Goal: Task Accomplishment & Management: Use online tool/utility

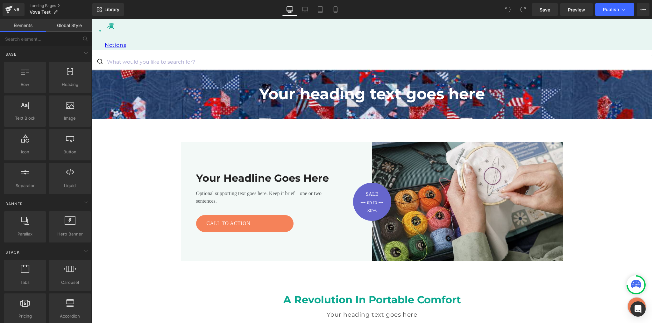
scroll to position [793, 0]
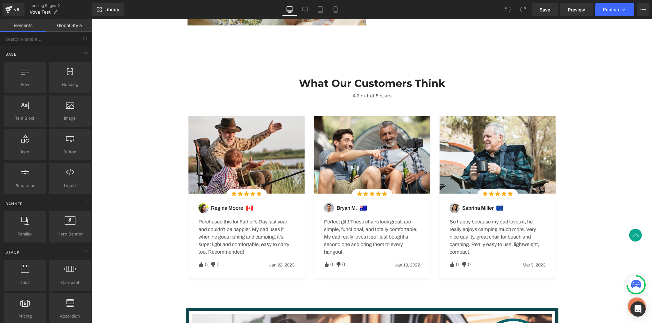
click at [92, 19] on div at bounding box center [92, 19] width 0 height 0
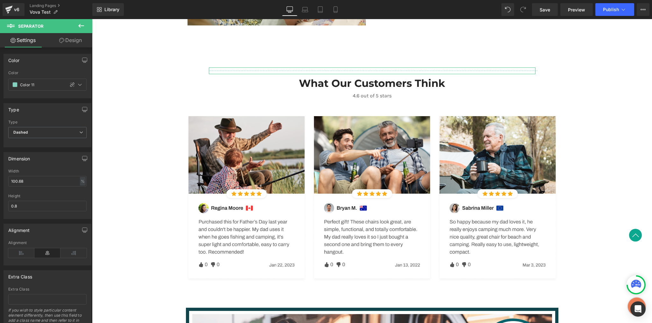
click at [67, 41] on link "Design" at bounding box center [70, 40] width 46 height 14
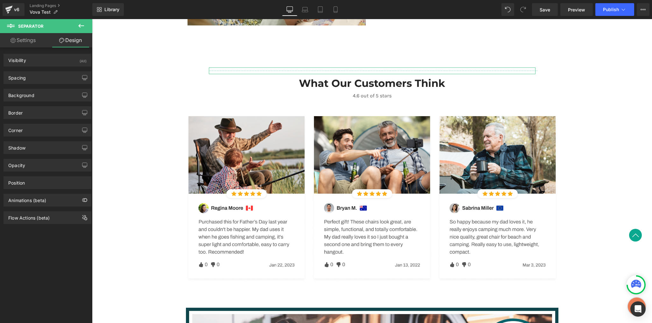
click at [24, 44] on link "Settings" at bounding box center [23, 40] width 46 height 14
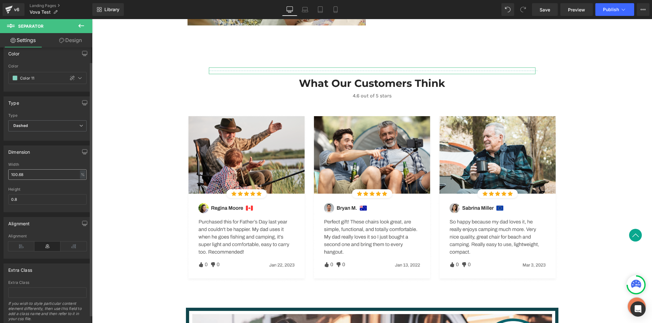
scroll to position [0, 0]
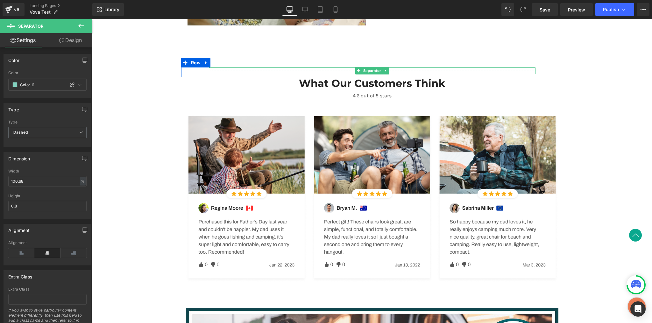
click at [216, 73] on div at bounding box center [372, 74] width 326 height 2
click at [184, 72] on div "Separator" at bounding box center [372, 70] width 382 height 7
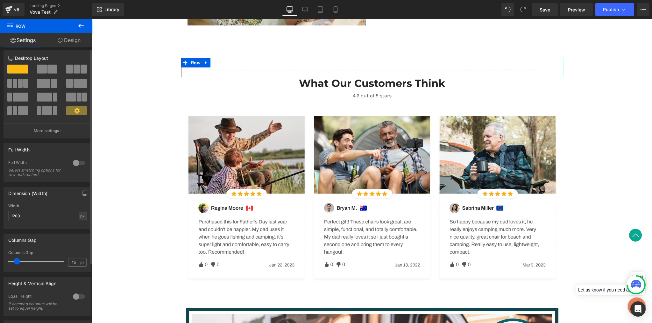
scroll to position [6, 0]
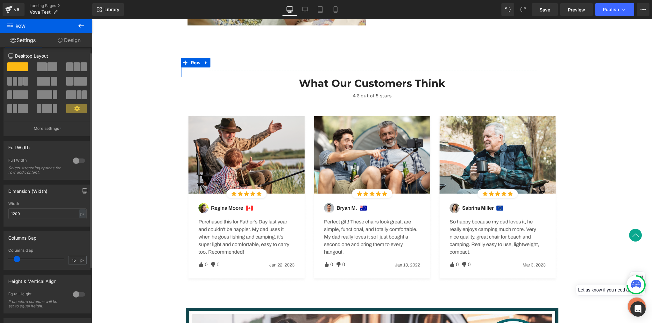
click at [80, 157] on div at bounding box center [78, 161] width 15 height 10
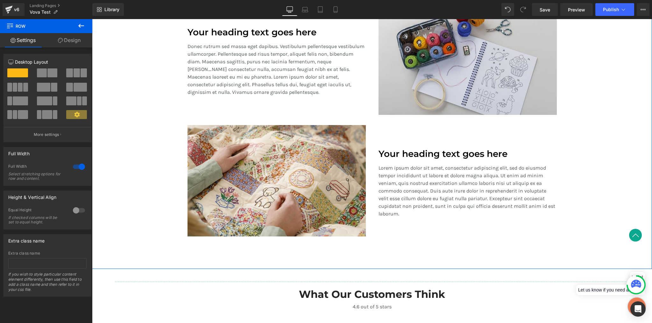
scroll to position [584, 0]
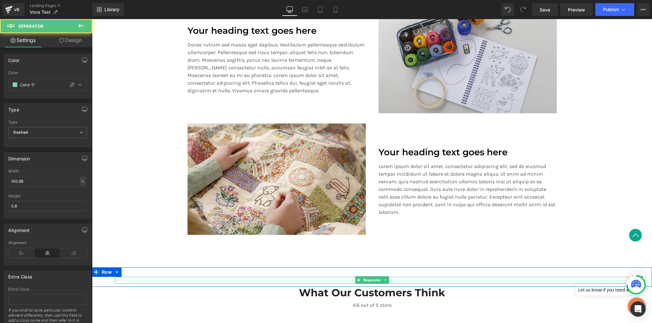
click at [159, 278] on div at bounding box center [372, 280] width 514 height 7
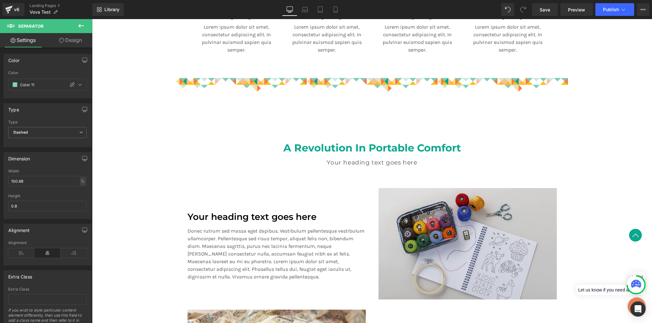
scroll to position [555, 0]
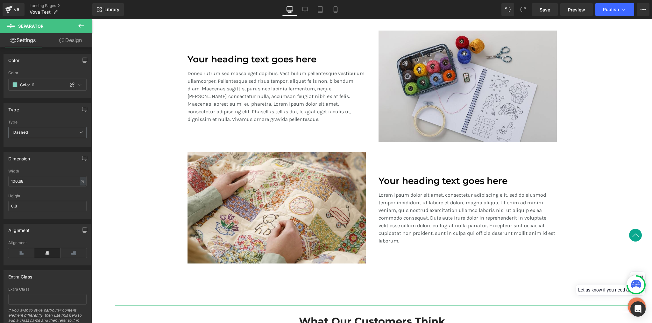
click at [76, 42] on link "Design" at bounding box center [70, 40] width 46 height 14
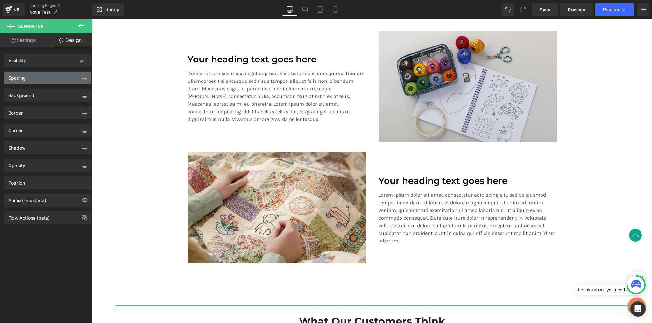
click at [41, 78] on div "Spacing" at bounding box center [47, 78] width 87 height 12
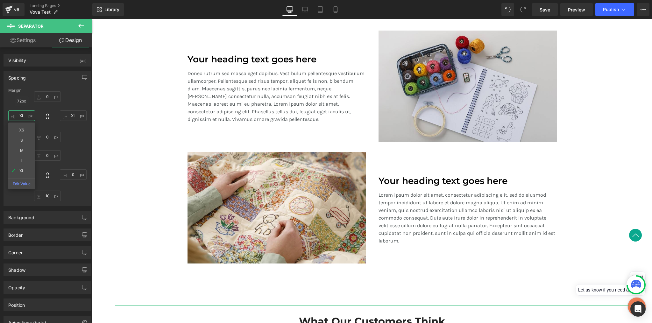
click at [23, 115] on input "XL" at bounding box center [21, 115] width 27 height 10
click at [26, 116] on input "XL" at bounding box center [21, 115] width 27 height 10
type input "0"
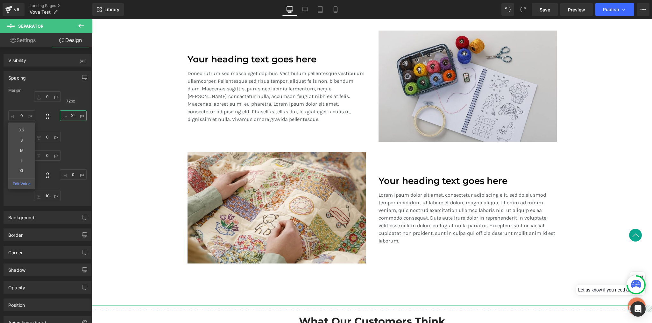
click at [68, 115] on input "XL" at bounding box center [73, 115] width 27 height 10
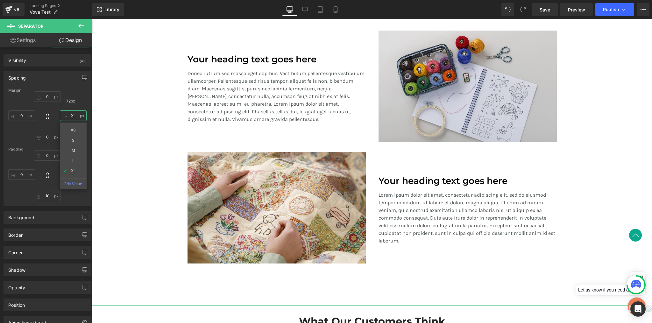
click at [68, 115] on input "XL" at bounding box center [73, 115] width 27 height 10
type input "0"
click at [81, 106] on div "0 0 XS S M L XL Edit Value 0 0" at bounding box center [47, 116] width 78 height 51
click at [31, 45] on link "Settings" at bounding box center [23, 40] width 46 height 14
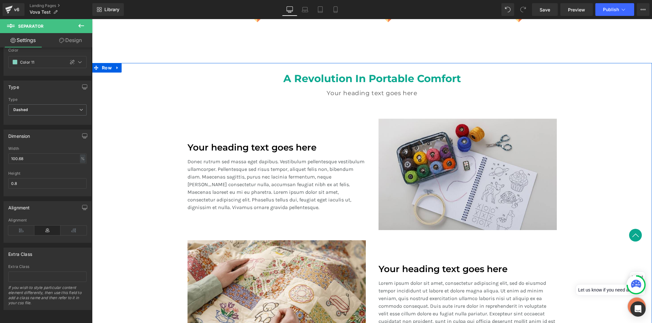
scroll to position [467, 0]
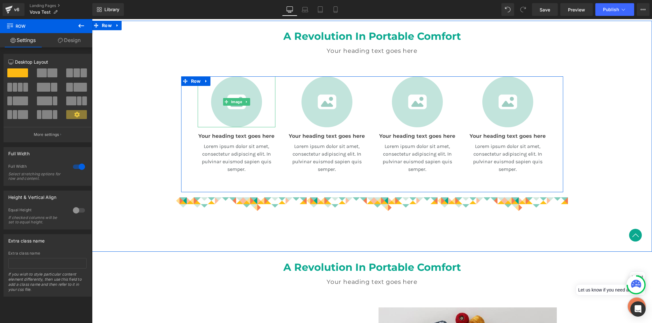
scroll to position [241, 0]
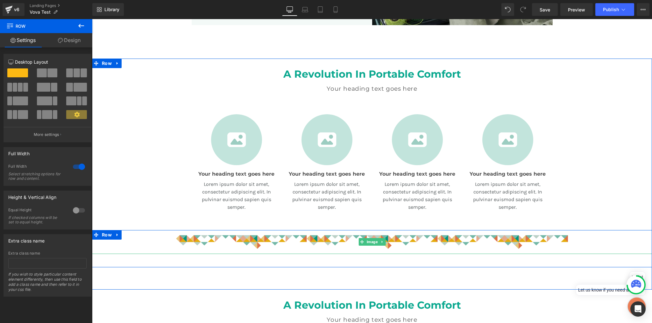
click at [192, 237] on img at bounding box center [372, 242] width 392 height 24
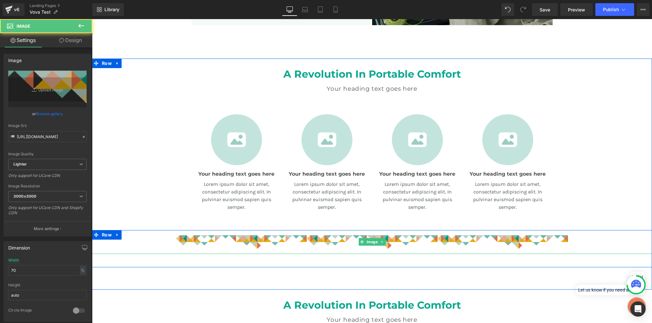
click at [177, 236] on img at bounding box center [372, 242] width 392 height 24
click at [183, 238] on img at bounding box center [372, 242] width 392 height 24
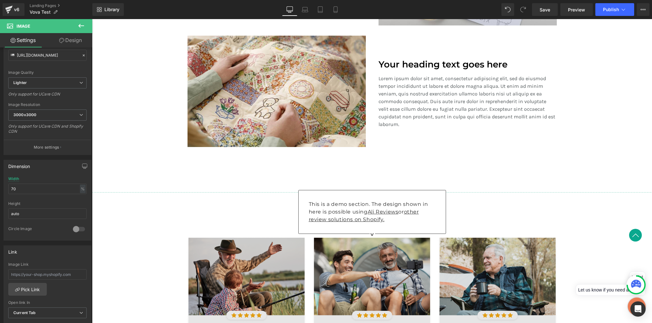
scroll to position [735, 0]
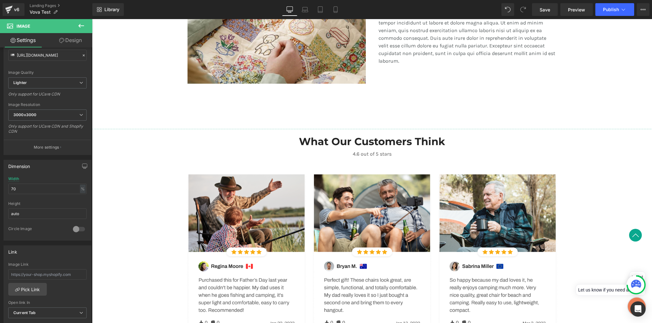
click at [183, 129] on hr at bounding box center [373, 130] width 563 height 3
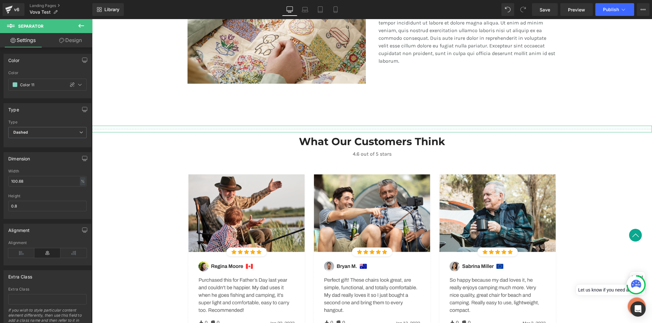
click at [72, 44] on link "Design" at bounding box center [70, 40] width 46 height 14
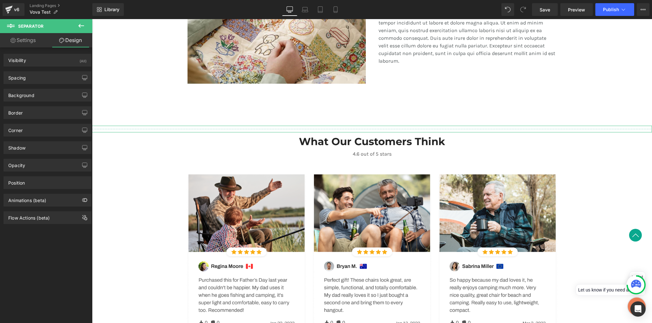
click at [23, 42] on link "Settings" at bounding box center [23, 40] width 46 height 14
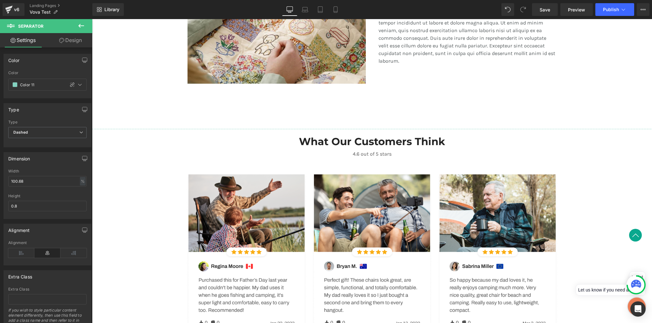
click at [82, 26] on icon at bounding box center [81, 26] width 8 height 8
click at [92, 19] on div at bounding box center [92, 19] width 0 height 0
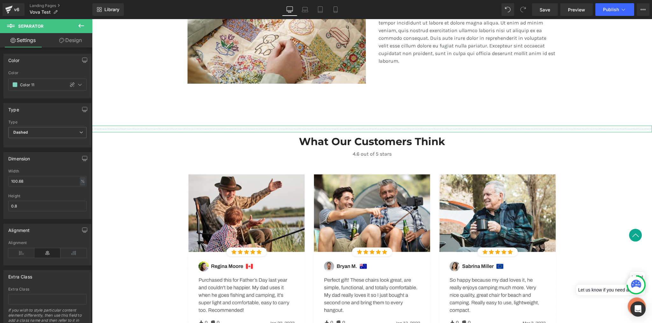
scroll to position [24, 0]
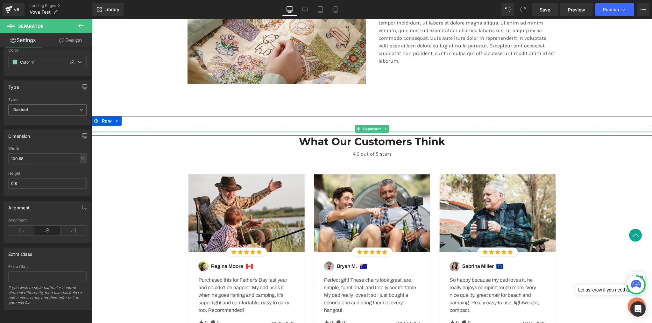
click at [111, 131] on div at bounding box center [372, 132] width 560 height 2
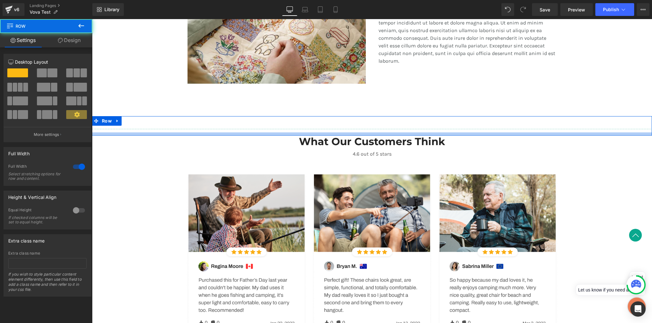
click at [110, 133] on div at bounding box center [372, 133] width 560 height 3
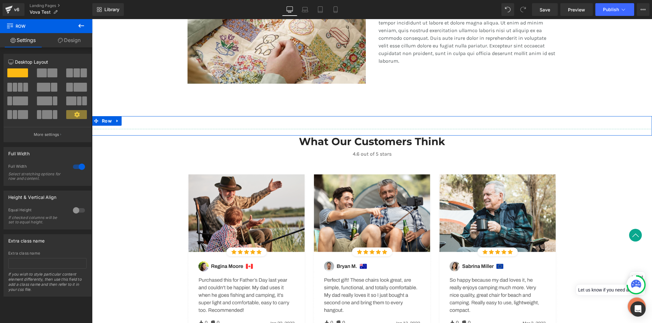
click at [82, 165] on div at bounding box center [78, 167] width 15 height 10
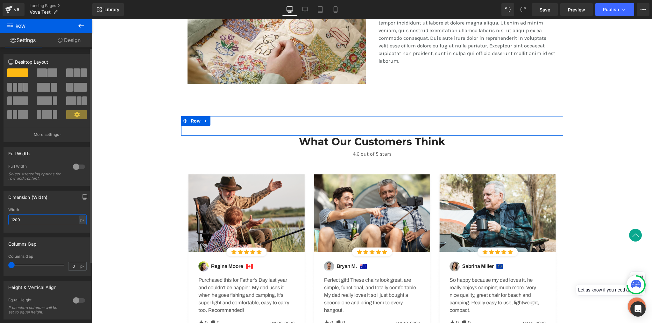
click at [71, 220] on input "1200" at bounding box center [47, 219] width 78 height 10
click at [81, 219] on div "px" at bounding box center [82, 219] width 6 height 9
click at [81, 228] on li "%" at bounding box center [82, 229] width 8 height 9
click at [42, 221] on input "1200" at bounding box center [47, 219] width 78 height 10
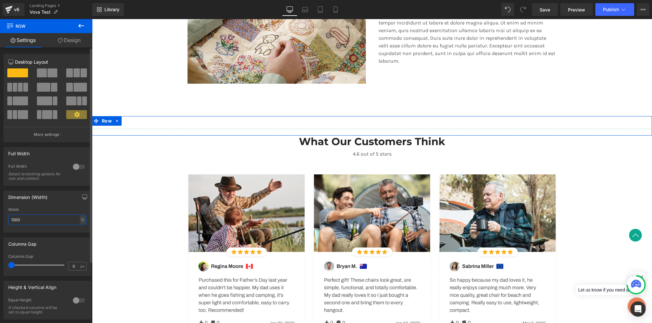
click at [42, 221] on input "1200" at bounding box center [47, 219] width 78 height 10
type input "70"
click at [54, 234] on div "Columns Gap 0px Columns Gap 0 px" at bounding box center [47, 254] width 95 height 43
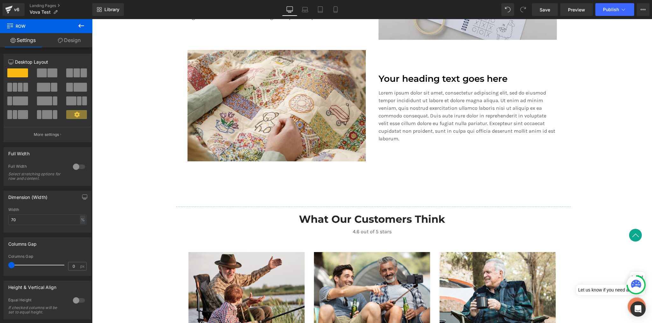
scroll to position [657, 0]
click at [303, 10] on icon at bounding box center [305, 11] width 6 height 2
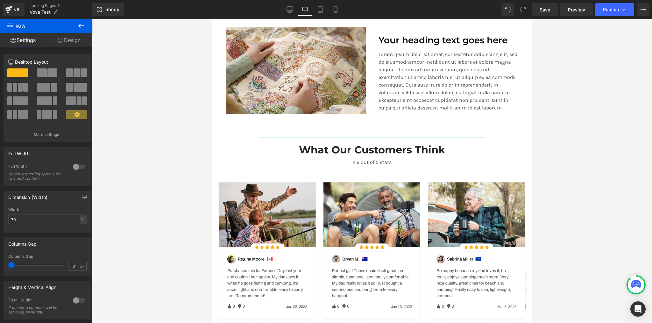
scroll to position [585, 0]
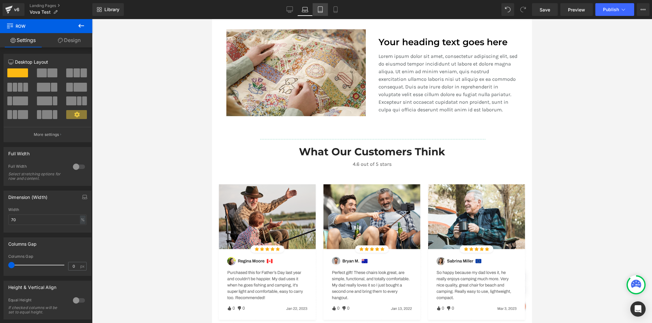
click at [321, 10] on icon at bounding box center [320, 9] width 6 height 6
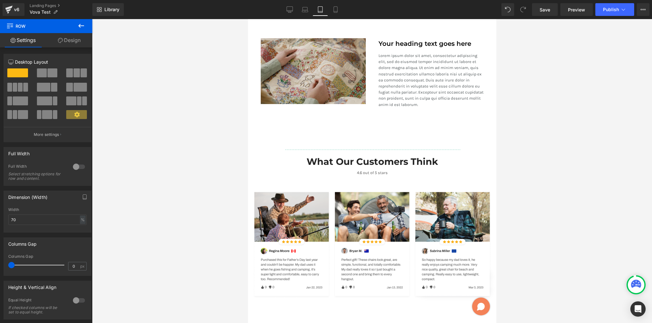
scroll to position [868, 0]
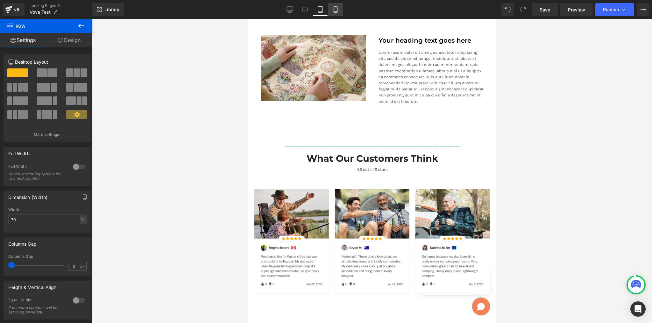
click at [333, 9] on icon at bounding box center [335, 9] width 6 height 6
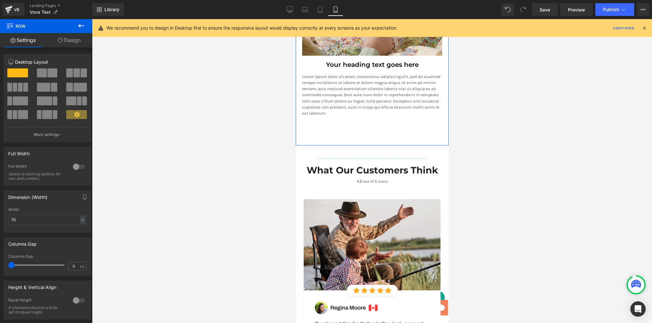
scroll to position [1178, 0]
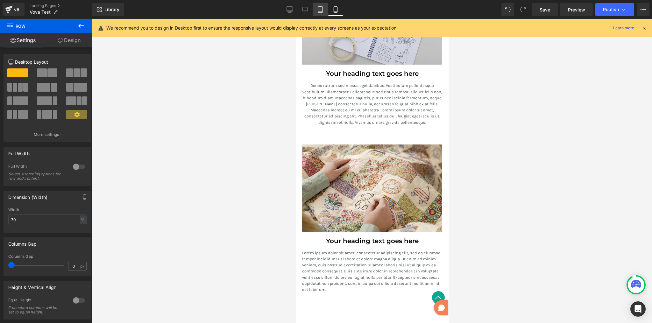
click at [321, 8] on icon at bounding box center [320, 9] width 6 height 6
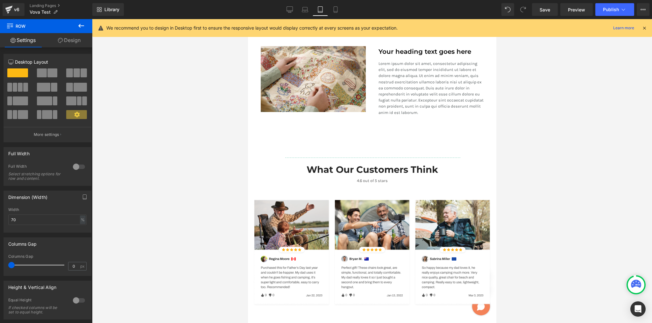
scroll to position [857, 0]
click at [306, 6] on link "Laptop" at bounding box center [304, 9] width 15 height 13
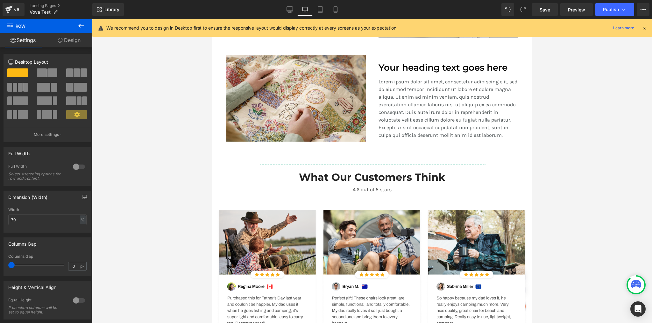
scroll to position [642, 0]
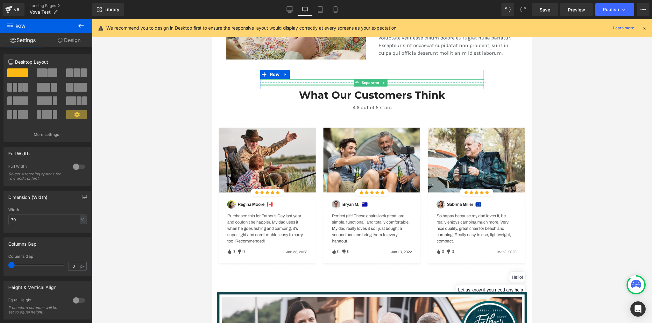
click at [285, 84] on div at bounding box center [372, 85] width 224 height 2
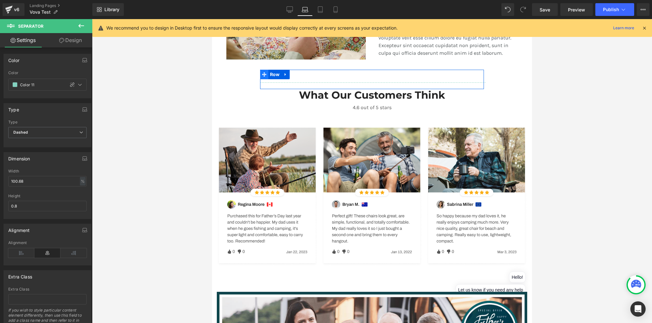
click at [264, 77] on span at bounding box center [264, 75] width 8 height 10
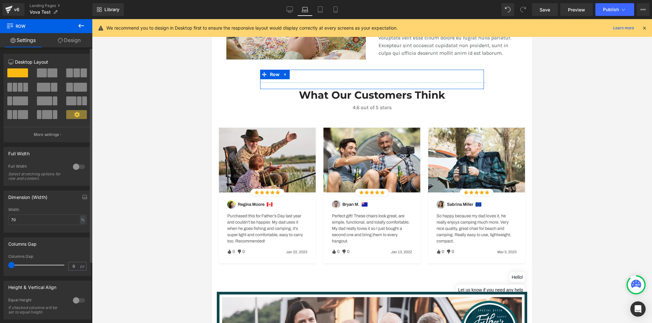
click at [76, 168] on div at bounding box center [78, 167] width 15 height 10
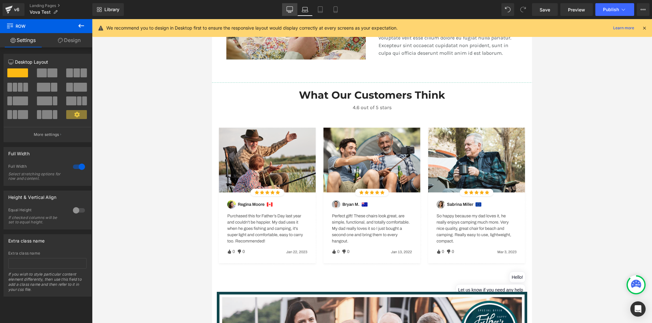
click at [291, 10] on icon at bounding box center [289, 9] width 6 height 6
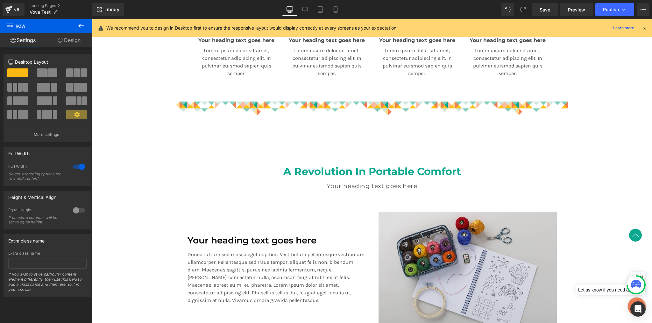
scroll to position [354, 0]
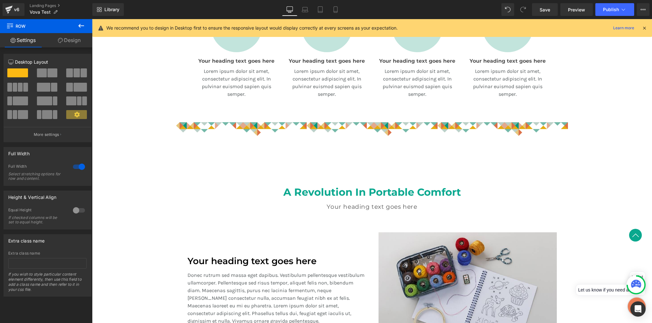
click at [247, 127] on img at bounding box center [372, 129] width 392 height 24
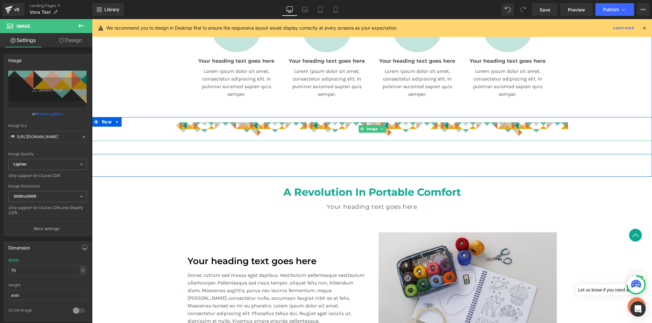
click at [214, 129] on img at bounding box center [372, 129] width 392 height 24
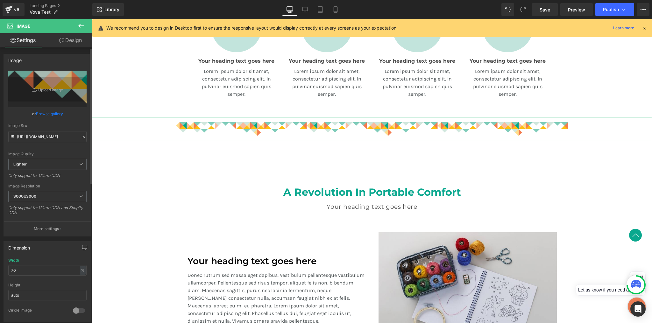
scroll to position [77, 0]
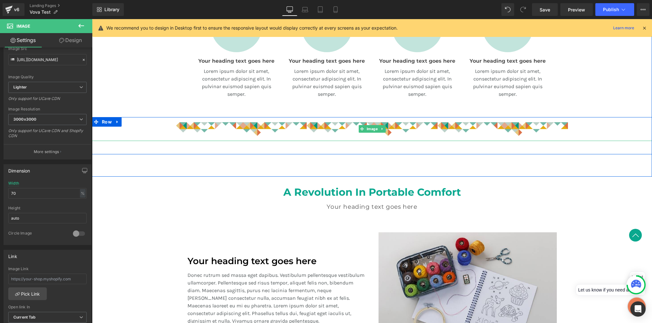
click at [179, 123] on img at bounding box center [372, 129] width 392 height 24
click at [184, 126] on img at bounding box center [372, 129] width 392 height 24
click at [183, 125] on img at bounding box center [372, 129] width 392 height 24
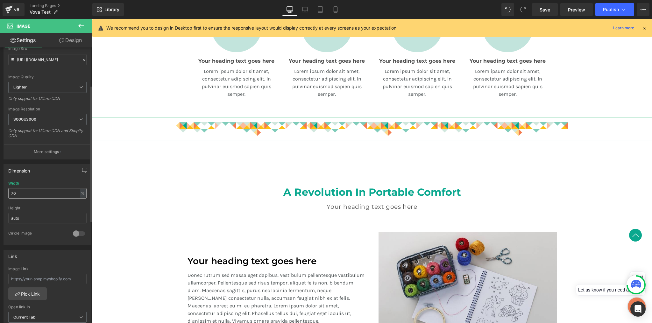
click at [57, 190] on input "70" at bounding box center [47, 193] width 78 height 10
type input "100"
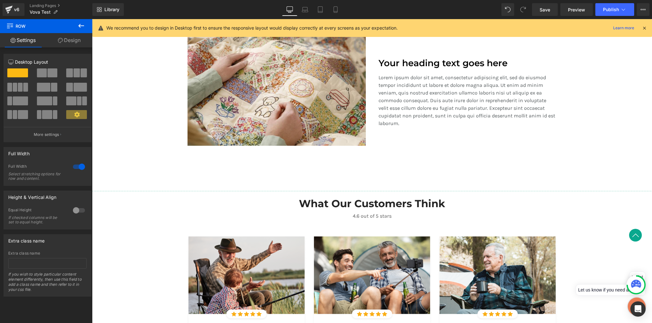
scroll to position [492, 0]
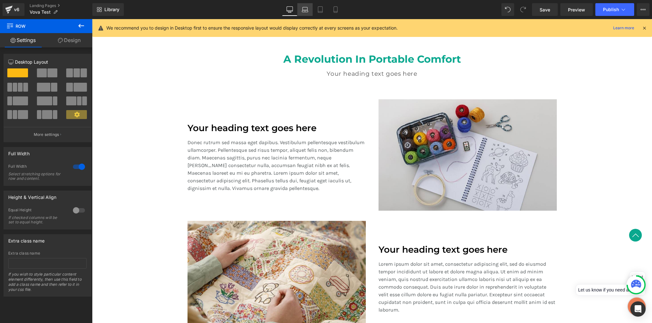
click at [306, 11] on icon at bounding box center [305, 9] width 6 height 6
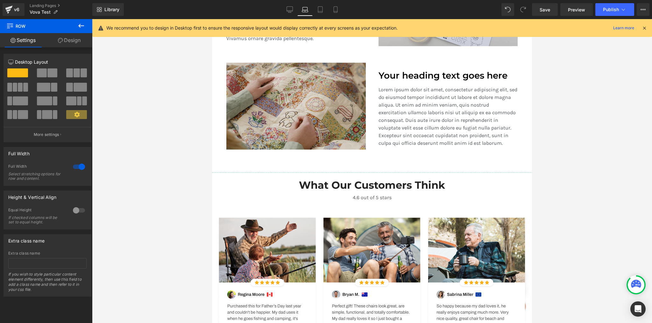
scroll to position [740, 0]
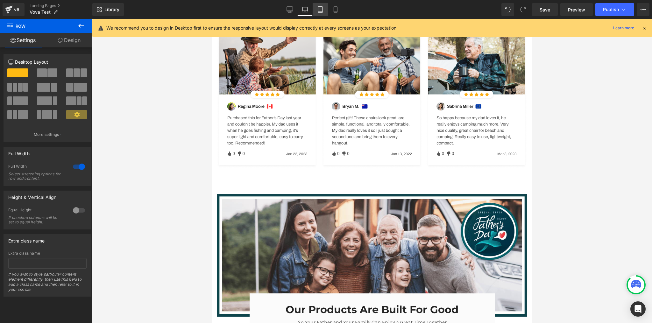
click at [322, 10] on icon at bounding box center [320, 9] width 6 height 6
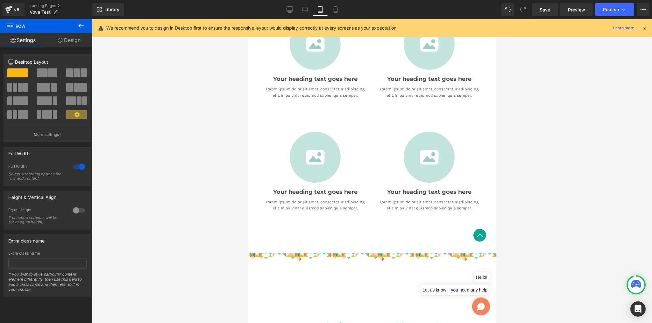
scroll to position [554, 0]
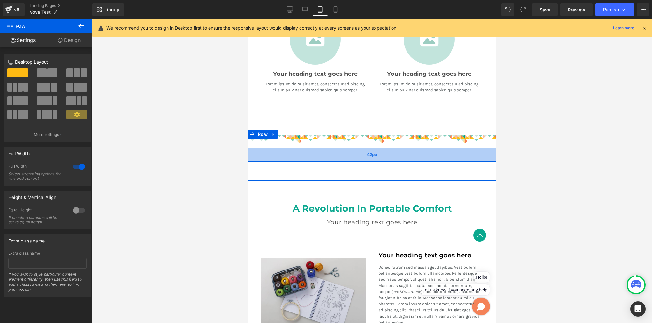
click at [366, 148] on div "42px" at bounding box center [372, 154] width 248 height 13
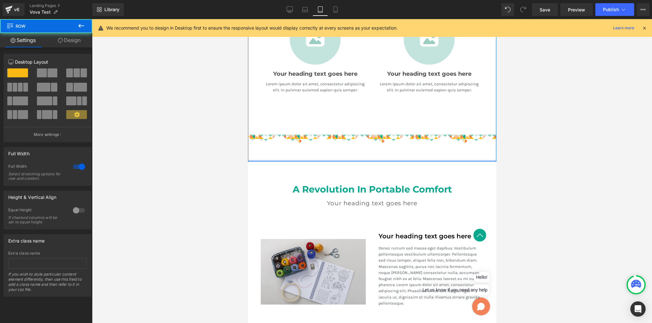
drag, startPoint x: 368, startPoint y: 170, endPoint x: 363, endPoint y: 146, distance: 24.6
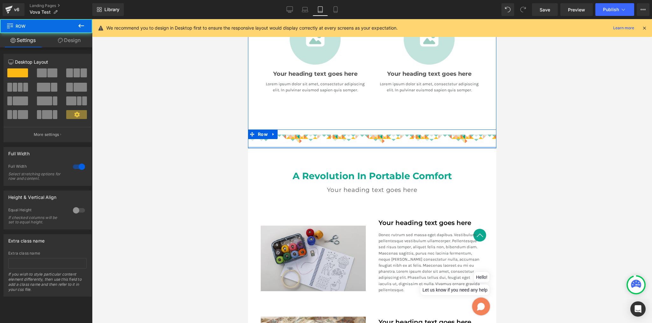
drag, startPoint x: 365, startPoint y: 153, endPoint x: 383, endPoint y: 113, distance: 44.3
click at [359, 131] on div "Image Row" at bounding box center [372, 138] width 248 height 19
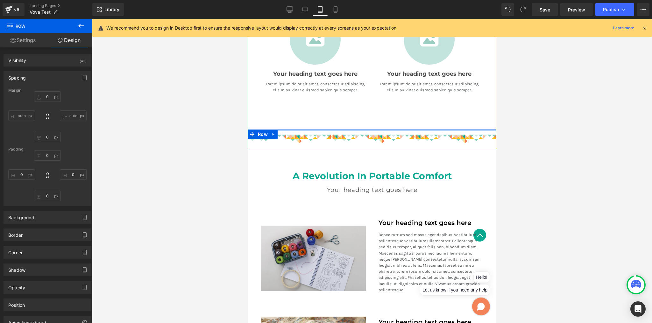
click at [448, 129] on div at bounding box center [372, 130] width 248 height 2
drag, startPoint x: 390, startPoint y: 127, endPoint x: 384, endPoint y: 129, distance: 5.6
click at [384, 130] on img at bounding box center [372, 138] width 248 height 19
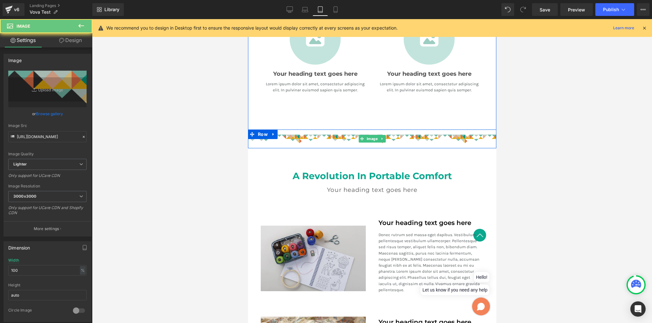
click at [387, 134] on img at bounding box center [372, 138] width 248 height 19
click at [421, 139] on img at bounding box center [372, 138] width 248 height 19
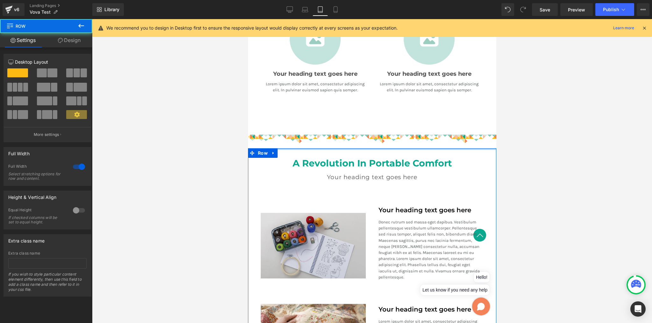
drag, startPoint x: 414, startPoint y: 152, endPoint x: 391, endPoint y: 109, distance: 48.4
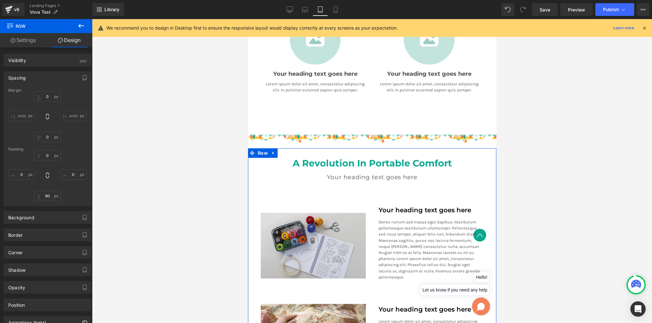
click at [534, 122] on div at bounding box center [372, 171] width 560 height 304
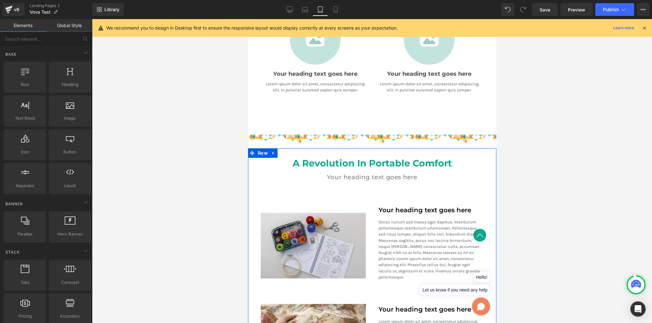
click at [386, 90] on div "Image Your heading text goes here Heading Lorem ipsum dolor sit amet, consectet…" at bounding box center [429, 70] width 114 height 113
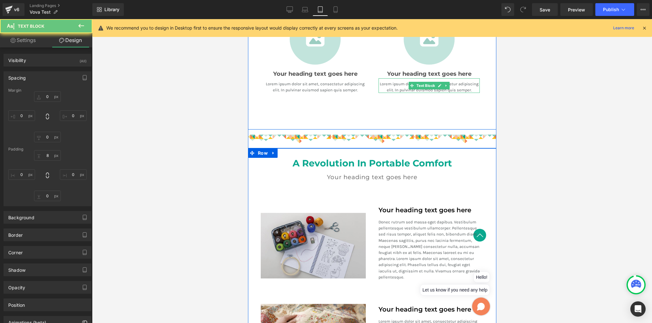
click at [380, 113] on div "Image Your heading text goes here Heading Lorem ipsum dolor sit amet, consectet…" at bounding box center [429, 70] width 114 height 113
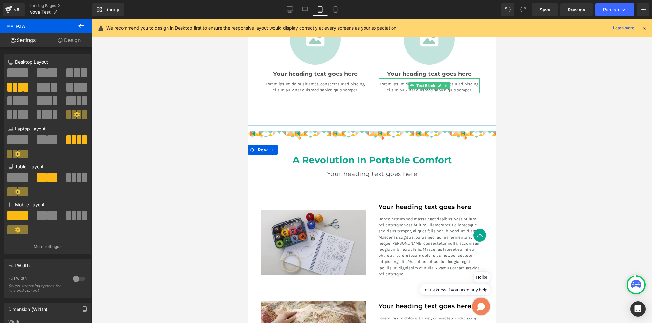
drag, startPoint x: 377, startPoint y: 125, endPoint x: 375, endPoint y: 95, distance: 30.3
click at [375, 96] on div "Image Your heading text goes here Heading Lorem ipsum dolor sit amet, consectet…" at bounding box center [372, 13] width 248 height 225
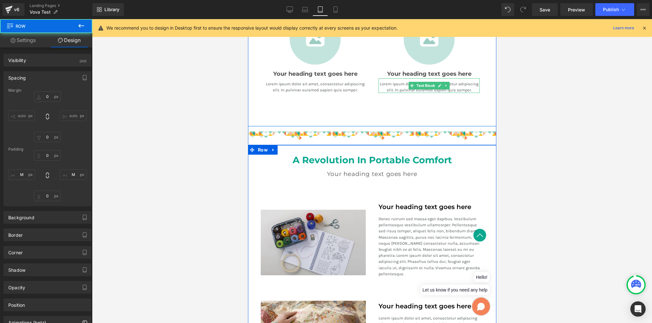
click at [385, 100] on div "Image Your heading text goes here Heading Lorem ipsum dolor sit amet, consectet…" at bounding box center [429, 70] width 114 height 113
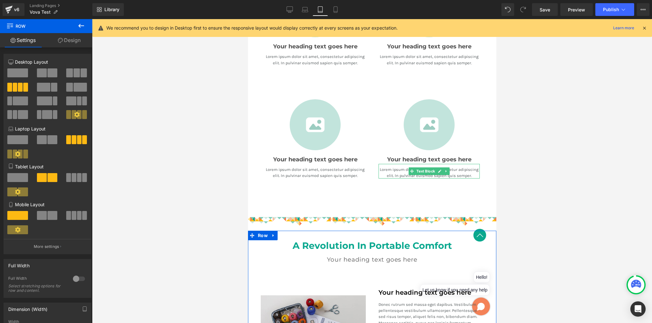
click at [500, 153] on div at bounding box center [372, 171] width 560 height 304
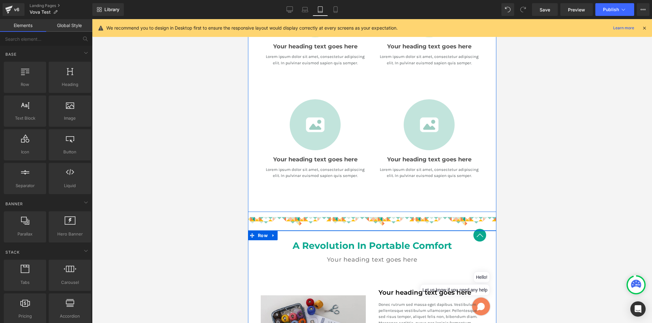
scroll to position [541, 0]
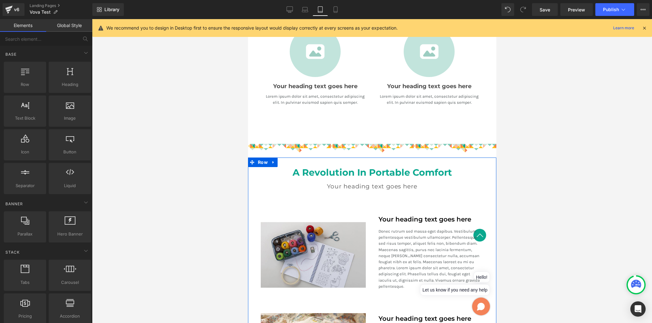
click at [367, 159] on div "A Revolution In Portable Comfort Heading Your heading text goes here Heading Te…" at bounding box center [372, 183] width 248 height 53
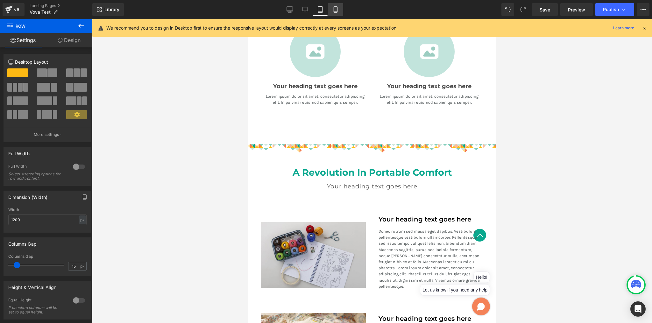
click at [337, 10] on icon at bounding box center [334, 10] width 3 height 6
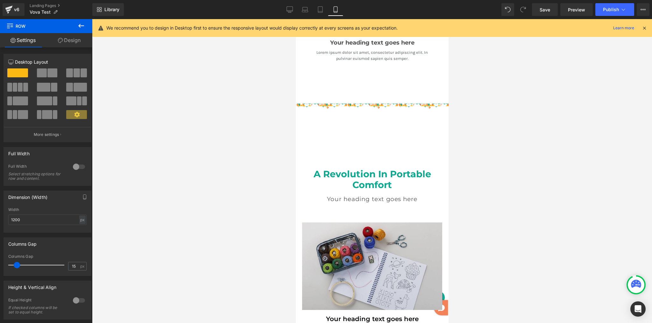
scroll to position [796, 0]
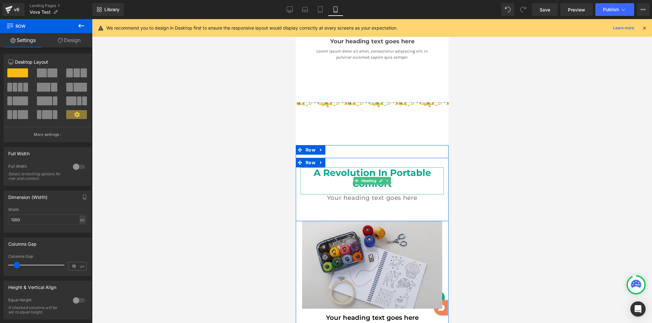
click at [359, 158] on div at bounding box center [371, 163] width 153 height 10
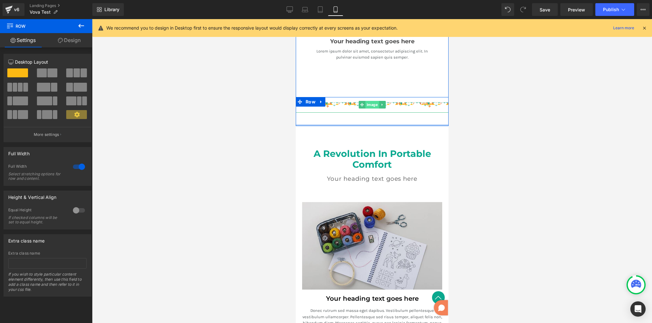
drag, startPoint x: 366, startPoint y: 141, endPoint x: 366, endPoint y: 99, distance: 42.3
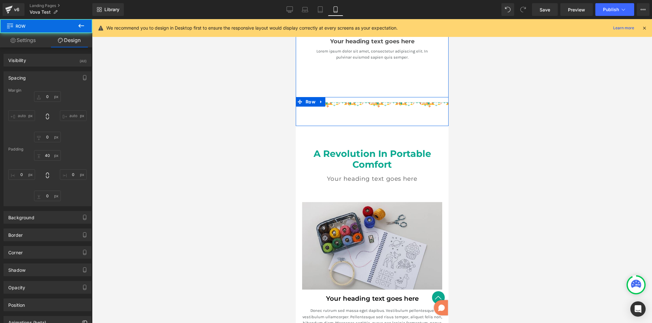
click at [367, 117] on div "Image Row" at bounding box center [371, 111] width 153 height 29
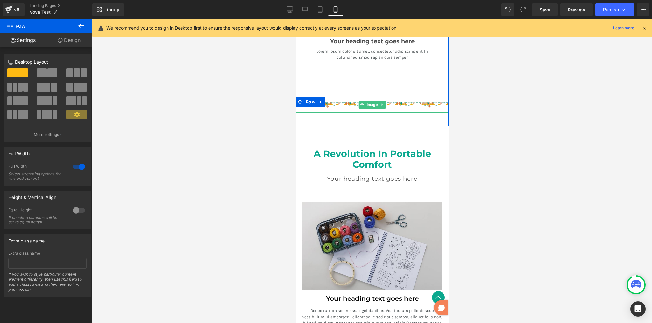
drag, startPoint x: 368, startPoint y: 122, endPoint x: 368, endPoint y: 97, distance: 24.5
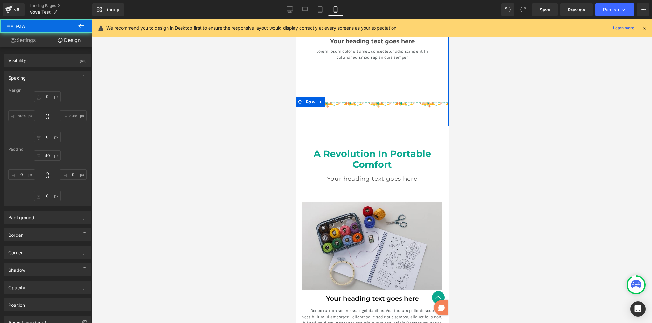
click at [355, 113] on div "Image Row" at bounding box center [371, 111] width 153 height 29
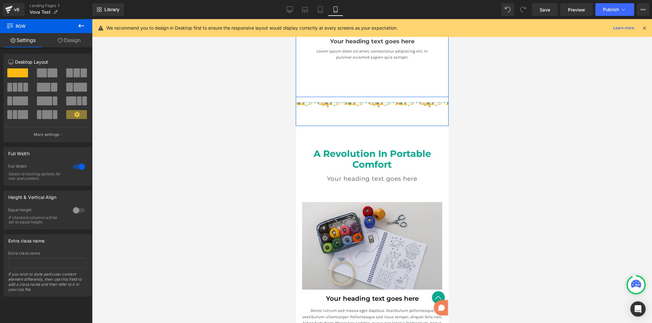
click at [339, 78] on div "Image Your heading text goes here Heading Lorem ipsum dolor sit amet, consectet…" at bounding box center [371, 37] width 132 height 113
click at [348, 110] on div "Image Row" at bounding box center [371, 111] width 153 height 29
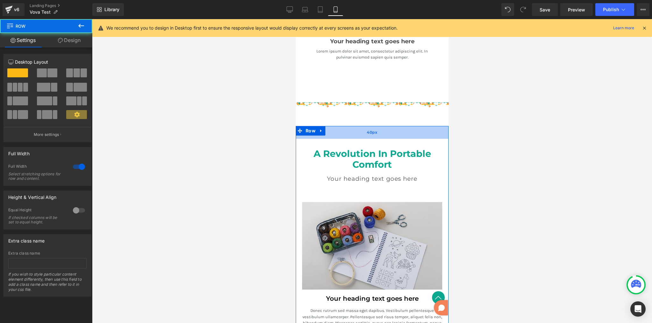
click at [354, 130] on div "40px" at bounding box center [371, 132] width 153 height 13
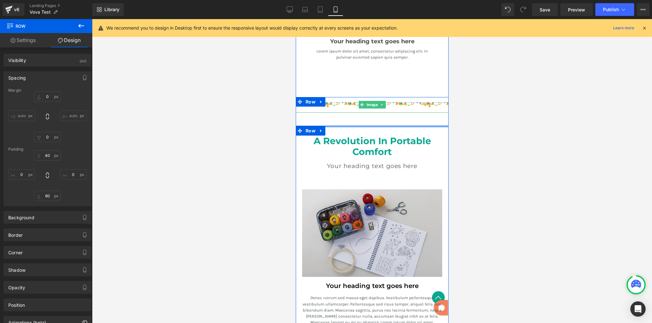
drag, startPoint x: 355, startPoint y: 132, endPoint x: 352, endPoint y: 93, distance: 39.0
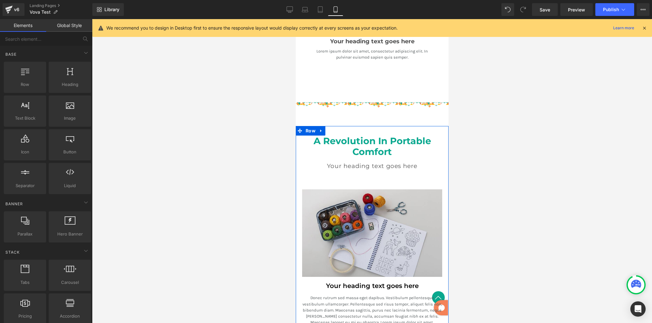
click at [510, 95] on div at bounding box center [372, 171] width 560 height 304
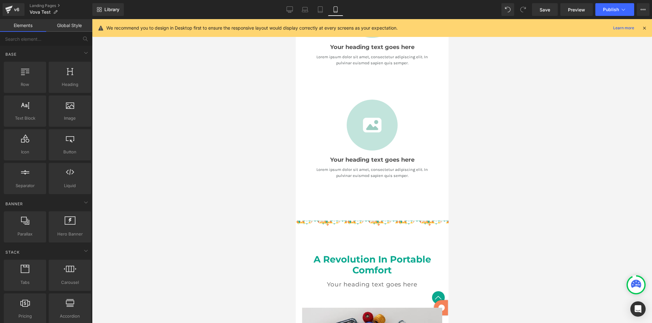
scroll to position [801, 0]
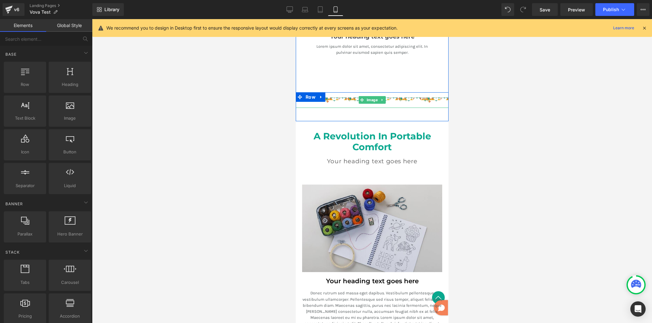
click at [390, 97] on img at bounding box center [371, 100] width 153 height 16
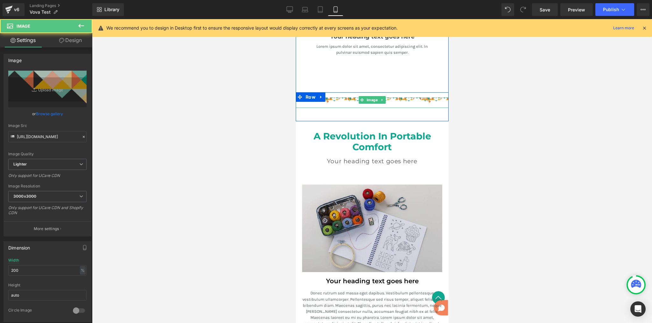
click at [397, 97] on img at bounding box center [371, 100] width 153 height 16
click at [399, 97] on img at bounding box center [371, 100] width 153 height 16
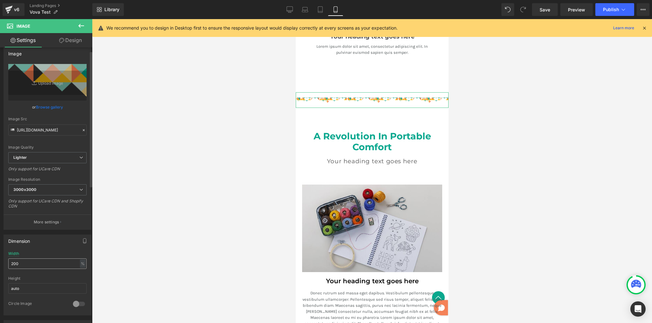
scroll to position [8, 0]
click at [80, 262] on div "%" at bounding box center [83, 262] width 6 height 9
click at [80, 279] on li "px" at bounding box center [82, 280] width 8 height 9
click at [41, 262] on input "200" at bounding box center [47, 262] width 78 height 10
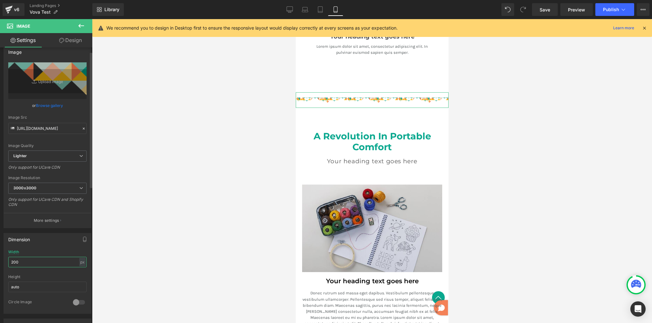
click at [41, 262] on input "200" at bounding box center [47, 262] width 78 height 10
click at [33, 259] on input "600" at bounding box center [47, 262] width 78 height 10
type input "1200"
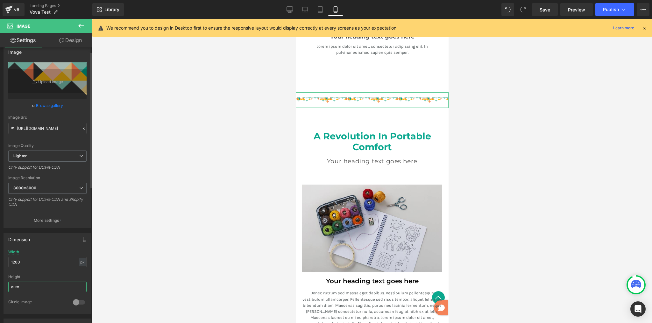
click at [59, 285] on input "auto" at bounding box center [47, 287] width 78 height 10
click at [59, 284] on input "auto" at bounding box center [47, 287] width 78 height 10
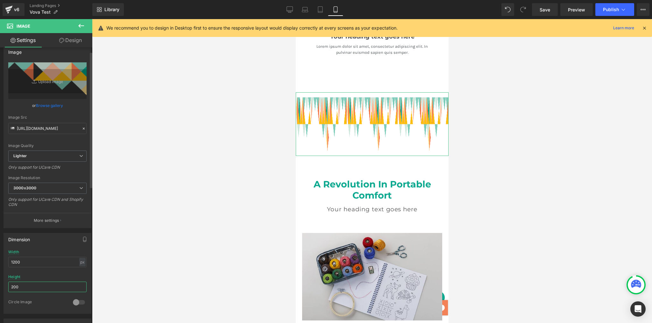
click at [31, 284] on input "200" at bounding box center [47, 287] width 78 height 10
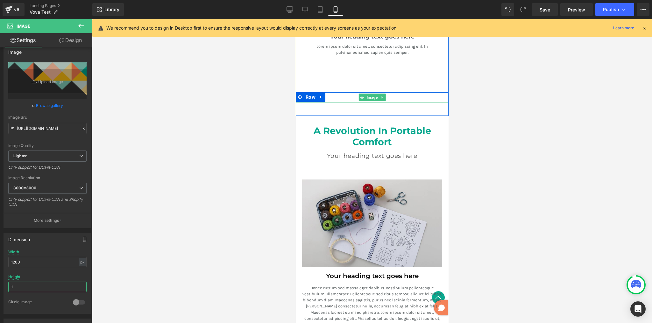
click at [366, 94] on span "Image" at bounding box center [372, 98] width 14 height 8
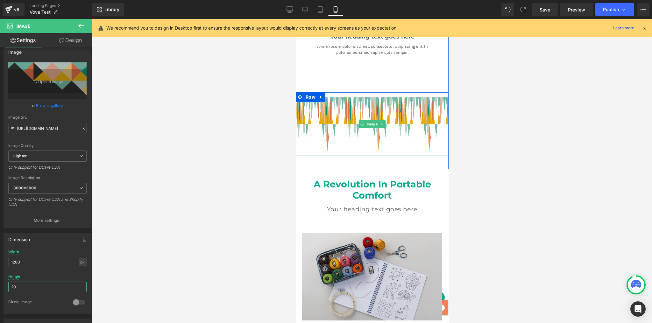
type input "2"
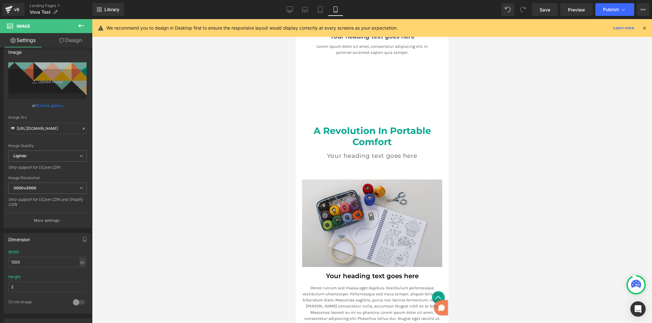
click at [475, 119] on div at bounding box center [372, 171] width 560 height 304
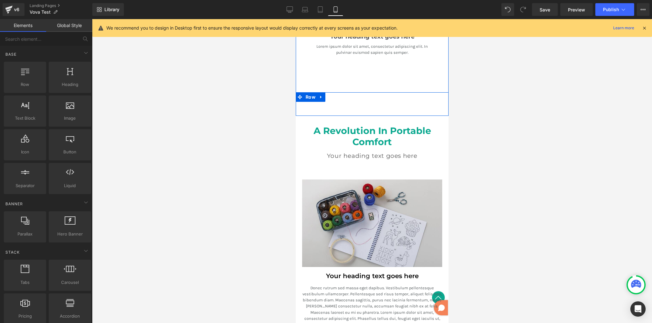
click at [423, 99] on div "Image" at bounding box center [371, 97] width 153 height 10
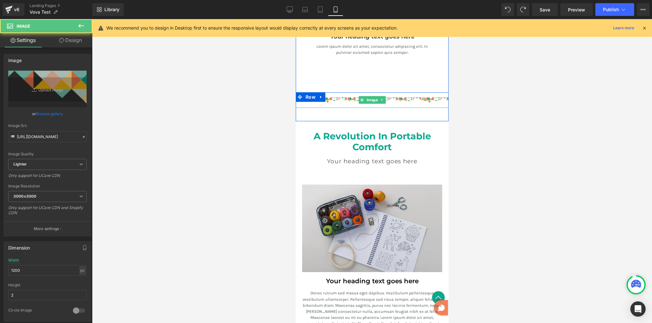
click at [398, 95] on img at bounding box center [371, 100] width 153 height 16
click at [403, 97] on img at bounding box center [371, 100] width 153 height 16
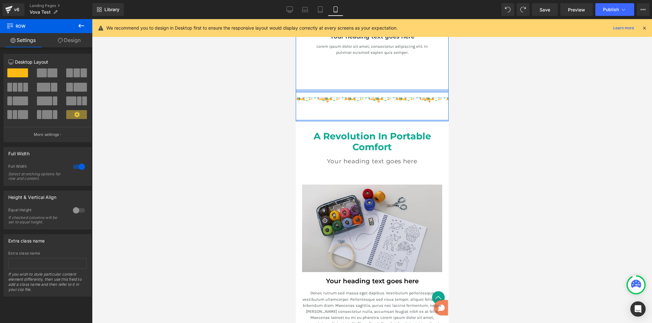
drag, startPoint x: 384, startPoint y: 118, endPoint x: 387, endPoint y: 84, distance: 34.5
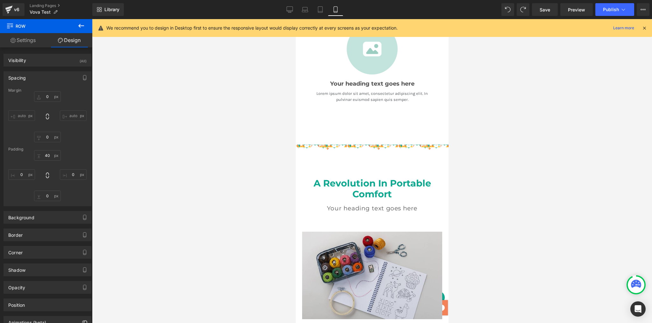
scroll to position [825, 0]
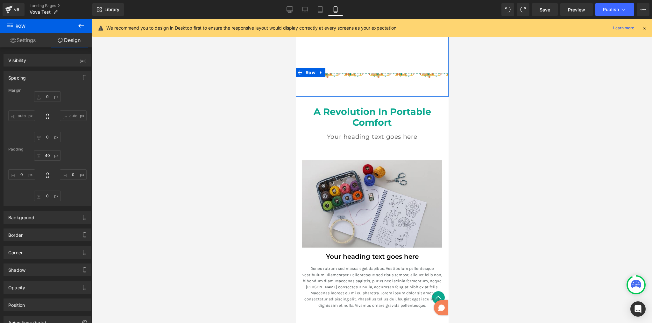
click at [389, 75] on img at bounding box center [371, 76] width 153 height 16
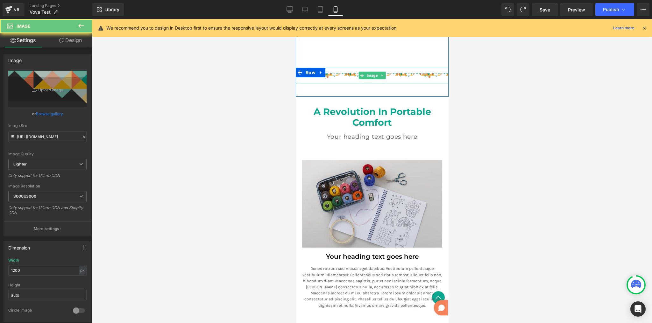
click at [401, 73] on img at bounding box center [371, 76] width 153 height 16
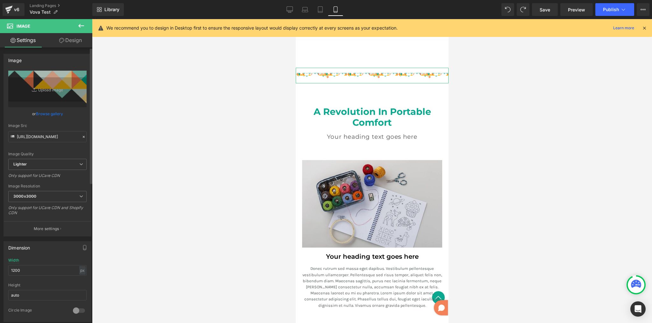
scroll to position [65, 0]
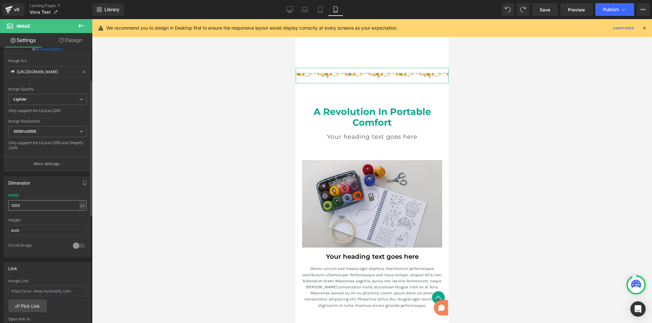
click at [69, 205] on input "1200" at bounding box center [47, 205] width 78 height 10
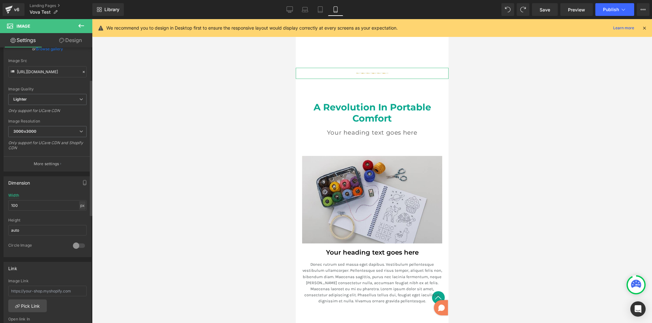
click at [82, 205] on div "px" at bounding box center [82, 205] width 6 height 9
click at [82, 214] on li "%" at bounding box center [82, 215] width 8 height 9
click at [48, 204] on input "100" at bounding box center [47, 205] width 78 height 10
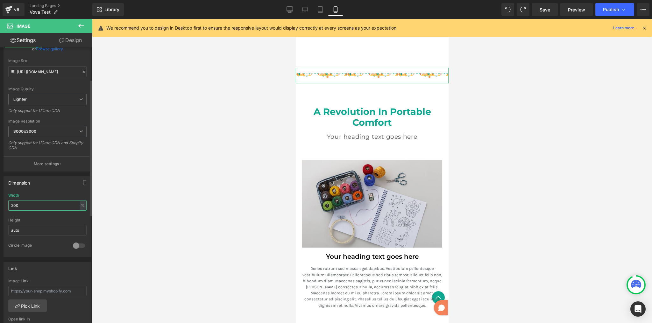
click at [47, 204] on input "200" at bounding box center [47, 205] width 78 height 10
click at [52, 215] on div at bounding box center [47, 216] width 78 height 4
click at [53, 205] on input "500" at bounding box center [47, 205] width 78 height 10
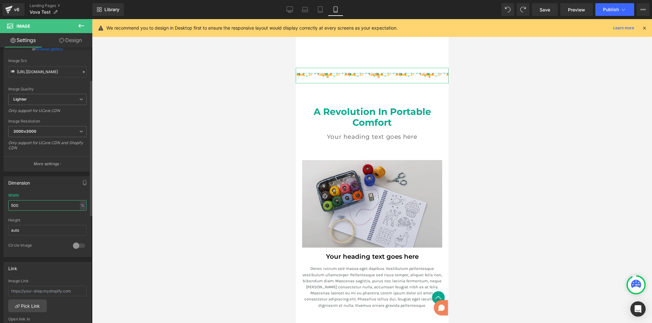
click at [53, 205] on input "500" at bounding box center [47, 205] width 78 height 10
type input "100"
click at [139, 201] on div at bounding box center [372, 171] width 560 height 304
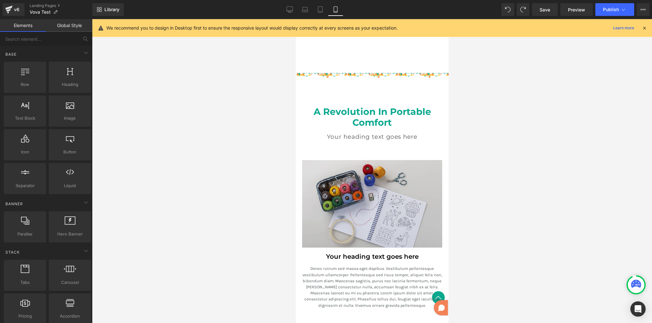
click at [295, 19] on div at bounding box center [295, 19] width 0 height 0
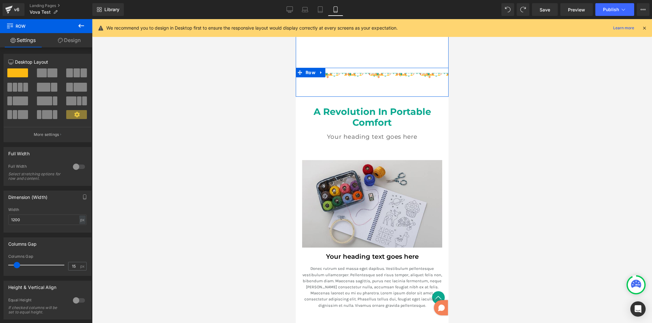
click at [367, 87] on div "Image Row" at bounding box center [371, 82] width 153 height 29
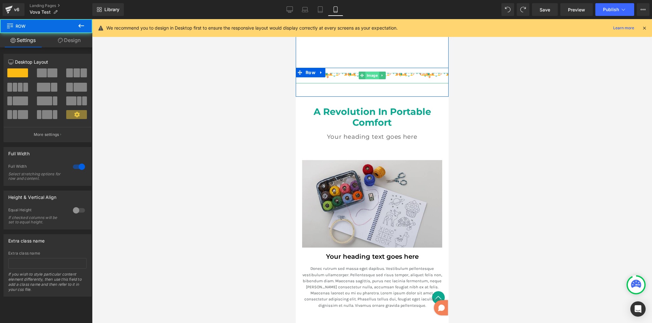
drag, startPoint x: 368, startPoint y: 93, endPoint x: 369, endPoint y: 71, distance: 21.7
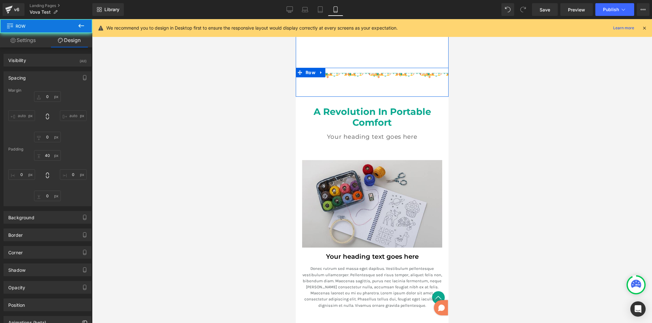
click at [365, 84] on div "Image Row" at bounding box center [371, 82] width 153 height 29
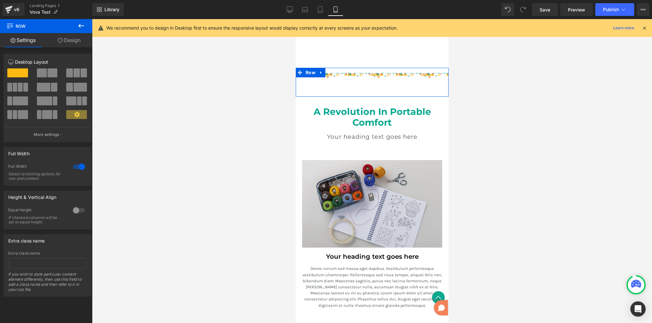
click at [74, 209] on div at bounding box center [78, 210] width 15 height 10
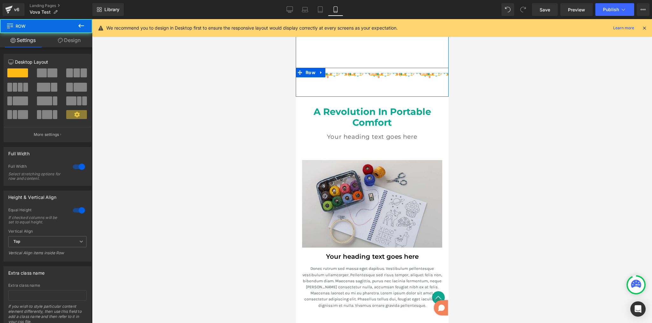
click at [399, 81] on div "Image Row" at bounding box center [371, 82] width 153 height 29
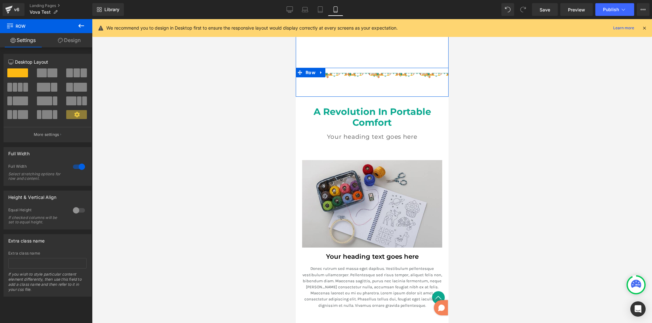
drag, startPoint x: 406, startPoint y: 93, endPoint x: 404, endPoint y: 79, distance: 14.1
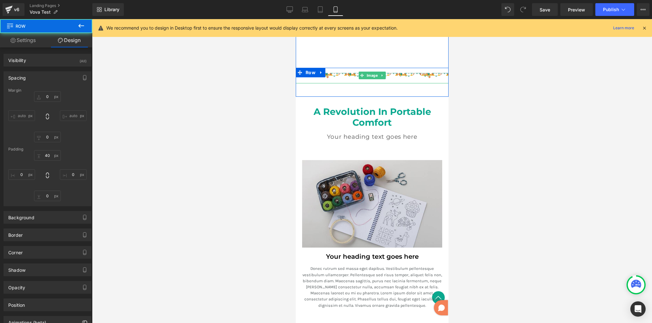
click at [398, 72] on img at bounding box center [371, 76] width 153 height 16
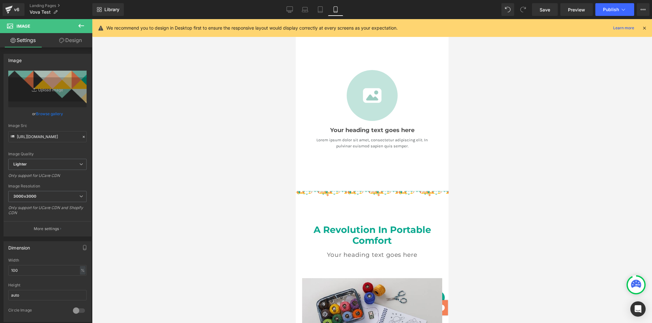
scroll to position [757, 0]
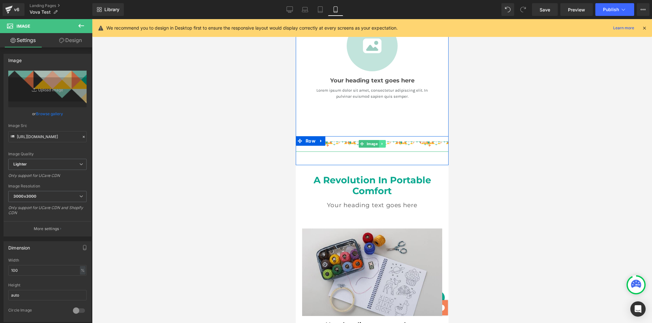
click at [380, 142] on icon at bounding box center [381, 144] width 3 height 4
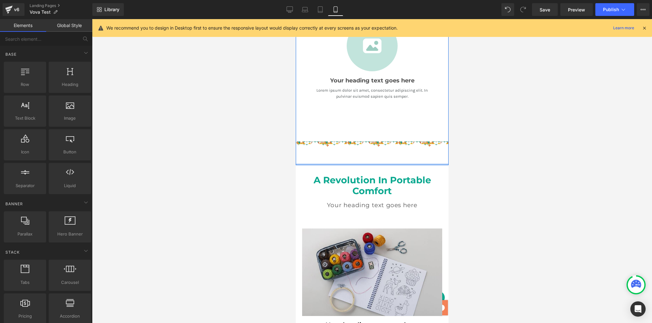
drag, startPoint x: 590, startPoint y: 156, endPoint x: 295, endPoint y: 148, distance: 295.3
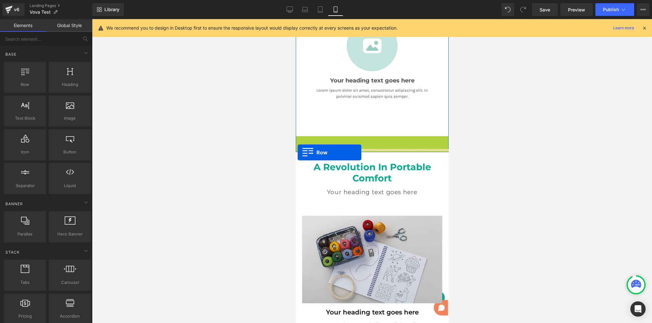
drag, startPoint x: 297, startPoint y: 136, endPoint x: 297, endPoint y: 152, distance: 15.9
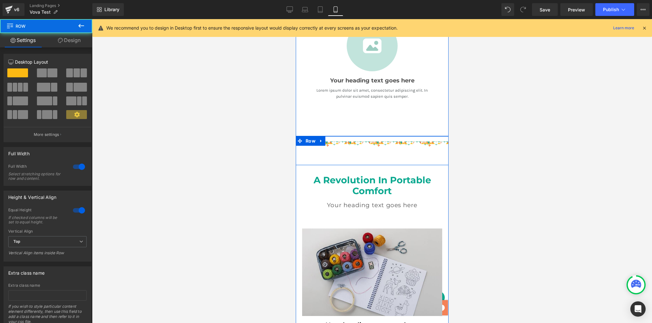
click at [359, 157] on div "Image Row" at bounding box center [371, 150] width 153 height 29
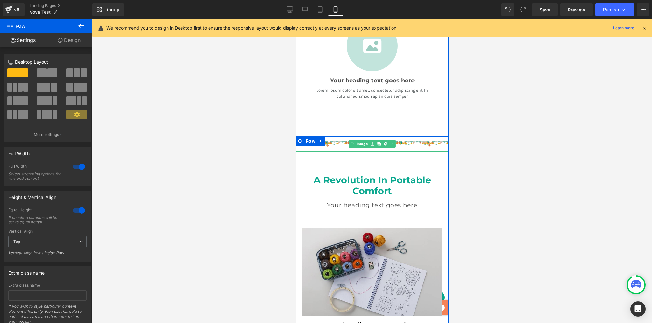
click at [390, 140] on link at bounding box center [391, 144] width 7 height 8
click at [76, 43] on link "Design" at bounding box center [69, 40] width 46 height 14
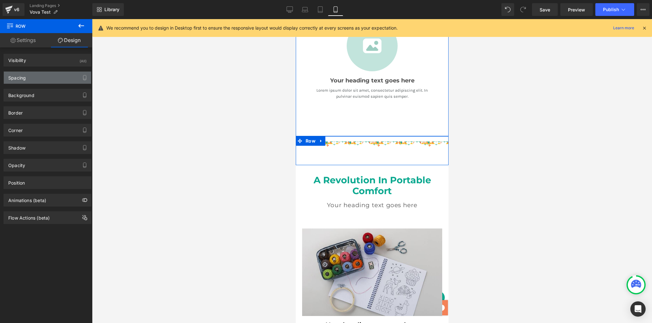
click at [48, 74] on div "Spacing" at bounding box center [47, 78] width 87 height 12
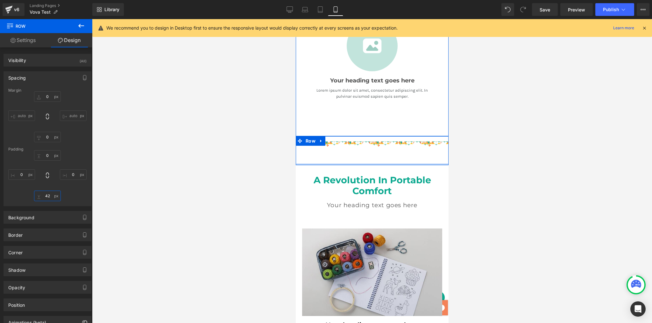
click at [47, 194] on input "42" at bounding box center [47, 196] width 27 height 10
type input "0"
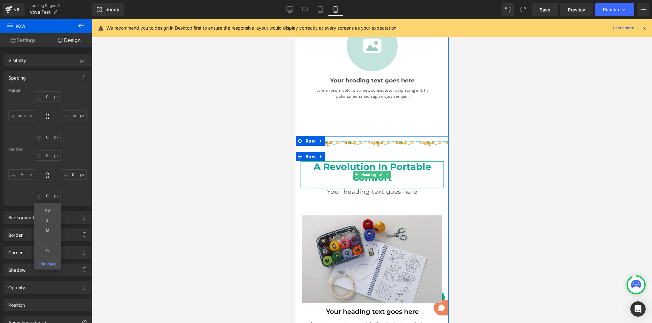
click at [438, 174] on h2 "A Revolution In Portable Comfort" at bounding box center [371, 172] width 143 height 22
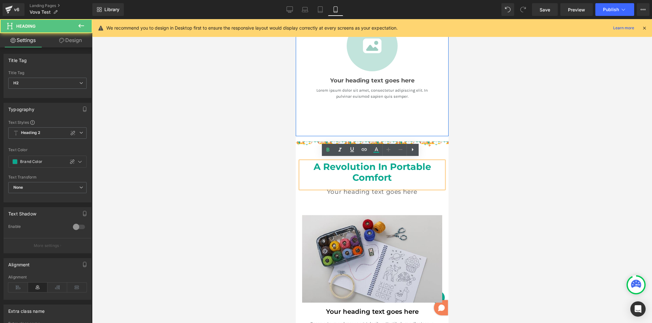
click at [513, 172] on div at bounding box center [372, 171] width 560 height 304
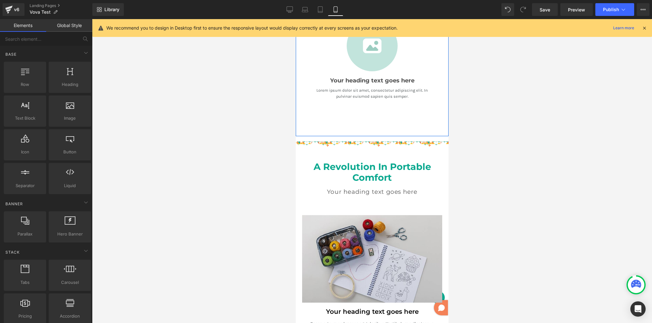
click at [397, 124] on div "Image Your heading text goes here Heading Lorem ipsum dolor sit amet, consectet…" at bounding box center [371, 76] width 132 height 113
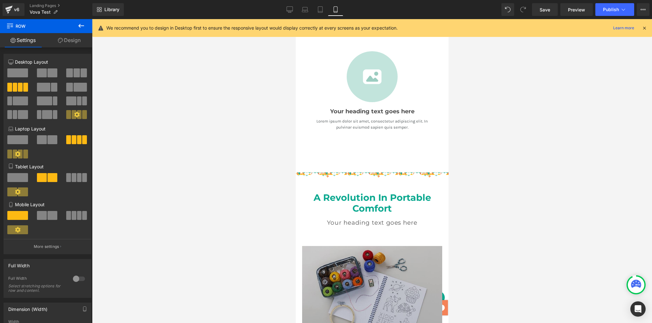
scroll to position [858, 0]
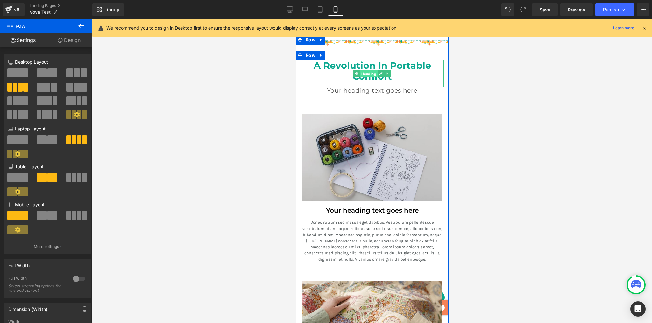
click at [361, 70] on link "Heading" at bounding box center [365, 74] width 24 height 8
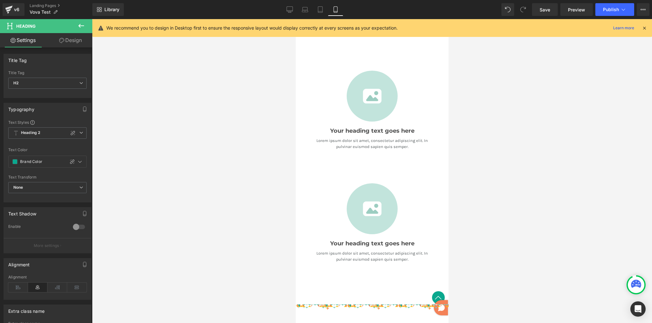
scroll to position [584, 0]
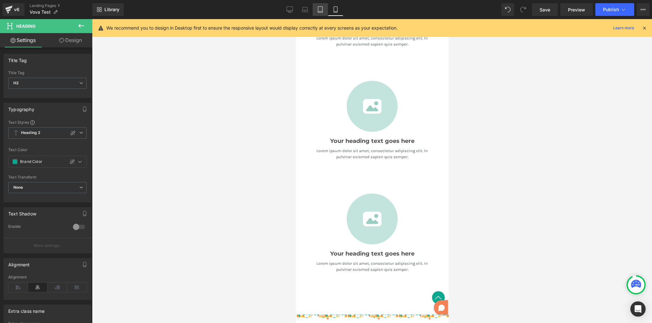
click at [321, 10] on icon at bounding box center [320, 9] width 6 height 6
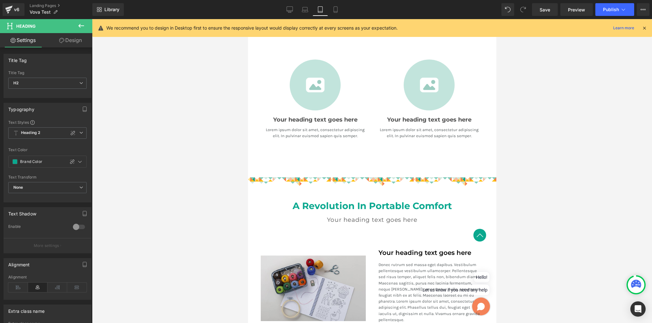
scroll to position [590, 0]
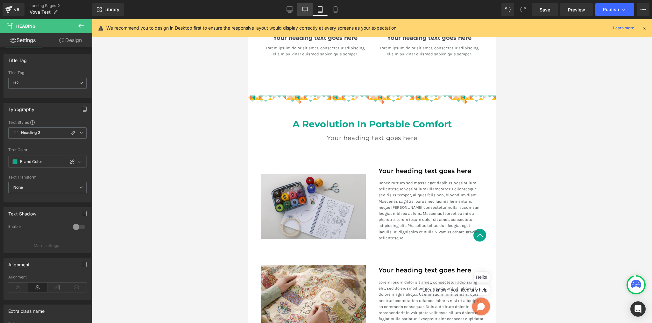
click at [306, 7] on icon at bounding box center [305, 9] width 6 height 6
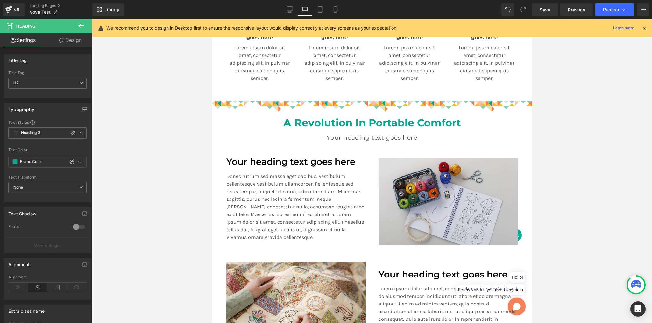
scroll to position [353, 0]
click at [289, 9] on icon at bounding box center [289, 9] width 6 height 6
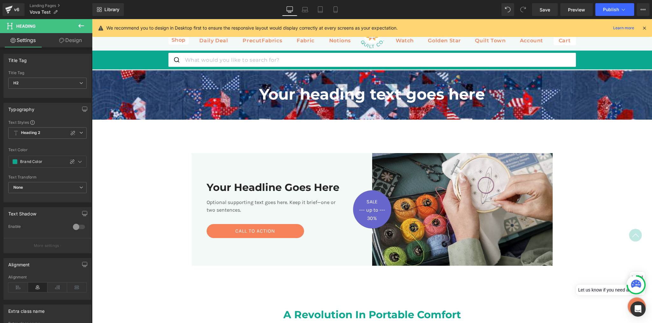
scroll to position [0, 0]
click at [583, 10] on span "Preview" at bounding box center [576, 9] width 17 height 7
click at [574, 9] on span "Preview" at bounding box center [576, 9] width 17 height 7
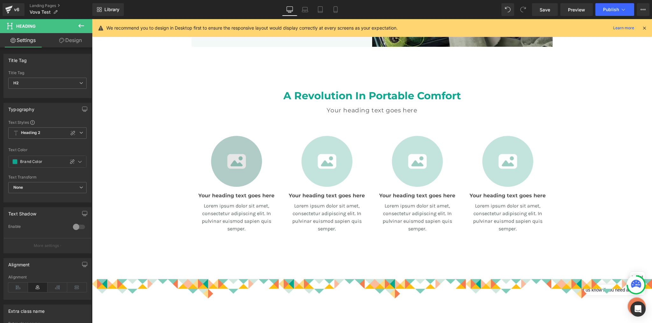
scroll to position [305, 0]
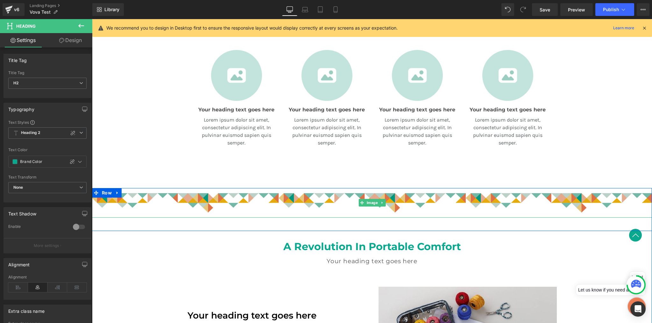
click at [223, 195] on img at bounding box center [372, 203] width 560 height 30
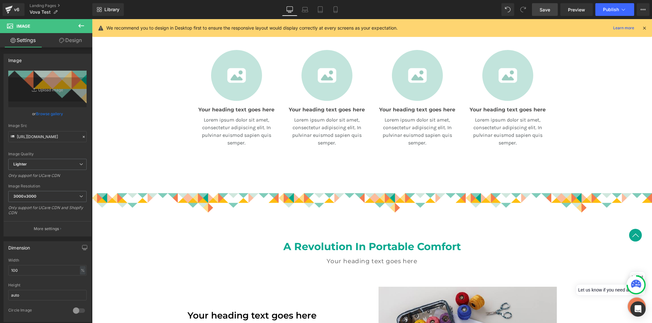
click at [550, 10] on span "Save" at bounding box center [544, 9] width 10 height 7
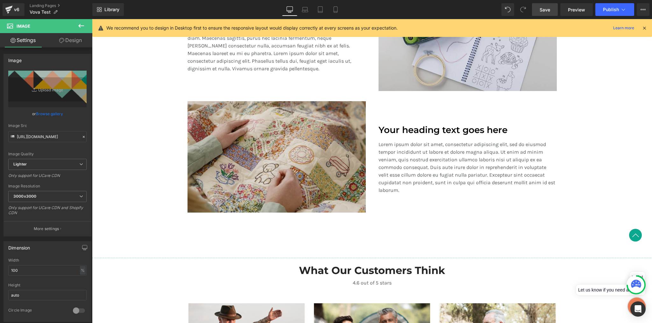
scroll to position [673, 0]
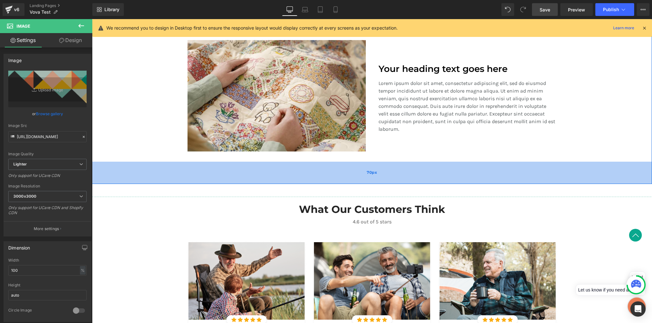
click at [347, 182] on div "70px" at bounding box center [372, 173] width 560 height 22
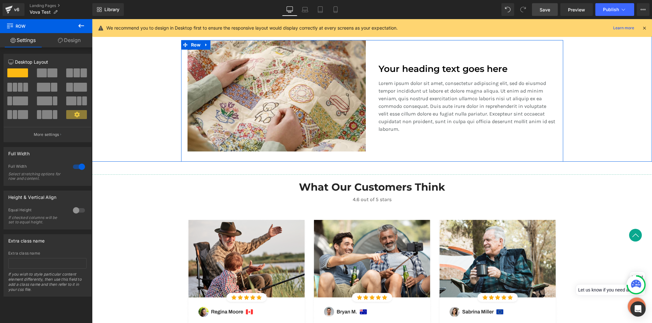
drag, startPoint x: 356, startPoint y: 183, endPoint x: 357, endPoint y: 153, distance: 29.3
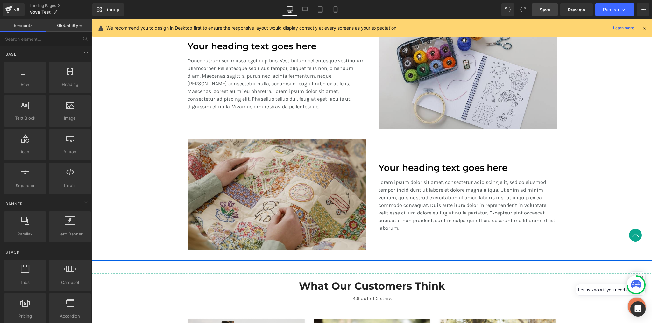
scroll to position [706, 0]
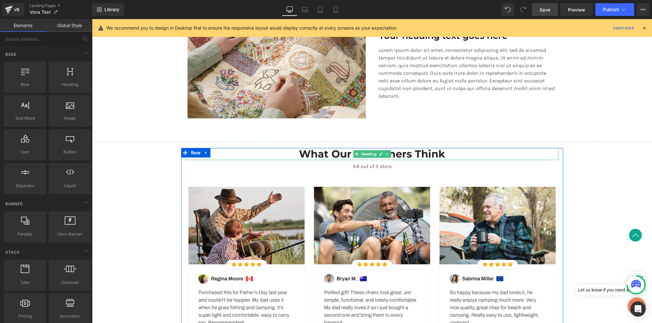
click at [438, 154] on h3 "What Our Customers Think" at bounding box center [372, 154] width 372 height 12
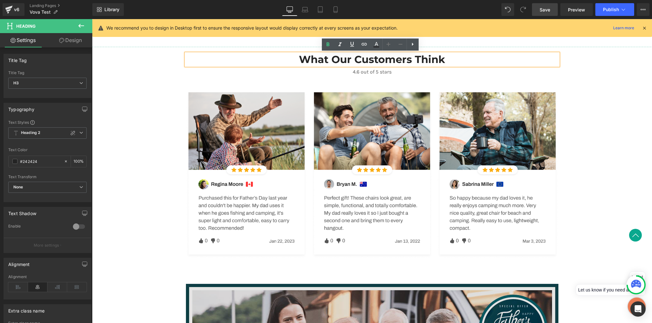
scroll to position [934, 0]
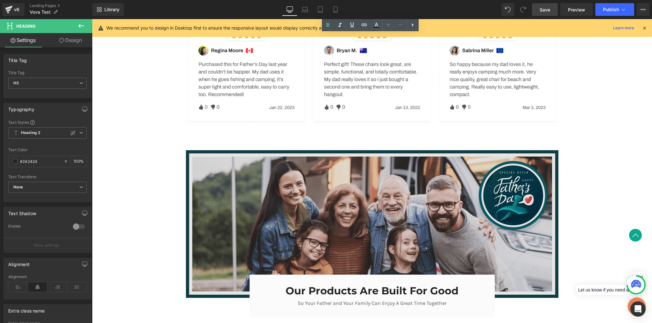
click at [235, 199] on img at bounding box center [372, 224] width 372 height 148
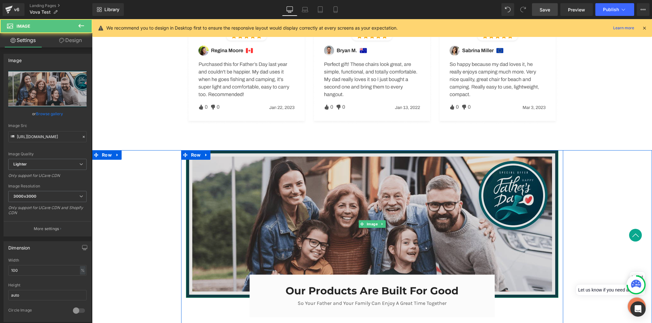
scroll to position [1019, 0]
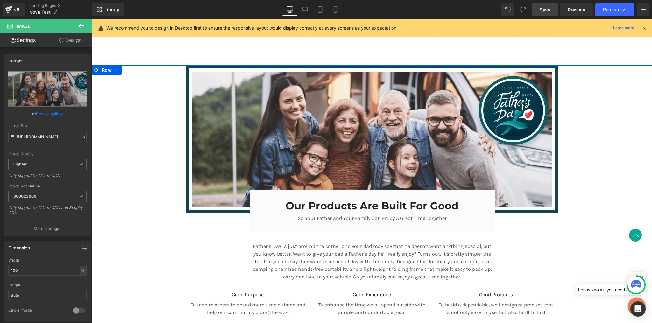
click at [150, 170] on div "Image Our Products Are Built For Good Heading So Your Father and Your Family Ca…" at bounding box center [372, 193] width 560 height 257
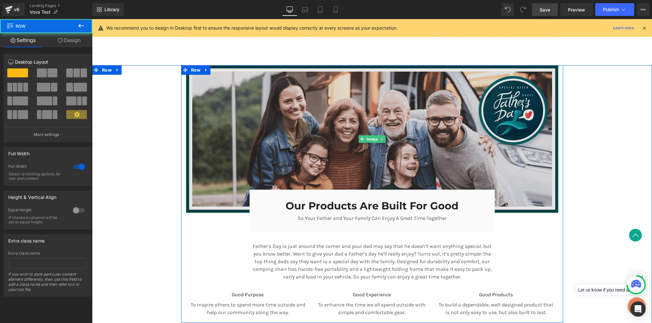
click at [223, 160] on img at bounding box center [372, 139] width 372 height 148
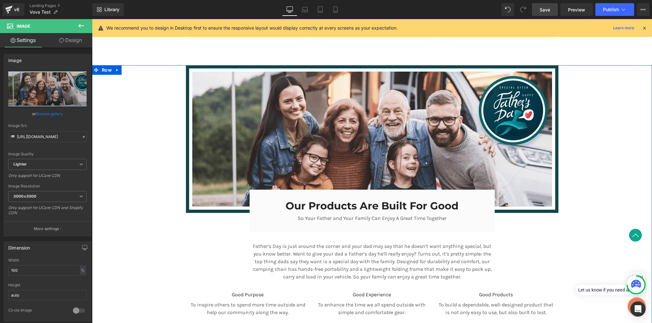
click at [626, 185] on div "Image Our Products Are Built For Good Heading So Your Father and Your Family Ca…" at bounding box center [372, 193] width 560 height 257
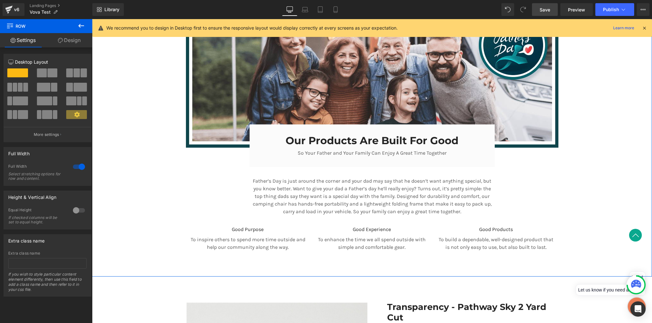
scroll to position [1083, 0]
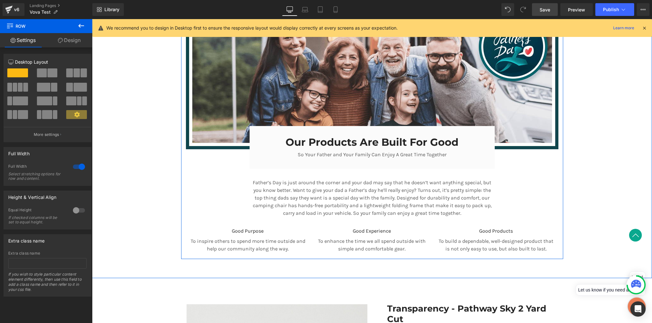
click at [533, 187] on div "Image Our Products Are Built For Good Heading So Your Father and Your Family Ca…" at bounding box center [372, 129] width 382 height 254
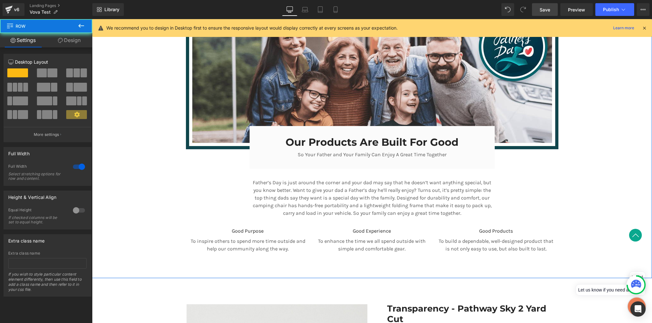
click at [595, 159] on div "Image Our Products Are Built For Good Heading So Your Father and Your Family Ca…" at bounding box center [372, 130] width 560 height 257
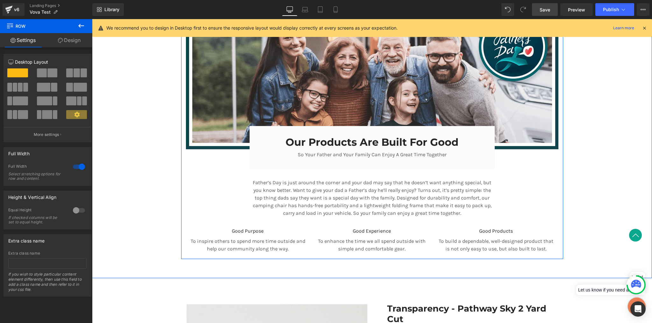
click at [507, 163] on div "Image Our Products Are Built For Good Heading So Your Father and Your Family Ca…" at bounding box center [372, 129] width 382 height 254
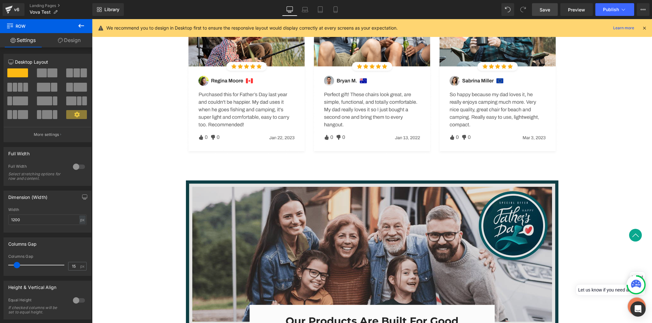
scroll to position [1036, 0]
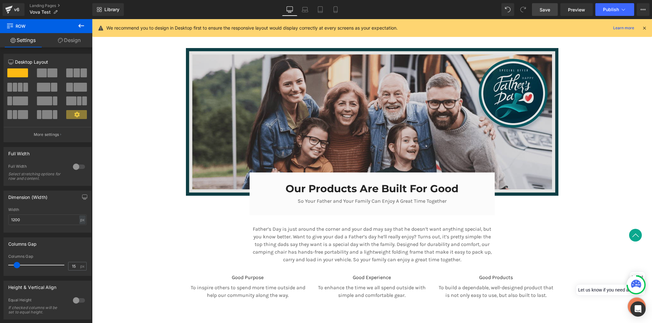
click at [204, 89] on img at bounding box center [372, 122] width 372 height 148
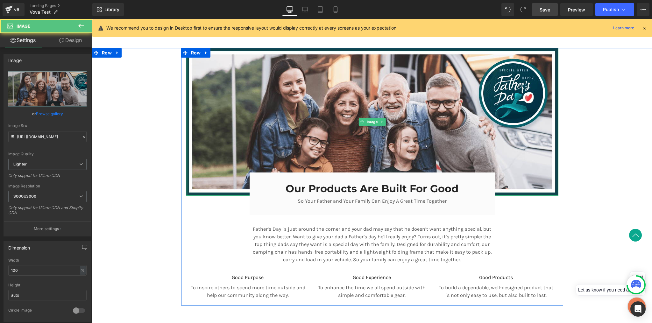
click at [186, 80] on div at bounding box center [187, 122] width 2 height 148
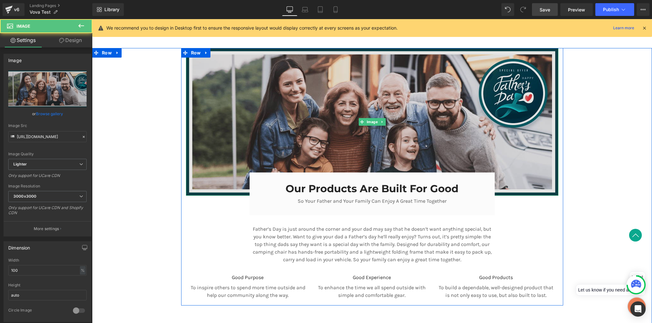
click at [186, 80] on img at bounding box center [372, 122] width 372 height 148
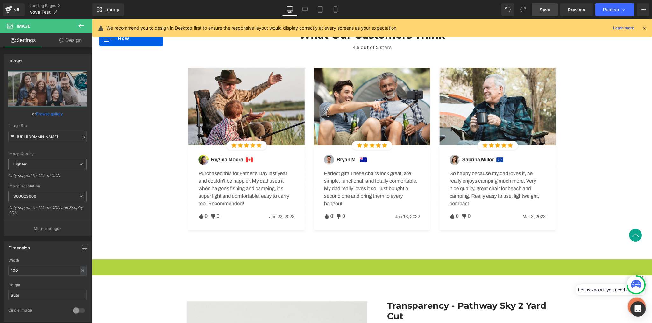
scroll to position [819, 0]
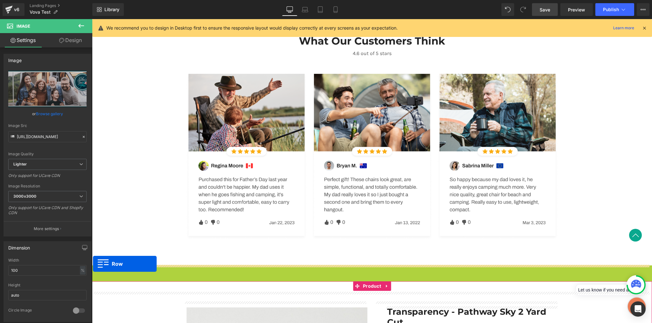
drag, startPoint x: 95, startPoint y: 213, endPoint x: 93, endPoint y: 263, distance: 50.3
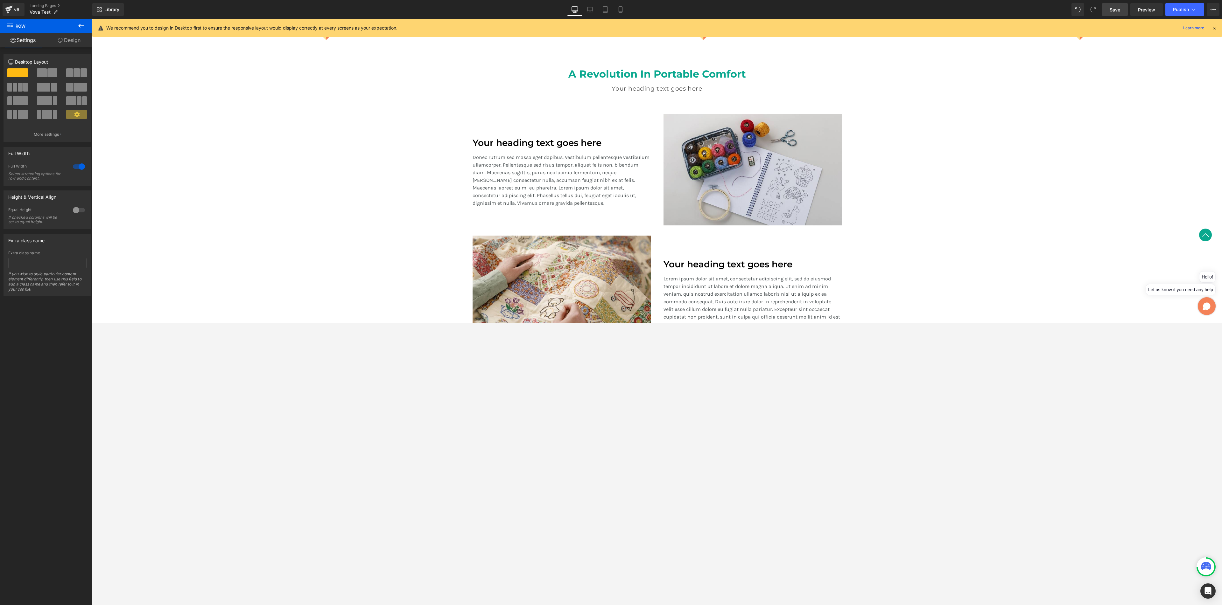
scroll to position [500, 0]
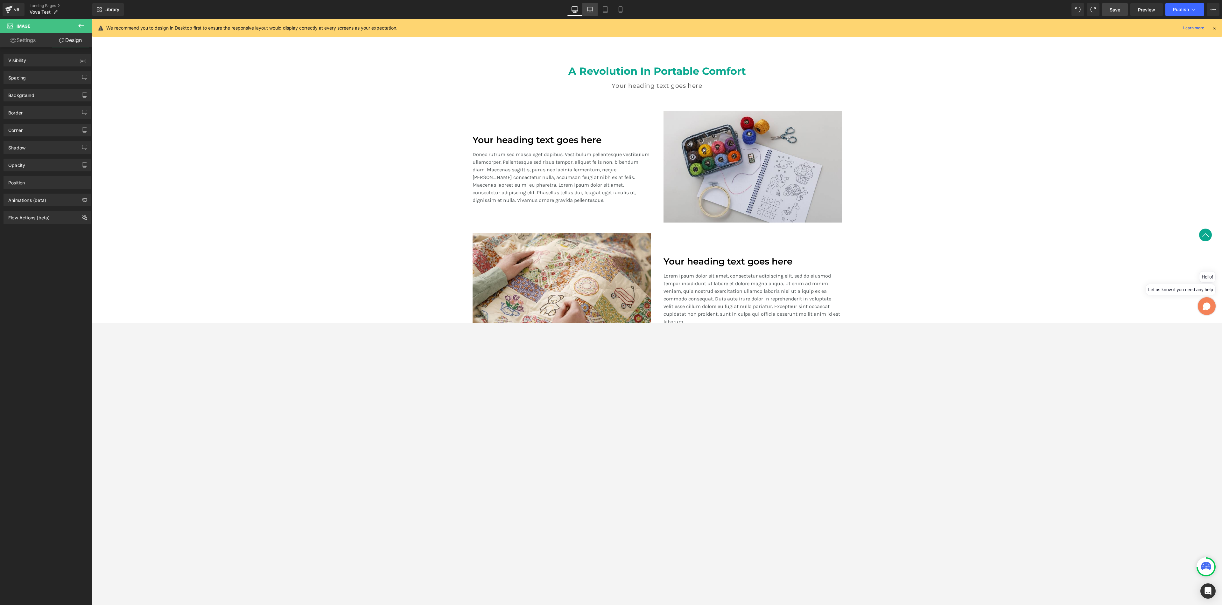
click at [589, 11] on icon at bounding box center [590, 9] width 6 height 6
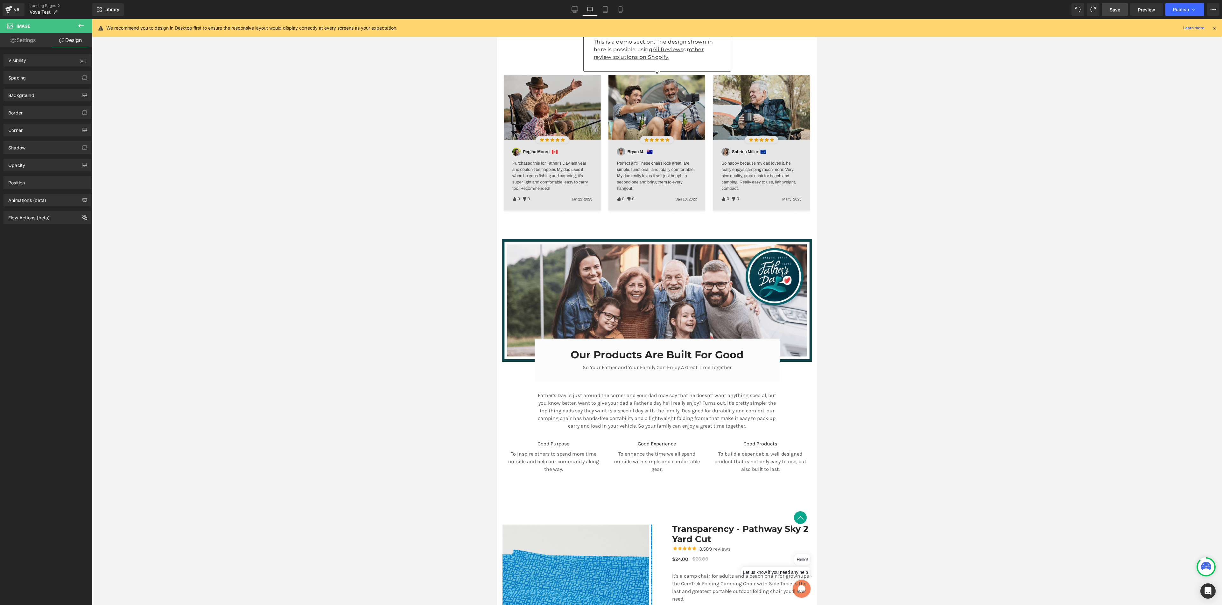
scroll to position [561, 0]
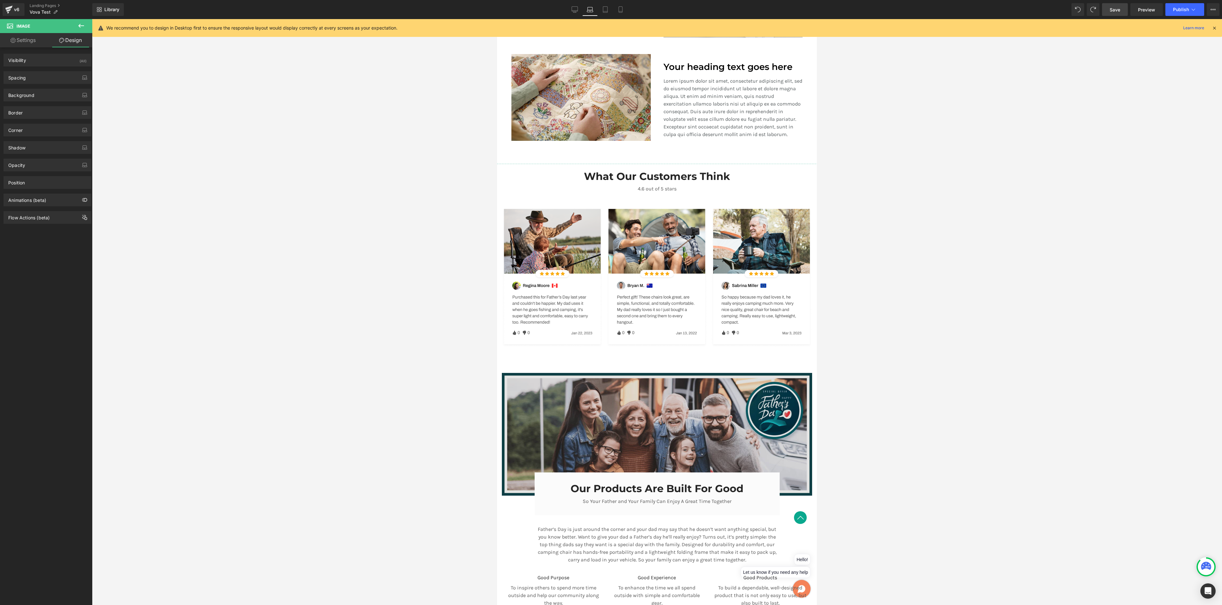
click at [524, 323] on div "Image Our Products Are Built For Good Heading So Your Father and Your Family Ca…" at bounding box center [657, 503] width 320 height 260
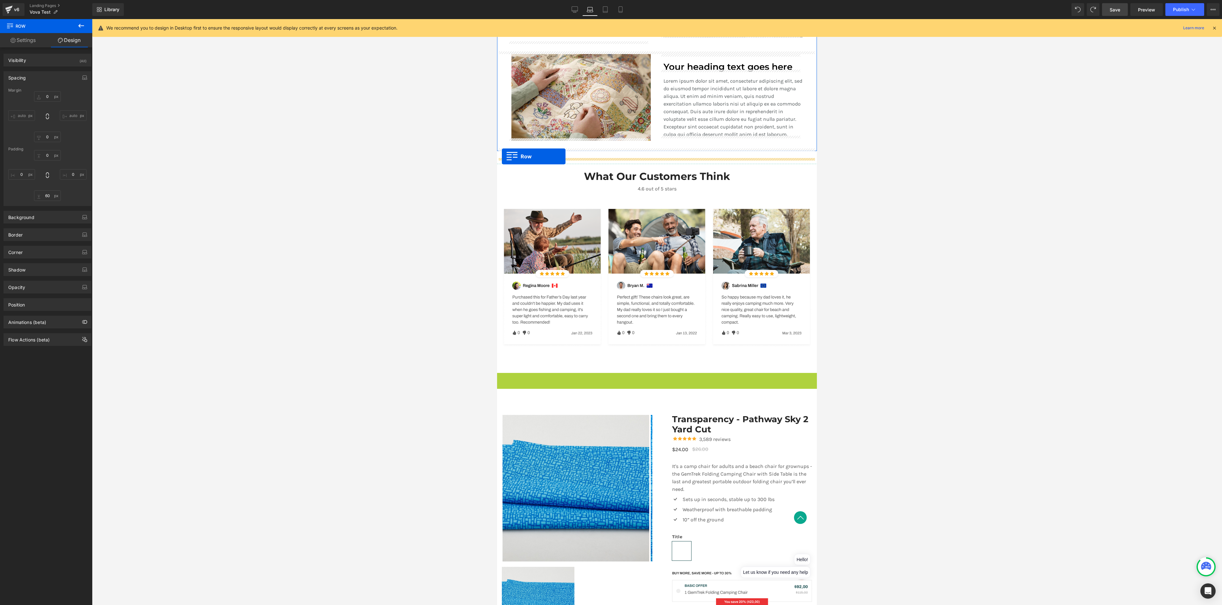
drag, startPoint x: 498, startPoint y: 372, endPoint x: 502, endPoint y: 157, distance: 215.1
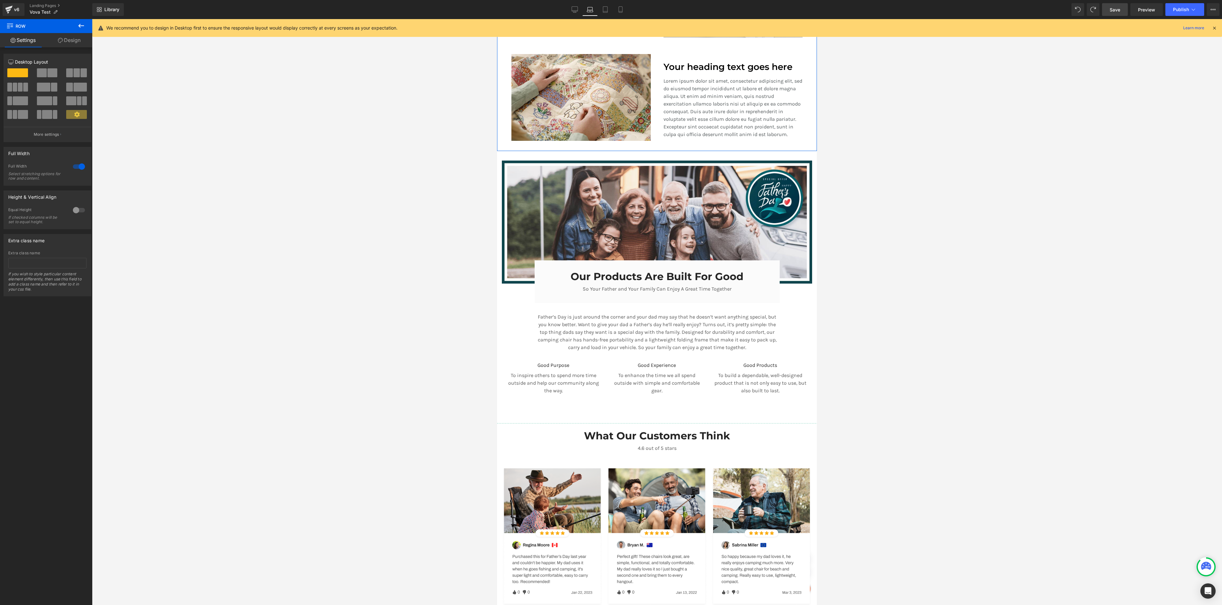
click at [651, 290] on div at bounding box center [657, 312] width 1130 height 586
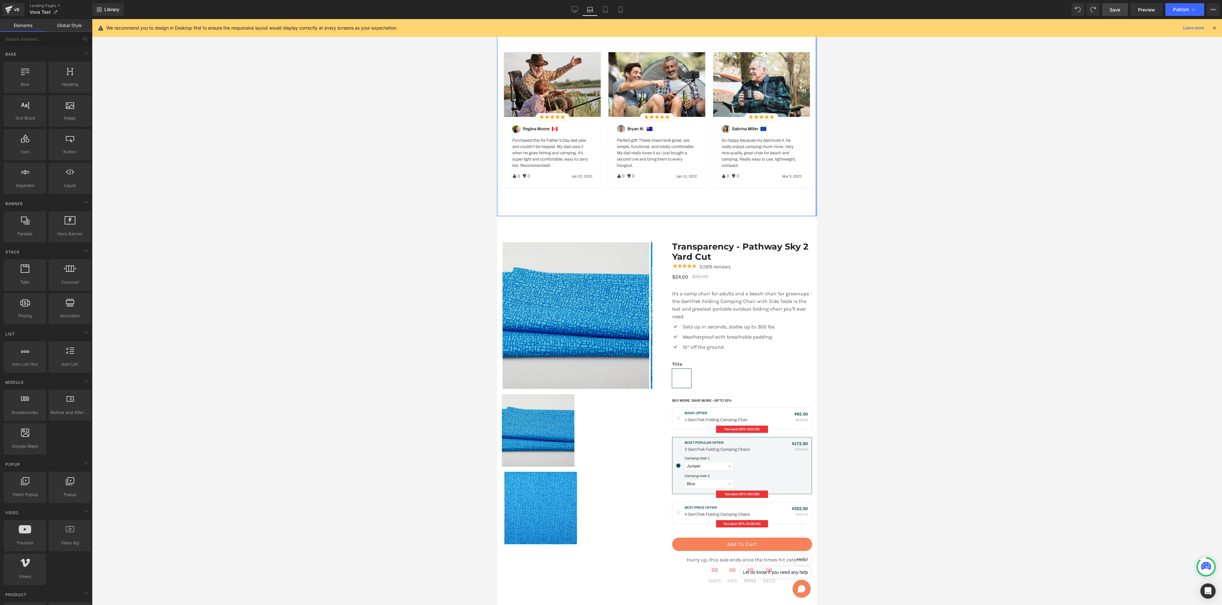
scroll to position [990, 0]
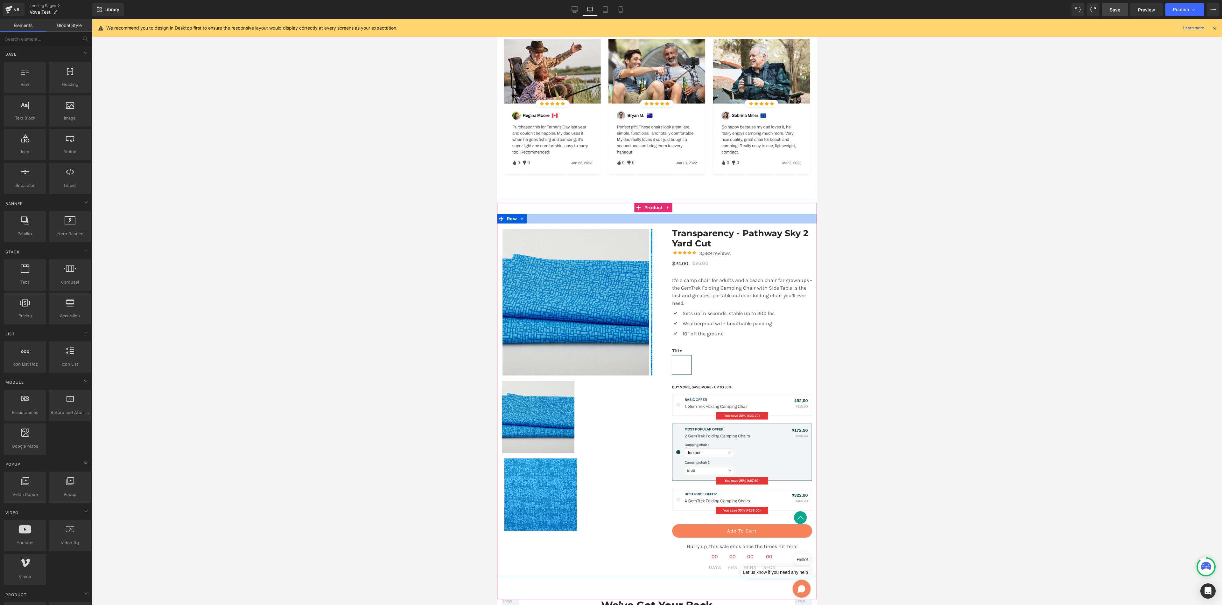
click at [651, 214] on div at bounding box center [657, 219] width 320 height 10
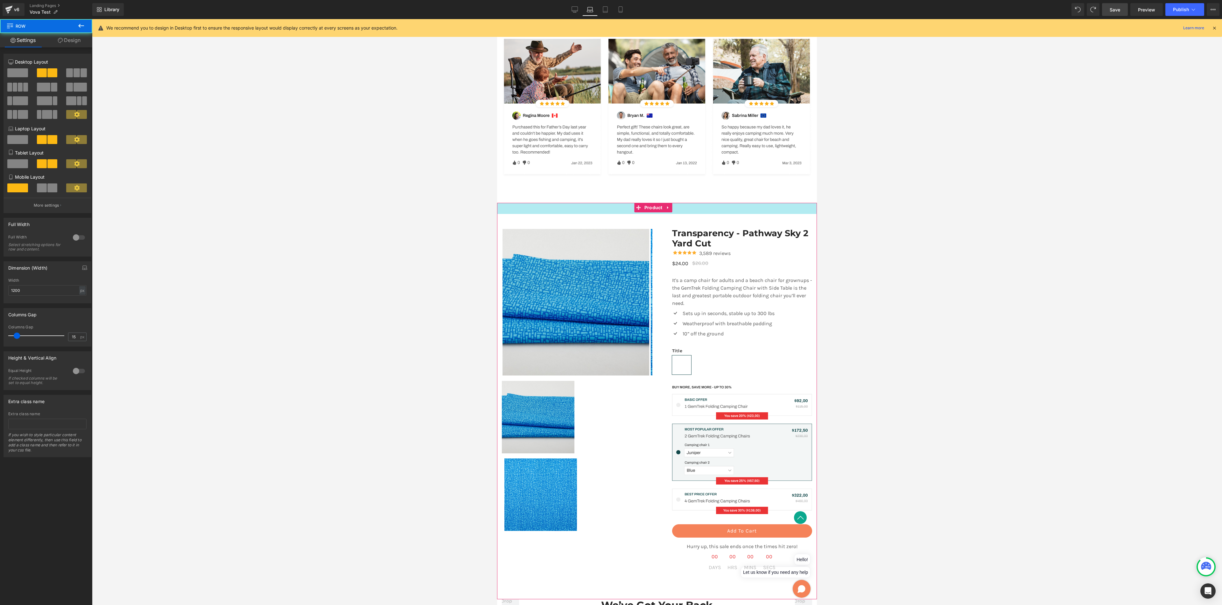
click at [651, 204] on div "35px" at bounding box center [657, 208] width 320 height 11
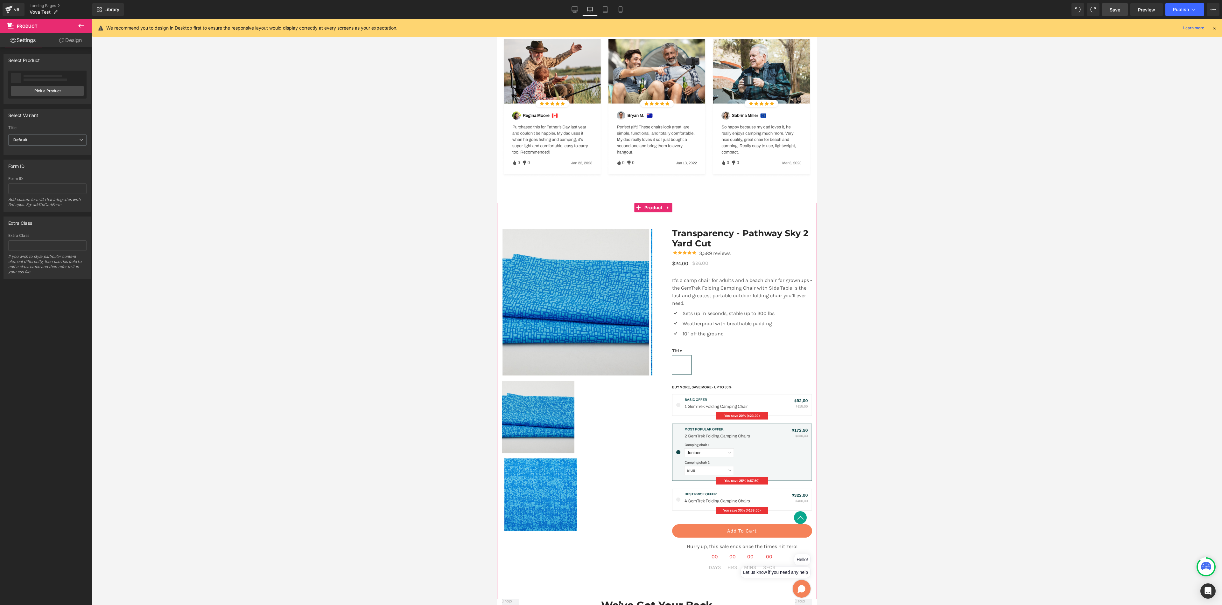
click at [651, 205] on div "‹ › (P) Image List" at bounding box center [657, 401] width 320 height 397
click at [651, 206] on icon at bounding box center [667, 207] width 1 height 3
click at [651, 205] on icon at bounding box center [672, 207] width 4 height 5
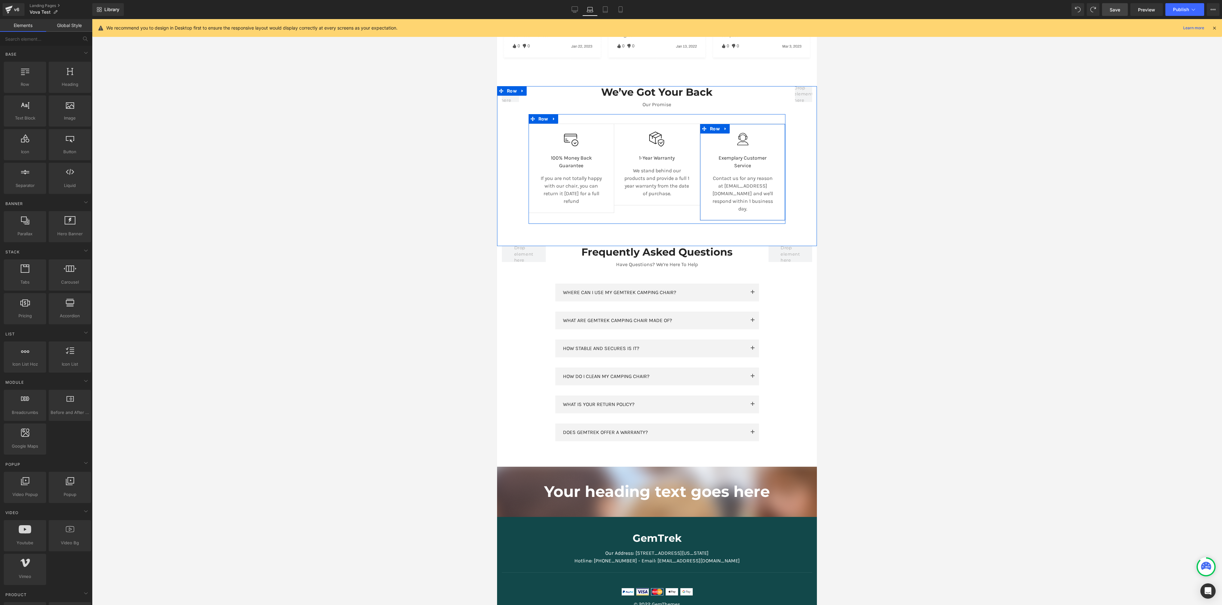
scroll to position [967, 0]
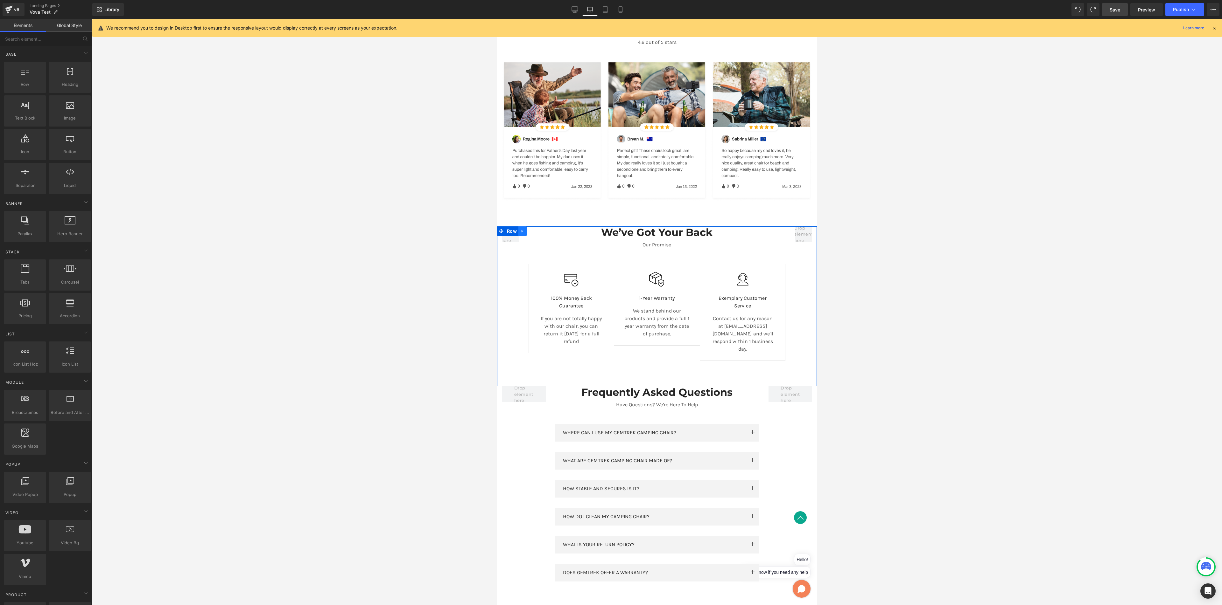
click at [523, 229] on icon at bounding box center [522, 231] width 4 height 5
click at [539, 229] on icon at bounding box center [539, 231] width 4 height 4
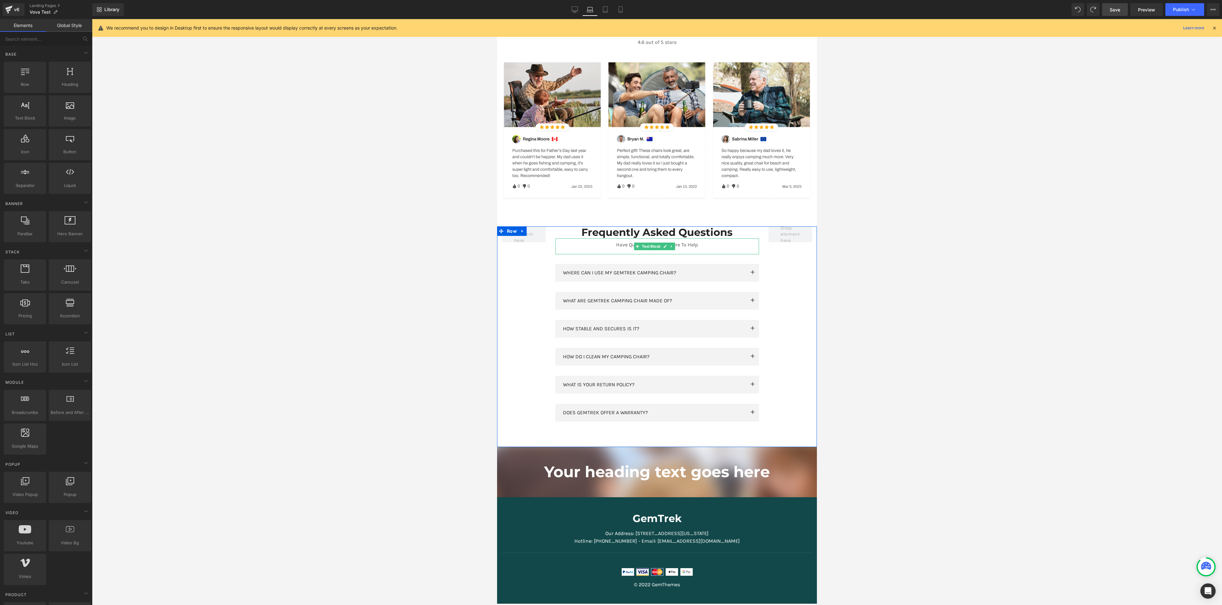
scroll to position [612, 0]
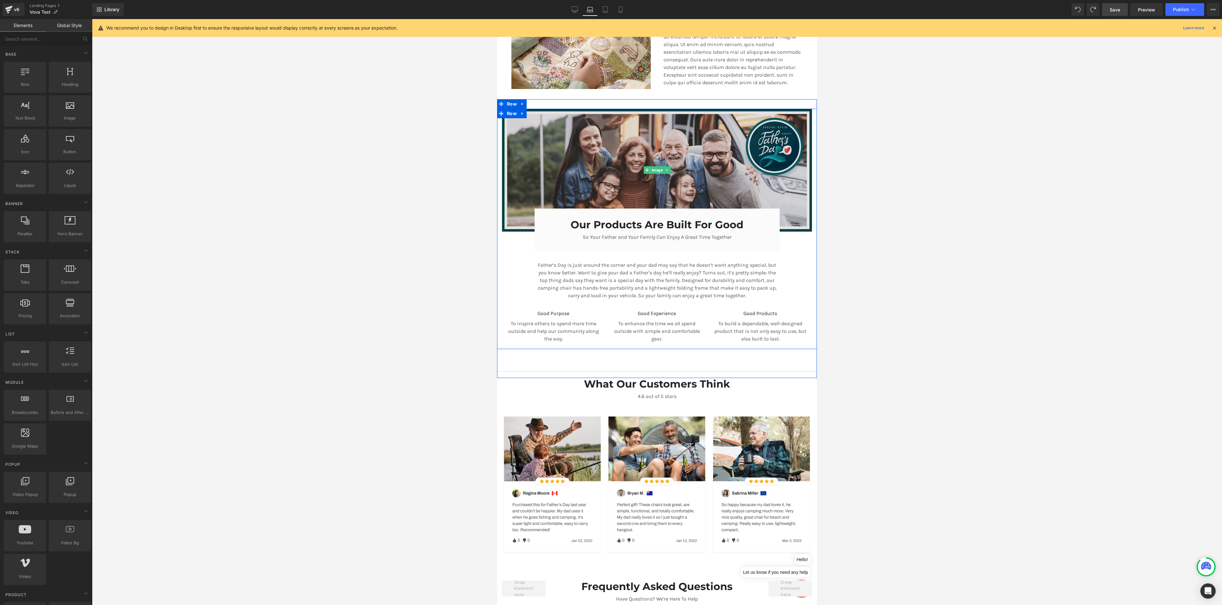
click at [651, 151] on img at bounding box center [657, 170] width 310 height 123
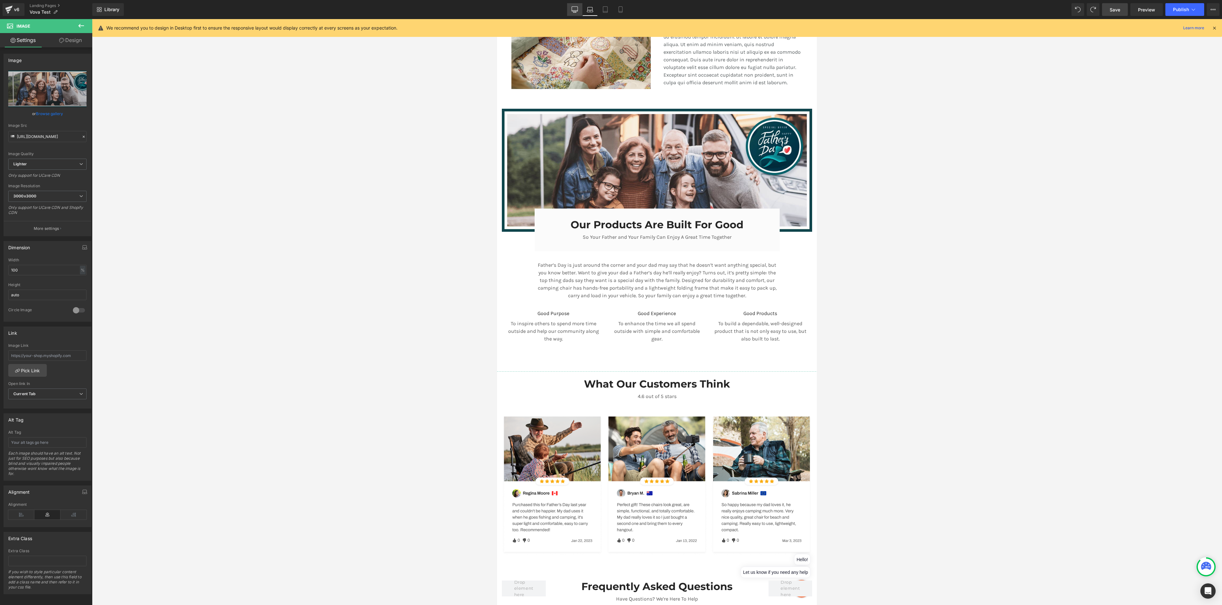
click at [573, 6] on link "Desktop" at bounding box center [574, 9] width 15 height 13
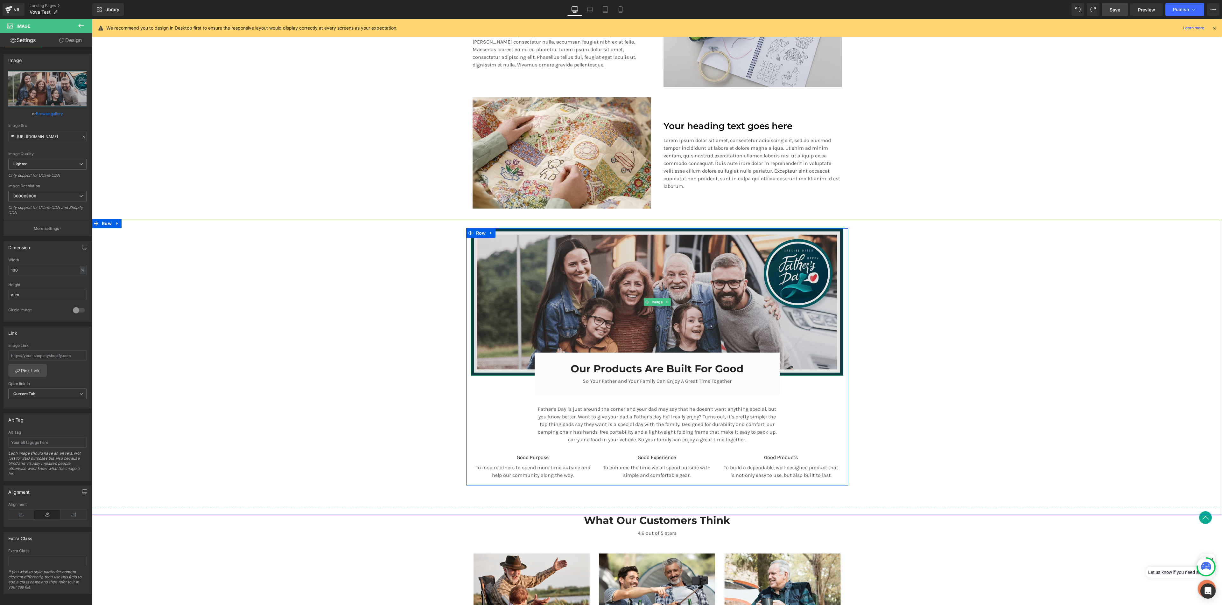
scroll to position [565, 0]
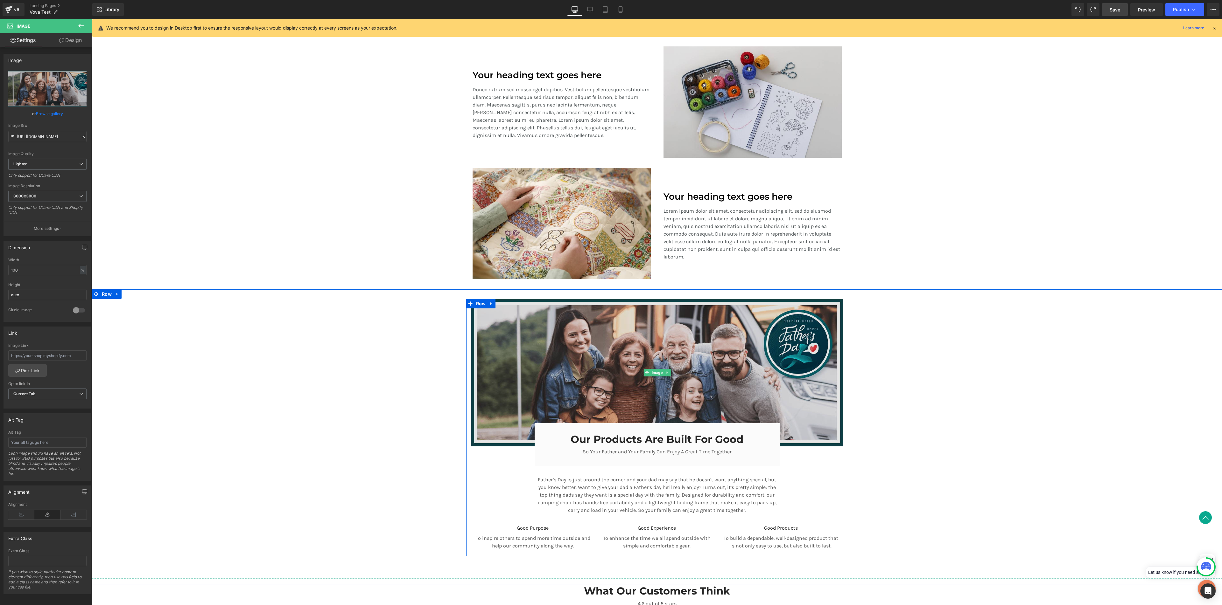
click at [651, 323] on img at bounding box center [657, 373] width 372 height 148
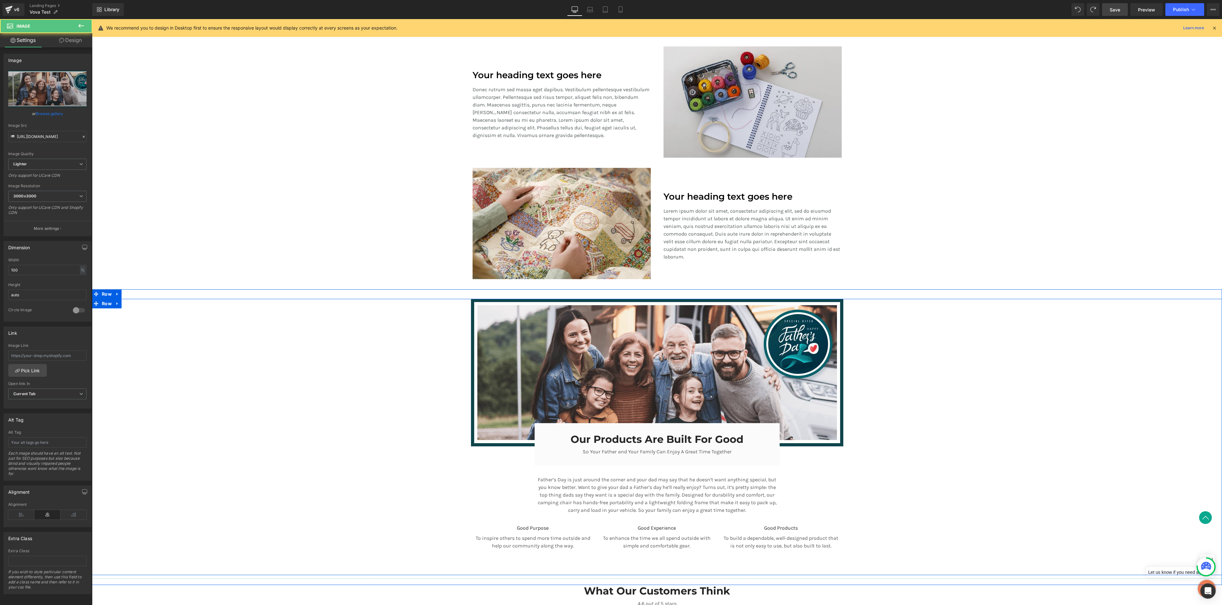
click at [390, 322] on div "Image Our Products Are Built For Good Heading So Your Father and Your Family Ca…" at bounding box center [657, 427] width 1130 height 257
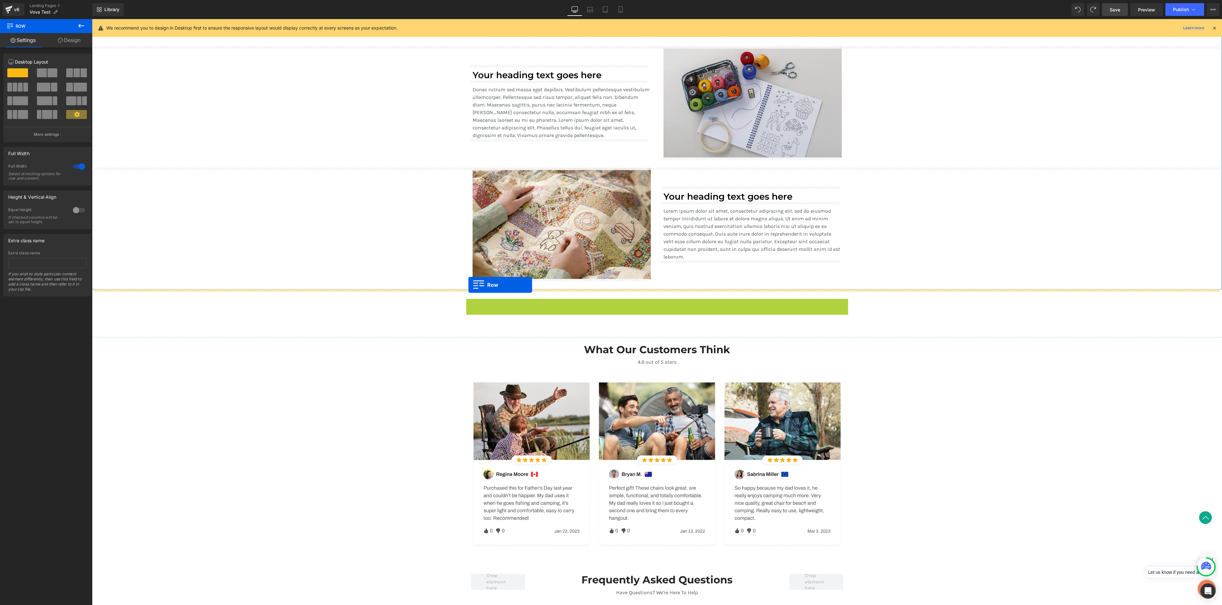
drag, startPoint x: 466, startPoint y: 303, endPoint x: 468, endPoint y: 285, distance: 18.6
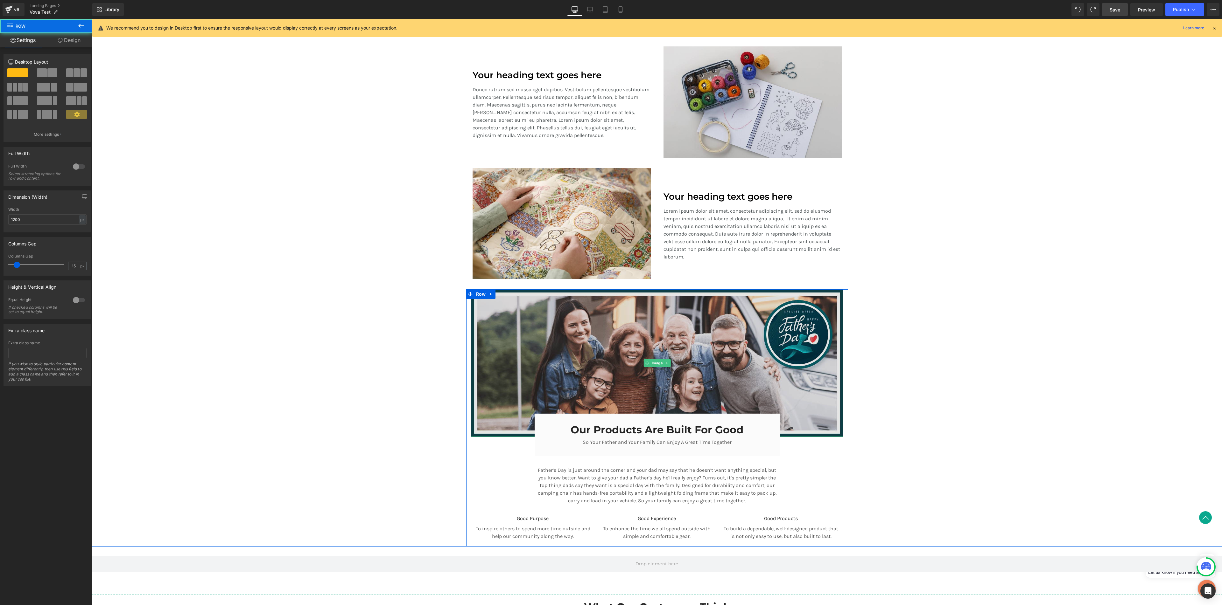
scroll to position [710, 0]
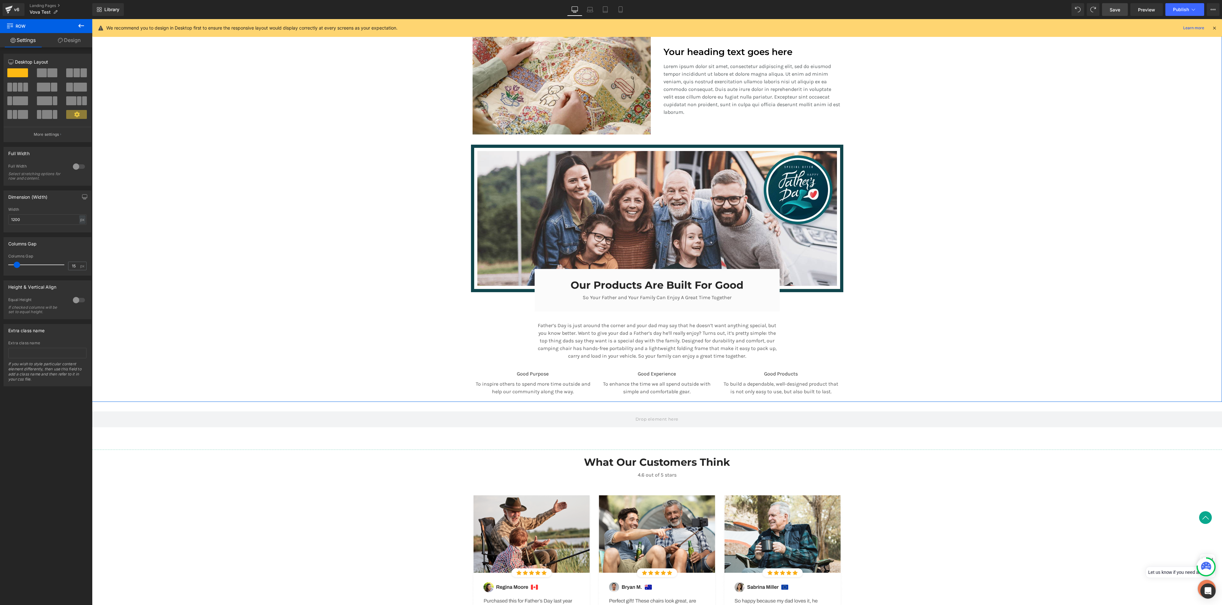
click at [651, 256] on div "Image Row A Revolution In Portable Comfort Heading Your heading text goes here …" at bounding box center [657, 92] width 1130 height 619
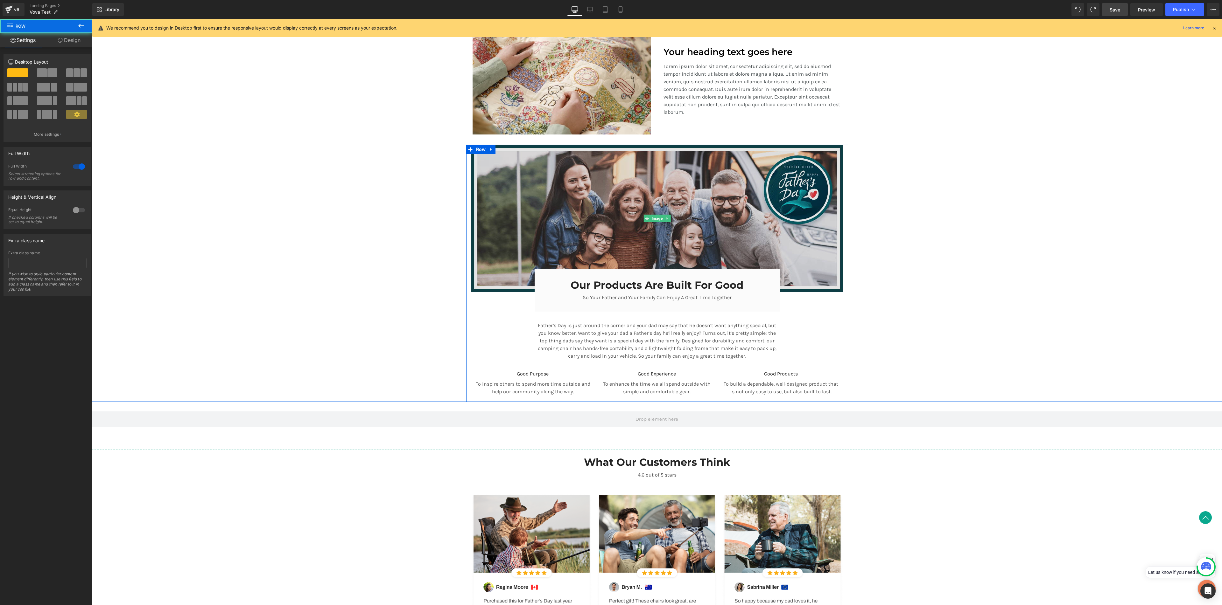
click at [532, 157] on img at bounding box center [657, 219] width 372 height 148
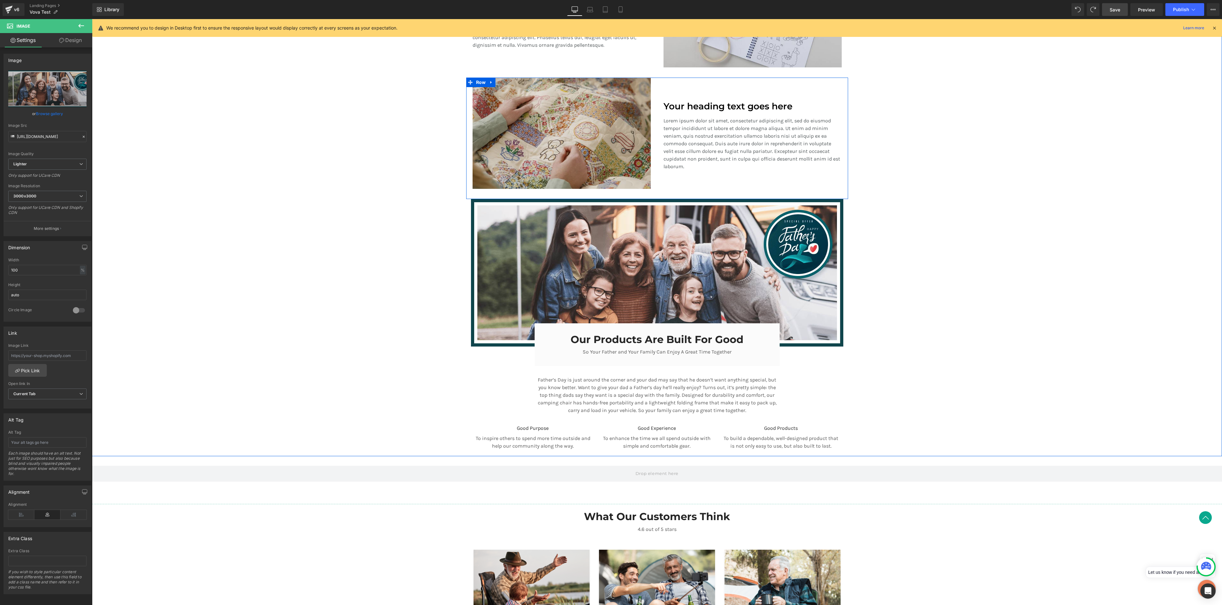
scroll to position [670, 0]
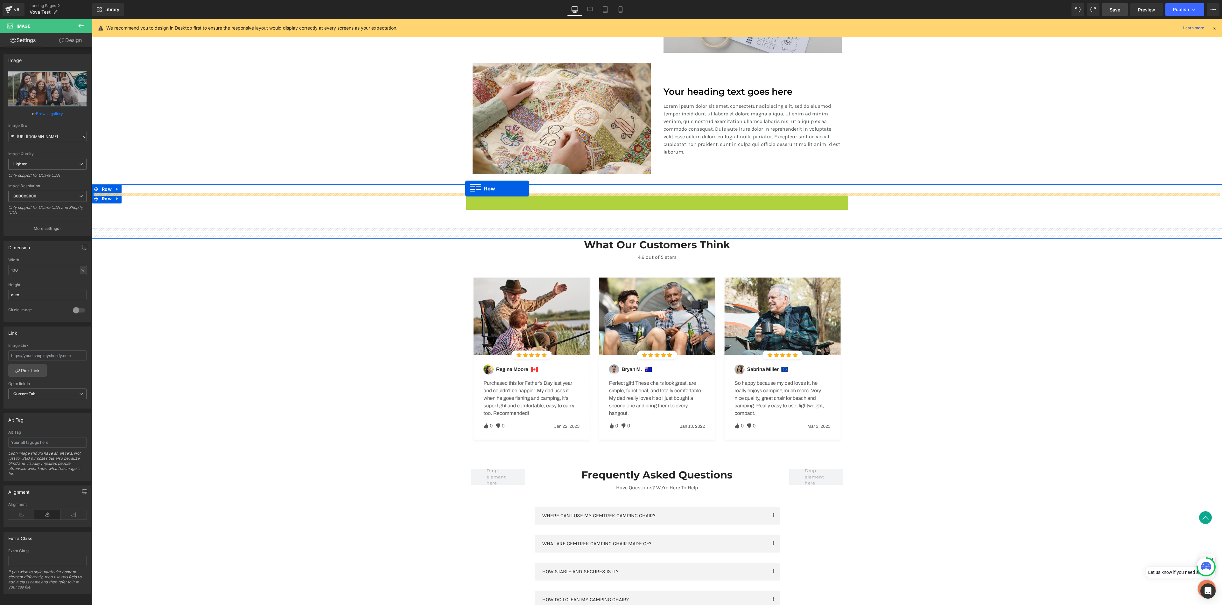
drag, startPoint x: 465, startPoint y: 200, endPoint x: 465, endPoint y: 189, distance: 11.5
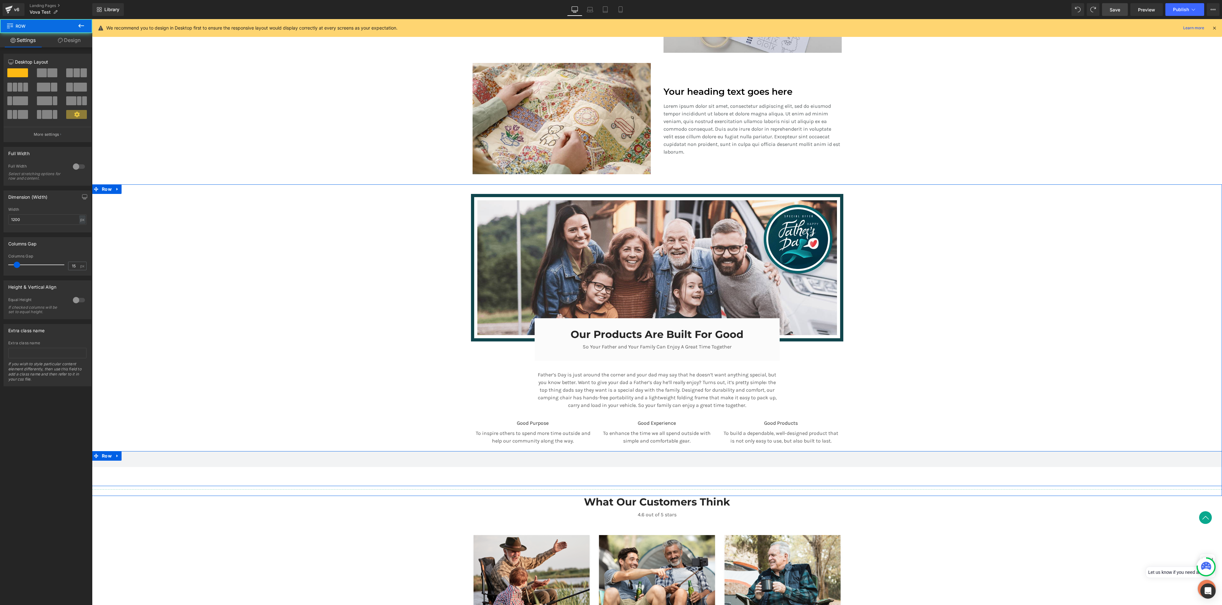
scroll to position [812, 0]
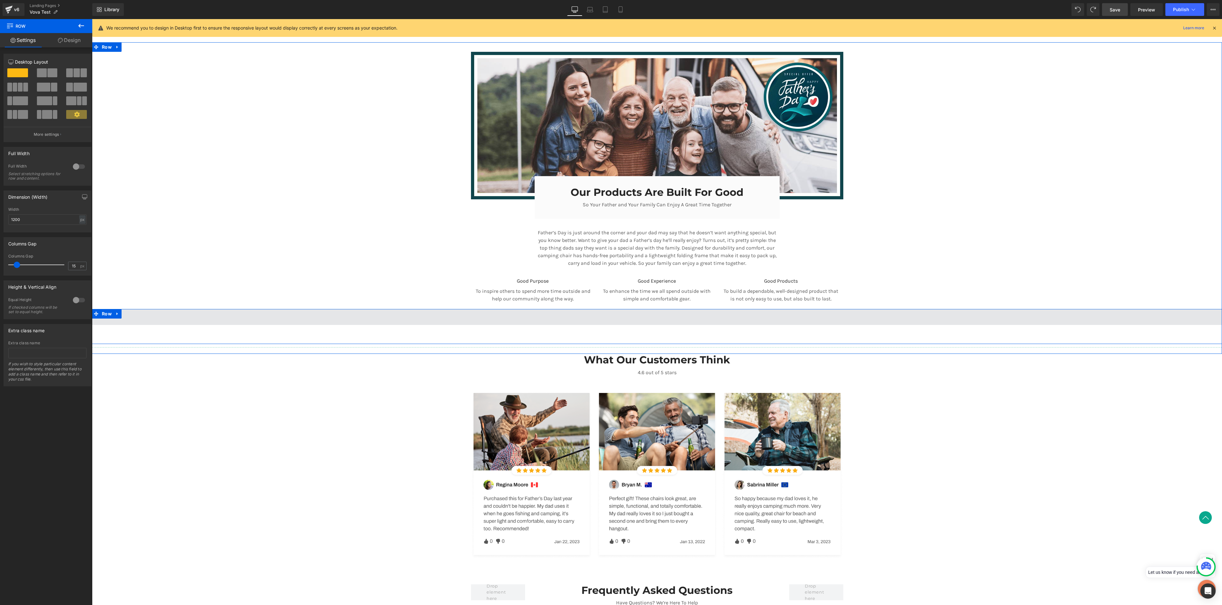
click at [345, 317] on span at bounding box center [657, 317] width 1130 height 16
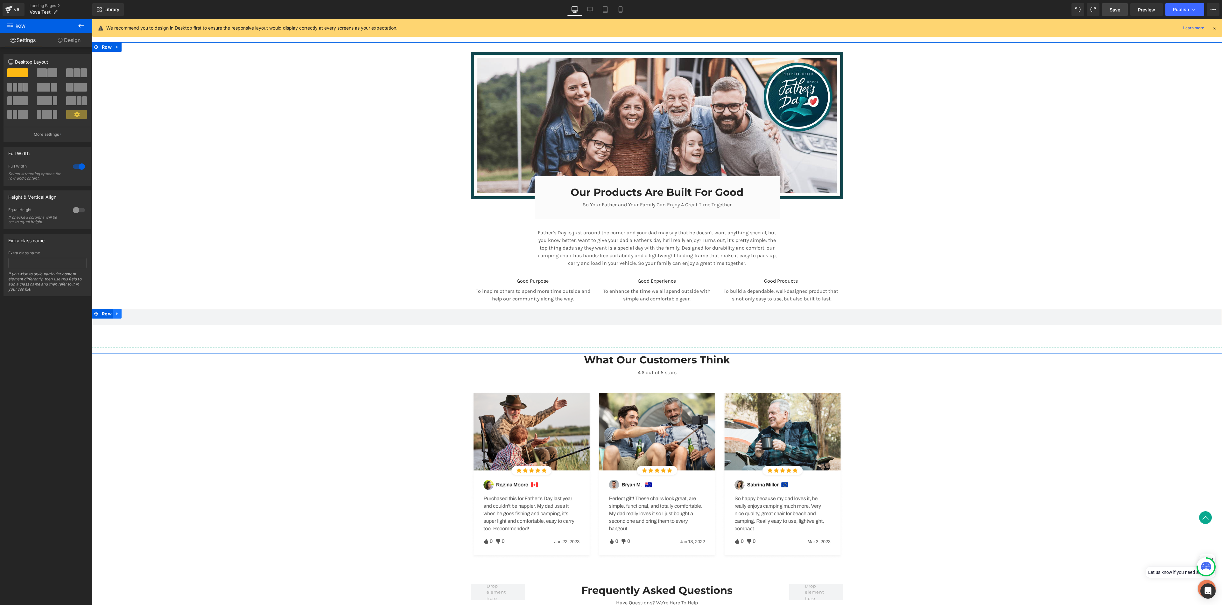
click at [115, 314] on icon at bounding box center [117, 314] width 4 height 5
click at [132, 315] on icon at bounding box center [134, 314] width 4 height 4
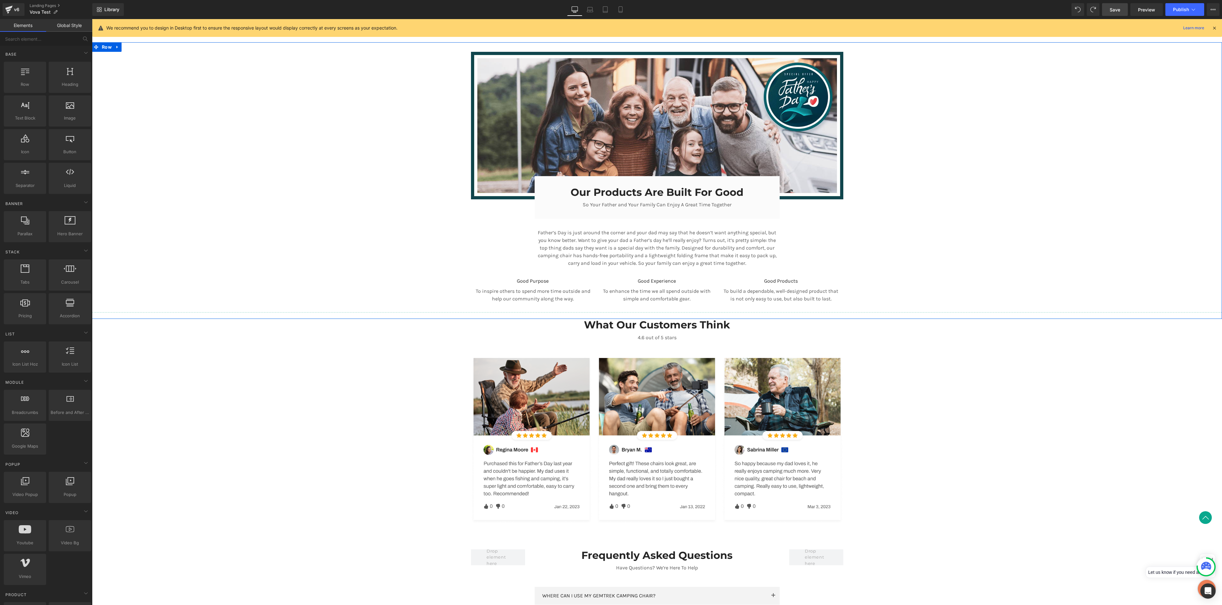
drag, startPoint x: 259, startPoint y: 172, endPoint x: 244, endPoint y: 157, distance: 20.5
click at [259, 172] on div "Image Our Products Are Built For Good Heading So Your Father and Your Family Ca…" at bounding box center [657, 184] width 1130 height 264
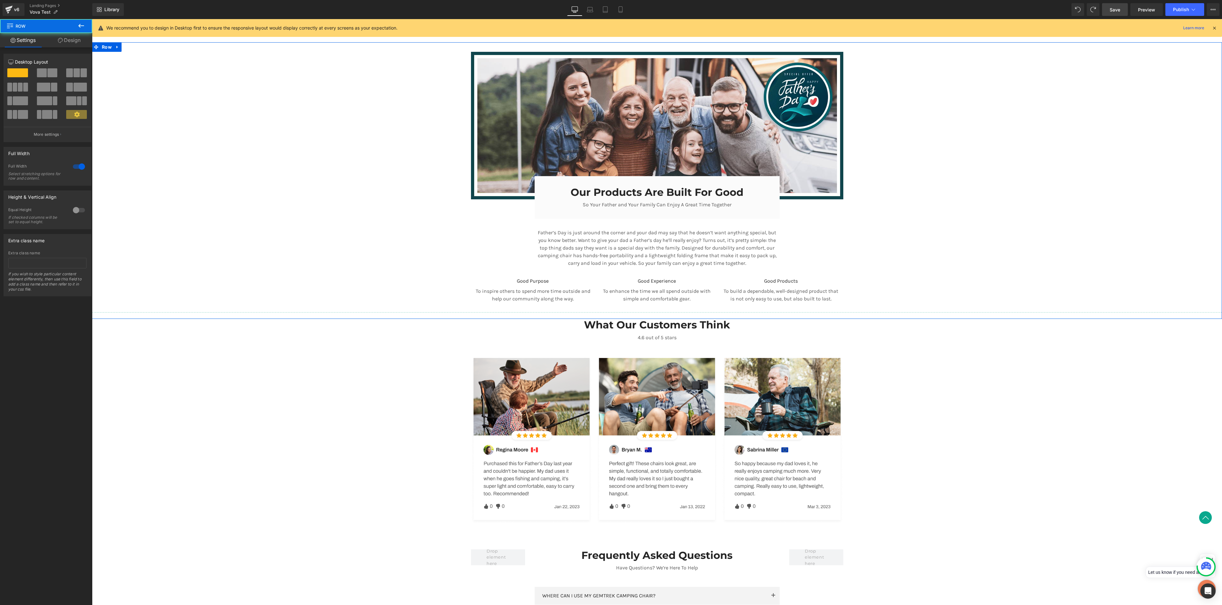
scroll to position [565, 0]
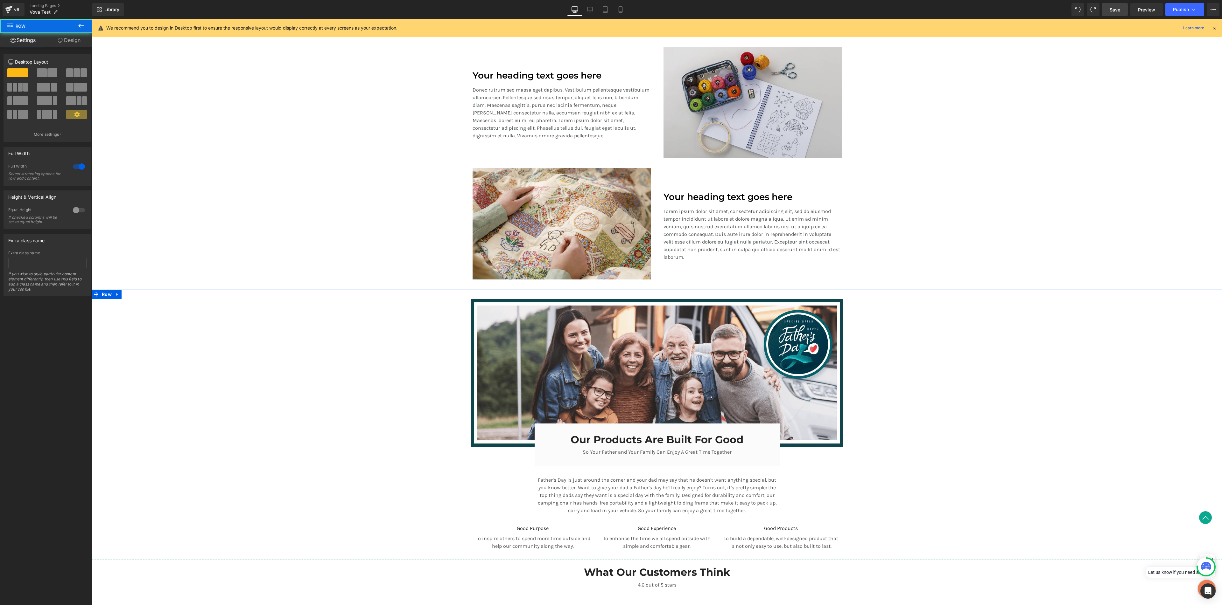
drag, startPoint x: 335, startPoint y: 325, endPoint x: 350, endPoint y: 324, distance: 15.3
click at [335, 323] on div "Image Our Products Are Built For Good Heading So Your Father and Your Family Ca…" at bounding box center [657, 431] width 1130 height 264
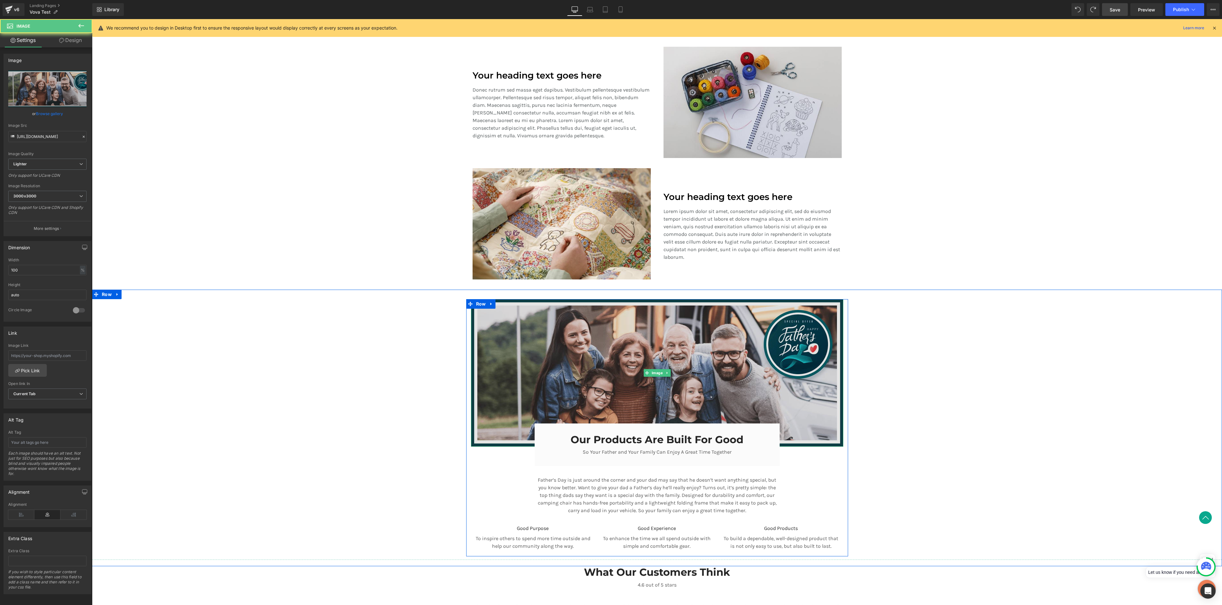
click at [509, 323] on img at bounding box center [657, 373] width 372 height 148
click at [556, 323] on img at bounding box center [657, 373] width 372 height 148
click at [534, 323] on img at bounding box center [657, 373] width 372 height 148
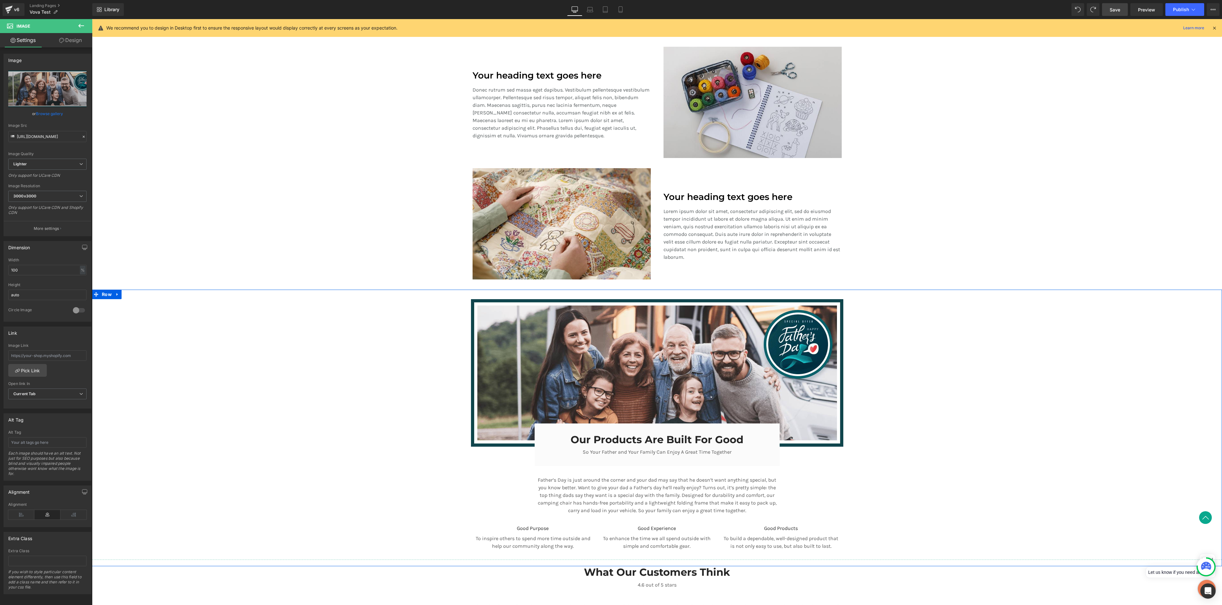
click at [459, 323] on div "Image Our Products Are Built For Good Heading So Your Father and Your Family Ca…" at bounding box center [657, 431] width 1130 height 264
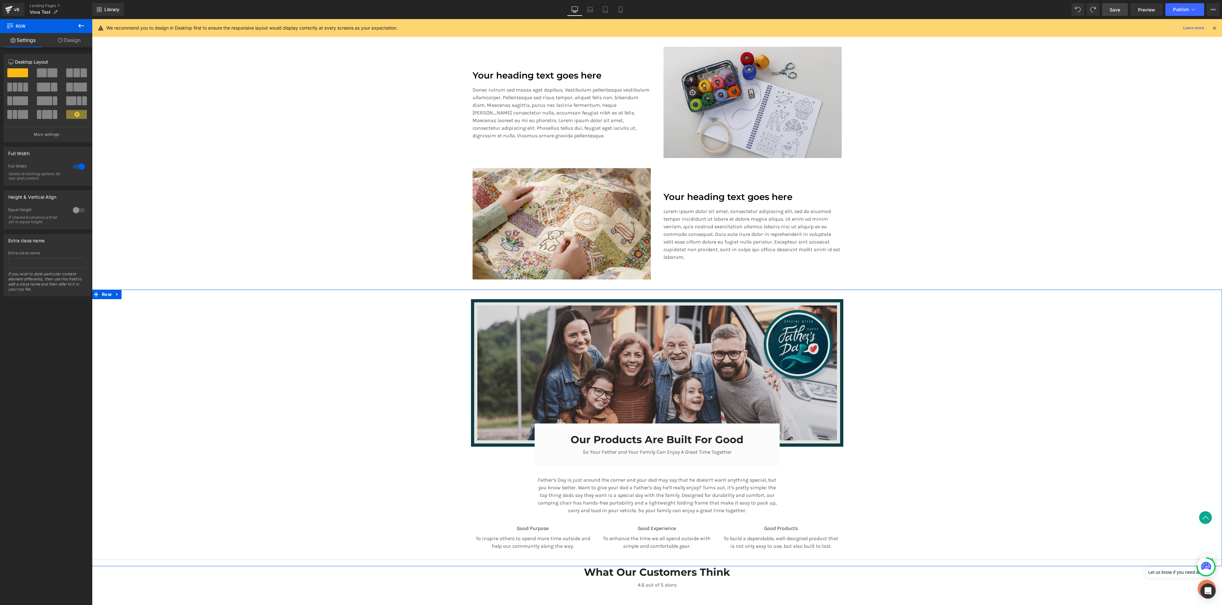
click at [481, 323] on img at bounding box center [657, 373] width 372 height 148
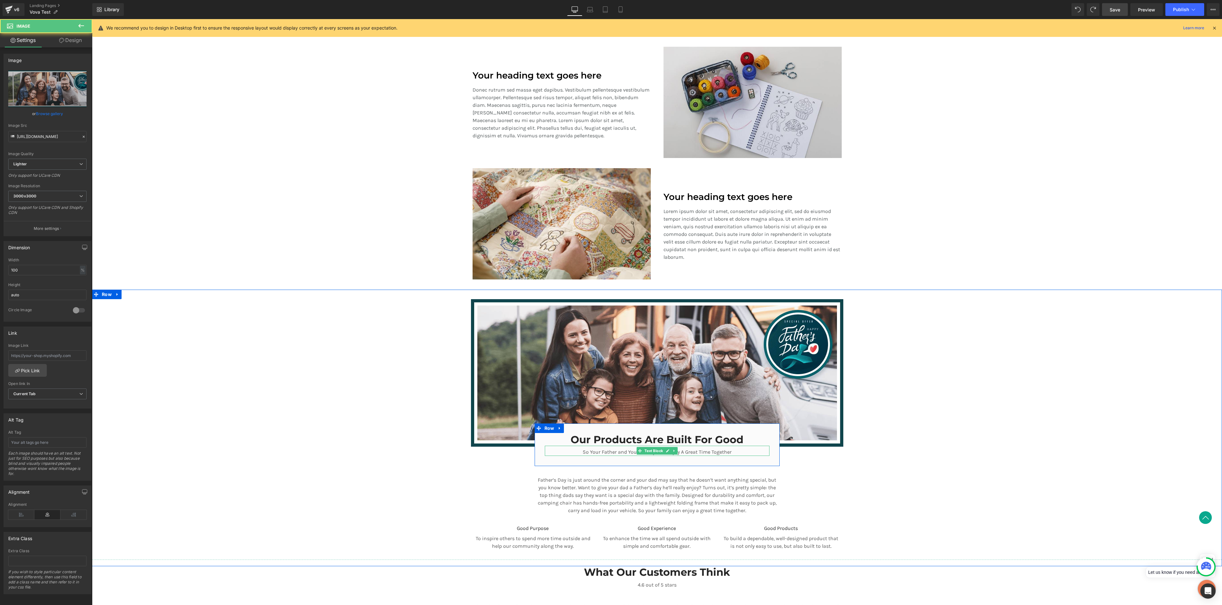
click at [568, 323] on p "So Your Father and Your Family Can Enjoy A Great Time Together" at bounding box center [657, 453] width 225 height 8
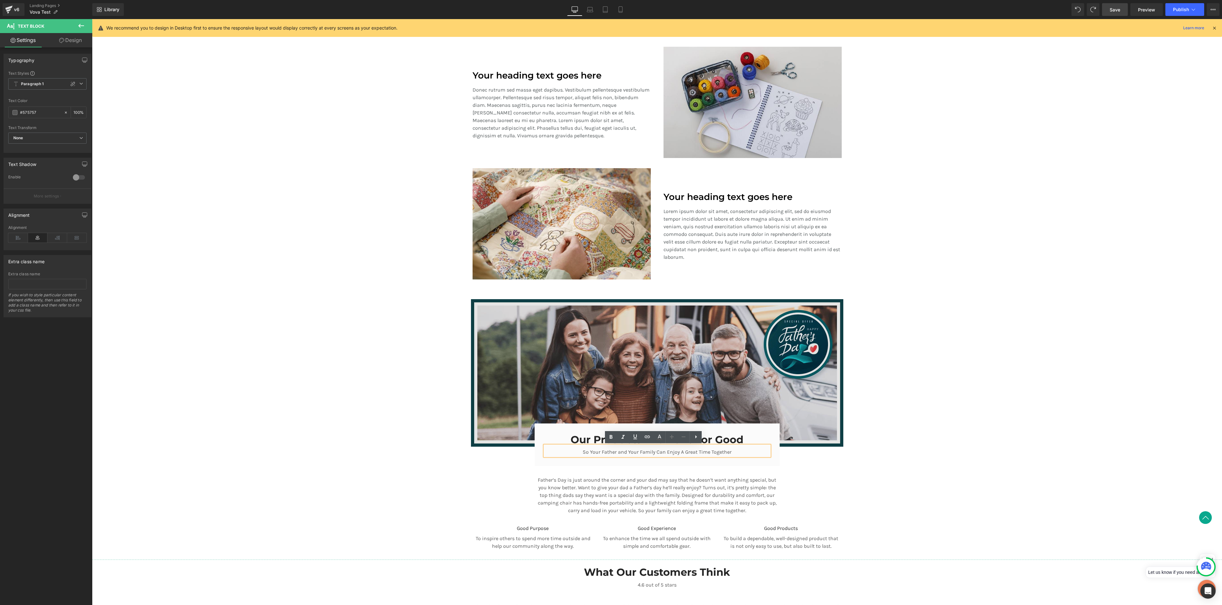
click at [520, 323] on img at bounding box center [657, 373] width 372 height 148
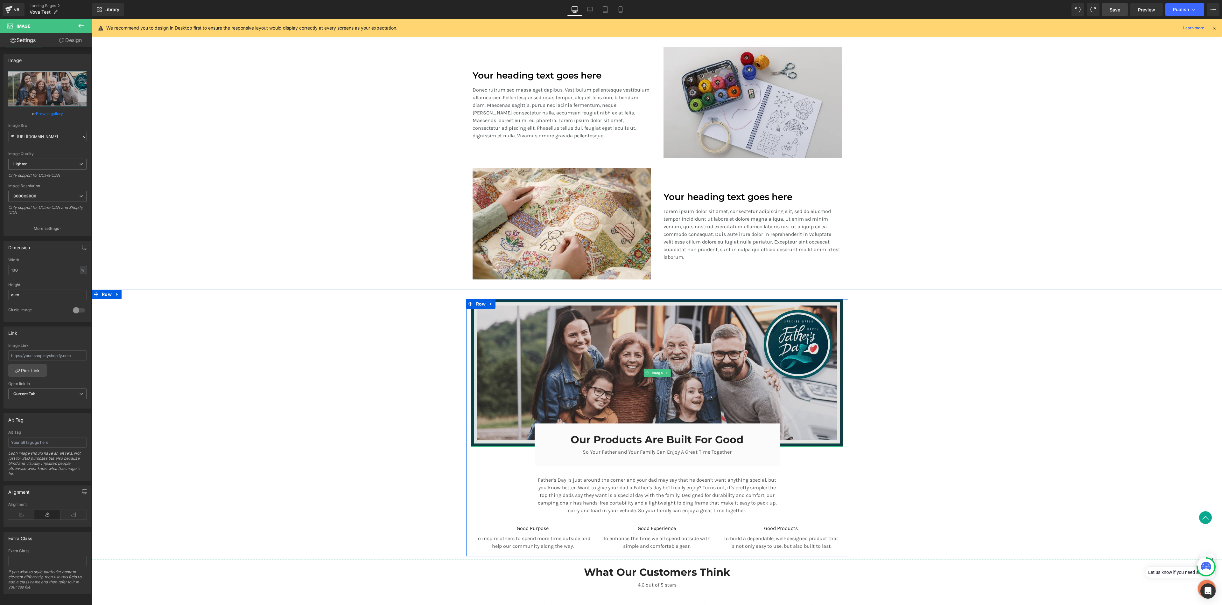
click at [510, 323] on img at bounding box center [657, 373] width 372 height 148
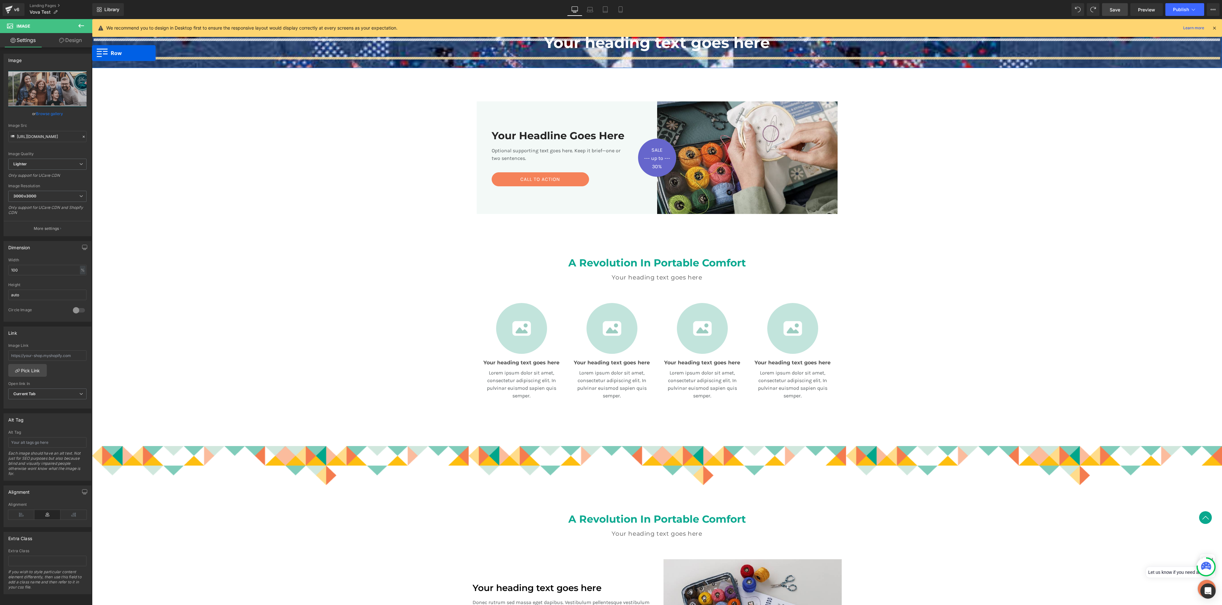
scroll to position [47, 0]
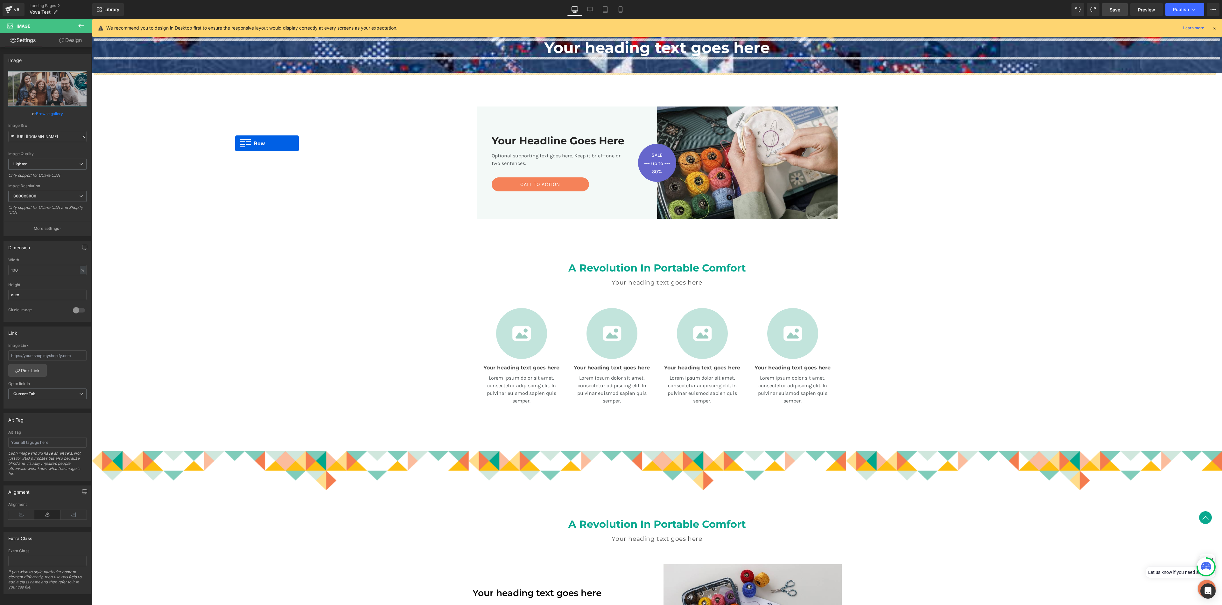
drag, startPoint x: 95, startPoint y: 374, endPoint x: 235, endPoint y: 143, distance: 269.7
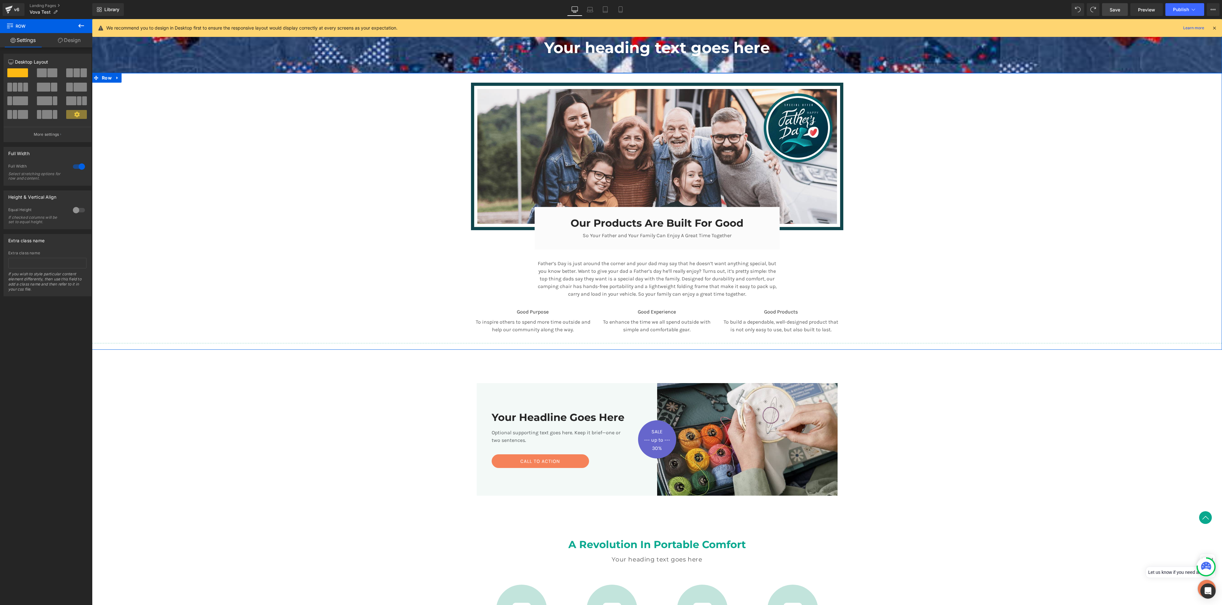
click at [651, 254] on div "Image Our Products Are Built For Good Heading So Your Father and Your Family Ca…" at bounding box center [657, 215] width 1130 height 264
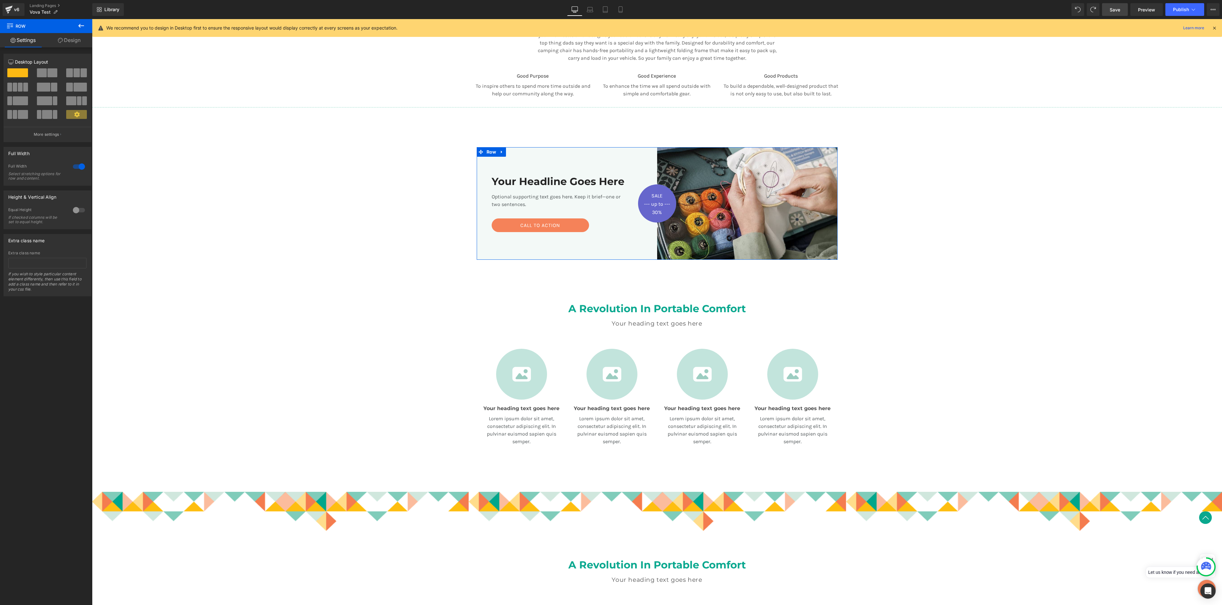
click at [466, 151] on div "Image SALE Text Block --- up to --- Text Block 30% Text Block Row Row Your Head…" at bounding box center [657, 204] width 382 height 134
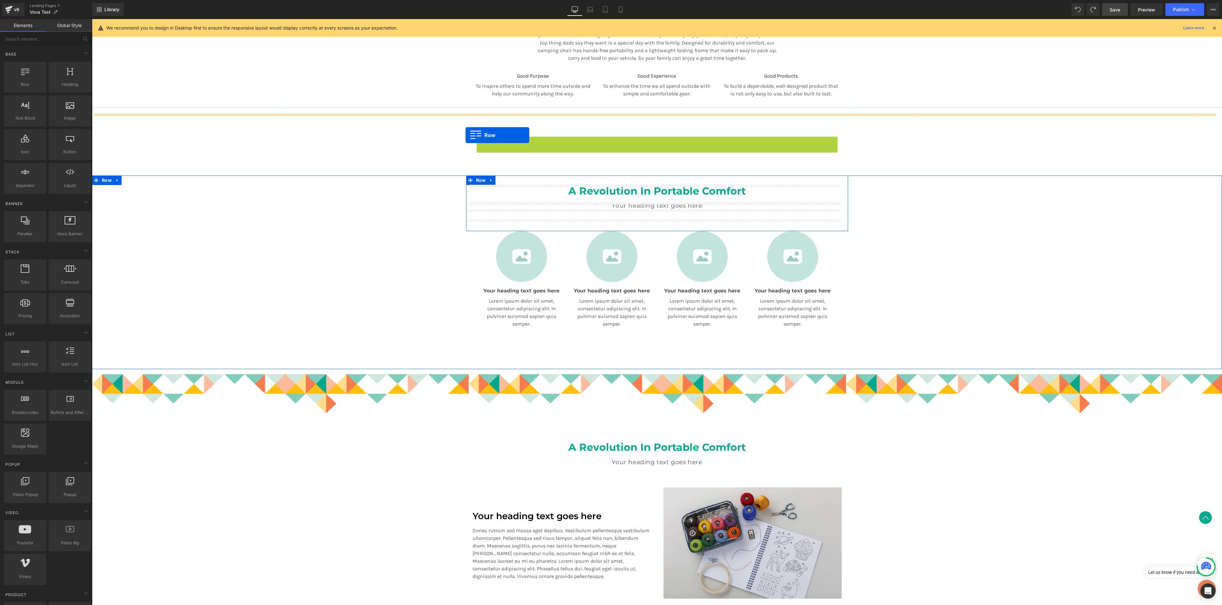
drag, startPoint x: 477, startPoint y: 152, endPoint x: 465, endPoint y: 136, distance: 20.1
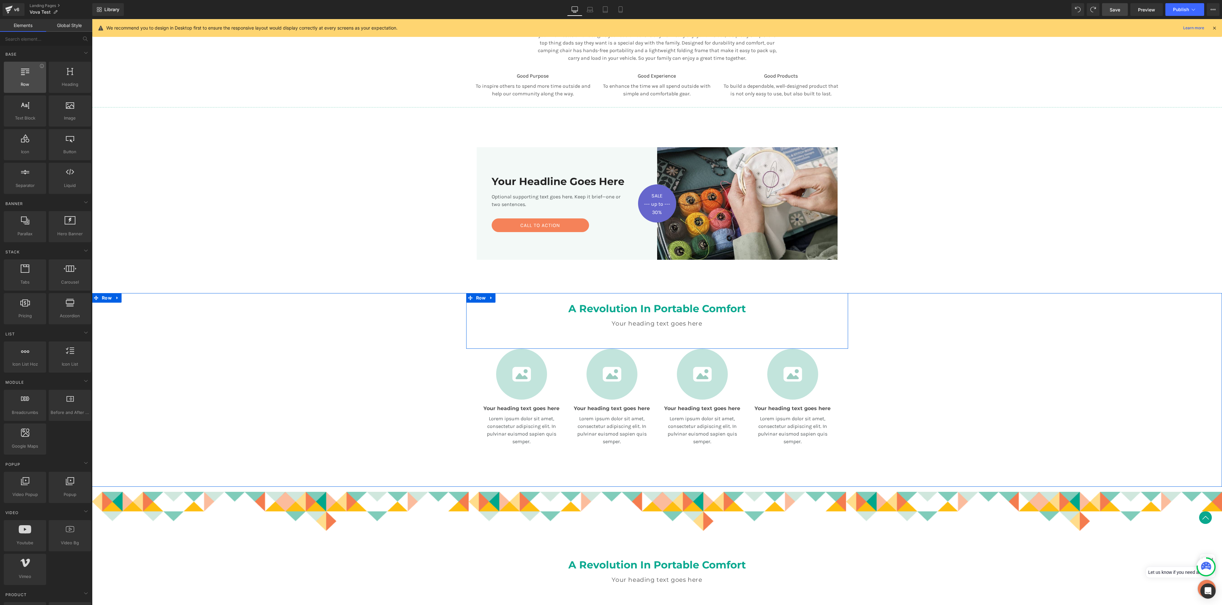
click at [25, 79] on div at bounding box center [25, 74] width 38 height 14
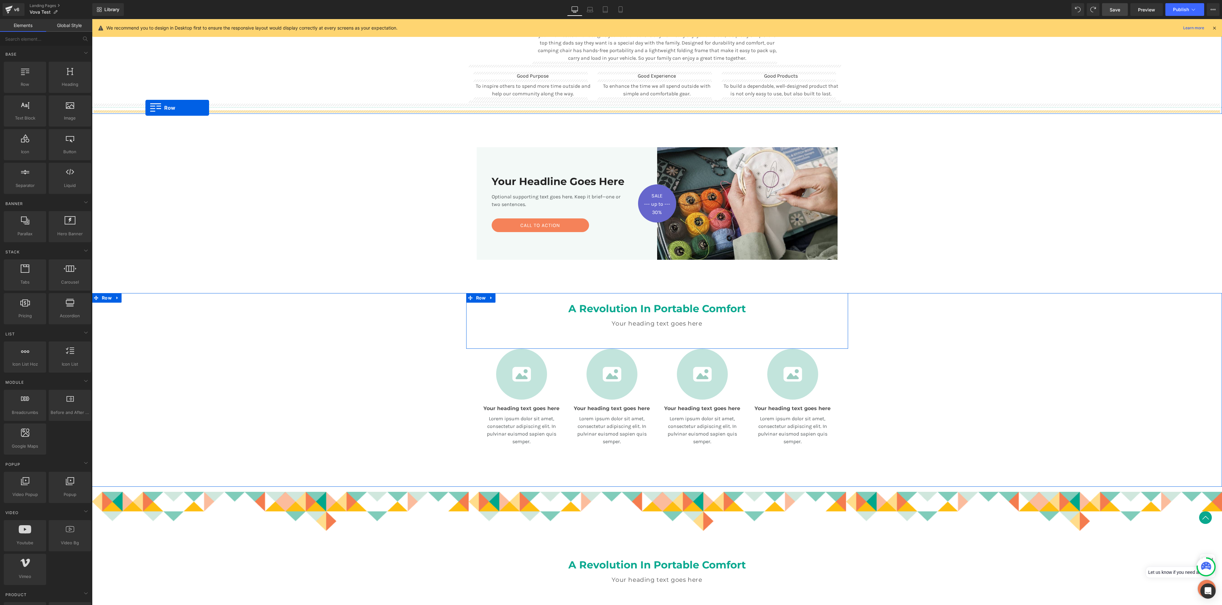
drag, startPoint x: 118, startPoint y: 94, endPoint x: 145, endPoint y: 108, distance: 30.6
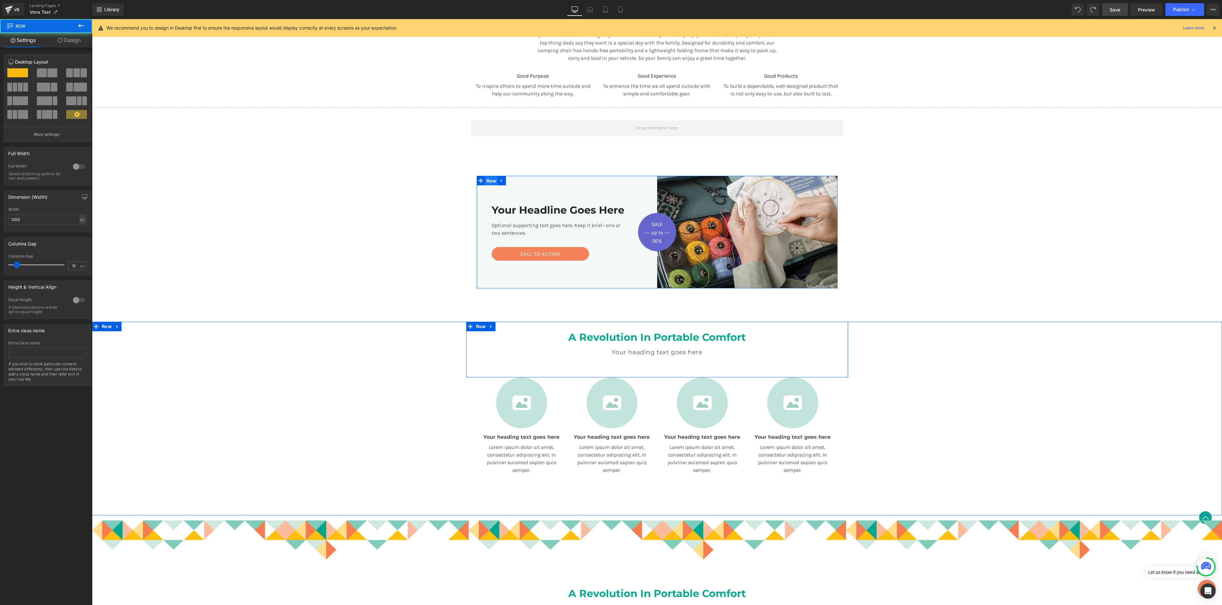
click at [485, 178] on span "Row" at bounding box center [491, 181] width 13 height 10
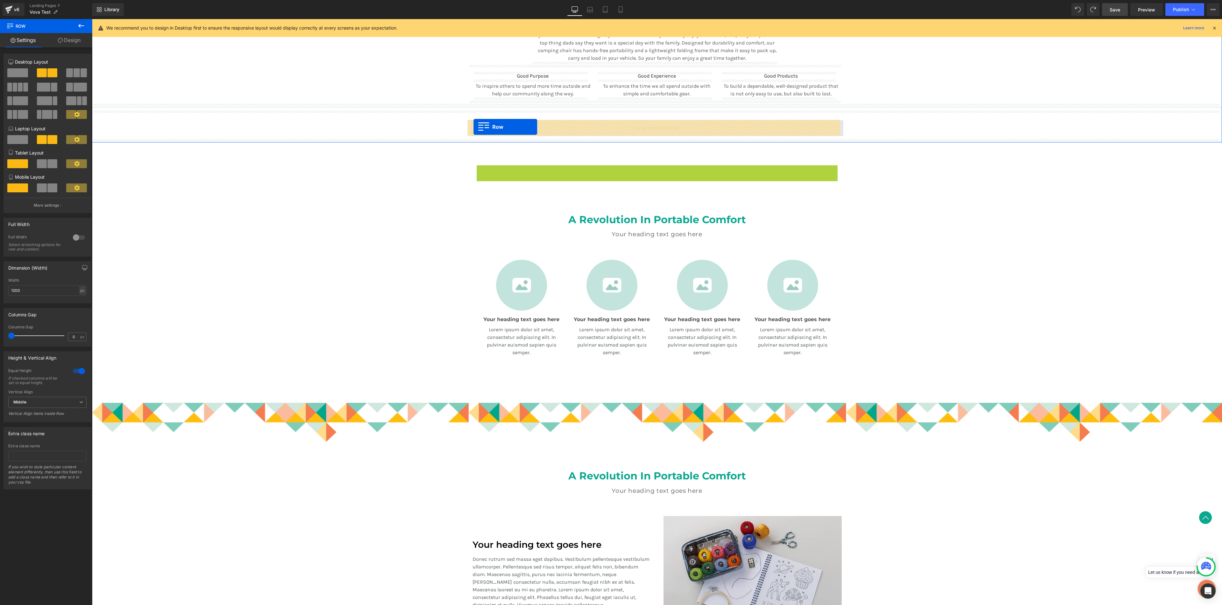
drag, startPoint x: 476, startPoint y: 180, endPoint x: 473, endPoint y: 127, distance: 53.8
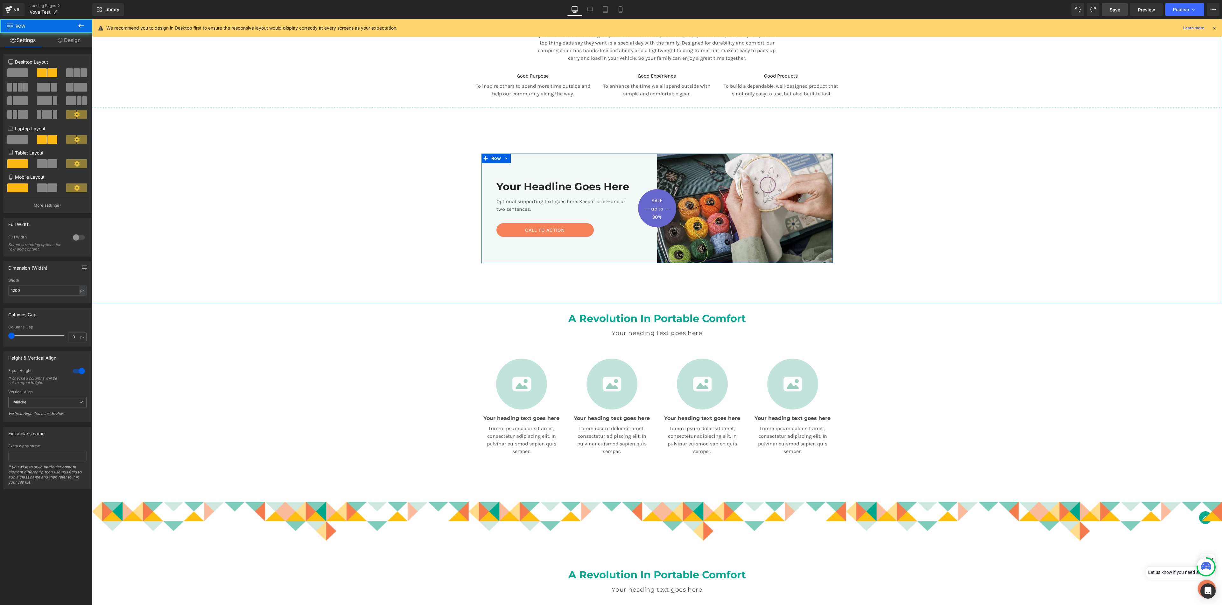
click at [396, 152] on div "Image Our Products Are Built For Good Heading So Your Father and Your Family Ca…" at bounding box center [657, 73] width 1130 height 453
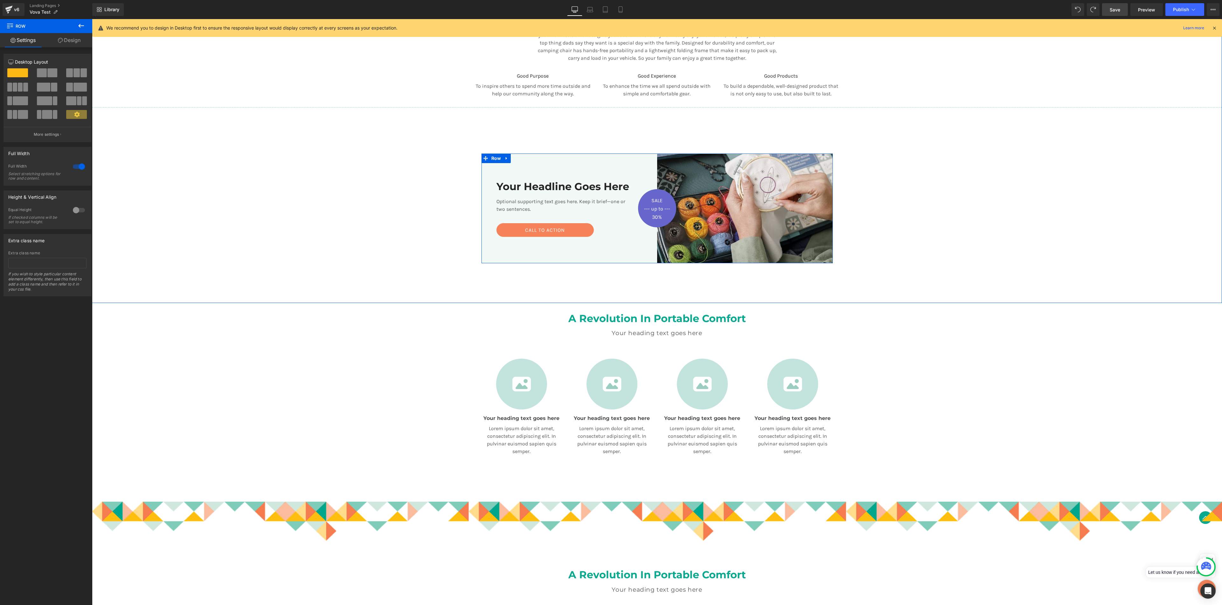
click at [295, 162] on div "Image Our Products Are Built For Good Heading So Your Father and Your Family Ca…" at bounding box center [657, 73] width 1130 height 453
click at [268, 143] on div "Image Our Products Are Built For Good Heading So Your Father and Your Family Ca…" at bounding box center [657, 73] width 1130 height 453
click at [651, 187] on div "Image Our Products Are Built For Good Heading So Your Father and Your Family Ca…" at bounding box center [657, 73] width 1130 height 453
click at [389, 220] on div "Image Our Products Are Built For Good Heading So Your Father and Your Family Ca…" at bounding box center [657, 73] width 1130 height 453
click at [529, 140] on div "Image SALE Text Block --- up to --- Text Block 30% Text Block Row Row Your Head…" at bounding box center [657, 208] width 382 height 177
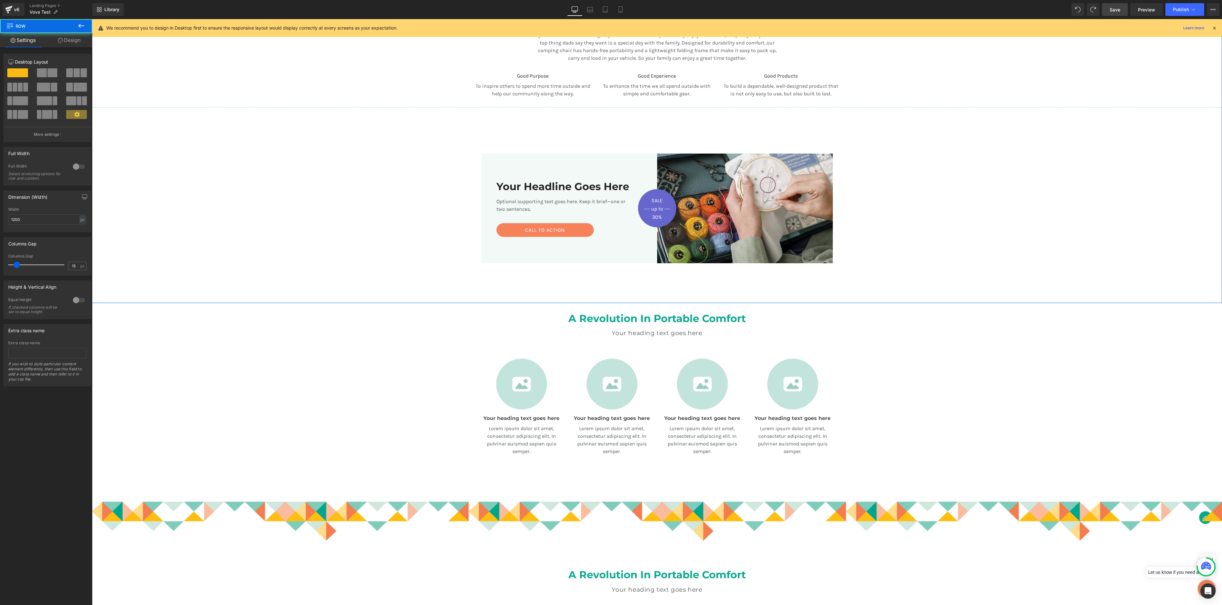
click at [406, 145] on div "Image Our Products Are Built For Good Heading So Your Father and Your Family Ca…" at bounding box center [657, 73] width 1130 height 453
drag, startPoint x: 482, startPoint y: 135, endPoint x: 428, endPoint y: 183, distance: 71.7
click at [481, 135] on div "Image SALE Text Block --- up to --- Text Block 30% Text Block Row Row Your Head…" at bounding box center [657, 208] width 382 height 177
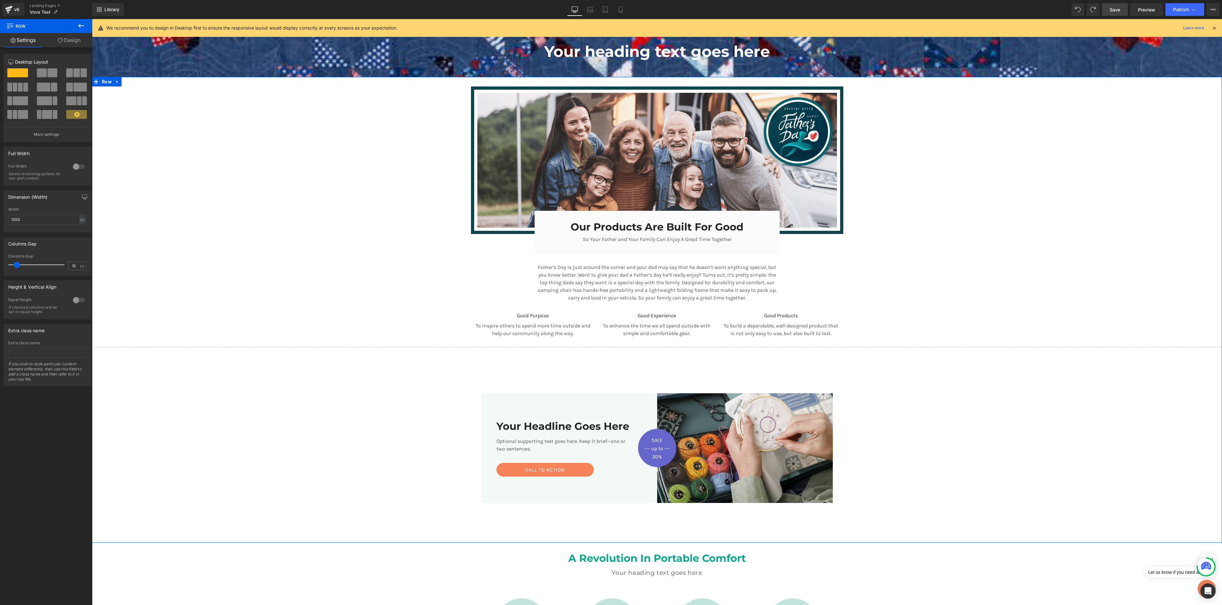
scroll to position [52, 0]
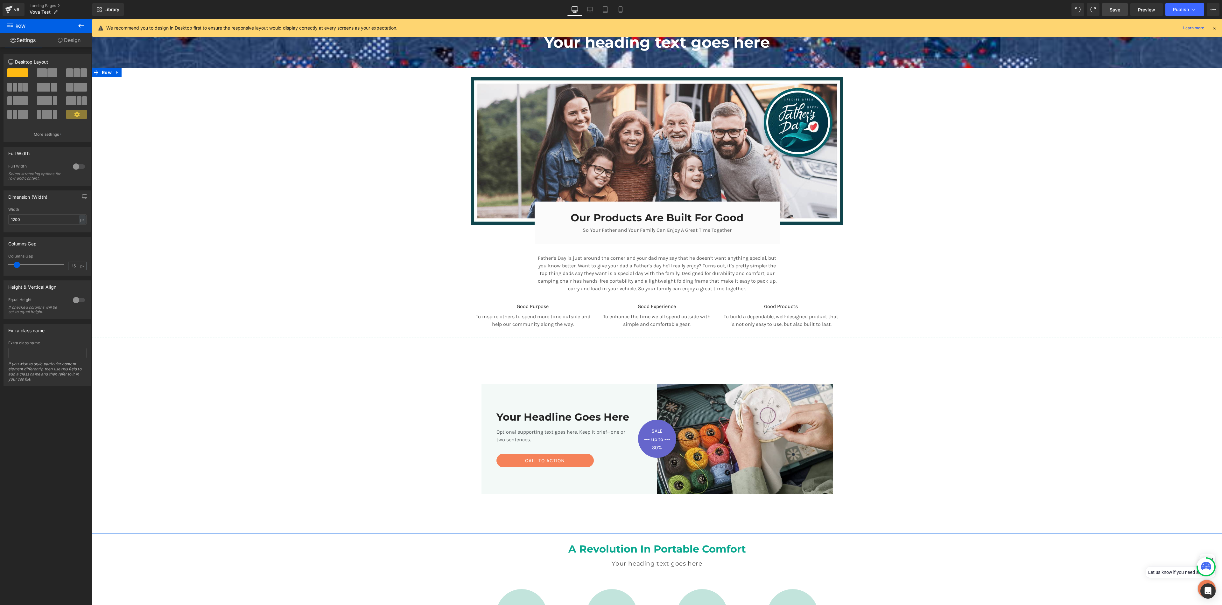
click at [482, 323] on div "Image SALE Text Block --- up to --- Text Block 30% Text Block Row Row Your Head…" at bounding box center [657, 439] width 382 height 177
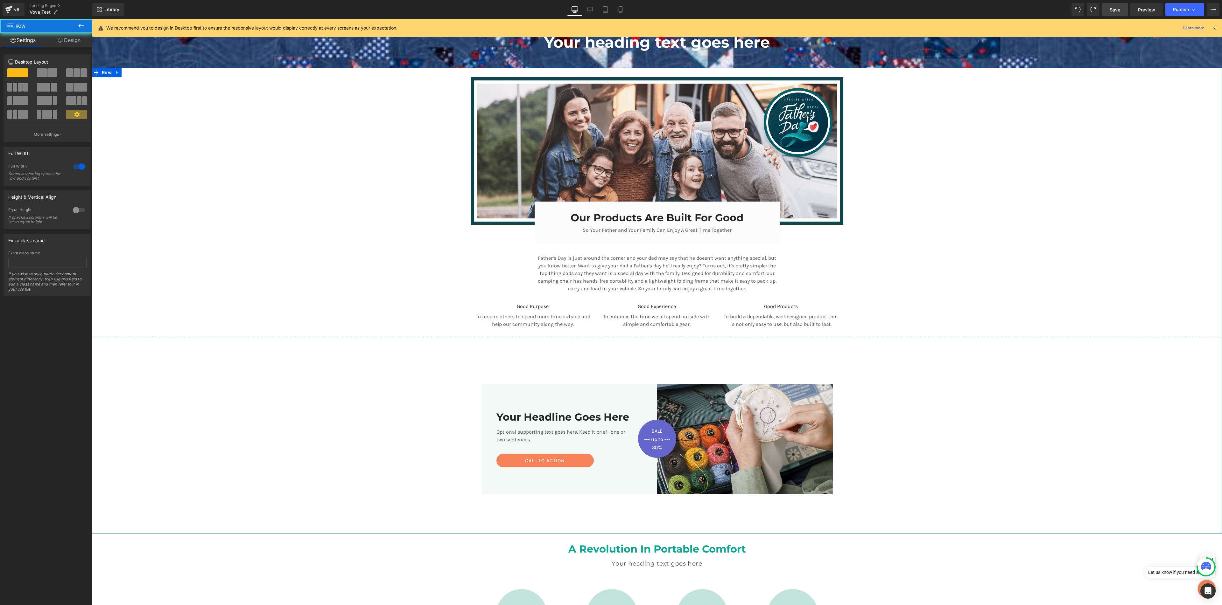
click at [392, 323] on div "Image Our Products Are Built For Good Heading So Your Father and Your Family Ca…" at bounding box center [657, 303] width 1130 height 453
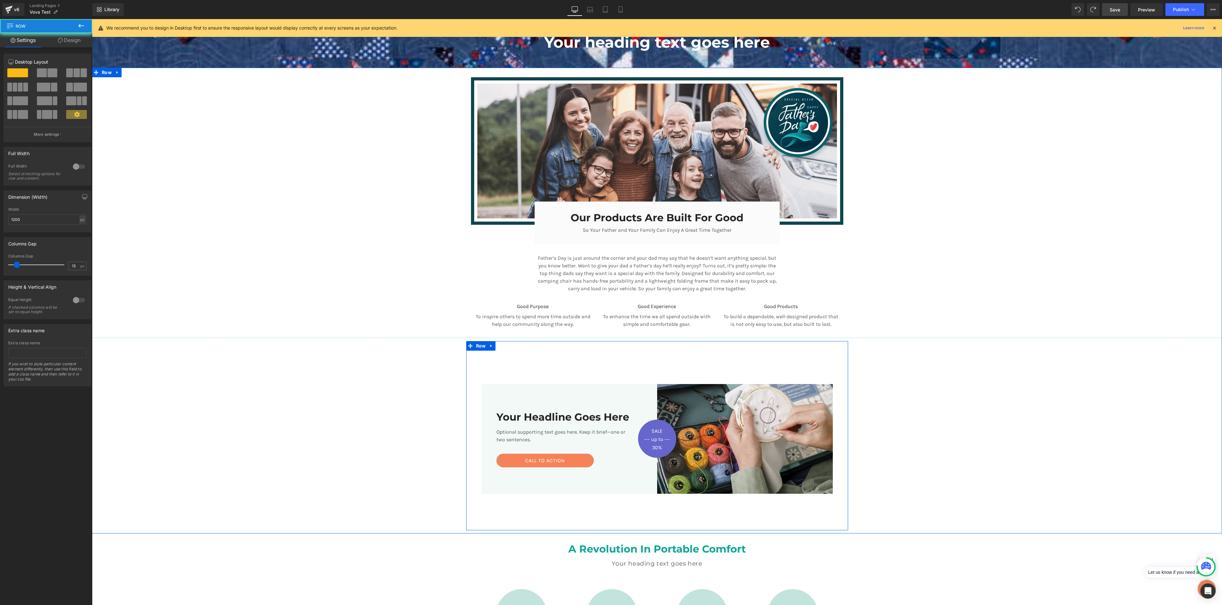
click at [486, 323] on div "Image SALE Text Block --- up to --- Text Block 30% Text Block Row Row Your Head…" at bounding box center [657, 439] width 382 height 177
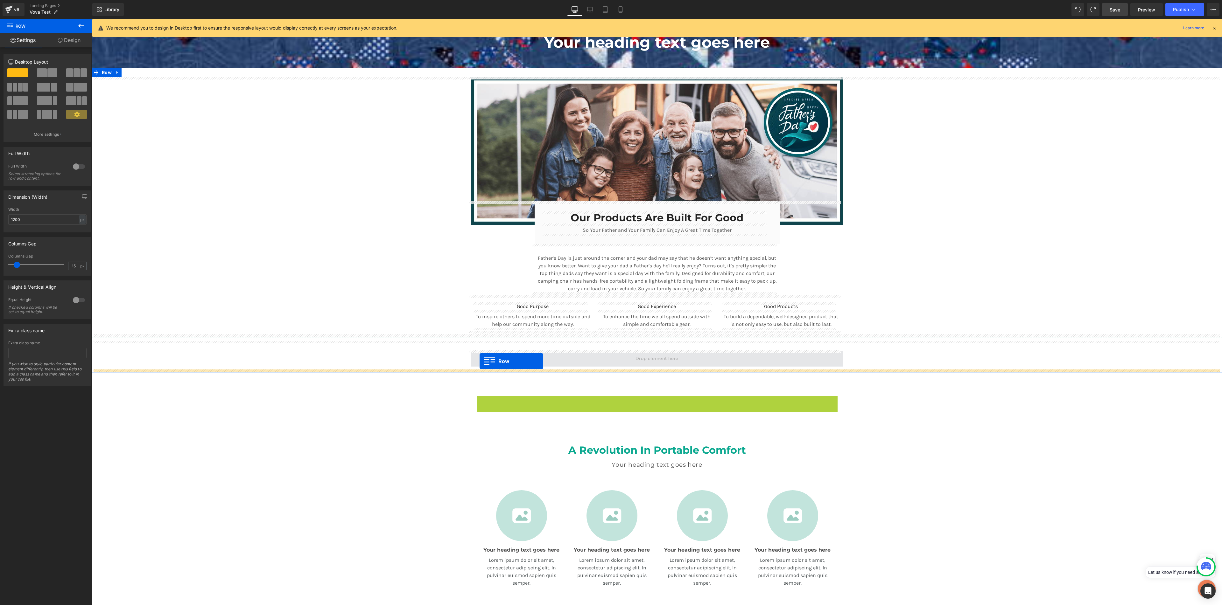
drag, startPoint x: 475, startPoint y: 409, endPoint x: 479, endPoint y: 361, distance: 48.3
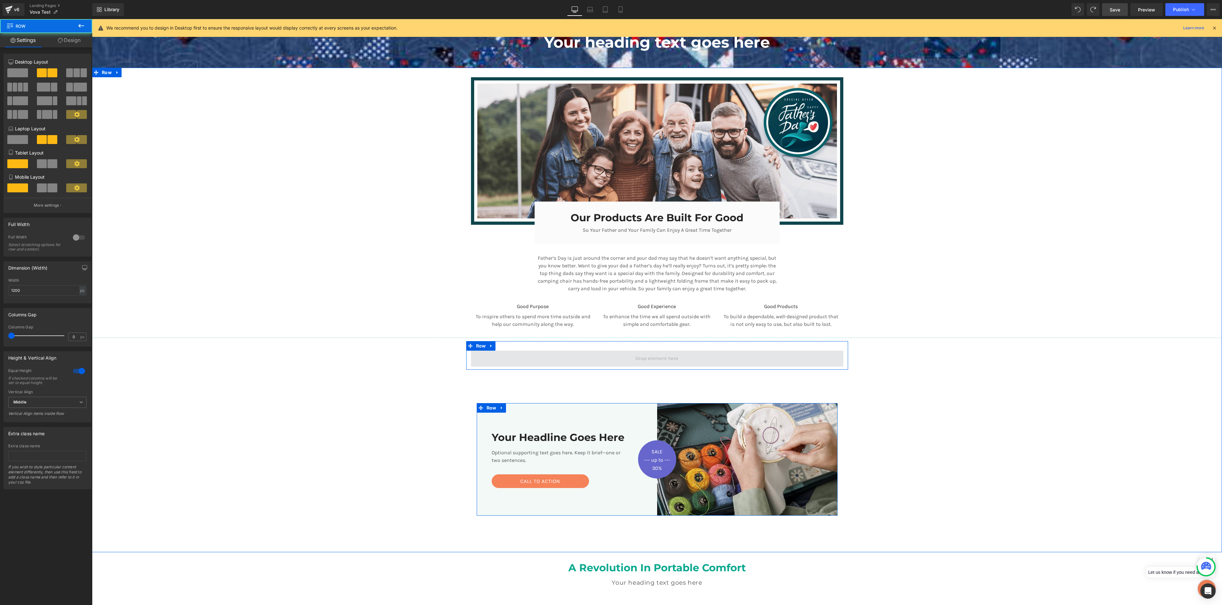
click at [489, 323] on span at bounding box center [657, 359] width 372 height 16
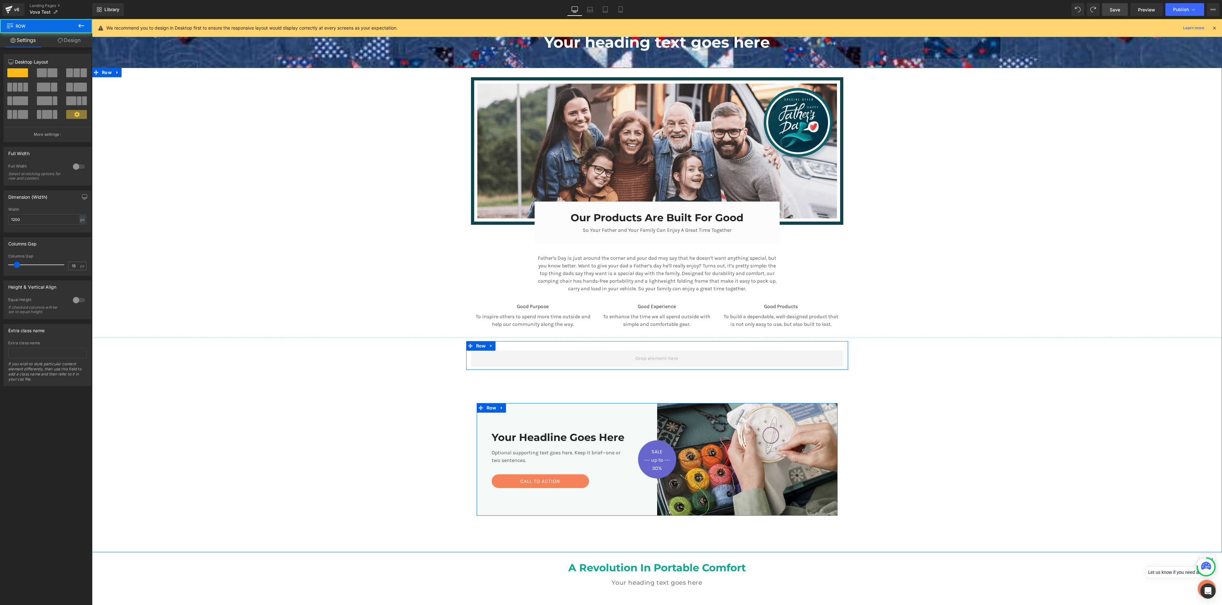
click at [430, 323] on div "Image Our Products Are Built For Good Heading So Your Father and Your Family Ca…" at bounding box center [657, 313] width 1130 height 472
click at [500, 323] on span at bounding box center [657, 359] width 372 height 16
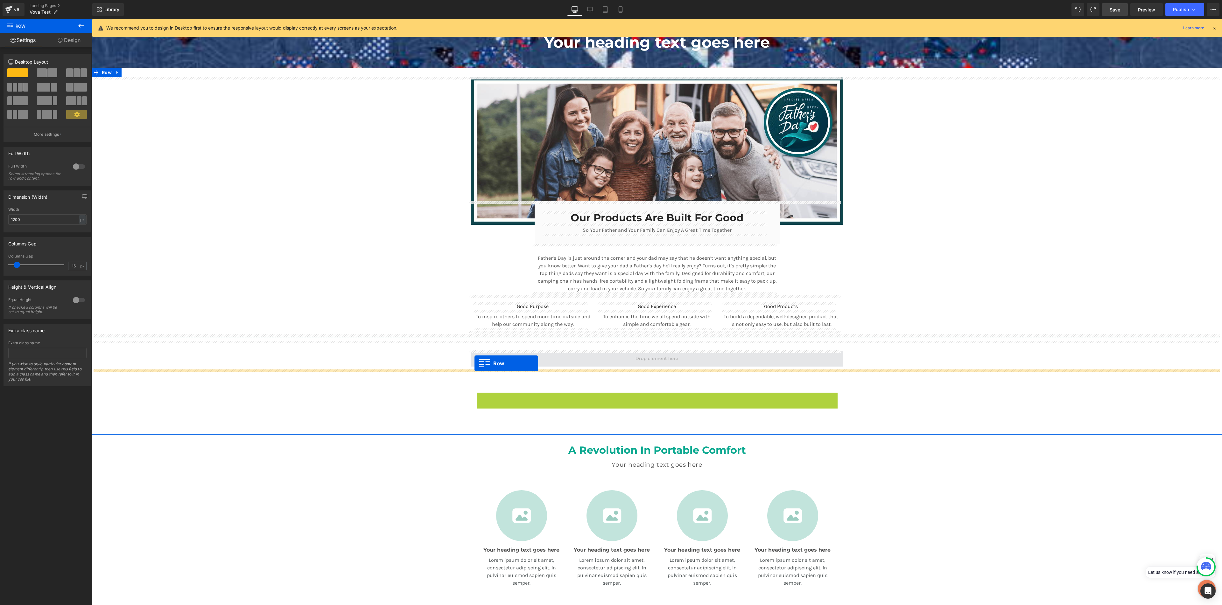
drag, startPoint x: 476, startPoint y: 407, endPoint x: 474, endPoint y: 363, distance: 43.6
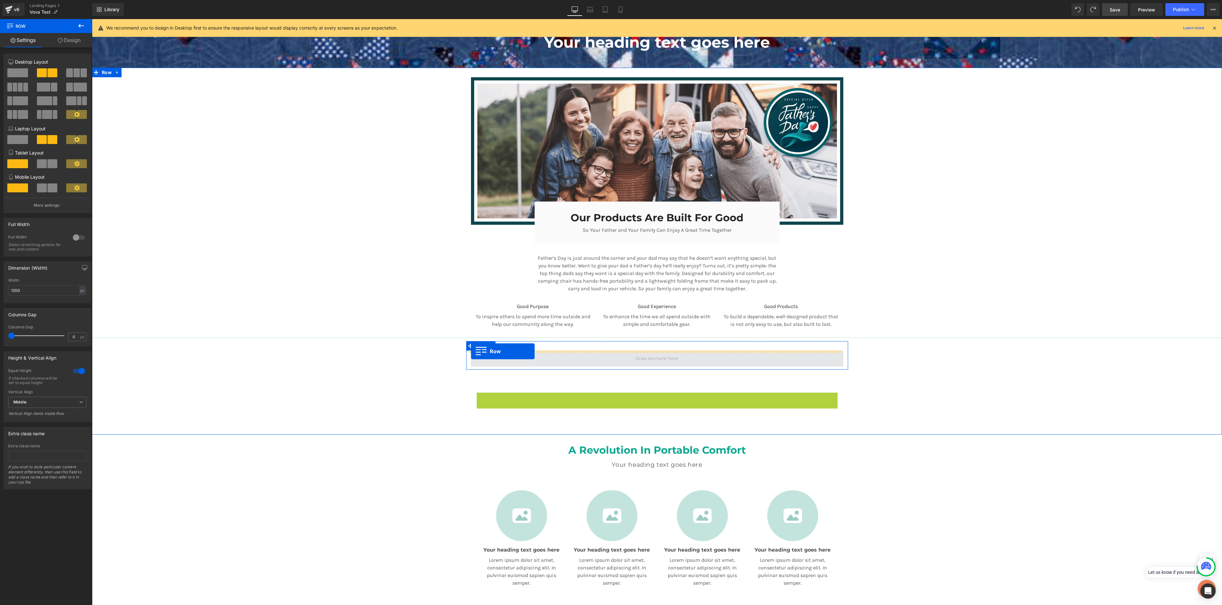
drag, startPoint x: 476, startPoint y: 406, endPoint x: 471, endPoint y: 352, distance: 54.7
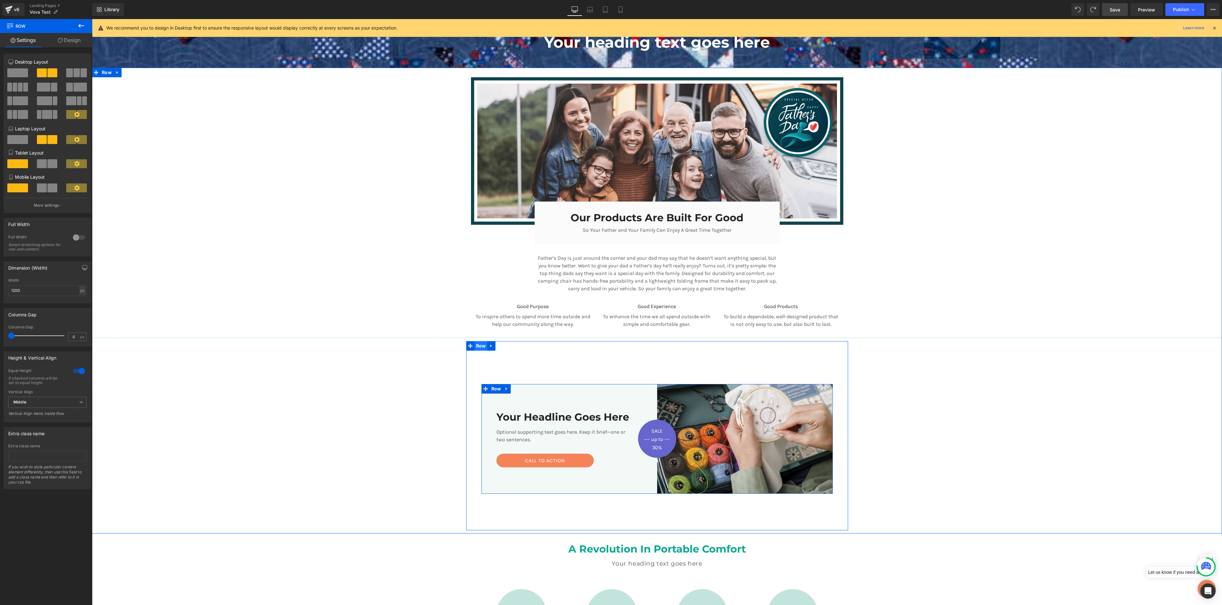
click at [480, 323] on span "Row" at bounding box center [480, 346] width 13 height 10
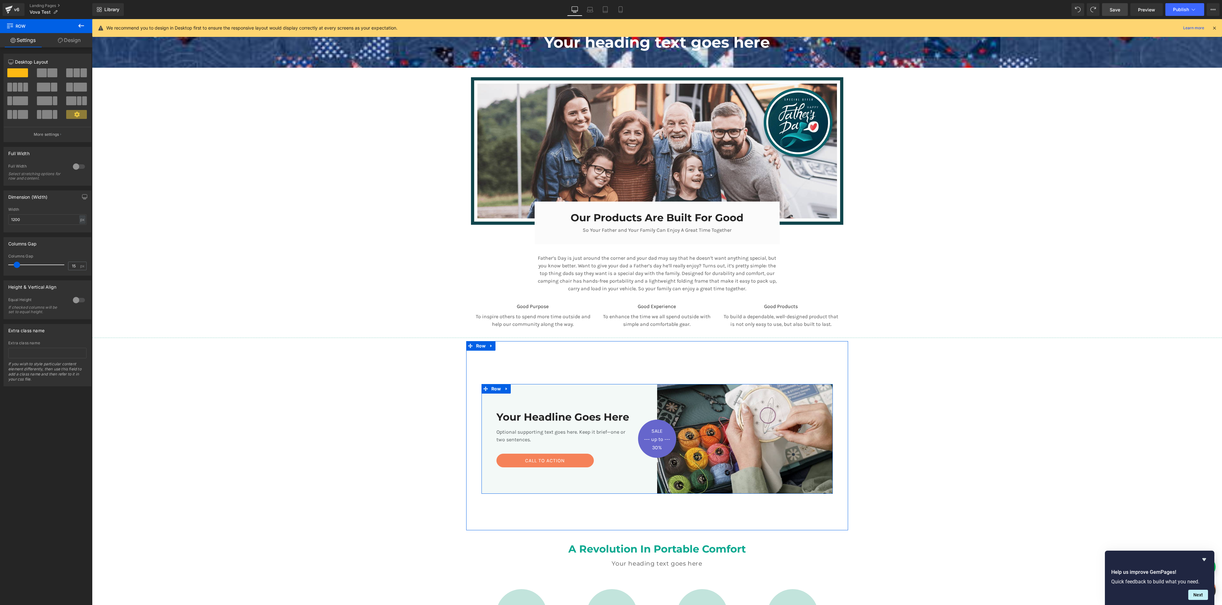
click at [78, 166] on div at bounding box center [78, 167] width 15 height 10
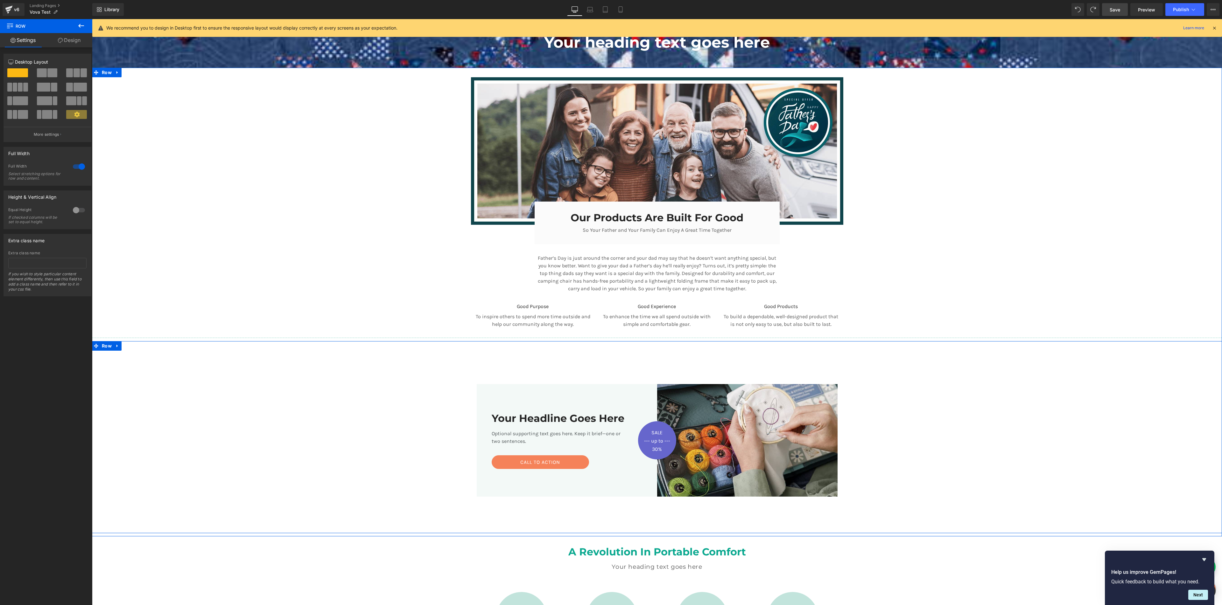
click at [651, 323] on div "Image SALE Text Block --- up to --- Text Block 30% Text Block Row Row Your Head…" at bounding box center [657, 440] width 1130 height 179
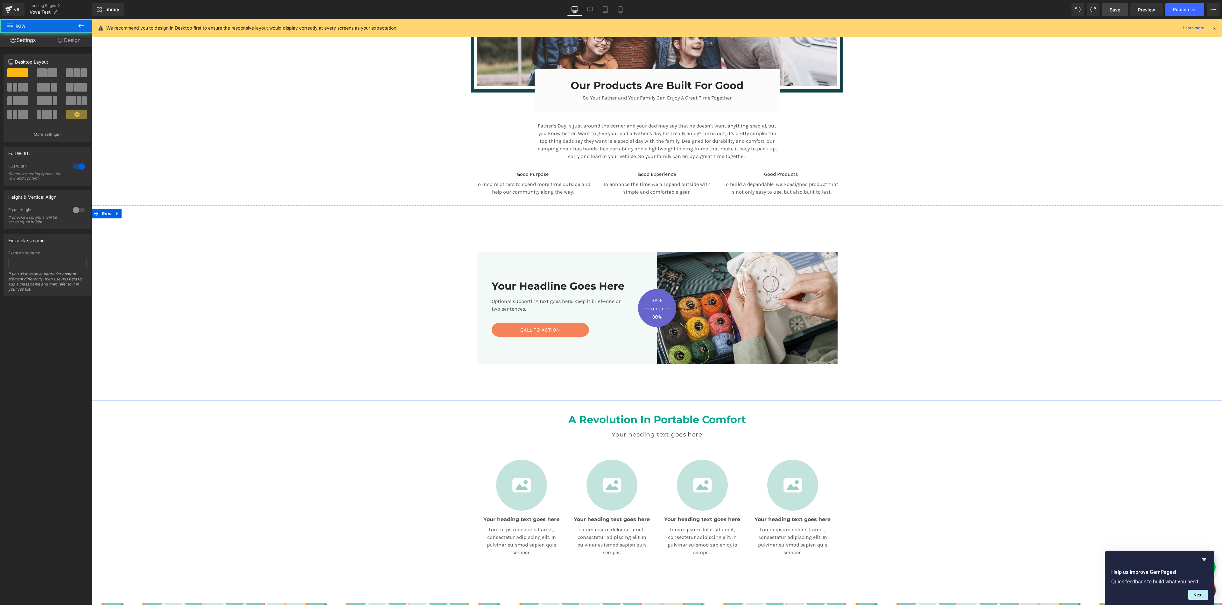
scroll to position [257, 0]
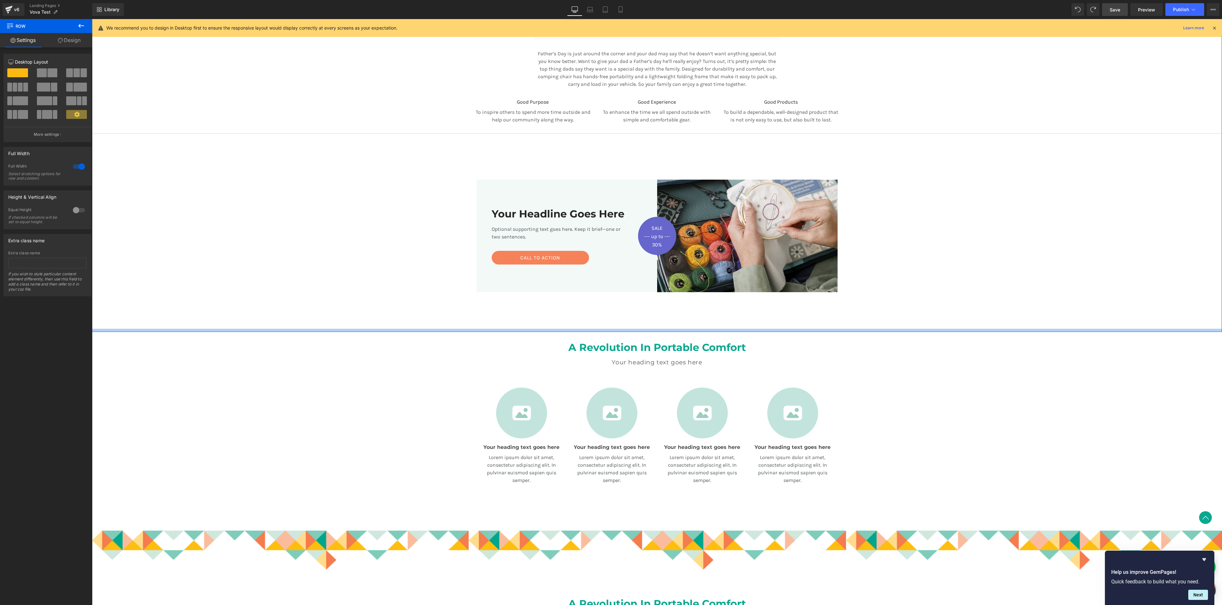
click at [473, 323] on div at bounding box center [657, 330] width 1130 height 3
drag, startPoint x: 430, startPoint y: 332, endPoint x: 430, endPoint y: 325, distance: 7.7
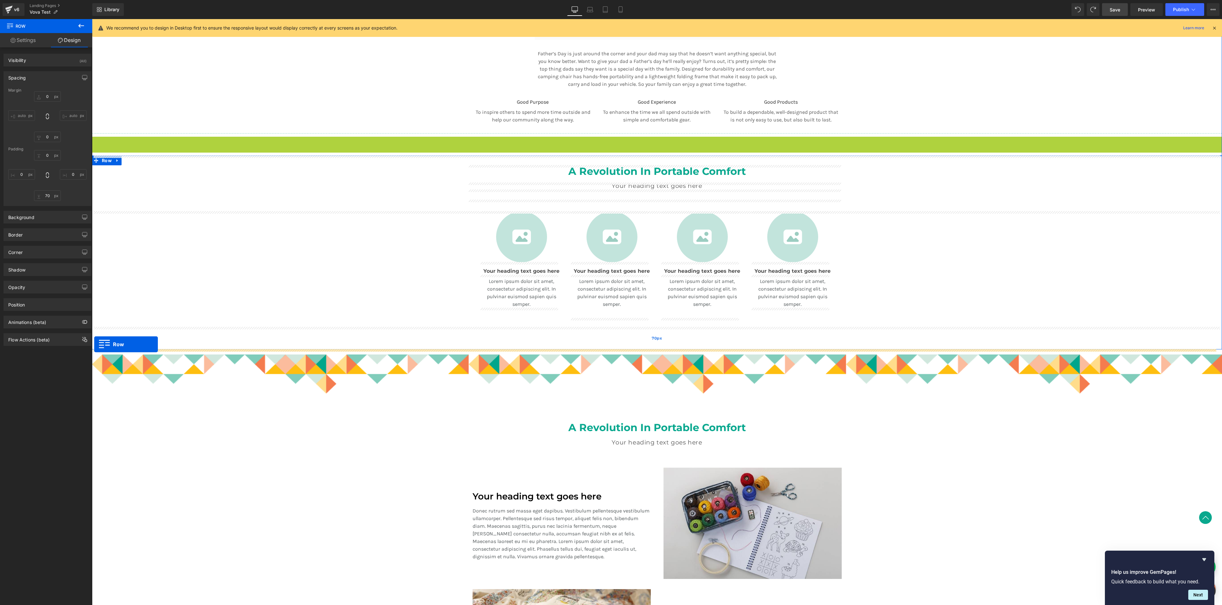
drag, startPoint x: 95, startPoint y: 141, endPoint x: 94, endPoint y: 344, distance: 203.6
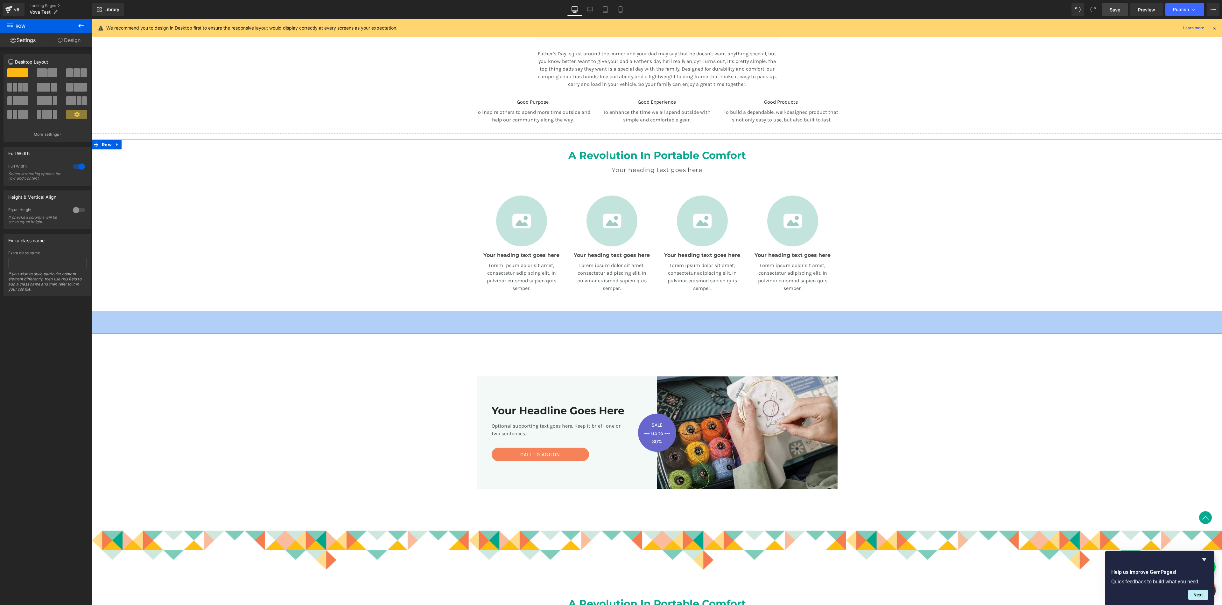
click at [511, 323] on div "70px" at bounding box center [657, 322] width 1130 height 22
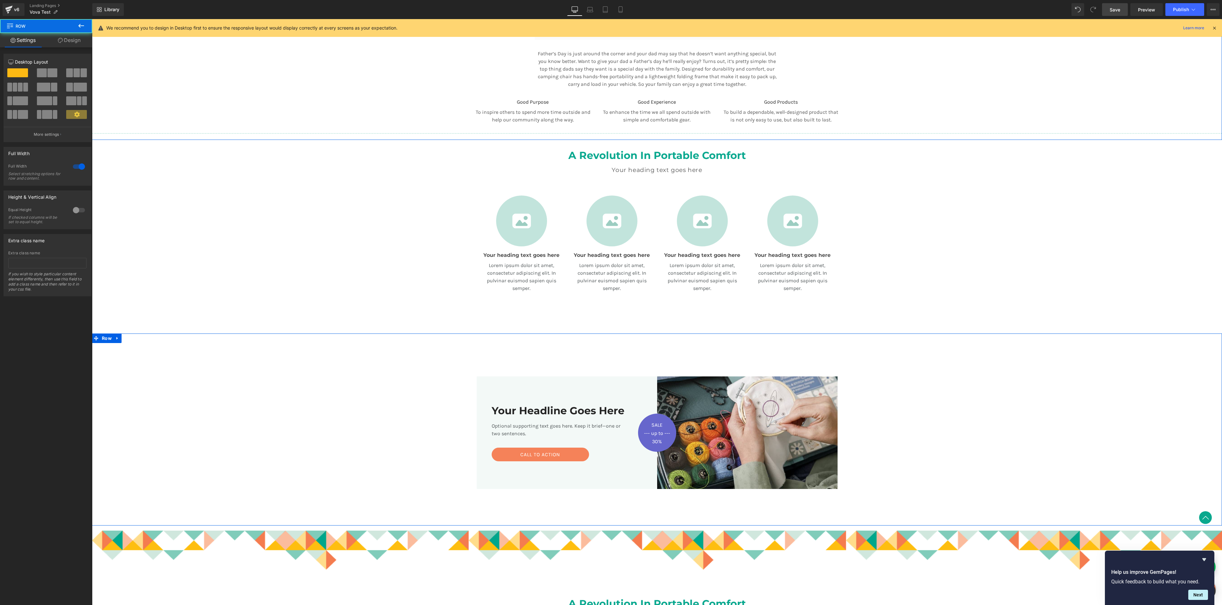
click at [538, 323] on div "Image SALE Text Block --- up to --- Text Block 30% Text Block Row Row Your Head…" at bounding box center [657, 432] width 1130 height 179
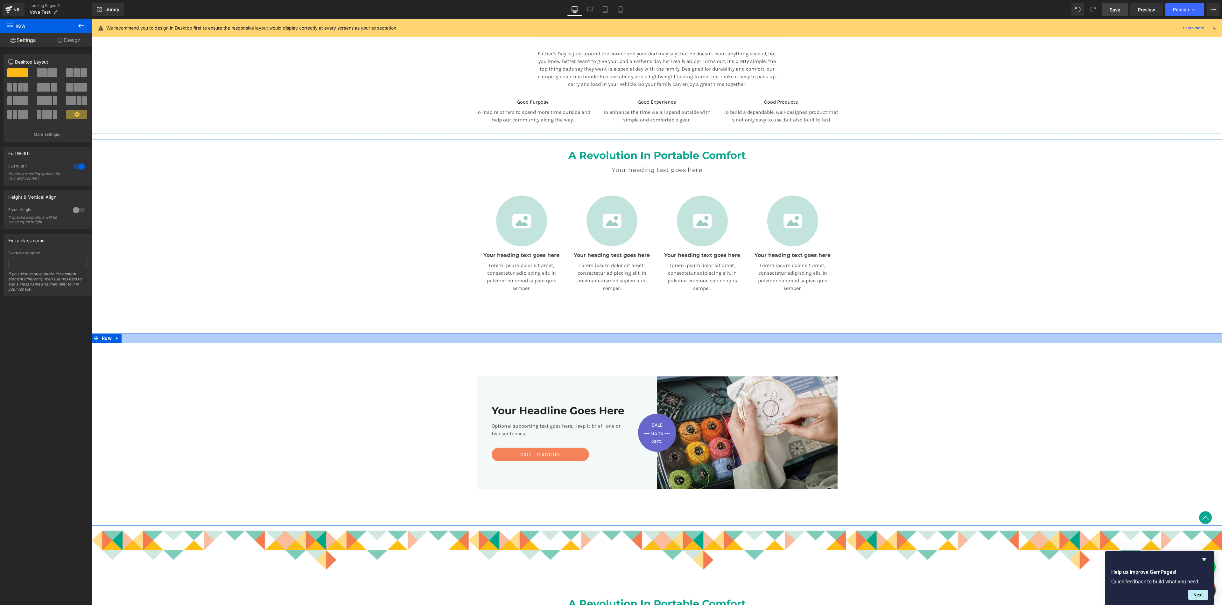
click at [643, 323] on div at bounding box center [657, 339] width 1130 height 10
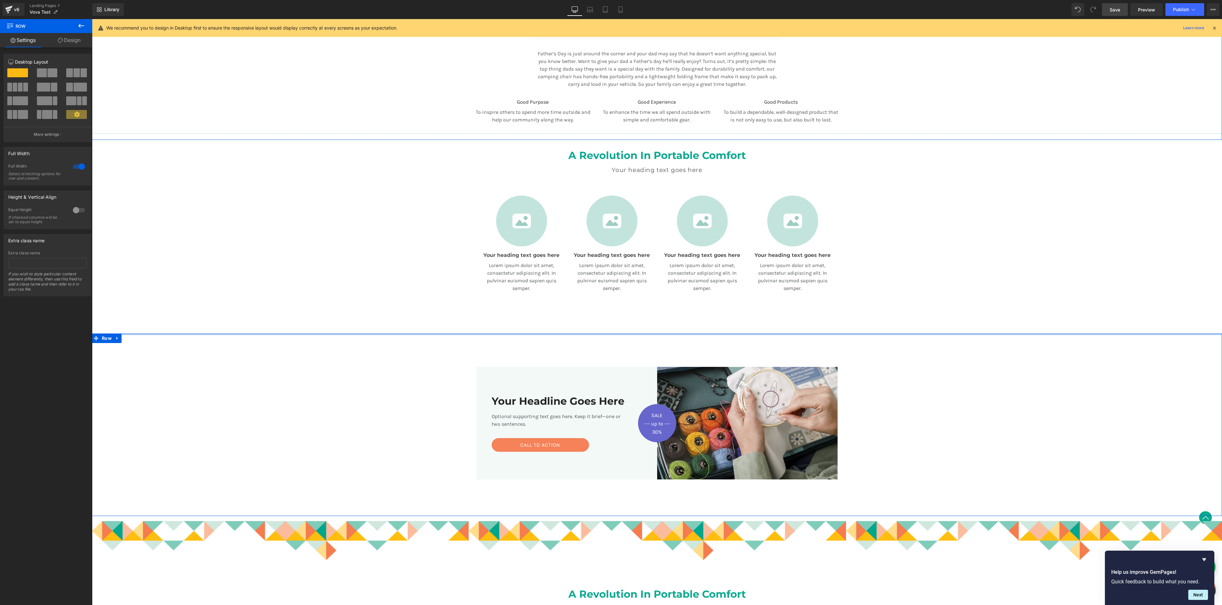
drag, startPoint x: 643, startPoint y: 337, endPoint x: 643, endPoint y: 315, distance: 21.3
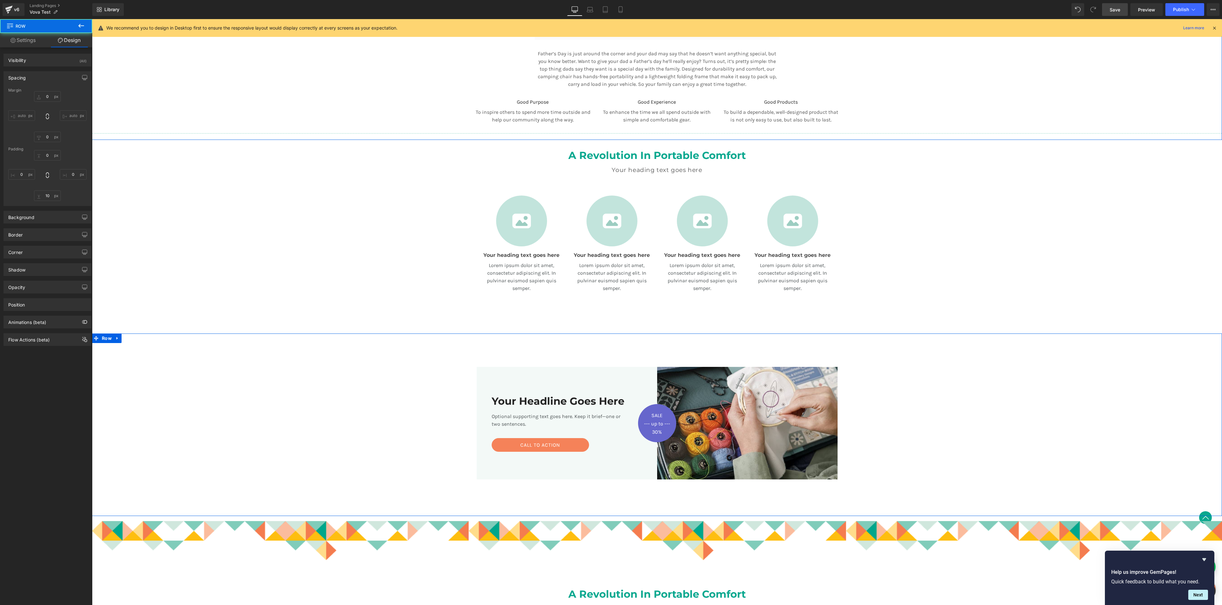
click at [636, 323] on div "Image SALE Text Block --- up to --- Text Block 30% Text Block Row Row Your Head…" at bounding box center [657, 423] width 1130 height 179
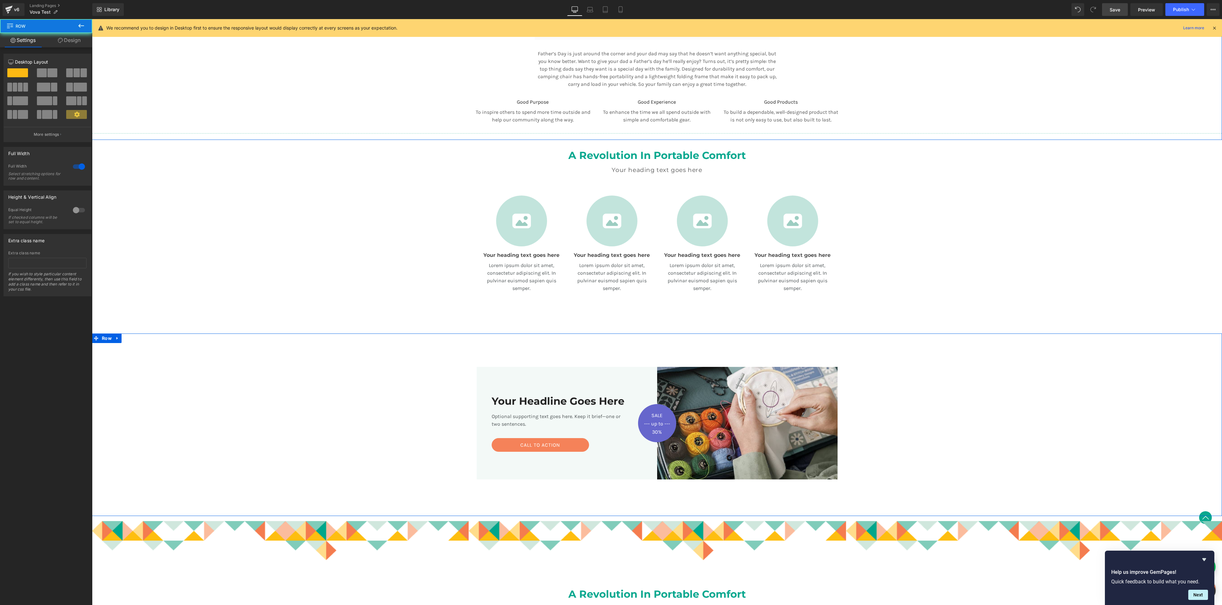
click at [625, 323] on div "Image SALE Text Block --- up to --- Text Block 30% Text Block Row Row Your Head…" at bounding box center [657, 423] width 1130 height 179
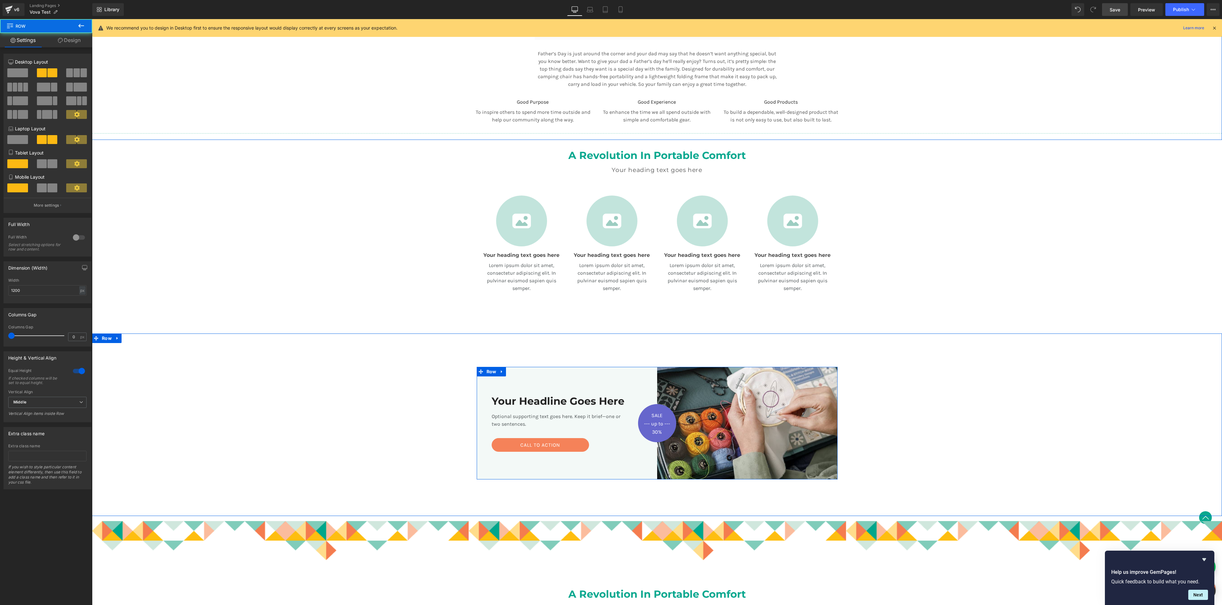
click at [588, 323] on div "Your Headline Goes Here Heading Optional supporting text goes here. Keep it bri…" at bounding box center [567, 423] width 180 height 113
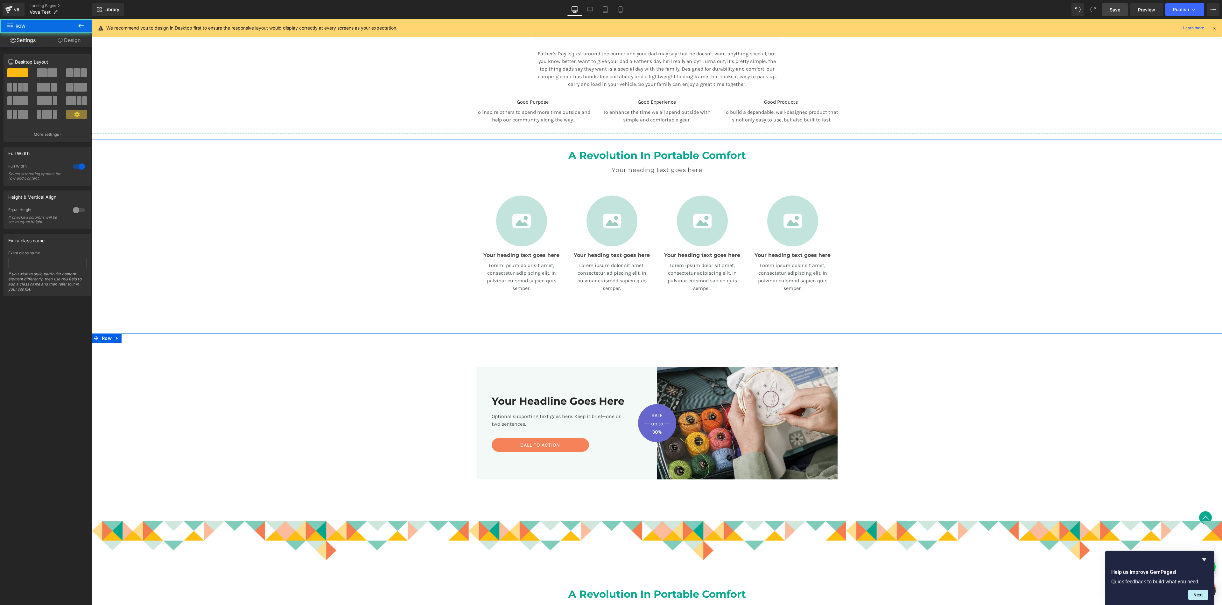
click at [596, 323] on div "Image SALE Text Block --- up to --- Text Block 30% Text Block Row Row Your Head…" at bounding box center [657, 423] width 1130 height 179
click at [609, 323] on div "Image SALE Text Block --- up to --- Text Block 30% Text Block Row Row Your Head…" at bounding box center [657, 423] width 1130 height 179
click at [598, 323] on div "Your Headline Goes Here Heading Optional supporting text goes here. Keep it bri…" at bounding box center [567, 423] width 180 height 113
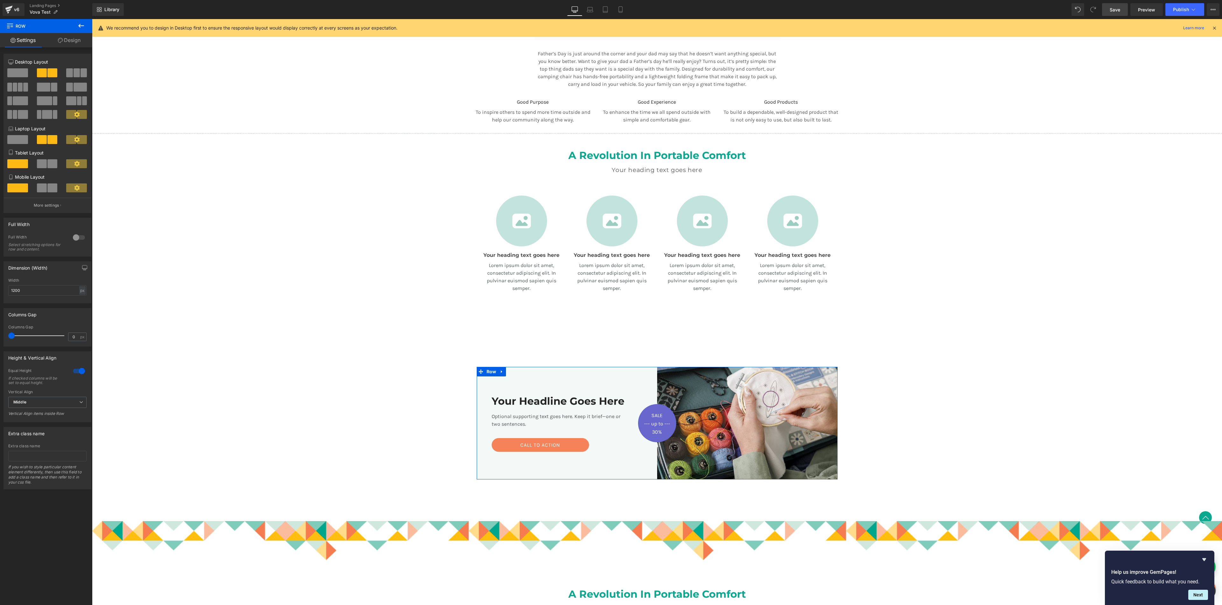
click at [70, 41] on link "Design" at bounding box center [69, 40] width 46 height 14
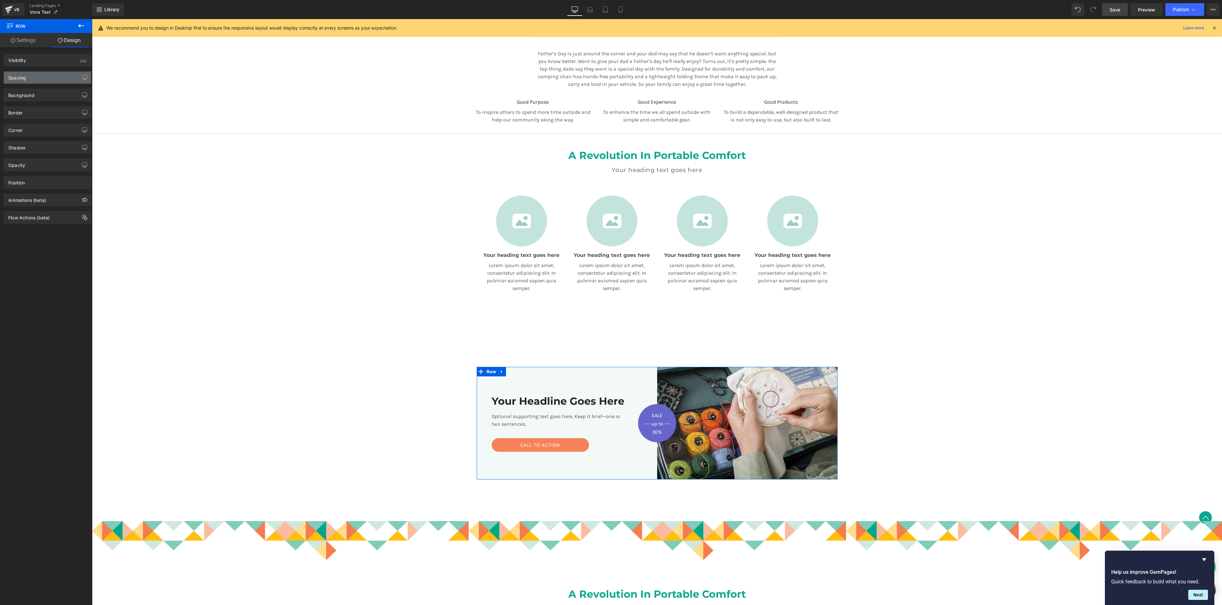
click at [41, 80] on div "Spacing" at bounding box center [47, 78] width 87 height 12
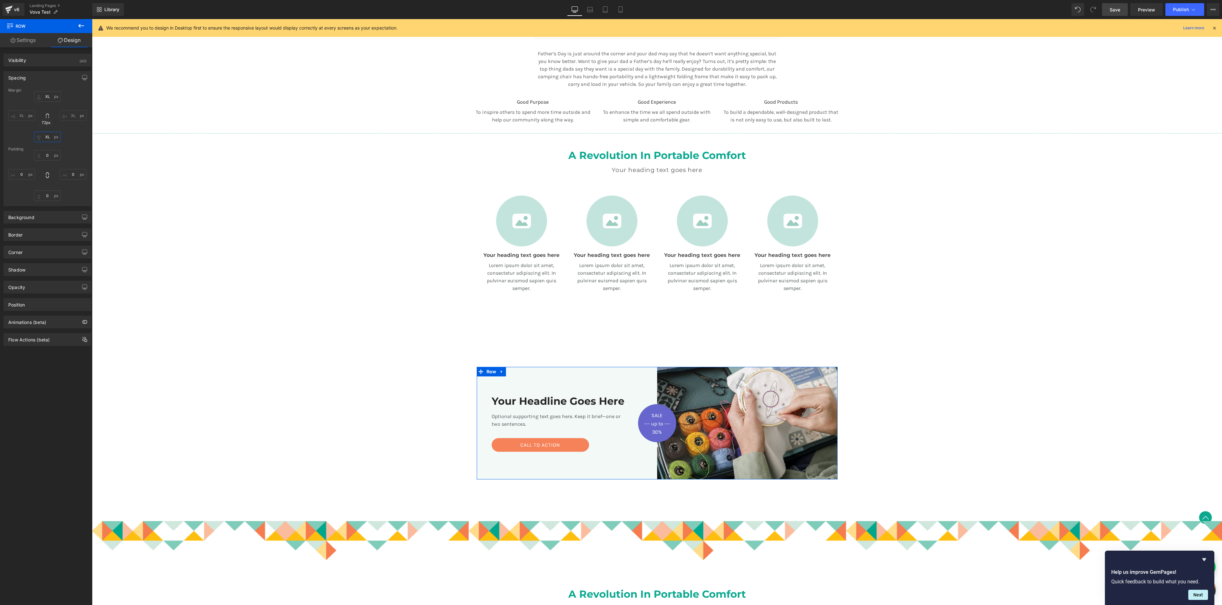
click at [46, 137] on input "XL" at bounding box center [47, 137] width 27 height 10
click at [49, 99] on input "XL" at bounding box center [47, 96] width 27 height 10
click at [50, 95] on input "XL" at bounding box center [47, 96] width 27 height 10
click at [50, 94] on input "XL" at bounding box center [47, 96] width 27 height 10
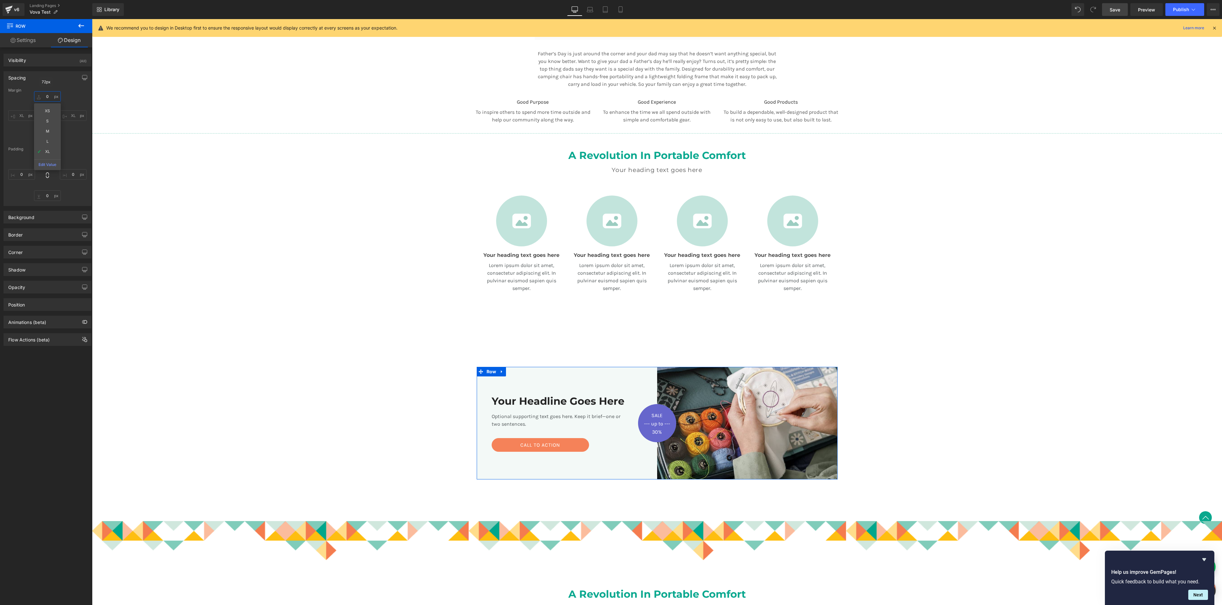
type input "0"
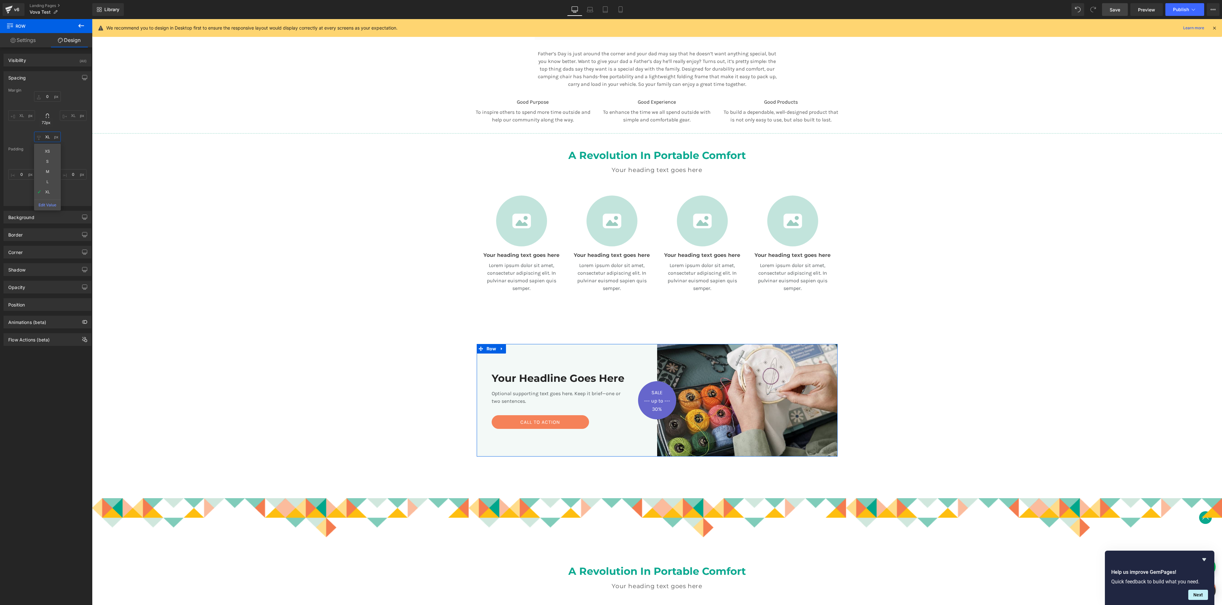
click at [49, 140] on input "XL" at bounding box center [47, 137] width 27 height 10
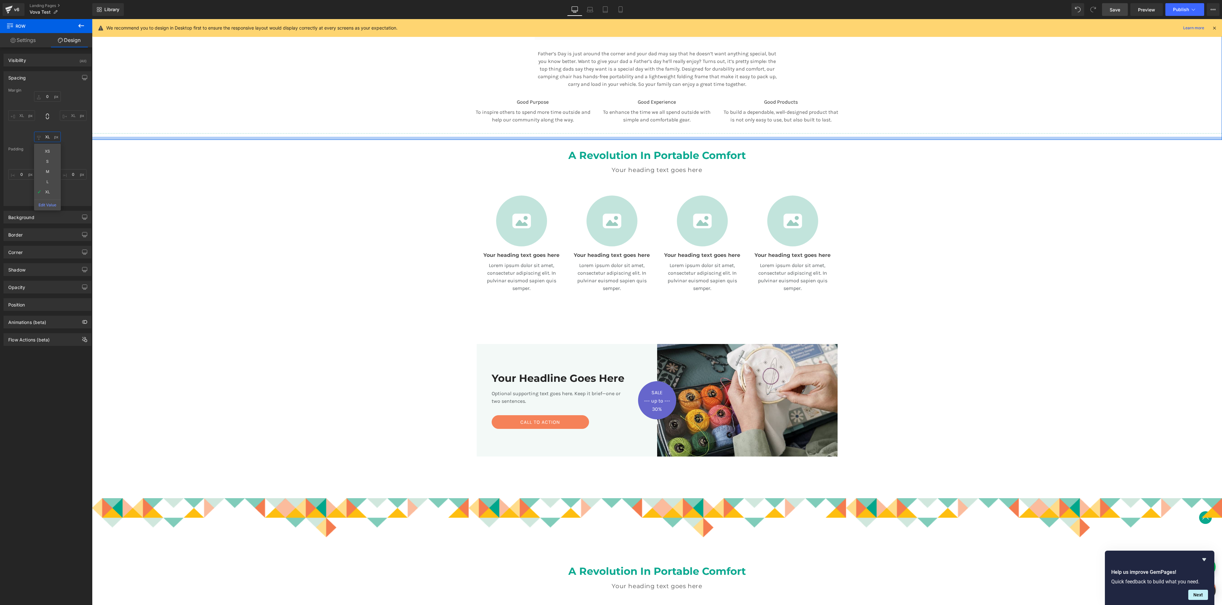
type input "0"
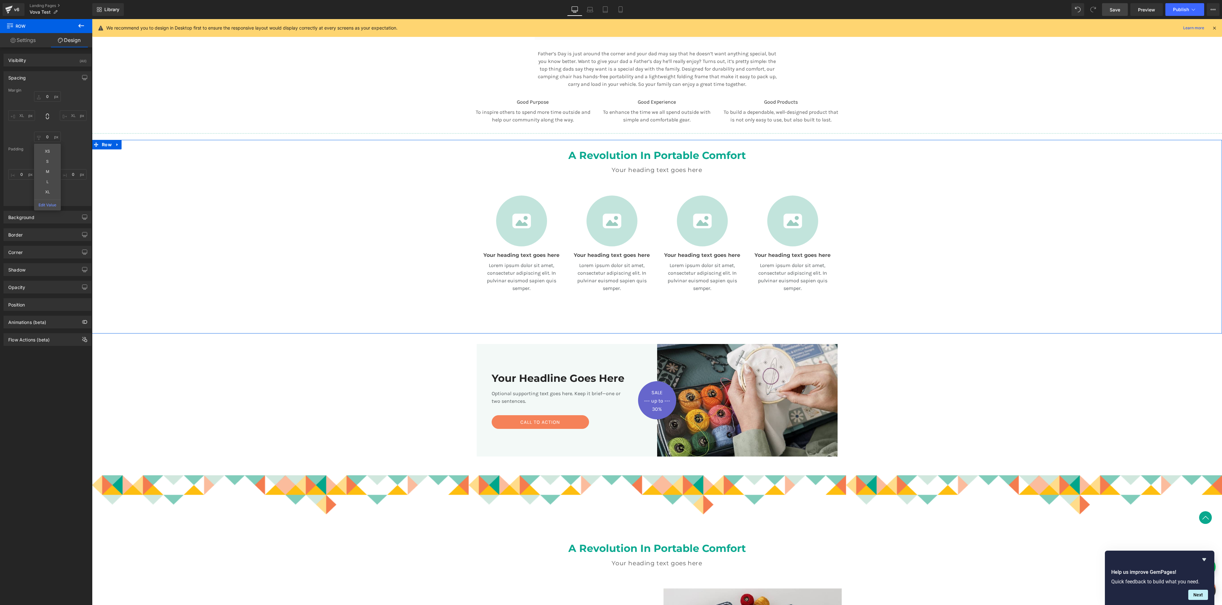
click at [243, 238] on div "A Revolution In Portable Comfort Heading Your heading text goes here Heading Te…" at bounding box center [657, 225] width 1130 height 171
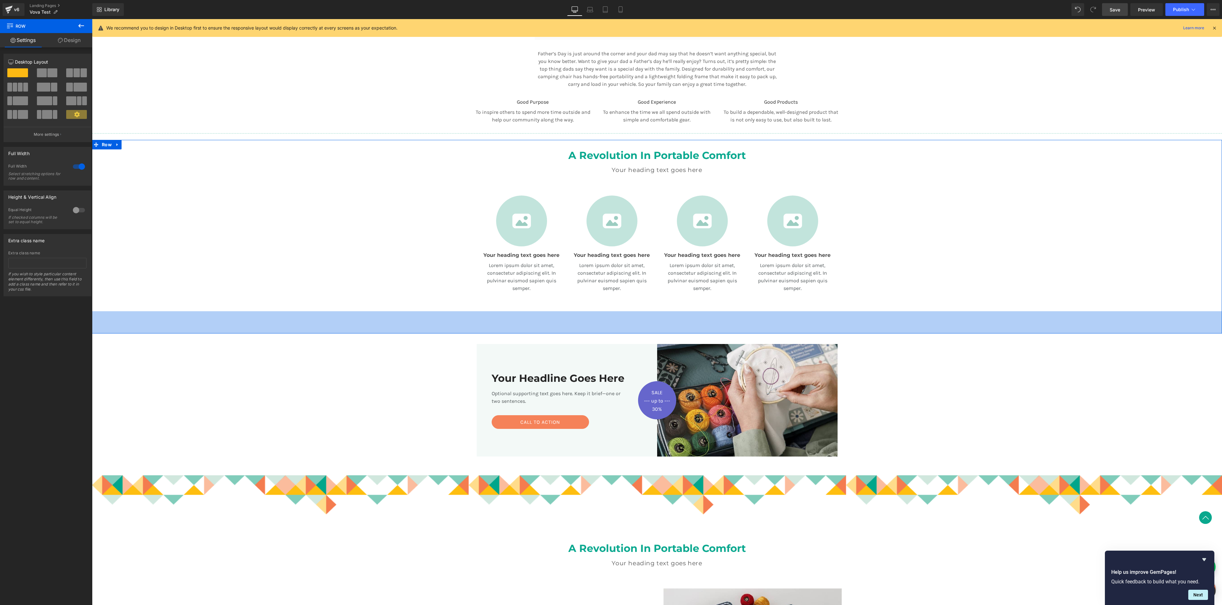
scroll to position [0, 0]
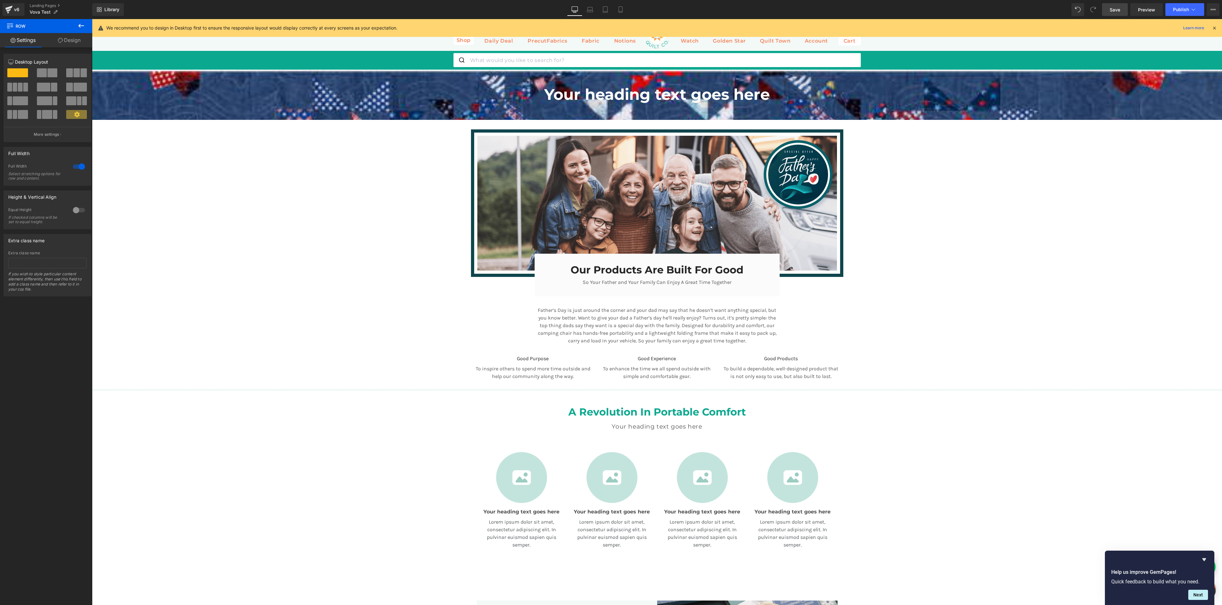
click at [651, 176] on div "Image Our Products Are Built For Good Heading So Your Father and Your Family Ca…" at bounding box center [657, 261] width 1130 height 264
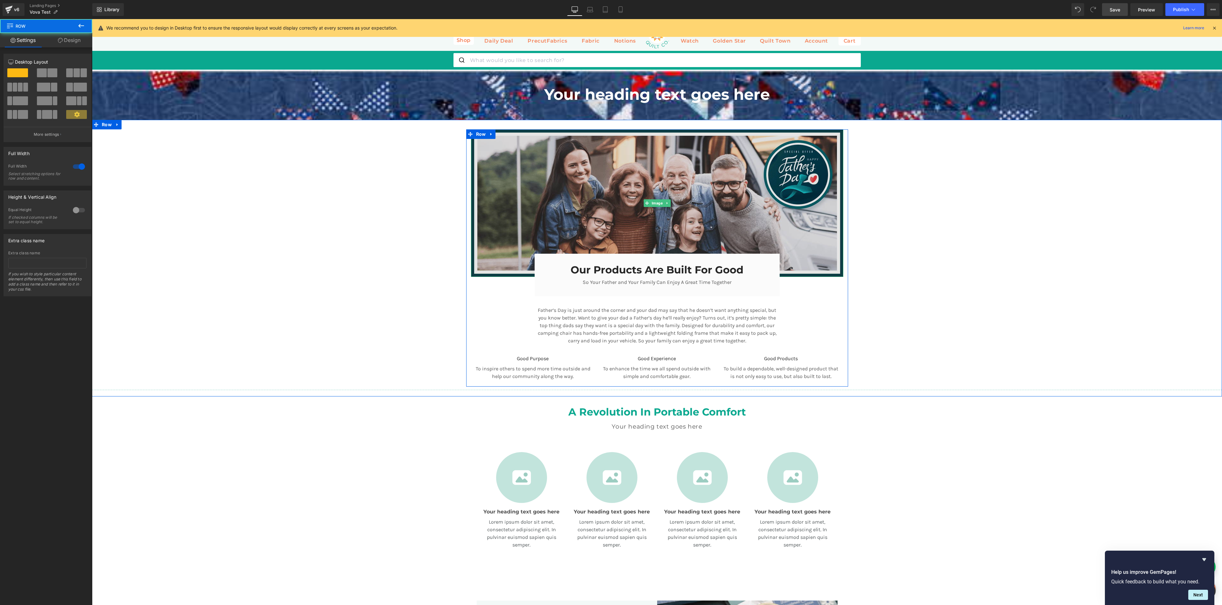
click at [651, 172] on img at bounding box center [657, 203] width 372 height 148
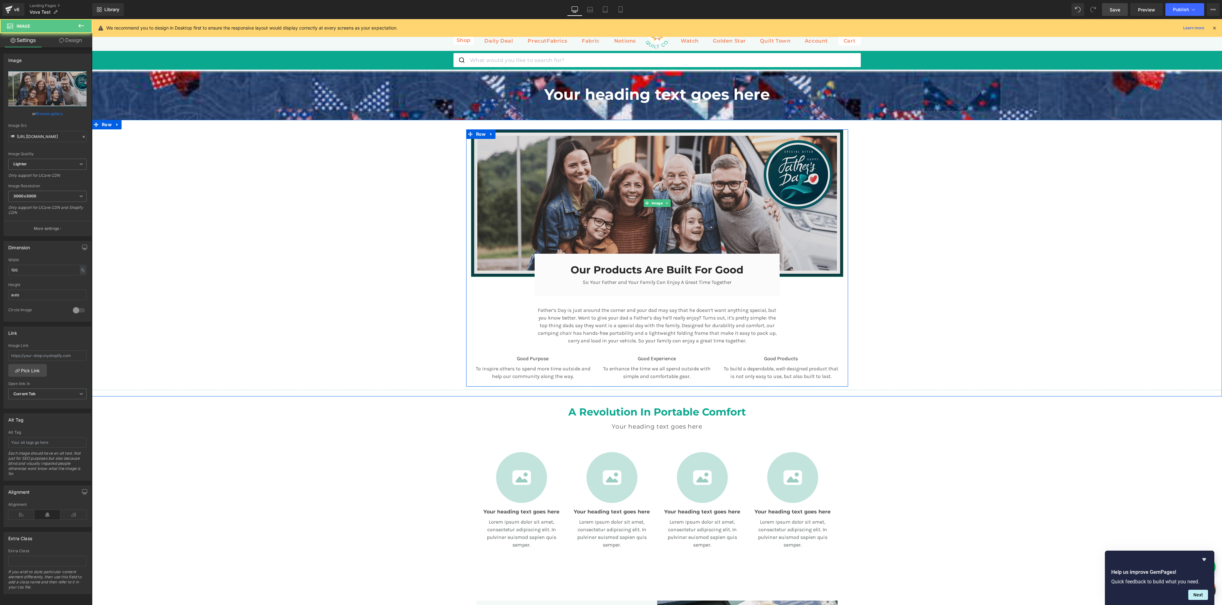
click at [651, 180] on img at bounding box center [657, 203] width 372 height 148
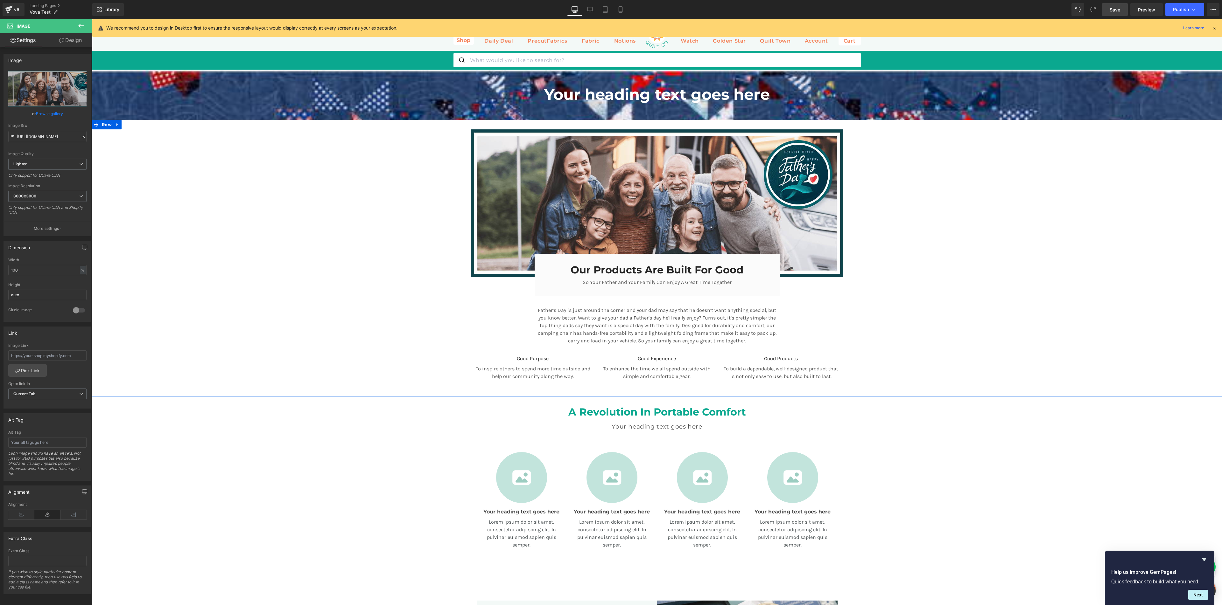
click at [651, 191] on div "Image Our Products Are Built For Good Heading So Your Father and Your Family Ca…" at bounding box center [657, 261] width 1130 height 264
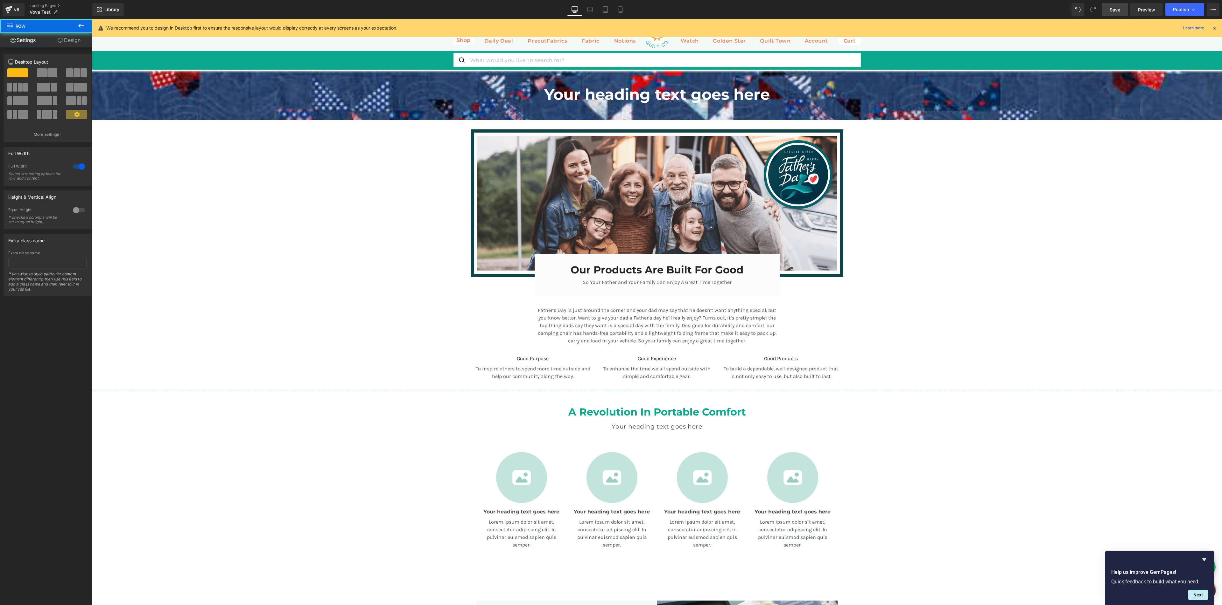
click at [92, 19] on div at bounding box center [92, 19] width 0 height 0
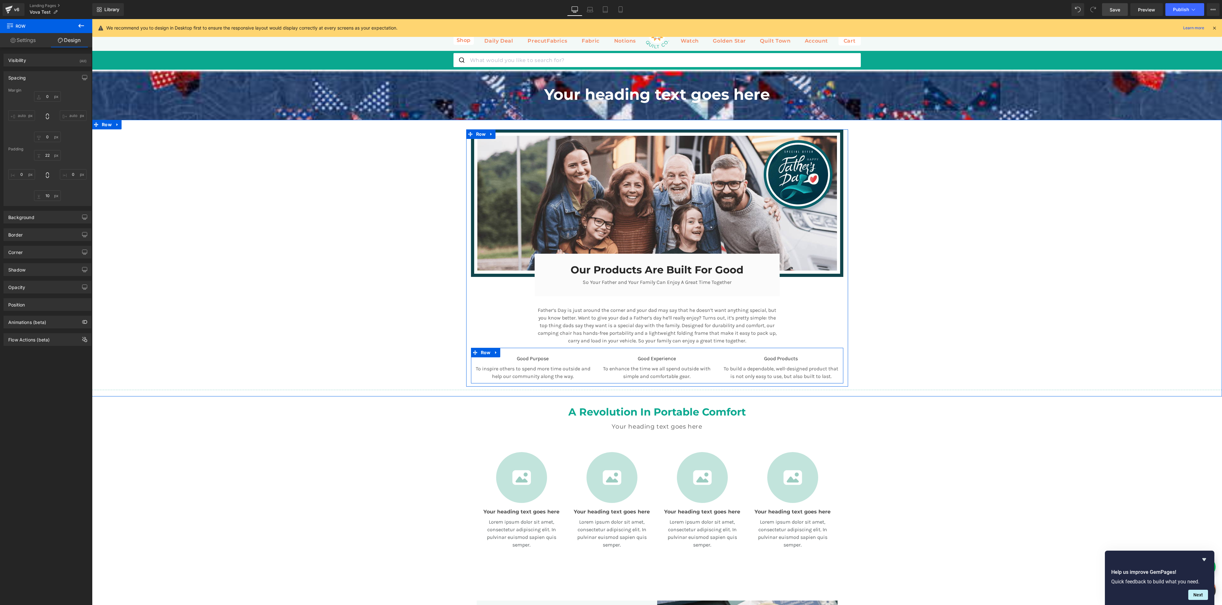
click at [534, 323] on p "To inspire others to spend more time outside and help our community along the w…" at bounding box center [533, 372] width 115 height 15
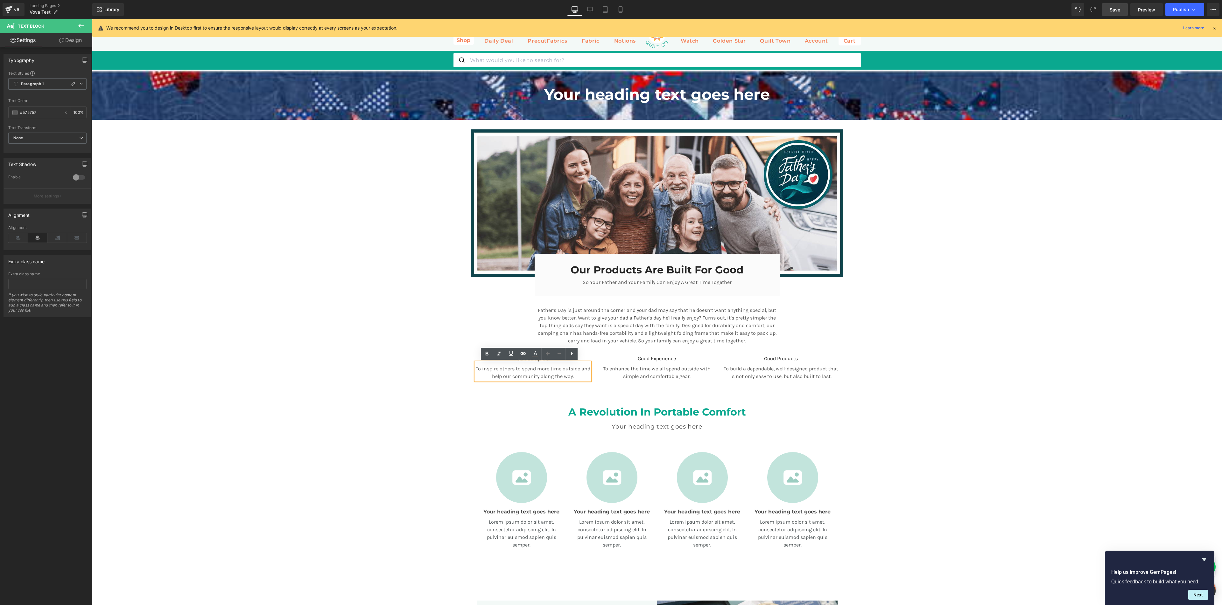
click at [646, 323] on p "To enhance the time we all spend outside with simple and comfortable gear." at bounding box center [656, 372] width 115 height 15
click at [651, 323] on p "To build a dependable, well-designed product that is not only easy to use, but …" at bounding box center [780, 372] width 115 height 15
click at [651, 323] on div "Image Our Products Are Built For Good Heading So Your Father and Your Family Ca…" at bounding box center [657, 261] width 1130 height 264
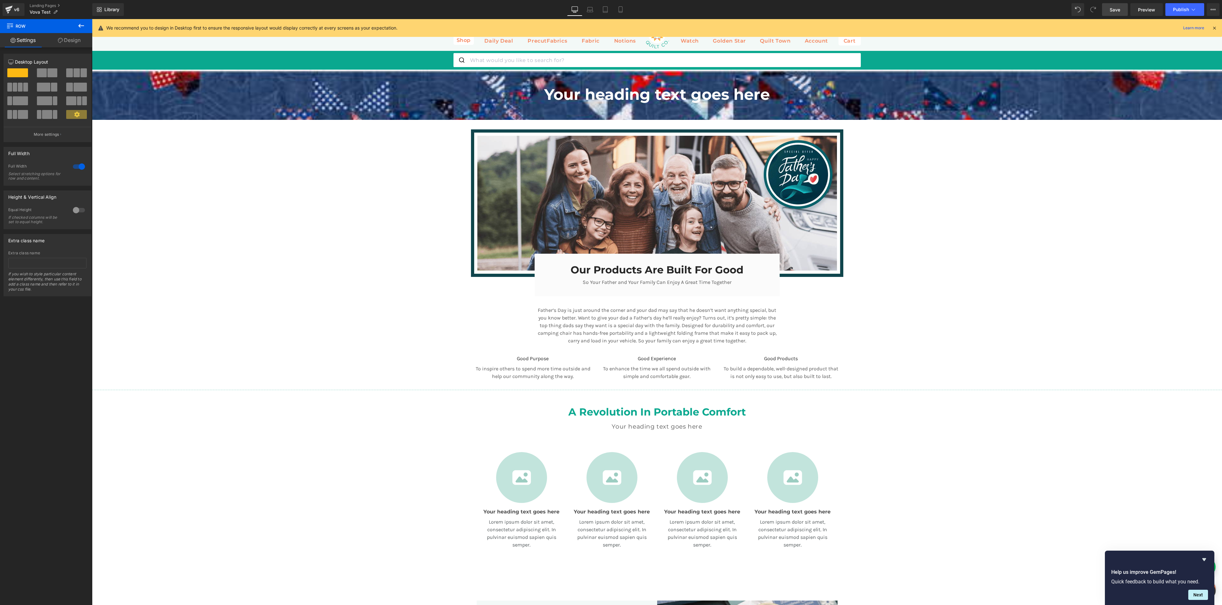
click at [520, 323] on p "To inspire others to spend more time outside and help our community along the w…" at bounding box center [533, 372] width 115 height 15
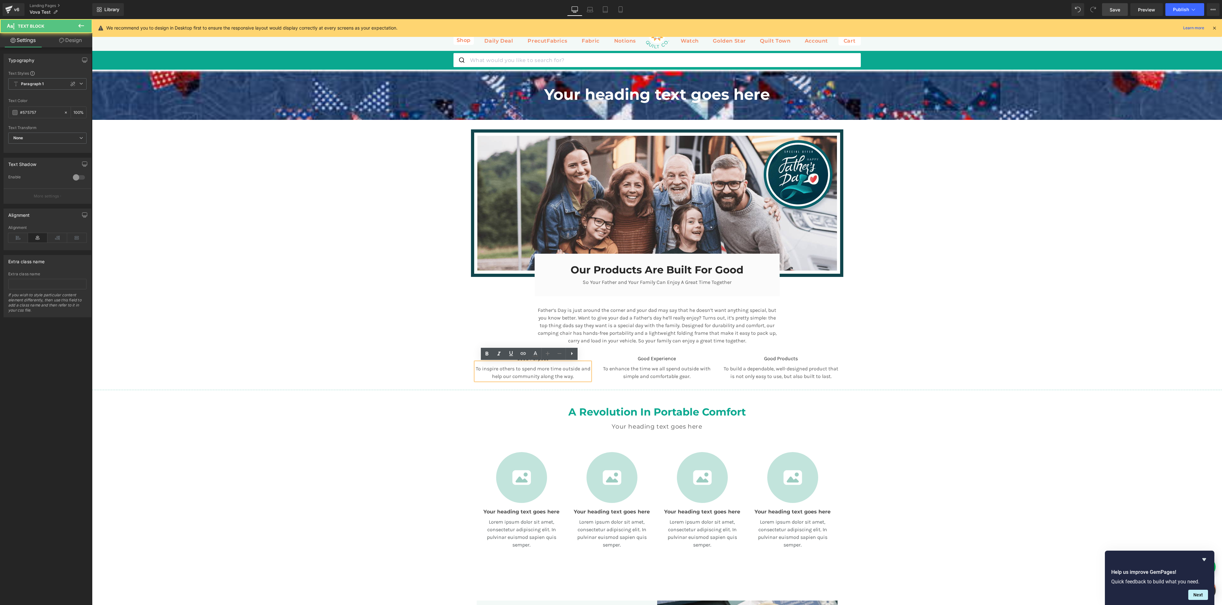
click at [651, 323] on span "Text Block" at bounding box center [653, 359] width 21 height 8
click at [651, 323] on div "Good Products Text Block" at bounding box center [780, 359] width 115 height 8
click at [651, 323] on div "Image Our Products Are Built For Good Heading So Your Father and Your Family Ca…" at bounding box center [657, 261] width 1130 height 264
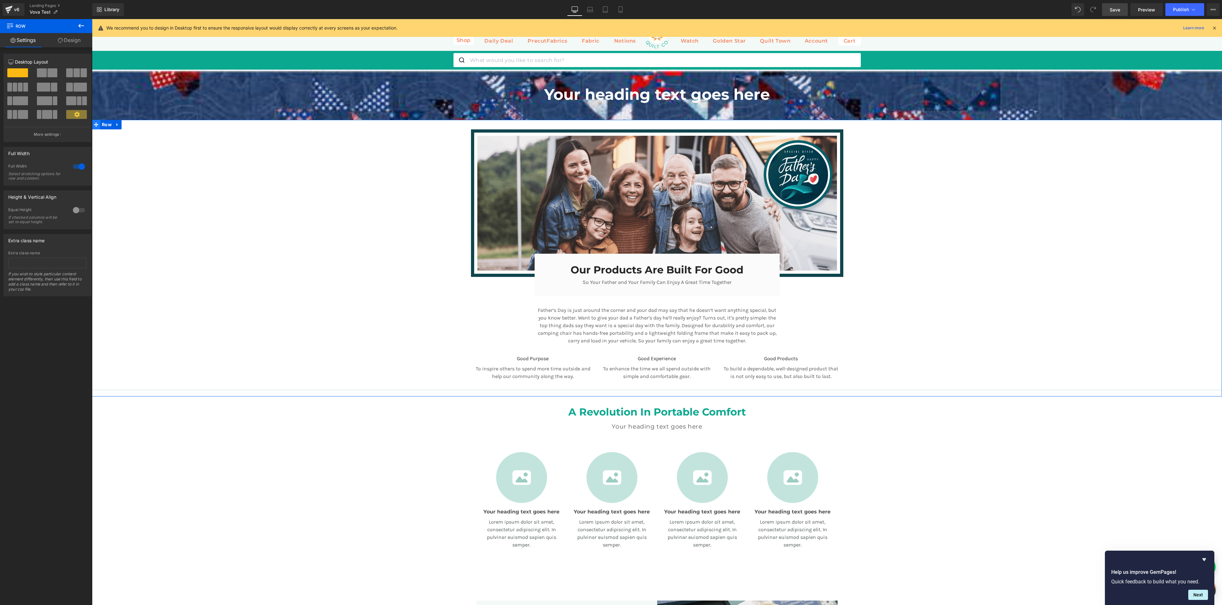
click at [94, 125] on icon at bounding box center [96, 124] width 4 height 4
click at [115, 125] on icon at bounding box center [117, 124] width 4 height 5
click at [123, 126] on icon at bounding box center [125, 124] width 4 height 4
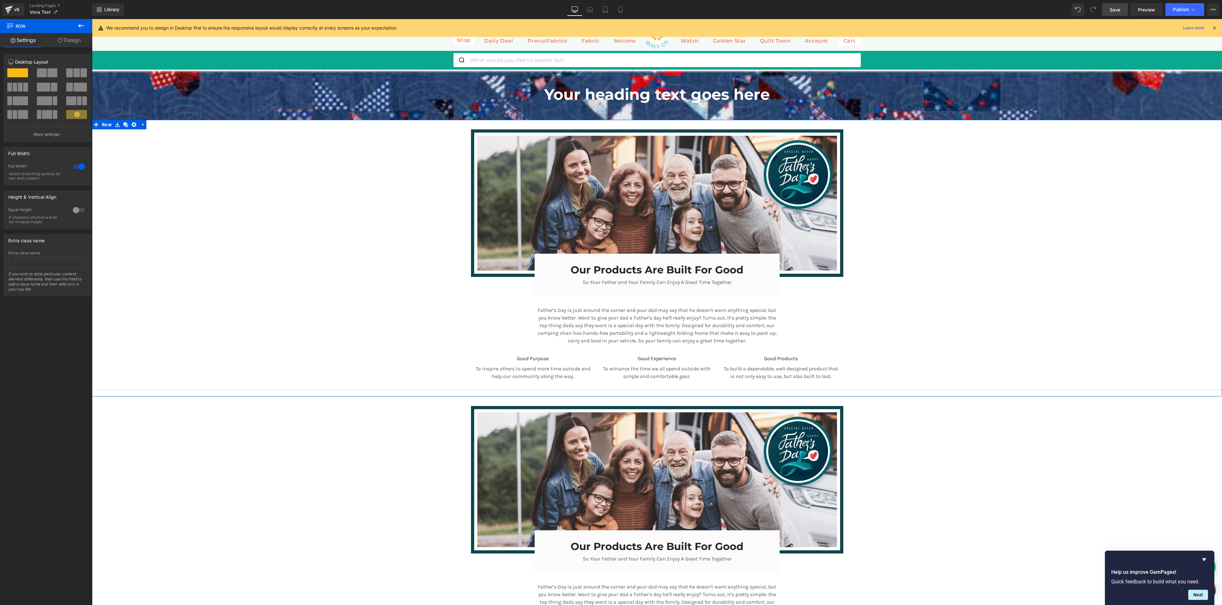
scroll to position [266, 0]
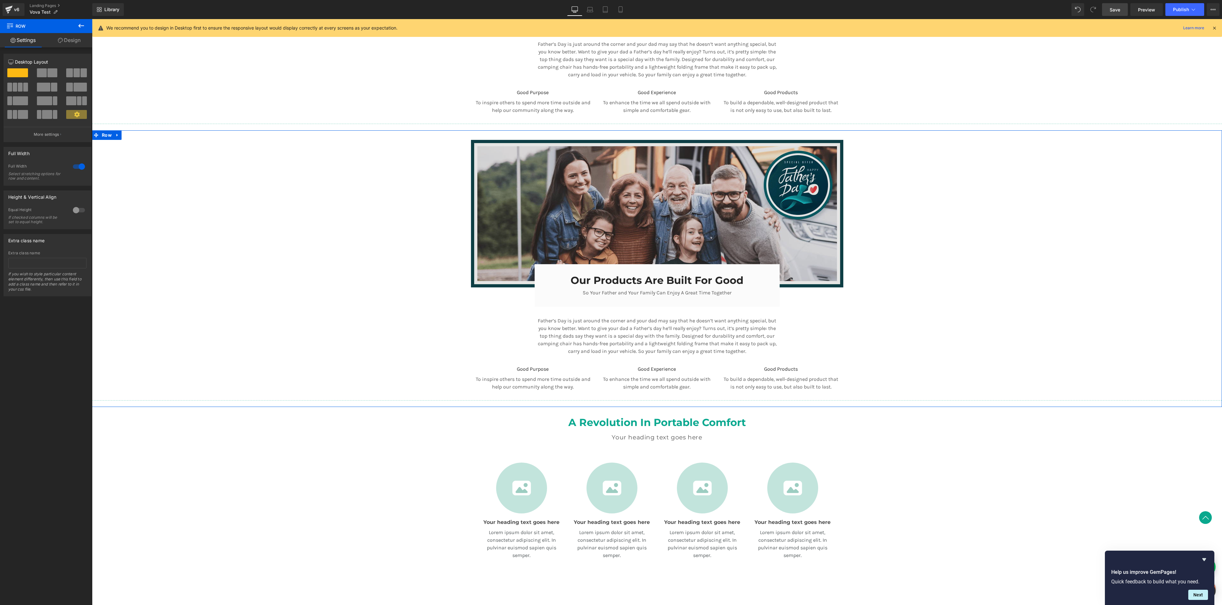
click at [499, 176] on img at bounding box center [657, 214] width 372 height 148
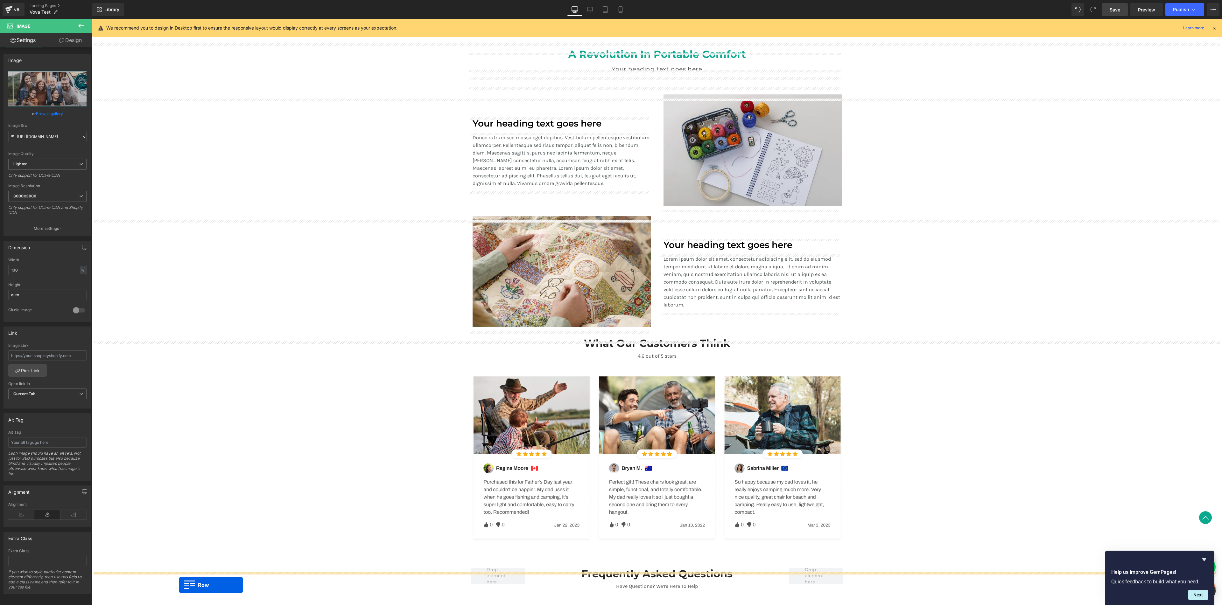
scroll to position [782, 0]
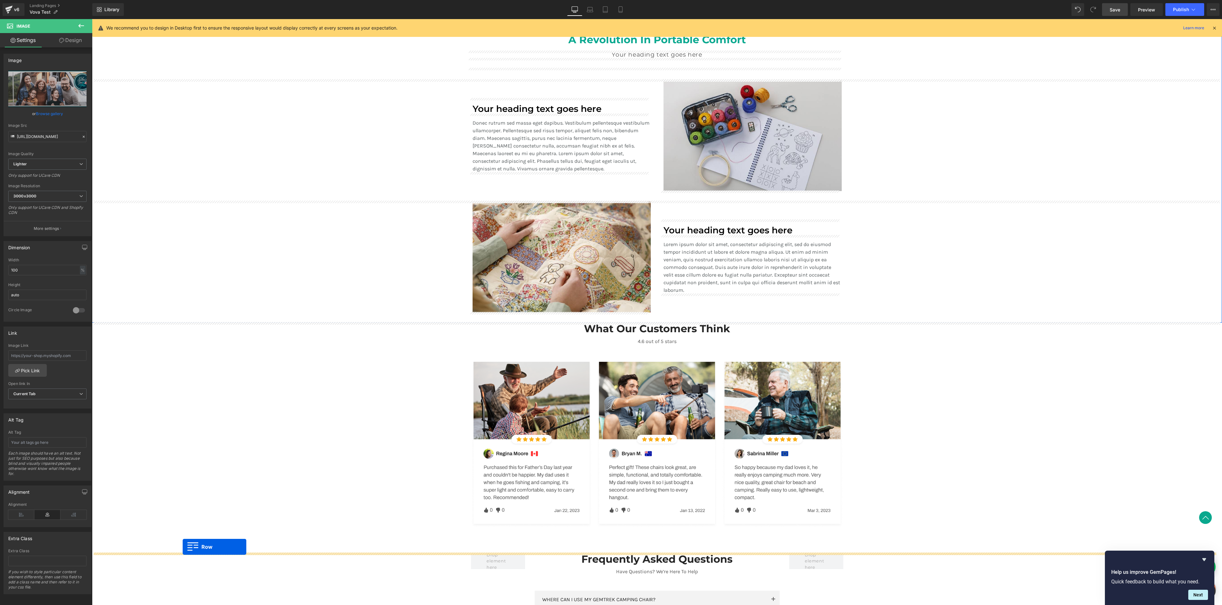
drag, startPoint x: 94, startPoint y: 135, endPoint x: 183, endPoint y: 548, distance: 422.4
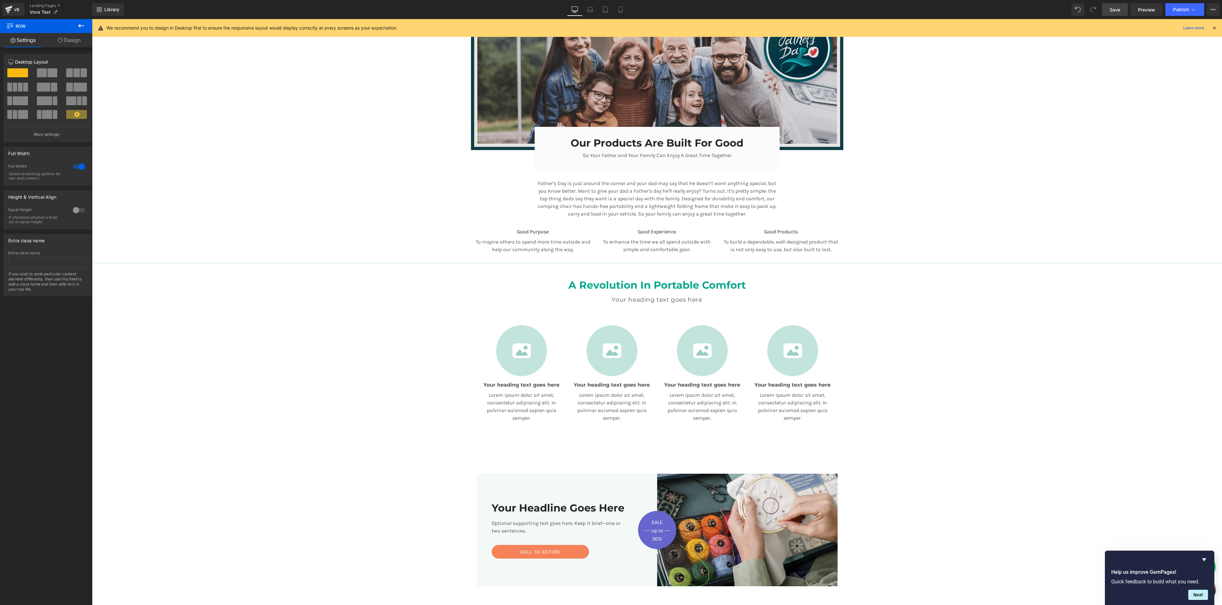
scroll to position [0, 0]
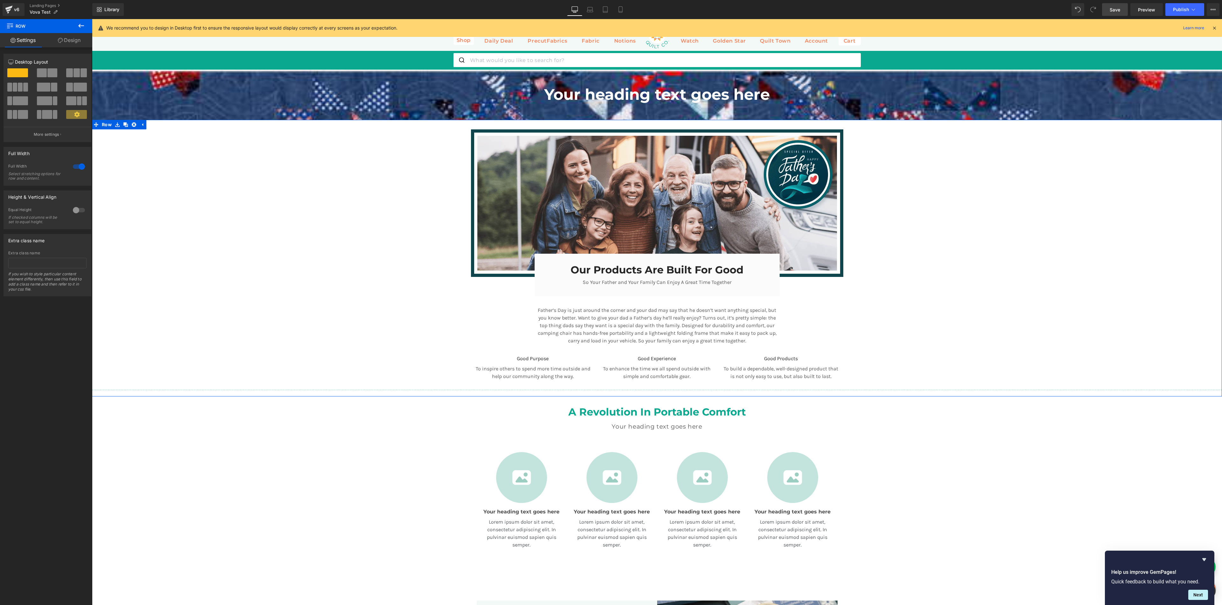
click at [399, 210] on div "Image Our Products Are Built For Good Heading So Your Father and Your Family Ca…" at bounding box center [657, 261] width 1130 height 264
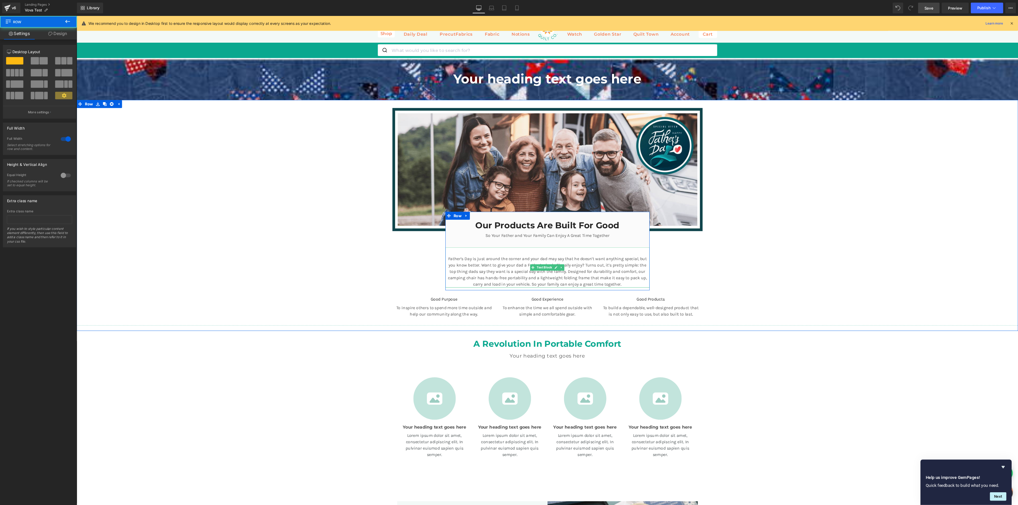
scroll to position [149, 0]
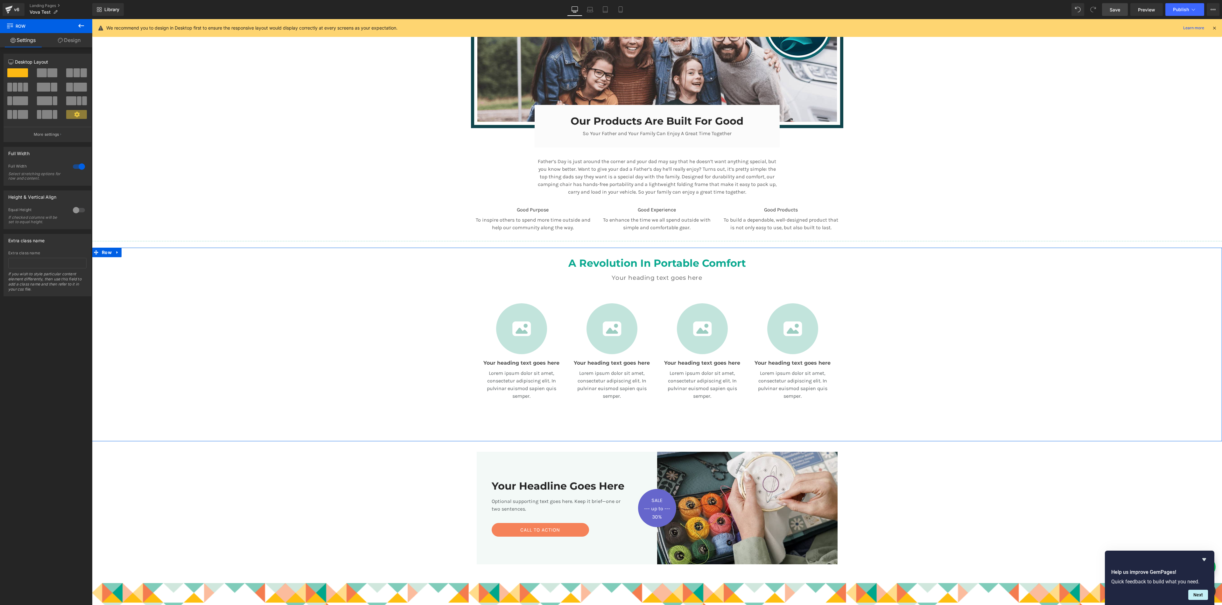
click at [651, 298] on div "A Revolution In Portable Comfort Heading Your heading text goes here Heading Te…" at bounding box center [657, 333] width 1130 height 171
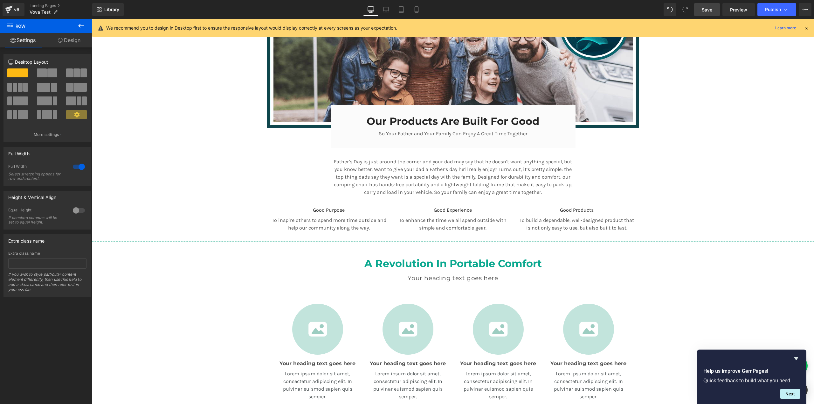
click at [651, 11] on span "Save" at bounding box center [707, 9] width 10 height 7
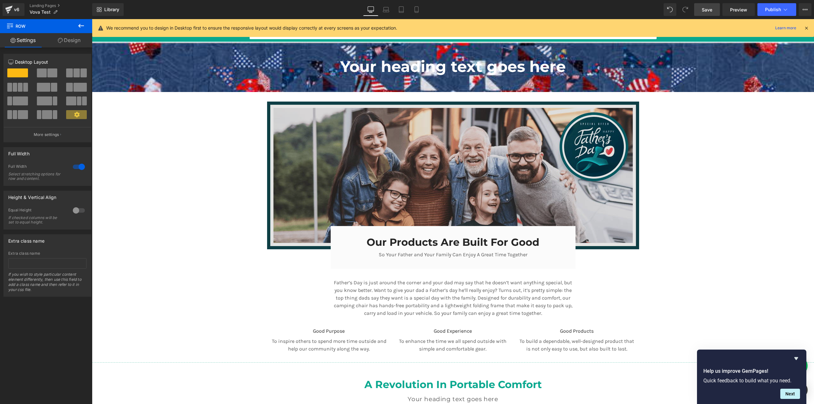
scroll to position [13, 0]
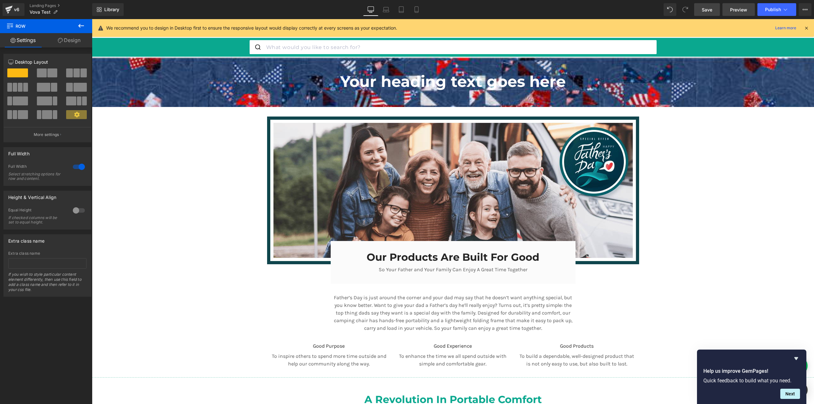
click at [651, 10] on span "Preview" at bounding box center [738, 9] width 17 height 7
click at [385, 9] on icon at bounding box center [386, 9] width 6 height 6
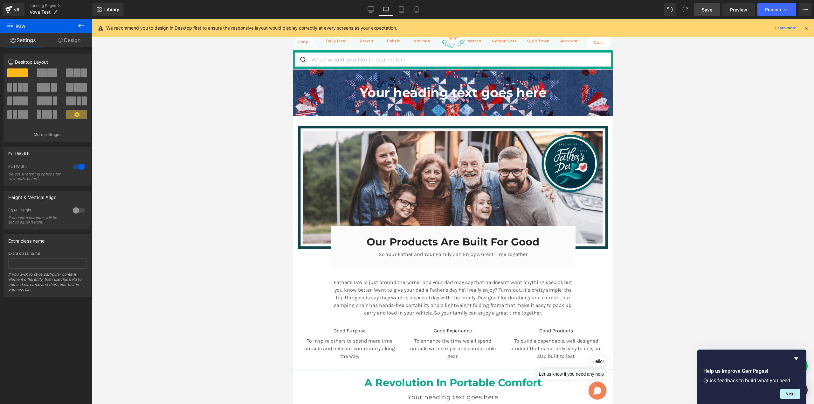
scroll to position [0, 0]
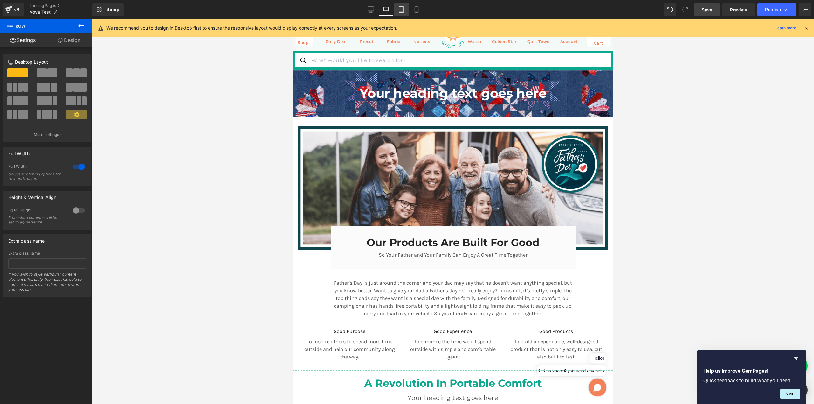
click at [403, 10] on icon at bounding box center [401, 9] width 6 height 6
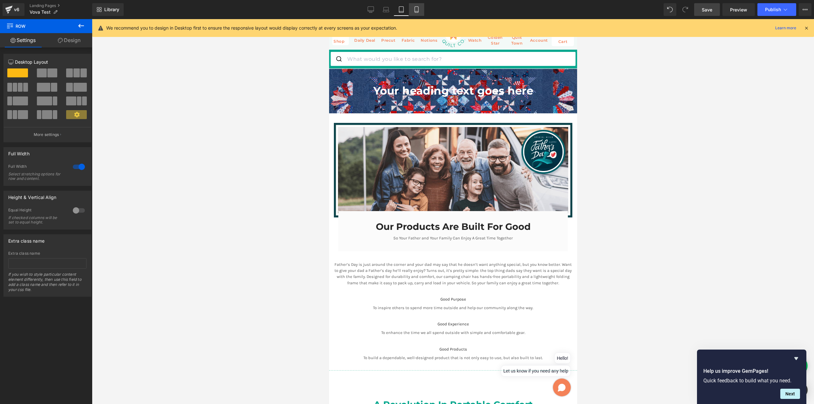
click at [418, 10] on icon at bounding box center [417, 9] width 6 height 6
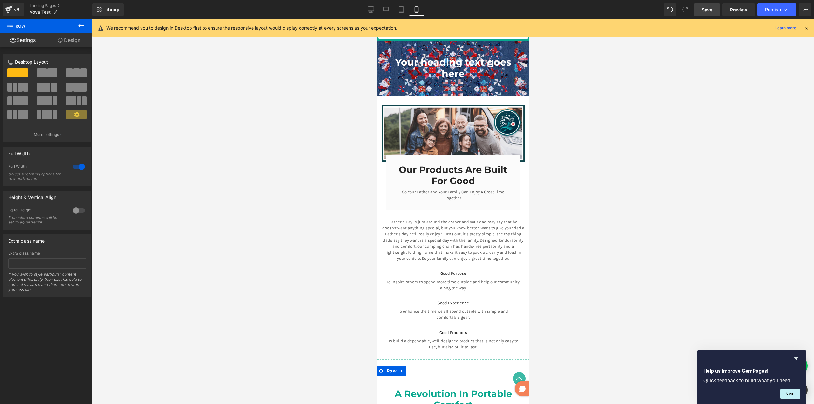
scroll to position [0, 0]
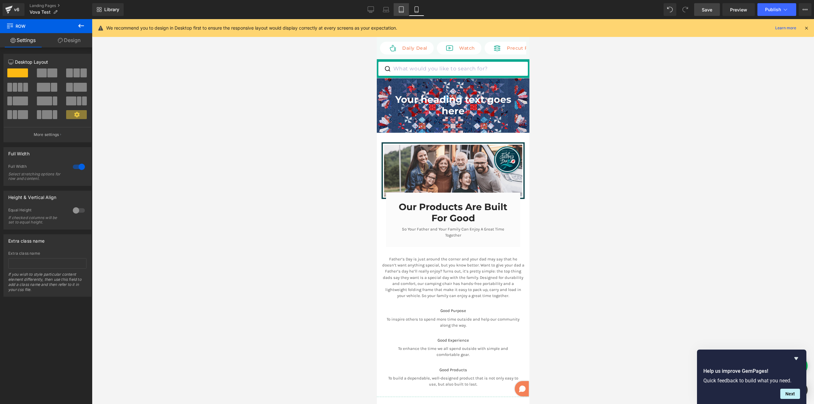
click at [400, 10] on icon at bounding box center [401, 10] width 4 height 6
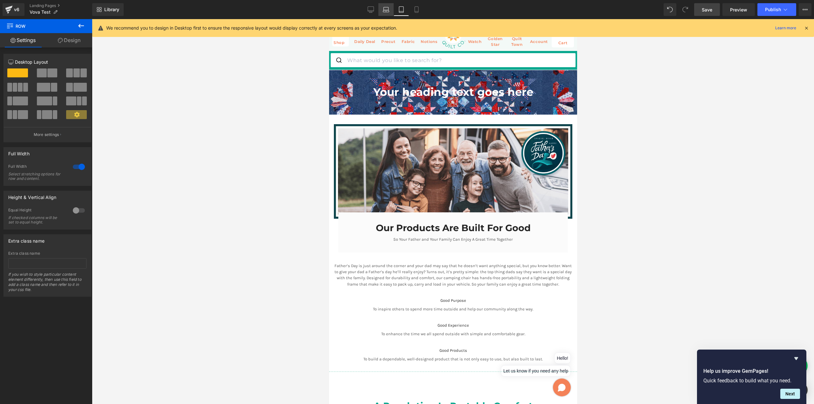
click at [388, 12] on icon at bounding box center [386, 9] width 6 height 6
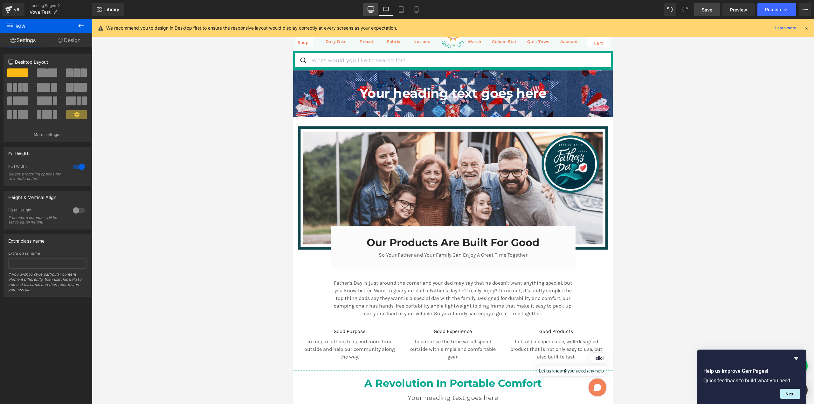
click at [374, 11] on icon at bounding box center [371, 9] width 6 height 6
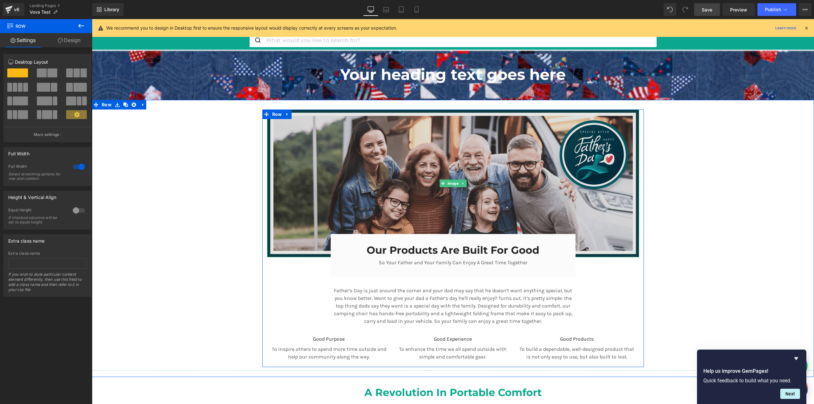
click at [329, 149] on img at bounding box center [453, 183] width 372 height 148
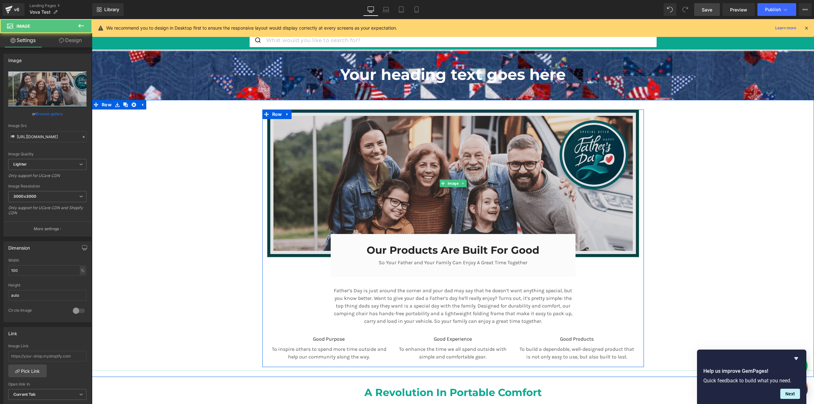
click at [294, 151] on img at bounding box center [453, 183] width 372 height 148
click at [278, 156] on img at bounding box center [453, 183] width 372 height 148
click at [273, 155] on img at bounding box center [453, 183] width 372 height 148
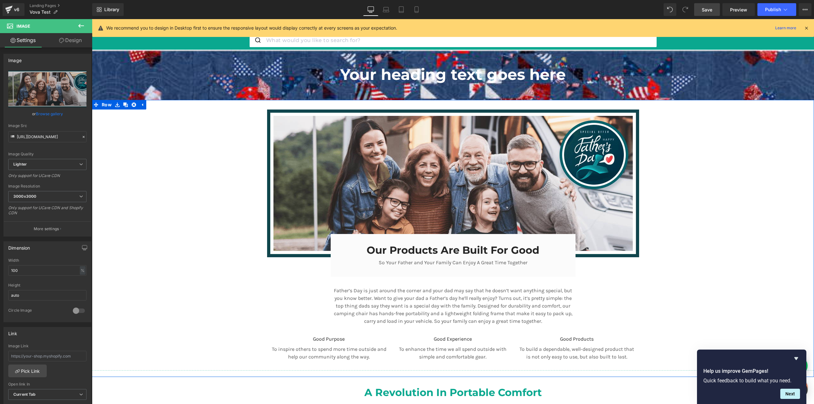
click at [189, 183] on div "Image Our Products Are Built For Good Heading So Your Father and Your Family Ca…" at bounding box center [453, 241] width 722 height 264
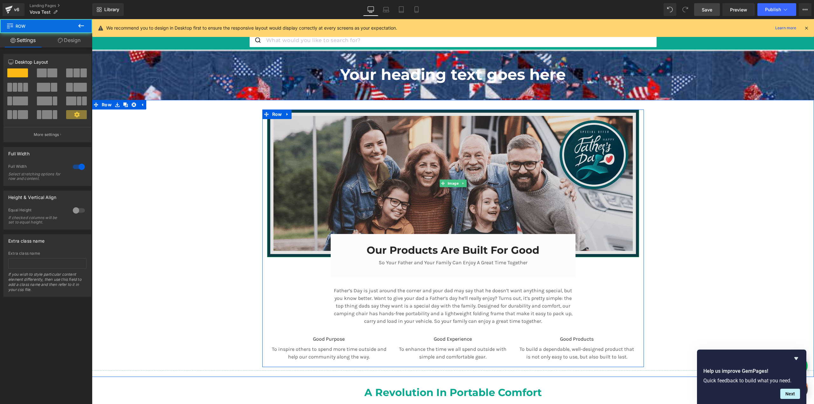
click at [298, 175] on img at bounding box center [453, 183] width 372 height 148
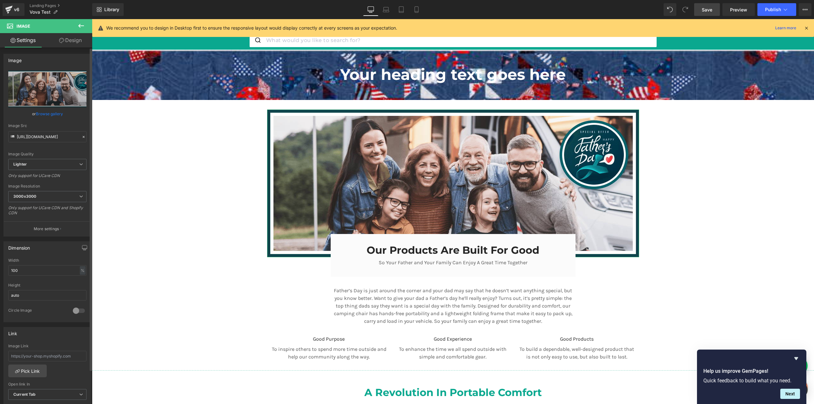
click at [49, 115] on link "Browse gallery" at bounding box center [49, 113] width 27 height 11
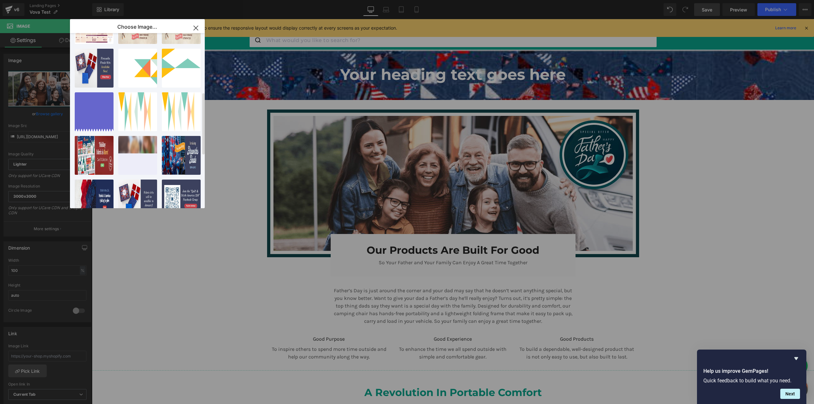
scroll to position [260, 0]
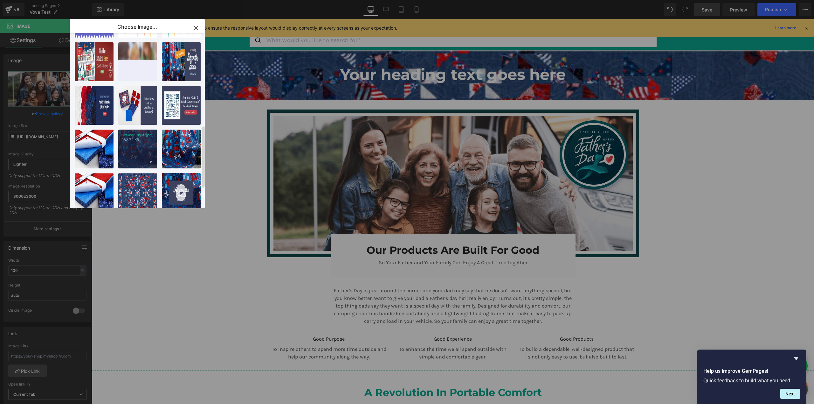
click at [141, 151] on div "Firewor...tyle.jpg 982.72 KB" at bounding box center [137, 148] width 39 height 39
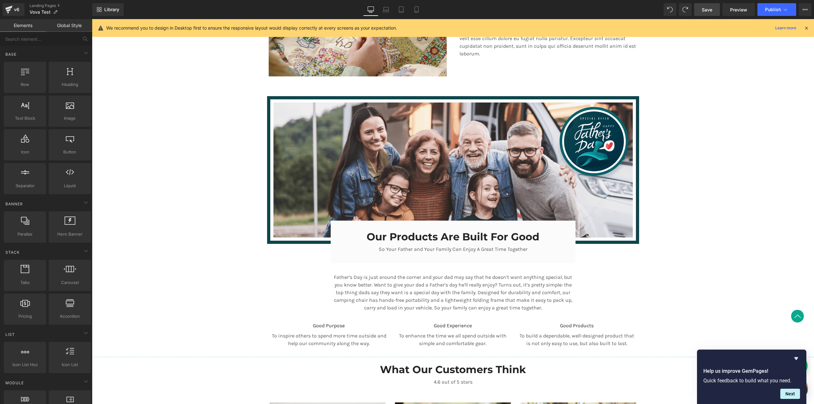
scroll to position [736, 0]
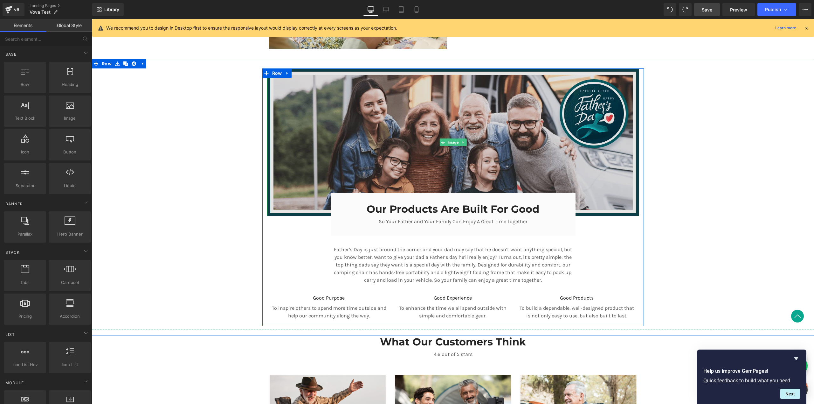
click at [324, 157] on img at bounding box center [453, 142] width 372 height 148
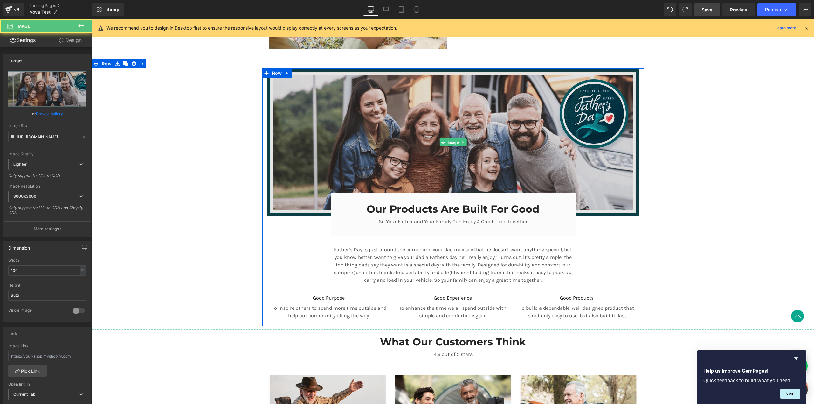
click at [304, 111] on img at bounding box center [453, 142] width 372 height 148
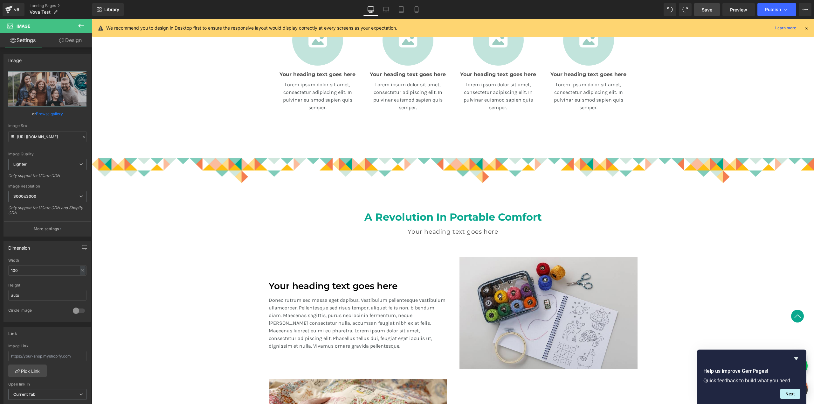
scroll to position [294, 0]
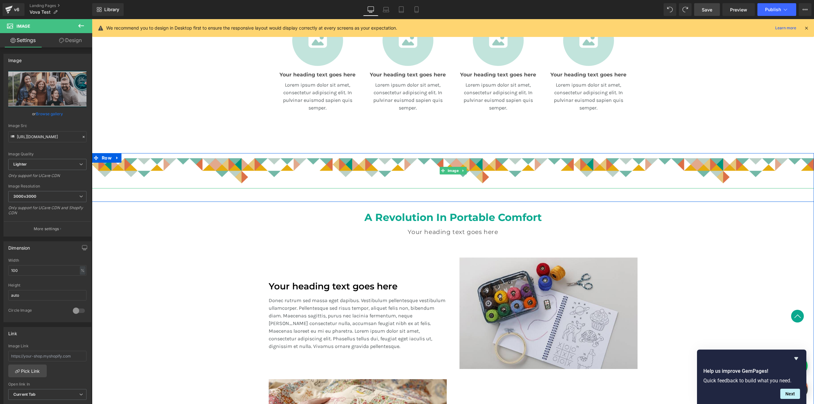
click at [142, 164] on img at bounding box center [453, 170] width 722 height 35
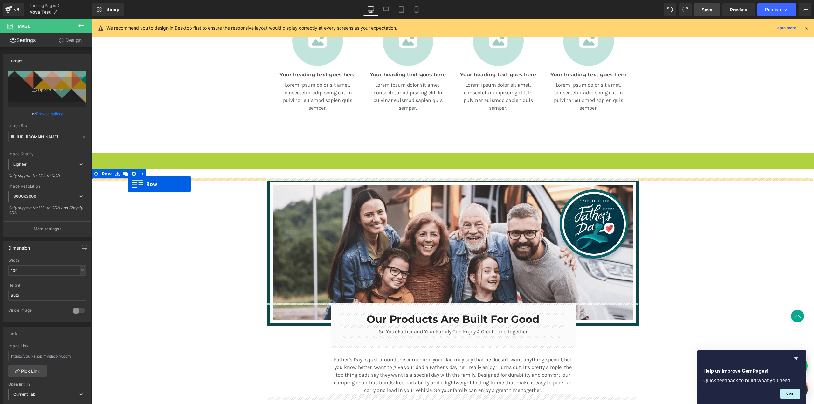
drag, startPoint x: 95, startPoint y: 159, endPoint x: 127, endPoint y: 184, distance: 40.3
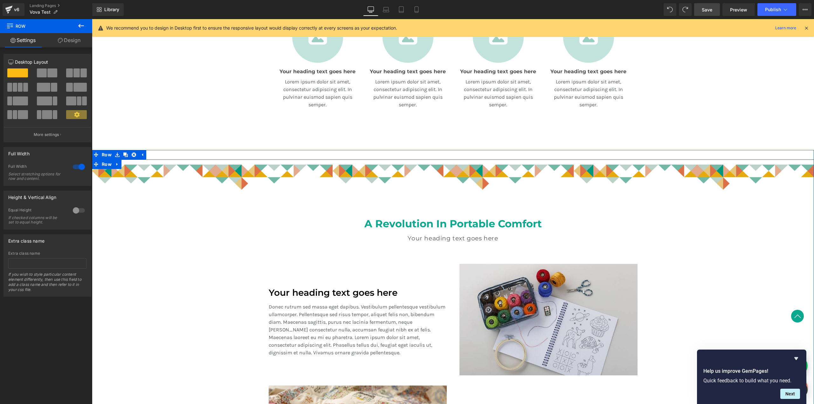
scroll to position [296, 0]
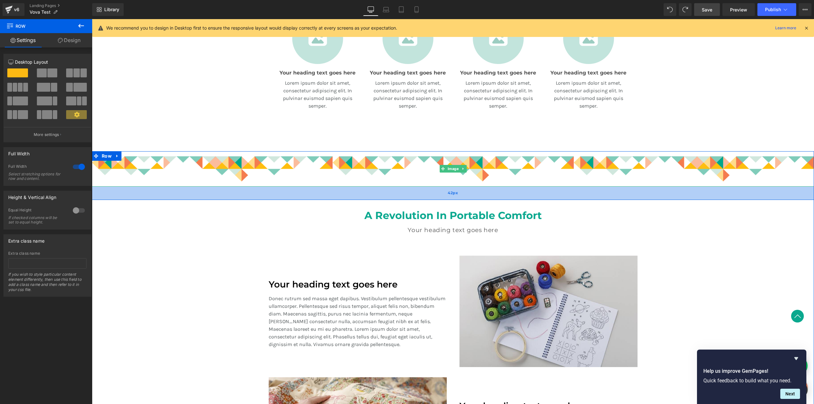
click at [144, 192] on div "42px" at bounding box center [453, 192] width 722 height 13
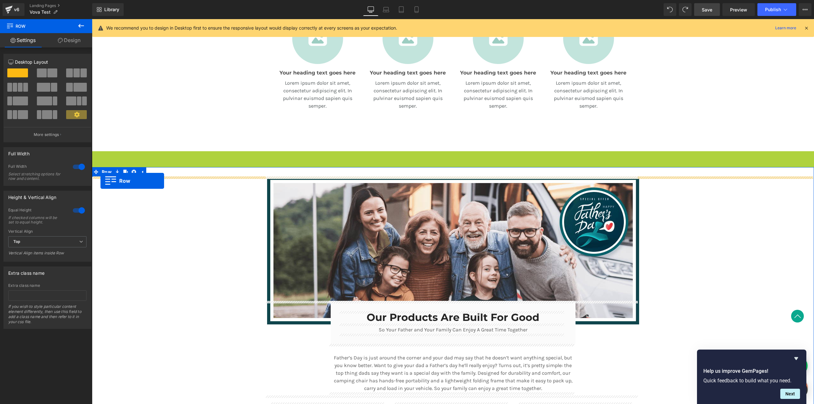
drag, startPoint x: 94, startPoint y: 156, endPoint x: 101, endPoint y: 181, distance: 25.8
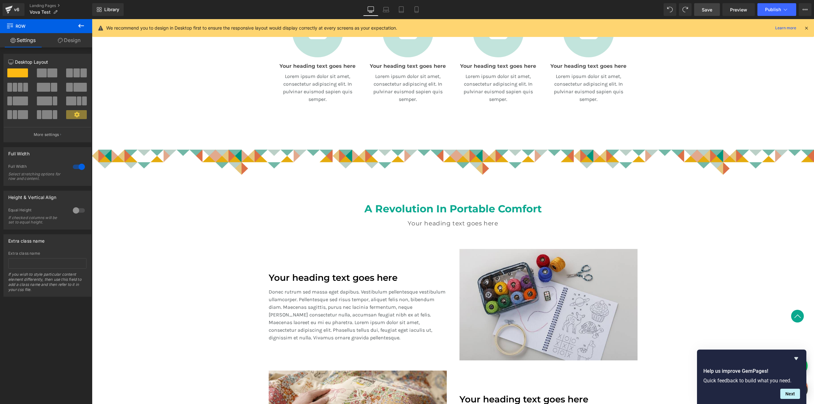
scroll to position [299, 0]
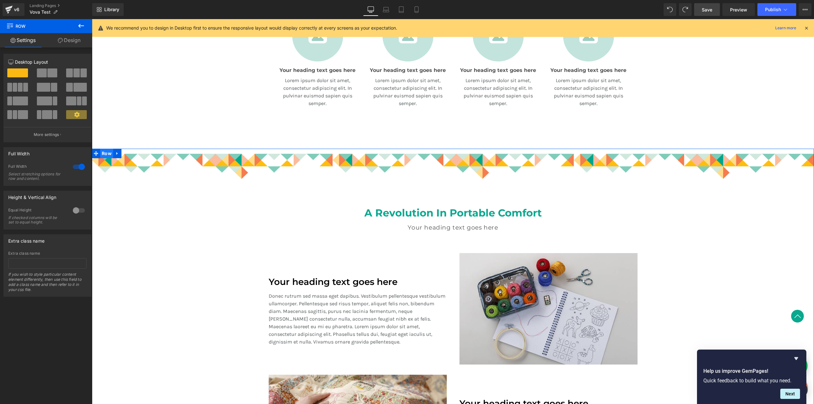
click at [101, 158] on span "Row" at bounding box center [106, 154] width 13 height 10
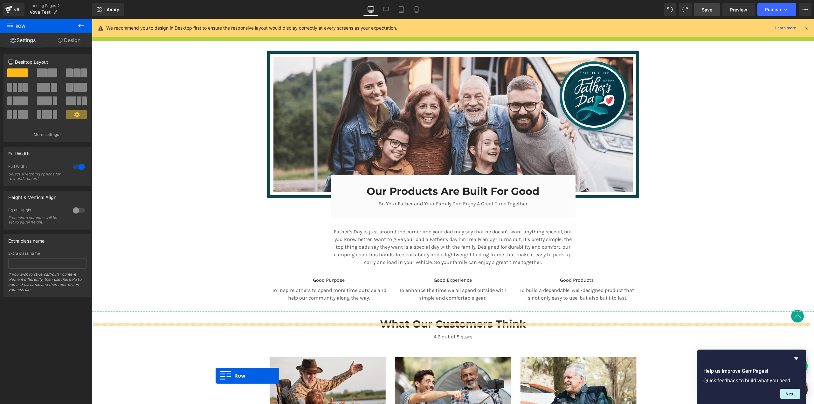
scroll to position [422, 0]
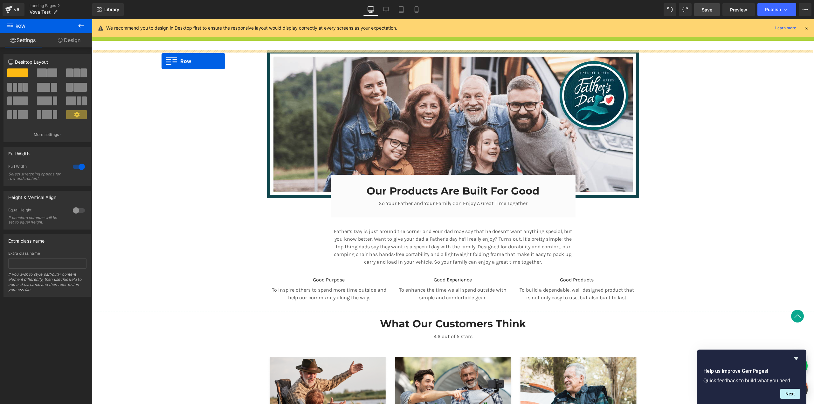
drag, startPoint x: 95, startPoint y: 153, endPoint x: 162, endPoint y: 61, distance: 114.2
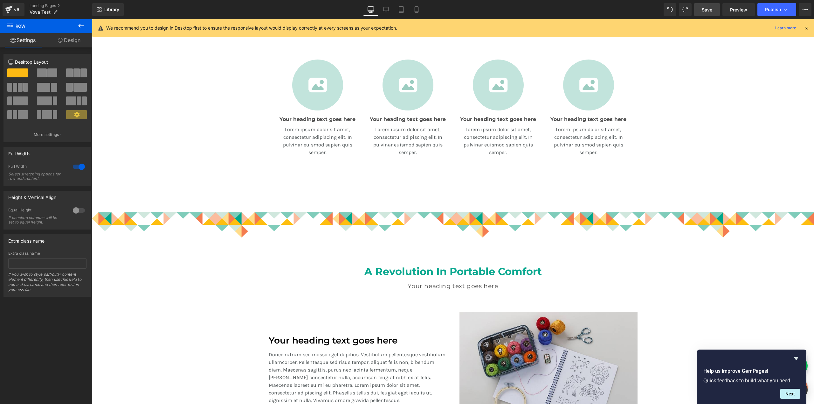
scroll to position [341, 0]
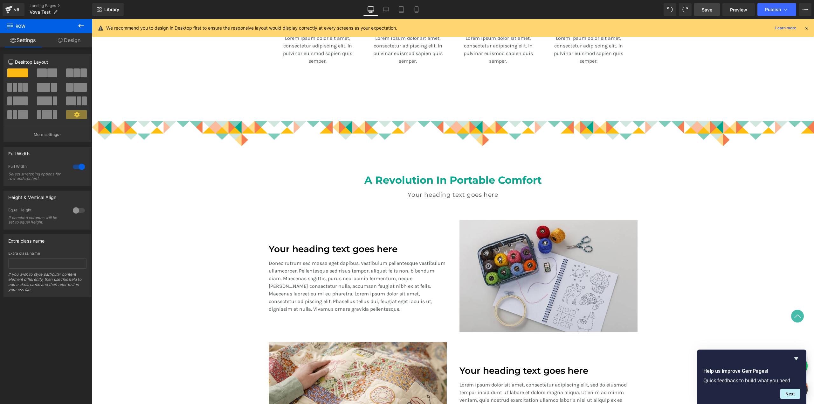
click at [348, 176] on h2 "A Revolution In Portable Comfort" at bounding box center [453, 180] width 372 height 12
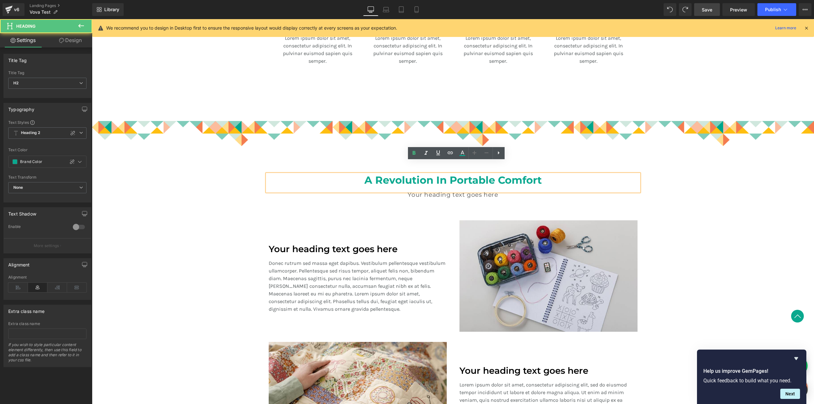
click at [160, 183] on div "Image Row 42px A Revolution In Portable Comfort Heading Your heading text goes …" at bounding box center [453, 289] width 722 height 347
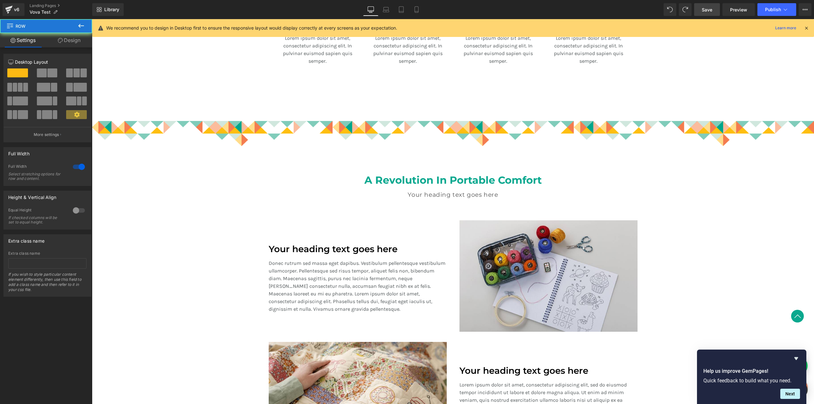
click at [119, 179] on div "Image Row 42px A Revolution In Portable Comfort Heading Your heading text goes …" at bounding box center [453, 289] width 722 height 347
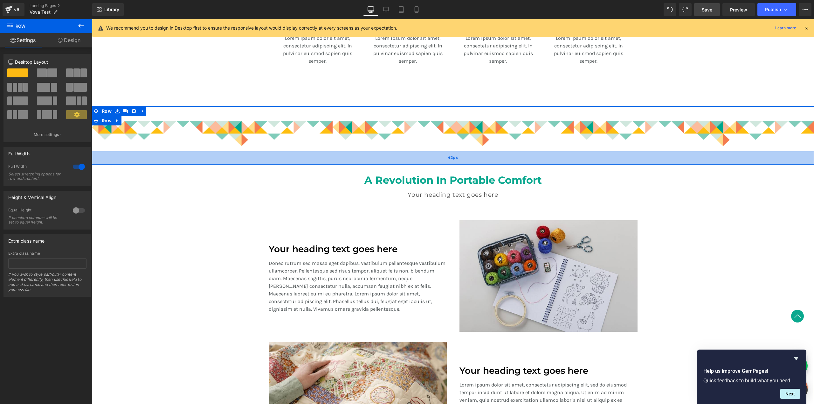
click at [281, 159] on div "42px" at bounding box center [453, 157] width 722 height 13
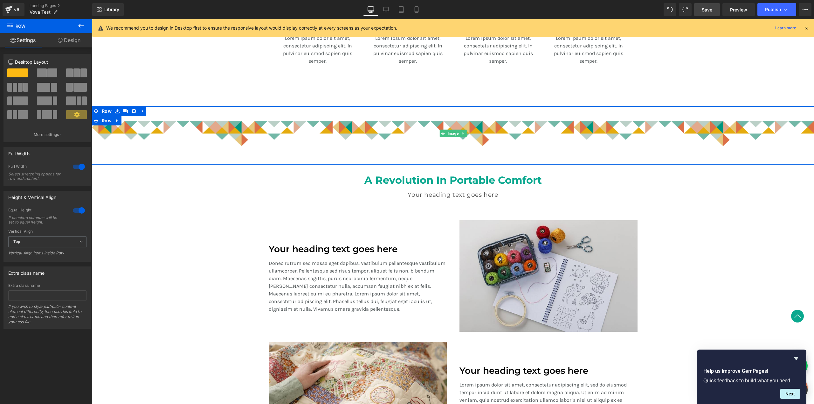
click at [206, 129] on img at bounding box center [453, 133] width 722 height 35
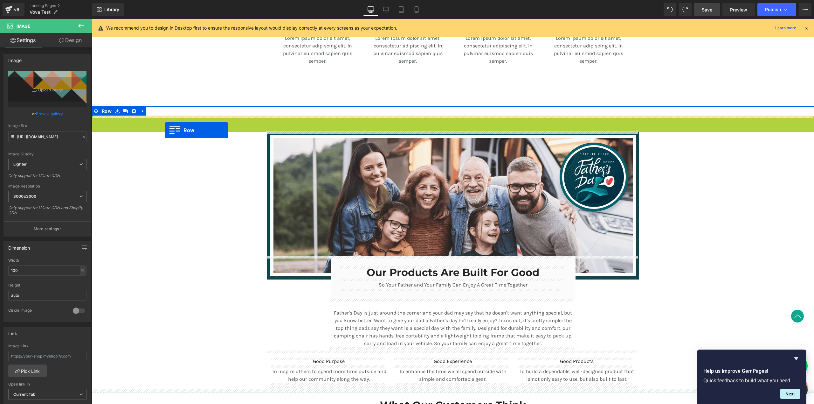
drag, startPoint x: 95, startPoint y: 121, endPoint x: 165, endPoint y: 130, distance: 70.9
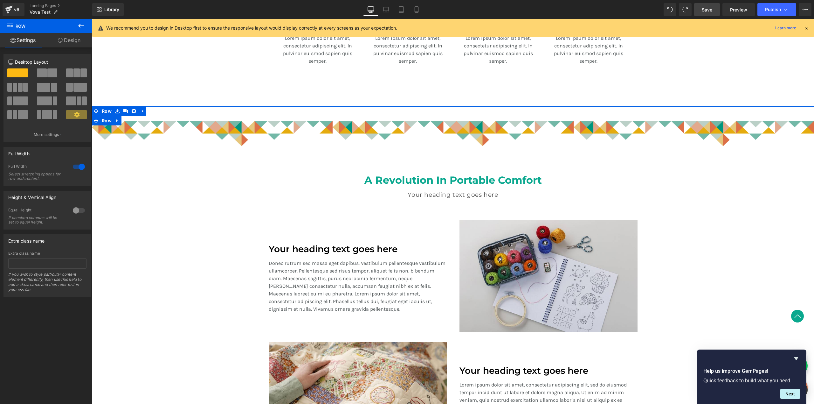
click at [165, 137] on img at bounding box center [453, 133] width 722 height 35
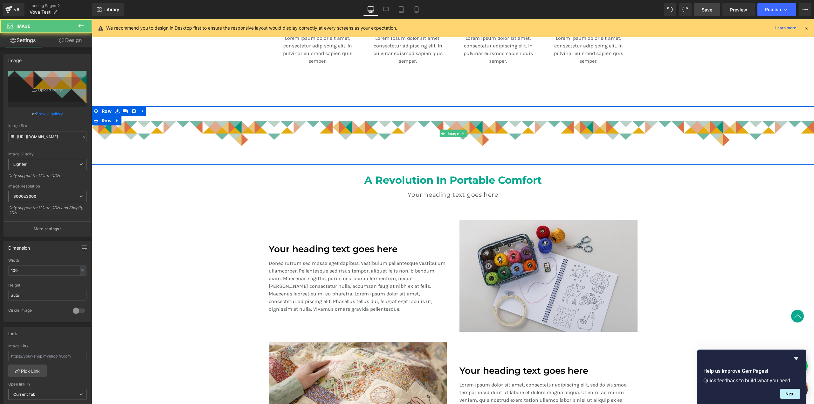
click at [195, 122] on img at bounding box center [453, 133] width 722 height 35
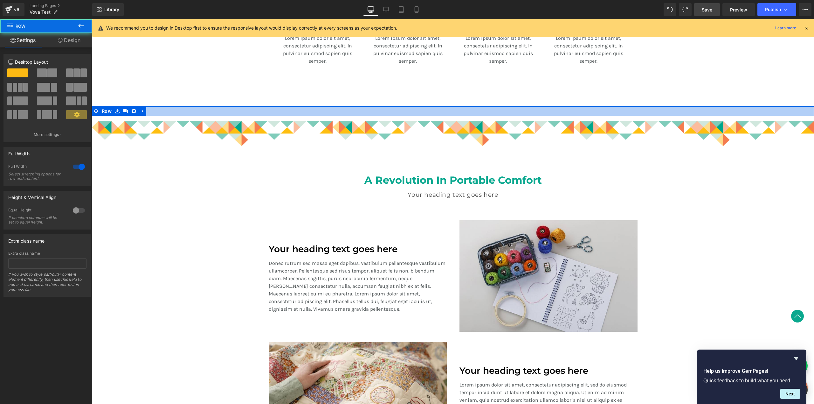
click at [172, 108] on div at bounding box center [453, 111] width 722 height 10
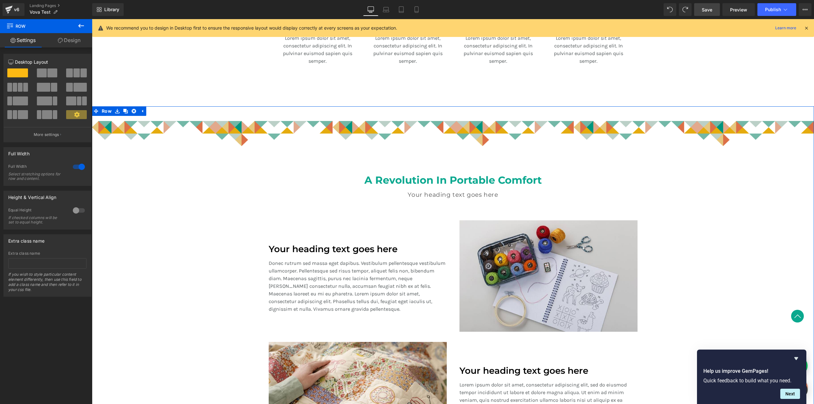
click at [140, 125] on img at bounding box center [453, 133] width 722 height 35
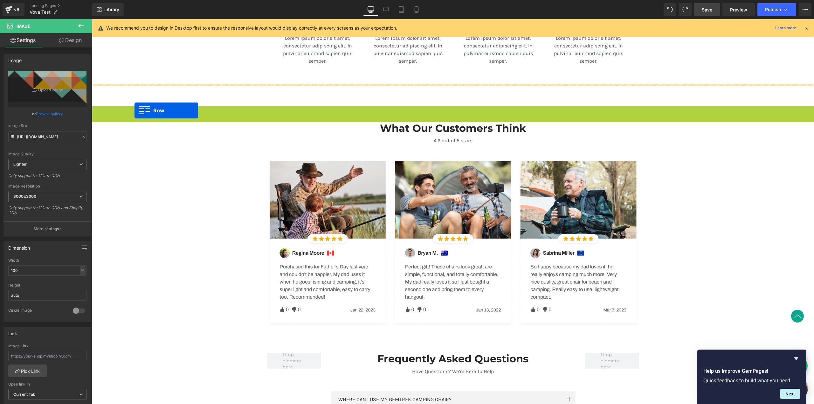
drag, startPoint x: 94, startPoint y: 112, endPoint x: 122, endPoint y: 107, distance: 27.6
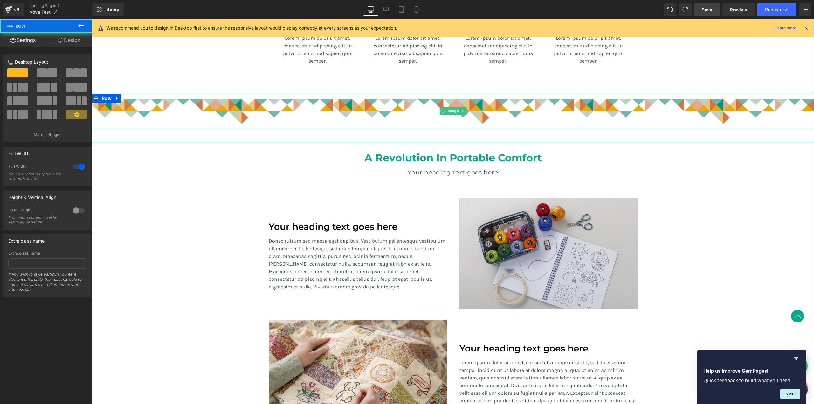
click at [168, 108] on img at bounding box center [453, 111] width 722 height 35
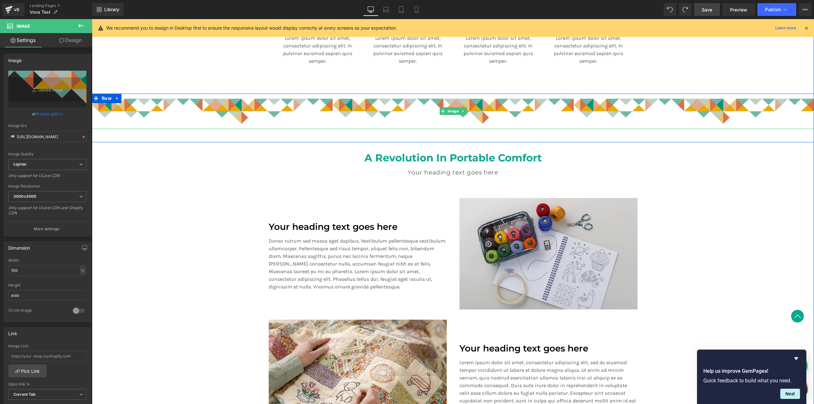
click at [651, 107] on img at bounding box center [453, 111] width 722 height 35
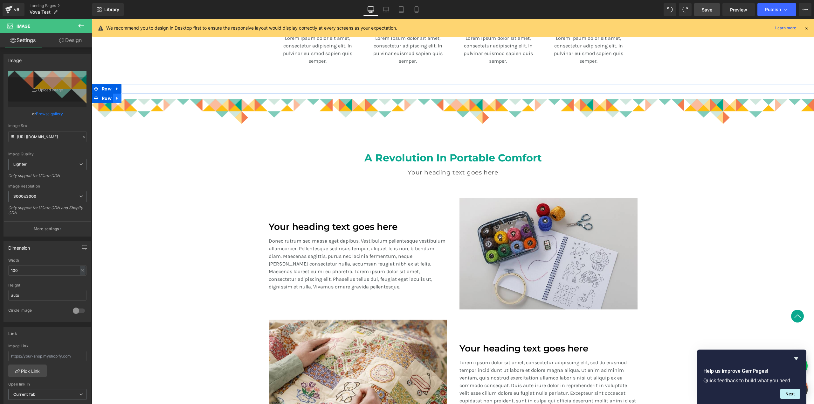
click at [116, 98] on icon at bounding box center [116, 98] width 1 height 3
click at [132, 98] on icon at bounding box center [134, 98] width 4 height 4
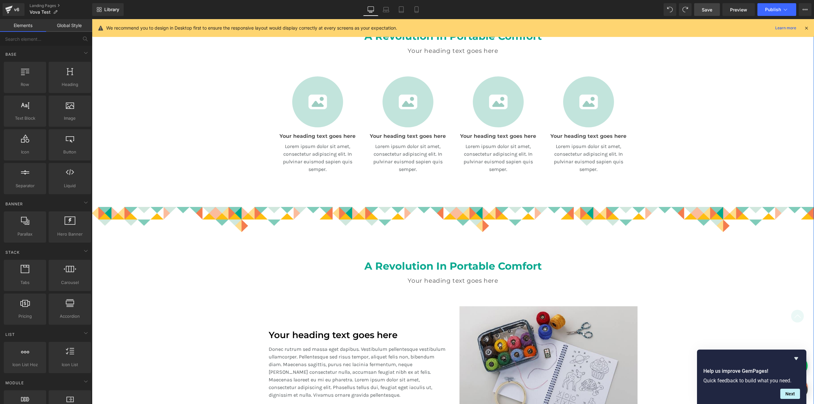
scroll to position [334, 0]
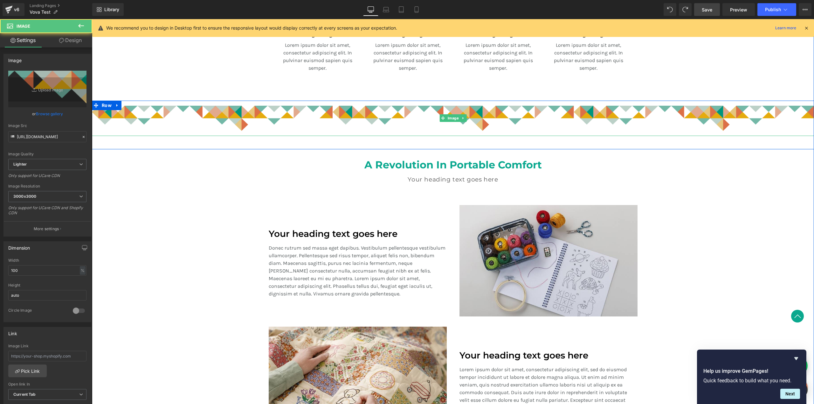
click at [410, 114] on img at bounding box center [453, 118] width 722 height 35
click at [371, 117] on img at bounding box center [453, 118] width 722 height 35
click at [116, 130] on img at bounding box center [453, 118] width 722 height 35
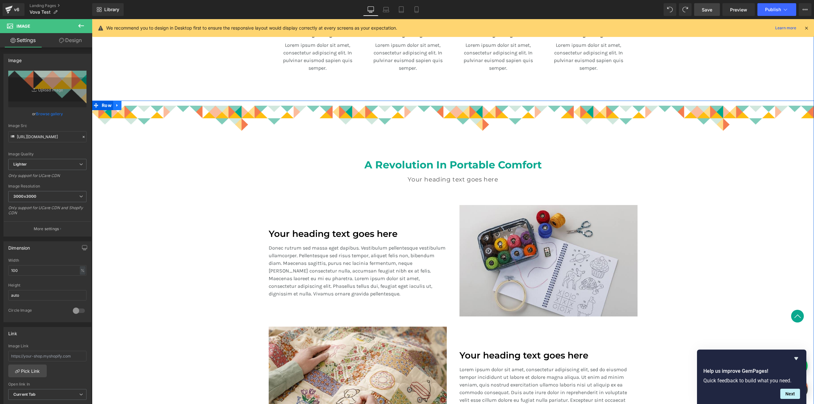
click at [115, 107] on icon at bounding box center [117, 105] width 4 height 5
click at [132, 107] on icon at bounding box center [134, 105] width 4 height 4
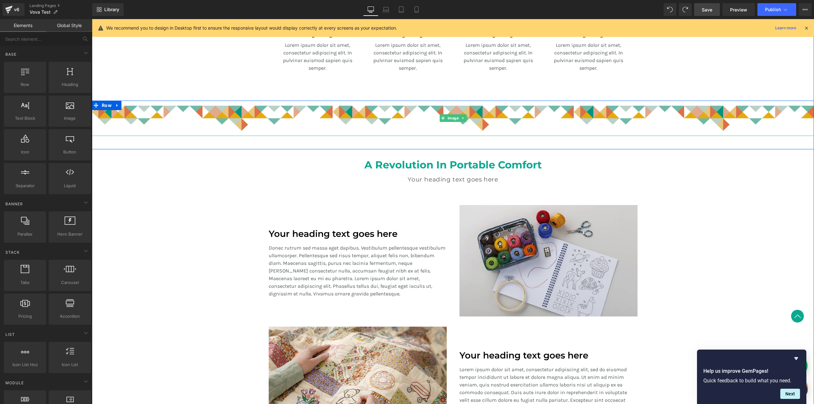
click at [135, 108] on img at bounding box center [453, 118] width 722 height 35
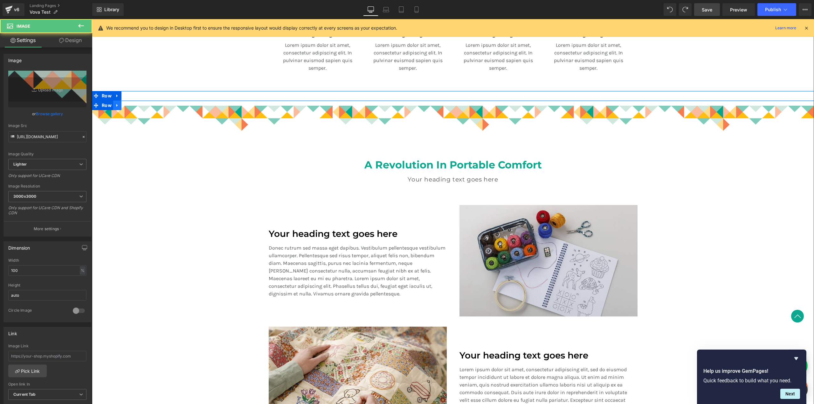
click at [115, 105] on icon at bounding box center [117, 105] width 4 height 5
click at [132, 105] on icon at bounding box center [134, 105] width 4 height 4
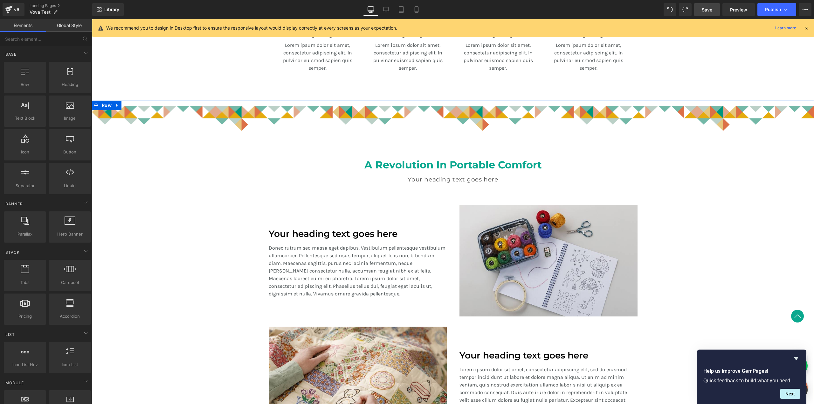
click at [112, 123] on img at bounding box center [453, 118] width 722 height 35
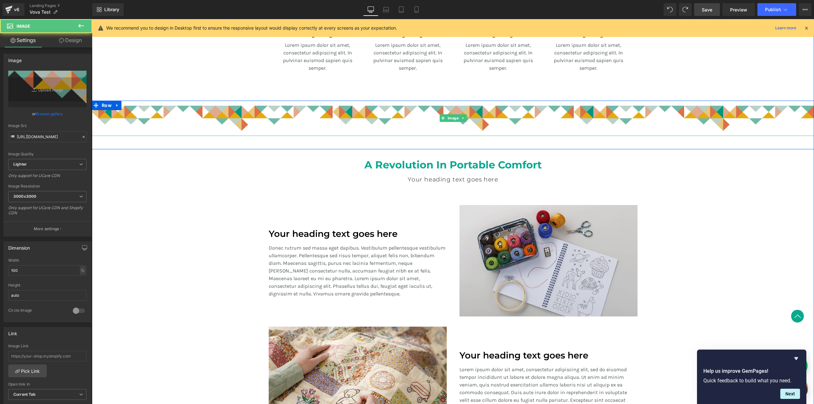
click at [131, 116] on img at bounding box center [453, 118] width 722 height 35
drag, startPoint x: 112, startPoint y: 126, endPoint x: 132, endPoint y: 124, distance: 20.4
click at [112, 126] on img at bounding box center [453, 118] width 722 height 35
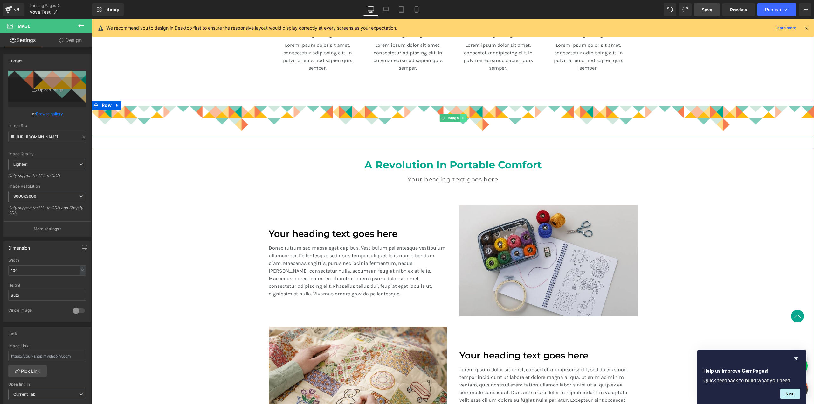
click at [462, 119] on icon at bounding box center [463, 118] width 3 height 4
click at [465, 119] on icon at bounding box center [466, 117] width 3 height 3
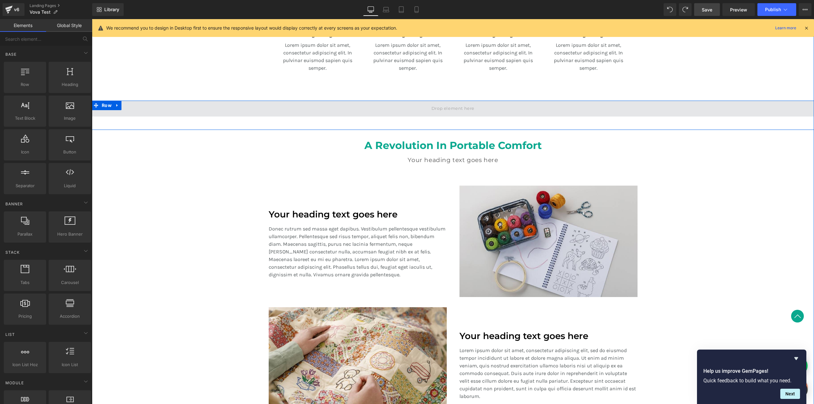
click at [441, 109] on span at bounding box center [452, 109] width 47 height 10
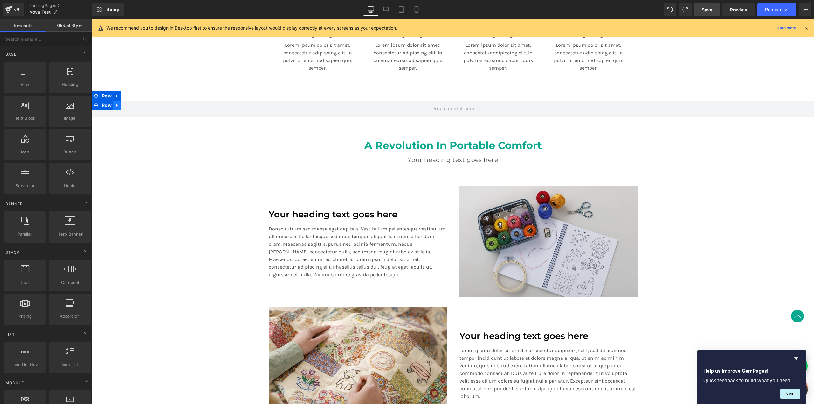
click at [116, 106] on icon at bounding box center [116, 105] width 1 height 3
click at [132, 104] on icon at bounding box center [134, 105] width 4 height 4
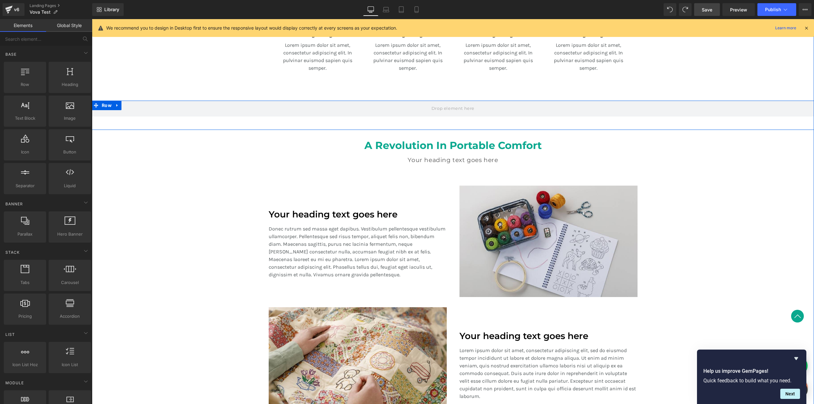
click at [305, 125] on div "Row" at bounding box center [453, 115] width 722 height 29
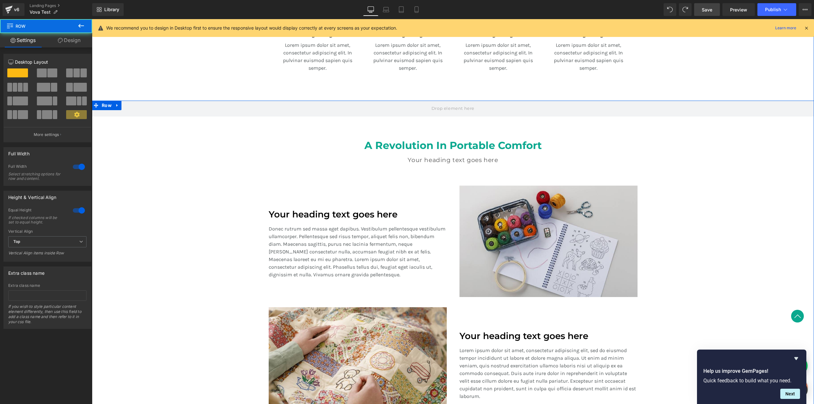
click at [249, 145] on div "Row 42px A Revolution In Portable Comfort Heading Your heading text goes here H…" at bounding box center [453, 265] width 722 height 328
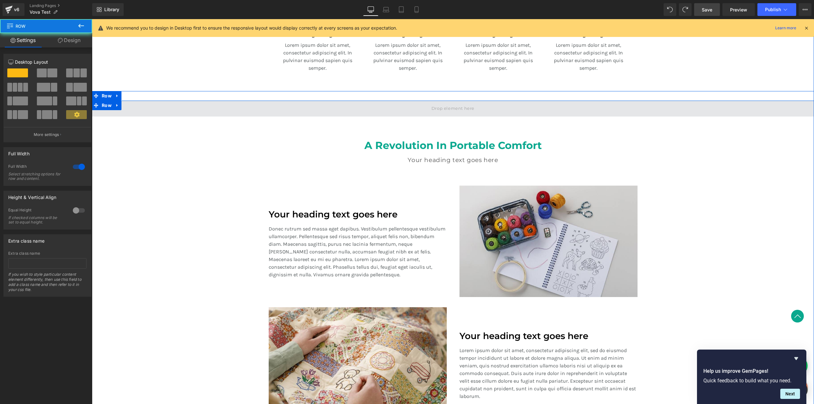
click at [178, 116] on span at bounding box center [453, 109] width 722 height 16
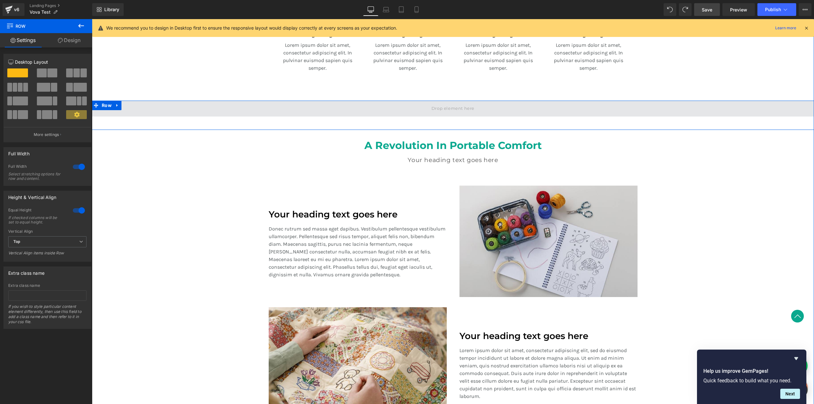
click at [182, 113] on span at bounding box center [453, 109] width 722 height 16
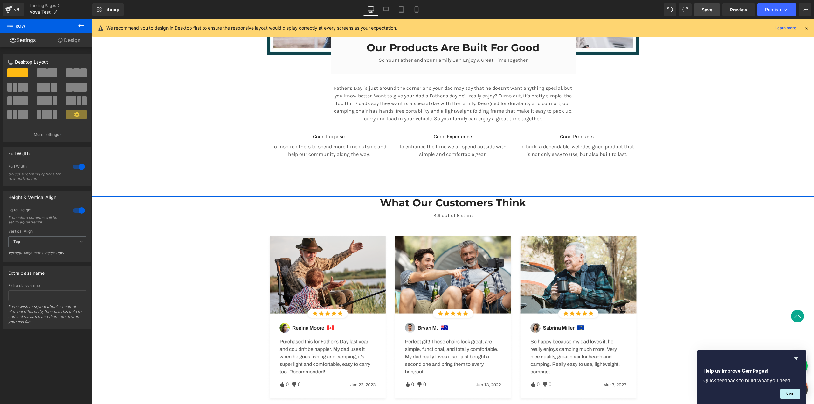
scroll to position [865, 0]
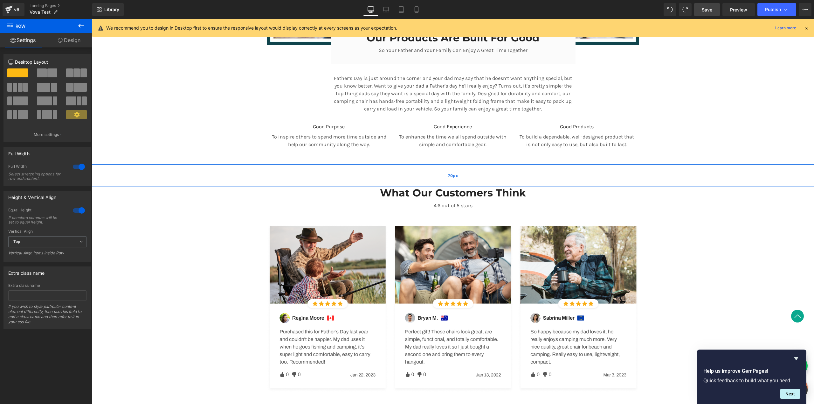
click at [146, 173] on div "70px" at bounding box center [453, 175] width 722 height 22
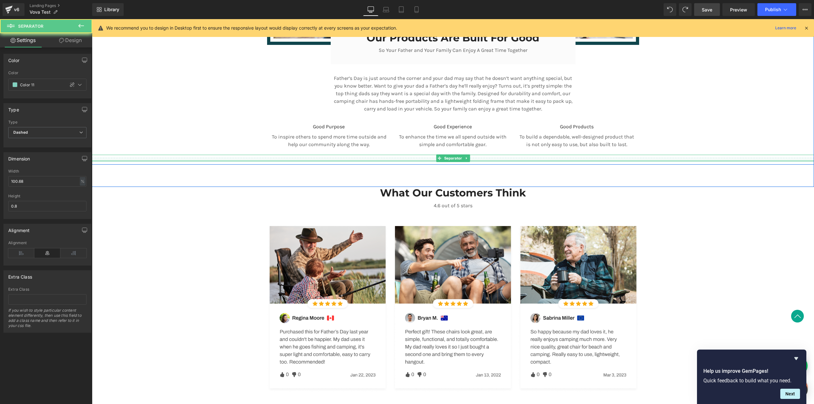
click at [133, 160] on div at bounding box center [453, 161] width 722 height 2
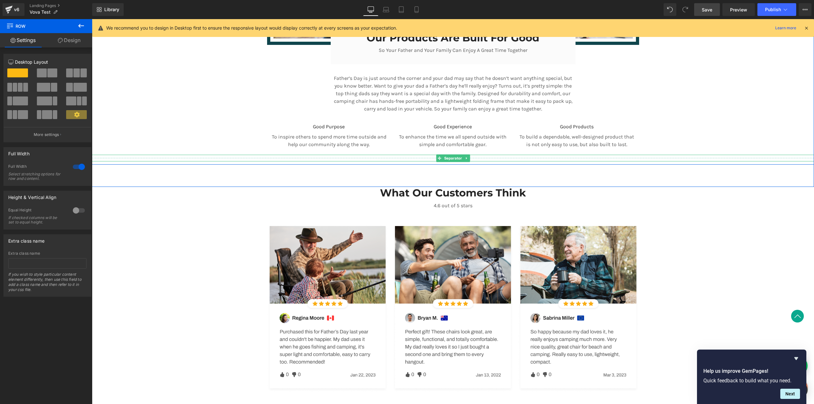
click at [131, 158] on hr at bounding box center [455, 159] width 727 height 3
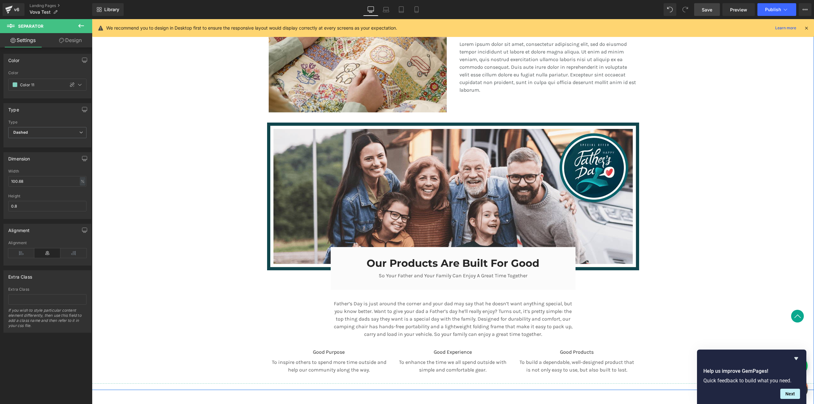
scroll to position [303, 0]
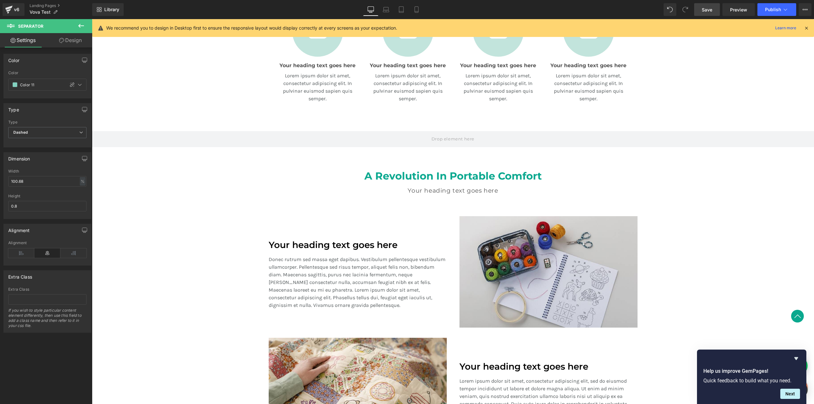
click at [73, 24] on button at bounding box center [81, 26] width 22 height 14
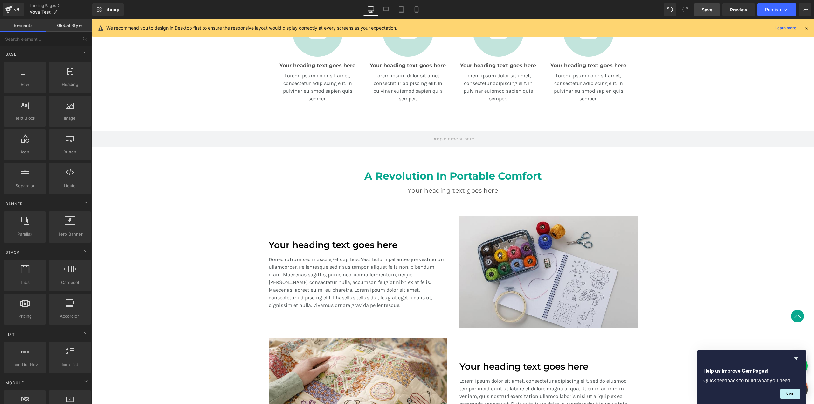
click at [7, 26] on link "Elements" at bounding box center [23, 25] width 46 height 13
click at [58, 25] on link "Global Style" at bounding box center [69, 25] width 46 height 13
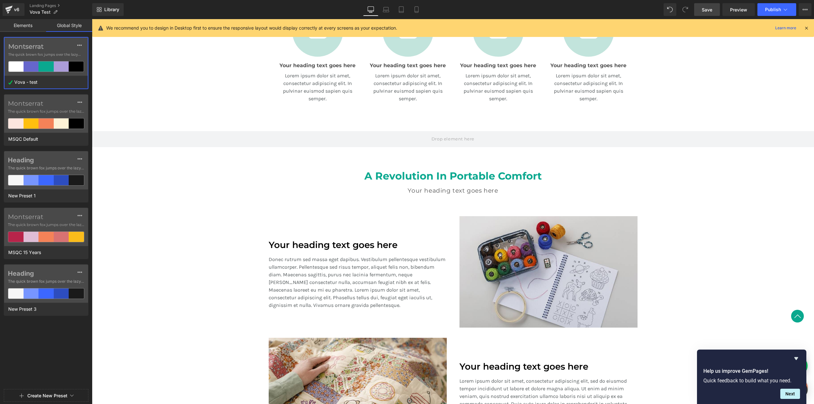
click at [16, 26] on link "Elements" at bounding box center [23, 25] width 46 height 13
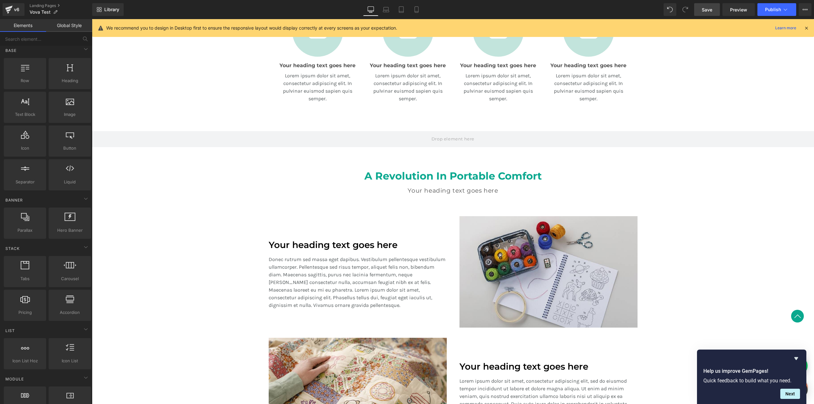
scroll to position [0, 0]
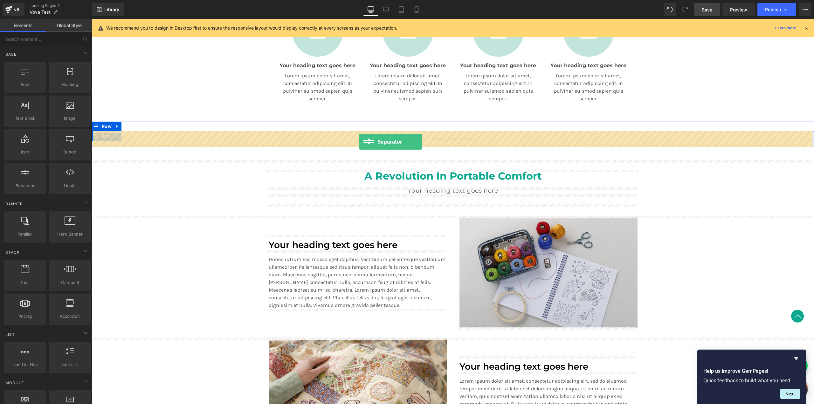
drag, startPoint x: 119, startPoint y: 198, endPoint x: 359, endPoint y: 142, distance: 246.7
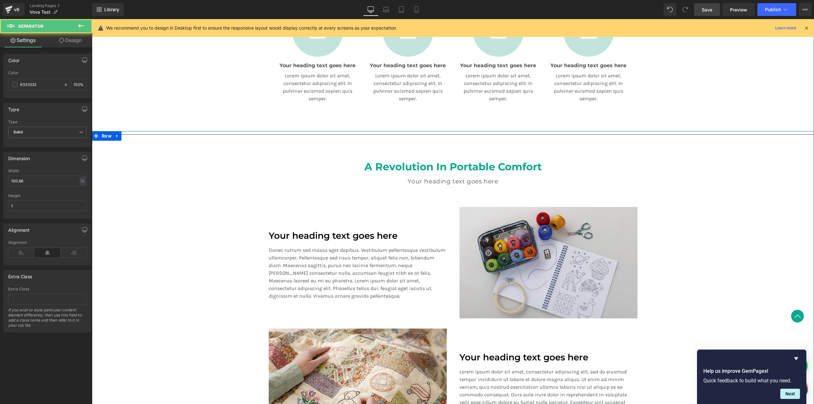
click at [347, 166] on h2 "A Revolution In Portable Comfort" at bounding box center [453, 167] width 372 height 12
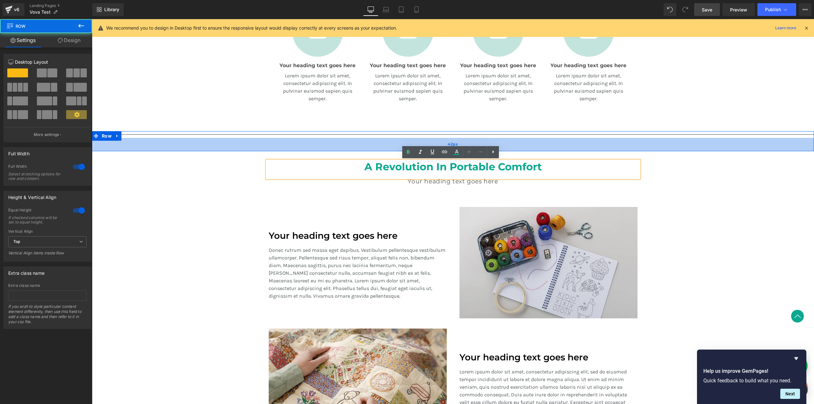
click at [350, 144] on div "42px" at bounding box center [453, 144] width 722 height 13
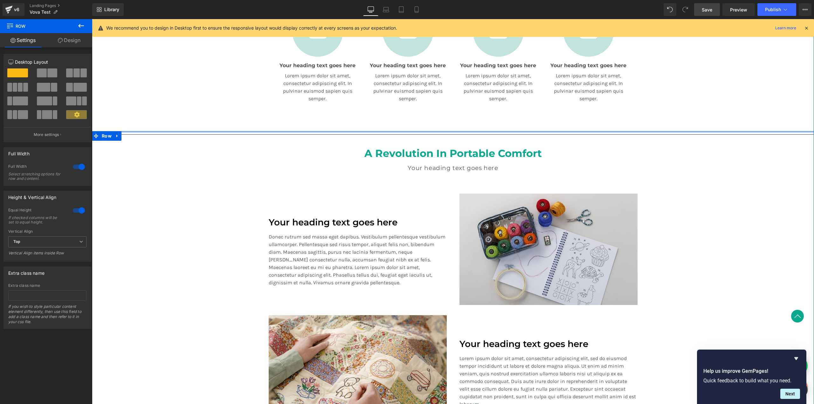
drag, startPoint x: 433, startPoint y: 148, endPoint x: 435, endPoint y: 131, distance: 16.9
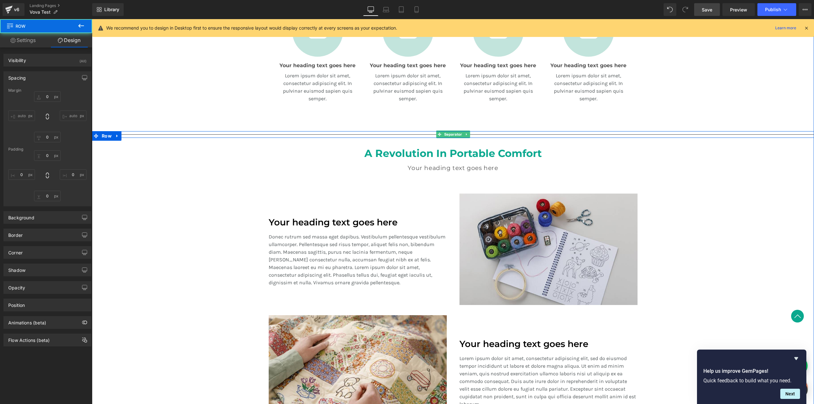
click at [428, 133] on div at bounding box center [453, 134] width 722 height 7
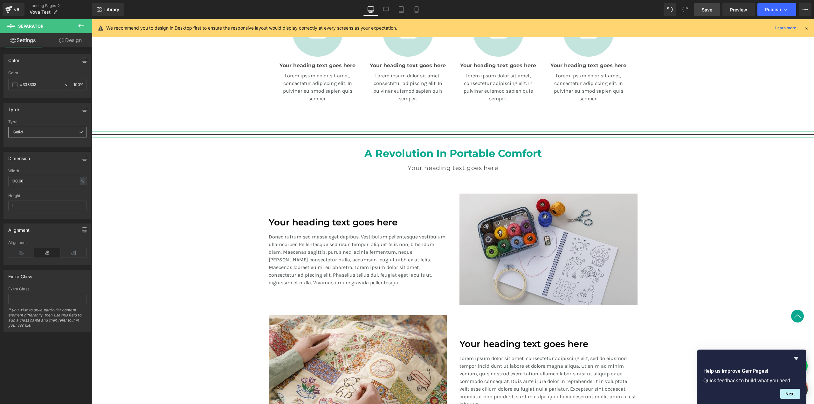
click at [52, 131] on span "Solid" at bounding box center [47, 132] width 78 height 11
click at [41, 152] on li "Dashed" at bounding box center [46, 153] width 76 height 10
click at [15, 86] on span at bounding box center [14, 84] width 5 height 5
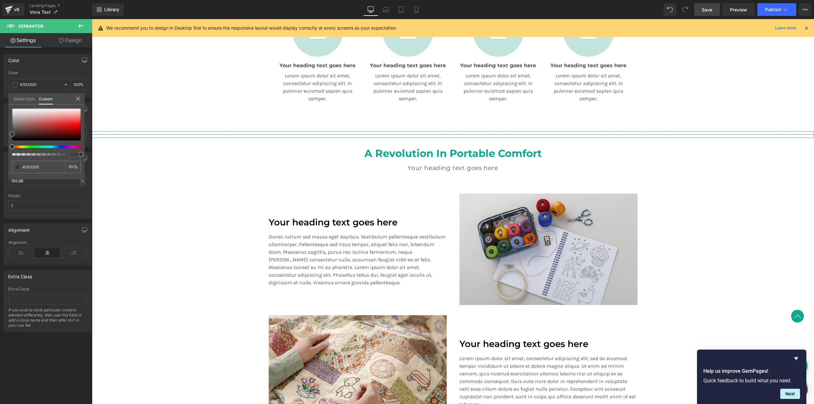
click at [31, 97] on link "Global Style" at bounding box center [24, 98] width 22 height 11
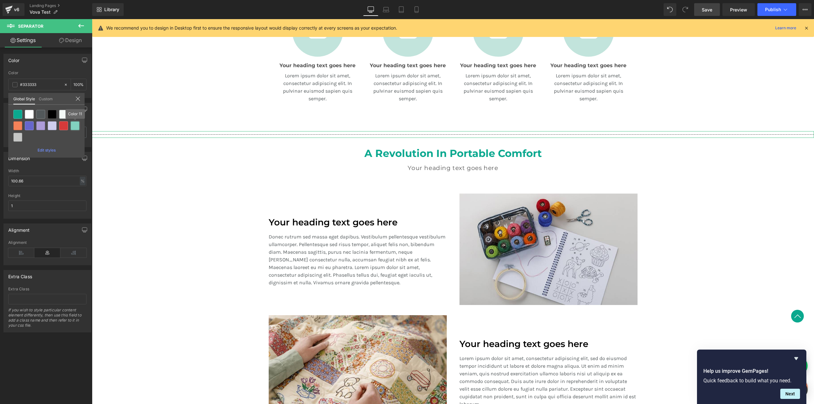
click at [75, 126] on div at bounding box center [75, 125] width 9 height 9
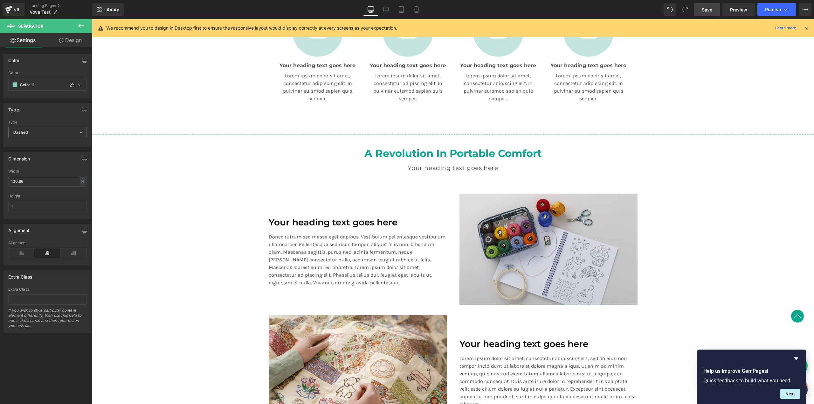
click at [210, 170] on div "Separator Row A Revolution In Portable Comfort Heading Your heading text goes h…" at bounding box center [453, 283] width 722 height 305
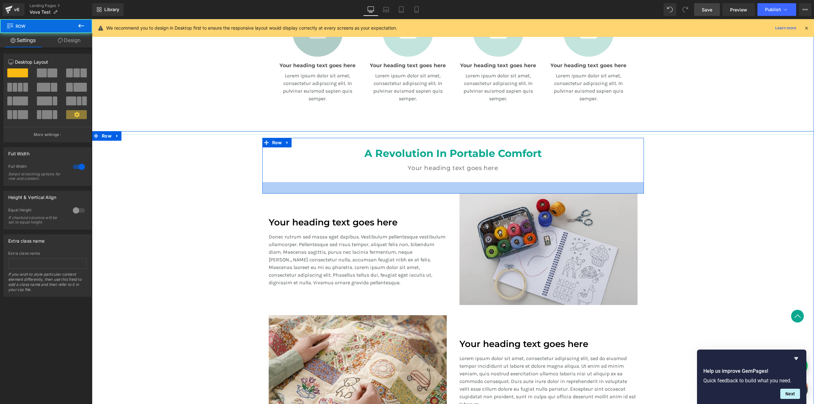
scroll to position [139, 0]
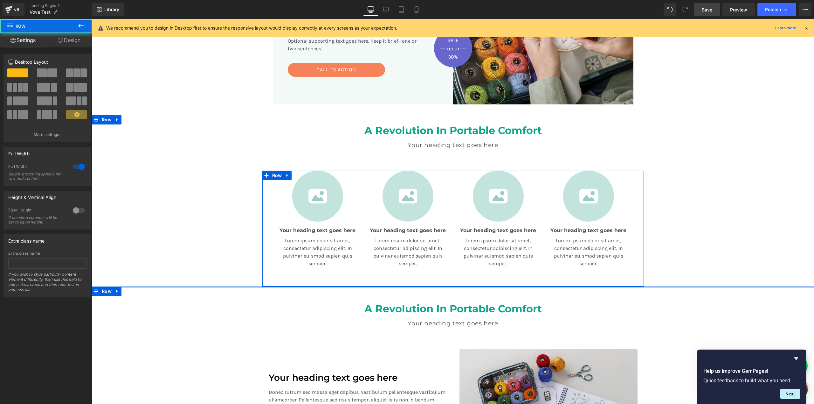
drag, startPoint x: 415, startPoint y: 293, endPoint x: 413, endPoint y: 279, distance: 13.9
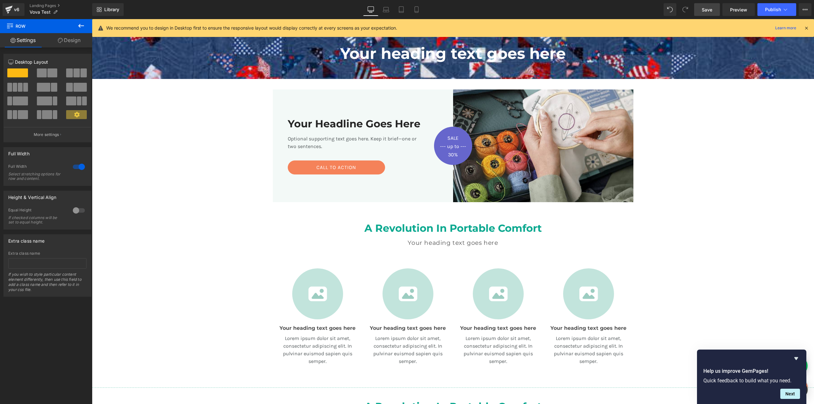
scroll to position [0, 0]
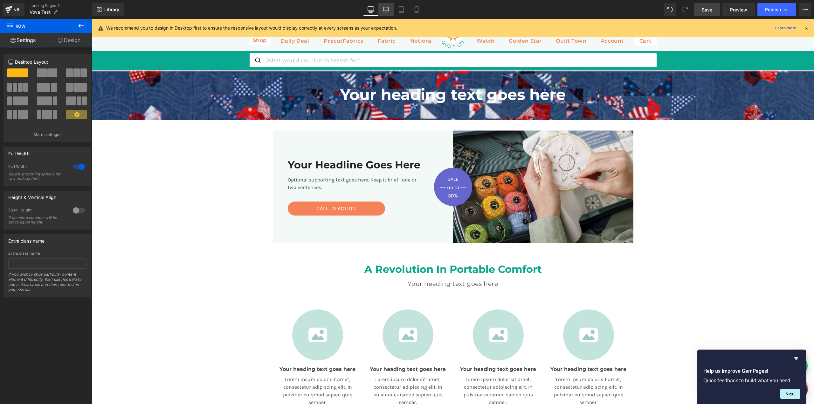
click at [388, 11] on icon at bounding box center [386, 9] width 6 height 6
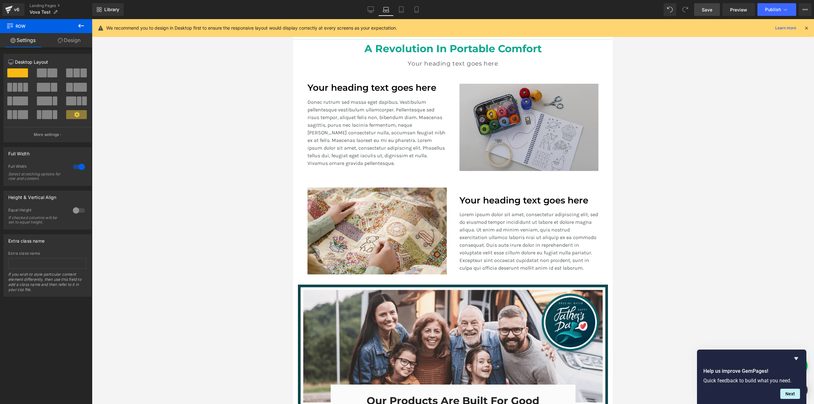
scroll to position [266, 0]
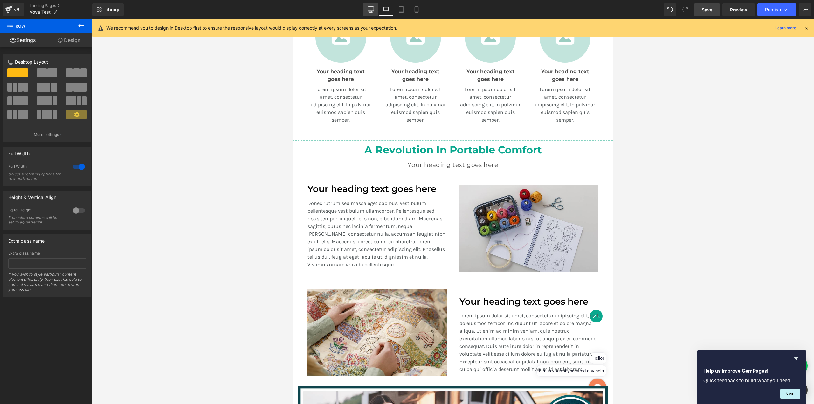
click at [373, 5] on link "Desktop" at bounding box center [370, 9] width 15 height 13
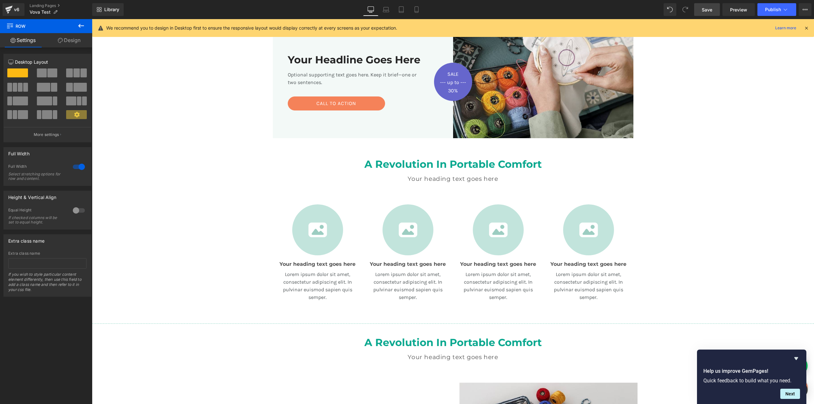
scroll to position [253, 0]
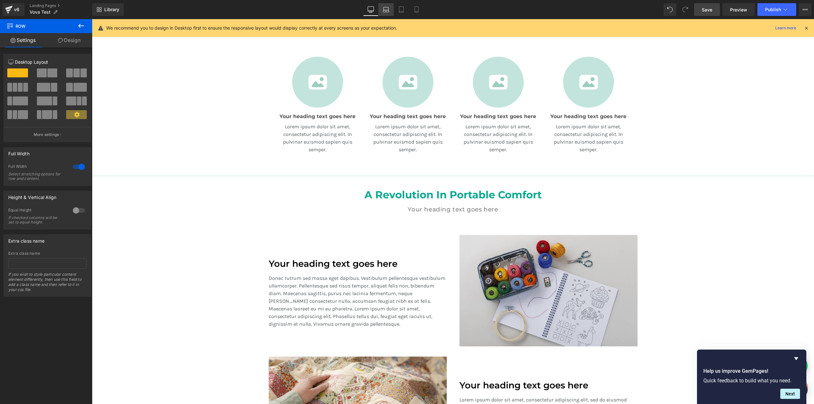
click at [383, 11] on link "Laptop" at bounding box center [386, 9] width 15 height 13
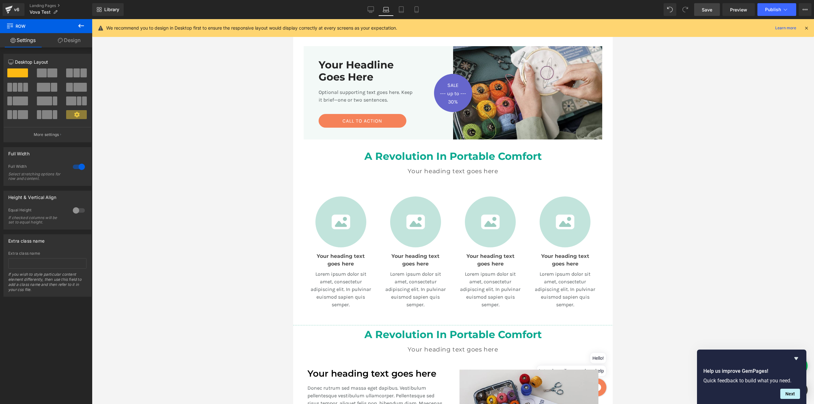
scroll to position [179, 0]
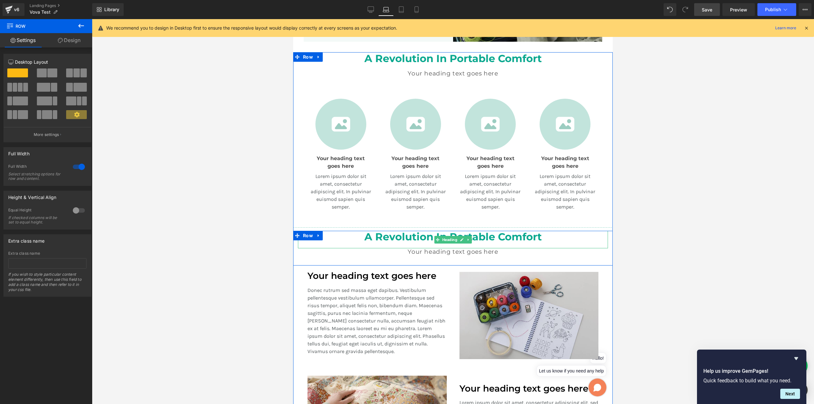
click at [431, 233] on h2 "A Revolution In Portable Comfort" at bounding box center [453, 237] width 310 height 12
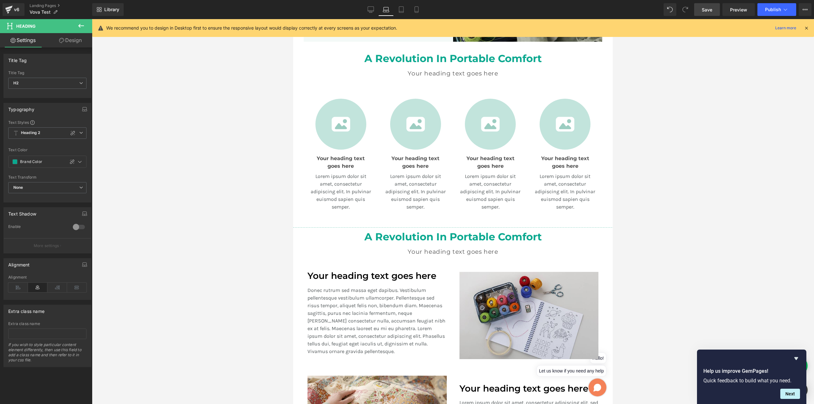
click at [72, 42] on link "Design" at bounding box center [70, 40] width 46 height 14
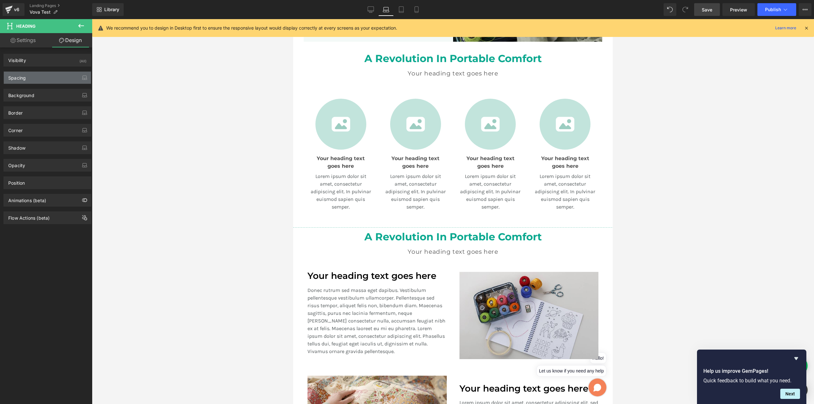
click at [45, 76] on div "Spacing" at bounding box center [47, 78] width 87 height 12
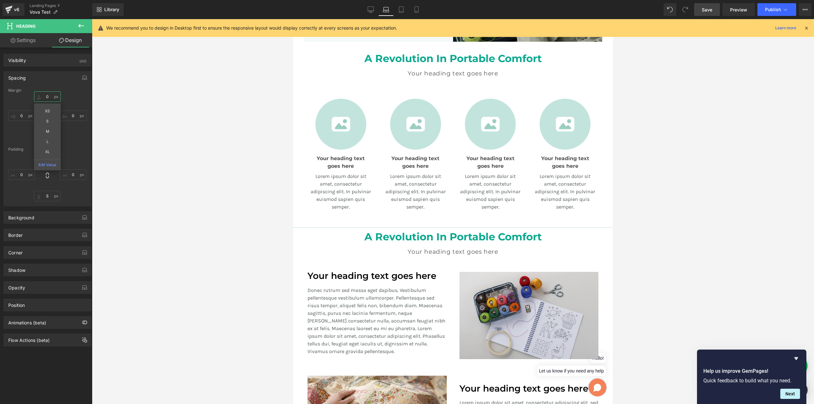
click at [53, 96] on input "0" at bounding box center [47, 96] width 27 height 10
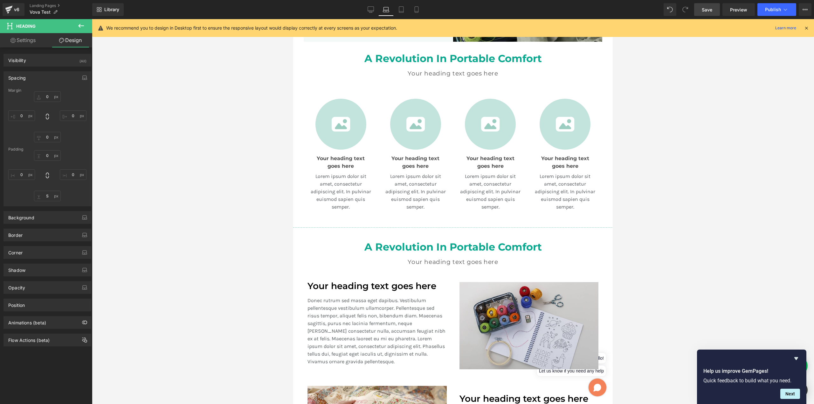
click at [645, 235] on div at bounding box center [453, 211] width 722 height 385
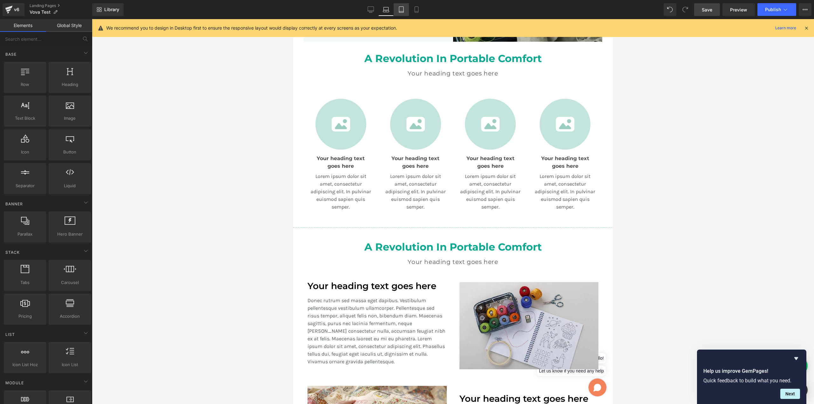
click at [400, 5] on link "Tablet" at bounding box center [401, 9] width 15 height 13
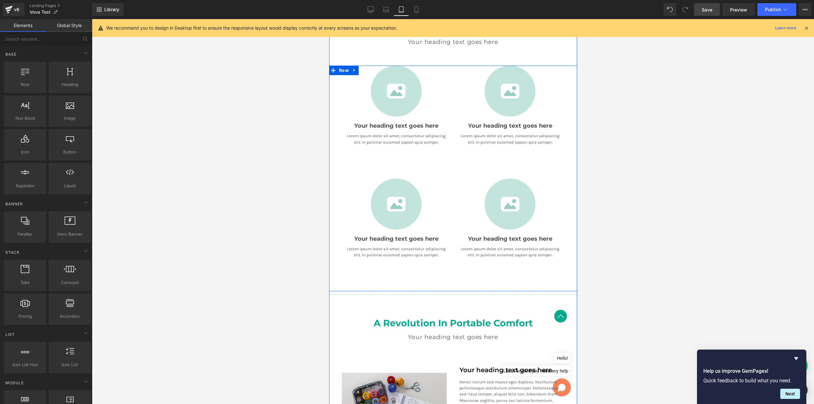
scroll to position [447, 0]
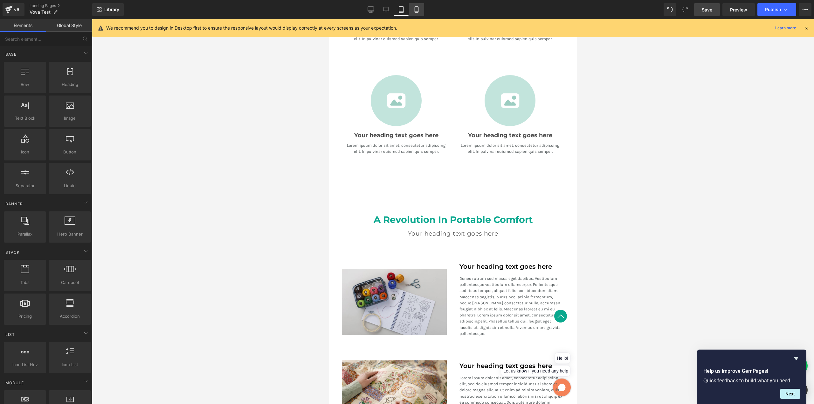
click at [417, 9] on icon at bounding box center [417, 9] width 6 height 6
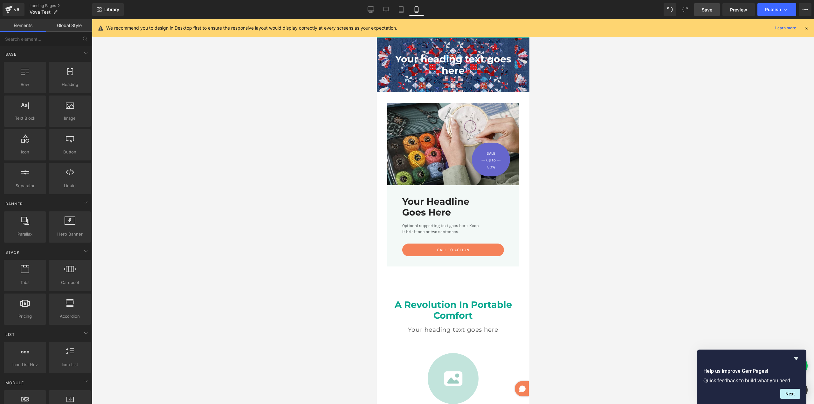
scroll to position [0, 0]
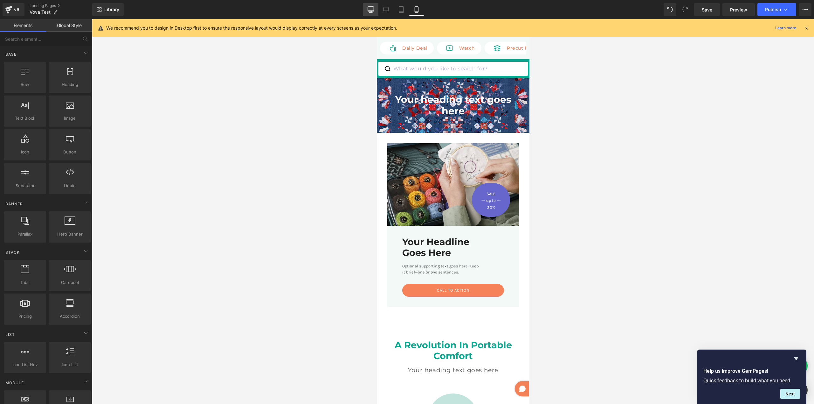
click at [373, 8] on icon at bounding box center [371, 9] width 6 height 6
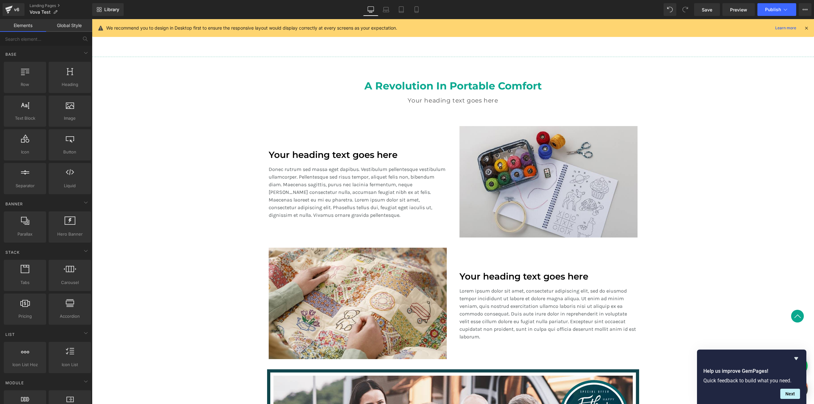
scroll to position [600, 0]
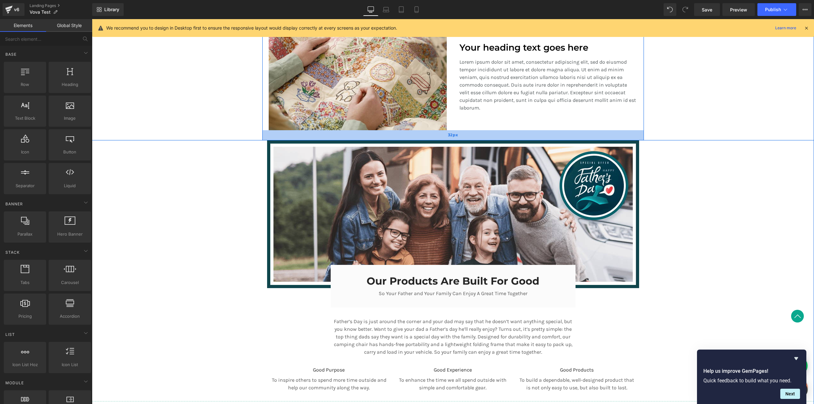
click at [457, 136] on div "32px" at bounding box center [453, 135] width 382 height 10
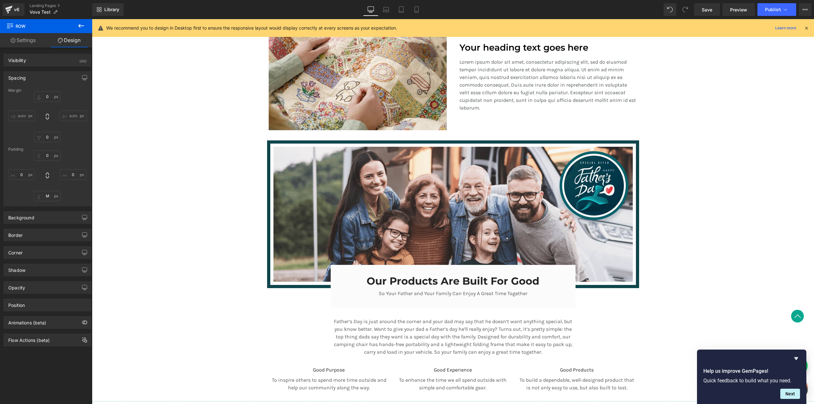
click at [84, 26] on icon at bounding box center [81, 26] width 6 height 4
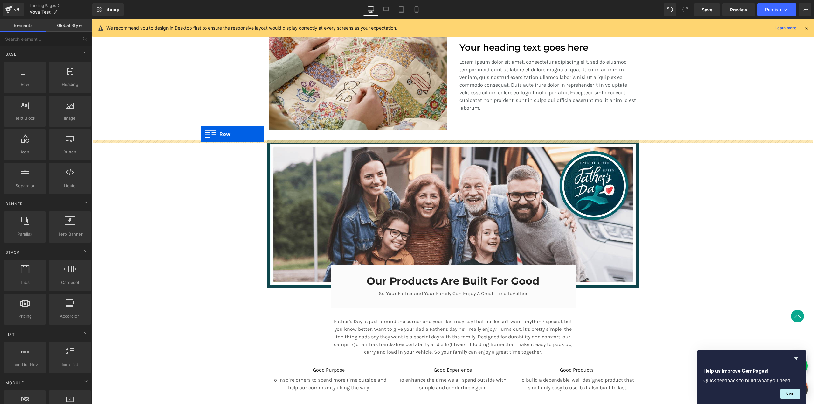
drag, startPoint x: 136, startPoint y: 108, endPoint x: 201, endPoint y: 134, distance: 70.2
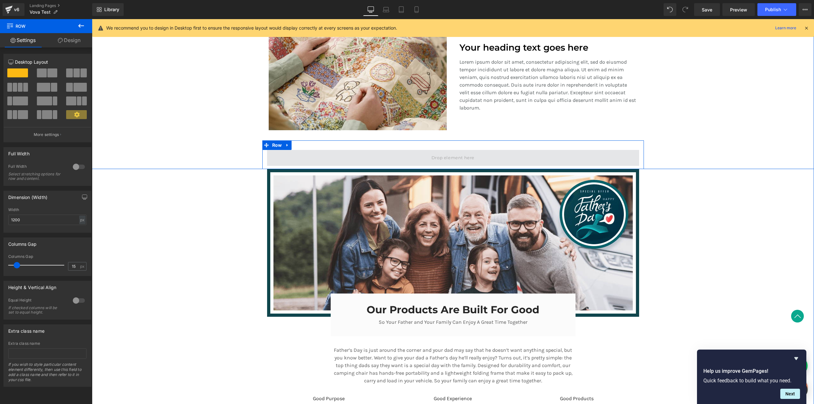
click at [326, 155] on span at bounding box center [453, 158] width 372 height 16
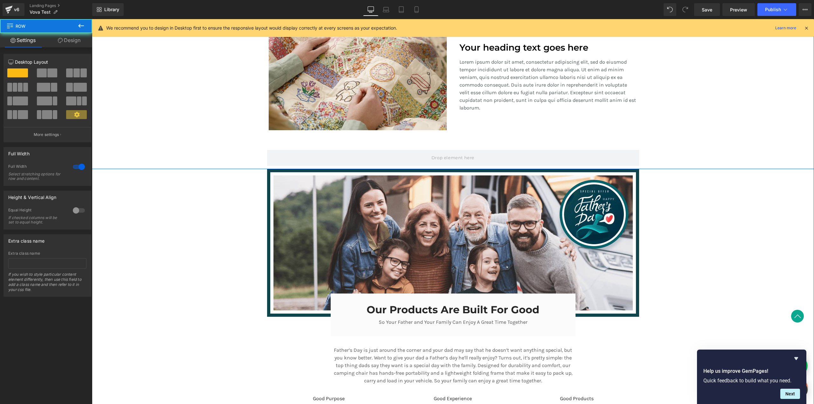
click at [227, 174] on div "Separator Row A Revolution In Portable Comfort Heading Your heading text goes h…" at bounding box center [453, 129] width 722 height 608
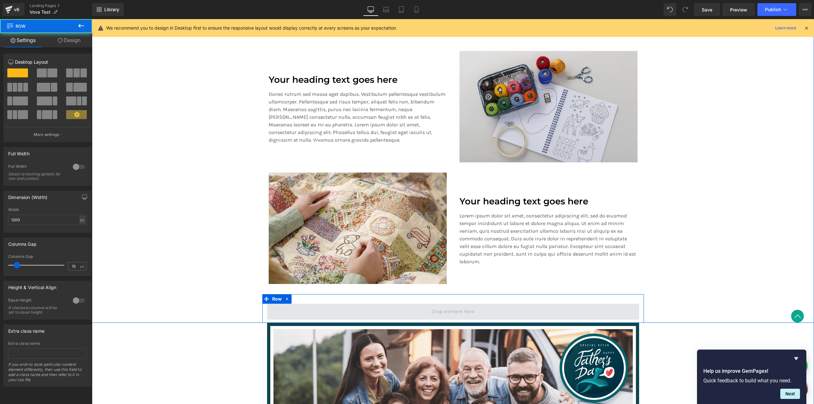
click at [284, 305] on span at bounding box center [453, 311] width 372 height 16
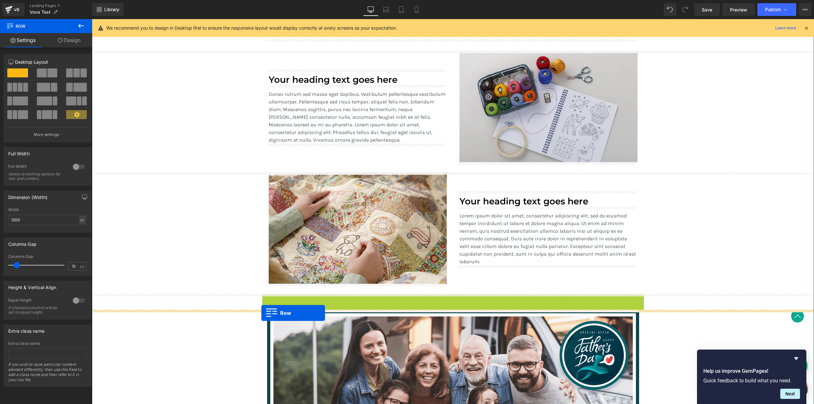
drag, startPoint x: 264, startPoint y: 298, endPoint x: 262, endPoint y: 312, distance: 14.1
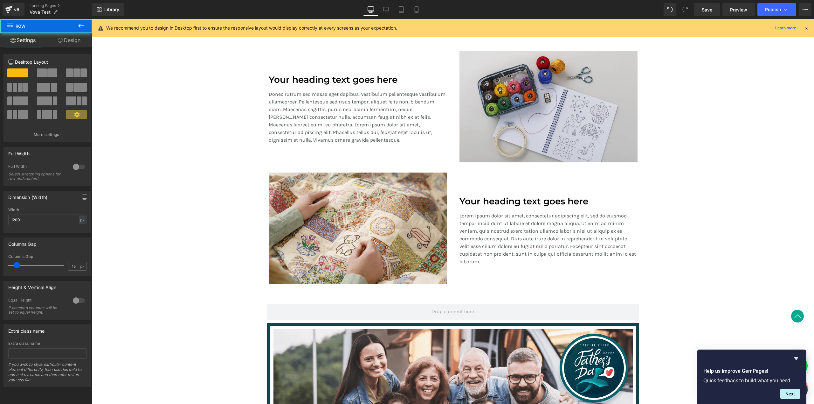
click at [234, 318] on div "Separator Row A Revolution In Portable Comfort Heading Your heading text goes h…" at bounding box center [453, 282] width 722 height 608
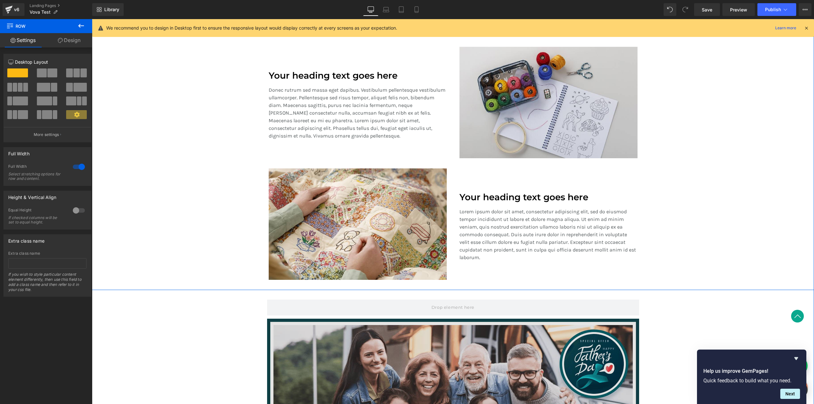
scroll to position [612, 0]
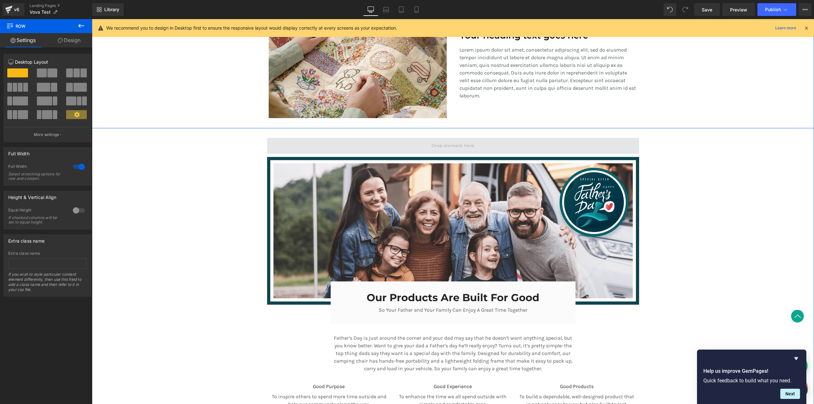
click at [273, 145] on span at bounding box center [453, 146] width 372 height 16
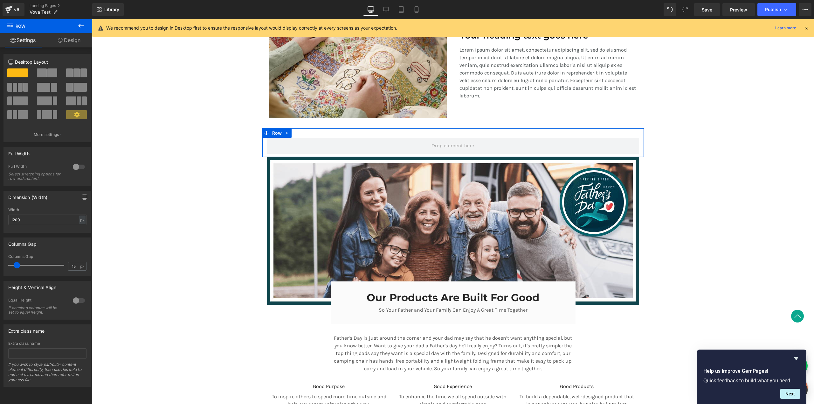
click at [77, 168] on div at bounding box center [78, 167] width 15 height 10
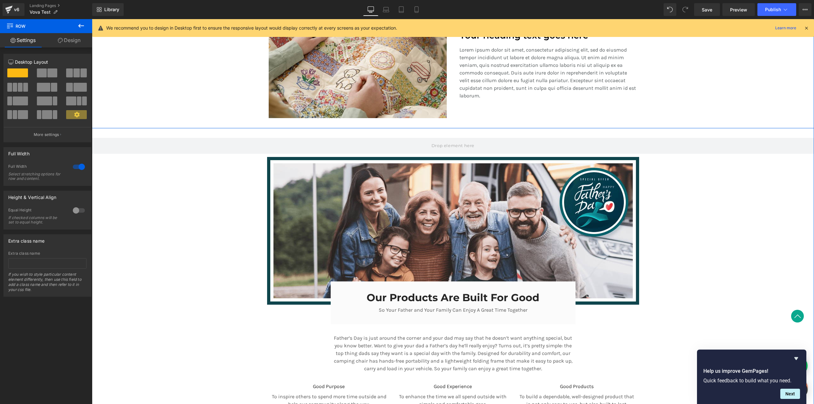
click at [138, 195] on div "Separator Row A Revolution In Portable Comfort Heading Your heading text goes h…" at bounding box center [453, 117] width 722 height 608
click at [70, 43] on link "Design" at bounding box center [69, 40] width 46 height 14
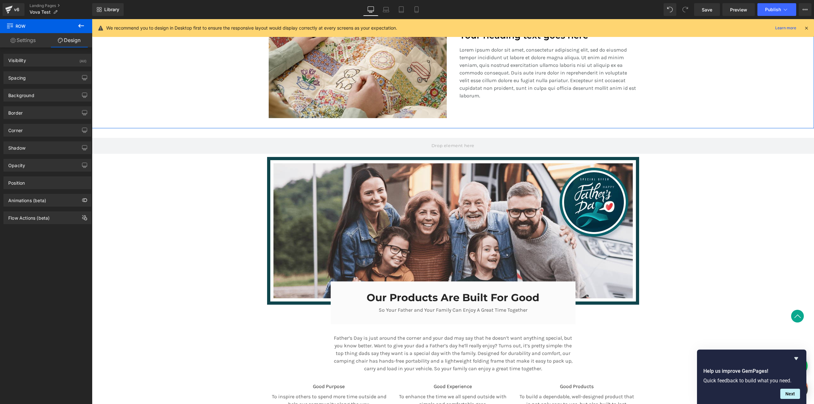
click at [78, 25] on icon at bounding box center [81, 26] width 8 height 8
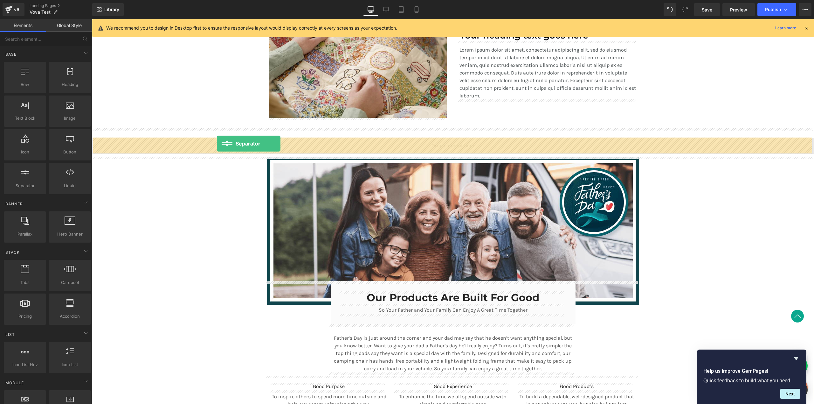
drag, startPoint x: 126, startPoint y: 198, endPoint x: 217, endPoint y: 143, distance: 106.2
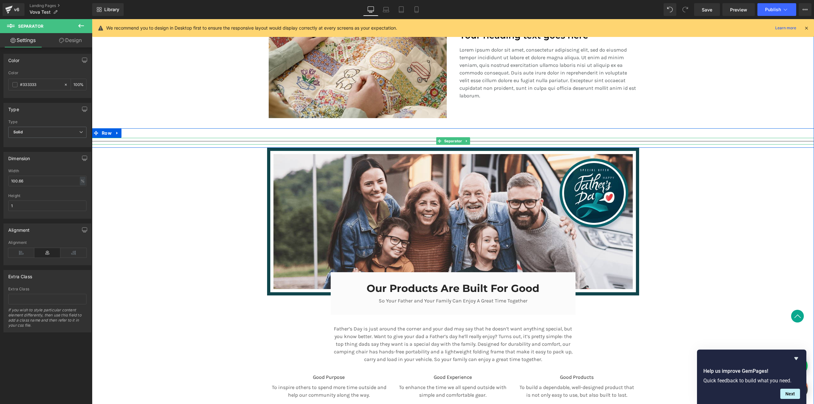
click at [351, 140] on div at bounding box center [453, 141] width 722 height 7
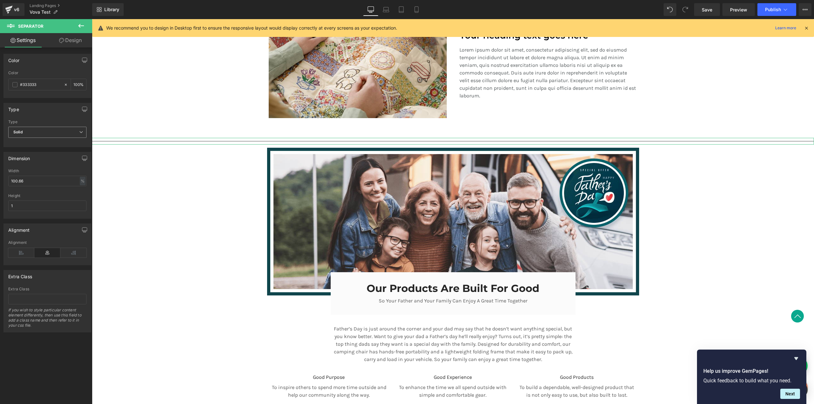
click at [54, 134] on span "Solid" at bounding box center [47, 132] width 78 height 11
click at [48, 149] on li "Dashed" at bounding box center [46, 153] width 76 height 10
click at [15, 86] on span at bounding box center [14, 84] width 5 height 5
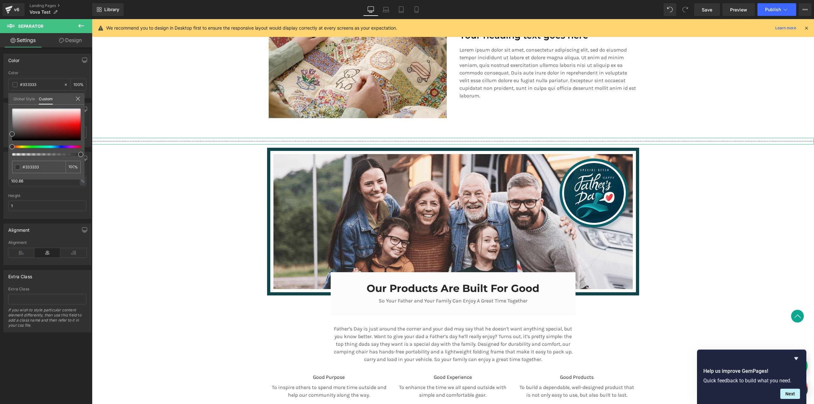
click at [26, 97] on link "Global Style" at bounding box center [24, 98] width 22 height 11
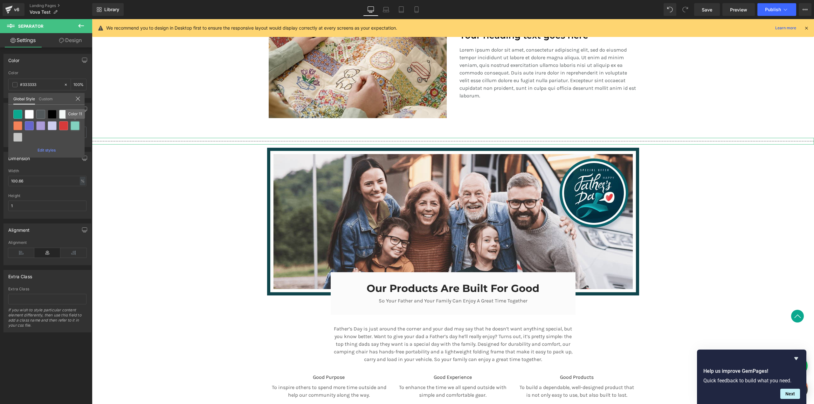
click at [72, 125] on div at bounding box center [75, 125] width 9 height 9
type input "Color 11"
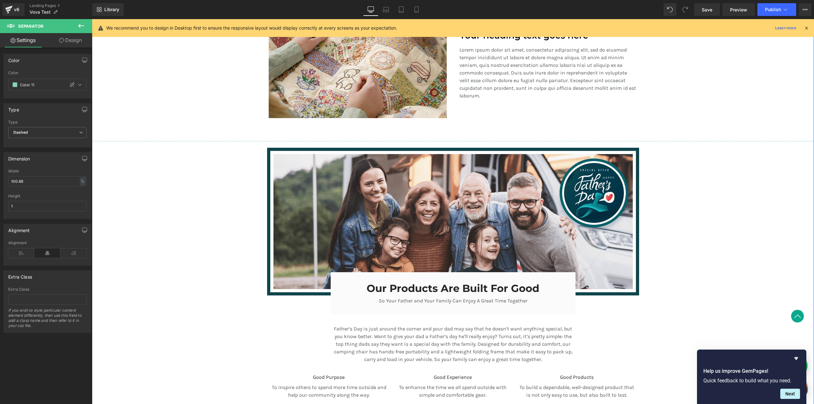
drag, startPoint x: 182, startPoint y: 182, endPoint x: 194, endPoint y: 186, distance: 12.9
click at [182, 182] on div "Separator Row A Revolution In Portable Comfort Heading Your heading text goes h…" at bounding box center [453, 112] width 722 height 599
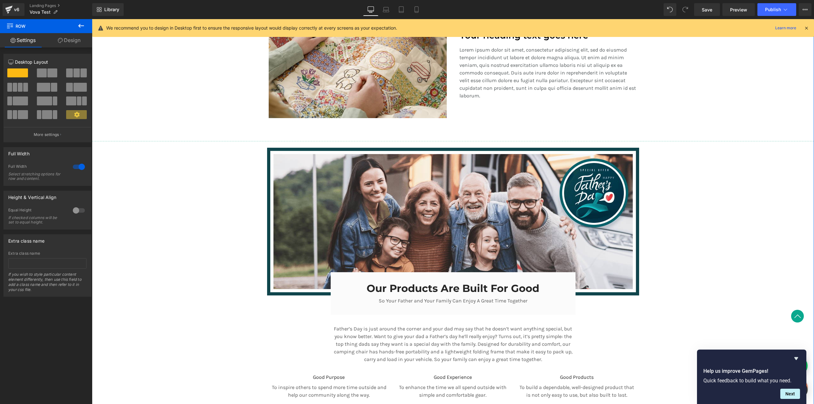
click at [254, 169] on div "Separator Row A Revolution In Portable Comfort Heading Your heading text goes h…" at bounding box center [453, 112] width 722 height 599
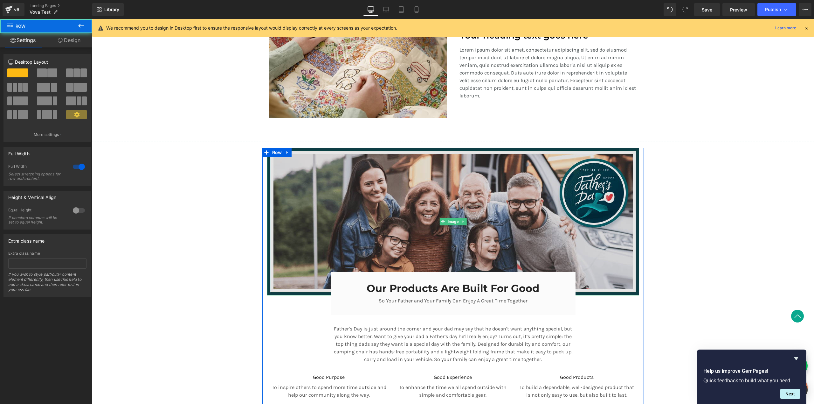
click at [283, 168] on img at bounding box center [453, 222] width 372 height 148
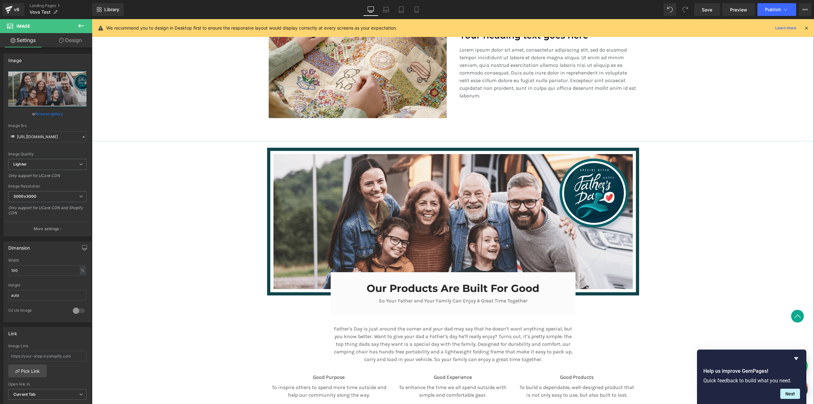
click at [210, 205] on div "Separator Row A Revolution In Portable Comfort Heading Your heading text goes h…" at bounding box center [453, 112] width 722 height 599
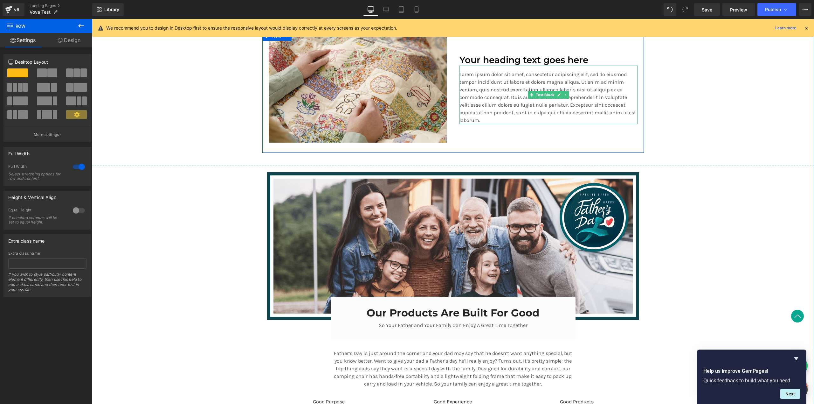
scroll to position [587, 0]
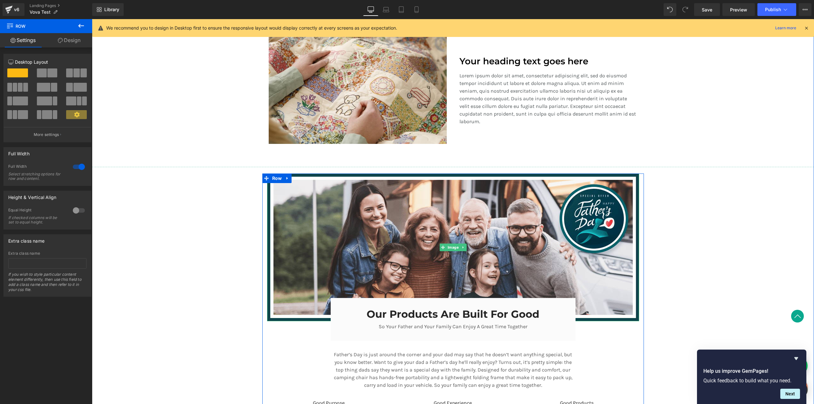
drag, startPoint x: 630, startPoint y: 175, endPoint x: 642, endPoint y: 171, distance: 13.6
click at [629, 175] on img at bounding box center [453, 247] width 372 height 148
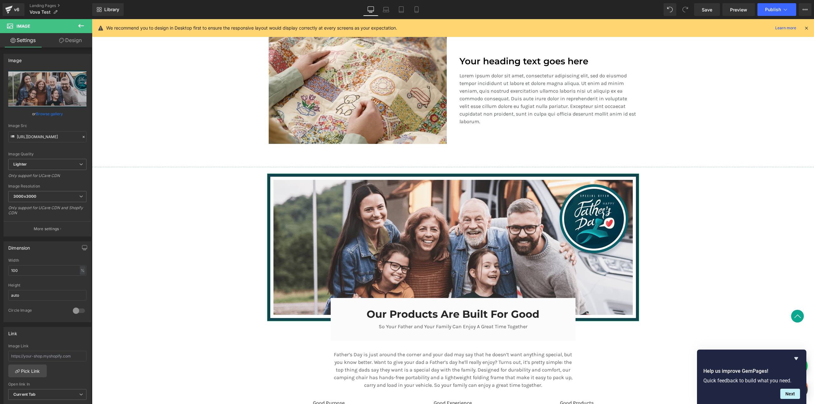
click at [73, 39] on link "Design" at bounding box center [70, 40] width 46 height 14
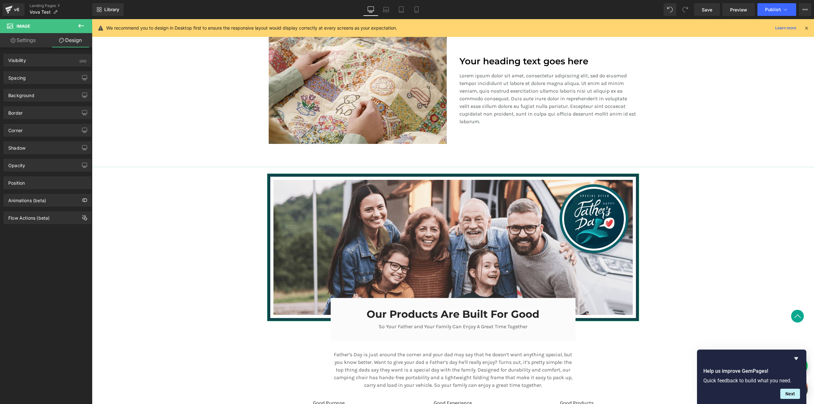
type input "0"
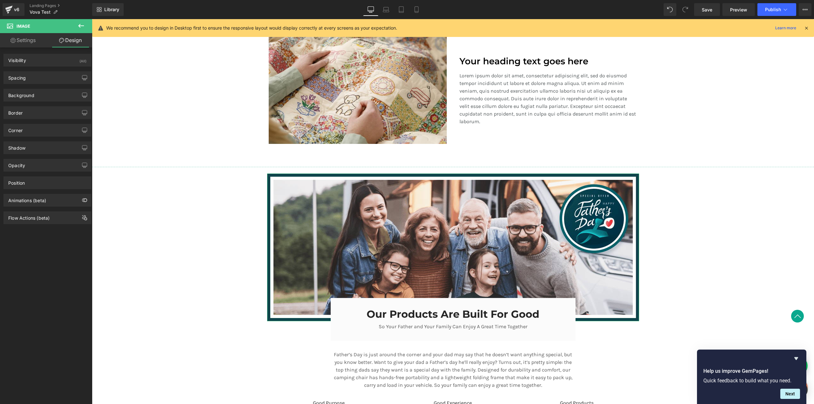
type input "0"
click at [35, 80] on div "Spacing" at bounding box center [47, 78] width 87 height 12
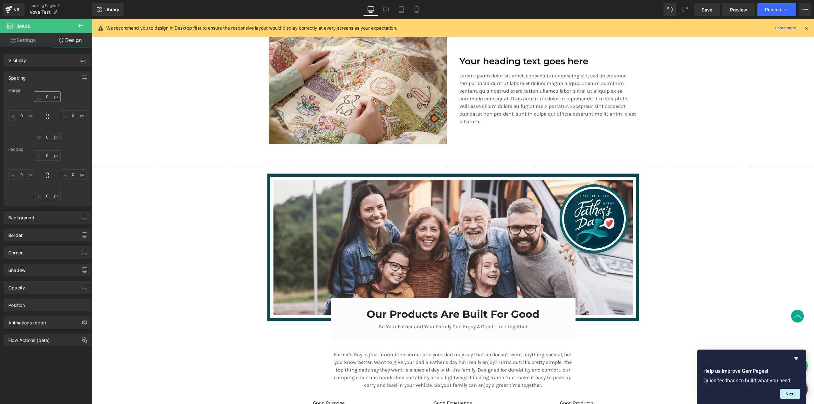
click at [48, 99] on input "0" at bounding box center [47, 96] width 27 height 10
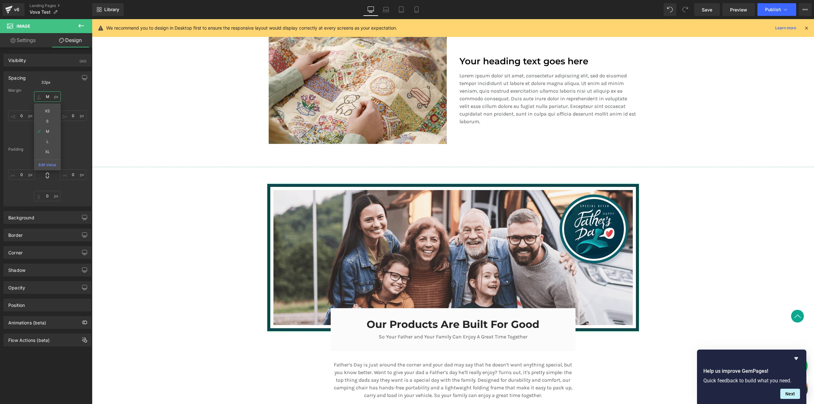
click at [52, 97] on input "M" at bounding box center [47, 96] width 27 height 10
type input "L"
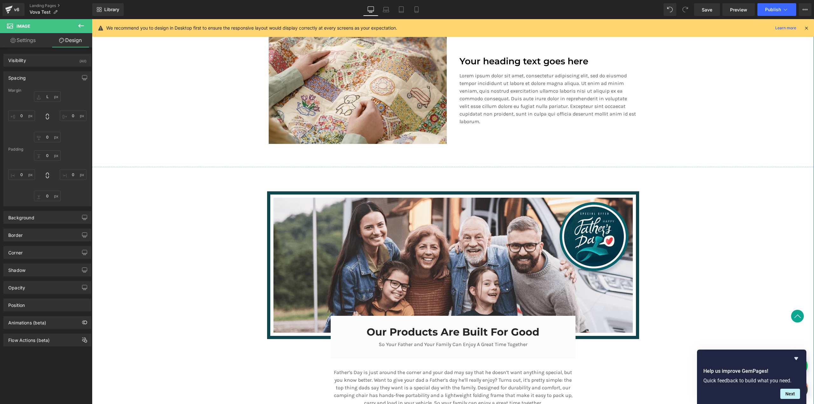
drag, startPoint x: 159, startPoint y: 200, endPoint x: 176, endPoint y: 199, distance: 17.2
click at [158, 200] on div "Separator Row A Revolution In Portable Comfort Heading Your heading text goes h…" at bounding box center [453, 146] width 722 height 617
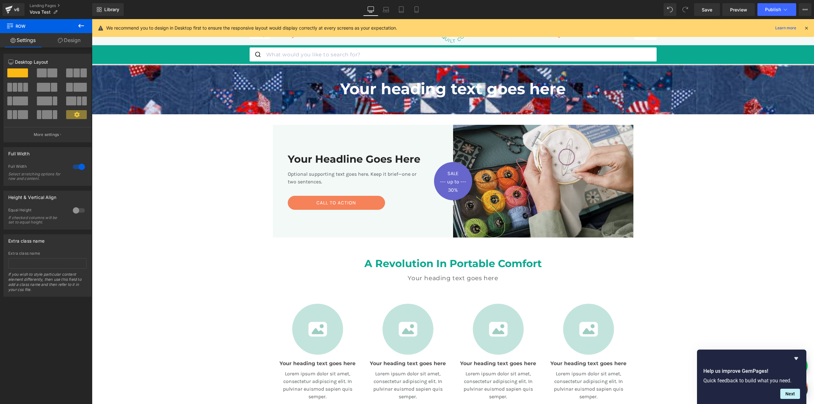
scroll to position [0, 0]
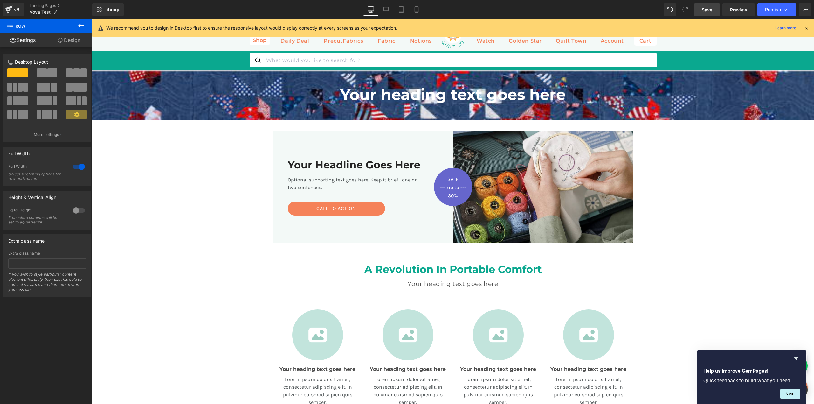
click at [707, 8] on span "Save" at bounding box center [707, 9] width 10 height 7
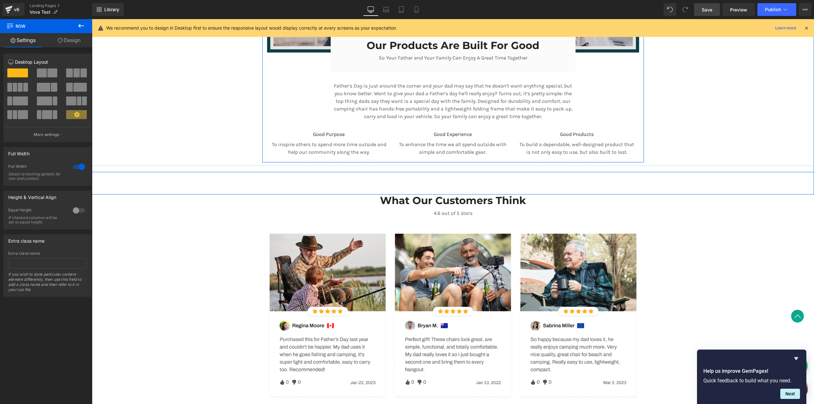
scroll to position [631, 0]
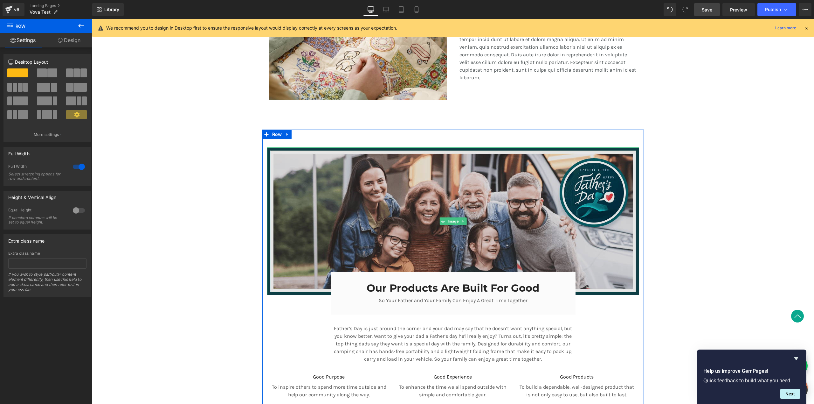
click at [293, 212] on img at bounding box center [453, 221] width 372 height 148
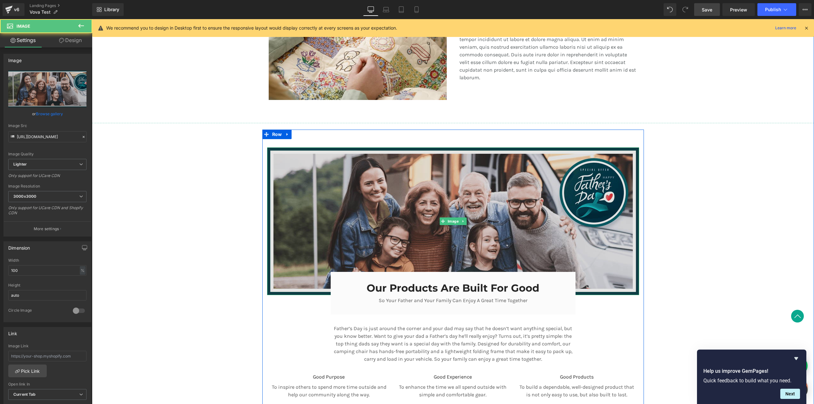
click at [314, 196] on img at bounding box center [453, 221] width 372 height 148
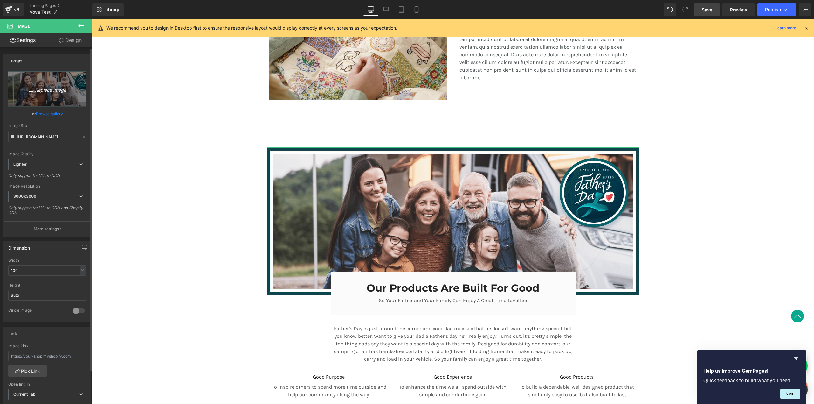
click at [48, 89] on icon "Replace Image" at bounding box center [47, 89] width 51 height 8
click at [52, 115] on link "Browse gallery" at bounding box center [49, 113] width 27 height 11
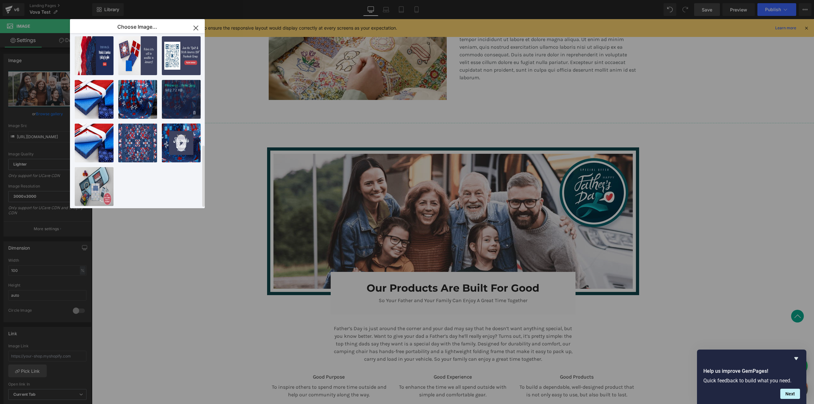
scroll to position [314, 0]
click at [140, 143] on div "Firewor...appy.jpg 596.27 KB" at bounding box center [137, 142] width 39 height 39
type input "https://ucarecdn.com/6e5d1750-bb95-4c3e-ba47-a7b140b4889f/-/format/auto/-/previ…"
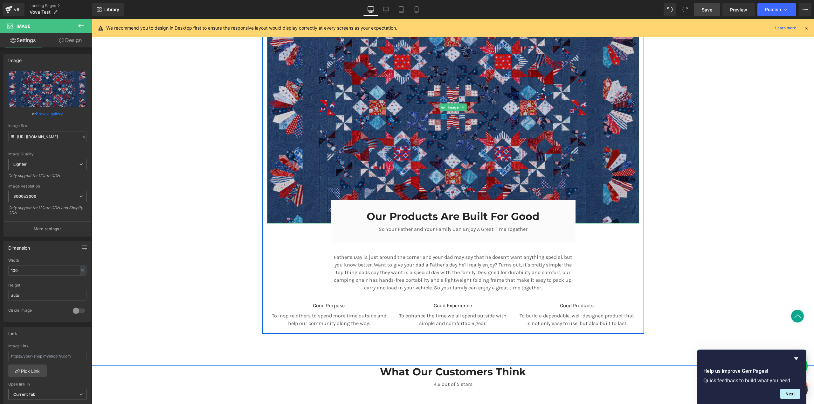
scroll to position [787, 0]
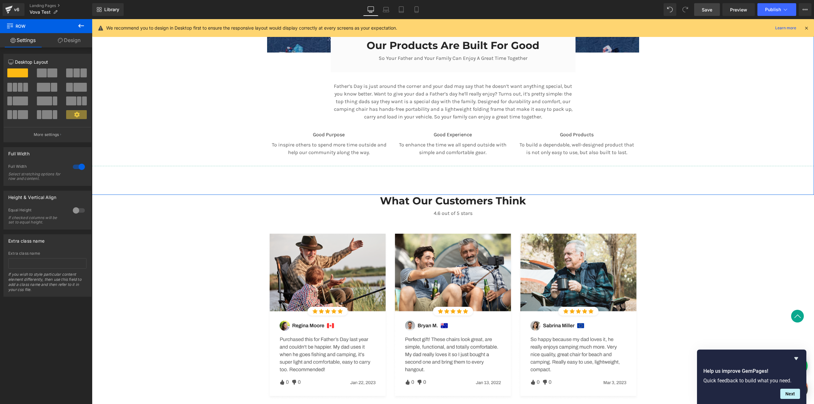
scroll to position [799, 0]
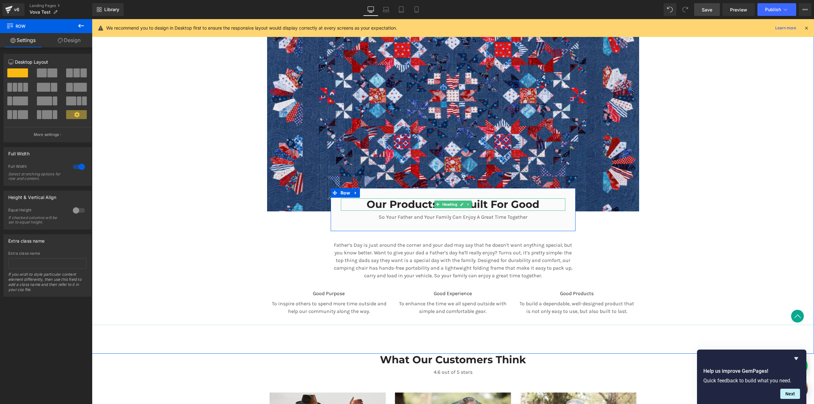
click at [351, 201] on h3 "Our Products Are Built For Good" at bounding box center [453, 204] width 225 height 12
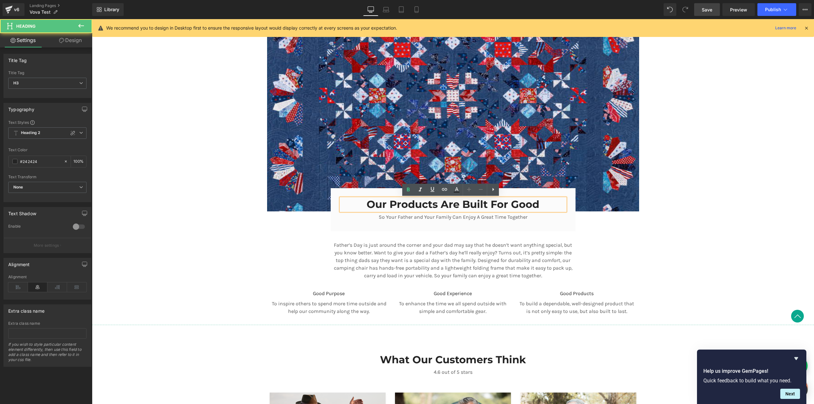
click at [335, 224] on div "Our Products Are Built For Good Heading So Your Father and Your Family Can Enjo…" at bounding box center [453, 209] width 245 height 43
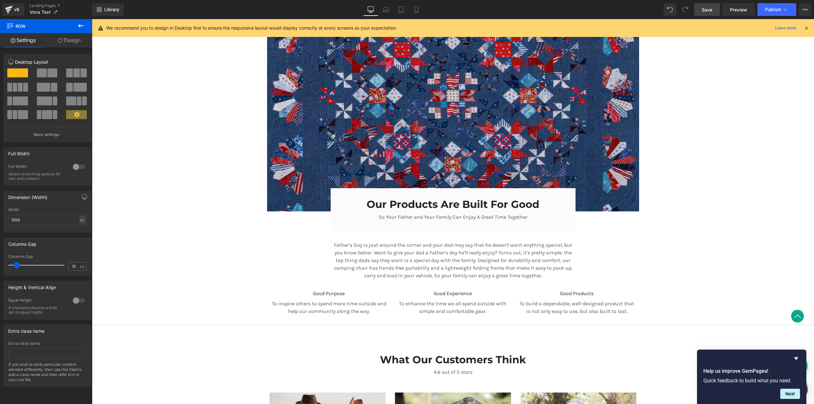
click at [332, 145] on img at bounding box center [453, 95] width 372 height 233
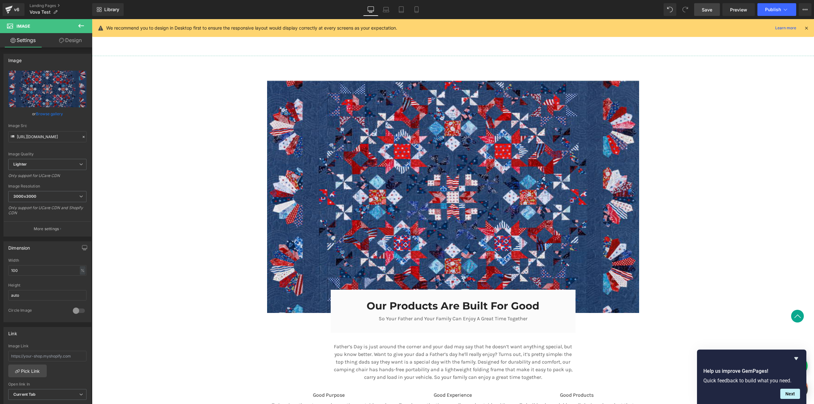
scroll to position [789, 0]
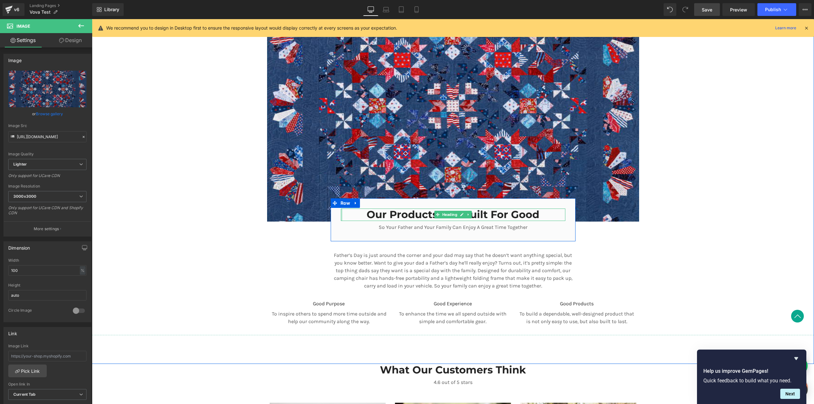
click at [341, 209] on div at bounding box center [342, 214] width 2 height 12
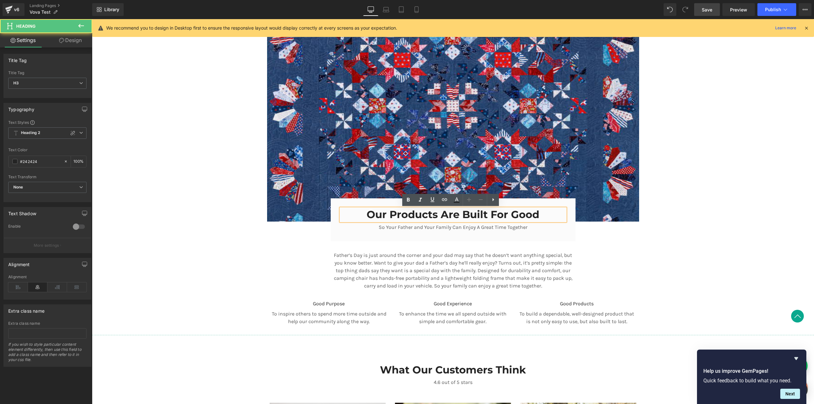
click at [336, 227] on div "Our Products Are Built For Good Heading So Your Father and Your Family Can Enjo…" at bounding box center [453, 219] width 234 height 22
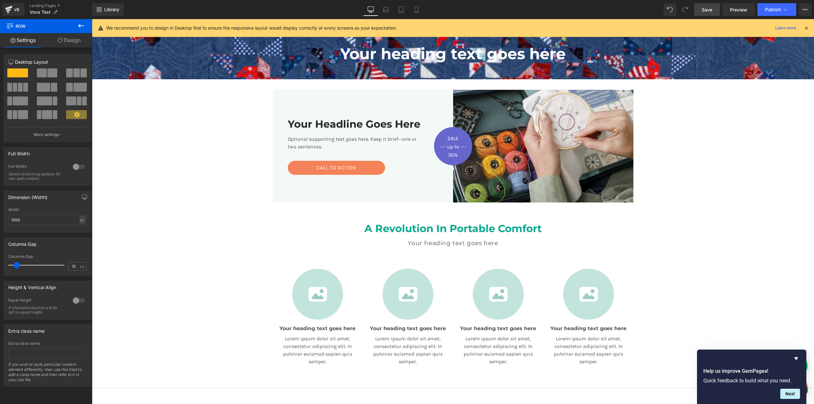
scroll to position [0, 0]
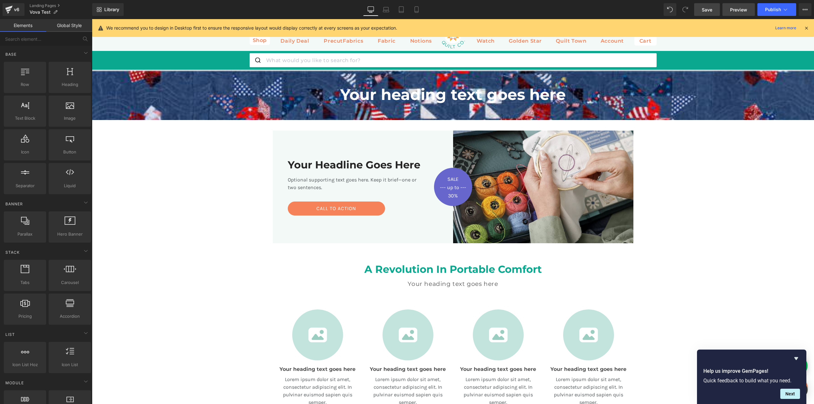
click at [743, 8] on span "Preview" at bounding box center [738, 9] width 17 height 7
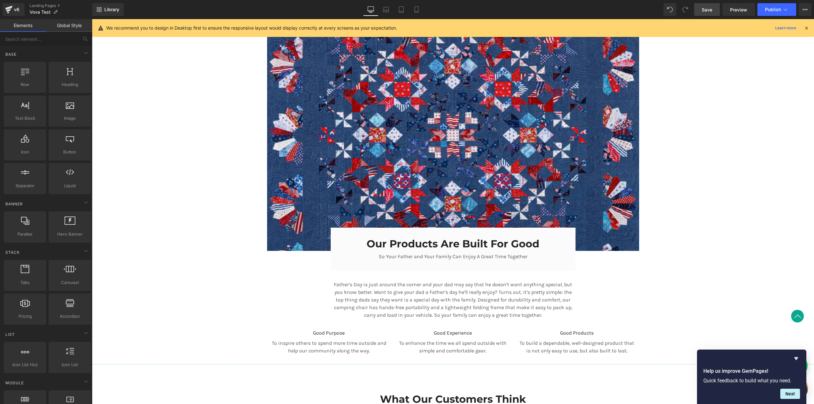
scroll to position [792, 0]
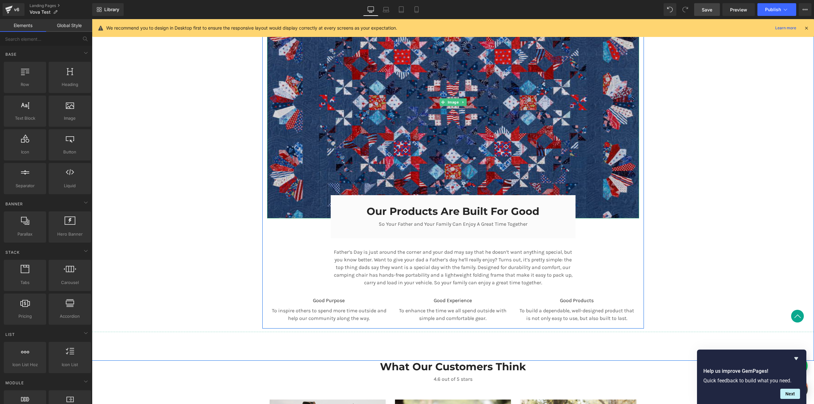
click at [413, 135] on img at bounding box center [453, 102] width 372 height 233
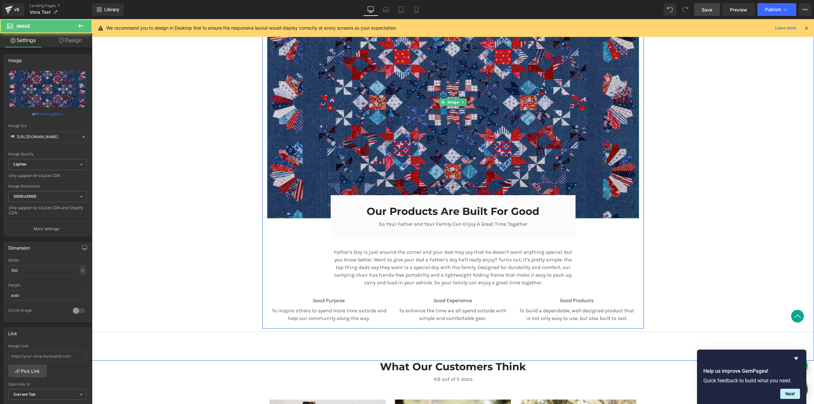
click at [379, 122] on img at bounding box center [453, 102] width 372 height 233
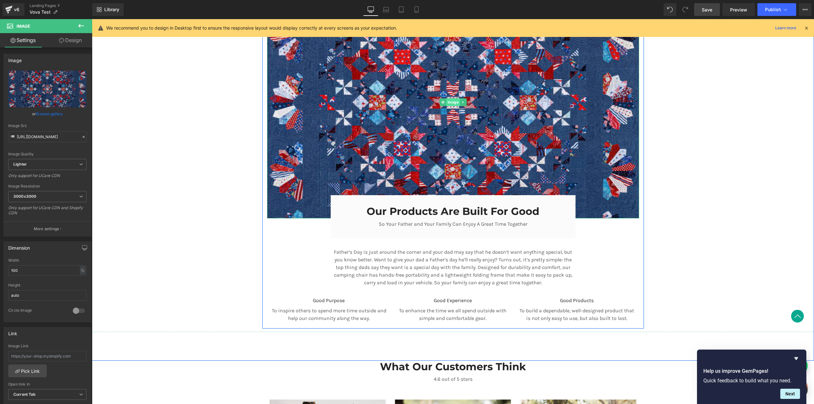
click at [449, 104] on span "Image" at bounding box center [453, 102] width 14 height 8
click at [451, 102] on span "Image" at bounding box center [453, 102] width 14 height 8
click at [44, 91] on icon "Replace Image" at bounding box center [47, 89] width 51 height 8
type input "C:\fakepath\Hva_xoyQ.jpeg"
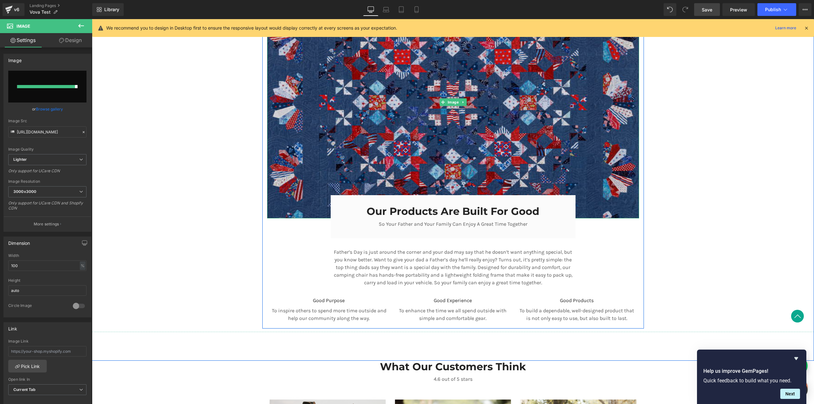
type input "https://ucarecdn.com/36f09f89-aa4b-4f34-a371-83884c6cda59/-/format/auto/-/previ…"
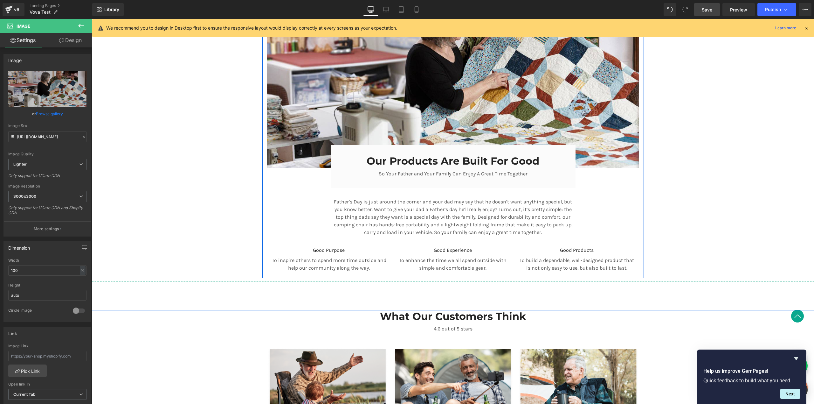
scroll to position [791, 0]
click at [352, 166] on div "Our Products Are Built For Good Heading" at bounding box center [453, 161] width 225 height 12
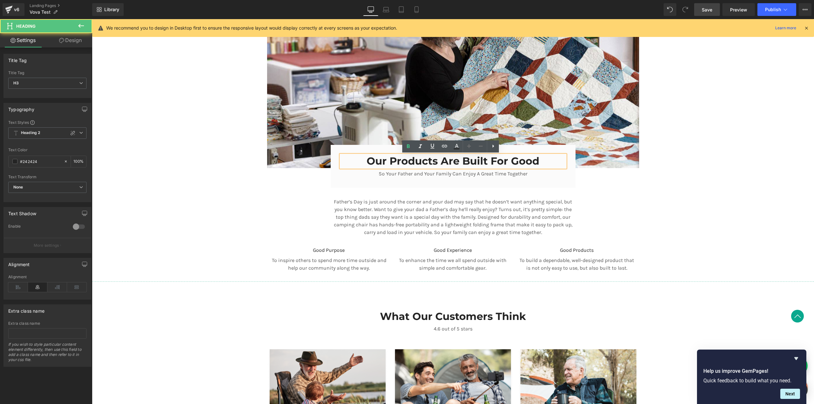
click at [336, 152] on div "Our Products Are Built For Good Heading So Your Father and Your Family Can Enjo…" at bounding box center [453, 166] width 245 height 43
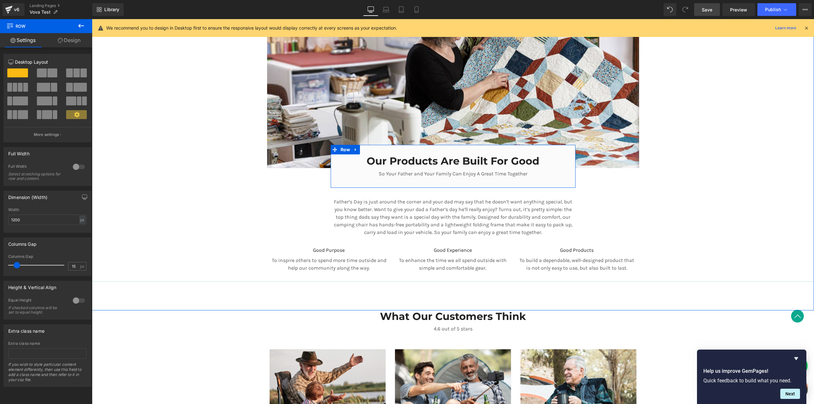
click at [331, 150] on div "Our Products Are Built For Good Heading So Your Father and Your Family Can Enjo…" at bounding box center [453, 166] width 245 height 43
click at [332, 166] on div "Our Products Are Built For Good Heading So Your Father and Your Family Can Enjo…" at bounding box center [453, 166] width 245 height 43
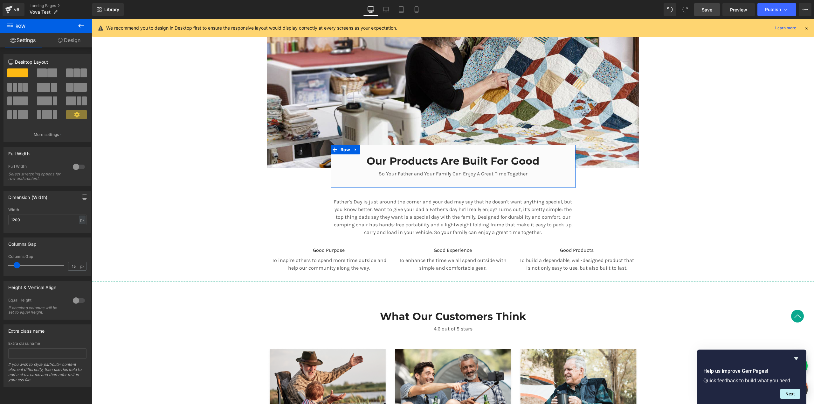
click at [75, 43] on link "Design" at bounding box center [69, 40] width 46 height 14
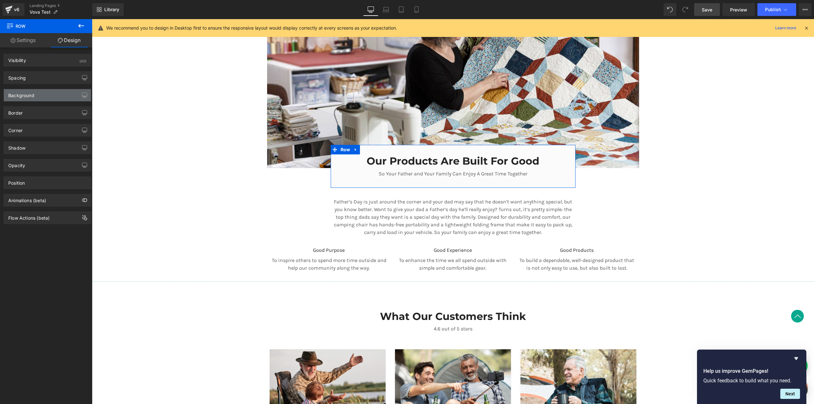
click at [25, 94] on div "Background" at bounding box center [21, 93] width 26 height 9
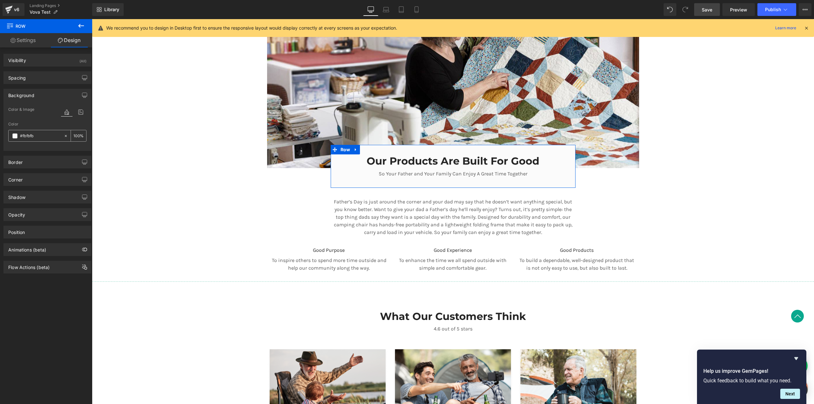
click at [14, 137] on span at bounding box center [14, 135] width 5 height 5
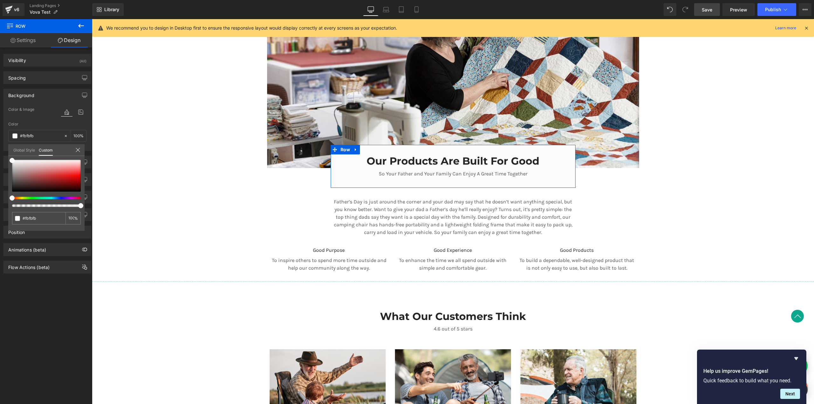
click at [26, 150] on link "Global Style" at bounding box center [24, 149] width 22 height 11
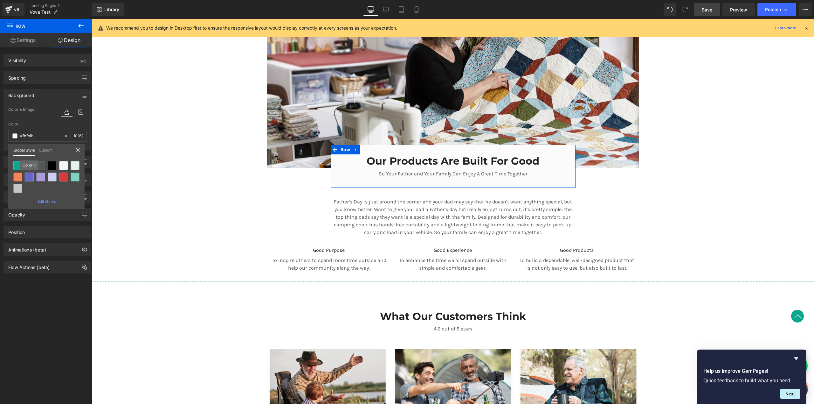
click at [30, 178] on div at bounding box center [29, 176] width 9 height 9
type input "Color 7"
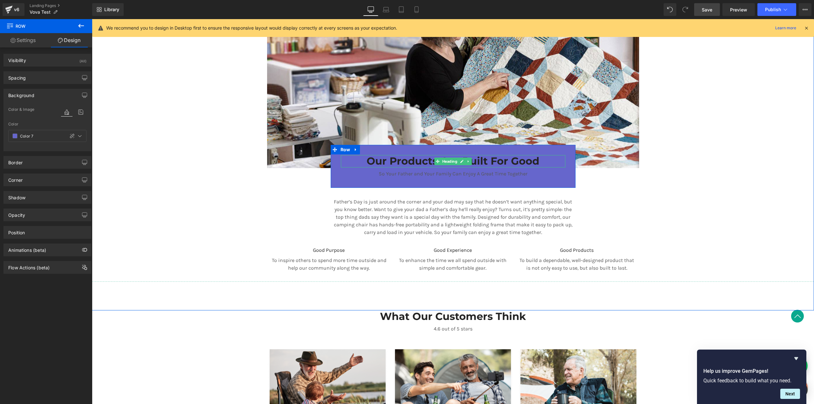
click at [408, 164] on h3 "Our Products Are Built For Good" at bounding box center [453, 161] width 225 height 12
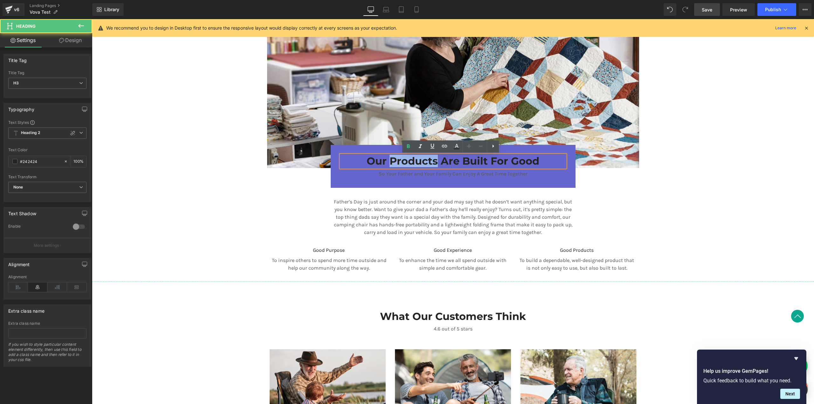
click at [408, 164] on h3 "Our Products Are Built For Good" at bounding box center [453, 161] width 225 height 12
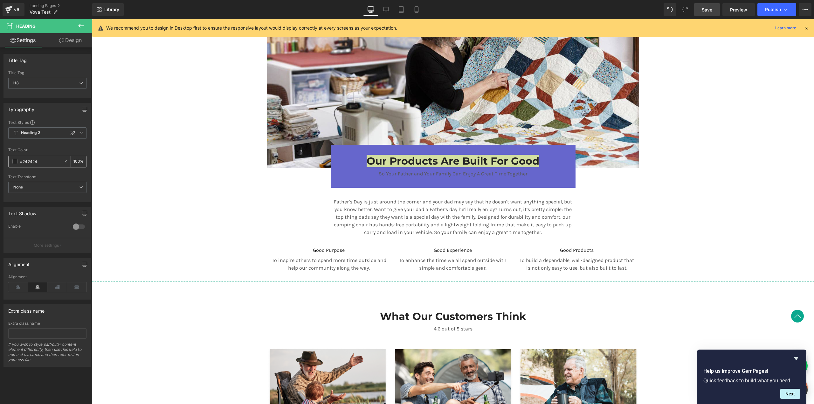
click at [17, 162] on span at bounding box center [14, 161] width 5 height 5
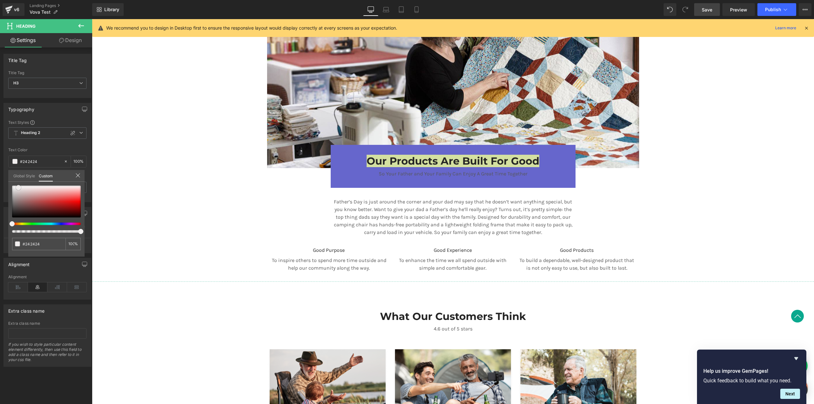
click at [18, 187] on div at bounding box center [46, 201] width 69 height 32
type input "#f1eeee"
click at [33, 177] on link "Global Style" at bounding box center [24, 175] width 22 height 11
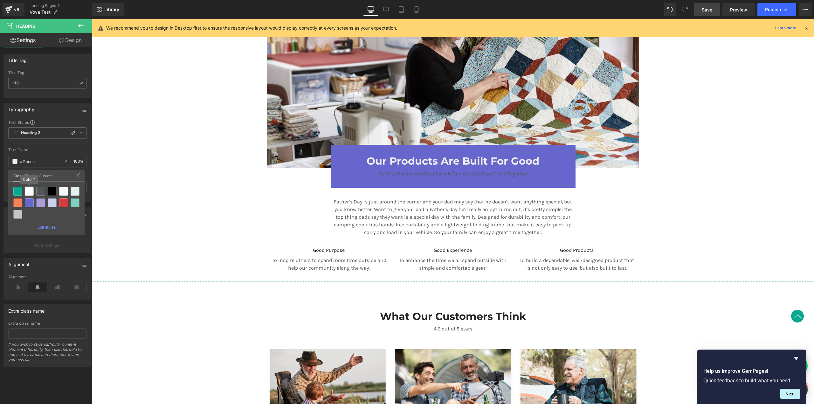
click at [29, 192] on div at bounding box center [29, 191] width 9 height 9
type input "Color 1"
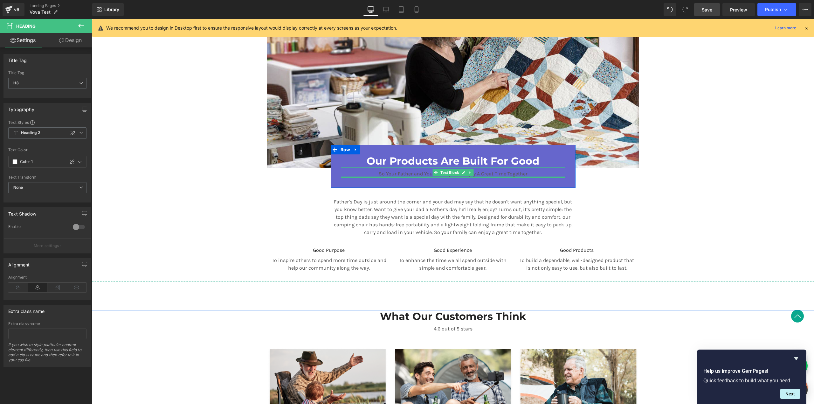
click at [390, 176] on div at bounding box center [453, 177] width 225 height 2
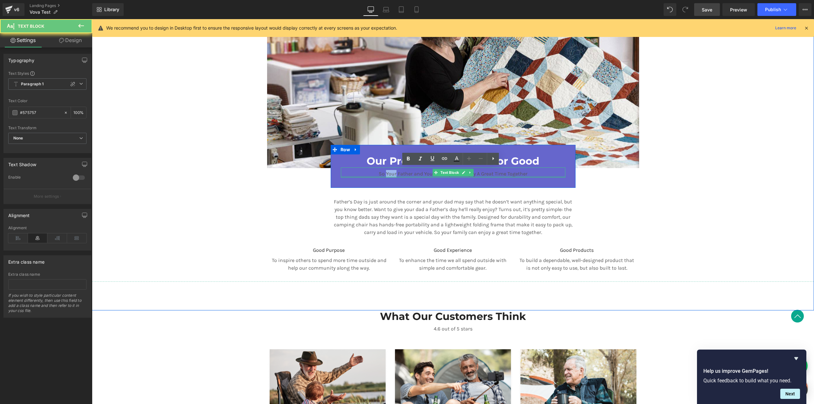
click at [390, 176] on p "So Your Father and Your Family Can Enjoy A Great Time Together" at bounding box center [453, 174] width 225 height 8
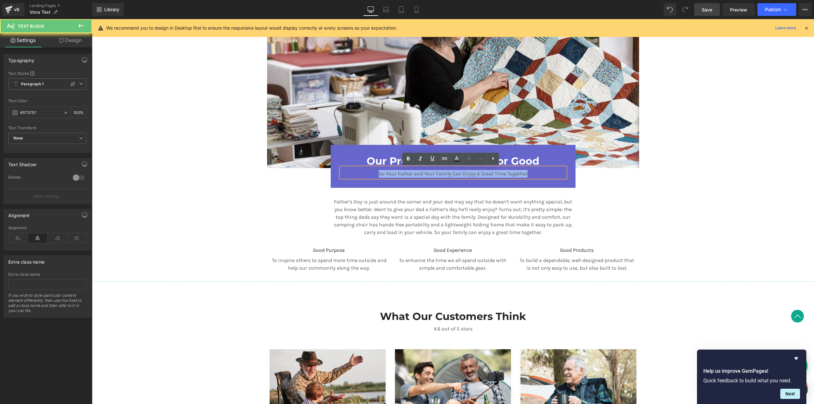
click at [390, 176] on p "So Your Father and Your Family Can Enjoy A Great Time Together" at bounding box center [453, 174] width 225 height 8
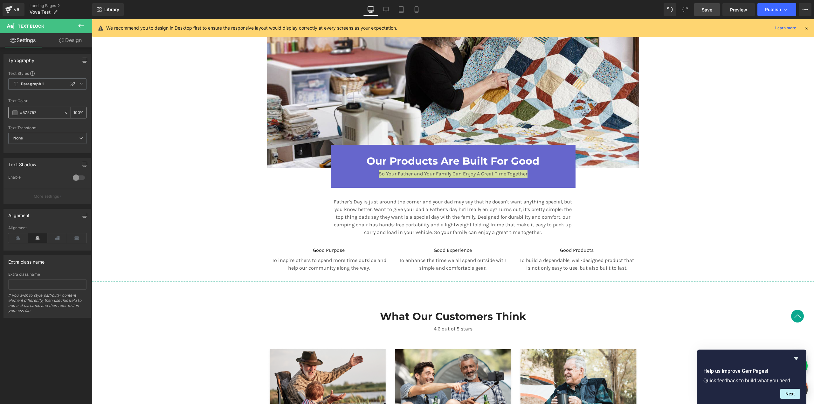
click at [14, 112] on span at bounding box center [14, 112] width 5 height 5
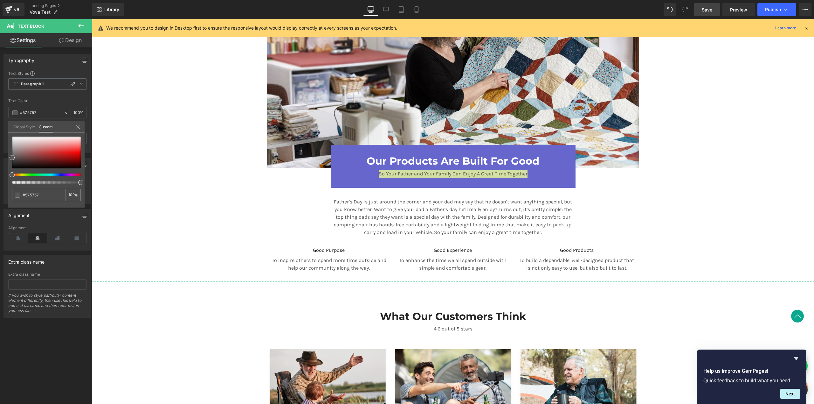
click at [29, 126] on link "Global Style" at bounding box center [24, 126] width 22 height 11
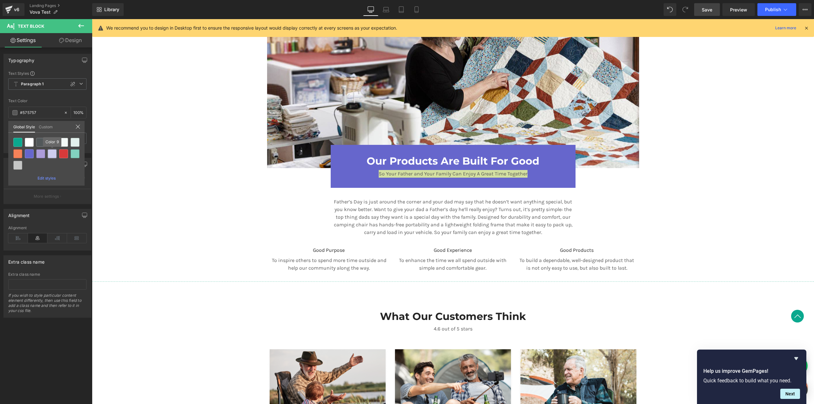
click at [54, 155] on div at bounding box center [52, 153] width 9 height 9
type input "Color 9"
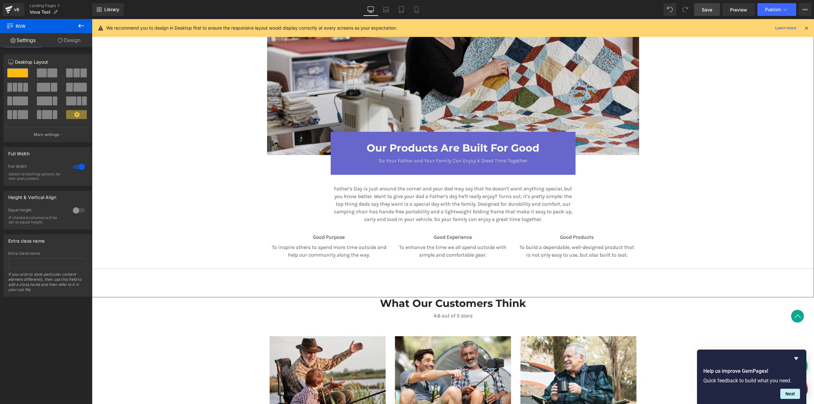
scroll to position [811, 0]
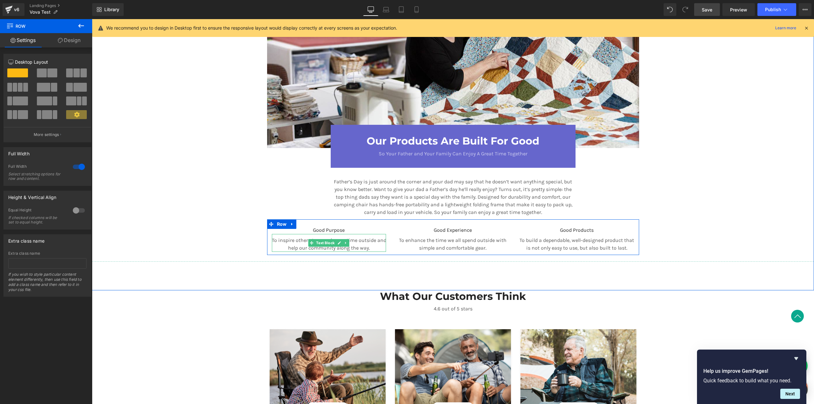
click at [338, 241] on icon at bounding box center [339, 243] width 3 height 4
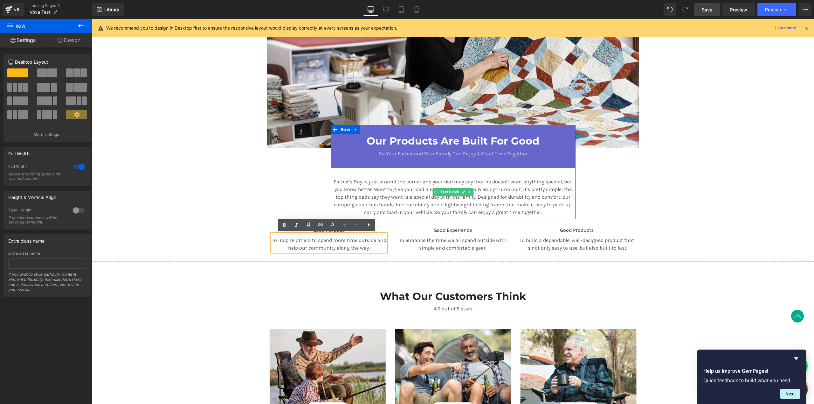
click at [337, 198] on p "Father’s Day is just around the corner and your dad may say that he doesn’t wan…" at bounding box center [453, 197] width 245 height 38
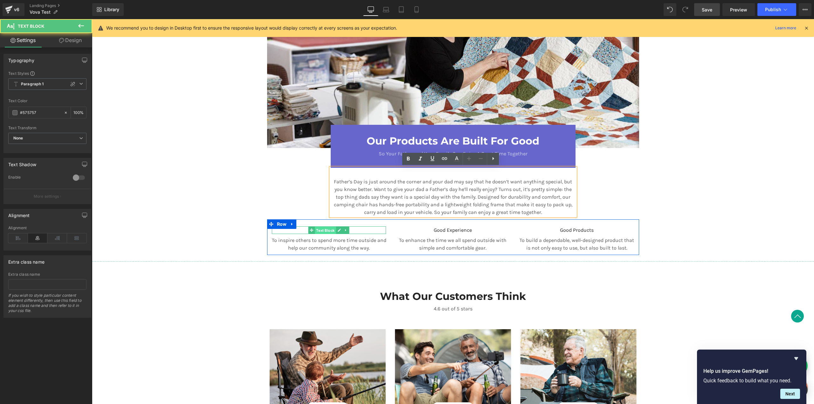
click at [329, 229] on span "Text Block" at bounding box center [325, 231] width 21 height 8
click at [345, 244] on icon at bounding box center [346, 243] width 3 height 4
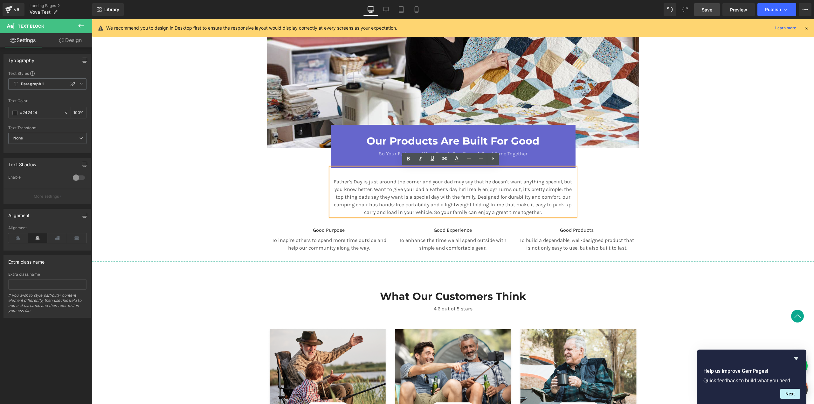
click at [341, 172] on div "Father’s Day is just around the corner and your dad may say that he doesn’t wan…" at bounding box center [453, 192] width 245 height 48
drag, startPoint x: 277, startPoint y: 171, endPoint x: 280, endPoint y: 171, distance: 3.2
click at [277, 171] on div "Image Our Products Are Built For Good Heading So Your Father and Your Family Ca…" at bounding box center [453, 102] width 382 height 306
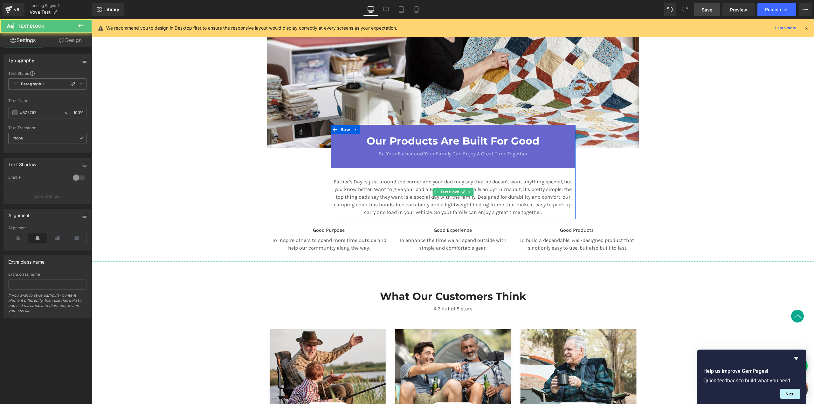
click at [333, 173] on div "Father’s Day is just around the corner and your dad may say that he doesn’t wan…" at bounding box center [453, 192] width 245 height 48
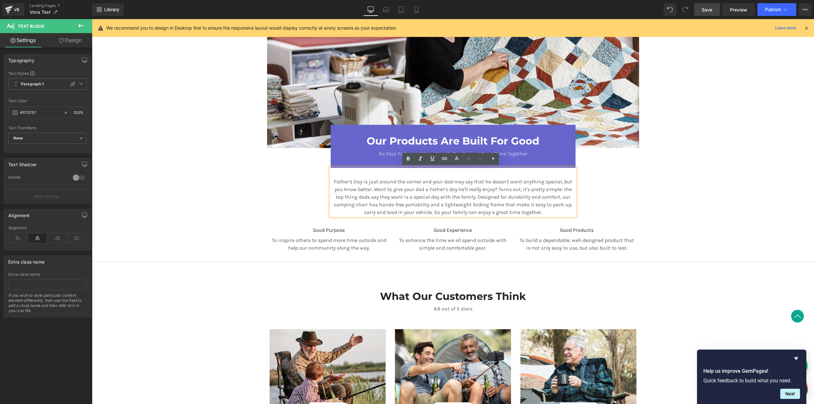
click at [298, 231] on p "Good Purpose" at bounding box center [329, 230] width 115 height 8
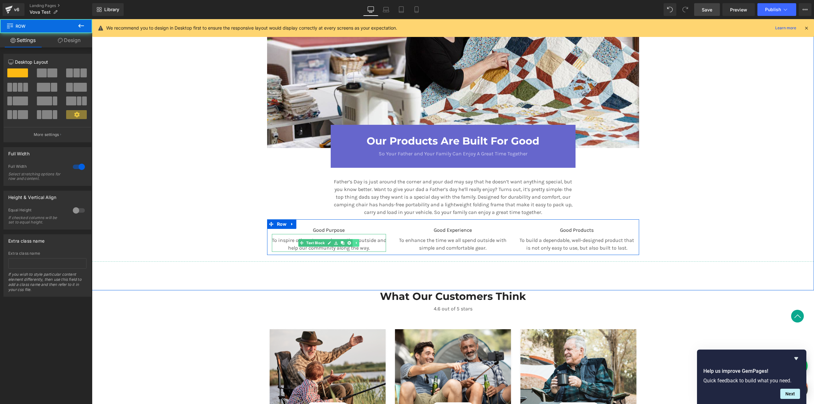
click at [357, 242] on link at bounding box center [356, 243] width 7 height 8
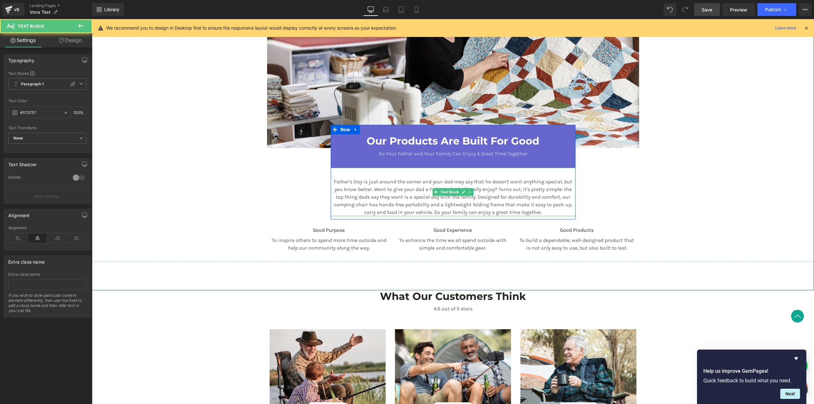
click at [382, 190] on p "Father’s Day is just around the corner and your dad may say that he doesn’t wan…" at bounding box center [453, 197] width 245 height 38
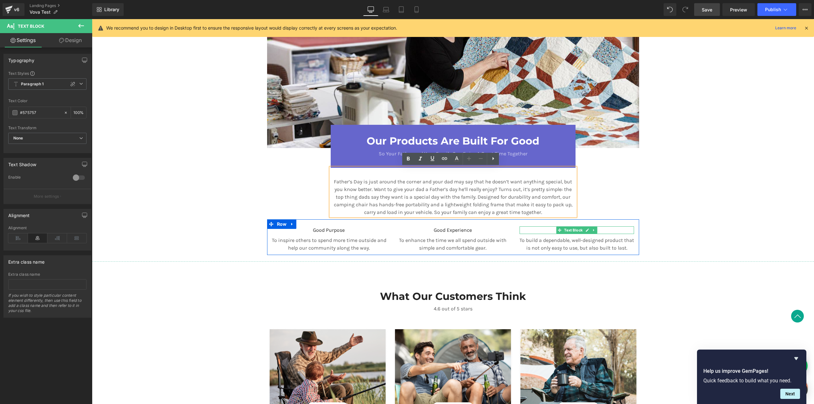
click at [577, 229] on span "Text Block" at bounding box center [573, 230] width 21 height 8
click at [518, 181] on p "Father’s Day is just around the corner and your dad may say that he doesn’t wan…" at bounding box center [453, 197] width 245 height 38
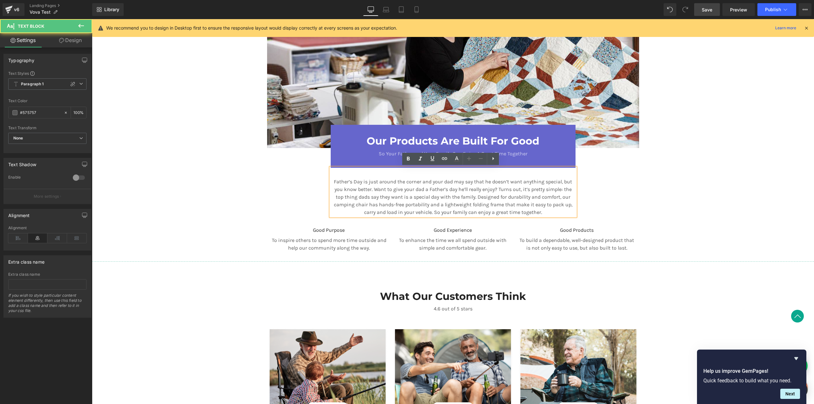
click at [533, 174] on div "Father’s Day is just around the corner and your dad may say that he doesn’t wan…" at bounding box center [453, 192] width 245 height 48
click at [636, 195] on div "Image Our Products Are Built For Good Heading So Your Father and Your Family Ca…" at bounding box center [453, 102] width 382 height 306
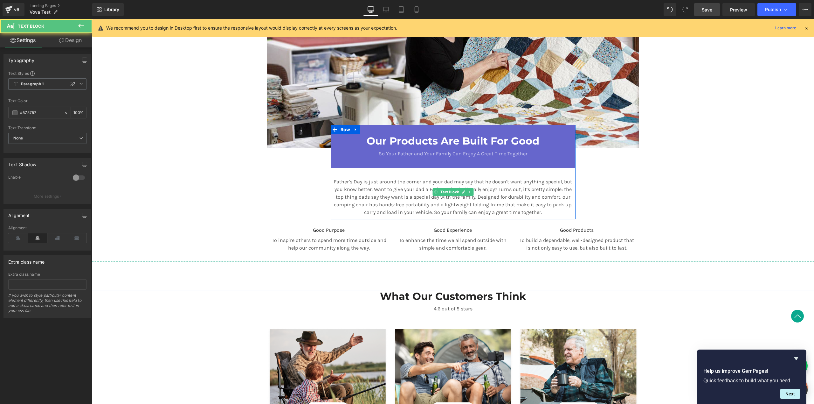
click at [570, 182] on p "Father’s Day is just around the corner and your dad may say that he doesn’t wan…" at bounding box center [453, 197] width 245 height 38
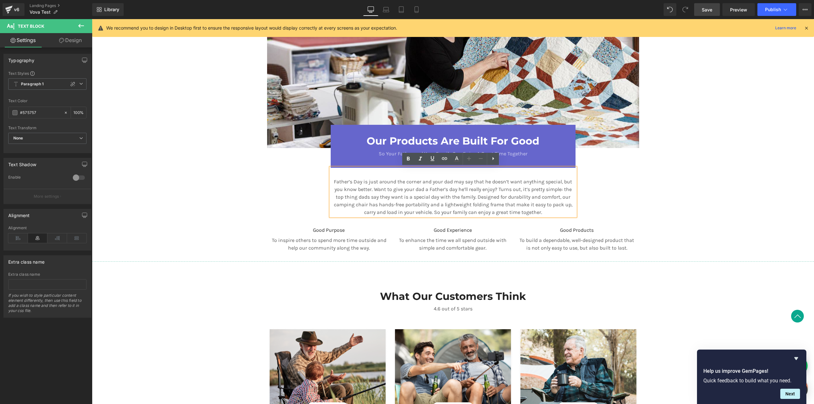
click at [620, 178] on div "Image Our Products Are Built For Good Heading So Your Father and Your Family Ca…" at bounding box center [453, 102] width 382 height 306
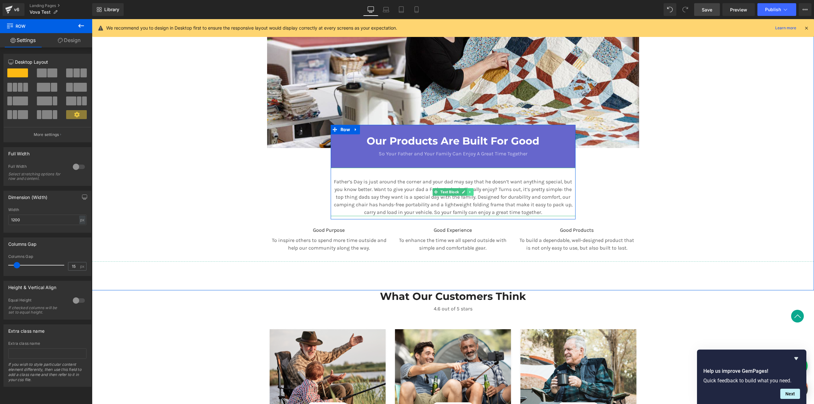
click at [469, 192] on icon at bounding box center [470, 192] width 3 height 4
click at [471, 192] on link at bounding box center [474, 192] width 7 height 8
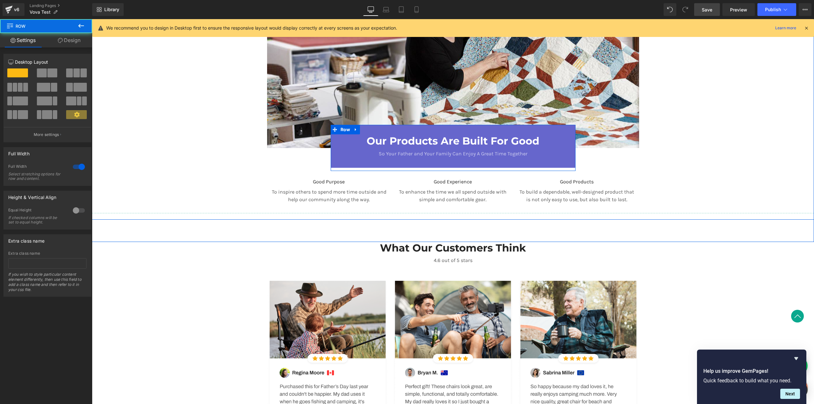
click at [412, 188] on p "To enhance the time we all spend outside with simple and comfortable gear." at bounding box center [453, 195] width 115 height 15
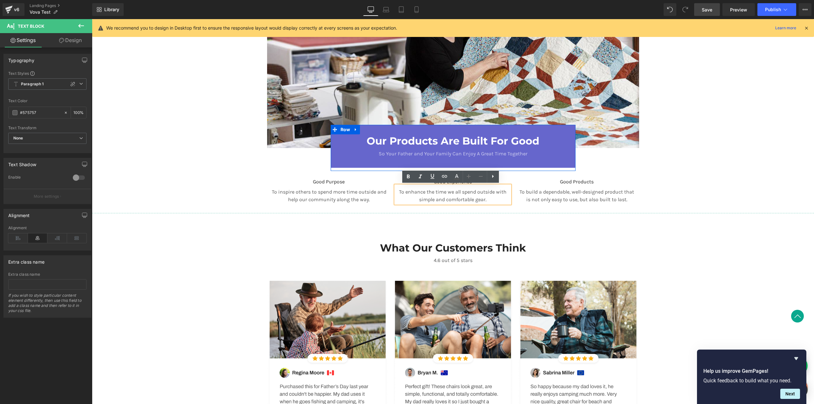
click at [387, 183] on div "Good Purpose Text Block To inspire others to spend more time outside and help o…" at bounding box center [329, 190] width 124 height 25
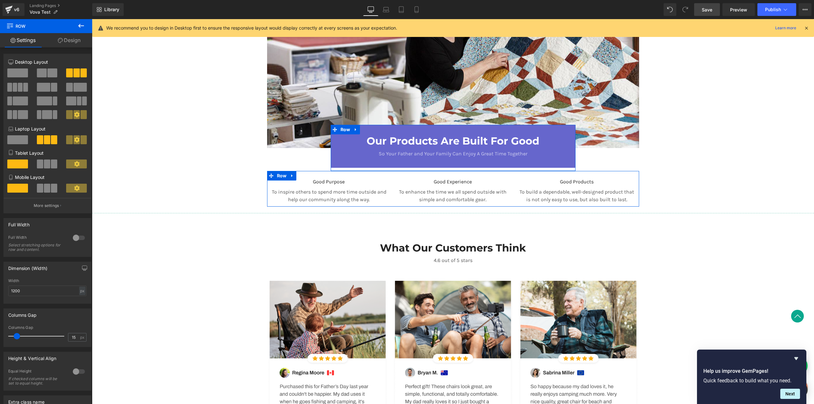
click at [22, 71] on span at bounding box center [17, 72] width 21 height 9
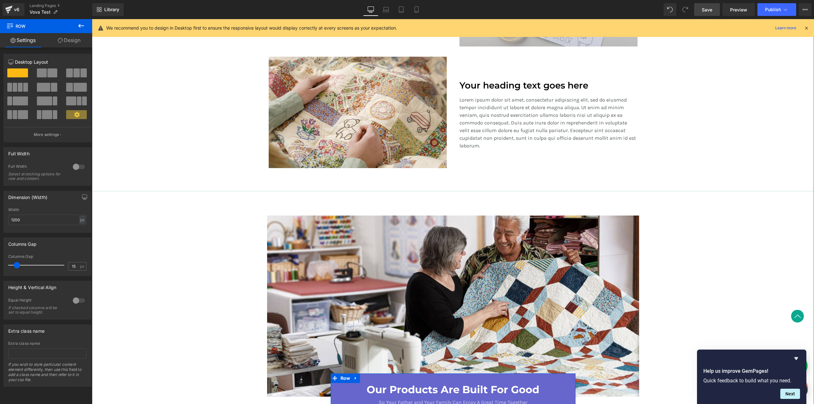
scroll to position [560, 0]
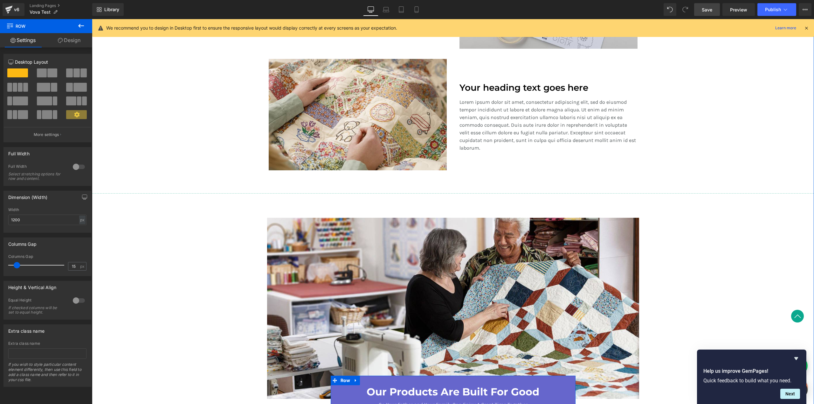
click at [468, 130] on p "Lorem ipsum dolor sit amet, consectetur adipiscing elit, sed do eiusmod tempor …" at bounding box center [549, 124] width 178 height 53
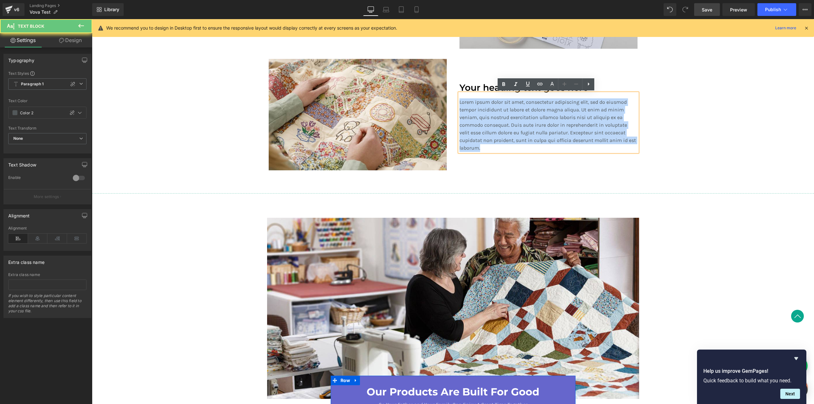
click at [468, 130] on p "Lorem ipsum dolor sit amet, consectetur adipiscing elit, sed do eiusmod tempor …" at bounding box center [549, 124] width 178 height 53
copy p "Lorem ipsum dolor sit amet, consectetur adipiscing elit, sed do eiusmod tempor …"
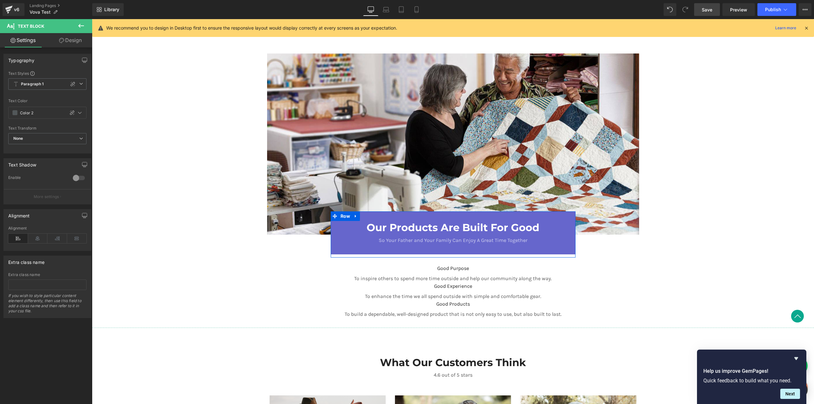
scroll to position [774, 0]
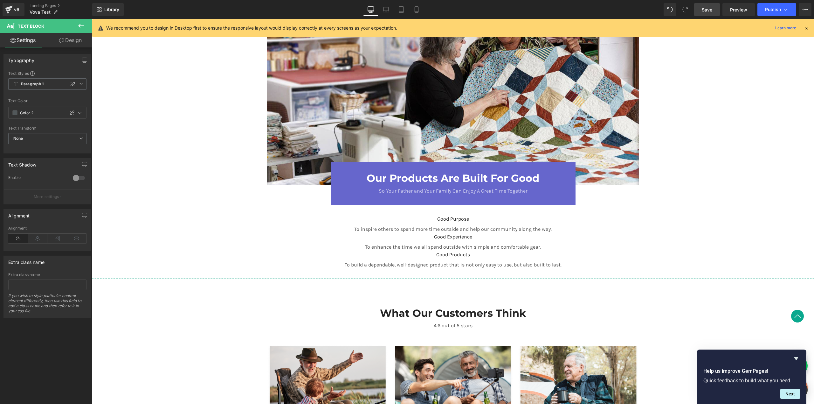
click at [427, 254] on p "Good Products" at bounding box center [453, 255] width 363 height 8
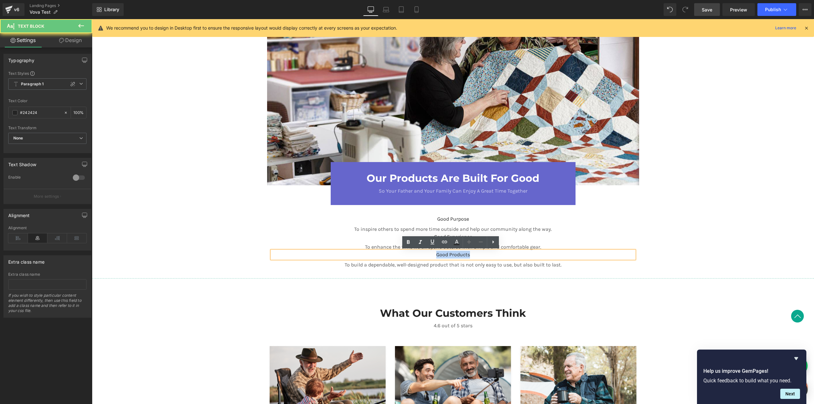
click at [427, 254] on p "Good Products" at bounding box center [453, 255] width 363 height 8
click at [473, 261] on p "To build a dependable, well-designed product that is not only easy to use, but …" at bounding box center [453, 265] width 363 height 8
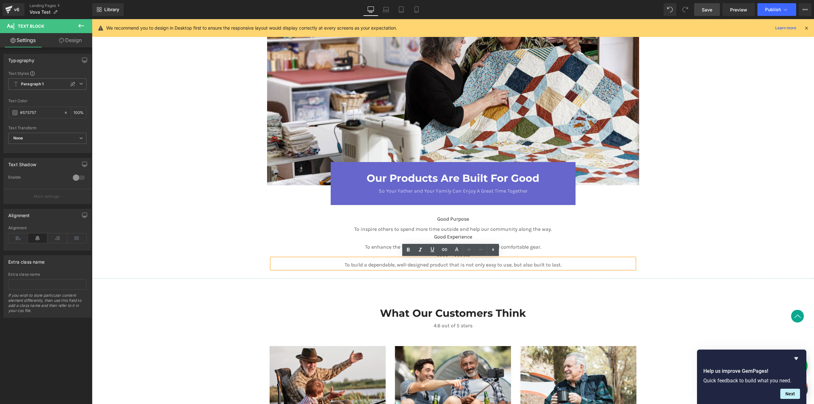
click at [606, 262] on p "To build a dependable, well-designed product that is not only easy to use, but …" at bounding box center [453, 265] width 363 height 8
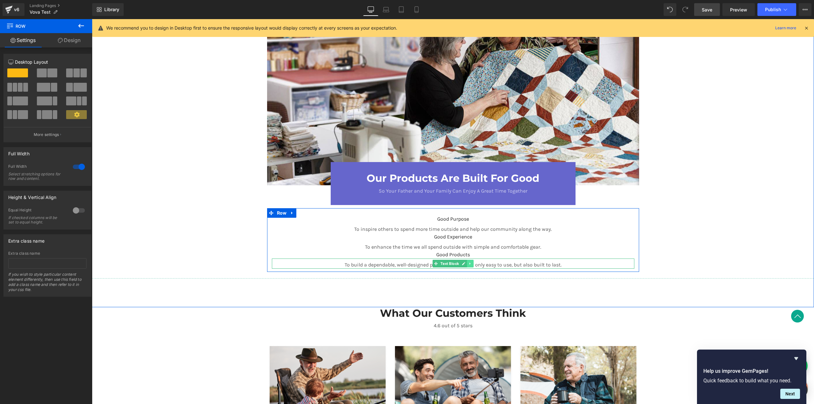
click at [469, 264] on icon at bounding box center [470, 264] width 3 height 4
click at [472, 263] on icon at bounding box center [473, 263] width 3 height 3
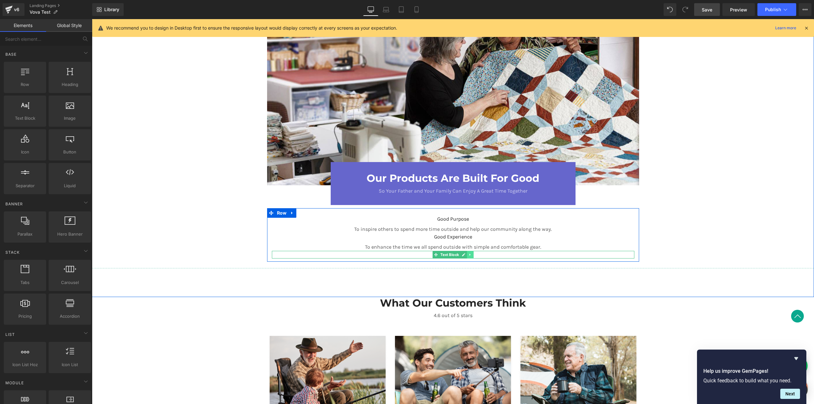
click at [469, 256] on icon at bounding box center [470, 255] width 3 height 4
click at [472, 255] on icon at bounding box center [473, 254] width 3 height 3
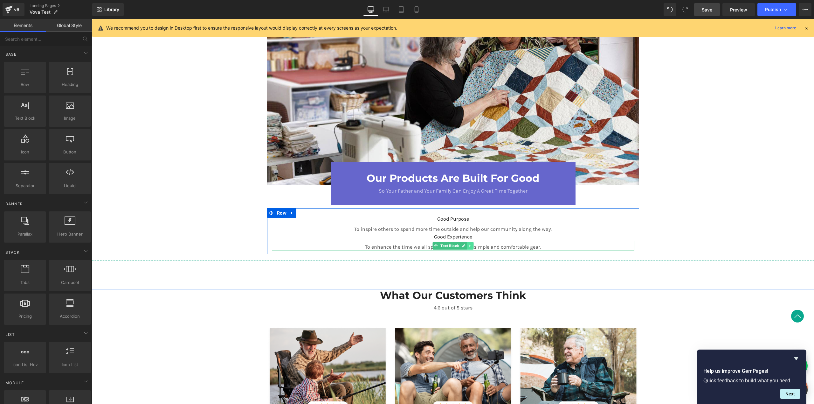
click at [469, 247] on icon at bounding box center [470, 246] width 3 height 4
click at [472, 245] on icon at bounding box center [473, 246] width 3 height 4
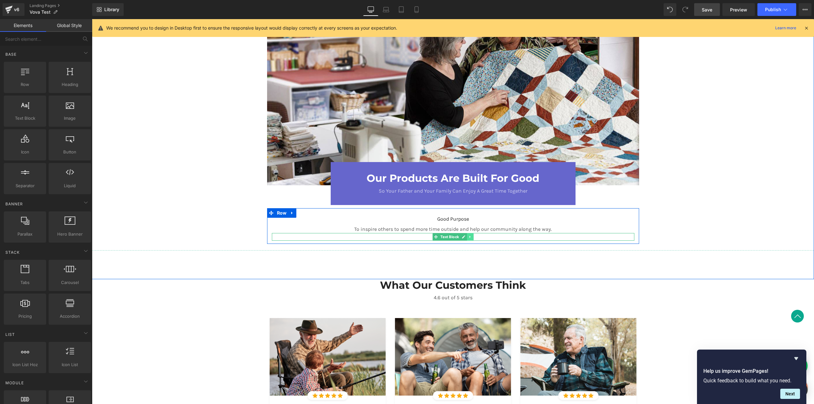
click at [469, 237] on icon at bounding box center [470, 237] width 3 height 4
click at [472, 236] on icon at bounding box center [473, 236] width 3 height 3
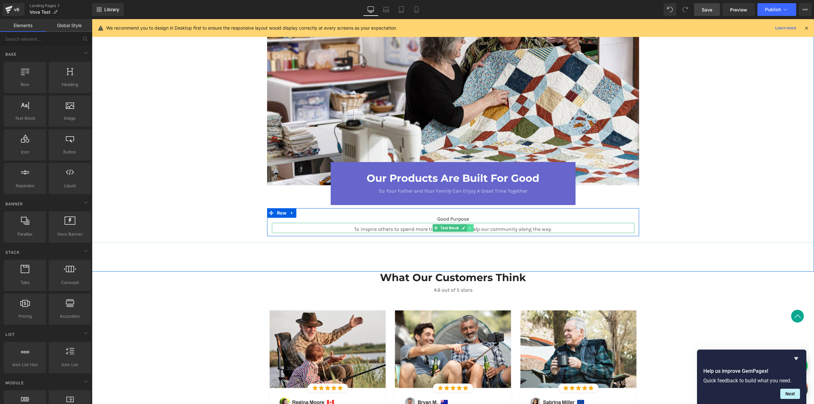
click at [471, 230] on link at bounding box center [470, 228] width 7 height 8
click at [472, 228] on icon at bounding box center [473, 227] width 3 height 3
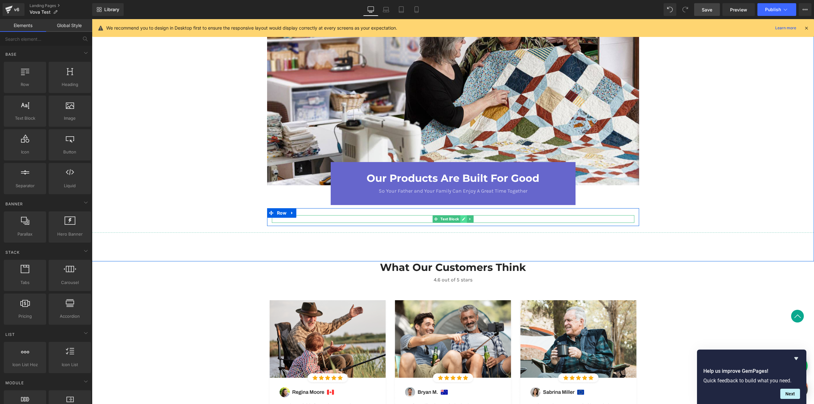
click at [463, 219] on link at bounding box center [463, 219] width 7 height 8
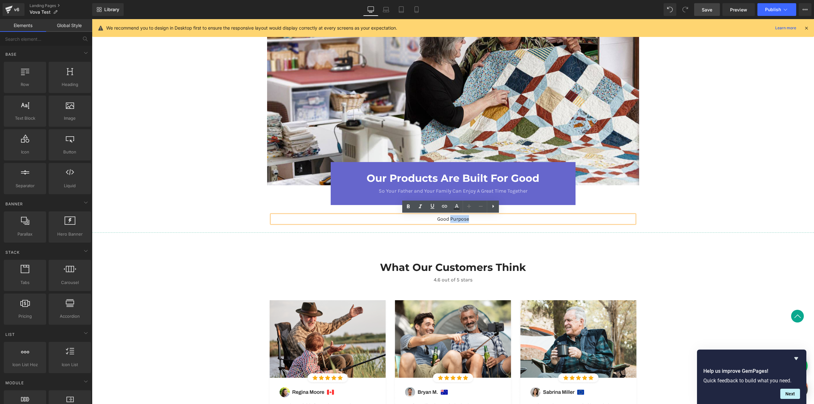
click at [463, 219] on p "Good Purpose" at bounding box center [453, 219] width 363 height 8
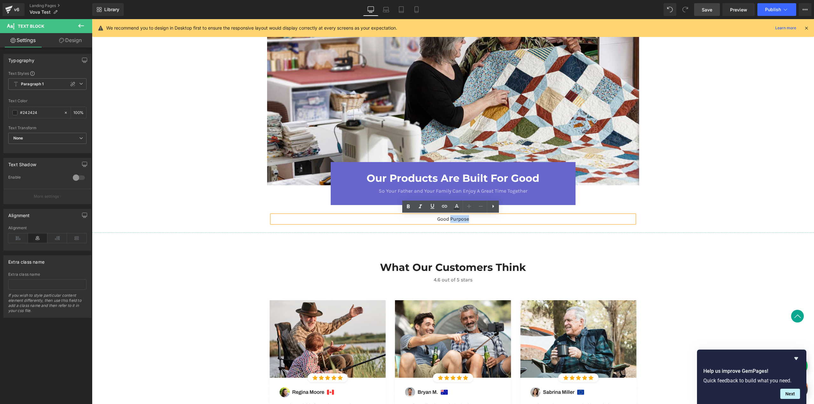
click at [463, 219] on p "Good Purpose" at bounding box center [453, 219] width 363 height 8
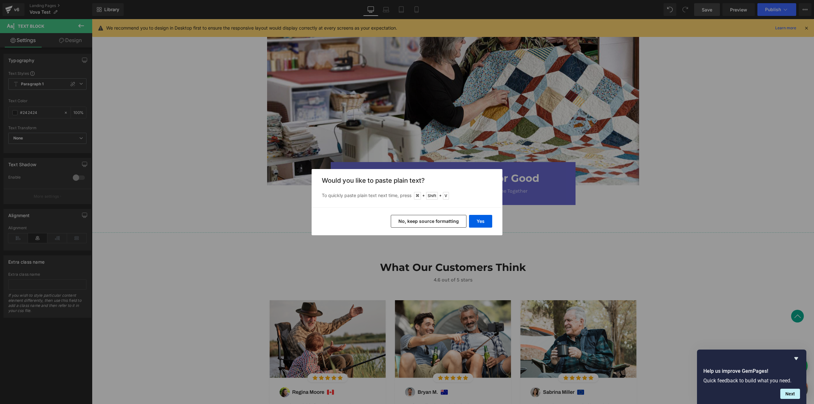
click at [445, 221] on button "No, keep source formatting" at bounding box center [429, 221] width 76 height 13
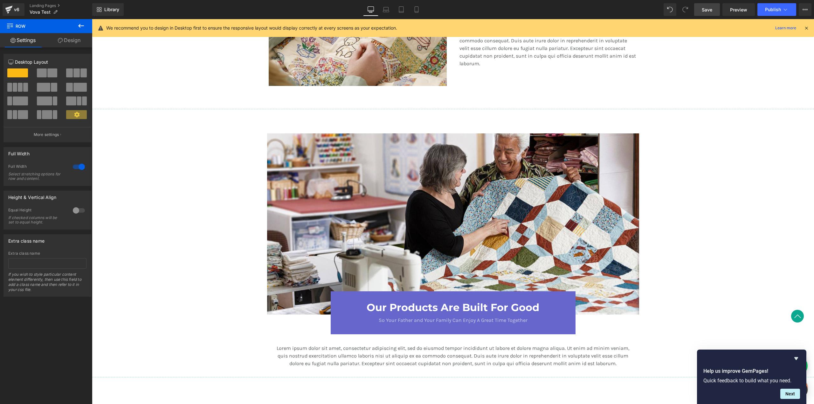
scroll to position [648, 0]
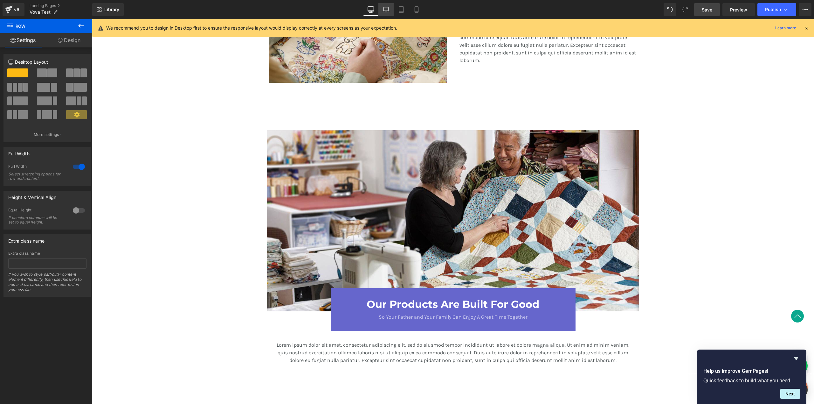
click at [388, 14] on link "Laptop" at bounding box center [386, 9] width 15 height 13
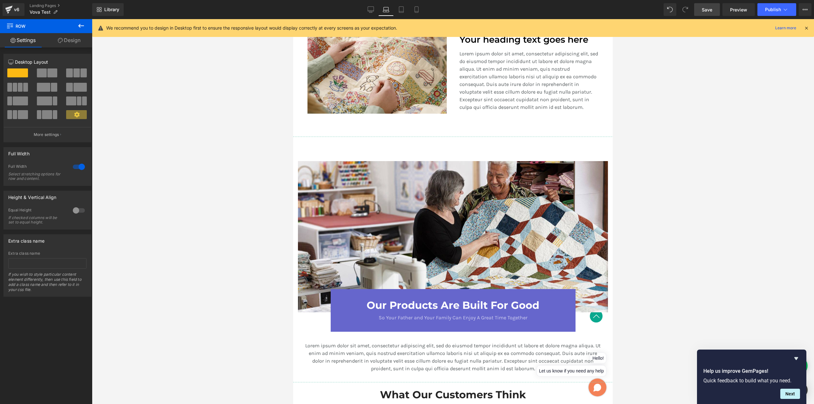
scroll to position [554, 0]
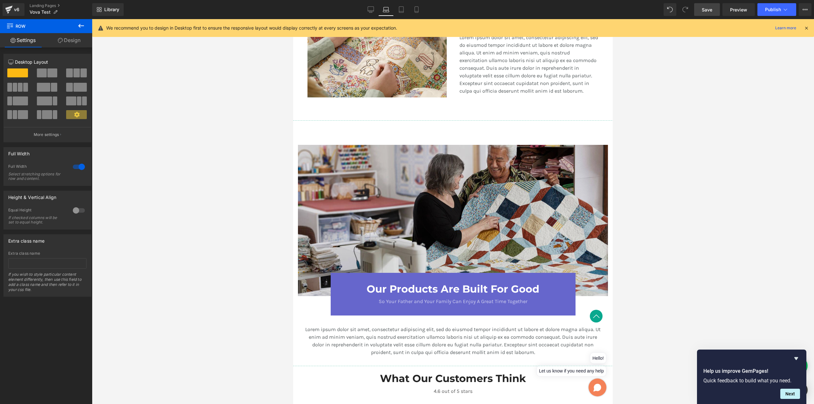
click at [350, 216] on img at bounding box center [453, 220] width 310 height 151
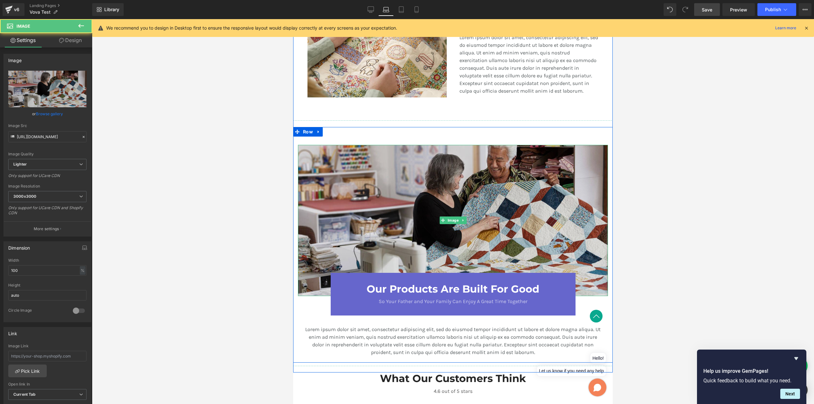
click at [317, 194] on img at bounding box center [453, 220] width 310 height 151
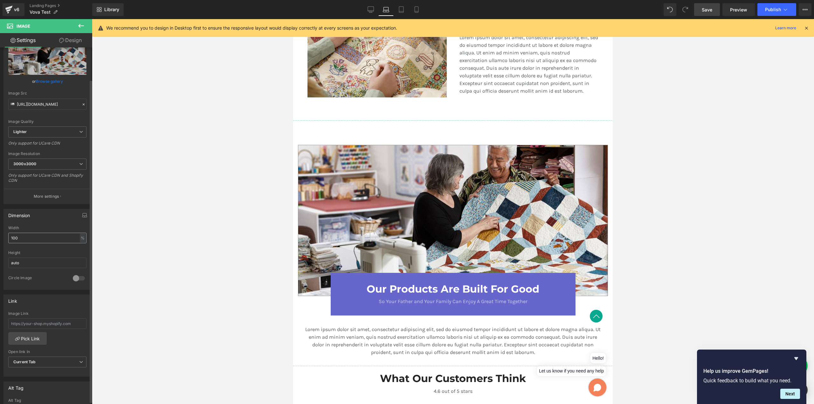
scroll to position [36, 0]
drag, startPoint x: 47, startPoint y: 234, endPoint x: 11, endPoint y: 231, distance: 36.1
click at [8, 232] on div "100% Width 100 % % px auto Height auto 0 Circle Image" at bounding box center [47, 254] width 87 height 64
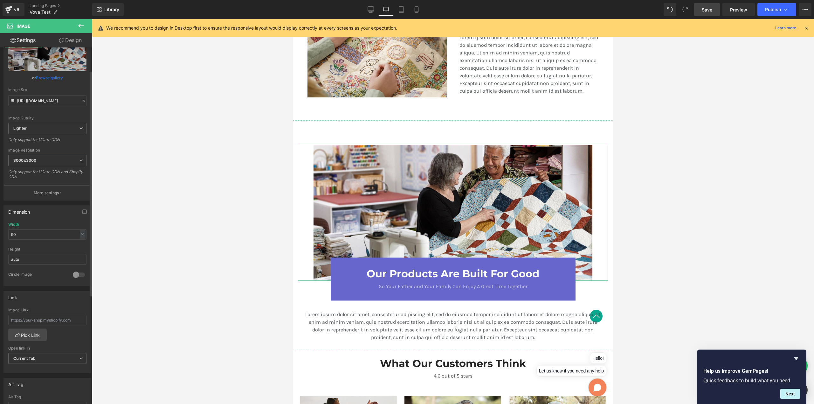
drag, startPoint x: 24, startPoint y: 234, endPoint x: 0, endPoint y: 234, distance: 24.5
click at [0, 234] on div "Dimension 90% Width 90 % % px auto Height auto 0 Circle Image" at bounding box center [47, 243] width 95 height 86
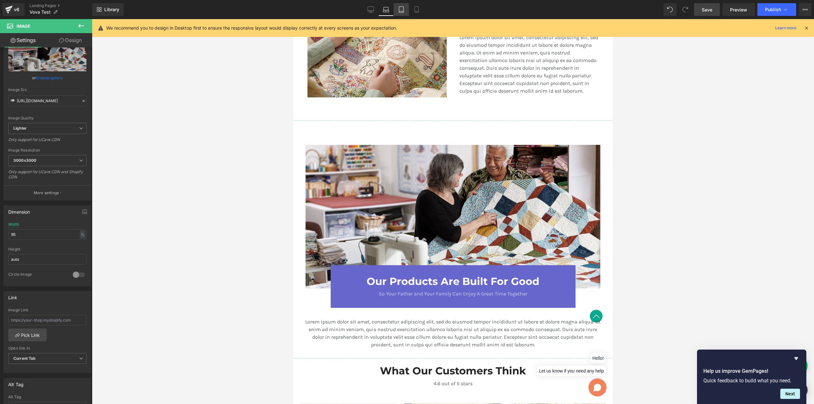
click at [406, 8] on link "Tablet" at bounding box center [401, 9] width 15 height 13
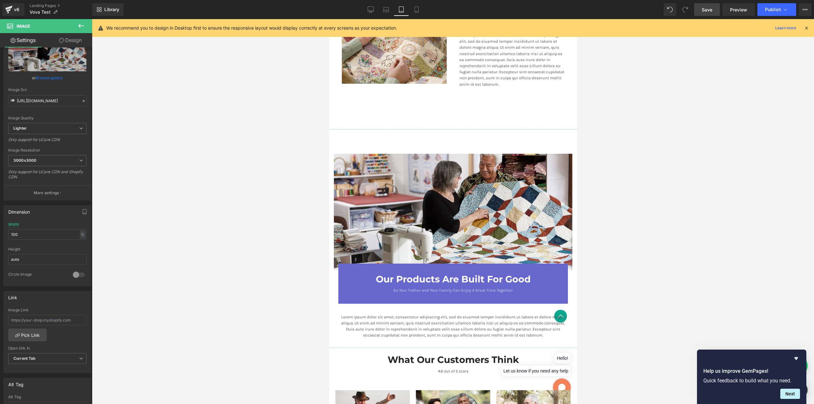
scroll to position [790, 0]
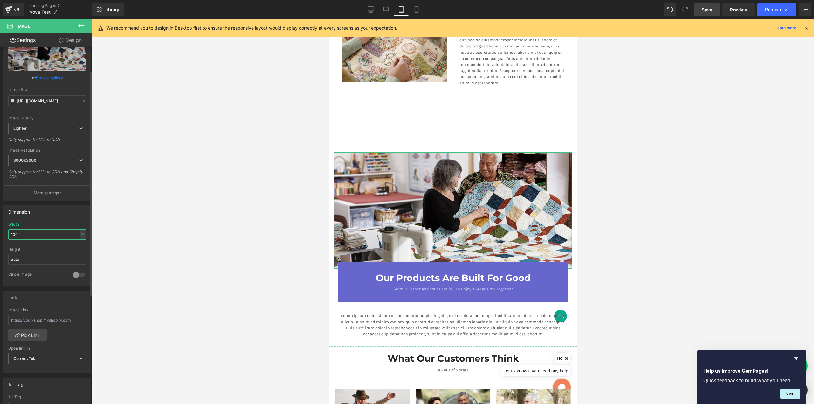
click at [29, 230] on input "100" at bounding box center [47, 234] width 78 height 10
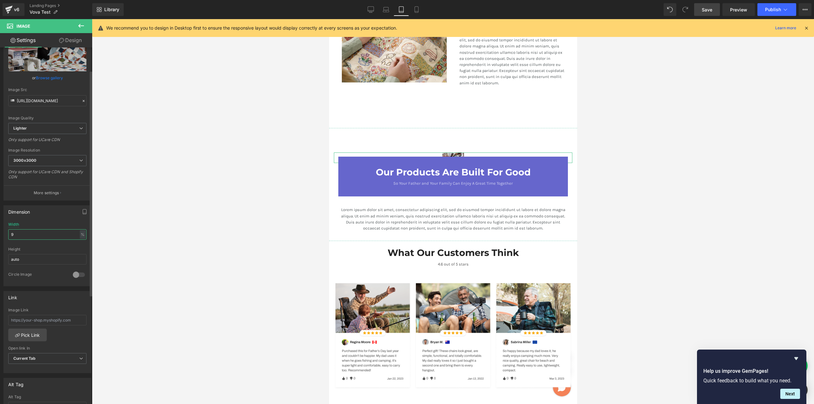
type input "95"
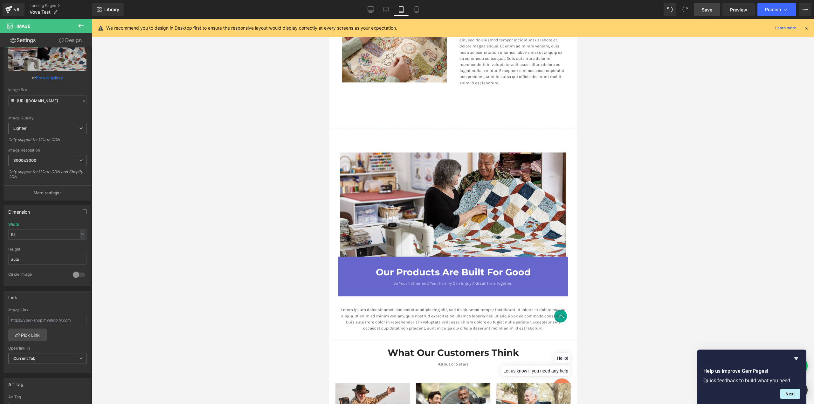
click at [645, 209] on div at bounding box center [453, 211] width 722 height 385
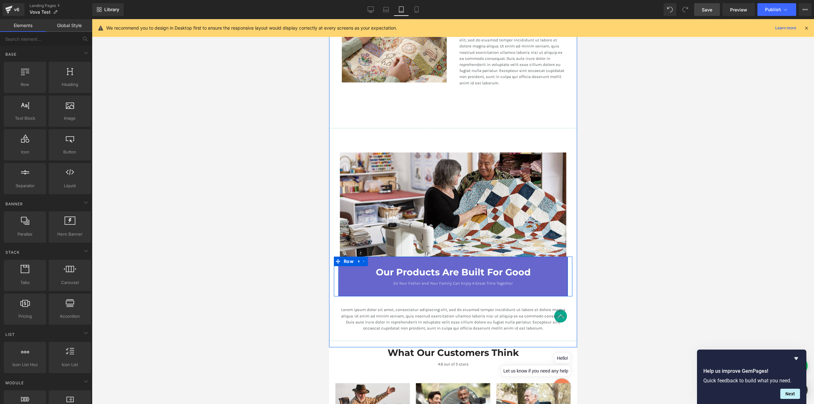
click at [341, 260] on div "Our Products Are Built For Good Heading So Your Father and Your Family Can Enjo…" at bounding box center [453, 276] width 230 height 40
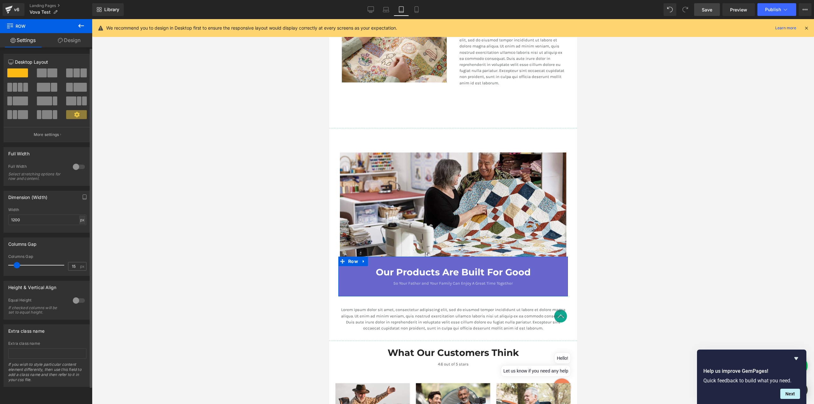
click at [83, 218] on input "1200" at bounding box center [47, 219] width 78 height 10
click at [80, 220] on div "px" at bounding box center [82, 219] width 6 height 9
click at [81, 227] on li "%" at bounding box center [82, 229] width 8 height 9
click at [43, 221] on input "100" at bounding box center [47, 219] width 78 height 10
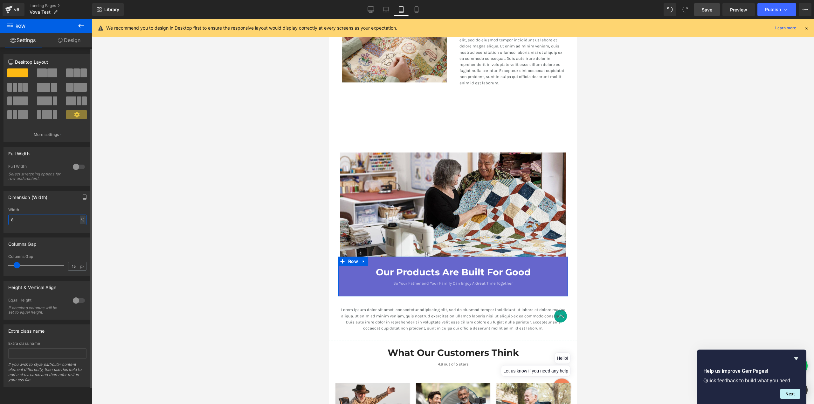
type input "80"
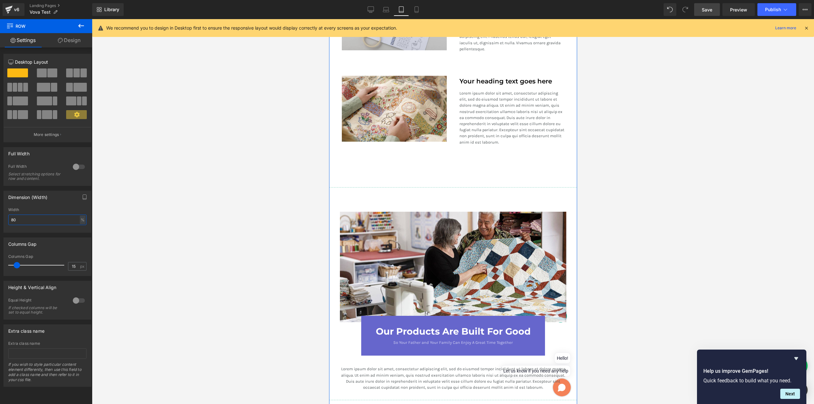
scroll to position [862, 0]
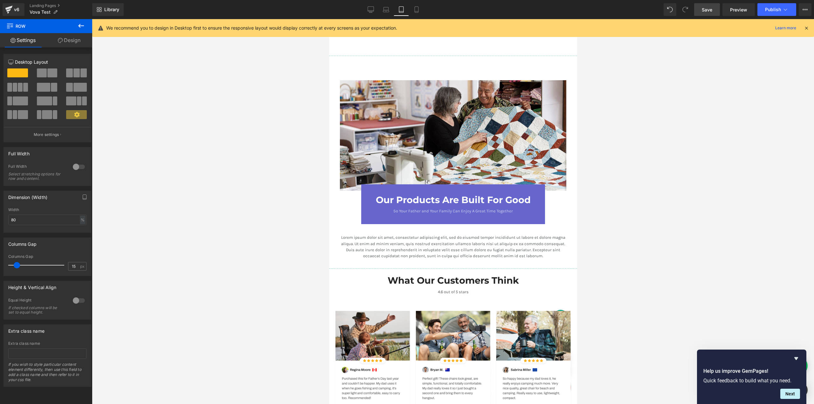
click at [684, 242] on div at bounding box center [453, 211] width 722 height 385
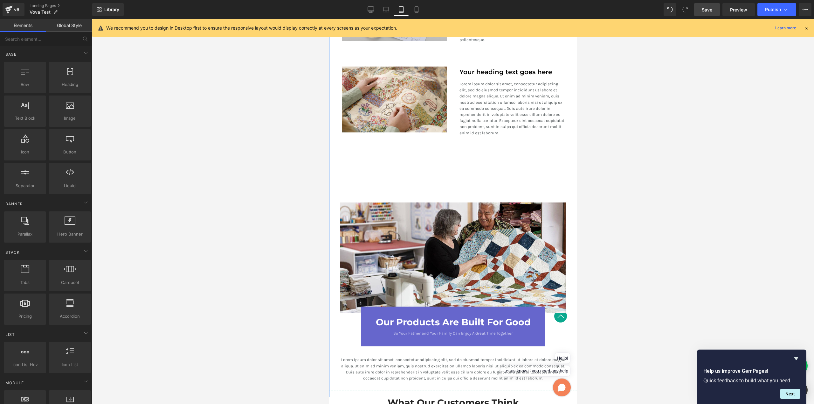
scroll to position [882, 0]
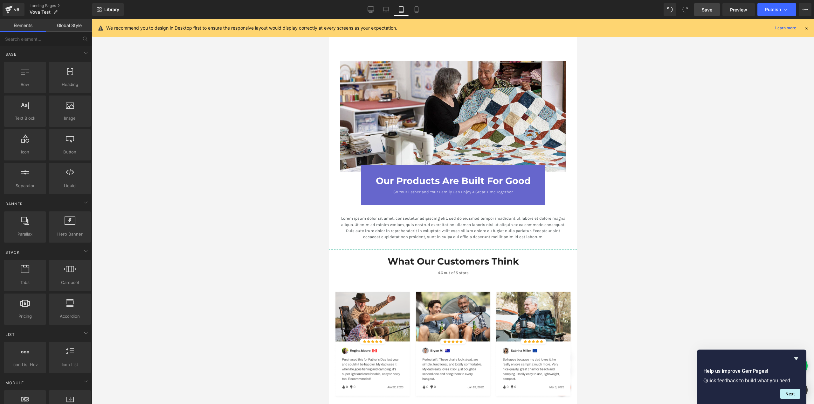
drag, startPoint x: 647, startPoint y: 150, endPoint x: 628, endPoint y: 149, distance: 18.5
click at [646, 150] on div at bounding box center [453, 211] width 722 height 385
click at [417, 9] on icon at bounding box center [417, 9] width 6 height 6
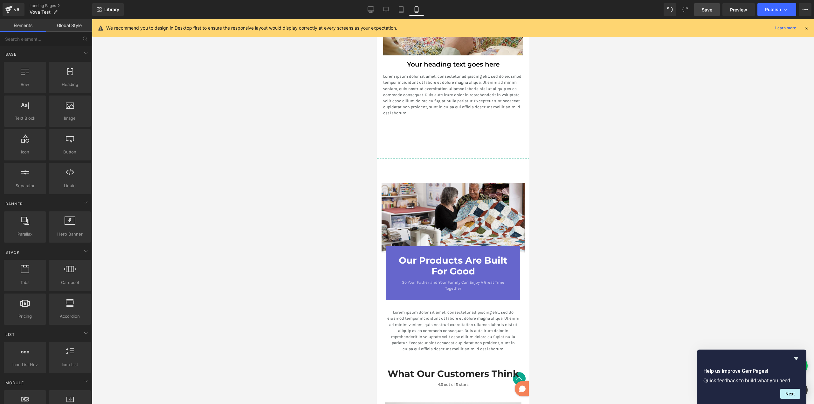
scroll to position [1124, 0]
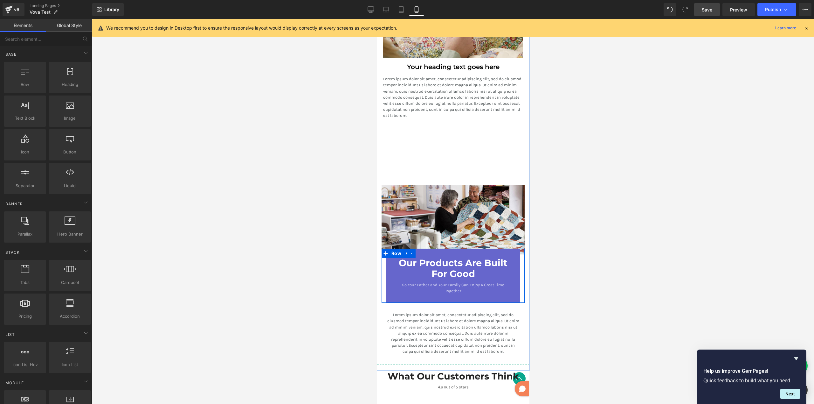
click at [390, 258] on div "Our Products Are Built For Good Heading So Your Father and Your Family Can Enjo…" at bounding box center [453, 275] width 126 height 37
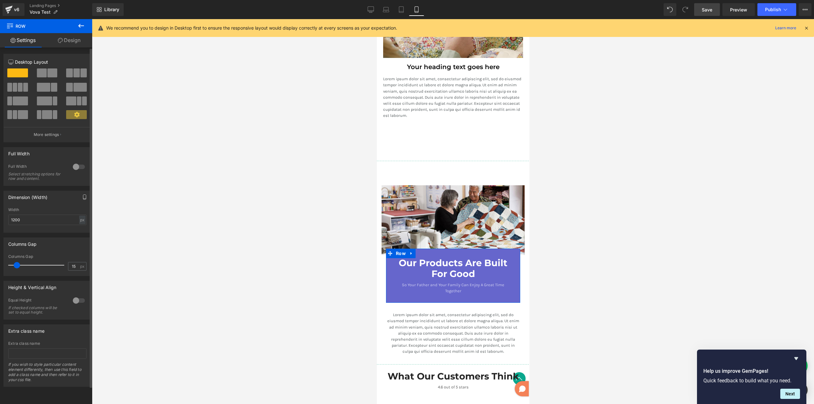
click at [81, 200] on button "button" at bounding box center [85, 197] width 10 height 12
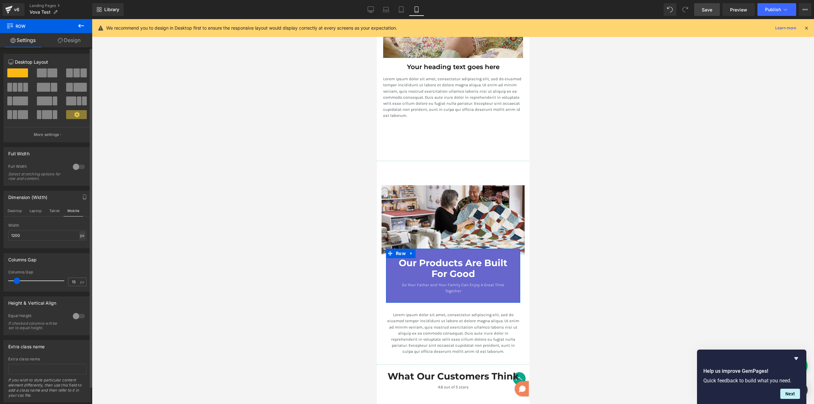
click at [79, 236] on div "px" at bounding box center [82, 235] width 6 height 9
click at [80, 242] on li "%" at bounding box center [82, 245] width 8 height 9
type input "100"
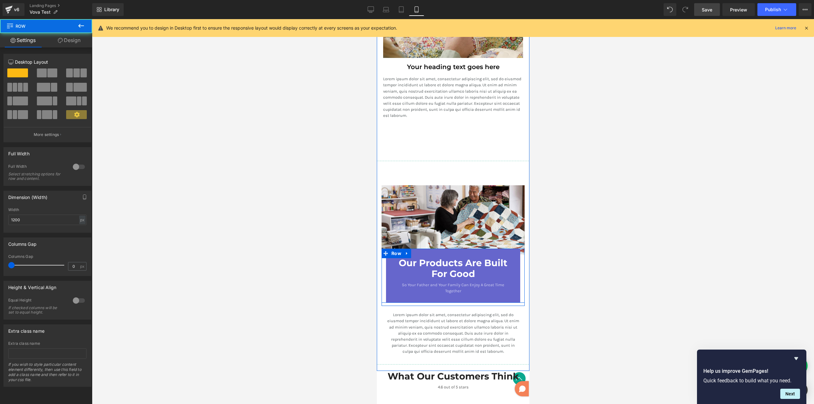
click at [381, 266] on div "Our Products Are Built For Good Heading So Your Father and Your Family Can Enjo…" at bounding box center [452, 275] width 143 height 54
click at [80, 220] on div "px" at bounding box center [82, 219] width 6 height 9
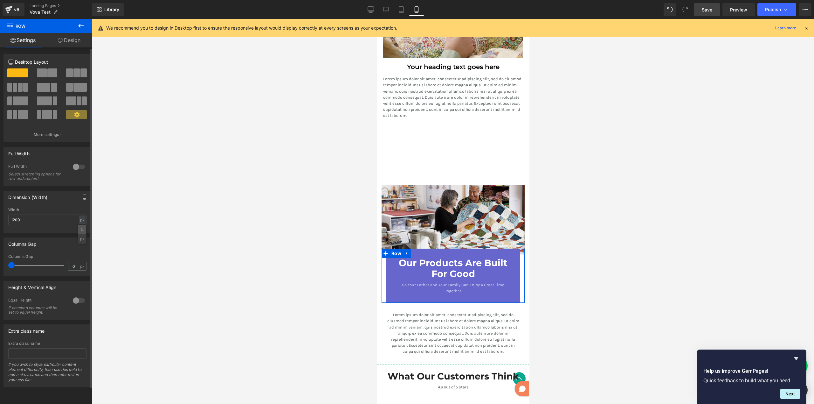
click at [83, 227] on li "%" at bounding box center [82, 229] width 8 height 9
type input "100"
click at [391, 269] on div "Our Products Are Built For Good Heading So Your Father and Your Family Can Enjo…" at bounding box center [453, 275] width 126 height 37
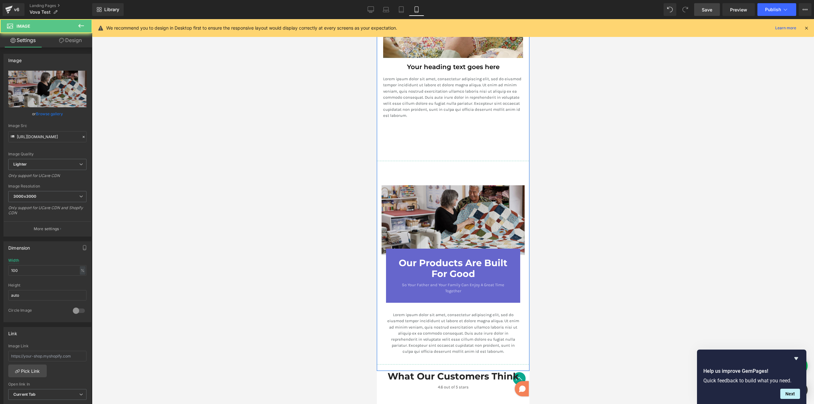
click at [391, 230] on img at bounding box center [452, 220] width 143 height 70
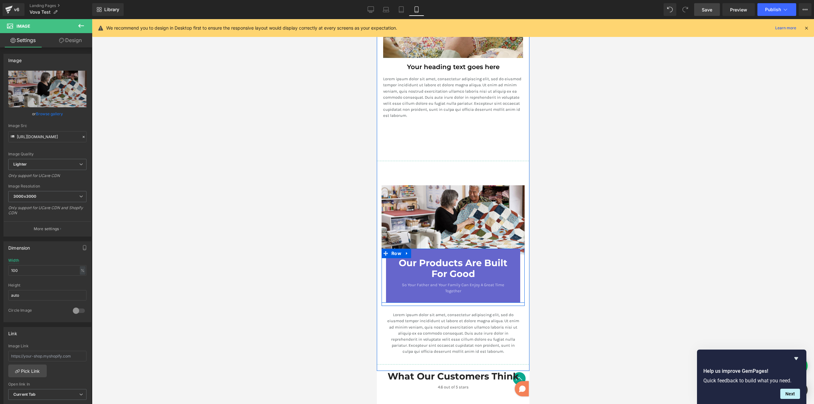
click at [377, 19] on div at bounding box center [377, 19] width 0 height 0
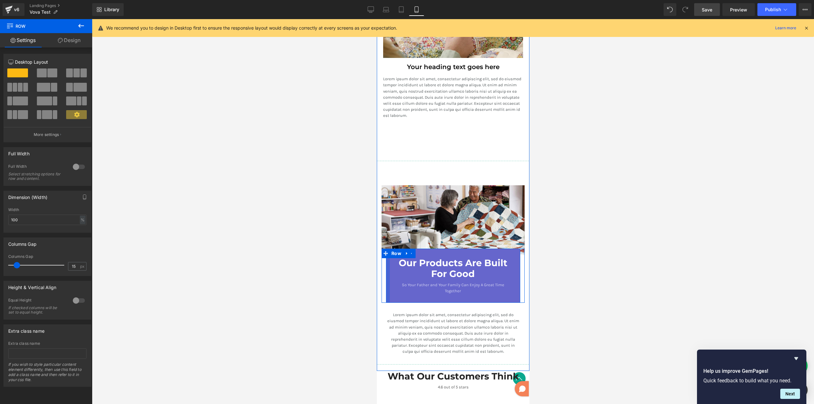
click at [386, 261] on div at bounding box center [388, 275] width 4 height 54
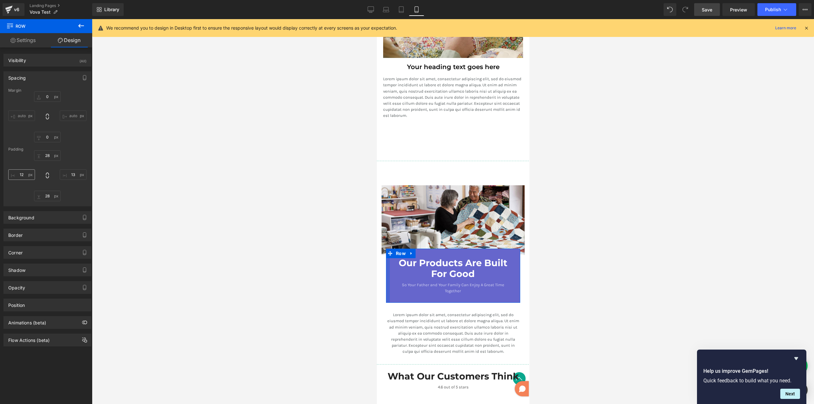
click at [26, 173] on input "12" at bounding box center [21, 174] width 27 height 10
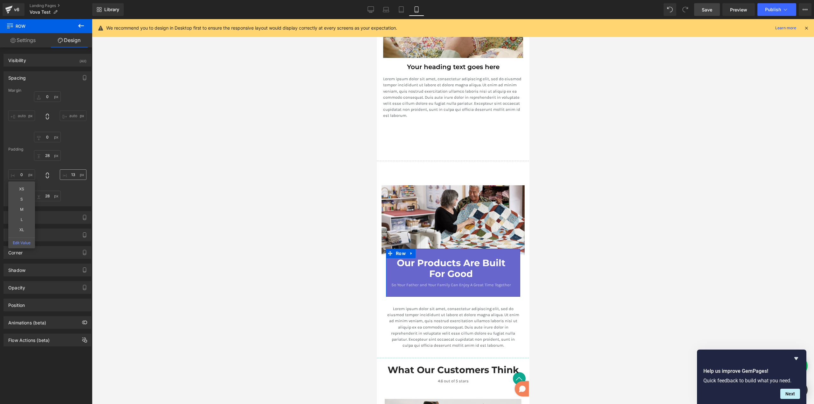
type input "0"
click at [72, 176] on input "13" at bounding box center [73, 174] width 27 height 10
type input "0"
click at [210, 195] on div at bounding box center [453, 211] width 722 height 385
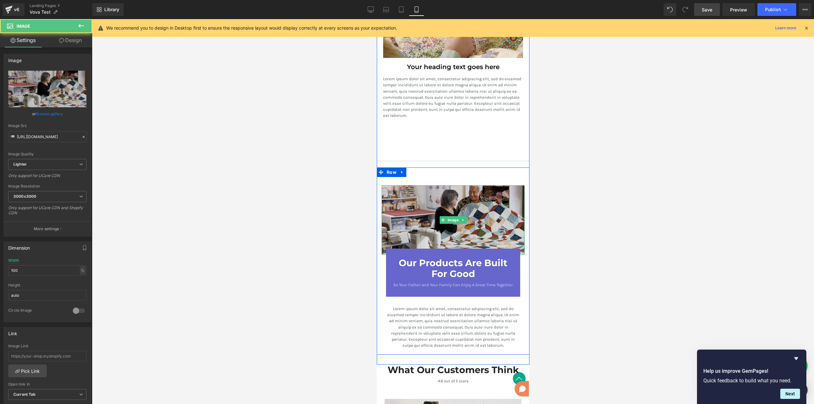
click at [409, 192] on img at bounding box center [452, 220] width 143 height 70
click at [415, 192] on img at bounding box center [452, 220] width 143 height 70
click at [400, 194] on img at bounding box center [452, 220] width 143 height 70
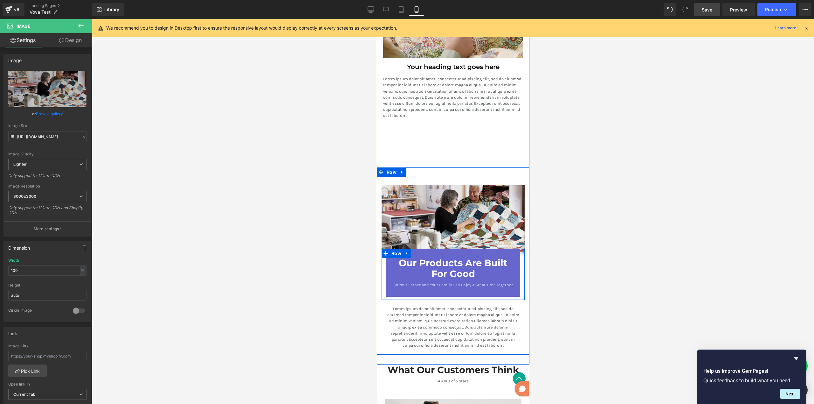
click at [387, 255] on span at bounding box center [385, 253] width 8 height 10
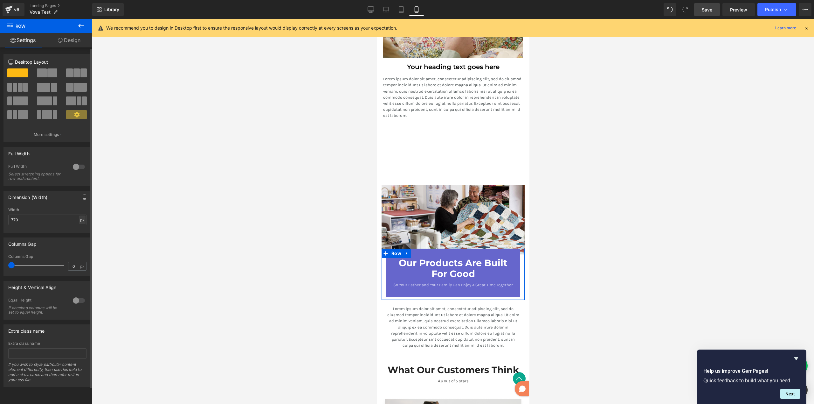
click at [81, 223] on div "px" at bounding box center [82, 219] width 6 height 9
click at [80, 229] on li "%" at bounding box center [82, 229] width 8 height 9
type input "100"
click at [53, 222] on input "100" at bounding box center [47, 219] width 78 height 10
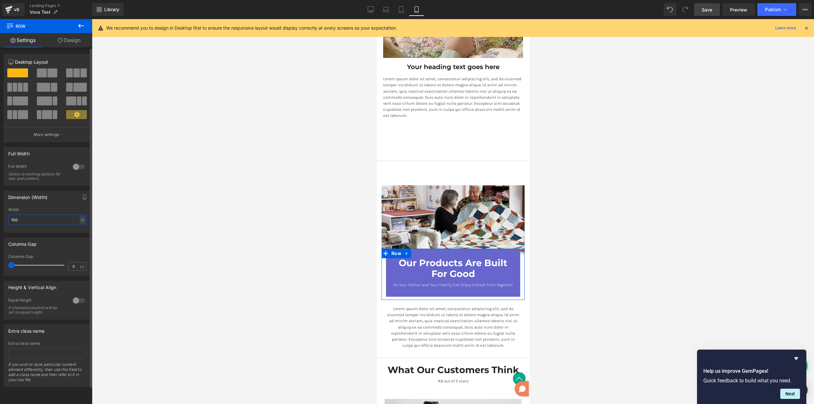
click at [53, 222] on input "100" at bounding box center [47, 219] width 78 height 10
click at [79, 167] on div at bounding box center [78, 167] width 15 height 10
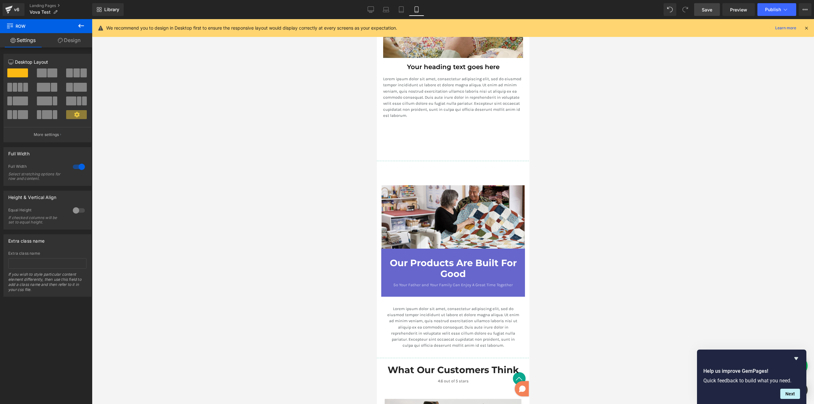
click at [597, 274] on div at bounding box center [453, 211] width 722 height 385
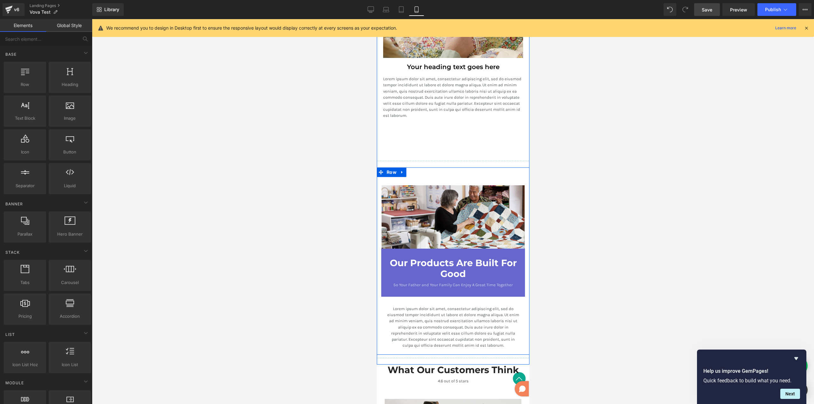
scroll to position [1171, 0]
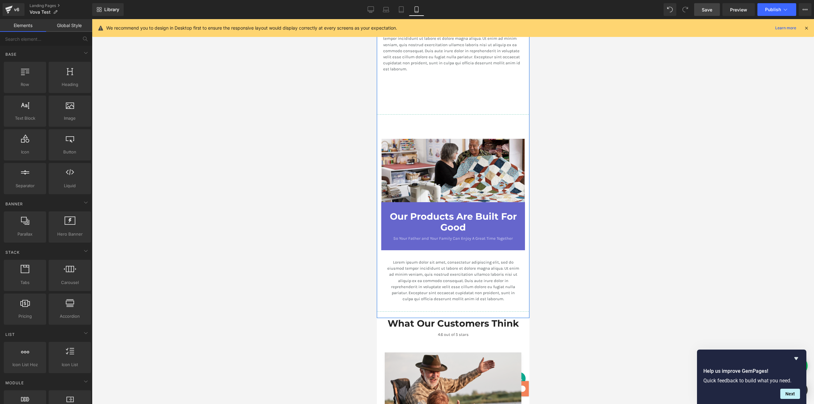
click at [461, 170] on link at bounding box center [463, 174] width 7 height 8
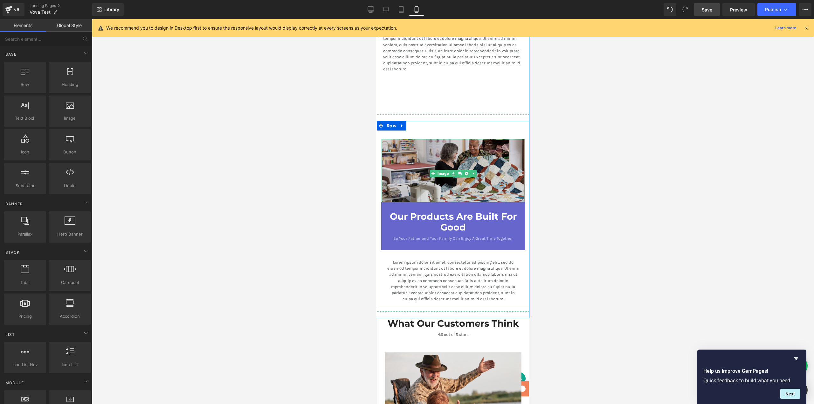
click at [439, 158] on img at bounding box center [452, 174] width 143 height 70
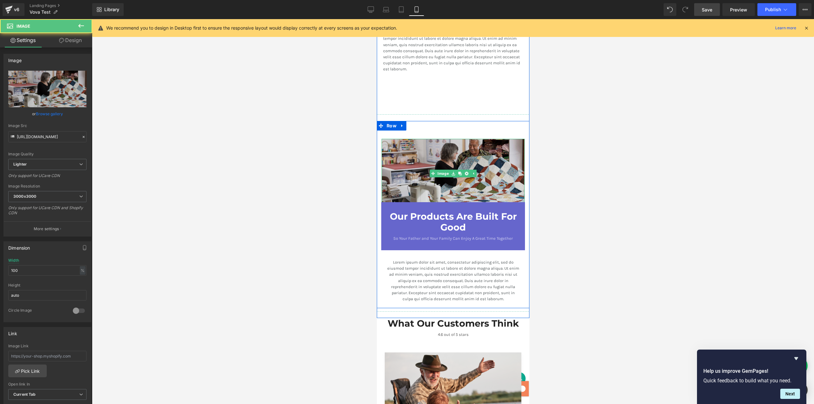
click at [397, 150] on img at bounding box center [452, 174] width 143 height 70
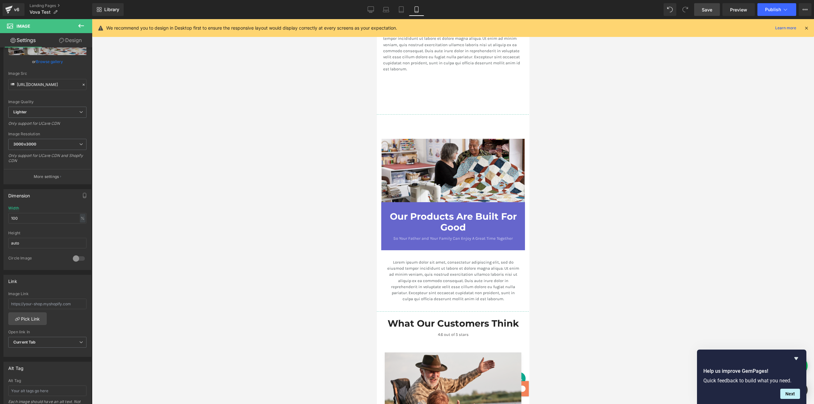
scroll to position [52, 0]
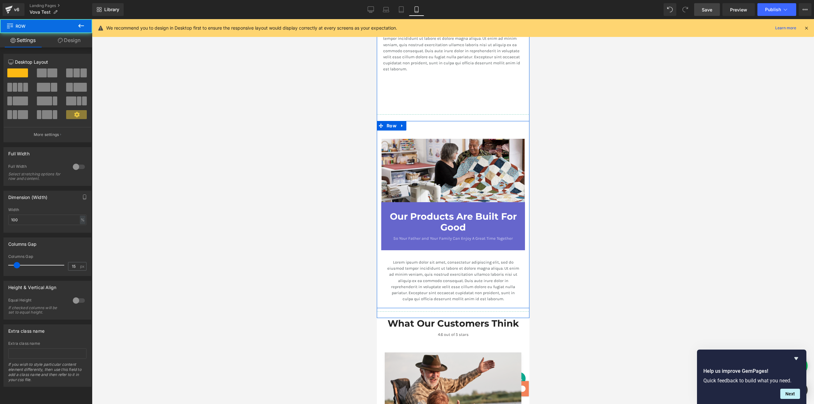
click at [390, 129] on div "Image Our Products Are Built For Good Heading So Your Father and Your Family Ca…" at bounding box center [453, 213] width 153 height 184
click at [79, 167] on div at bounding box center [78, 167] width 15 height 10
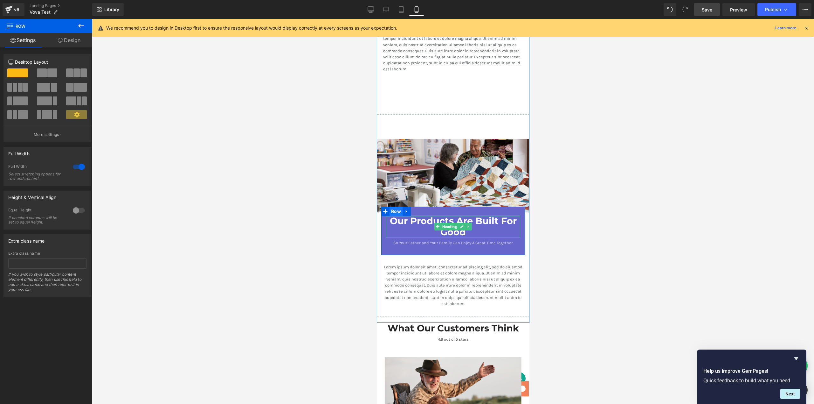
click at [387, 212] on span "Row" at bounding box center [391, 211] width 10 height 8
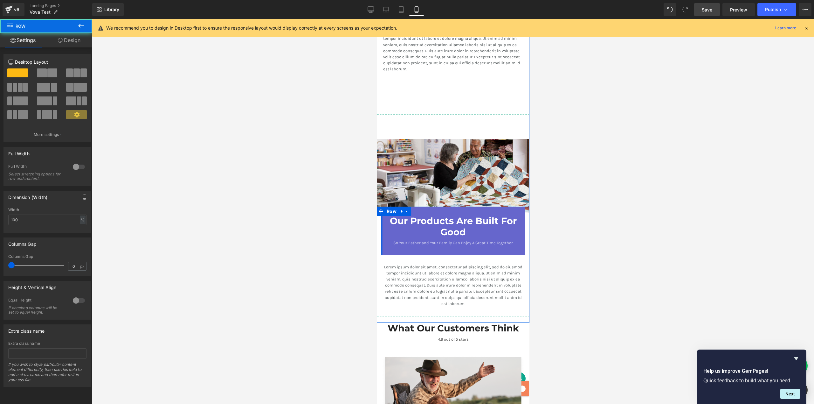
click at [381, 221] on div at bounding box center [382, 230] width 2 height 48
click at [381, 215] on div "Our Products Are Built For Good Heading So Your Father and Your Family Can Enjo…" at bounding box center [453, 230] width 144 height 30
click at [382, 220] on div "Our Products Are Built For Good Heading So Your Father and Your Family Can Enjo…" at bounding box center [453, 230] width 144 height 30
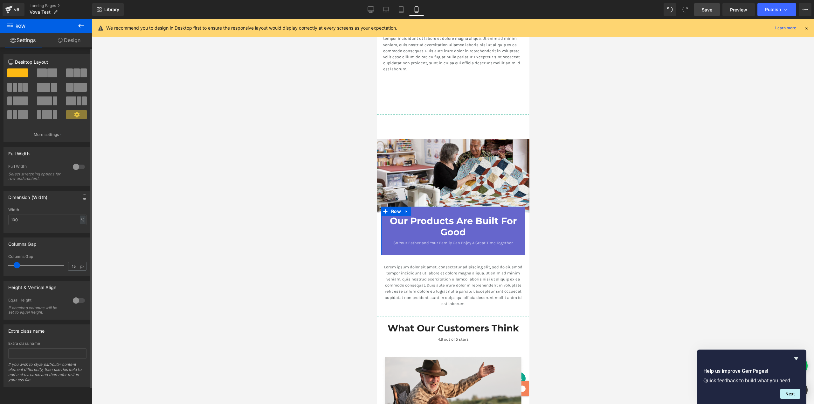
click at [75, 167] on div at bounding box center [78, 167] width 15 height 10
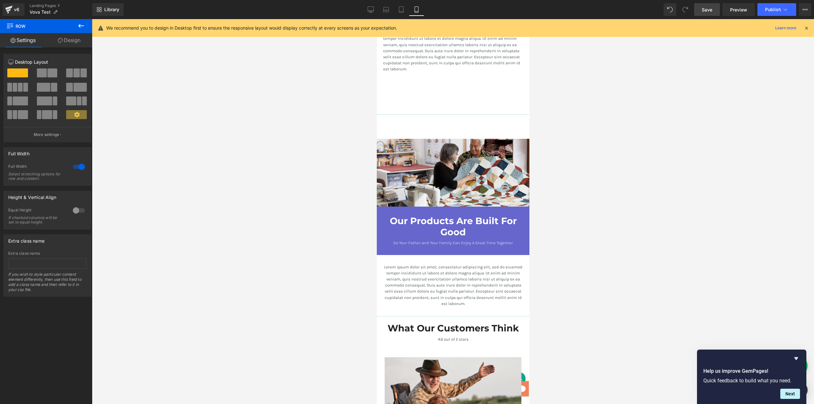
drag, startPoint x: 612, startPoint y: 243, endPoint x: 602, endPoint y: 256, distance: 16.4
click at [612, 243] on div at bounding box center [453, 211] width 722 height 385
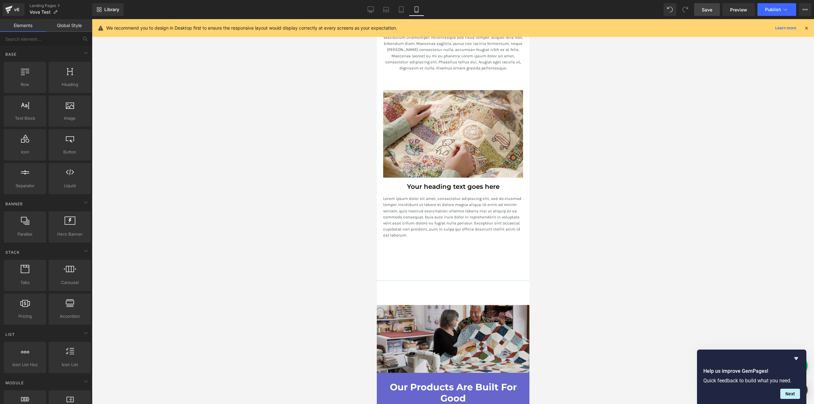
scroll to position [1116, 0]
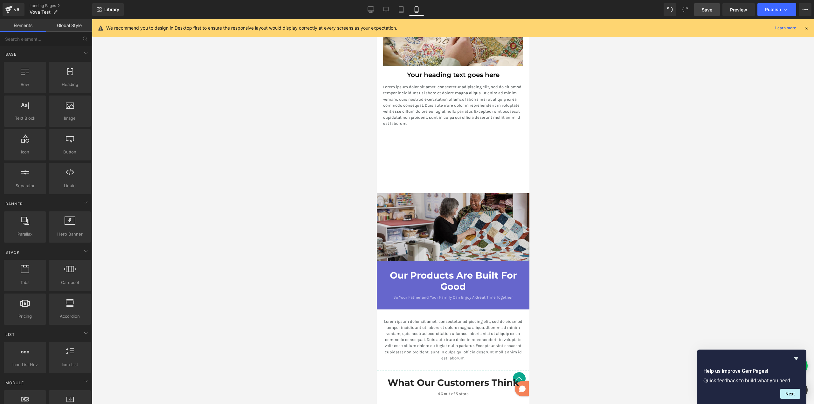
click at [389, 201] on img at bounding box center [453, 230] width 153 height 74
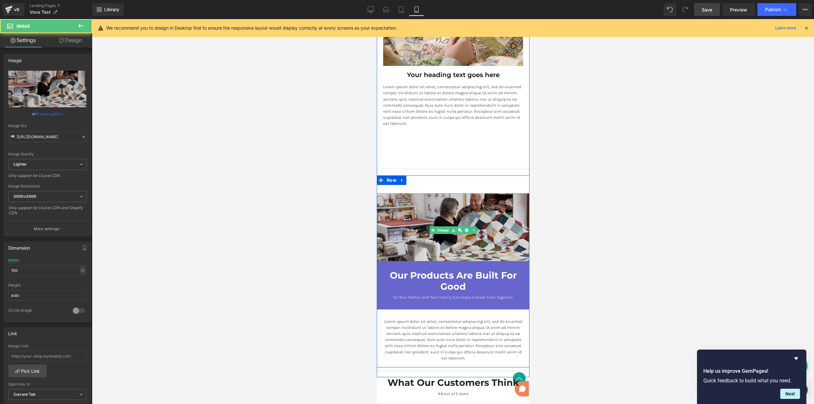
click at [389, 202] on img at bounding box center [453, 230] width 153 height 74
click at [448, 201] on img at bounding box center [453, 230] width 153 height 74
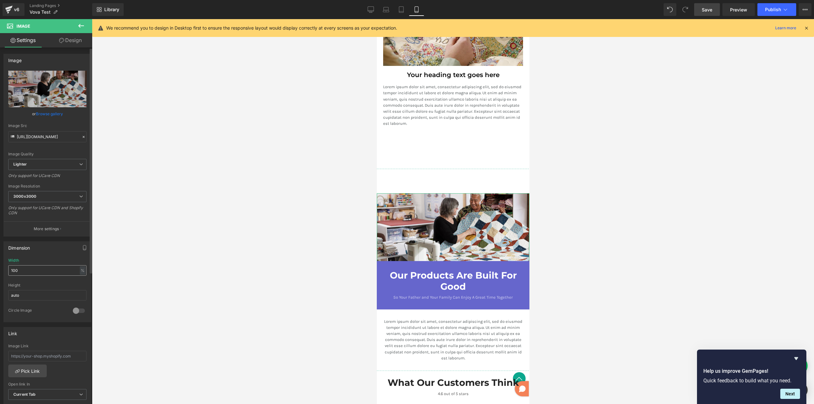
click at [33, 272] on input "100" at bounding box center [47, 270] width 78 height 10
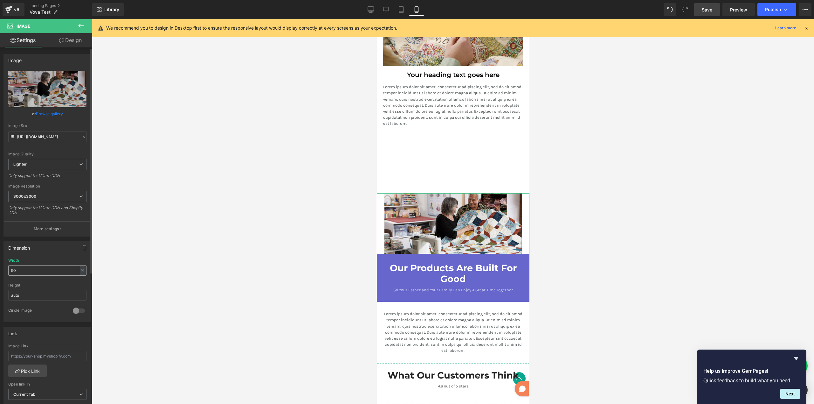
click at [33, 272] on input "90" at bounding box center [47, 270] width 78 height 10
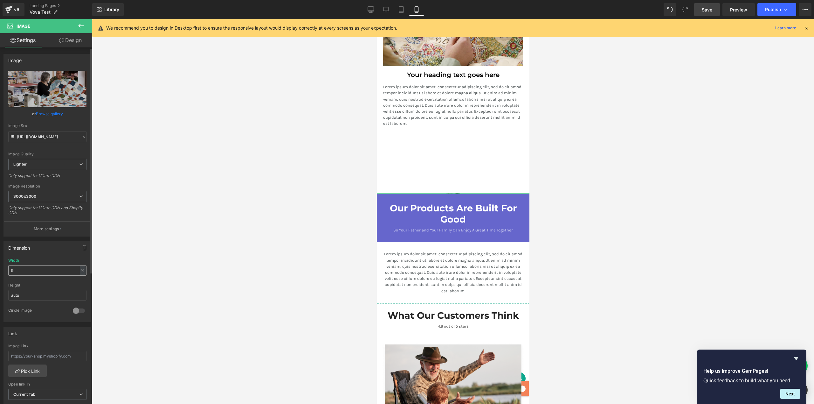
type input "95"
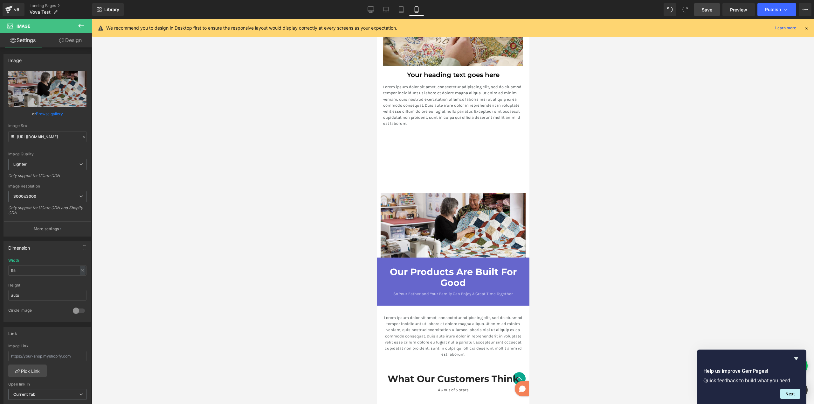
click at [381, 260] on icon at bounding box center [382, 262] width 3 height 4
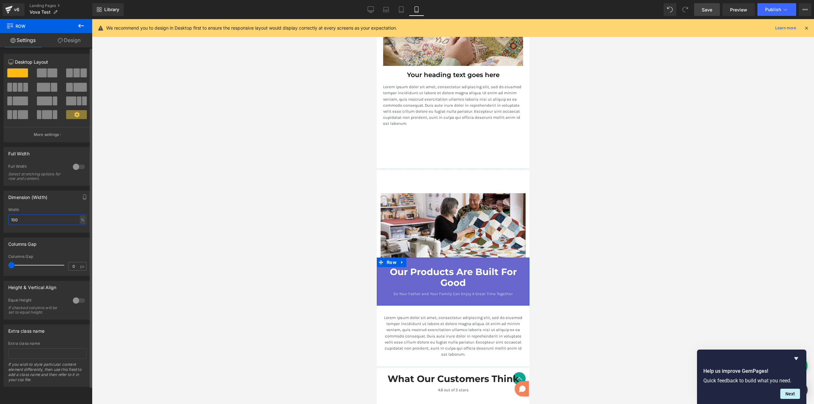
click at [38, 220] on input "100" at bounding box center [47, 219] width 78 height 10
type input "95"
click at [580, 266] on div at bounding box center [453, 211] width 722 height 385
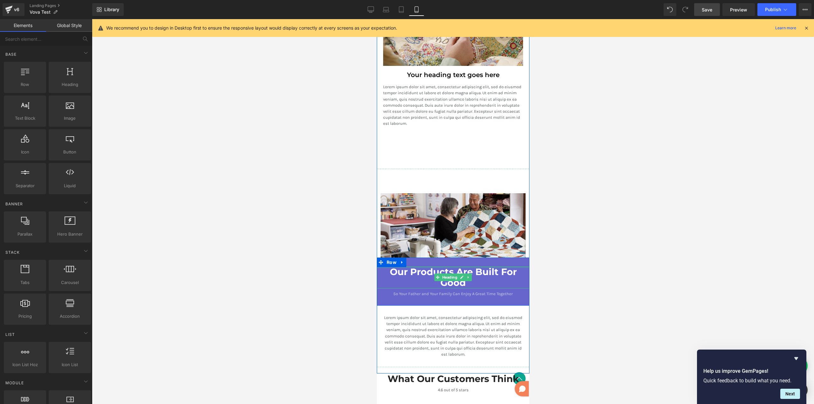
click at [510, 266] on div "Our Products Are Built For Good Heading" at bounding box center [453, 277] width 153 height 22
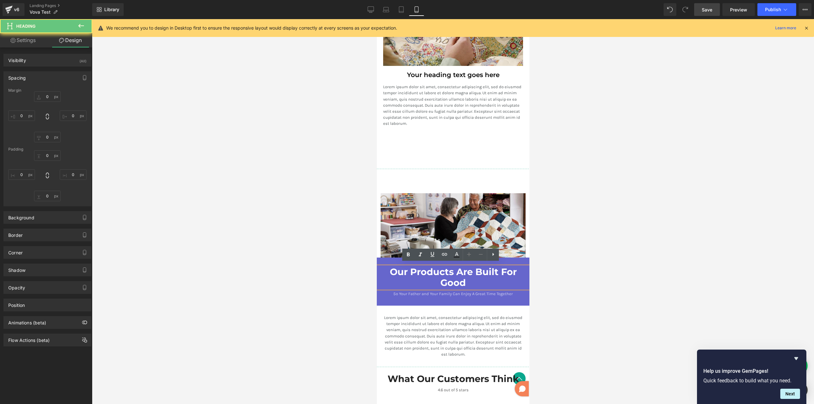
type input "0"
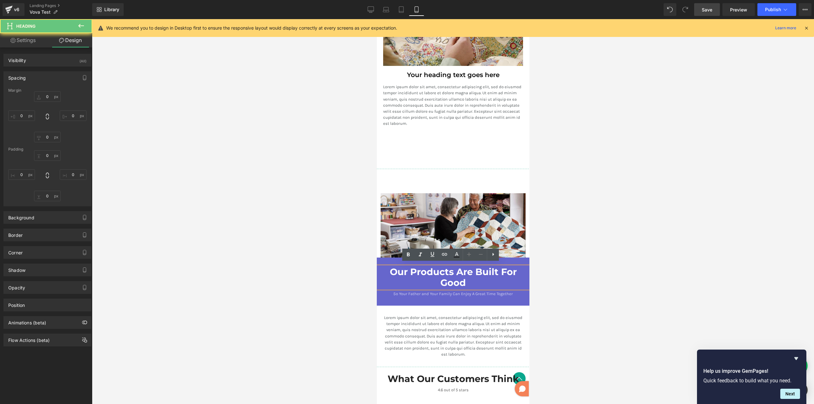
type input "0"
click at [448, 261] on div "Our Products Are Built For Good Heading So Your Father and Your Family Can Enjo…" at bounding box center [453, 281] width 153 height 48
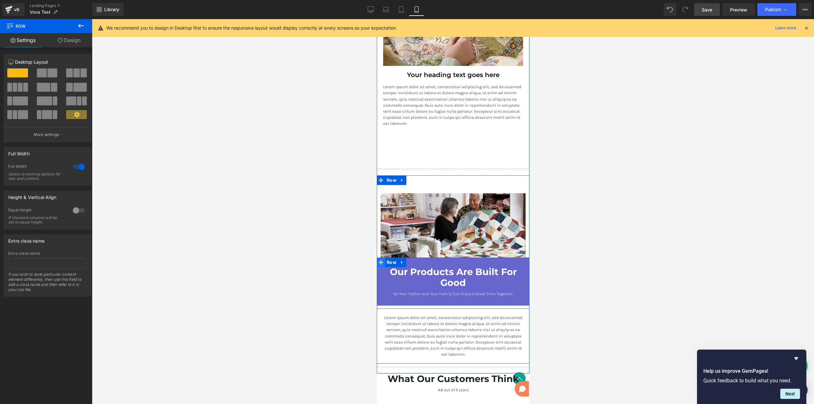
click at [380, 260] on icon at bounding box center [381, 262] width 4 height 4
click at [74, 212] on div at bounding box center [78, 210] width 15 height 10
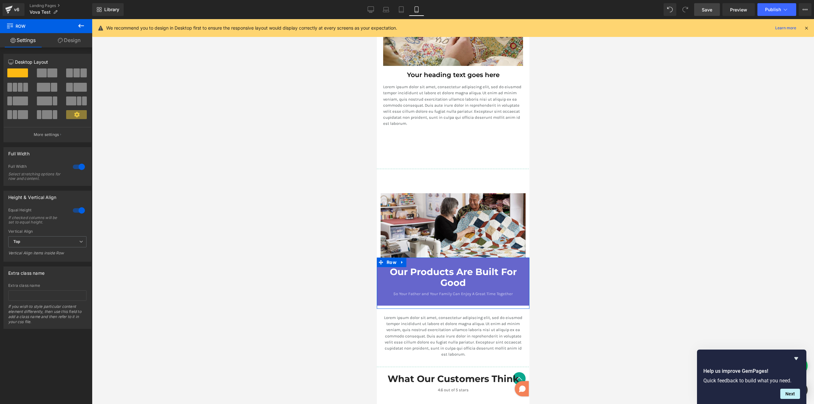
click at [77, 212] on div at bounding box center [78, 210] width 15 height 10
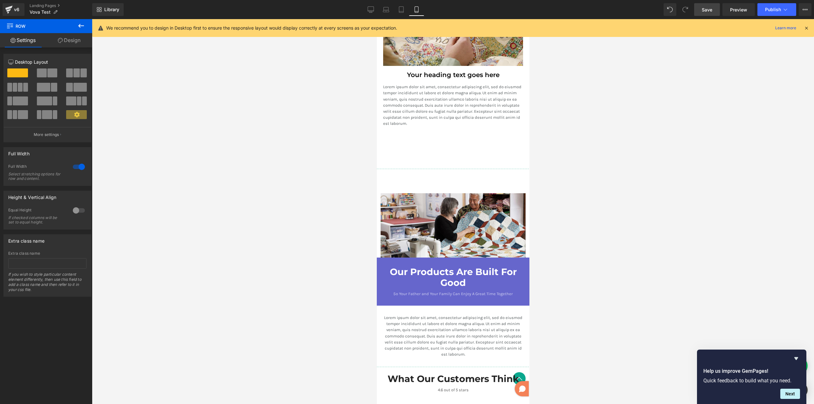
click at [218, 215] on div at bounding box center [453, 211] width 722 height 385
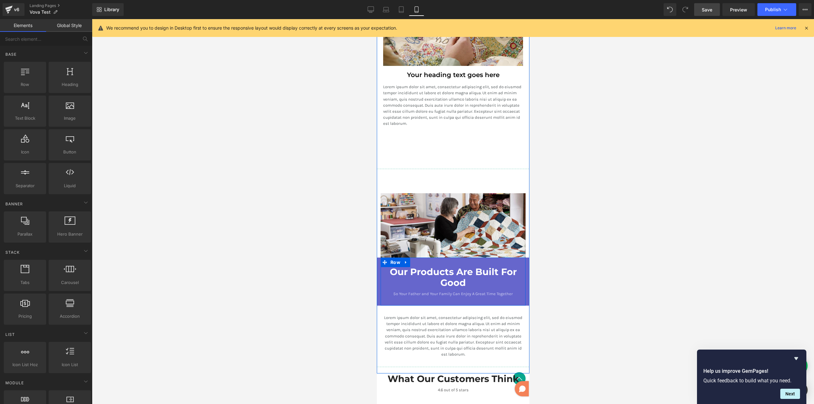
click at [381, 260] on icon at bounding box center [382, 261] width 3 height 3
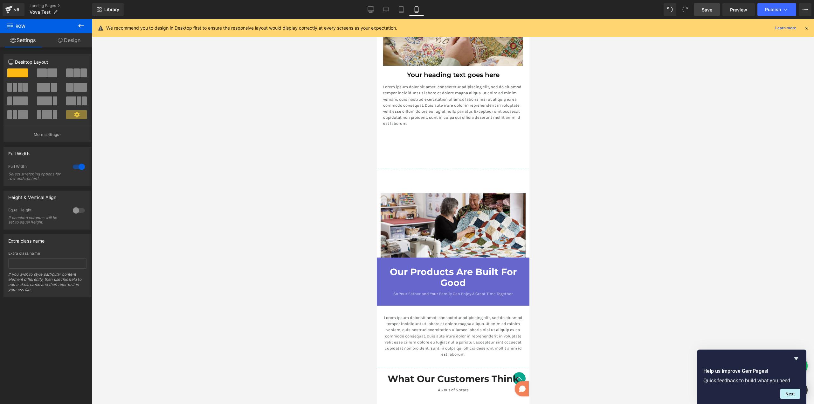
click at [376, 238] on div at bounding box center [453, 211] width 722 height 385
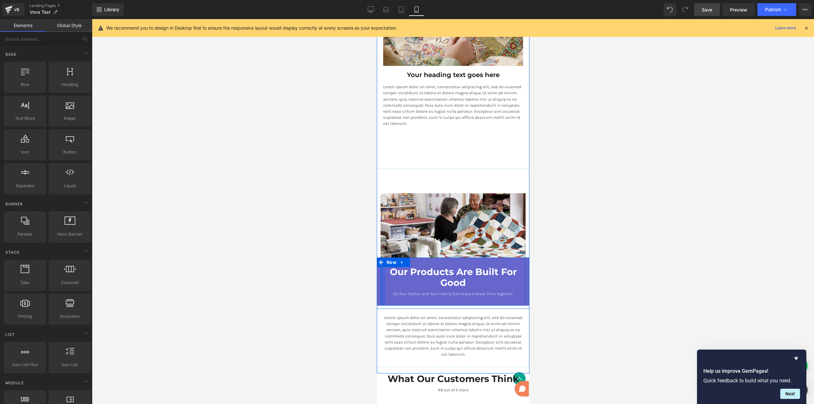
click at [380, 293] on div at bounding box center [382, 281] width 4 height 48
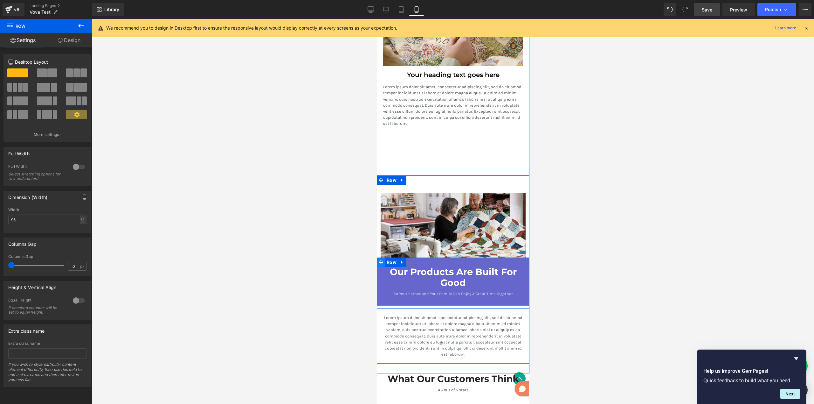
click at [379, 260] on icon at bounding box center [381, 262] width 4 height 4
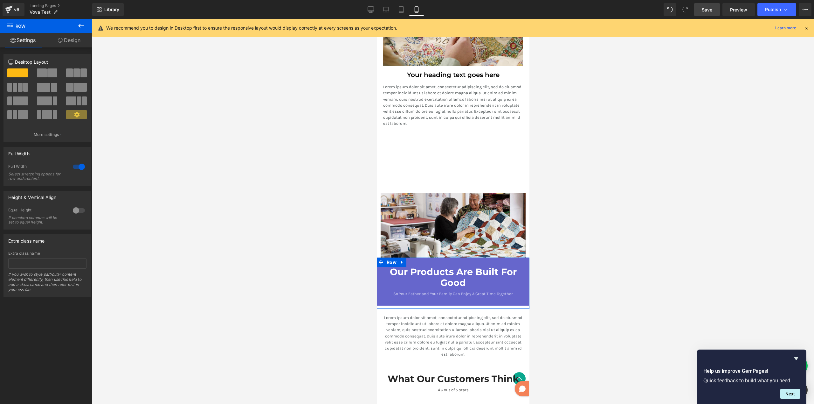
click at [83, 167] on div at bounding box center [78, 167] width 15 height 10
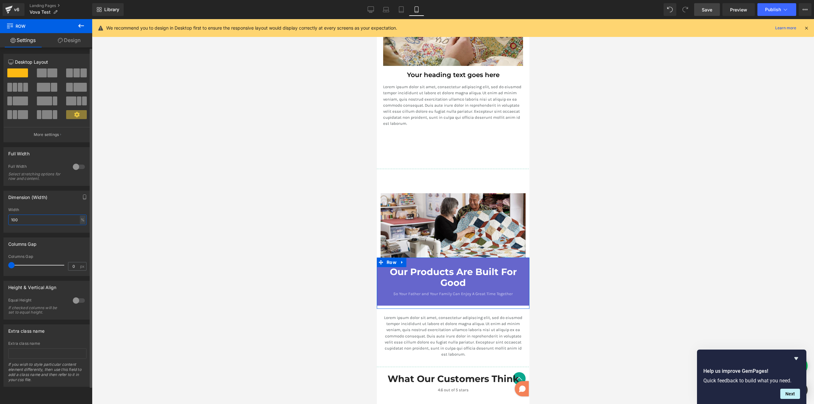
click at [53, 220] on input "100" at bounding box center [47, 219] width 78 height 10
type input "95"
click at [382, 290] on p "So Your Father and Your Family Can Enjoy A Great Time Together" at bounding box center [453, 293] width 153 height 6
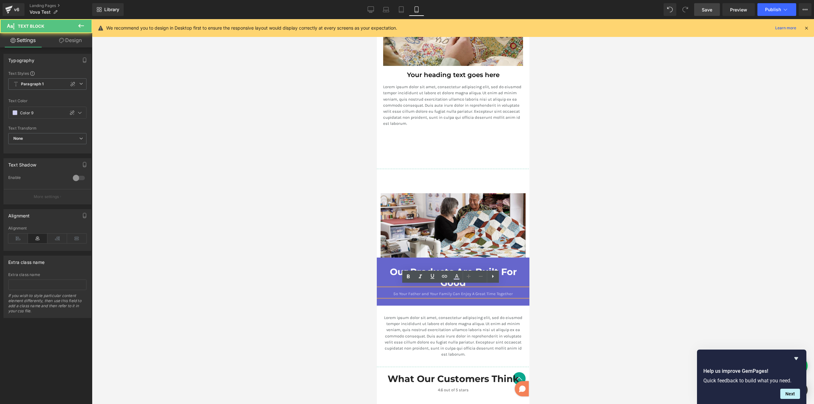
click at [382, 299] on div "Our Products Are Built For Good Heading So Your Father and Your Family Can Enjo…" at bounding box center [453, 281] width 153 height 48
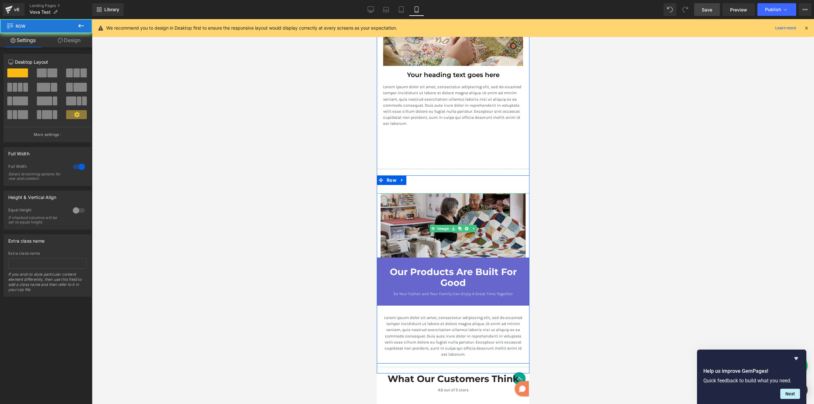
click at [383, 235] on img at bounding box center [452, 228] width 145 height 71
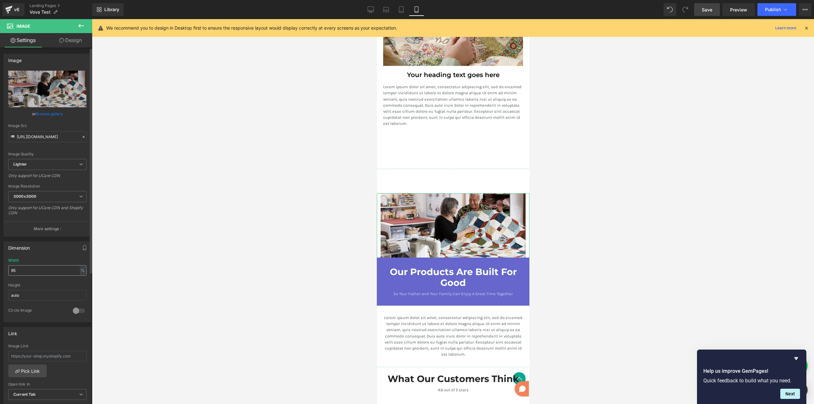
click at [28, 270] on input "95" at bounding box center [47, 270] width 78 height 10
type input "100"
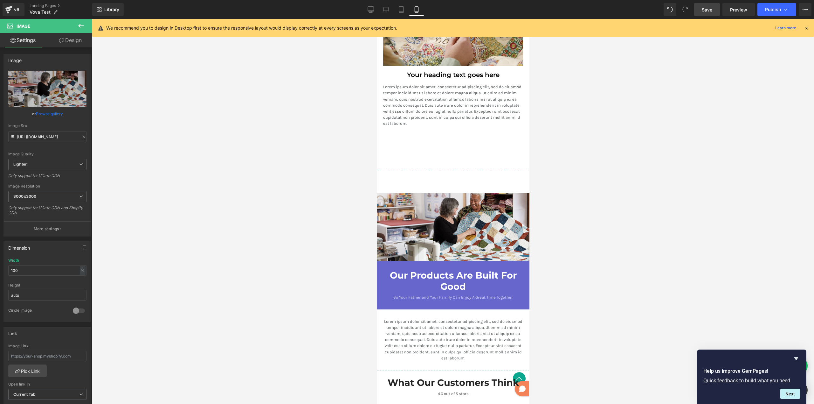
click at [576, 267] on div at bounding box center [453, 211] width 722 height 385
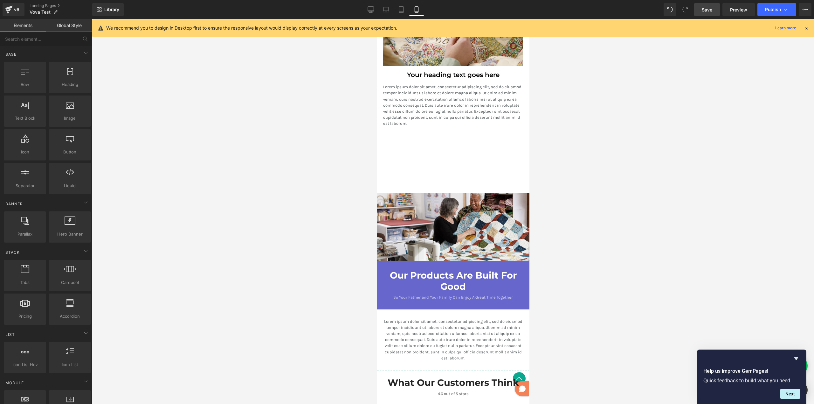
click at [577, 267] on div at bounding box center [453, 211] width 722 height 385
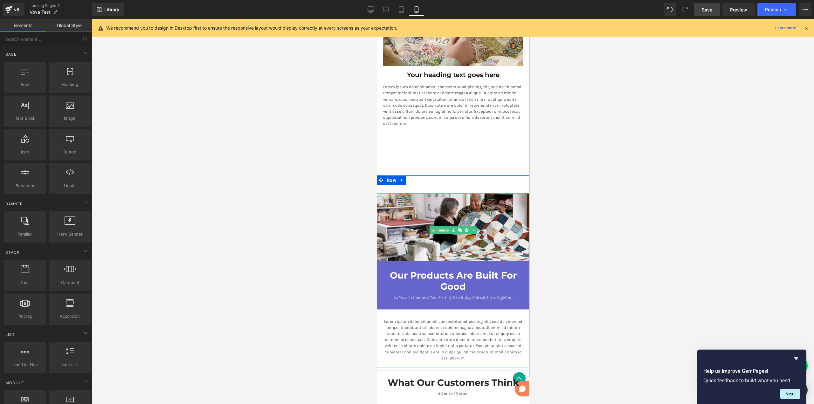
scroll to position [1204, 0]
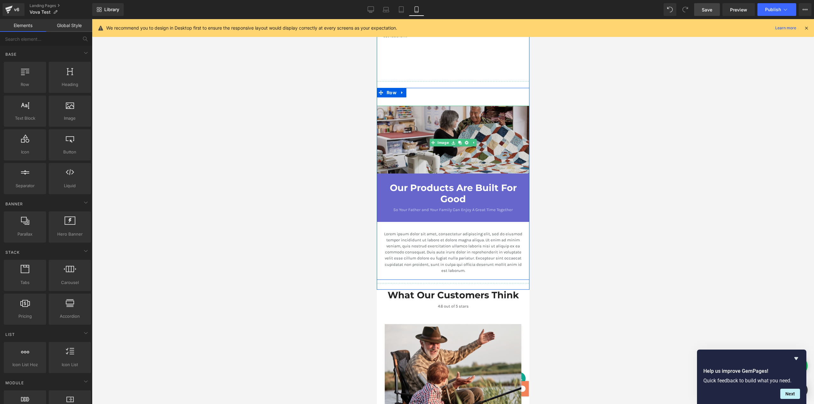
click at [429, 115] on img at bounding box center [453, 143] width 153 height 74
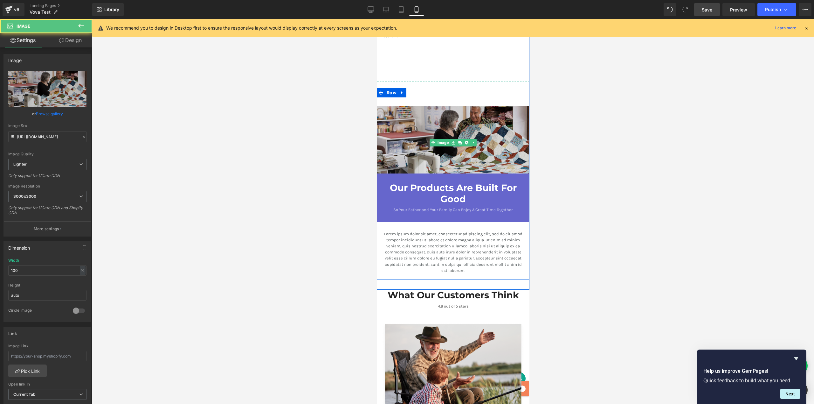
click at [407, 115] on img at bounding box center [453, 143] width 153 height 74
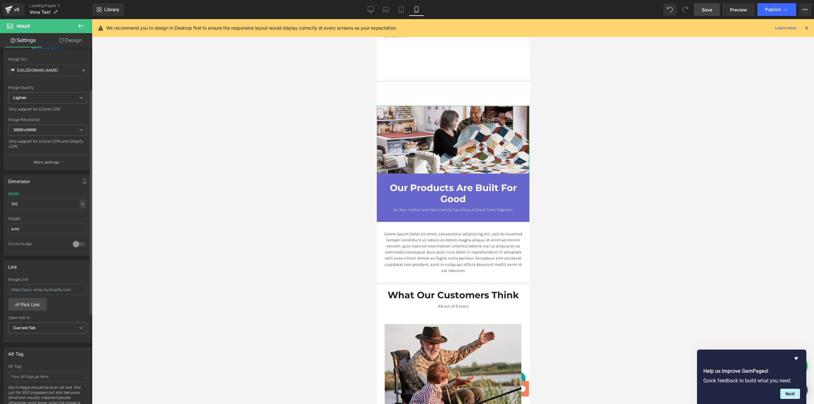
scroll to position [62, 0]
click at [390, 173] on div "Our Products Are Built For Good Heading So Your Father and Your Family Can Enjo…" at bounding box center [452, 198] width 145 height 51
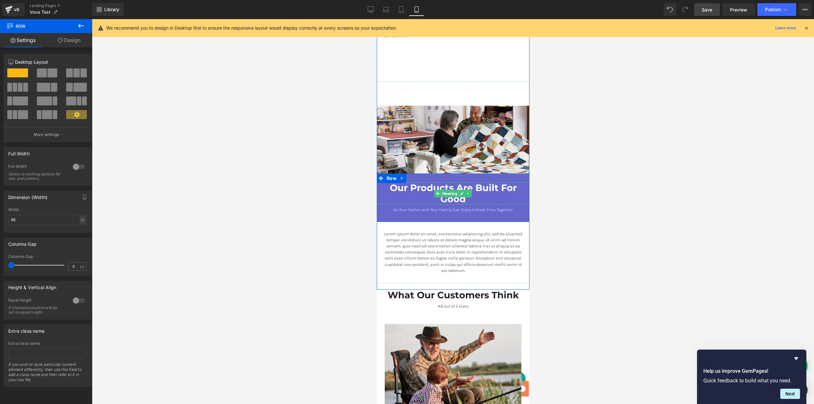
click at [379, 195] on h3 "Our Products Are Built For Good" at bounding box center [453, 193] width 153 height 22
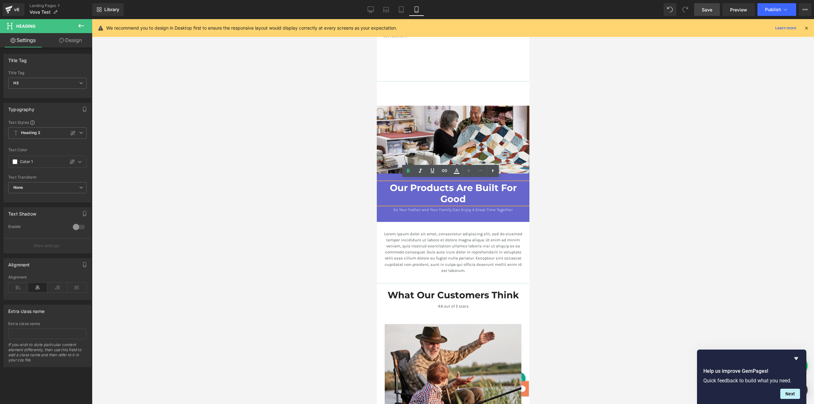
click at [380, 174] on div "Our Products Are Built For Good Heading So Your Father and Your Family Can Enjo…" at bounding box center [453, 197] width 153 height 48
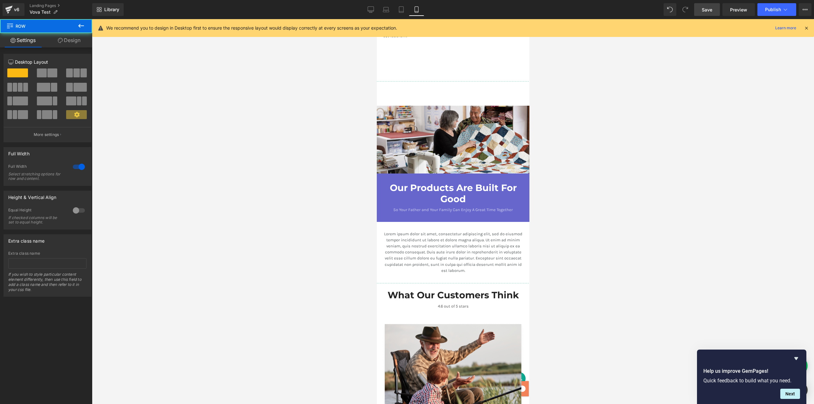
click at [380, 174] on div "Our Products Are Built For Good Heading So Your Father and Your Family Can Enjo…" at bounding box center [453, 197] width 153 height 48
click at [379, 176] on icon at bounding box center [381, 178] width 4 height 5
click at [80, 168] on div at bounding box center [78, 167] width 15 height 10
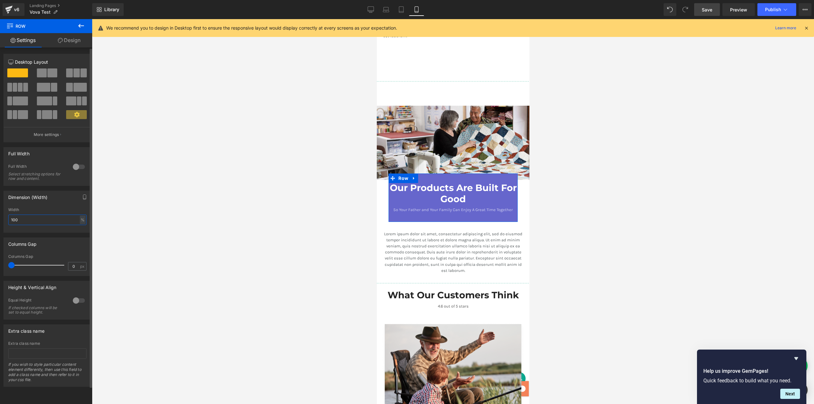
click at [47, 221] on input "100" at bounding box center [47, 219] width 78 height 10
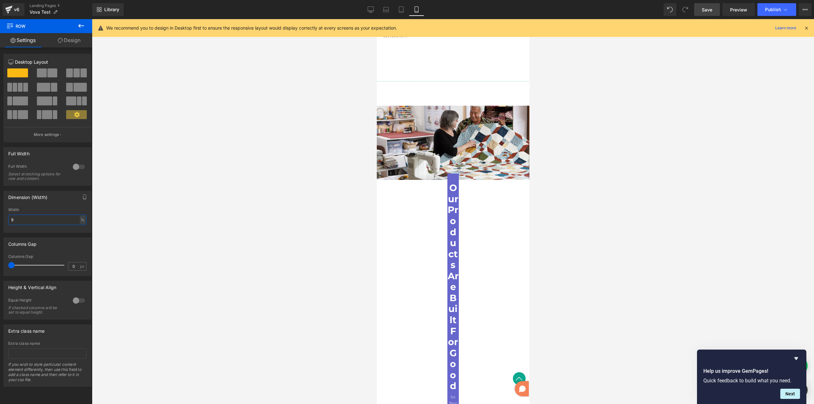
type input "95"
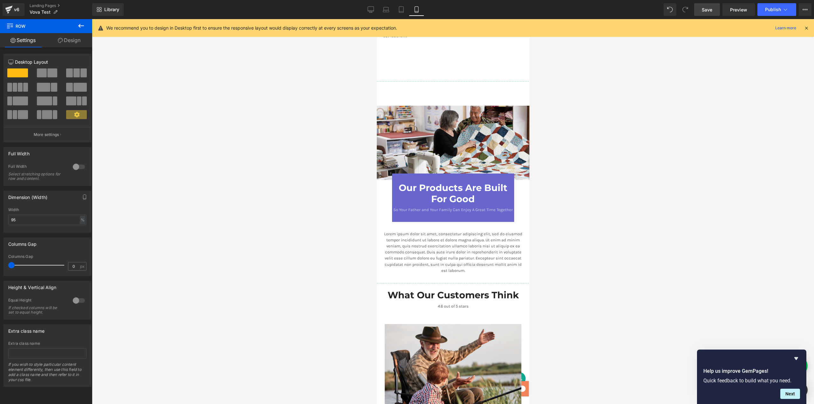
drag, startPoint x: 632, startPoint y: 255, endPoint x: 618, endPoint y: 254, distance: 14.0
click at [630, 254] on div at bounding box center [453, 211] width 722 height 385
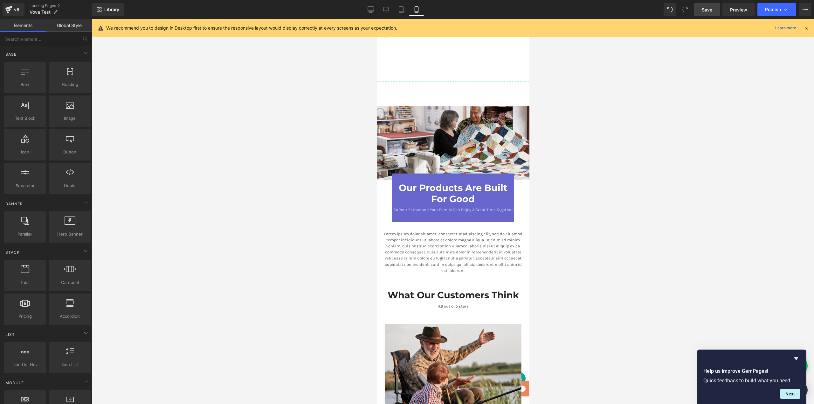
click at [623, 174] on div at bounding box center [453, 211] width 722 height 385
click at [582, 162] on div at bounding box center [453, 211] width 722 height 385
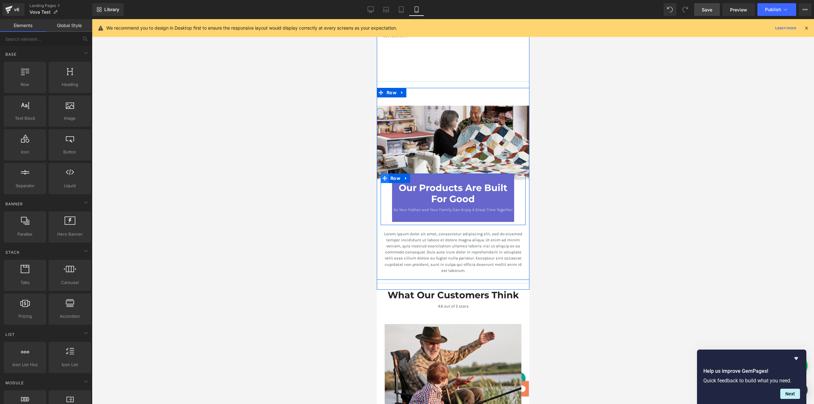
click at [382, 176] on icon at bounding box center [384, 178] width 4 height 5
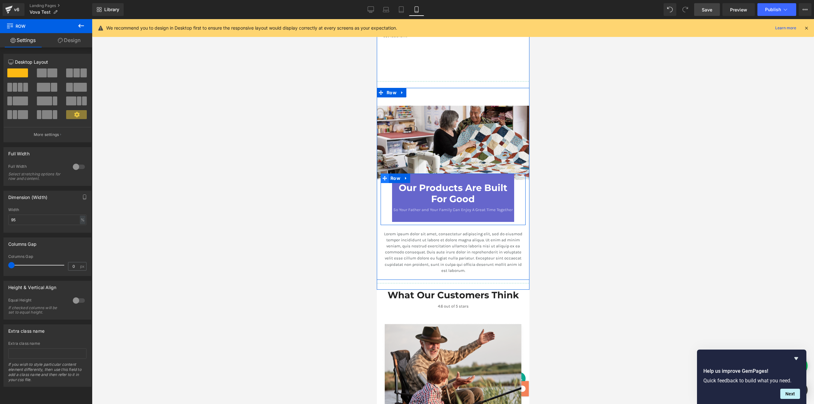
click at [384, 177] on icon at bounding box center [384, 178] width 4 height 5
click at [393, 185] on h3 "Our Products Are Built For Good" at bounding box center [453, 193] width 122 height 22
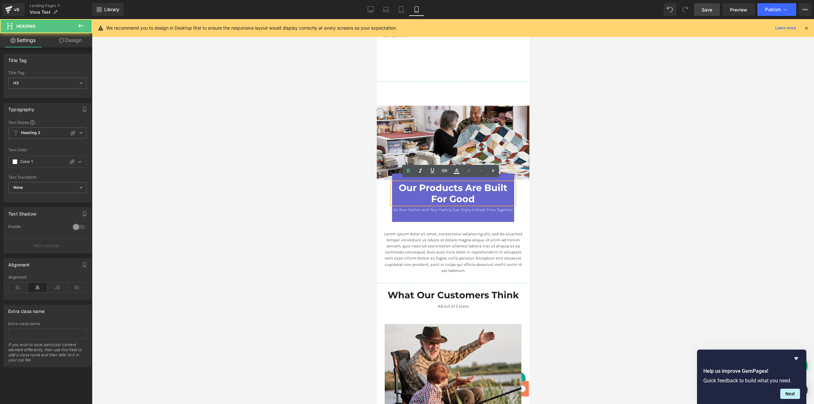
click at [393, 175] on div "Our Products Are Built For Good Heading So Your Father and Your Family Can Enjo…" at bounding box center [453, 197] width 122 height 48
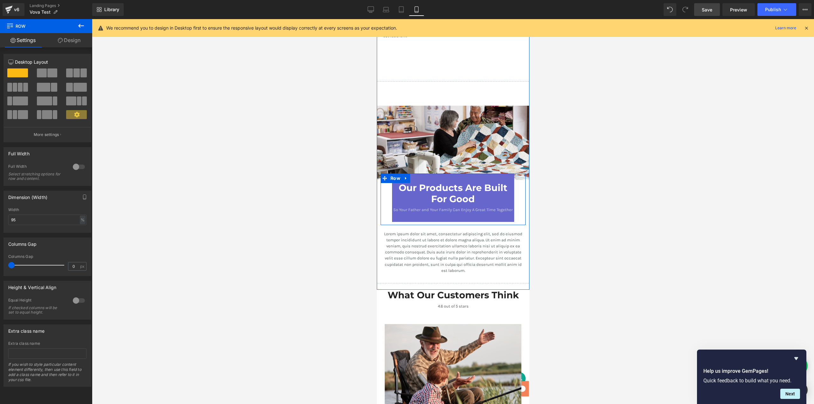
click at [394, 176] on span "Row" at bounding box center [395, 178] width 13 height 10
click at [80, 166] on div at bounding box center [78, 167] width 15 height 10
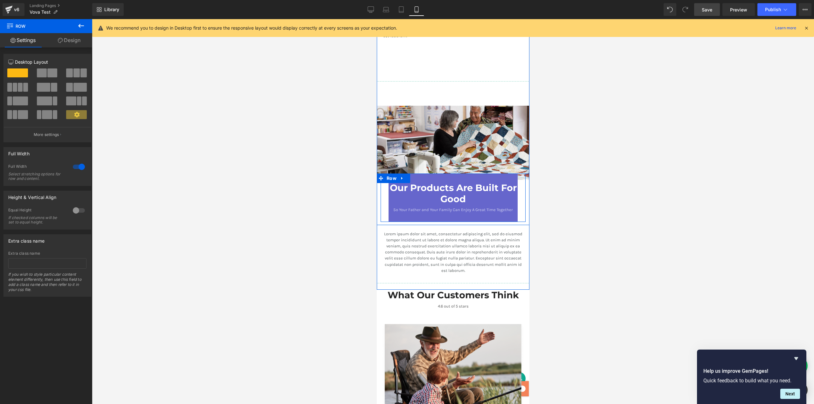
click at [385, 183] on div "Our Products Are Built For Good Heading So Your Father and Your Family Can Enjo…" at bounding box center [453, 197] width 136 height 48
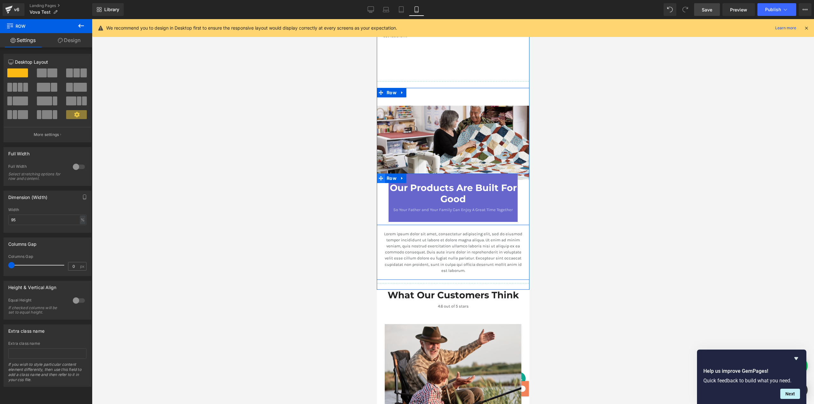
click at [380, 176] on icon at bounding box center [381, 178] width 4 height 4
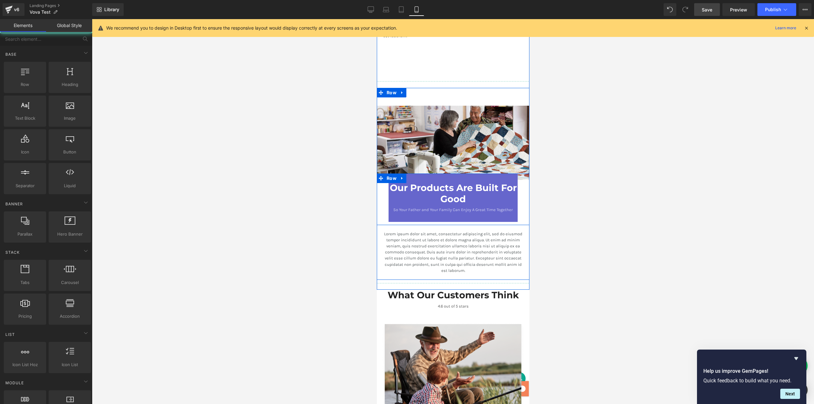
drag, startPoint x: 666, startPoint y: 213, endPoint x: 663, endPoint y: 212, distance: 3.3
click at [666, 213] on div at bounding box center [453, 211] width 722 height 385
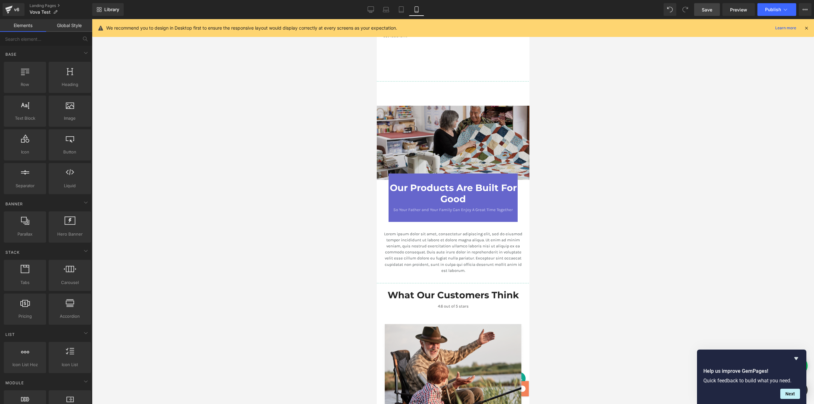
click at [377, 19] on div at bounding box center [377, 19] width 0 height 0
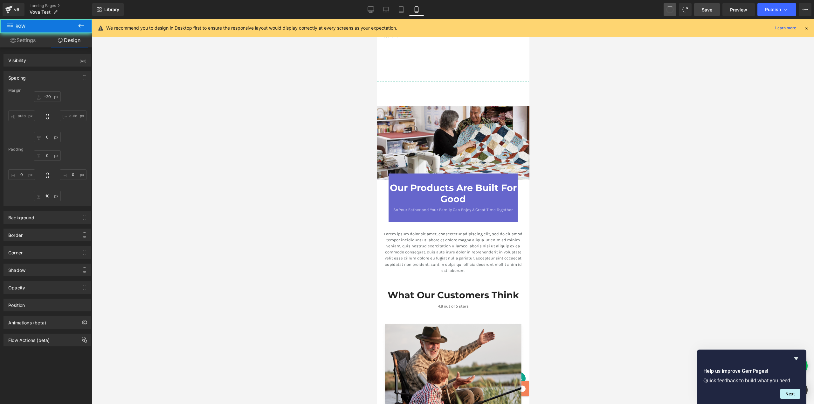
type input "-20"
type input "0"
type input "10"
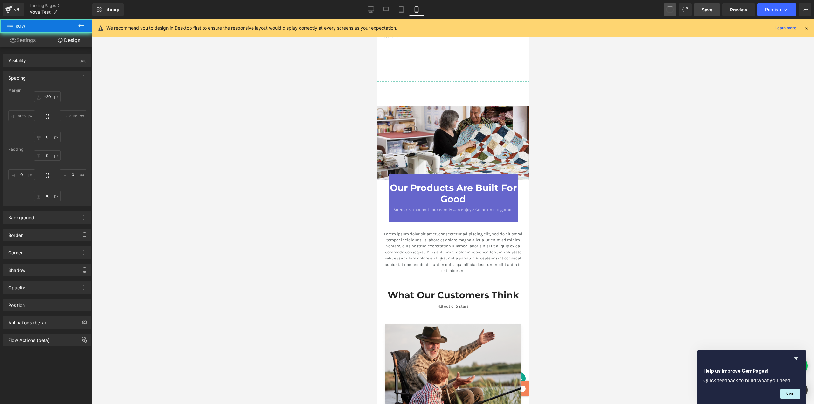
type input "0"
type input "95"
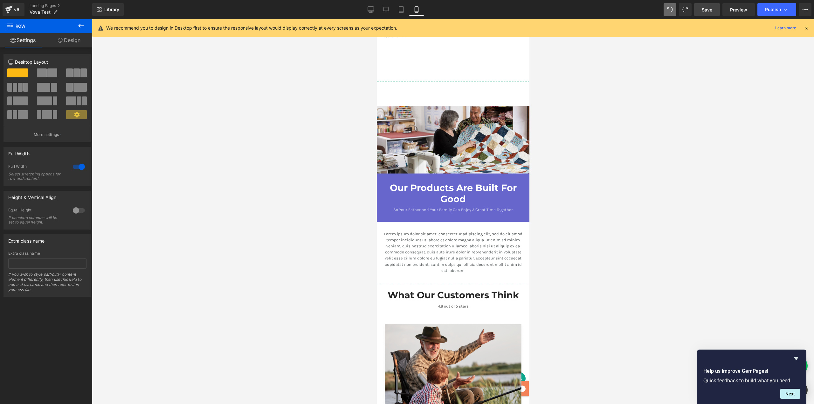
click at [607, 153] on div at bounding box center [453, 211] width 722 height 385
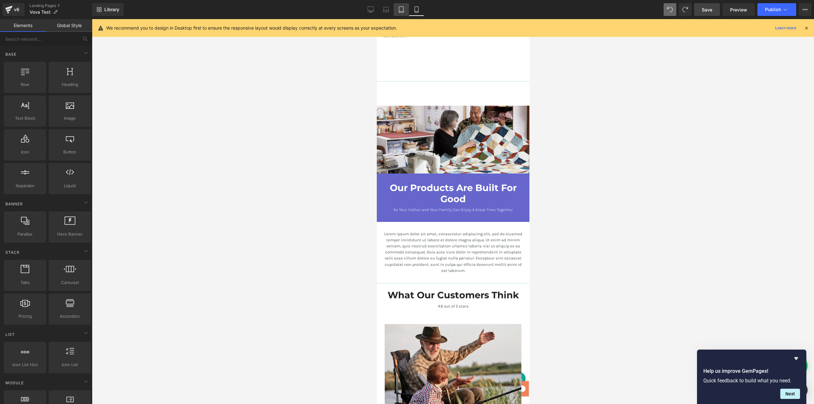
click at [400, 12] on icon at bounding box center [401, 9] width 6 height 6
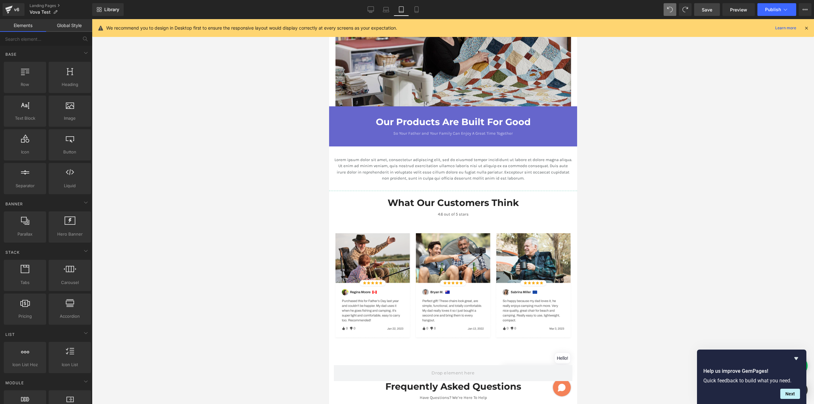
scroll to position [873, 0]
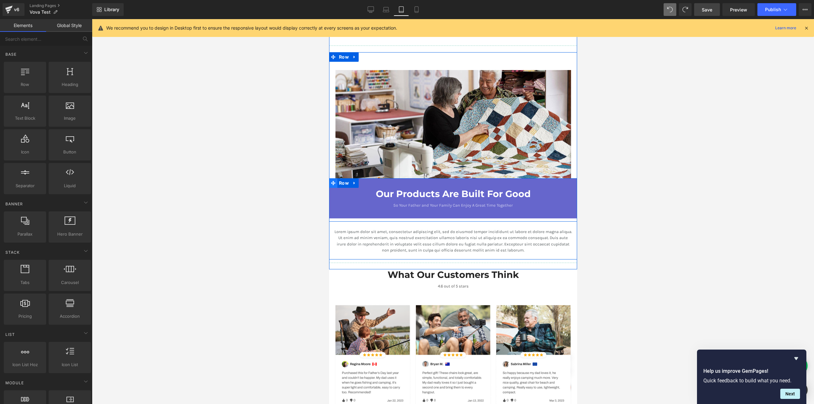
click at [331, 181] on icon at bounding box center [333, 183] width 4 height 4
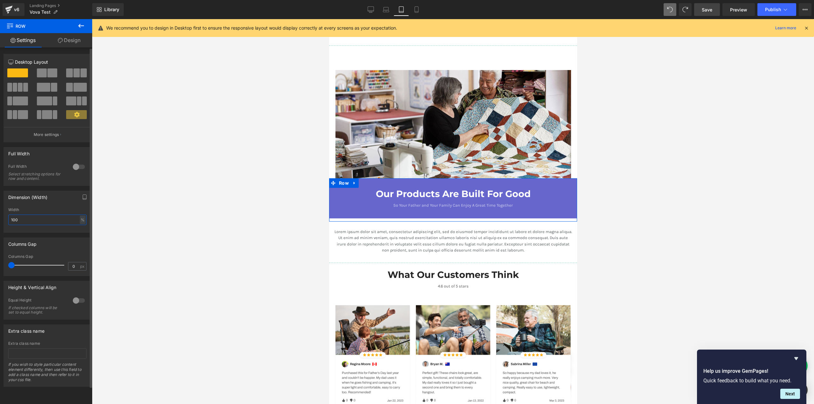
click at [17, 220] on input "100" at bounding box center [47, 219] width 78 height 10
type input "80"
click at [333, 178] on span at bounding box center [333, 183] width 8 height 10
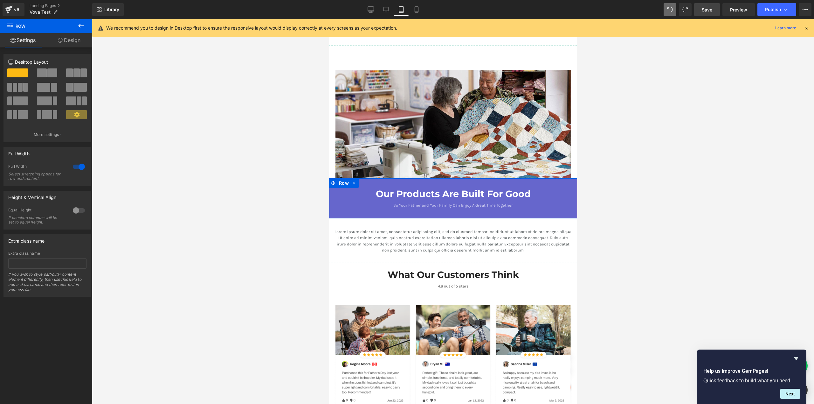
click at [81, 167] on div at bounding box center [78, 167] width 15 height 10
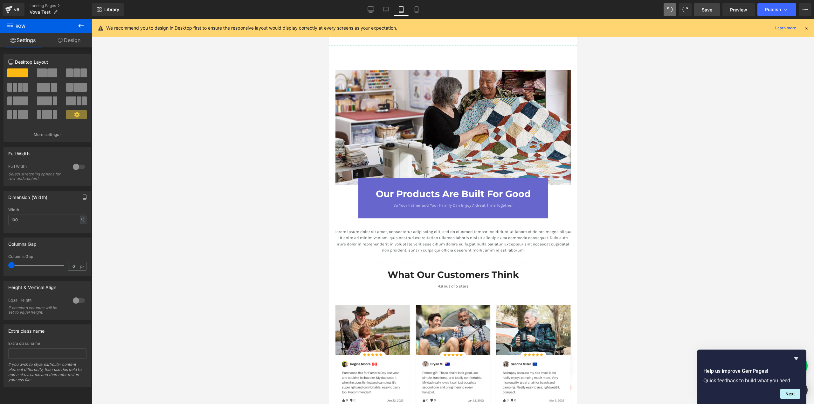
click at [688, 165] on div at bounding box center [453, 211] width 722 height 385
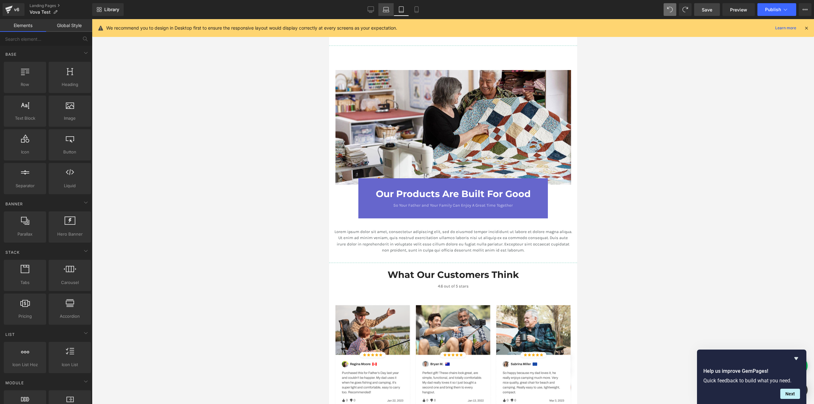
click at [384, 8] on icon at bounding box center [386, 9] width 6 height 6
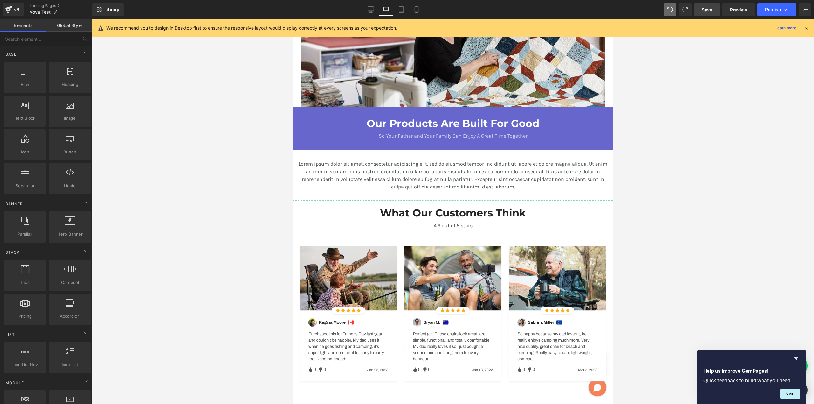
scroll to position [607, 0]
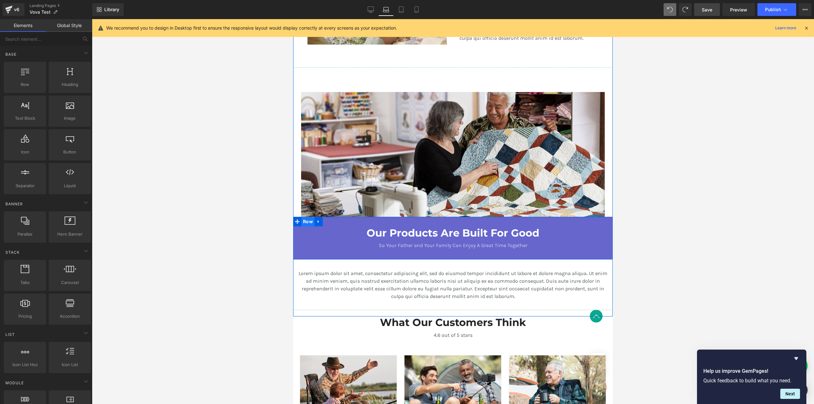
click at [302, 224] on div "Our Products Are Built For Good Heading So Your Father and Your Family Can Enjo…" at bounding box center [453, 238] width 320 height 43
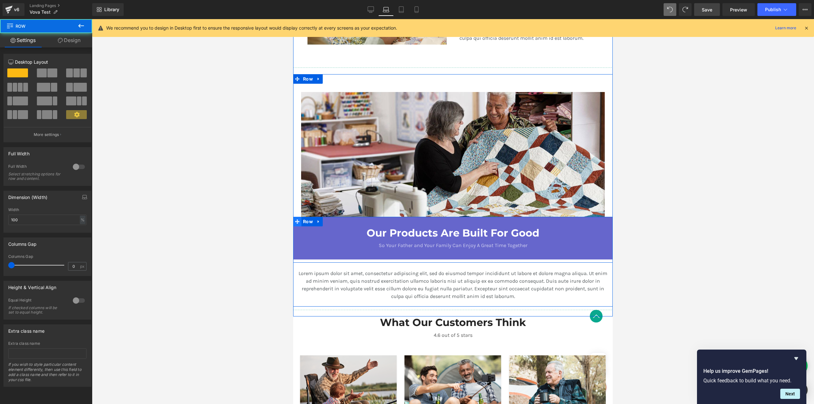
click at [297, 220] on icon at bounding box center [297, 221] width 4 height 4
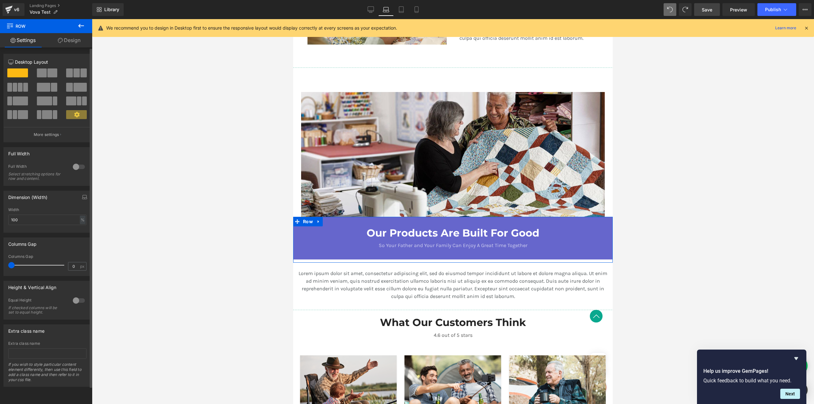
click at [78, 165] on div at bounding box center [78, 167] width 15 height 10
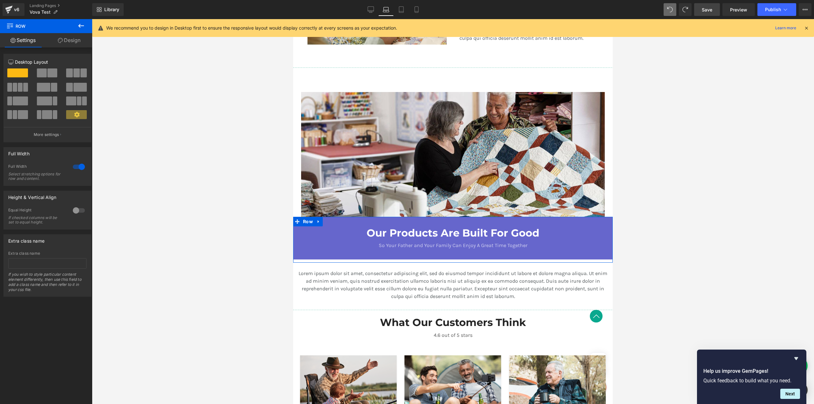
click at [80, 165] on div at bounding box center [78, 167] width 15 height 10
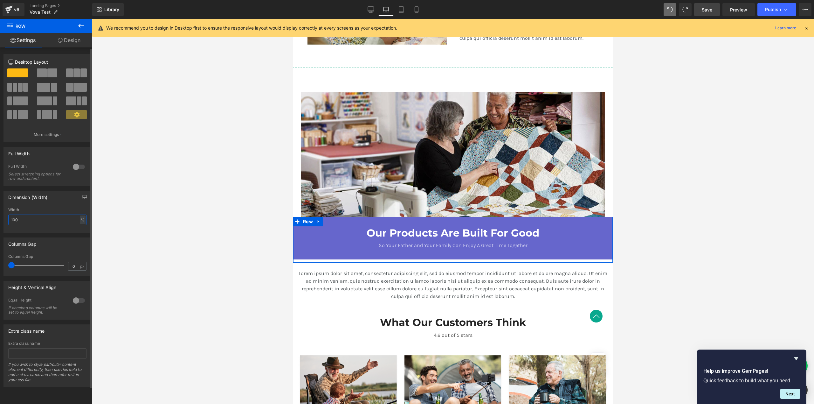
click at [41, 219] on input "100" at bounding box center [47, 219] width 78 height 10
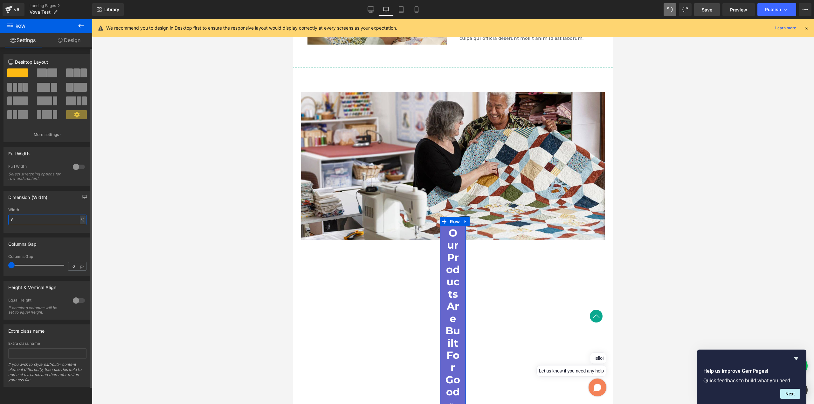
type input "80"
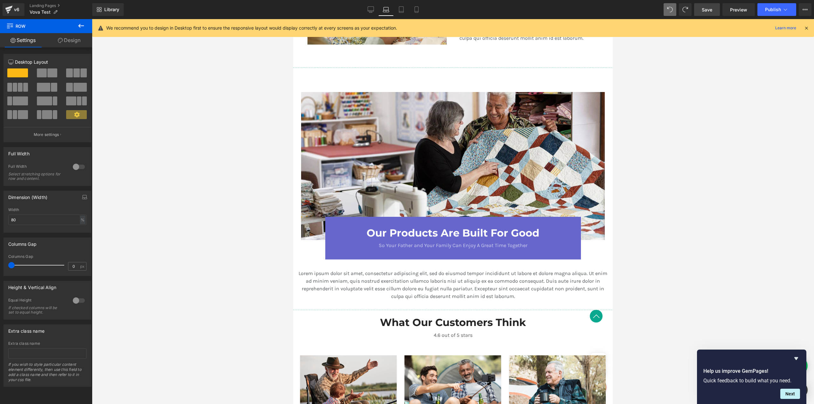
click at [700, 219] on div at bounding box center [453, 211] width 722 height 385
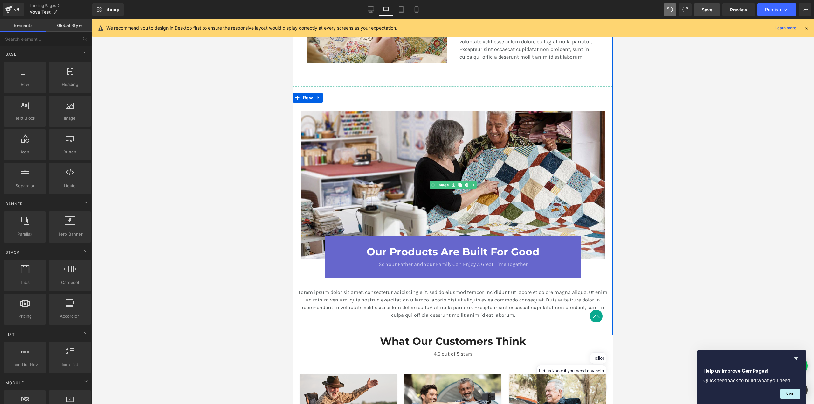
scroll to position [530, 0]
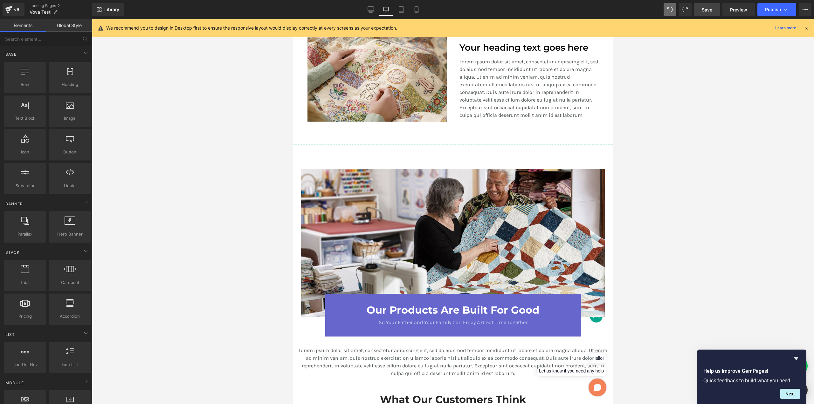
click at [372, 2] on div "Library Laptop Desktop Laptop Tablet Mobile Save Preview Publish Scheduled View…" at bounding box center [453, 9] width 722 height 19
click at [371, 9] on icon at bounding box center [371, 9] width 6 height 6
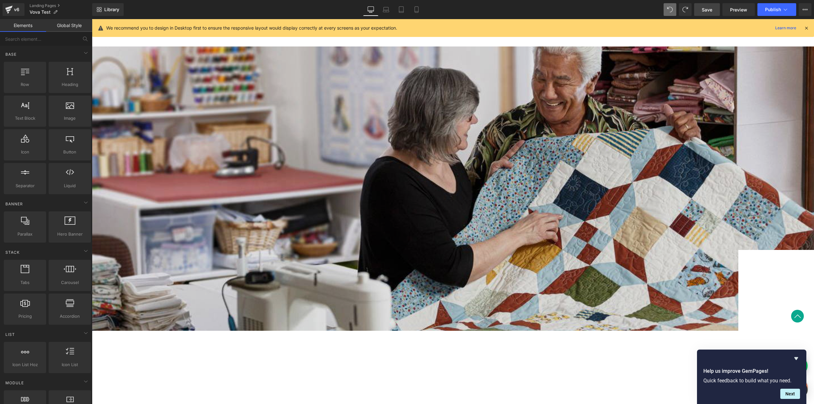
scroll to position [767, 0]
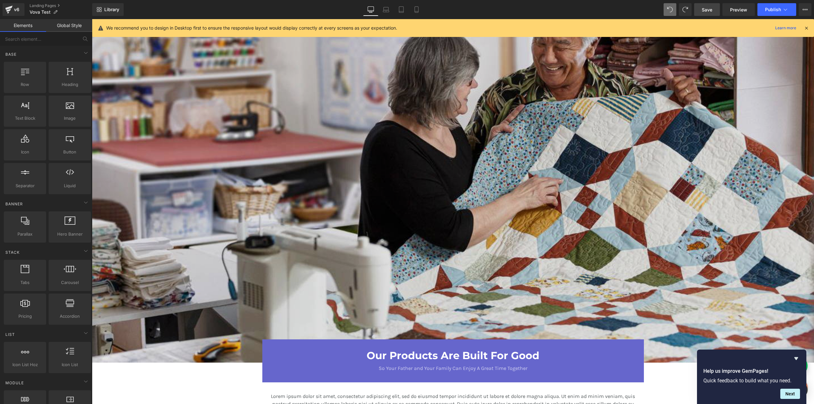
click at [155, 121] on img at bounding box center [453, 187] width 722 height 352
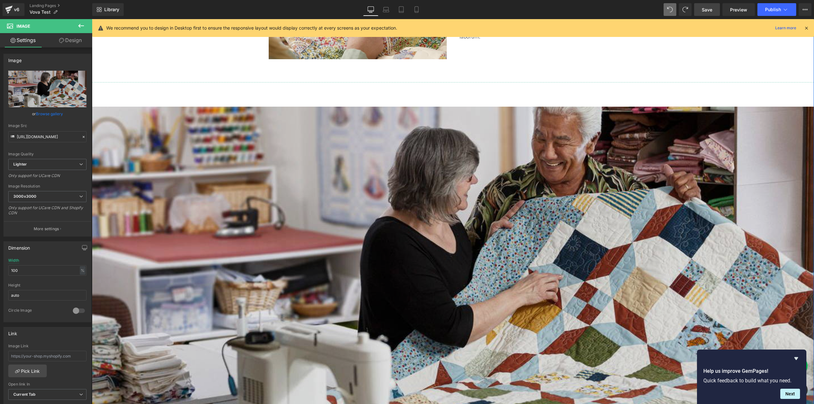
scroll to position [700, 0]
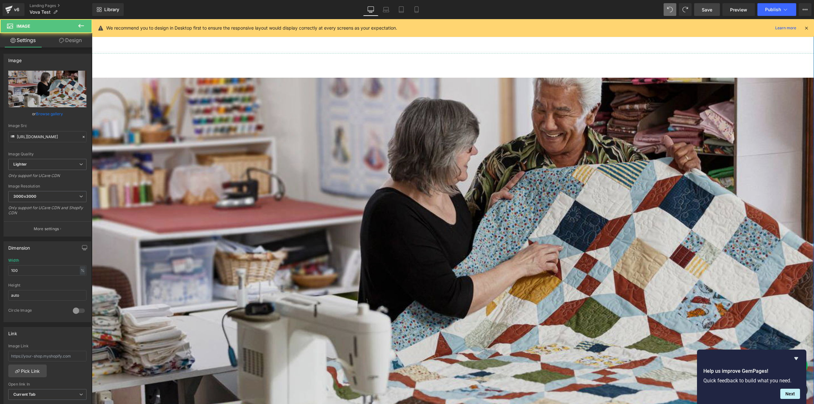
click at [145, 131] on img at bounding box center [453, 254] width 722 height 352
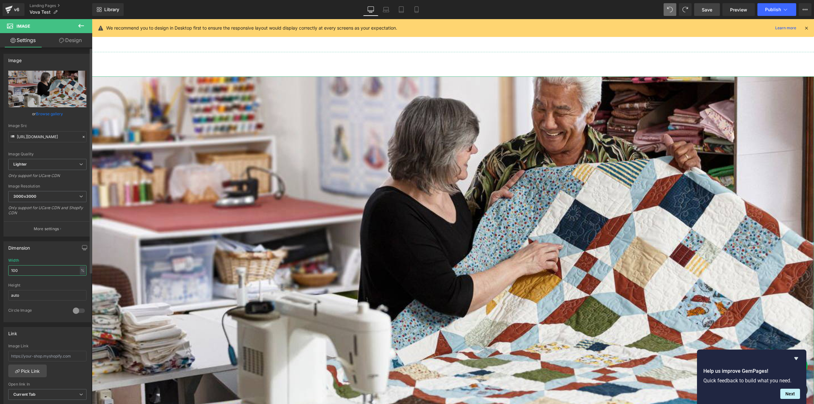
click at [66, 271] on input "100" at bounding box center [47, 270] width 78 height 10
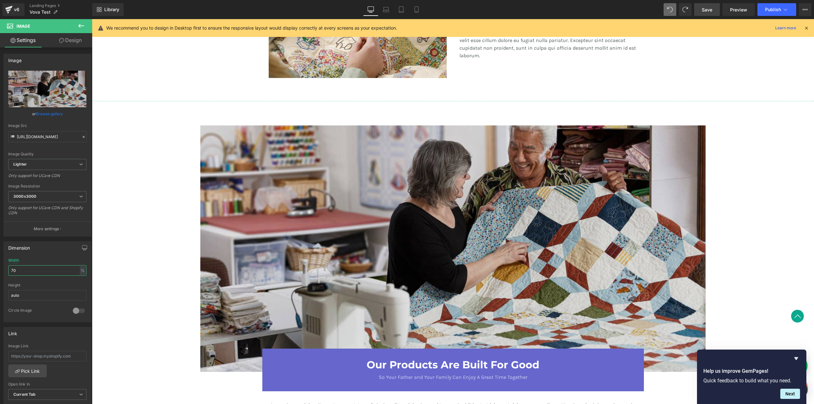
scroll to position [657, 0]
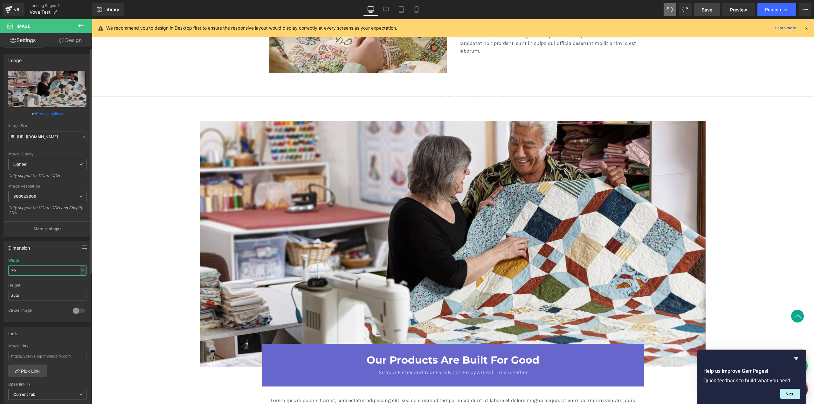
click at [36, 267] on input "70" at bounding box center [47, 270] width 78 height 10
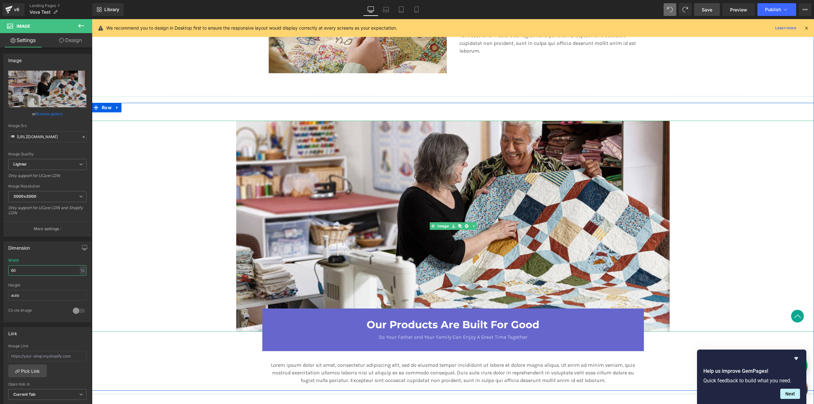
type input "60"
click at [703, 198] on div at bounding box center [453, 226] width 722 height 211
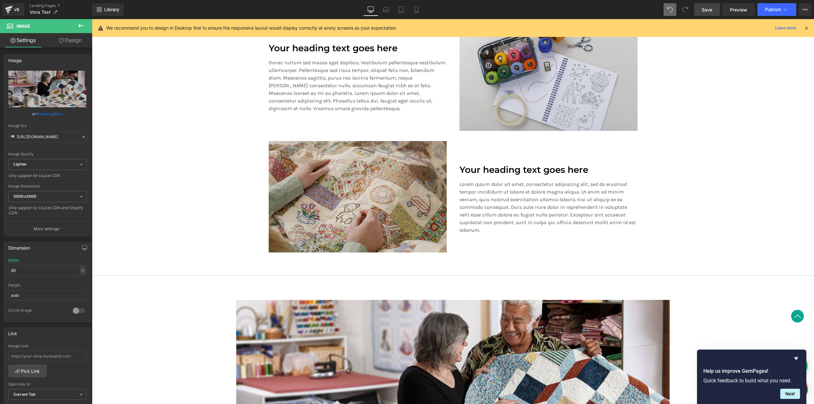
scroll to position [492, 0]
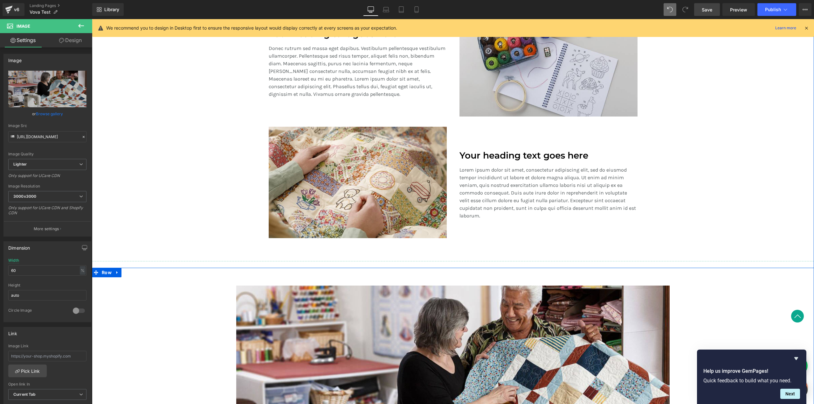
click at [164, 283] on div "Image Our Products Are Built For Good Heading So Your Father and Your Family Ca…" at bounding box center [453, 410] width 722 height 285
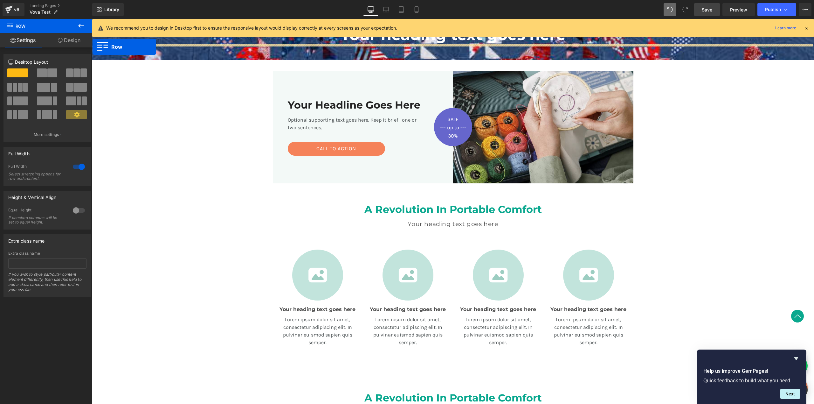
scroll to position [53, 0]
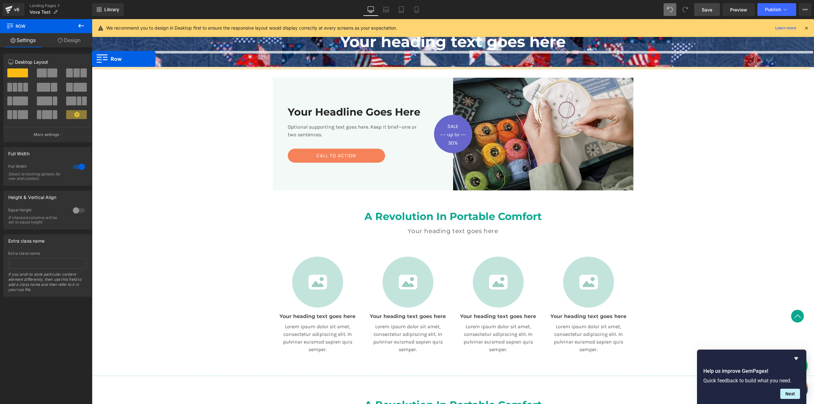
drag, startPoint x: 94, startPoint y: 272, endPoint x: 84, endPoint y: 80, distance: 192.1
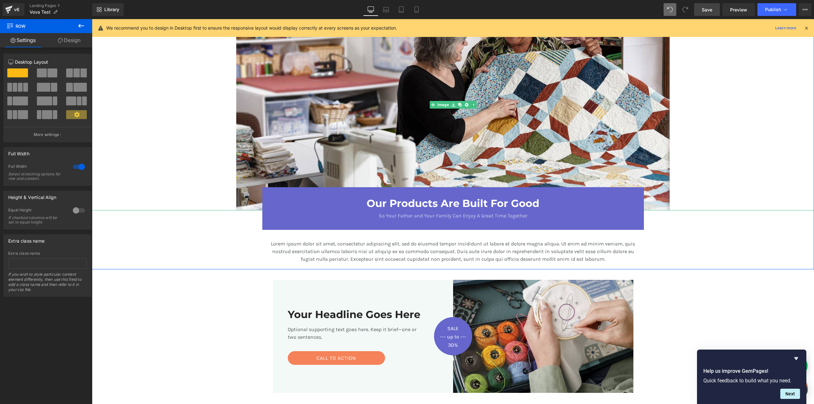
scroll to position [307, 0]
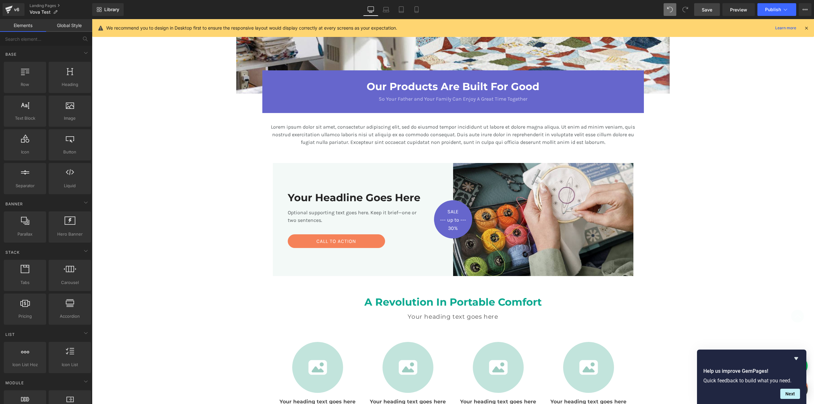
scroll to position [273, 0]
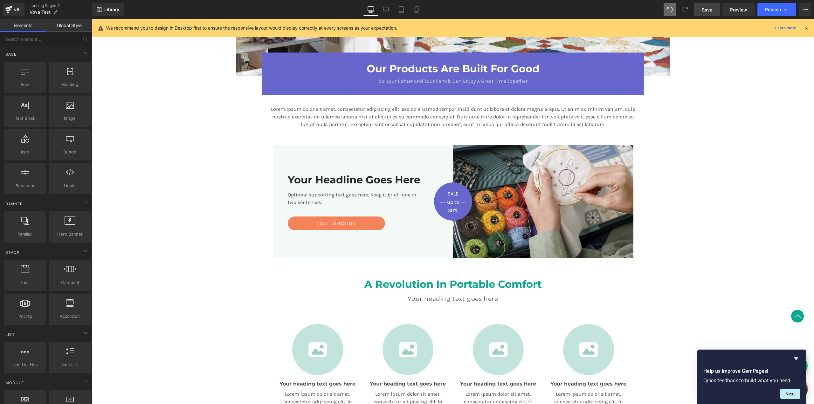
click at [302, 149] on div "Your Headline Goes Here Heading Optional supporting text goes here. Keep it bri…" at bounding box center [363, 201] width 180 height 113
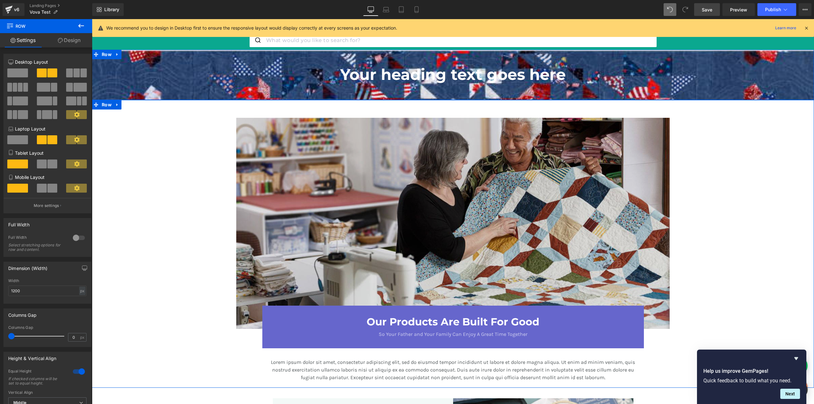
scroll to position [0, 0]
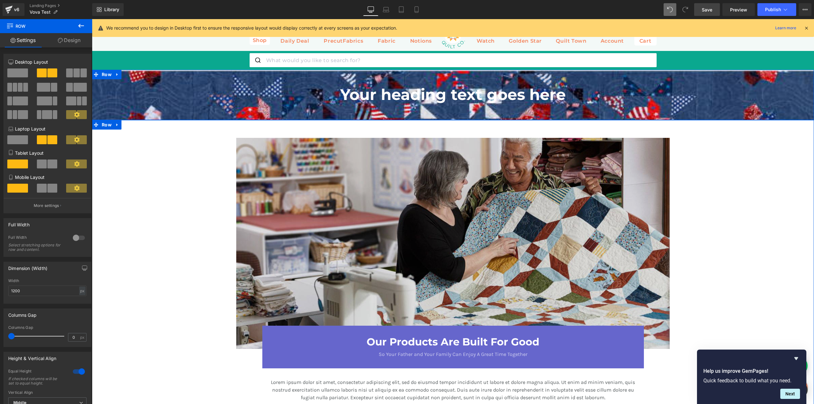
click at [298, 158] on img at bounding box center [453, 243] width 434 height 211
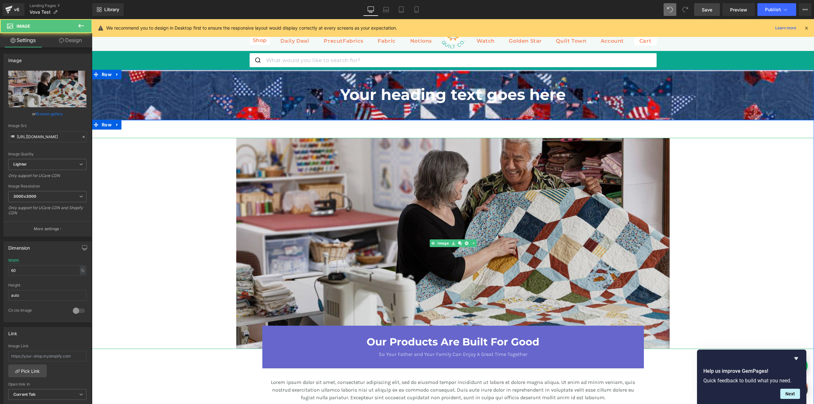
click at [259, 155] on img at bounding box center [453, 243] width 434 height 211
click at [254, 149] on img at bounding box center [453, 243] width 434 height 211
click at [252, 154] on img at bounding box center [453, 243] width 434 height 211
click at [251, 151] on img at bounding box center [453, 243] width 434 height 211
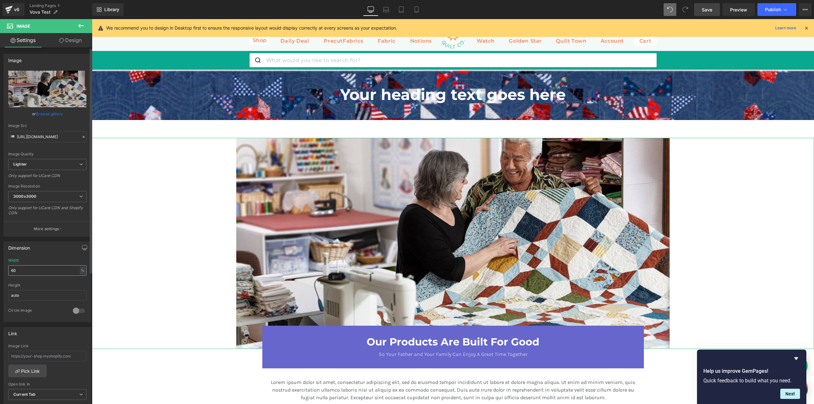
click at [38, 271] on input "60" at bounding box center [47, 270] width 78 height 10
click at [41, 267] on input "60" at bounding box center [47, 270] width 78 height 10
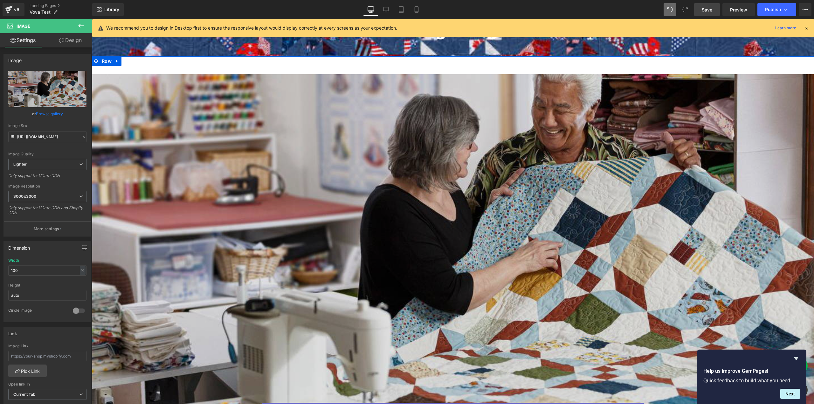
scroll to position [157, 0]
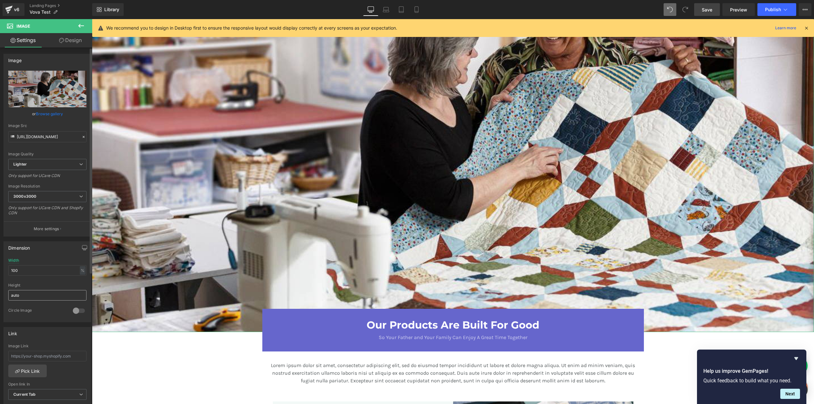
type input "100"
click at [28, 294] on input "auto" at bounding box center [47, 295] width 78 height 10
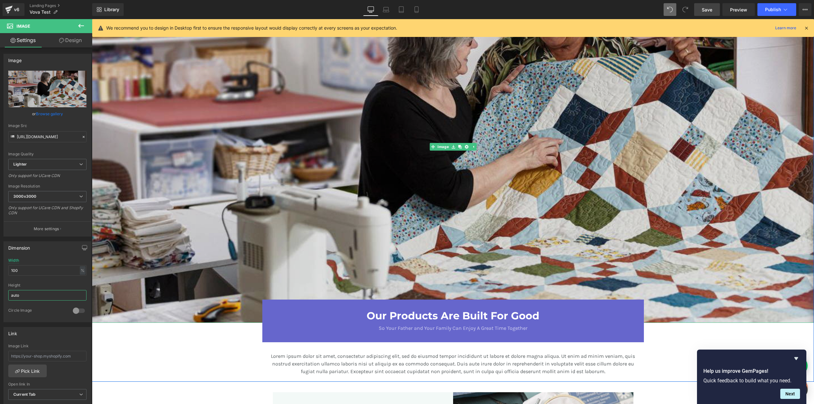
scroll to position [164, 0]
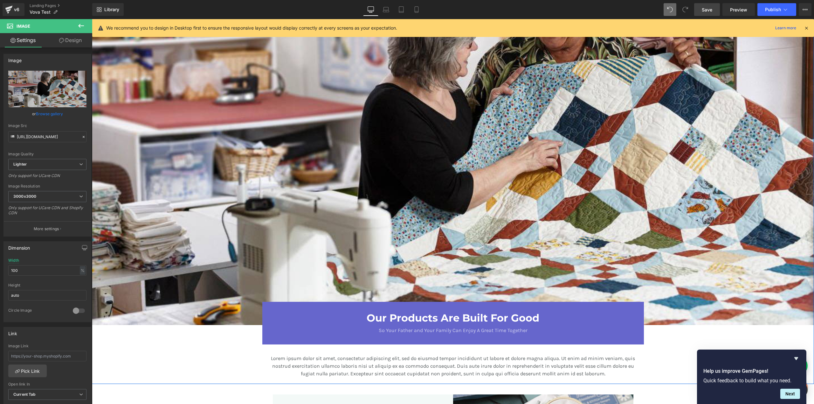
click at [265, 324] on div "Our Products Are Built For Good Heading So Your Father and Your Family Can Enjo…" at bounding box center [453, 323] width 382 height 43
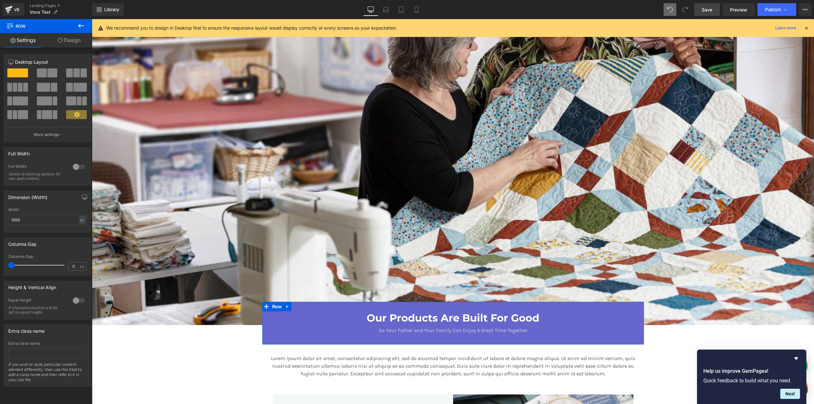
click at [70, 45] on link "Design" at bounding box center [69, 40] width 46 height 14
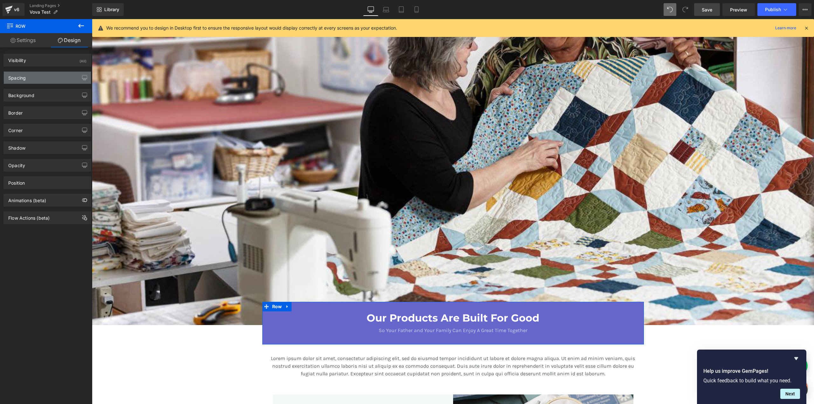
click at [56, 77] on div "Spacing" at bounding box center [47, 78] width 87 height 12
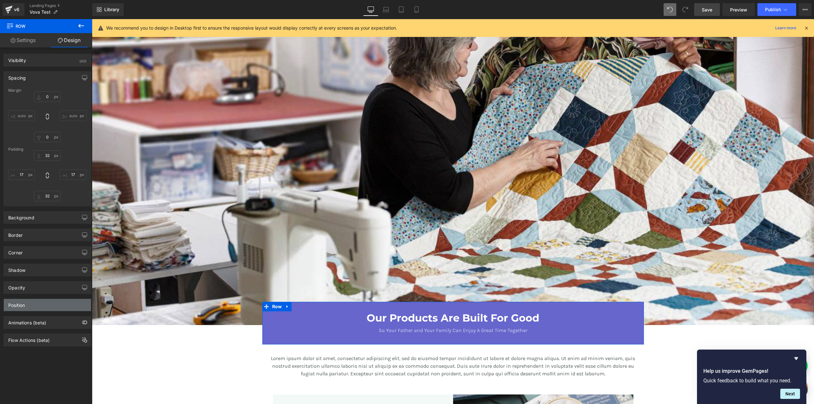
click at [30, 308] on div "Position" at bounding box center [47, 305] width 87 height 12
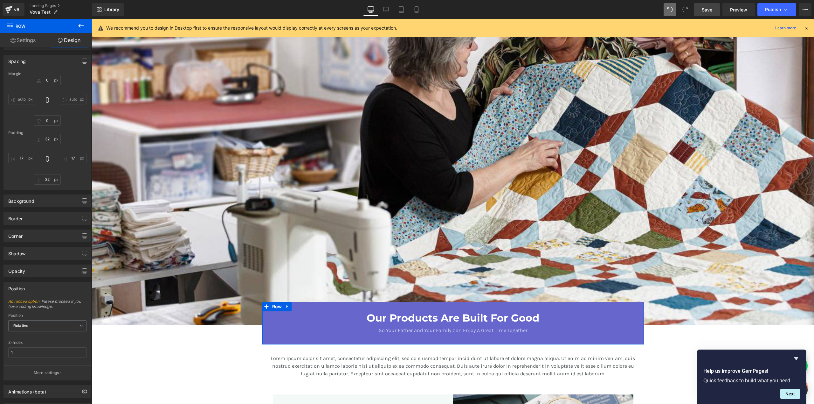
scroll to position [34, 0]
click at [32, 336] on input "1" at bounding box center [47, 335] width 78 height 10
type input "0"
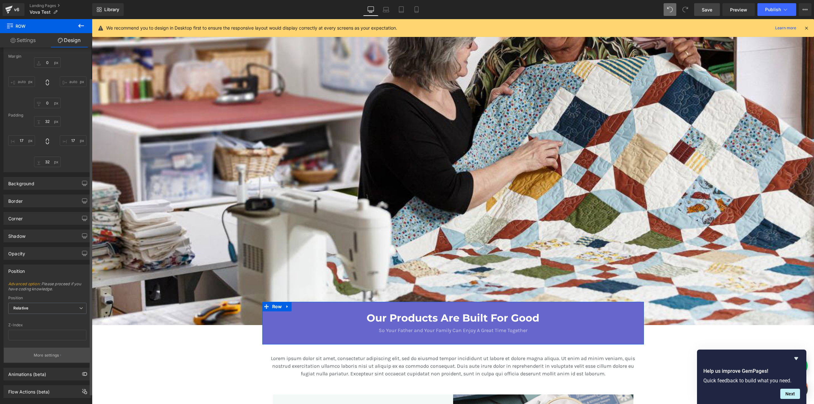
click at [39, 356] on p "More settings" at bounding box center [46, 355] width 25 height 6
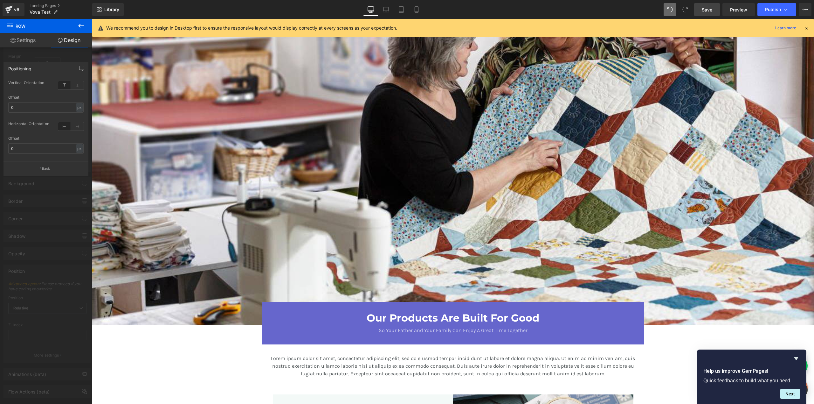
click at [79, 27] on icon at bounding box center [81, 26] width 6 height 4
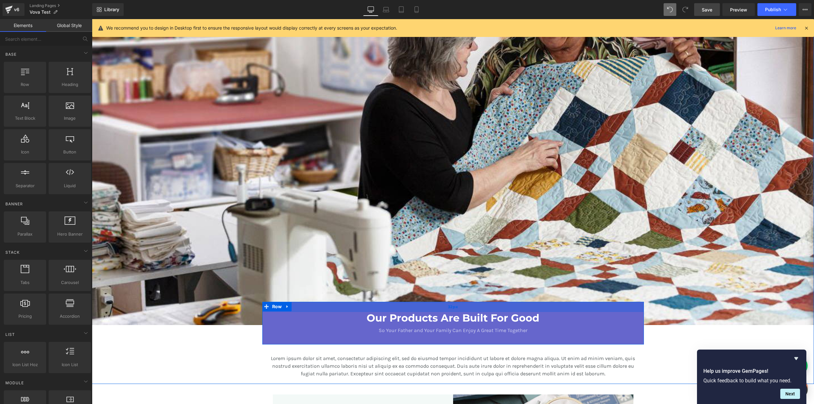
click at [283, 311] on div "32px" at bounding box center [453, 307] width 382 height 10
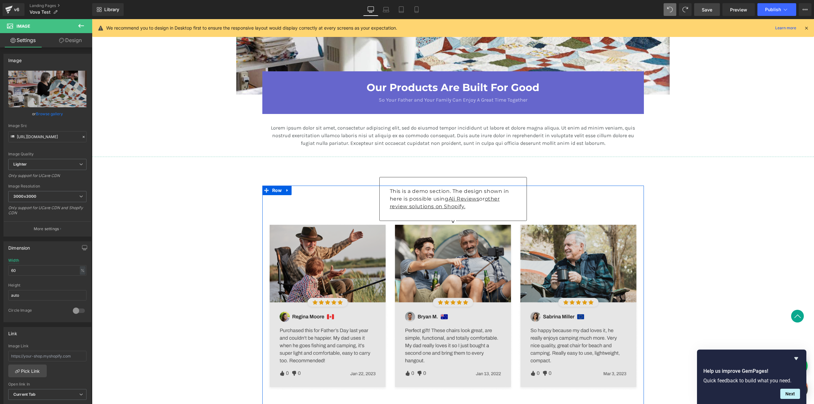
scroll to position [900, 0]
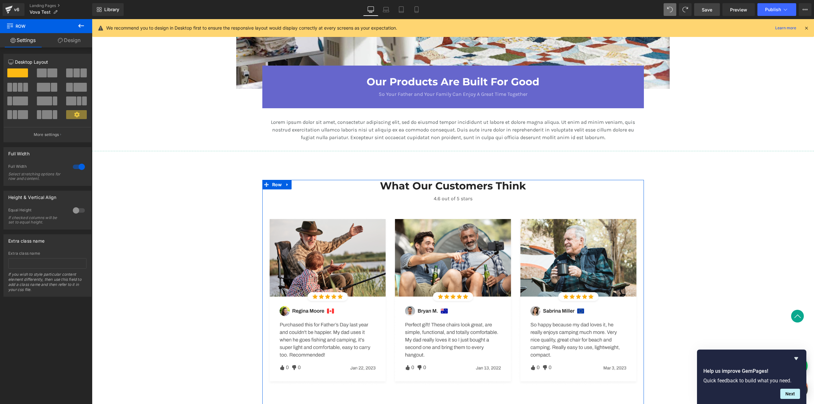
click at [638, 195] on div "What Our Customers Think Heading 4.6 out of 5 stars Text Block This is a demo s…" at bounding box center [453, 282] width 382 height 205
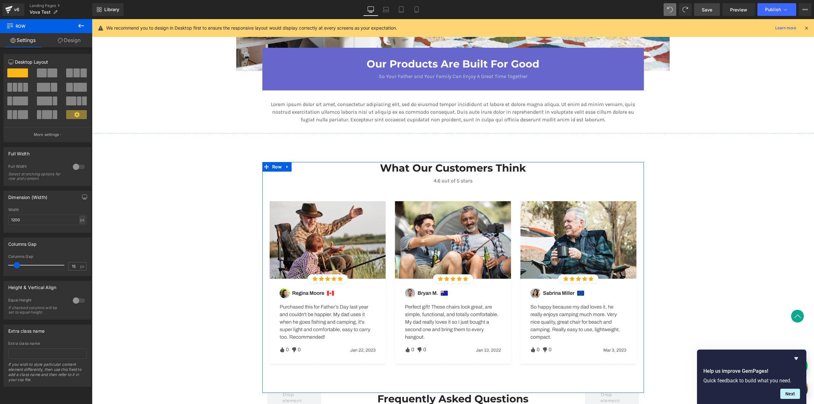
scroll to position [926, 0]
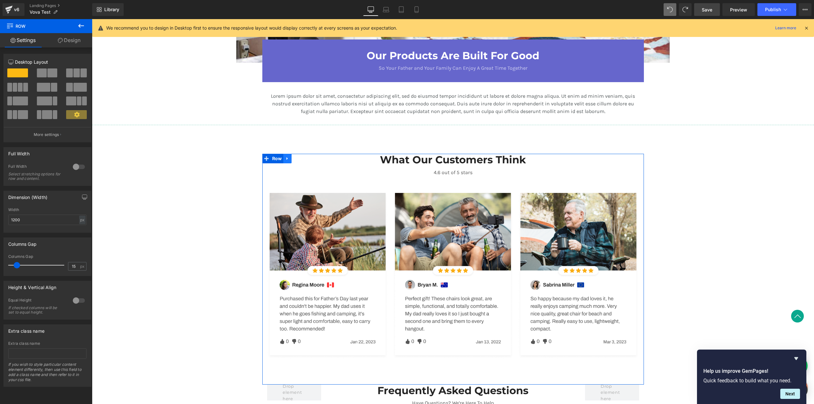
click at [285, 161] on link at bounding box center [287, 159] width 8 height 10
click at [302, 158] on icon at bounding box center [304, 158] width 4 height 4
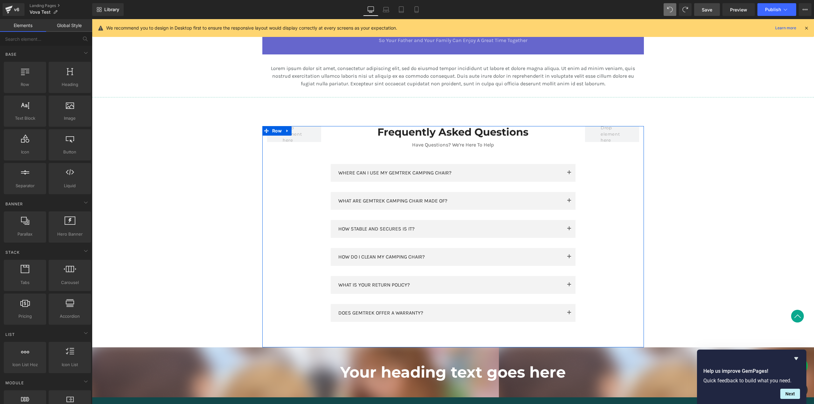
scroll to position [955, 0]
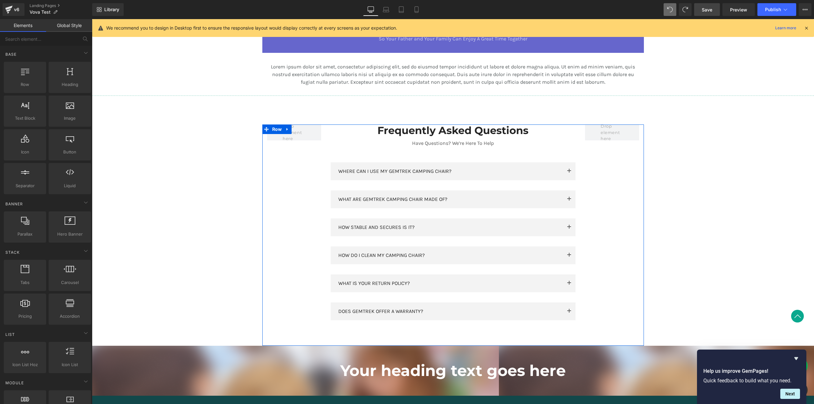
click at [92, 19] on div at bounding box center [92, 19] width 0 height 0
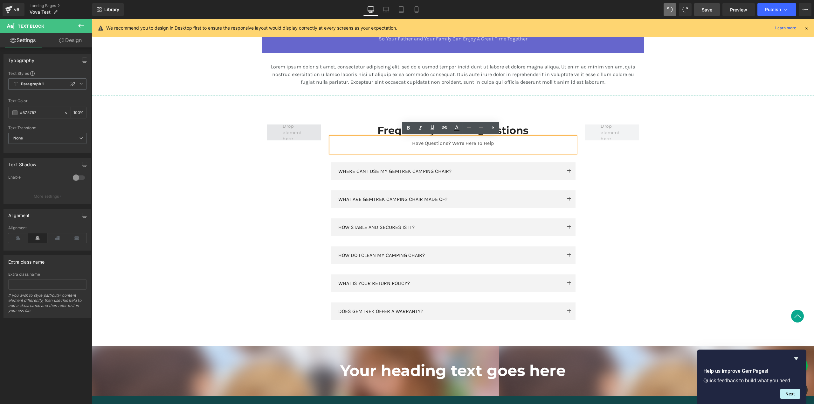
click at [282, 129] on span at bounding box center [294, 133] width 27 height 22
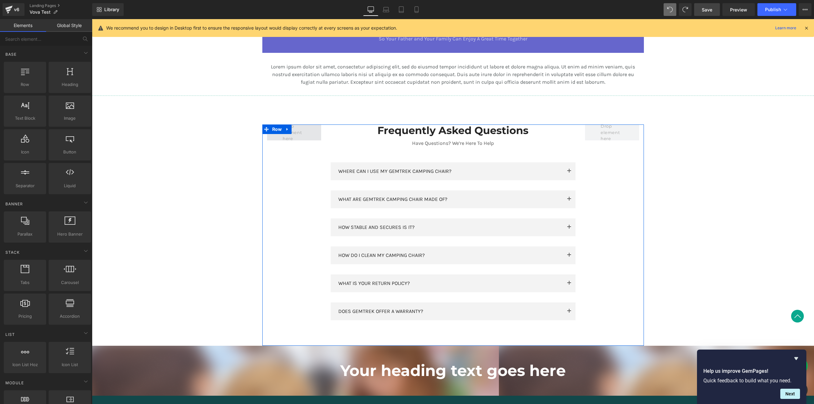
click at [313, 137] on span at bounding box center [294, 132] width 54 height 16
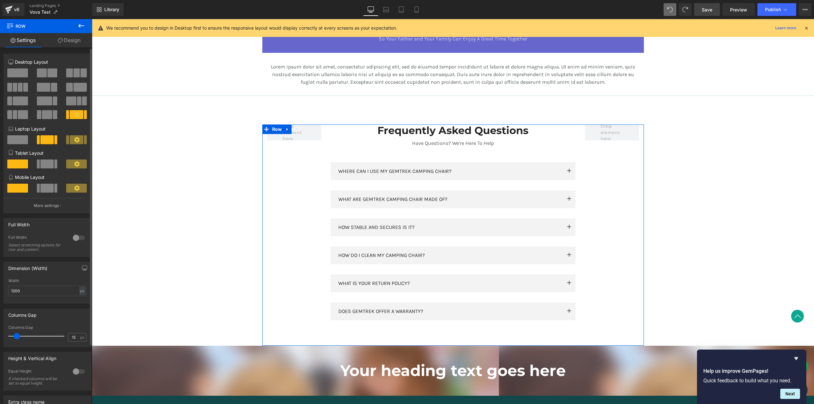
click at [76, 240] on div at bounding box center [78, 238] width 15 height 10
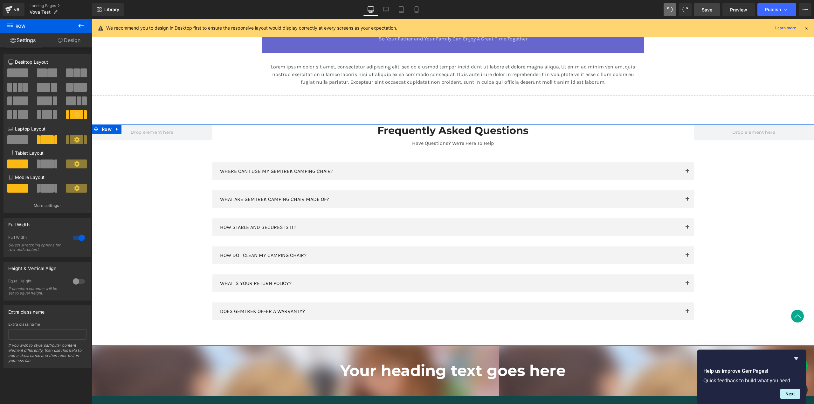
click at [19, 74] on span at bounding box center [17, 72] width 21 height 9
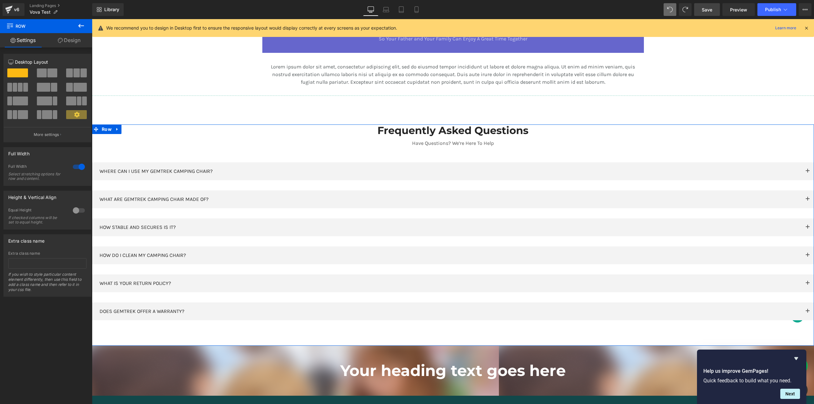
click at [79, 167] on div at bounding box center [78, 167] width 15 height 10
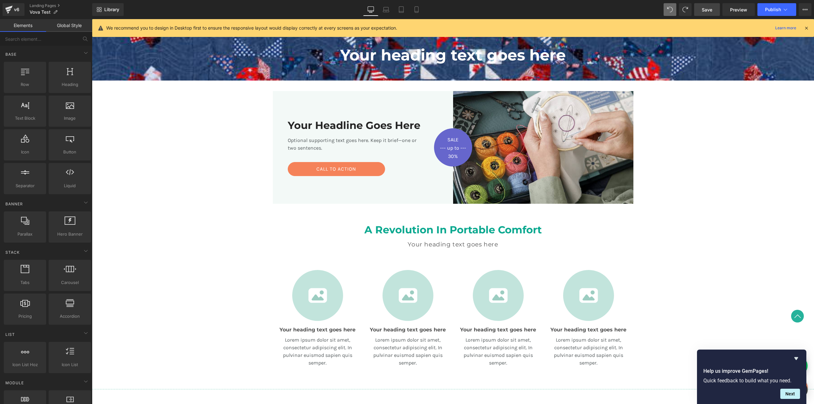
scroll to position [0, 0]
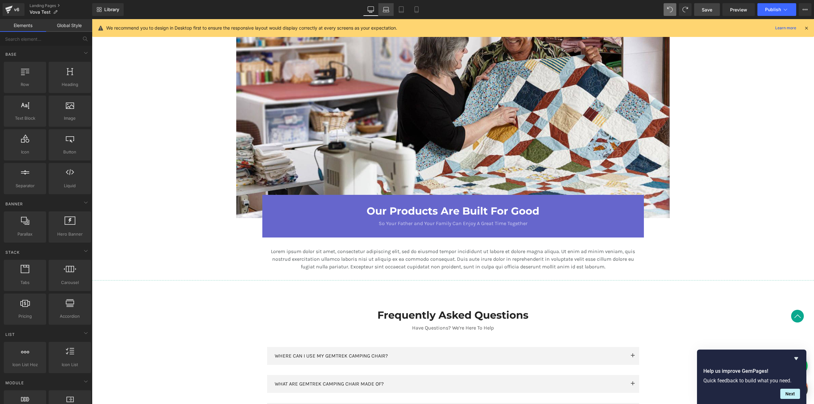
click at [385, 11] on icon at bounding box center [386, 9] width 6 height 6
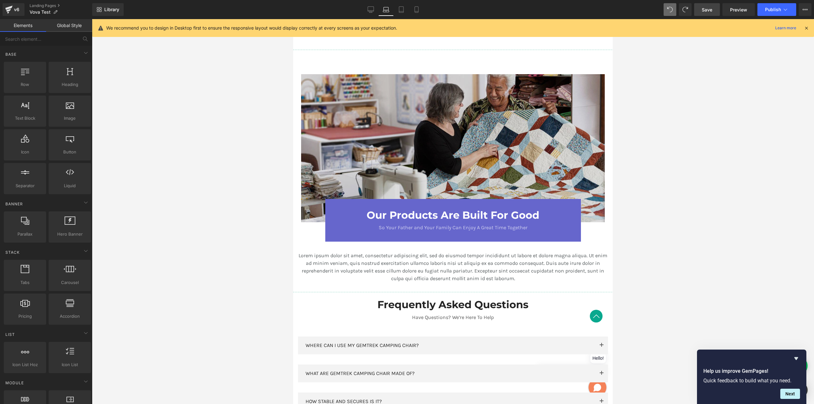
scroll to position [853, 0]
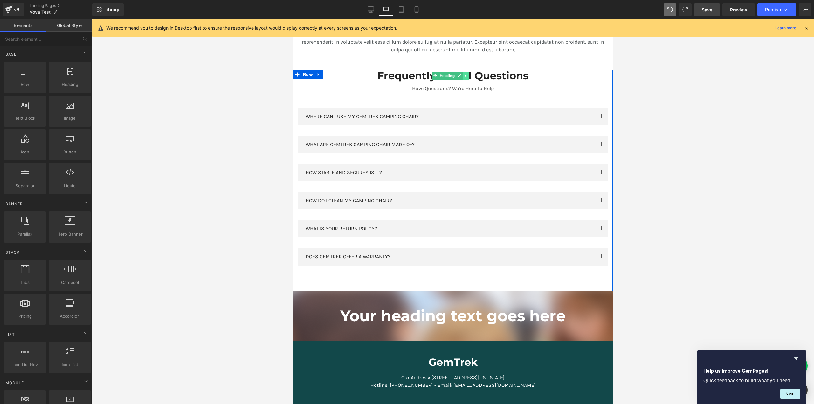
click at [465, 75] on icon at bounding box center [465, 76] width 1 height 2
click at [293, 19] on link at bounding box center [293, 19] width 0 height 0
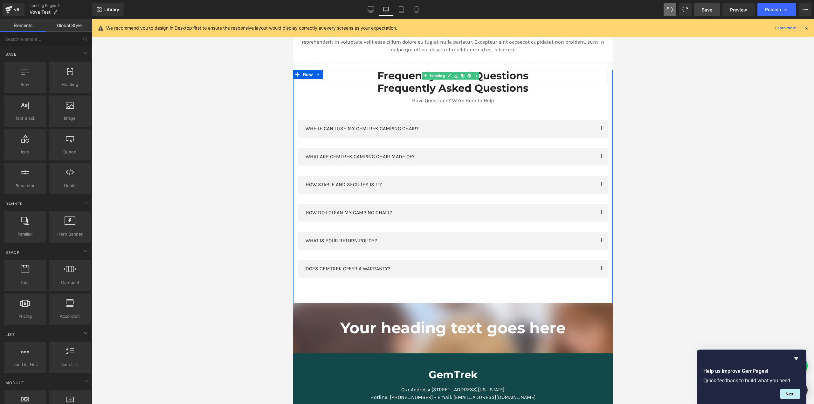
click at [501, 77] on h3 "Frequently Asked Questions" at bounding box center [453, 76] width 310 height 12
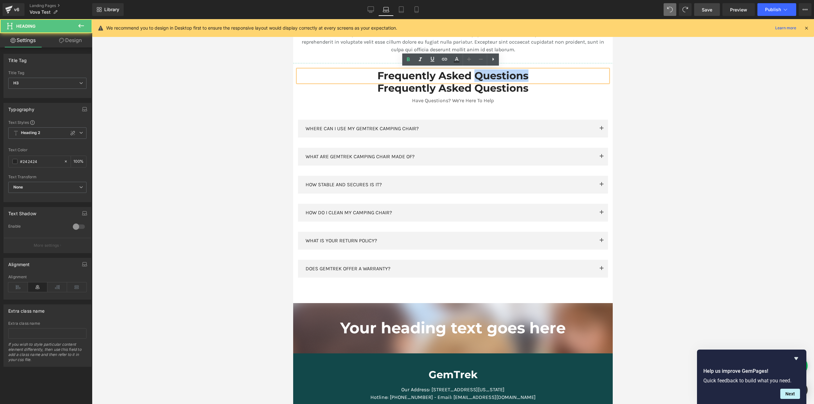
click at [501, 77] on h3 "Frequently Asked Questions" at bounding box center [453, 76] width 310 height 12
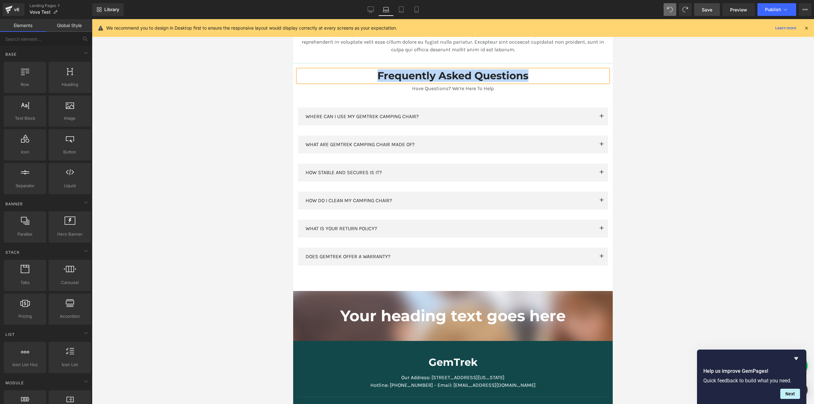
click at [524, 75] on h3 "Frequently Asked Questions" at bounding box center [453, 76] width 310 height 12
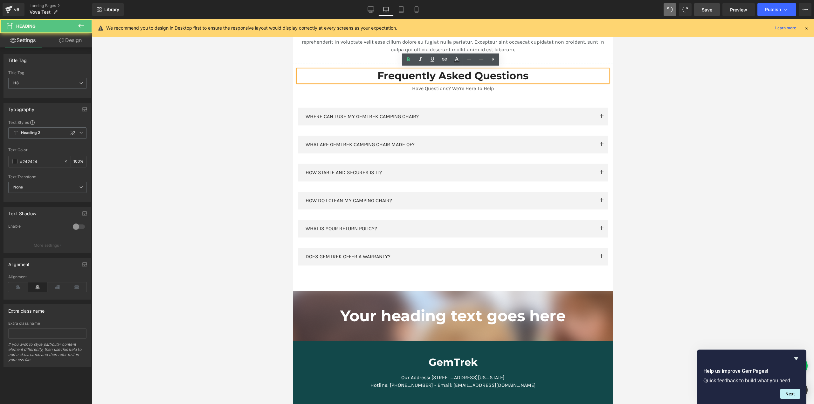
click at [524, 75] on h3 "Frequently Asked Questions" at bounding box center [453, 76] width 310 height 12
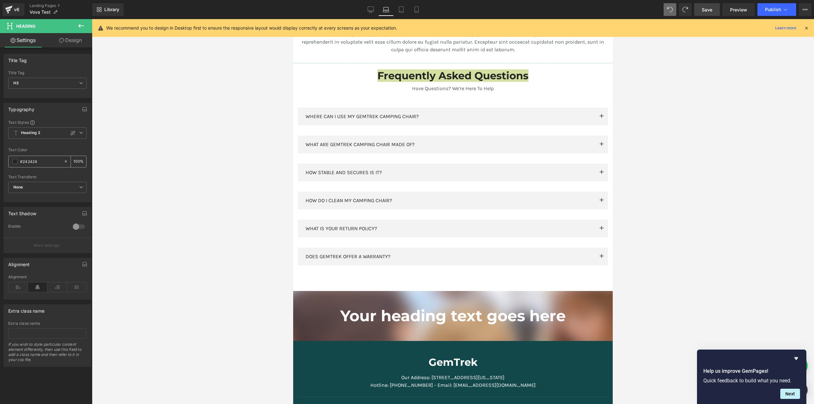
click at [16, 163] on span at bounding box center [14, 161] width 5 height 5
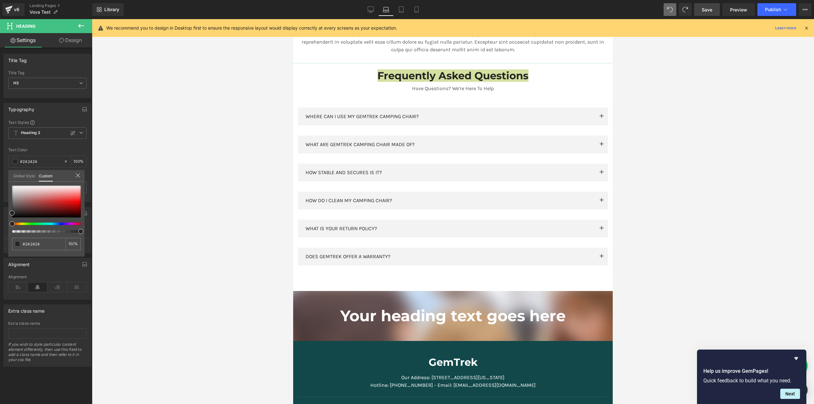
click at [29, 177] on link "Global Style" at bounding box center [24, 175] width 22 height 11
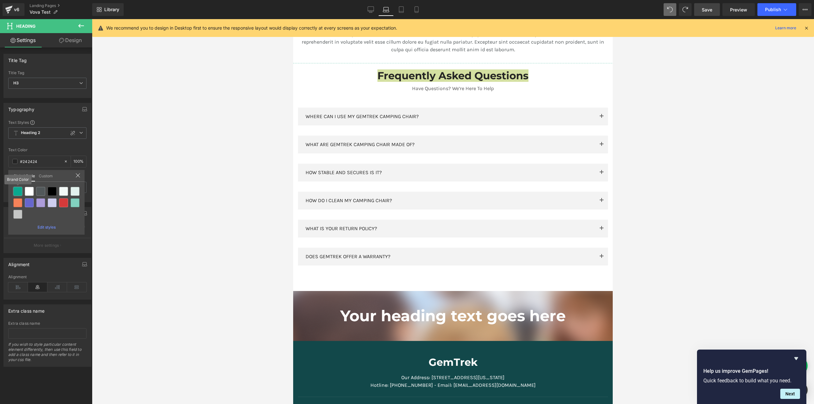
click at [21, 191] on div at bounding box center [17, 191] width 9 height 9
type input "Brand Color"
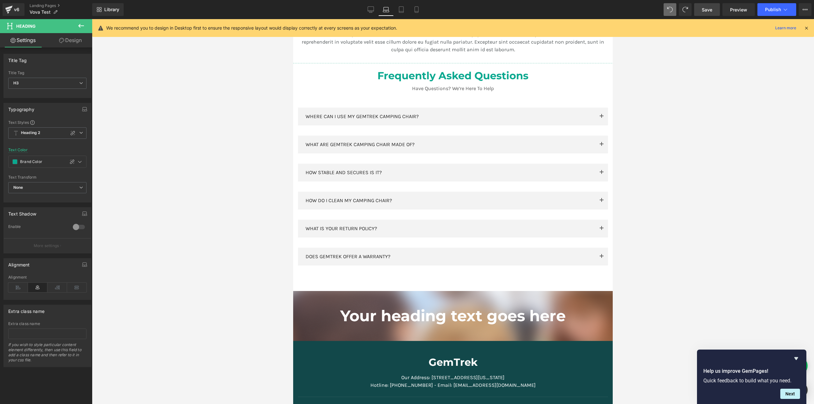
click at [164, 192] on div at bounding box center [453, 211] width 722 height 385
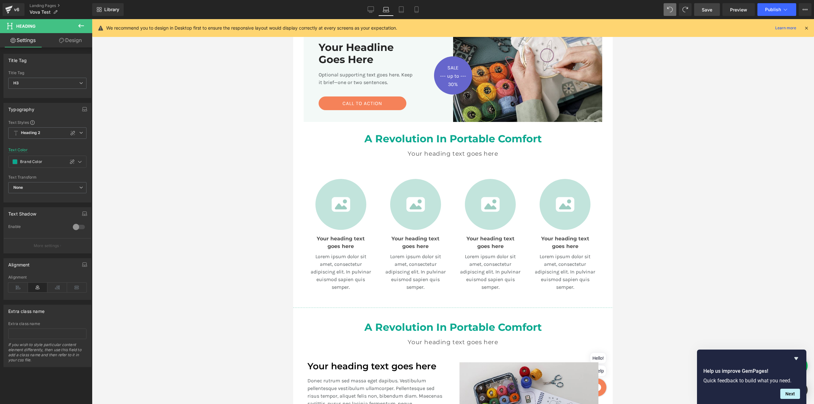
scroll to position [0, 0]
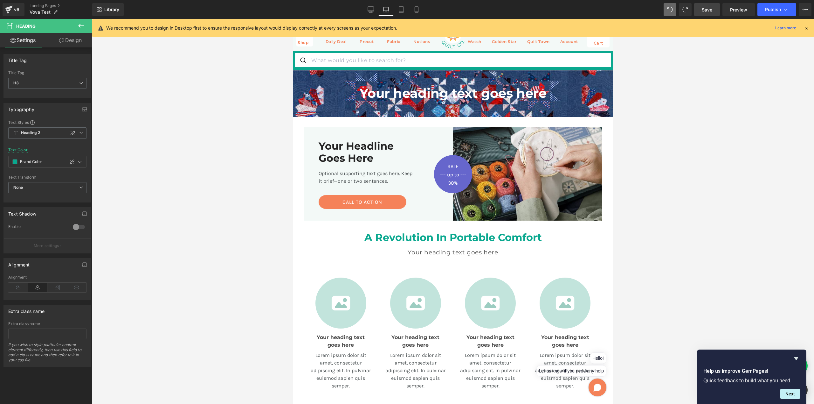
click at [706, 9] on span "Save" at bounding box center [707, 9] width 10 height 7
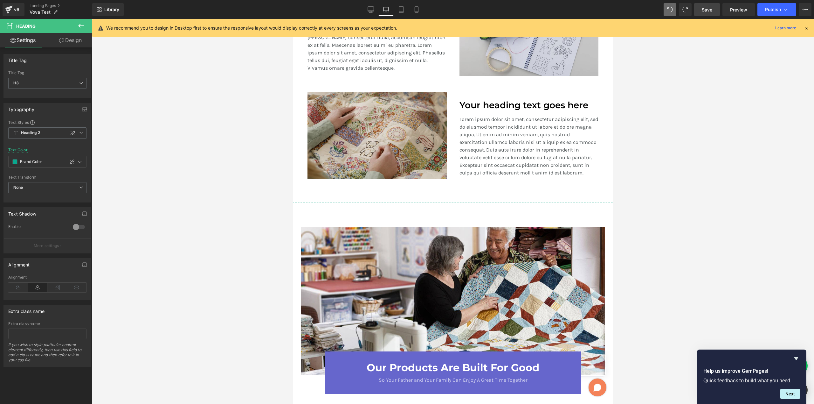
scroll to position [569, 0]
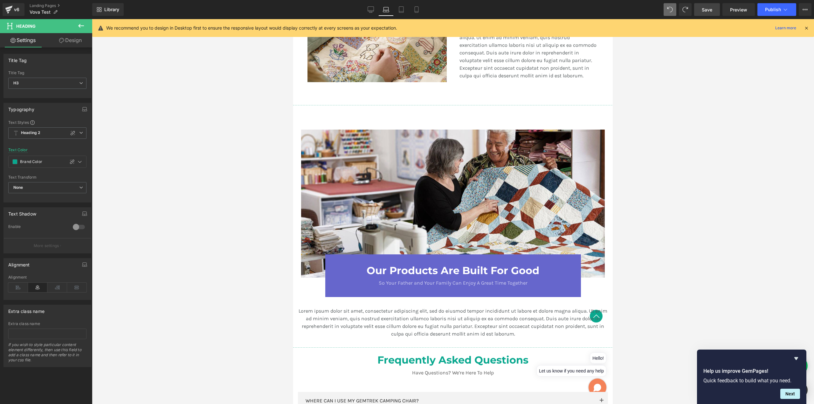
click at [709, 12] on span "Save" at bounding box center [707, 9] width 10 height 7
click at [741, 11] on span "Preview" at bounding box center [738, 9] width 17 height 7
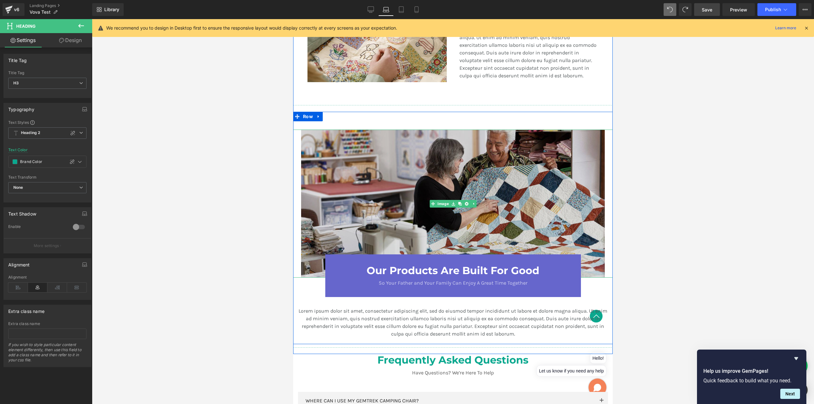
click at [356, 183] on img at bounding box center [453, 203] width 304 height 148
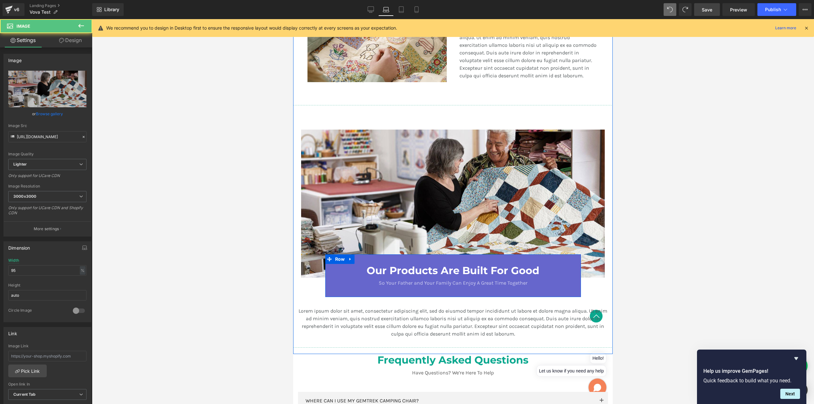
click at [331, 267] on div "Our Products Are Built For Good Heading" at bounding box center [453, 270] width 245 height 12
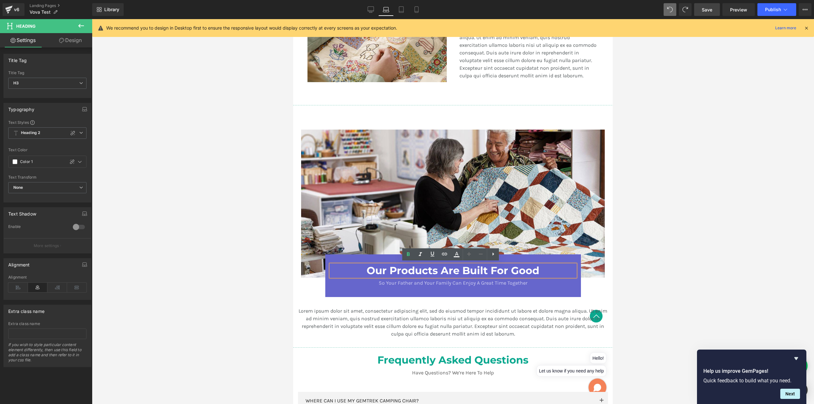
click at [337, 256] on div "Our Products Are Built For Good Heading So Your Father and Your Family Can Enjo…" at bounding box center [453, 275] width 256 height 43
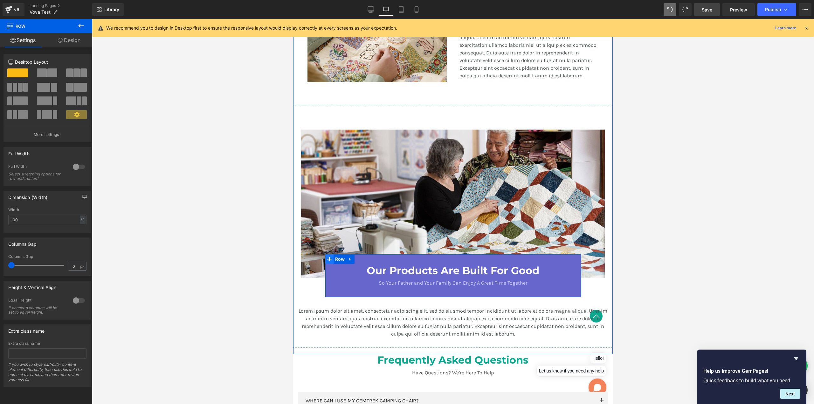
click at [327, 256] on div "Our Products Are Built For Good Heading So Your Father and Your Family Can Enjo…" at bounding box center [453, 275] width 256 height 43
click at [327, 259] on icon at bounding box center [329, 258] width 4 height 5
click at [37, 222] on input "80" at bounding box center [47, 219] width 78 height 10
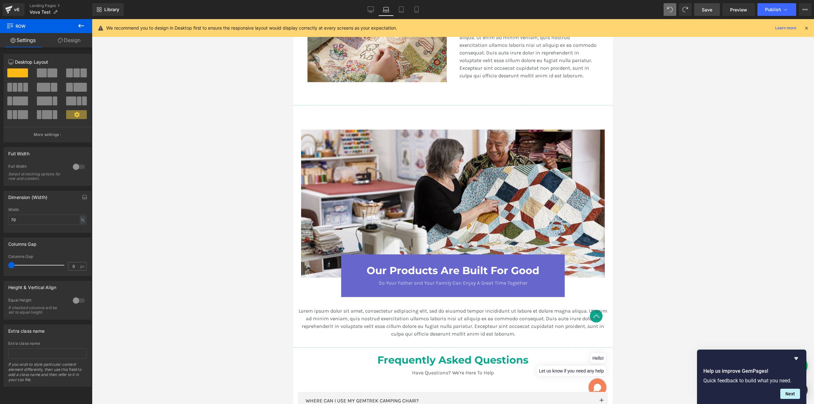
click at [708, 11] on span "Save" at bounding box center [707, 9] width 10 height 7
click at [373, 10] on icon at bounding box center [371, 9] width 6 height 6
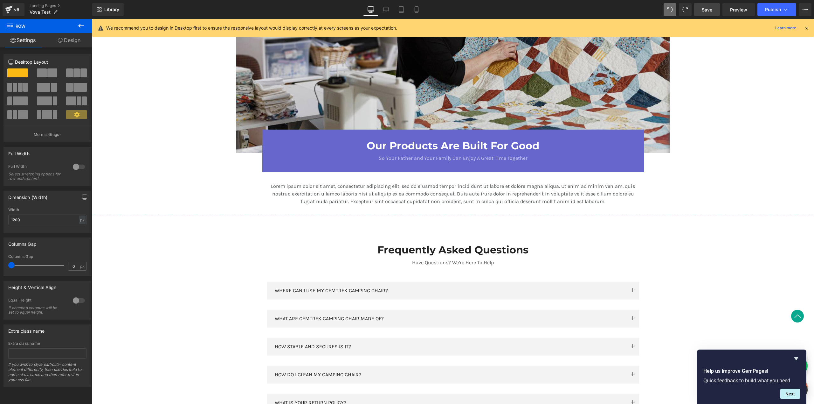
scroll to position [668, 0]
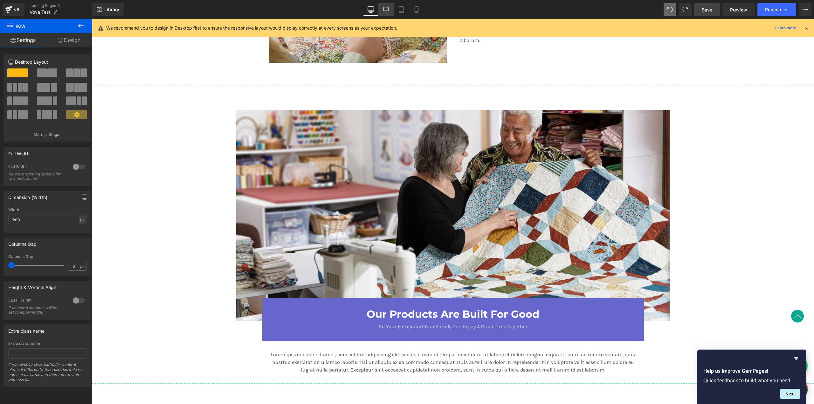
click at [390, 8] on link "Laptop" at bounding box center [386, 9] width 15 height 13
type input "70"
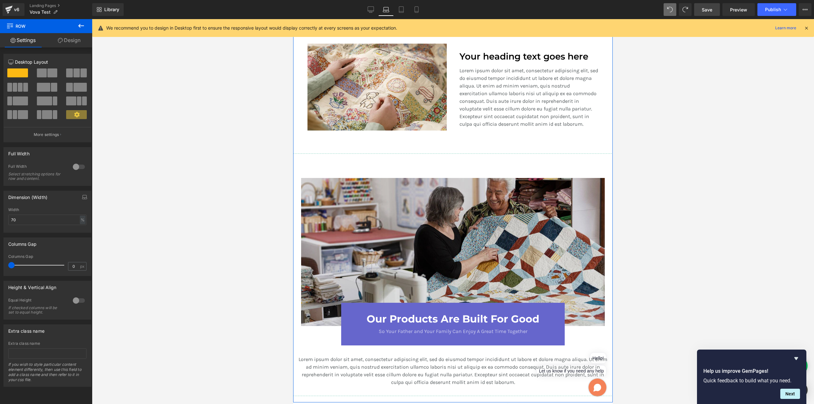
scroll to position [537, 0]
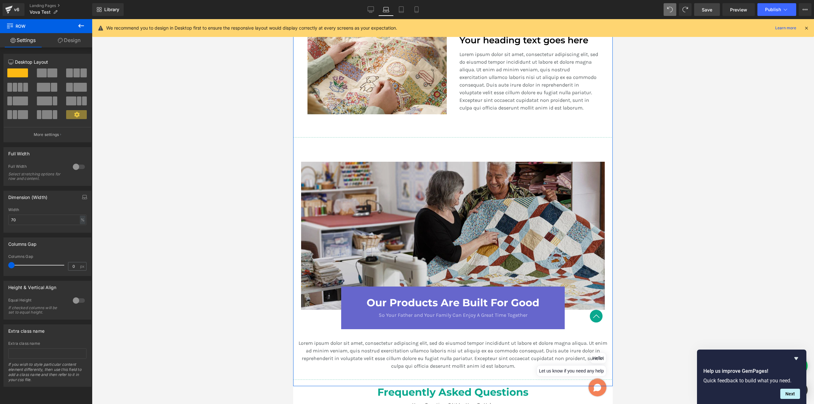
click at [336, 172] on img at bounding box center [453, 236] width 304 height 148
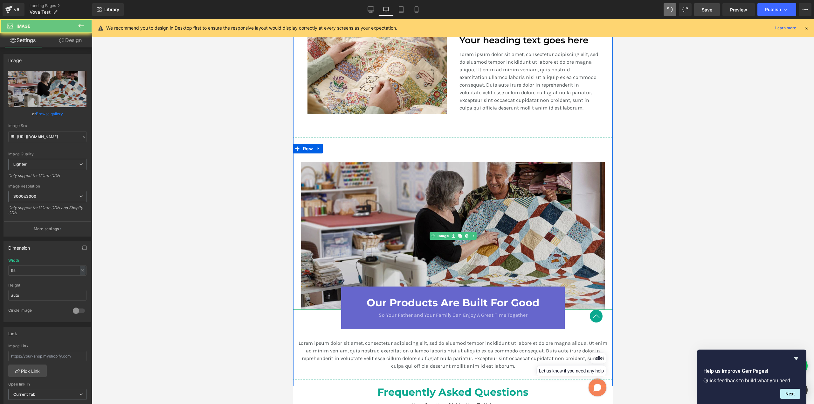
click at [307, 168] on img at bounding box center [453, 236] width 304 height 148
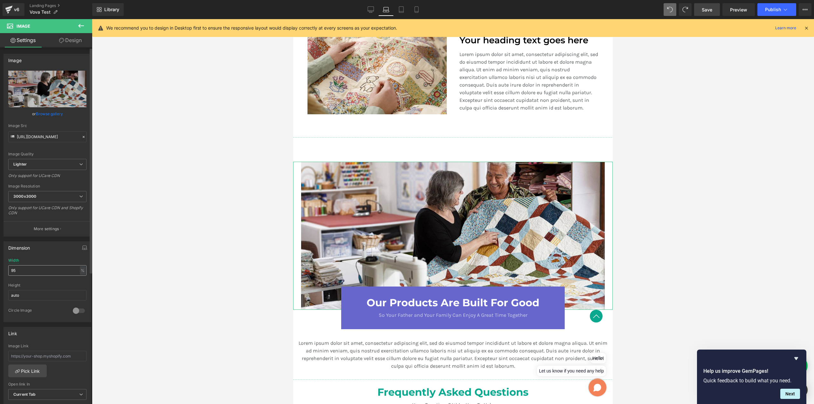
click at [26, 275] on input "95" at bounding box center [47, 270] width 78 height 10
click at [26, 273] on input "95" at bounding box center [47, 270] width 78 height 10
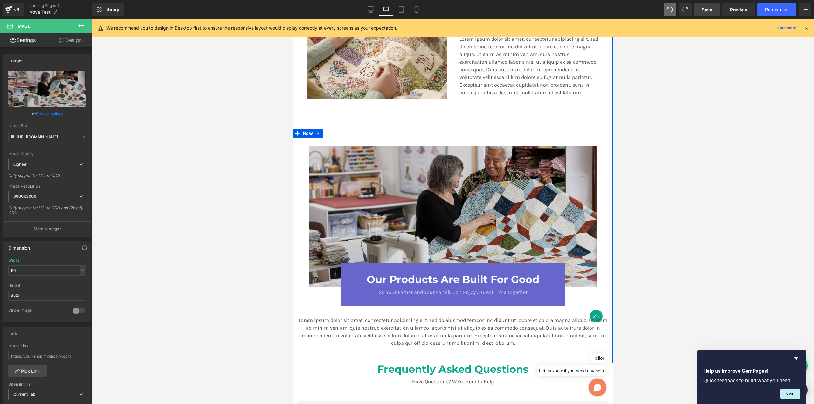
scroll to position [567, 0]
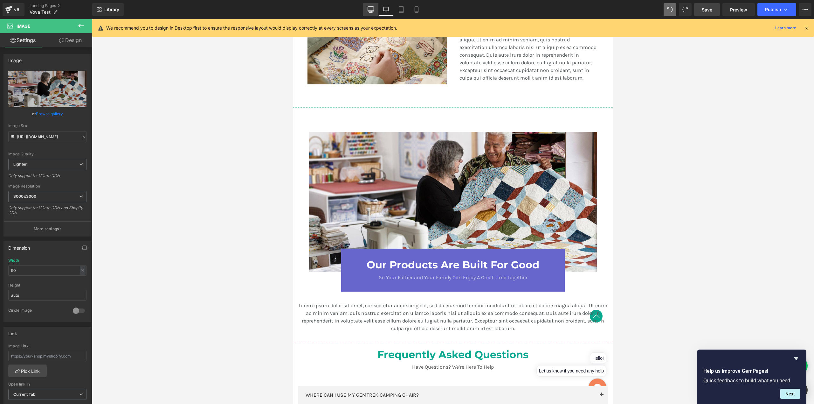
click at [371, 9] on icon at bounding box center [371, 9] width 6 height 6
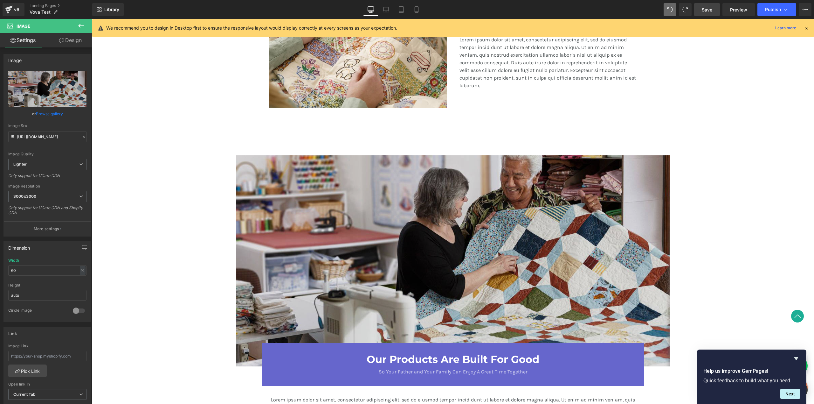
scroll to position [682, 0]
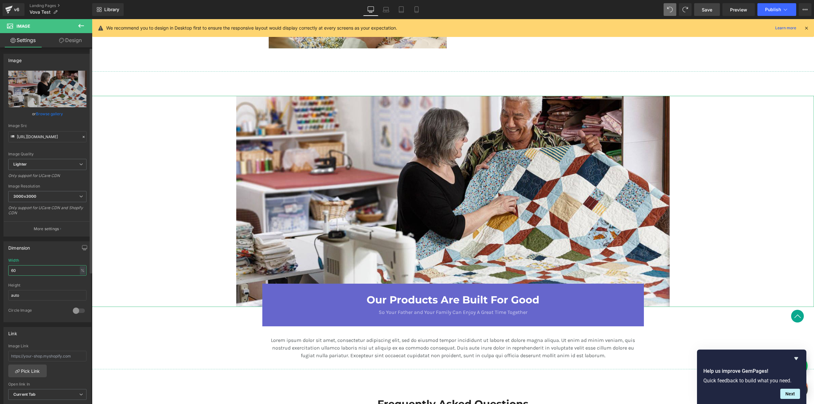
click at [36, 268] on input "60" at bounding box center [47, 270] width 78 height 10
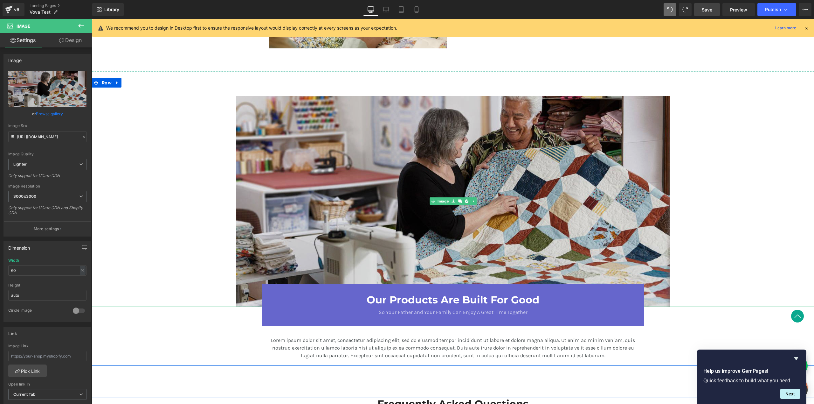
click at [285, 195] on img at bounding box center [453, 201] width 434 height 211
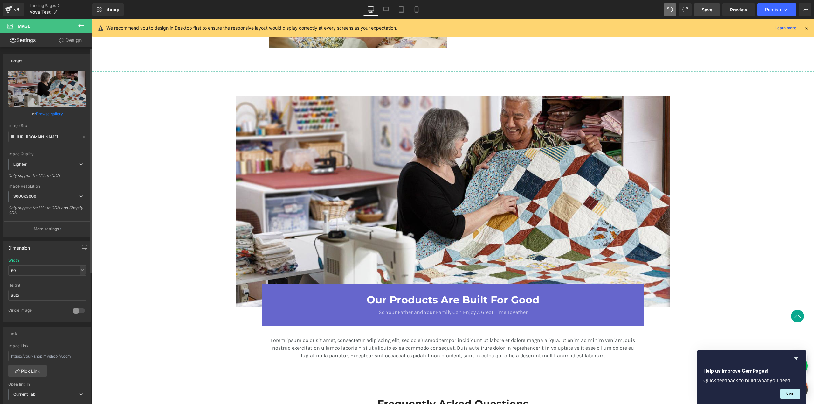
click at [80, 268] on div "%" at bounding box center [83, 270] width 6 height 9
click at [81, 288] on li "px" at bounding box center [82, 289] width 8 height 9
click at [39, 269] on input "1362.6" at bounding box center [47, 270] width 78 height 10
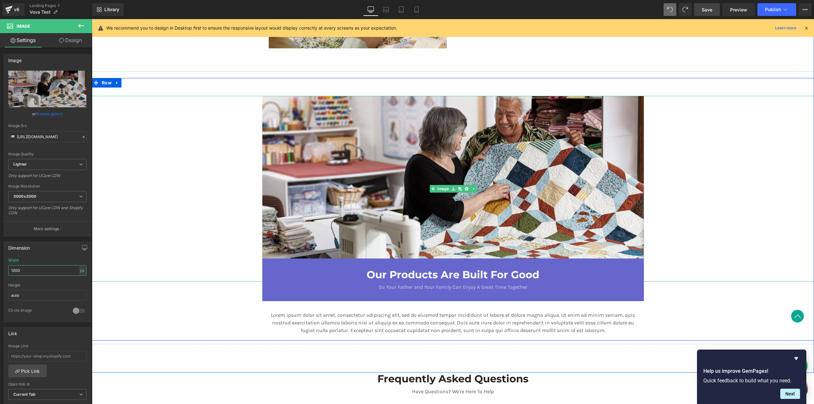
type input "1200"
click at [673, 255] on div at bounding box center [453, 189] width 722 height 186
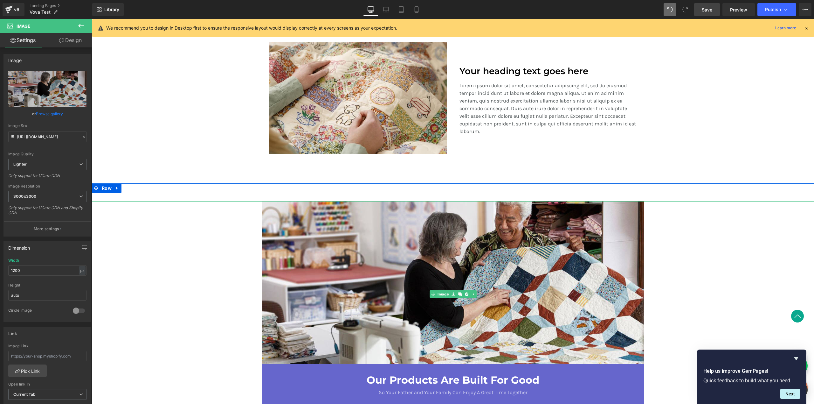
scroll to position [679, 0]
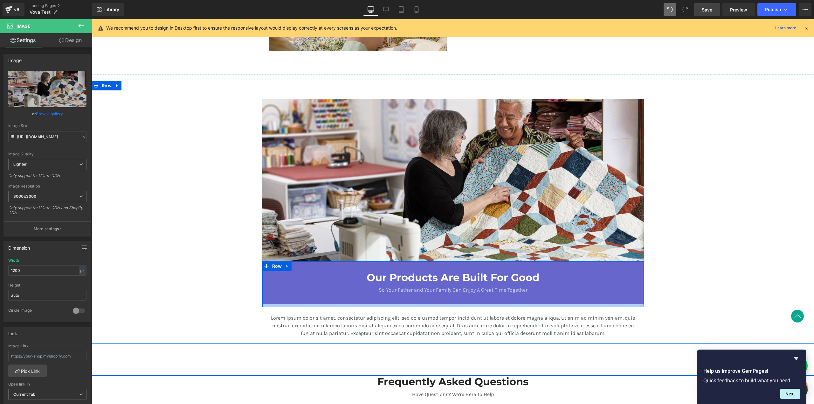
click at [92, 19] on div at bounding box center [92, 19] width 0 height 0
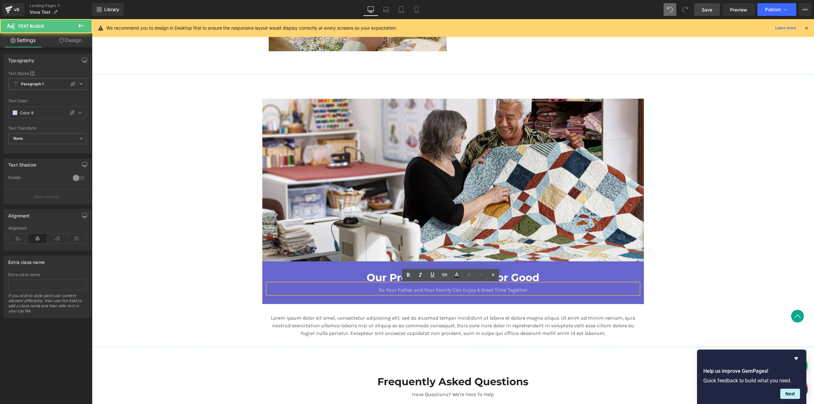
click at [92, 19] on div at bounding box center [92, 19] width 0 height 0
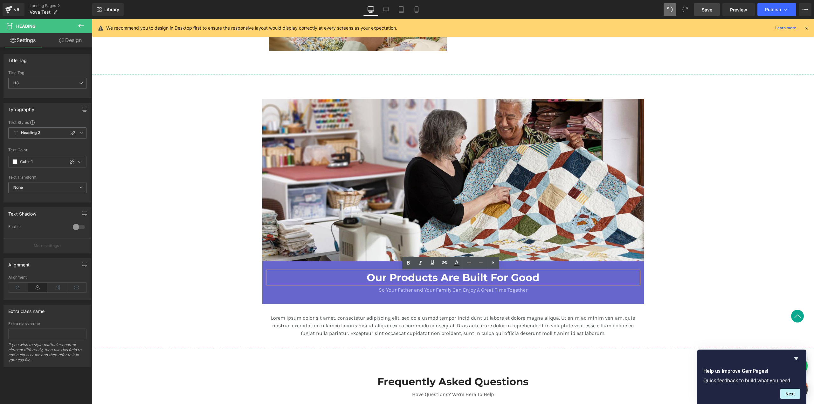
click at [262, 265] on div "Our Products Are Built For Good Heading So Your Father and Your Family Can Enjo…" at bounding box center [453, 282] width 382 height 43
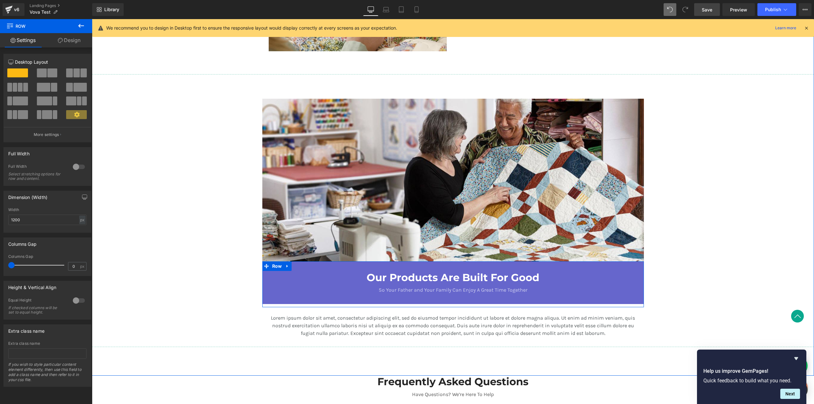
click at [264, 266] on icon at bounding box center [266, 266] width 4 height 4
click at [264, 265] on icon at bounding box center [266, 265] width 4 height 5
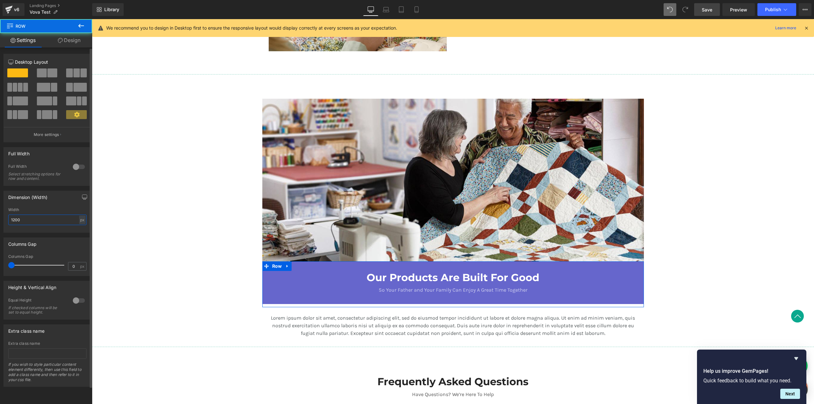
click at [25, 222] on input "1200" at bounding box center [47, 219] width 78 height 10
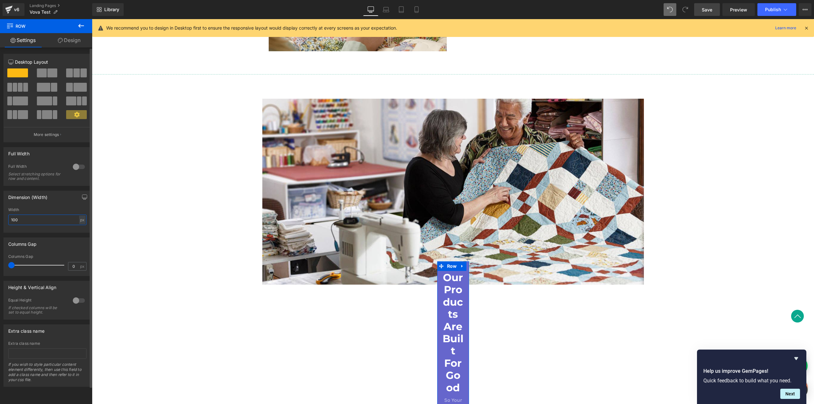
type input "1000"
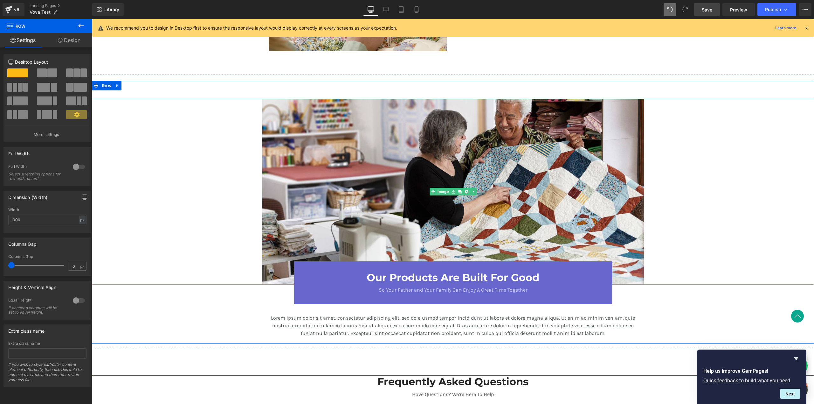
click at [184, 249] on div at bounding box center [453, 192] width 722 height 186
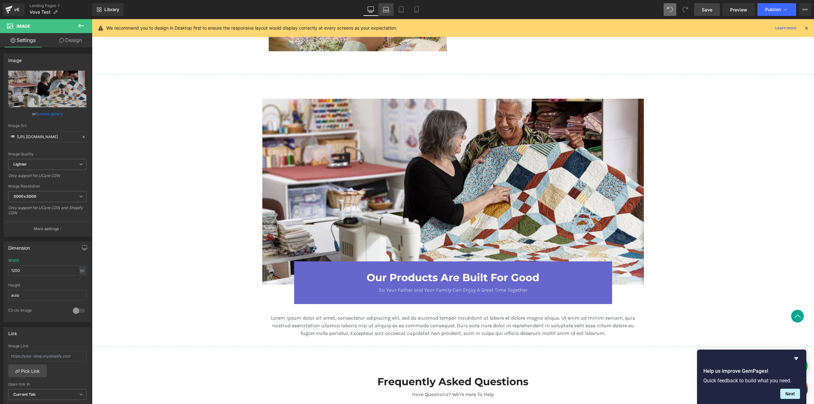
click at [387, 9] on icon at bounding box center [386, 9] width 6 height 6
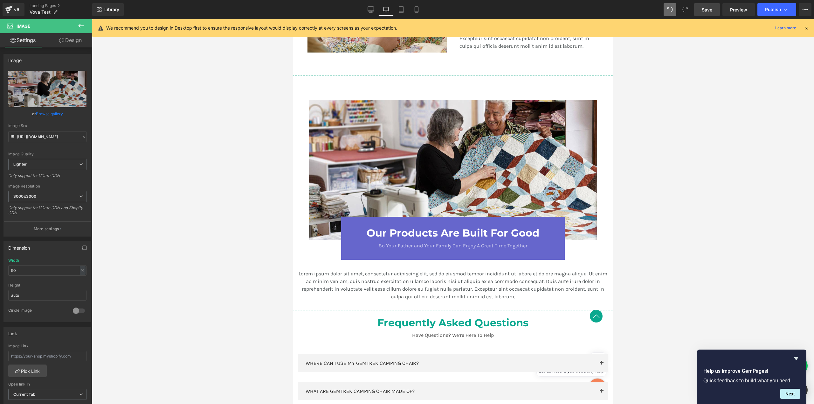
scroll to position [598, 0]
click at [401, 11] on icon at bounding box center [401, 11] width 4 height 0
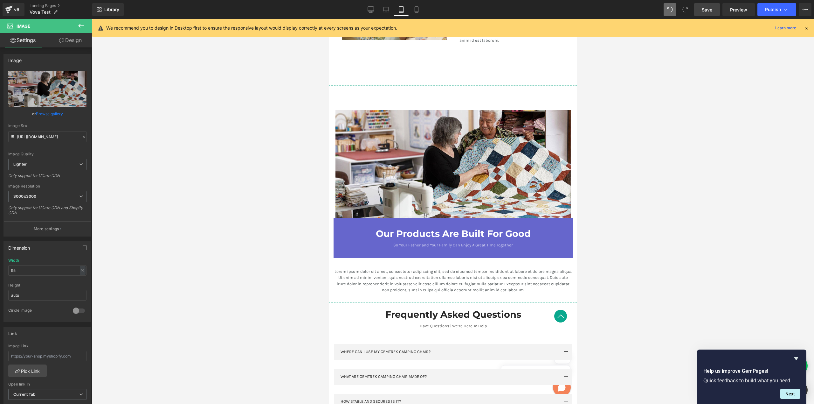
scroll to position [835, 0]
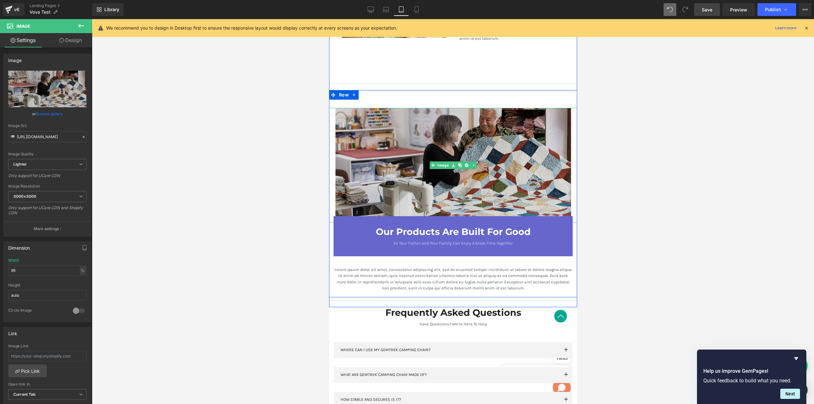
click at [345, 150] on img at bounding box center [453, 165] width 236 height 115
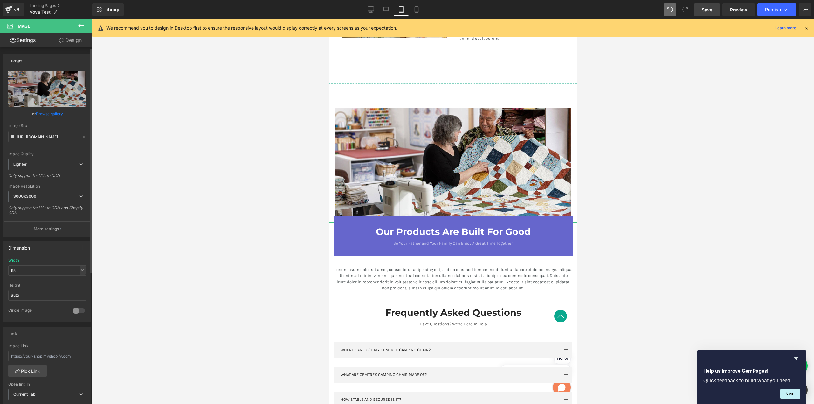
click at [83, 271] on div "%" at bounding box center [83, 270] width 6 height 9
click at [80, 289] on li "px" at bounding box center [82, 289] width 8 height 9
click at [50, 269] on input "741" at bounding box center [47, 270] width 78 height 10
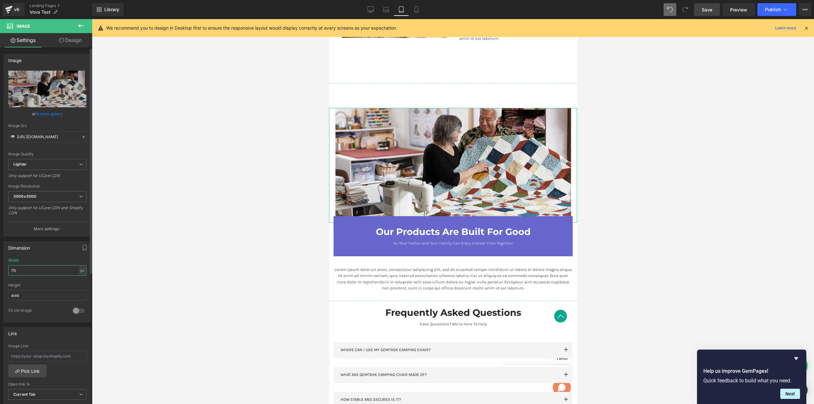
type input "700"
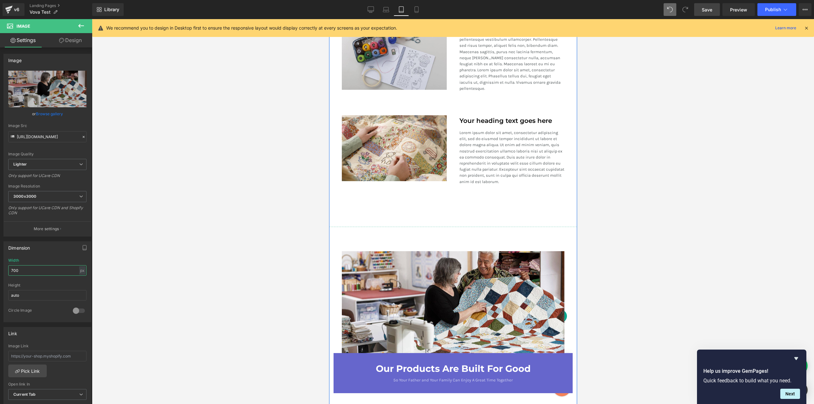
scroll to position [693, 0]
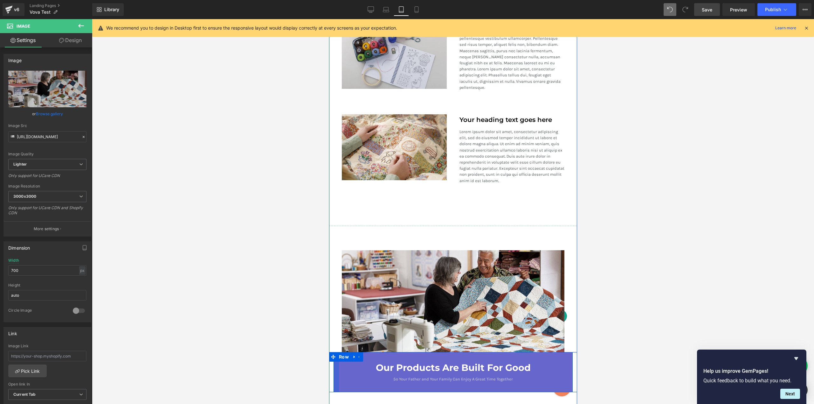
click at [336, 360] on div at bounding box center [335, 372] width 5 height 40
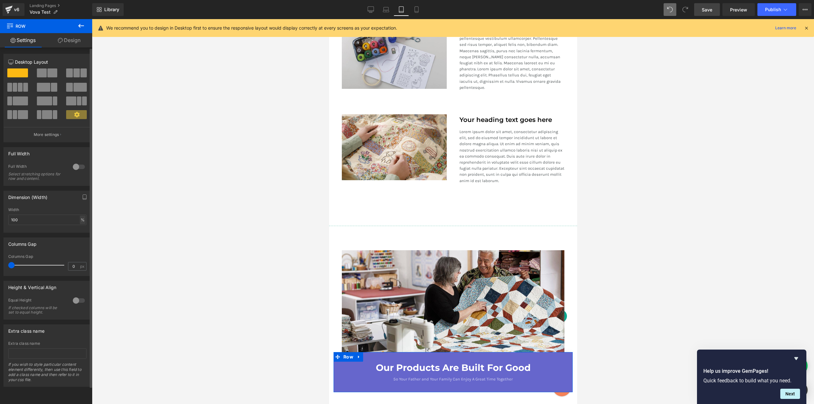
click at [80, 219] on div "%" at bounding box center [83, 219] width 6 height 9
click at [81, 238] on li "px" at bounding box center [82, 238] width 8 height 9
click at [28, 220] on input "718" at bounding box center [47, 219] width 78 height 10
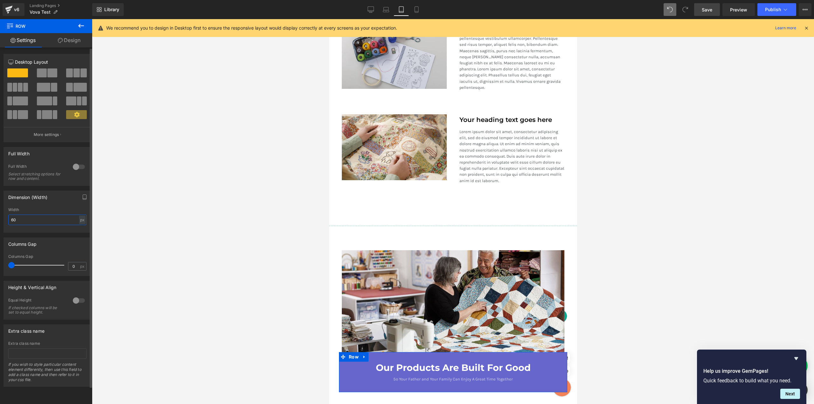
type input "600"
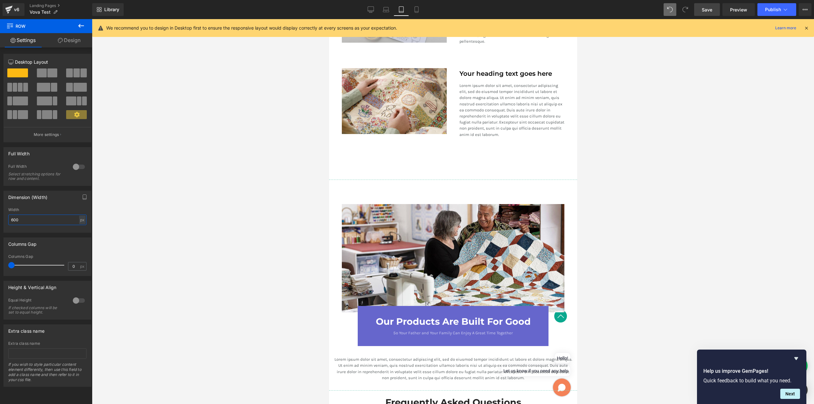
scroll to position [763, 0]
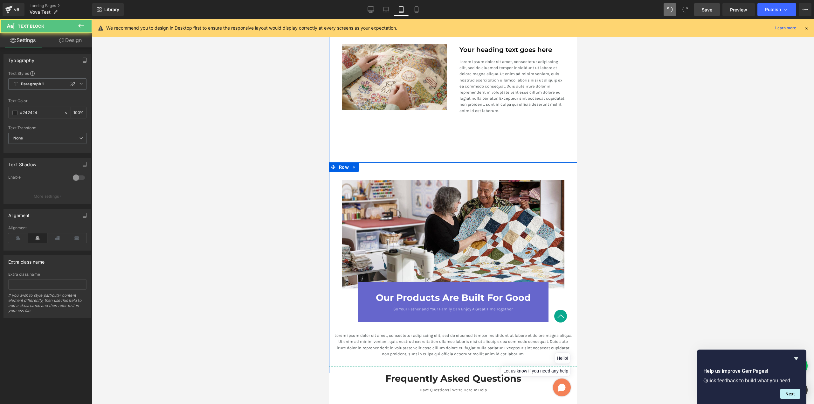
click at [346, 332] on p "Lorem ipsum dolor sit amet, consectetur adipiscing elit, sed do eiusmod tempor …" at bounding box center [453, 344] width 239 height 24
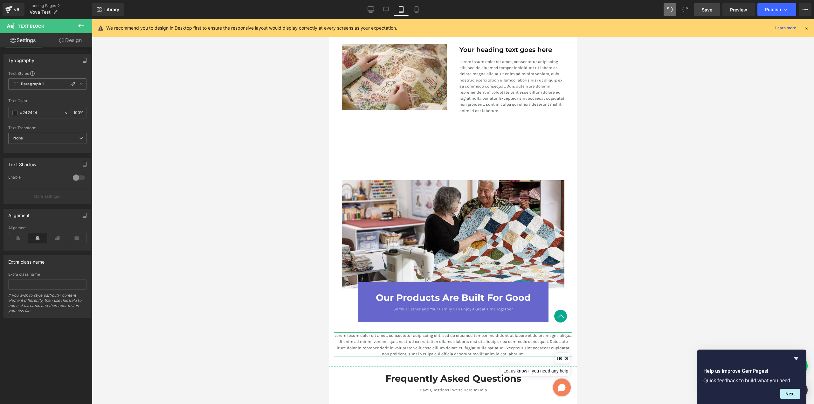
click at [66, 42] on link "Design" at bounding box center [70, 40] width 46 height 14
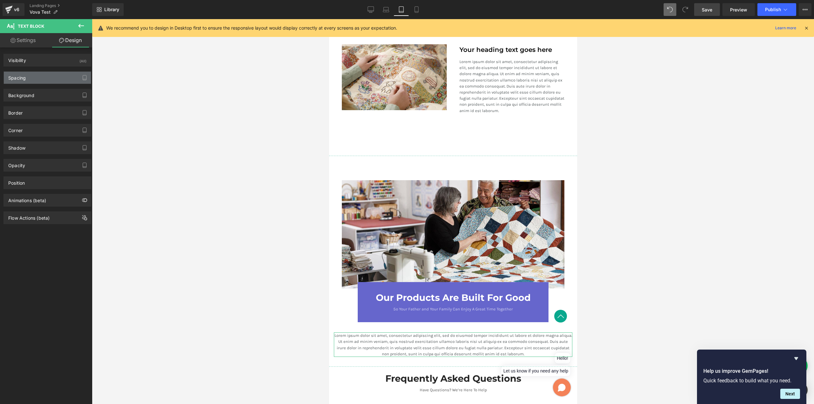
click at [39, 81] on div "Spacing" at bounding box center [47, 78] width 87 height 12
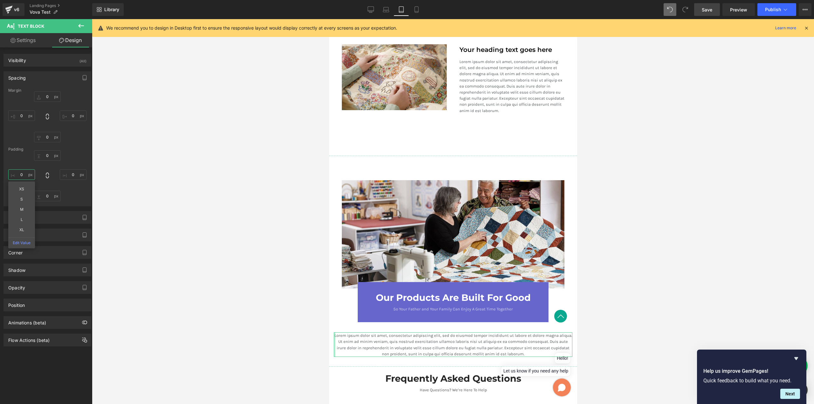
click at [22, 176] on input "0" at bounding box center [21, 174] width 27 height 10
click at [666, 238] on div at bounding box center [453, 211] width 722 height 385
click at [25, 176] on input "M" at bounding box center [21, 174] width 27 height 10
type input "L"
click at [70, 173] on input "0" at bounding box center [73, 174] width 27 height 10
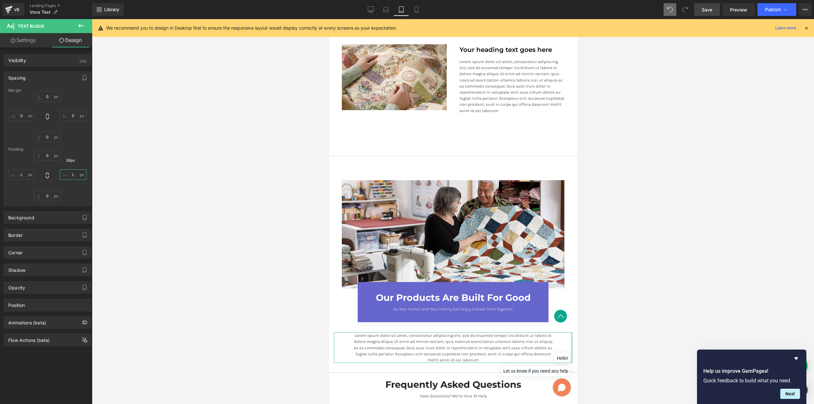
click at [67, 175] on input "L" at bounding box center [73, 174] width 27 height 10
type input "M"
click at [21, 175] on input "L" at bounding box center [21, 174] width 27 height 10
type input "M"
click at [385, 10] on icon at bounding box center [386, 9] width 6 height 6
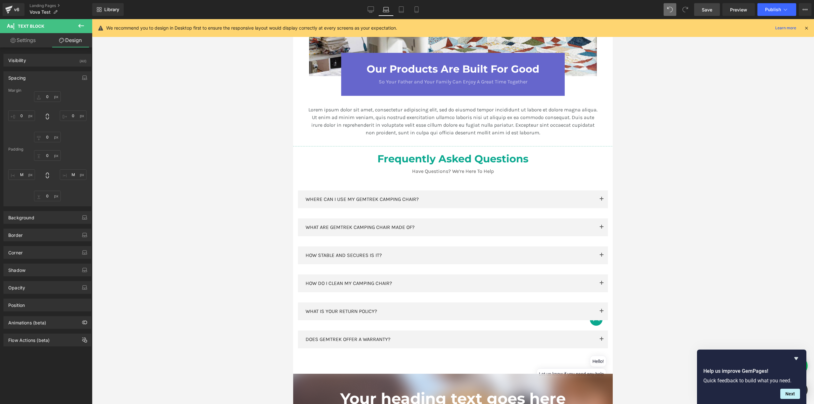
type input "0"
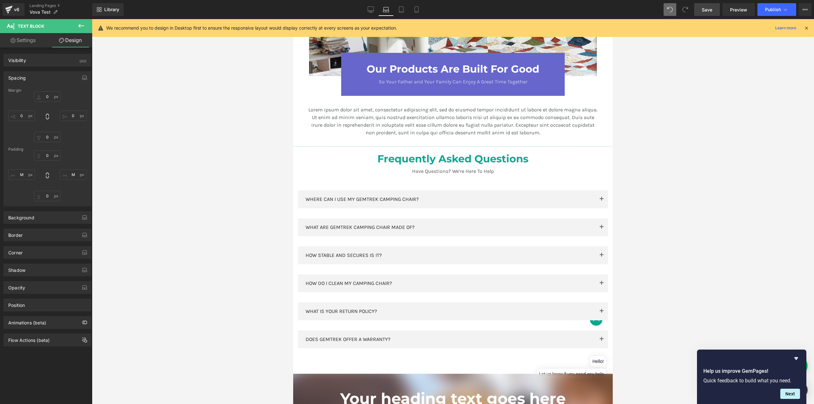
type input "M"
type input "0"
type input "M"
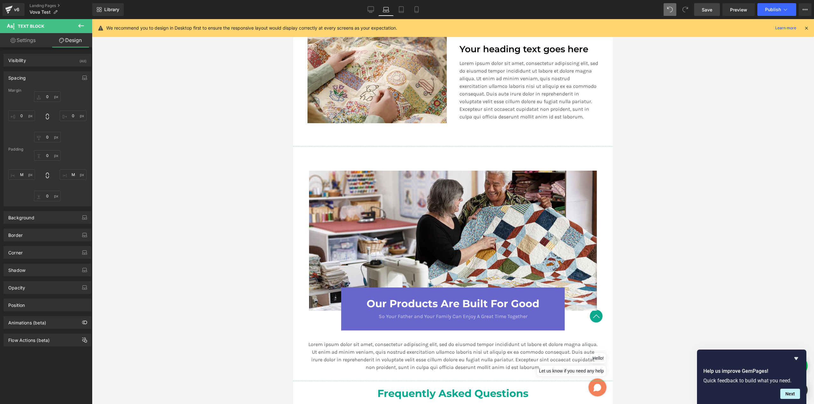
scroll to position [512, 0]
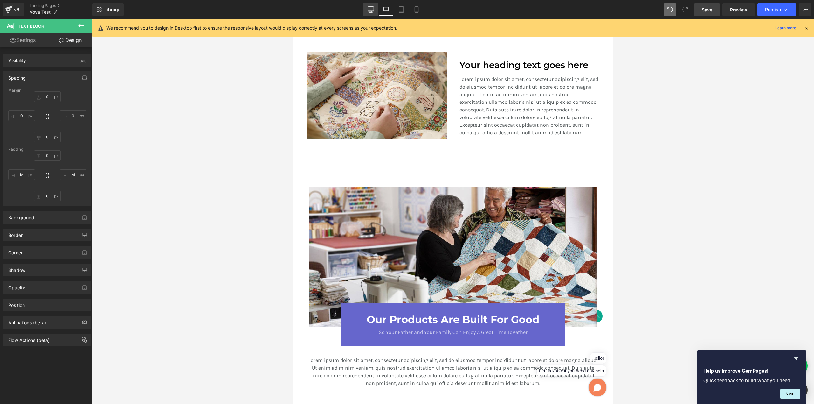
click at [375, 10] on link "Desktop" at bounding box center [370, 9] width 15 height 13
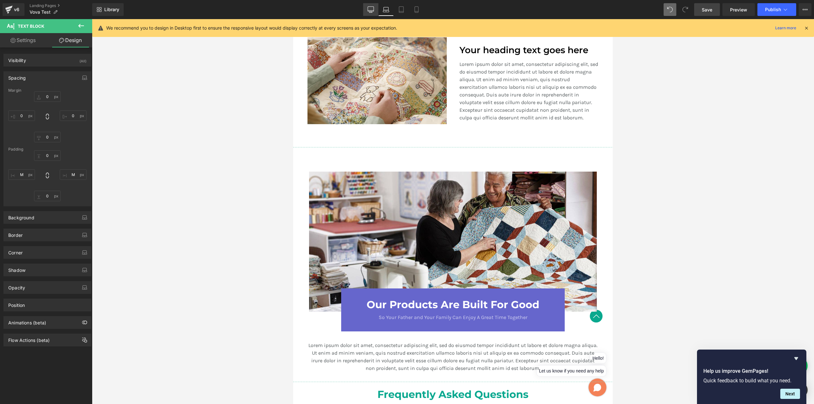
type input "0"
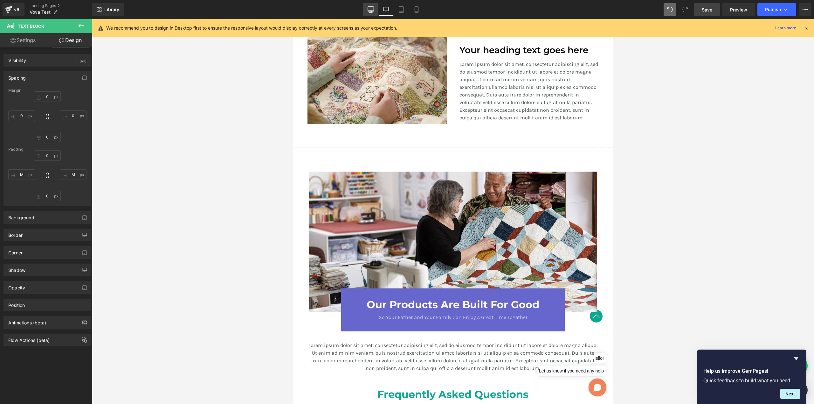
type input "M"
type input "0"
type input "M"
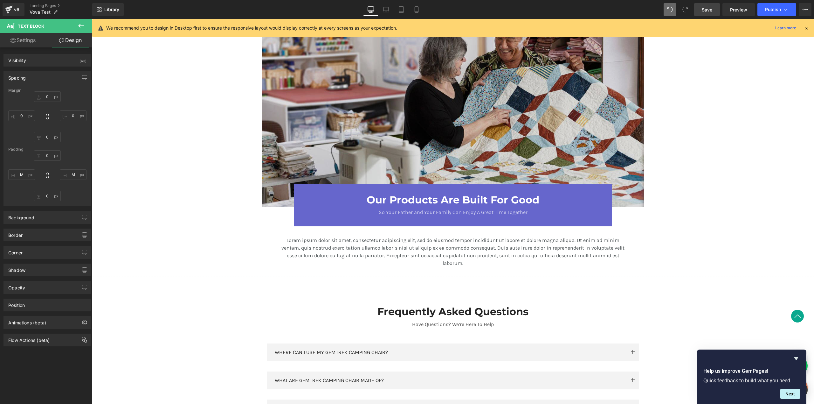
scroll to position [769, 0]
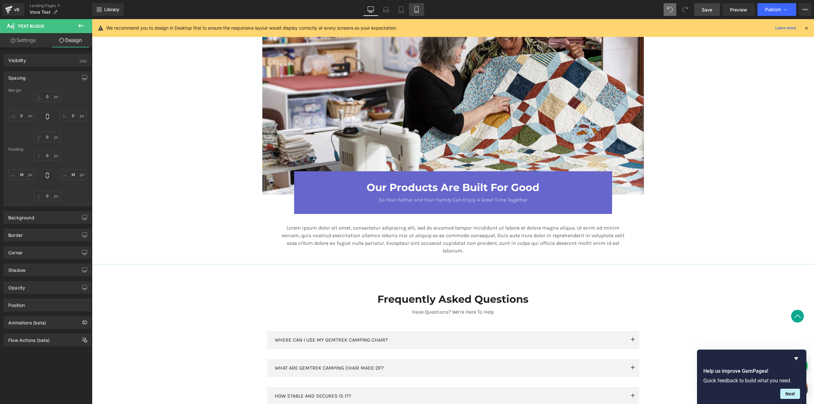
click at [418, 9] on icon at bounding box center [417, 9] width 6 height 6
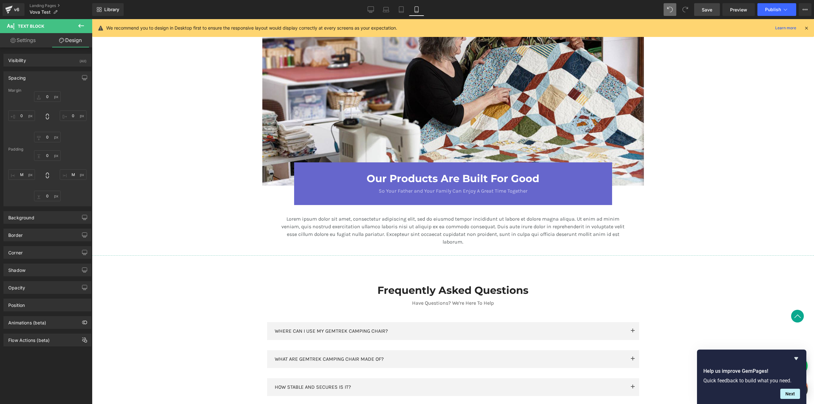
type input "0"
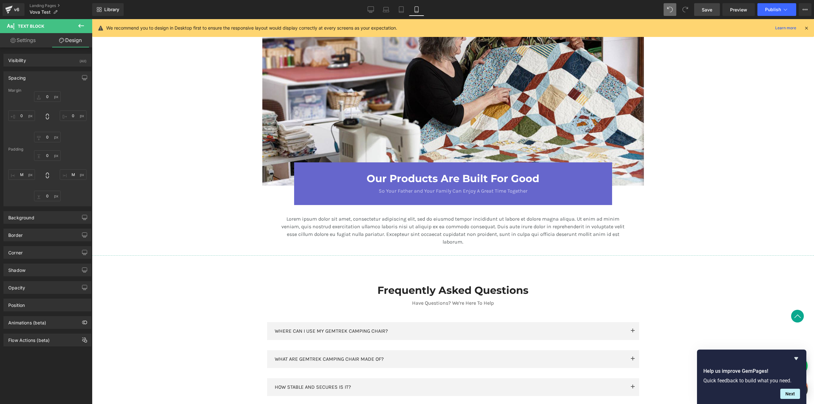
type input "M"
type input "0"
type input "M"
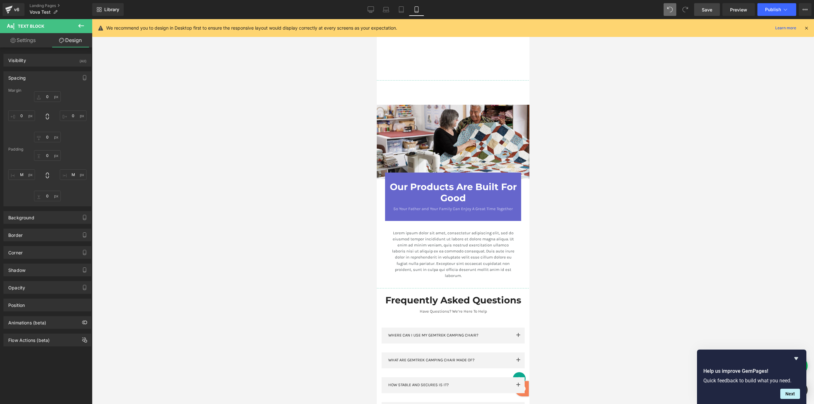
scroll to position [1207, 0]
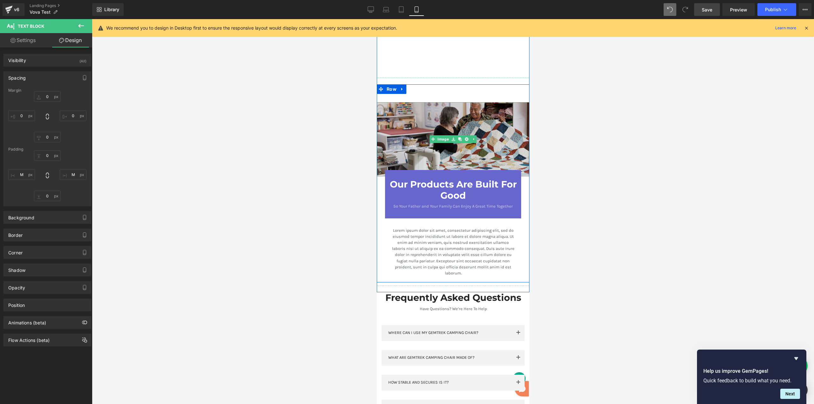
click at [439, 145] on img at bounding box center [453, 139] width 153 height 74
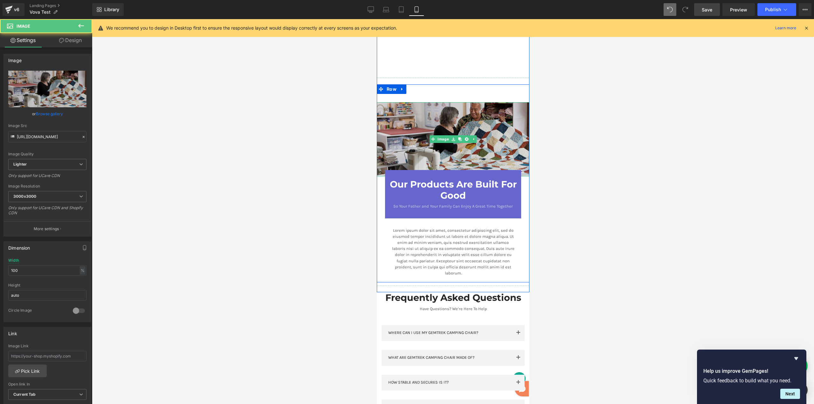
click at [393, 119] on img at bounding box center [453, 139] width 153 height 74
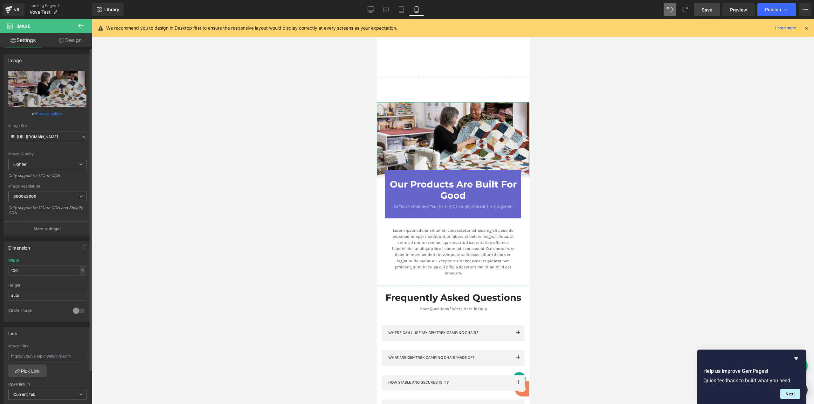
click at [82, 269] on div "%" at bounding box center [83, 270] width 6 height 9
click at [80, 279] on li "%" at bounding box center [82, 280] width 8 height 9
click at [80, 273] on div "%" at bounding box center [83, 270] width 6 height 9
click at [82, 289] on li "px" at bounding box center [82, 289] width 8 height 9
click at [37, 273] on input "480" at bounding box center [47, 270] width 78 height 10
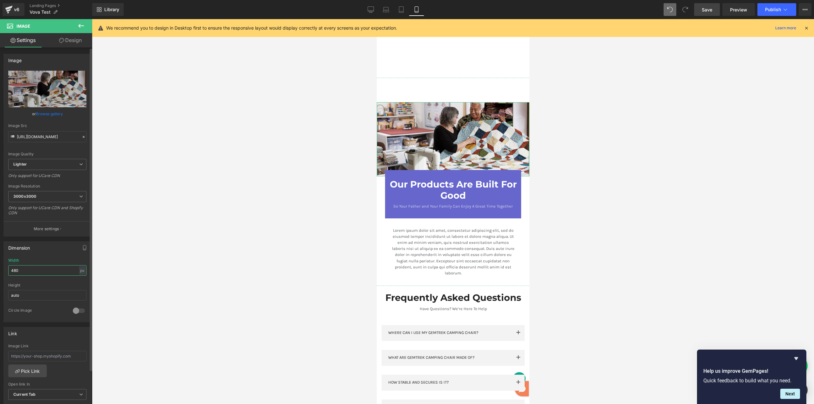
click at [37, 273] on input "480" at bounding box center [47, 270] width 78 height 10
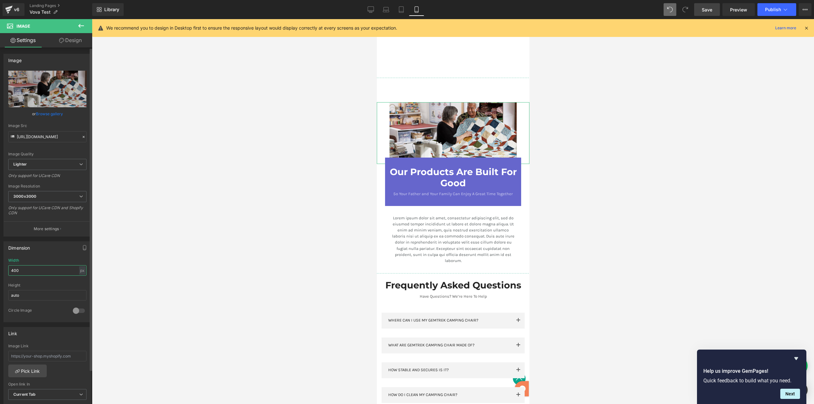
click at [26, 271] on input "400" at bounding box center [47, 270] width 78 height 10
type input "3"
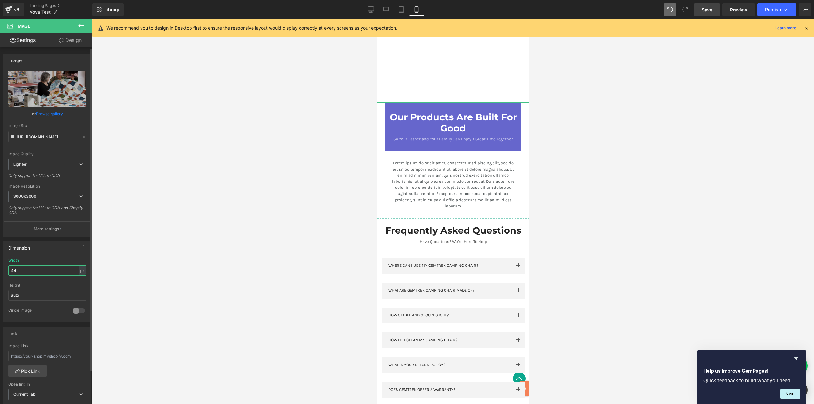
type input "440"
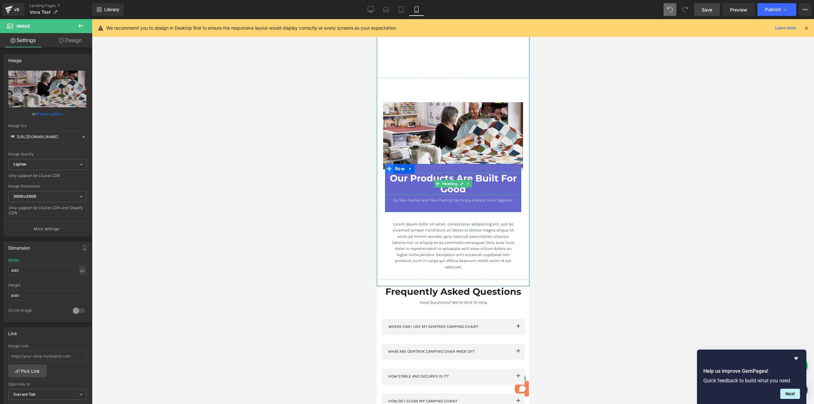
click at [390, 169] on span "Row" at bounding box center [395, 169] width 10 height 8
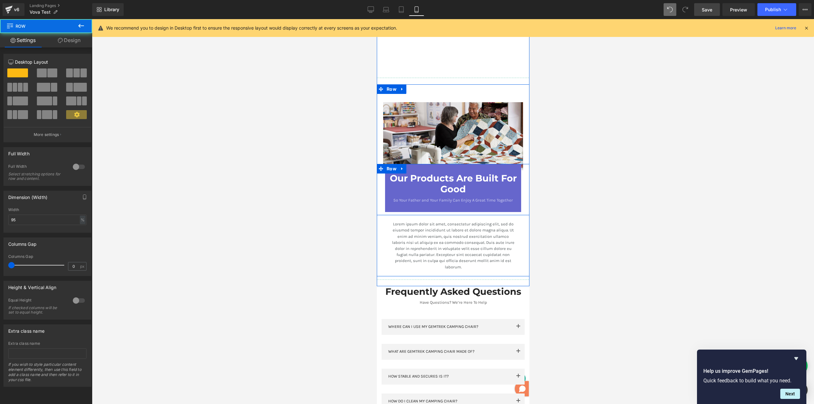
click at [388, 188] on h3 "Our Products Are Built For Good" at bounding box center [453, 184] width 136 height 22
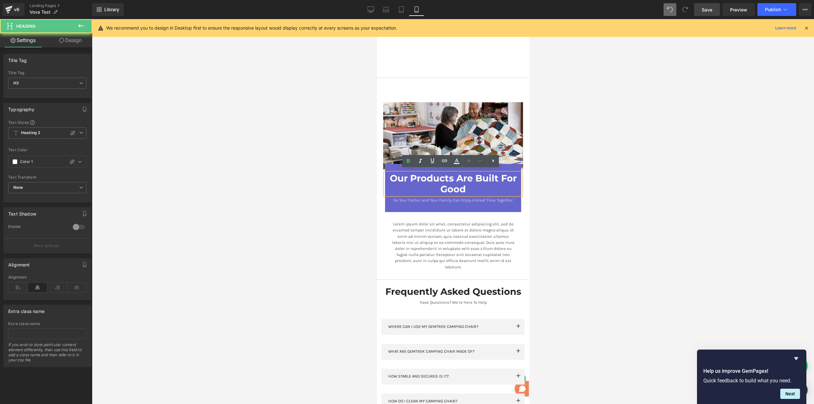
click at [388, 204] on div "Our Products Are Built For Good Heading So Your Father and Your Family Can Enjo…" at bounding box center [453, 188] width 136 height 48
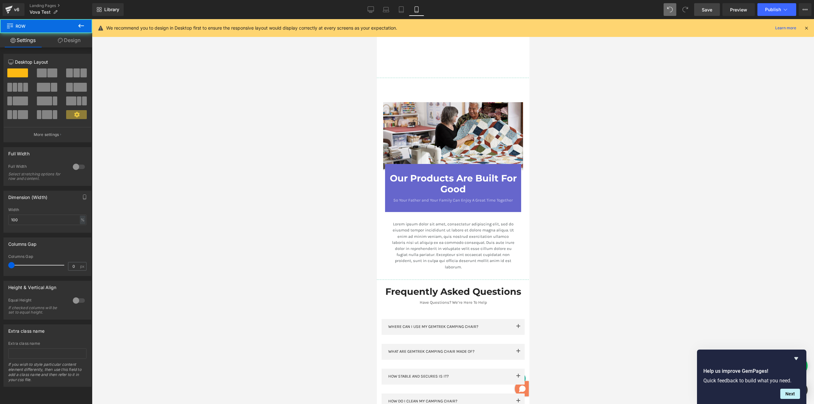
click at [386, 206] on div "Our Products Are Built For Good Heading So Your Father and Your Family Can Enjo…" at bounding box center [453, 188] width 136 height 48
click at [82, 218] on div "%" at bounding box center [83, 219] width 6 height 9
click at [82, 238] on li "px" at bounding box center [82, 238] width 8 height 9
click at [24, 218] on input "428" at bounding box center [47, 219] width 78 height 10
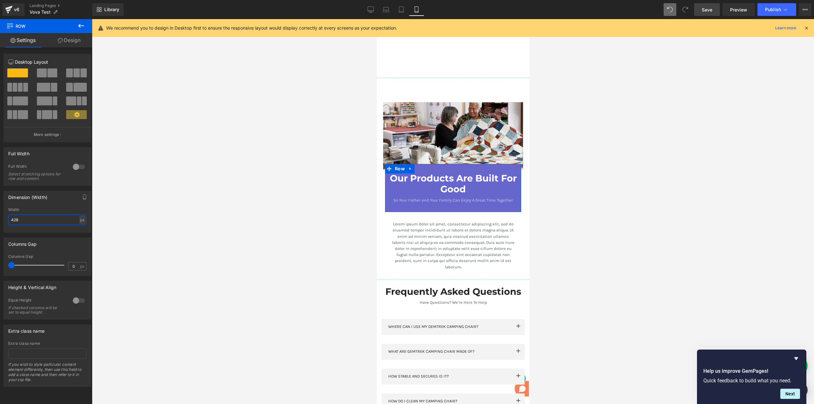
click at [24, 218] on input "428" at bounding box center [47, 219] width 78 height 10
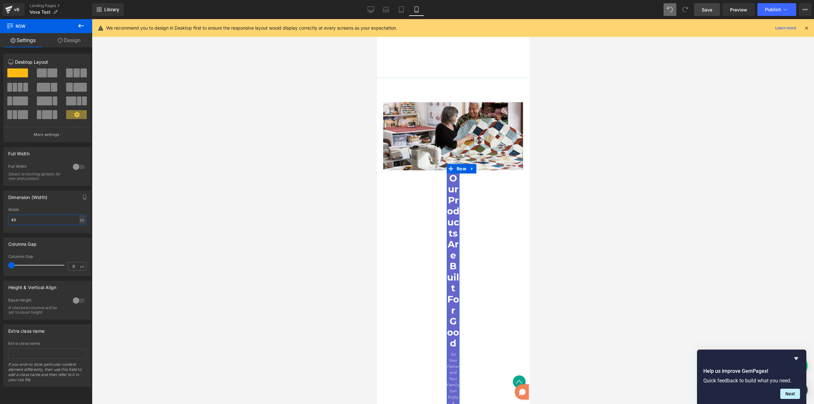
type input "400"
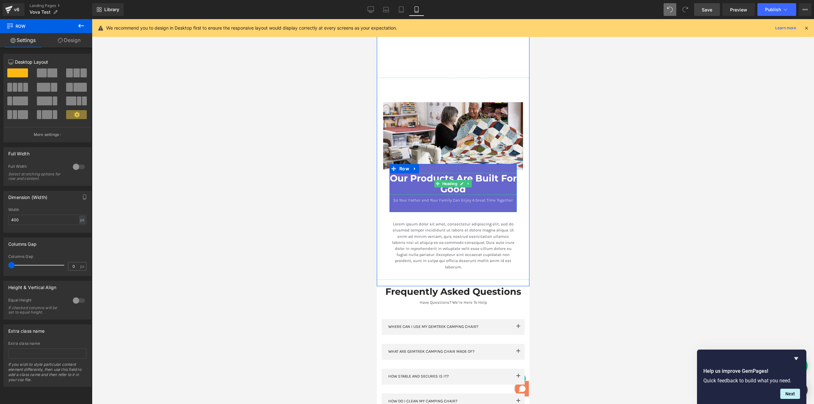
click at [434, 175] on h3 "Our Products Are Built For Good" at bounding box center [452, 184] width 127 height 22
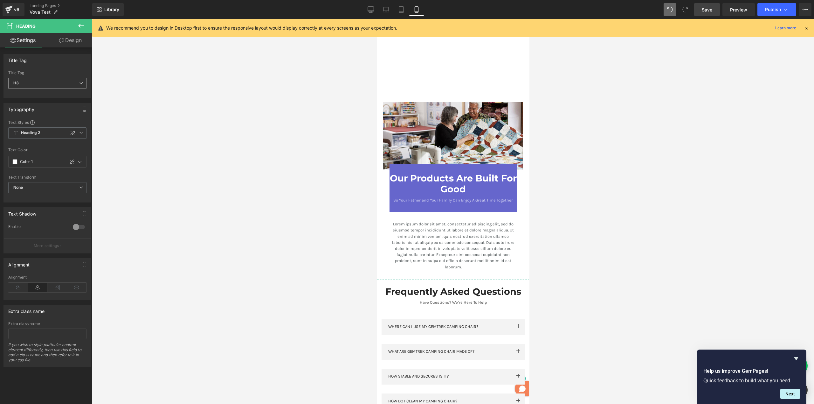
click at [56, 84] on span "H3" at bounding box center [47, 83] width 78 height 11
click at [56, 84] on span "H3" at bounding box center [46, 83] width 76 height 11
click at [72, 136] on div at bounding box center [73, 133] width 8 height 8
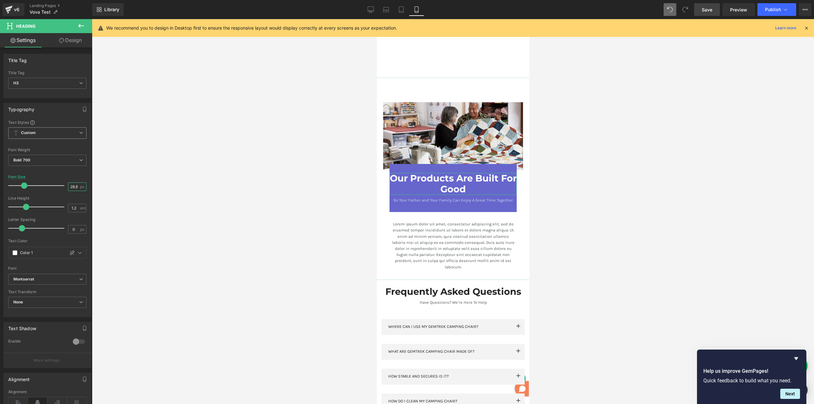
click at [73, 186] on input "28.8" at bounding box center [73, 187] width 11 height 8
click at [74, 186] on input "28.8" at bounding box center [73, 187] width 11 height 8
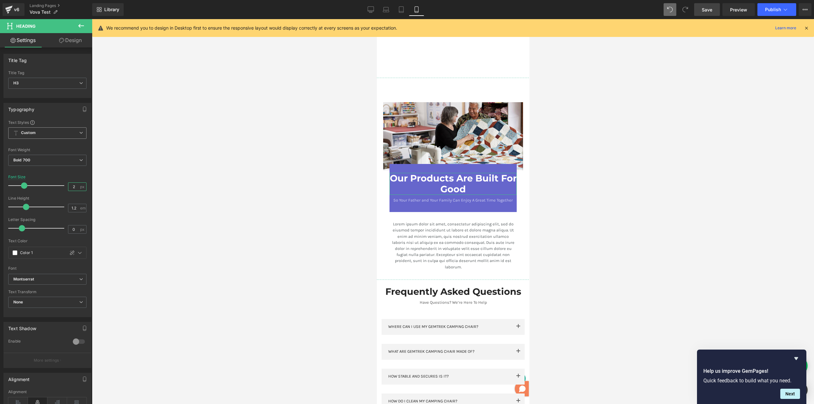
type input "20"
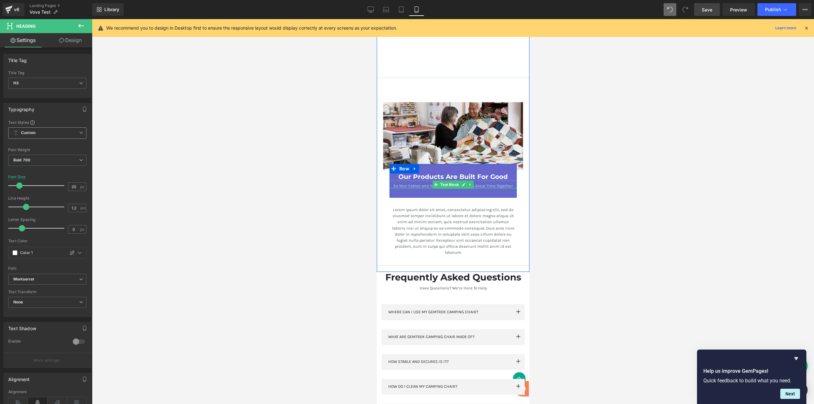
click at [507, 187] on div at bounding box center [452, 188] width 127 height 2
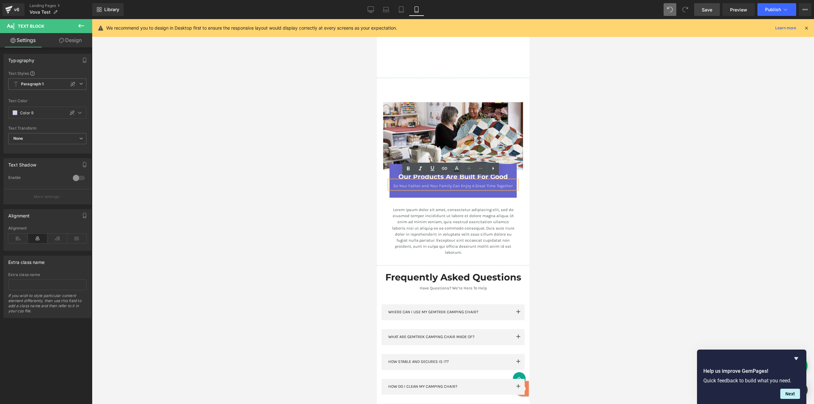
drag, startPoint x: 443, startPoint y: 197, endPoint x: 431, endPoint y: 196, distance: 11.8
click at [443, 197] on div "Our Products Are Built For Good Heading So Your Father and Your Family Can Enjo…" at bounding box center [453, 182] width 153 height 37
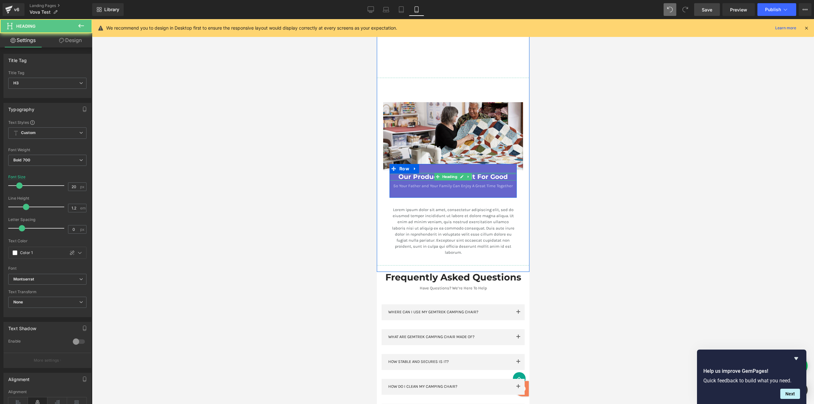
click at [392, 173] on div at bounding box center [452, 174] width 127 height 2
click at [405, 183] on p "So Your Father and Your Family Can Enjoy A Great Time Together" at bounding box center [452, 186] width 127 height 6
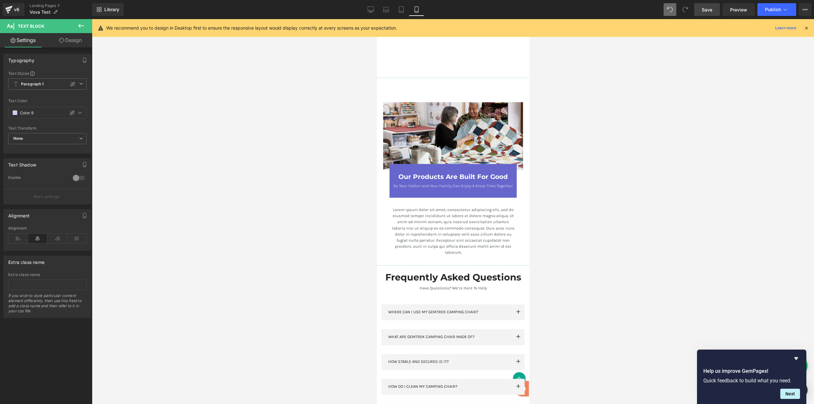
click at [68, 40] on link "Design" at bounding box center [70, 40] width 46 height 14
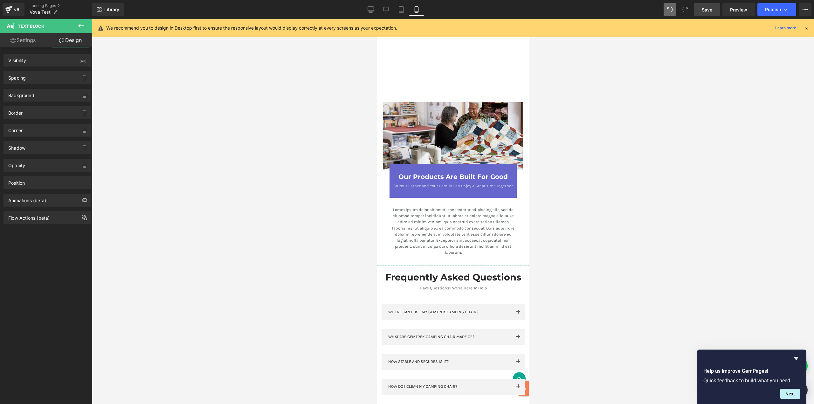
type input "0"
type input "7"
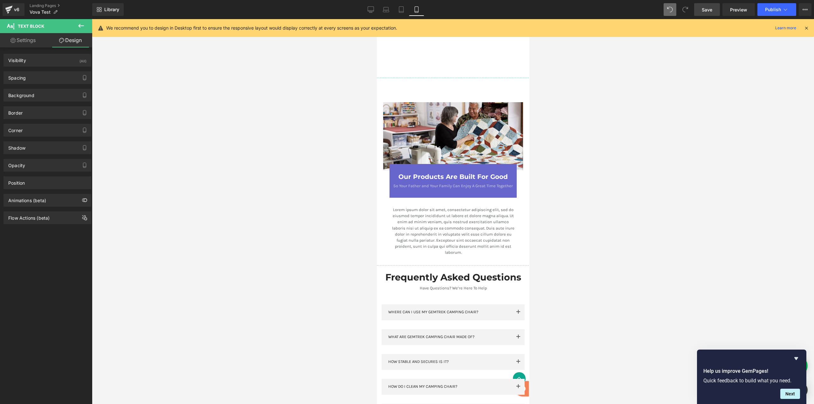
type input "0"
click at [38, 81] on div "Spacing" at bounding box center [47, 78] width 87 height 12
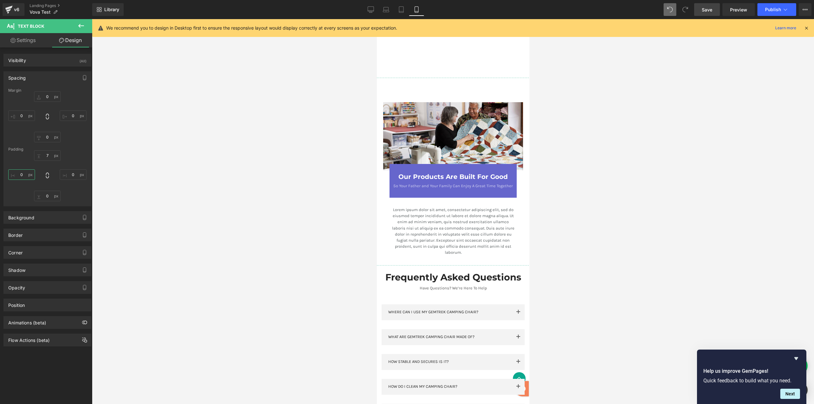
click at [28, 175] on input "0" at bounding box center [21, 174] width 27 height 10
type input "S"
click at [73, 173] on input "0" at bounding box center [73, 174] width 27 height 10
type input "S"
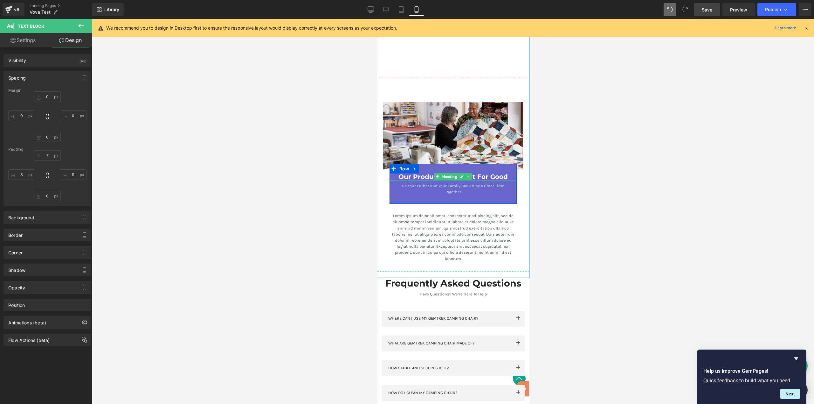
click at [486, 175] on h3 "Our Products Are Built For Good" at bounding box center [452, 177] width 127 height 8
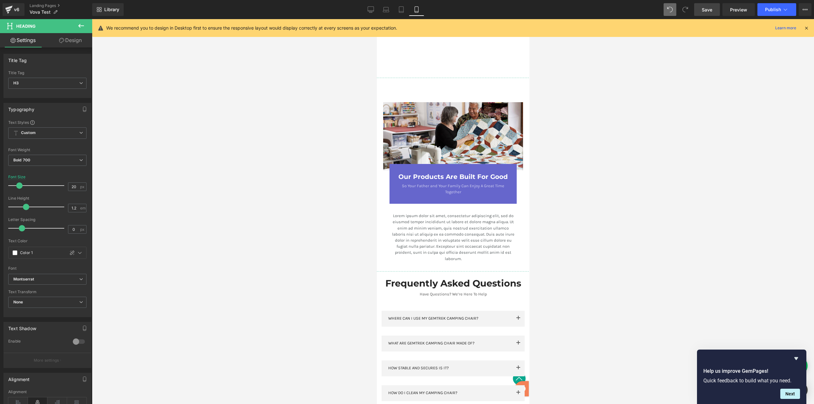
click at [70, 42] on link "Design" at bounding box center [70, 40] width 46 height 14
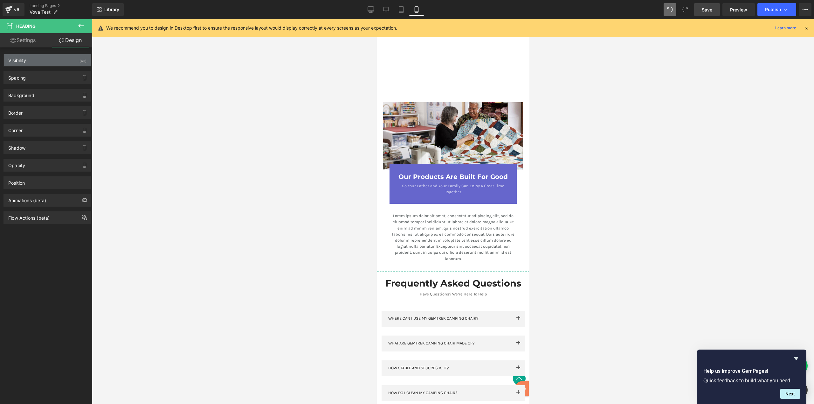
type input "0"
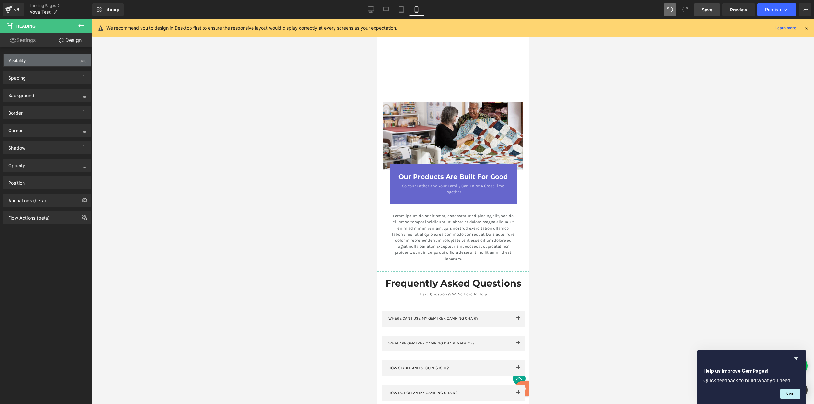
type input "0"
click at [34, 77] on div "Spacing" at bounding box center [47, 78] width 87 height 12
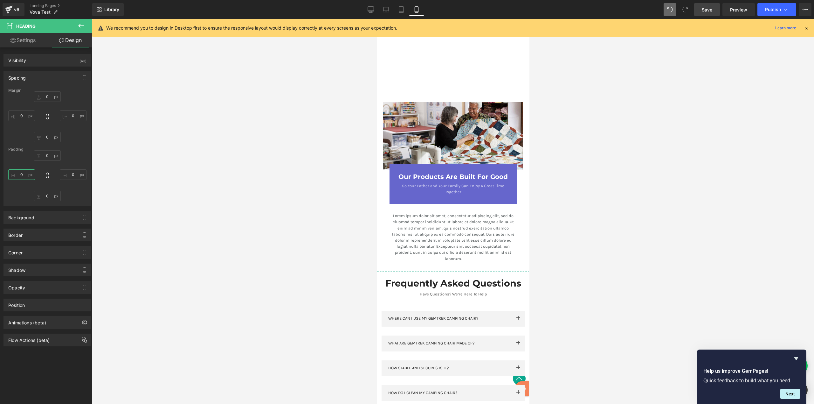
click at [23, 175] on input "0" at bounding box center [21, 174] width 27 height 10
type input "S"
click at [73, 174] on input "0" at bounding box center [73, 174] width 27 height 10
type input "S"
click at [631, 174] on div at bounding box center [453, 211] width 722 height 385
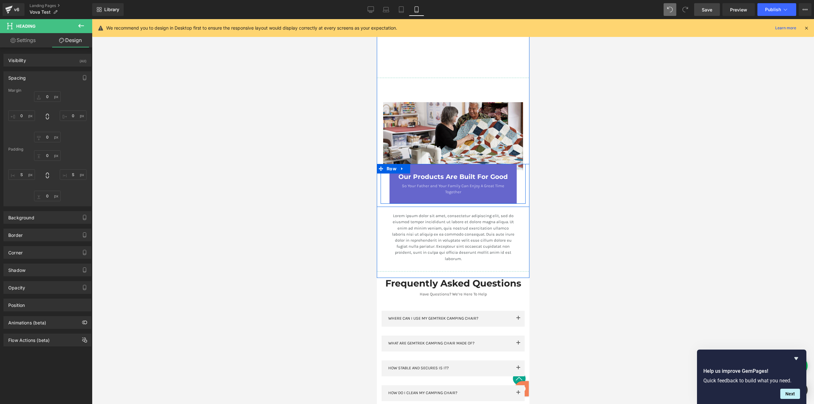
click at [505, 173] on h3 "Our Products Are Built For Good" at bounding box center [452, 177] width 117 height 8
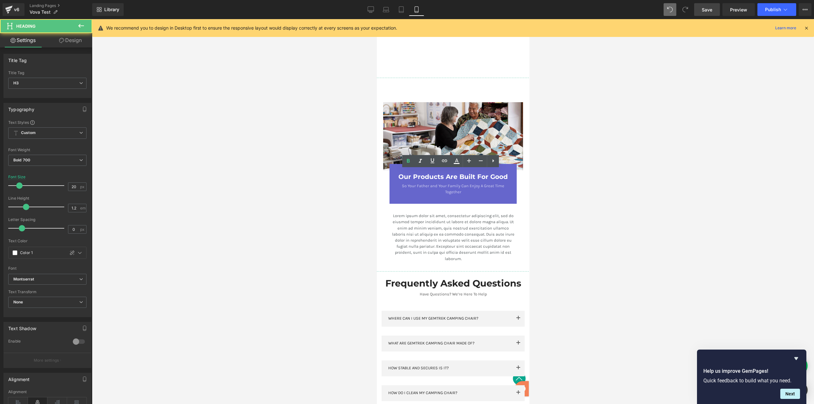
click at [622, 184] on div at bounding box center [453, 211] width 722 height 385
click at [638, 160] on div at bounding box center [453, 211] width 722 height 385
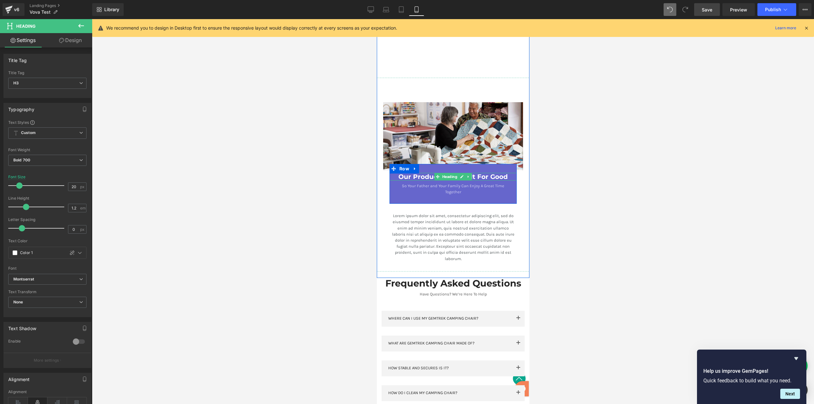
click at [511, 175] on div "Our Products Are Built For Good" at bounding box center [452, 177] width 127 height 8
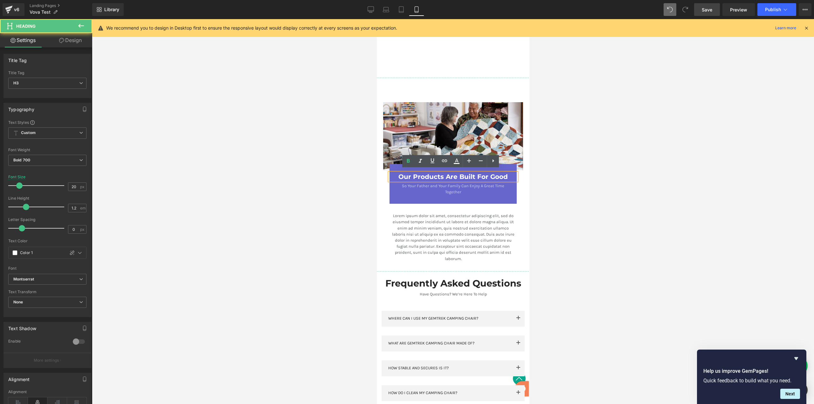
click at [601, 154] on div at bounding box center [453, 211] width 722 height 385
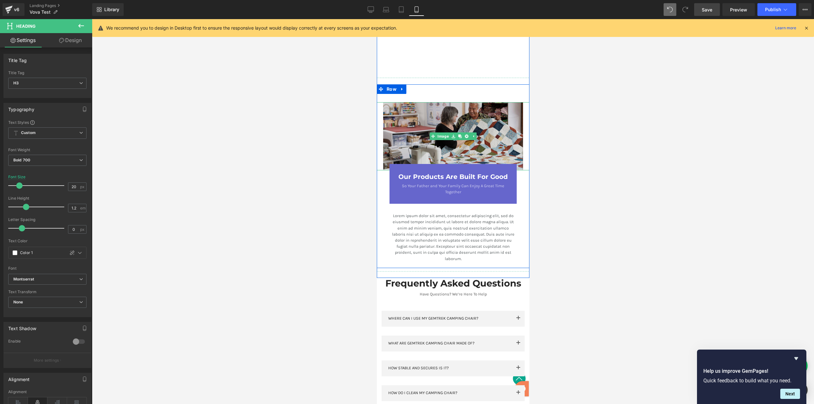
click at [452, 112] on img at bounding box center [453, 136] width 140 height 68
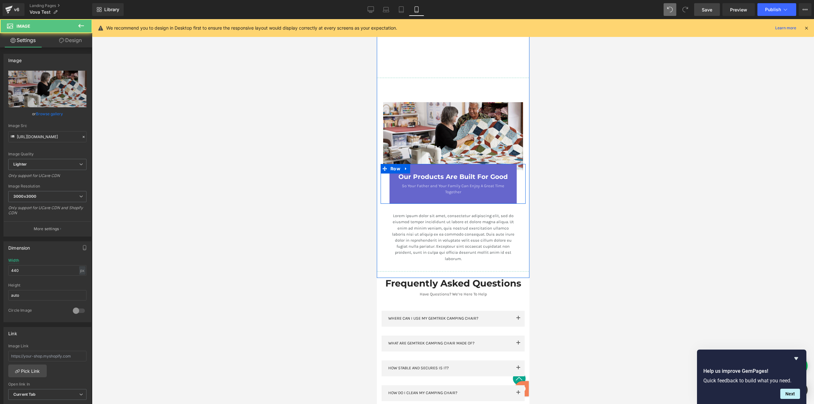
click at [395, 164] on span "Row" at bounding box center [395, 169] width 13 height 10
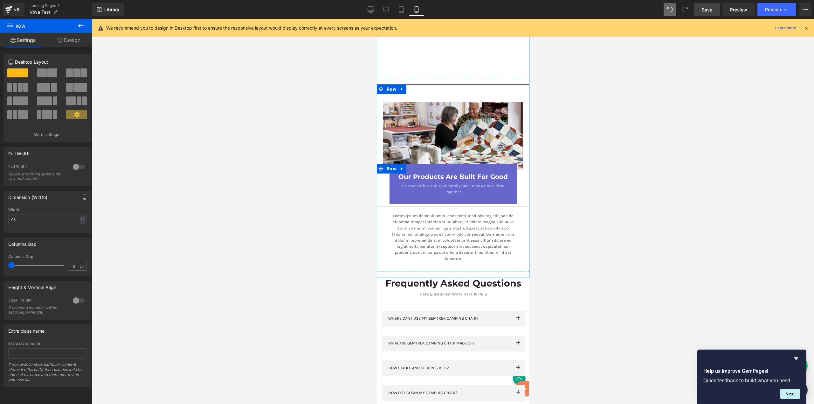
click at [391, 175] on div "Our Products Are Built For Good" at bounding box center [452, 177] width 127 height 8
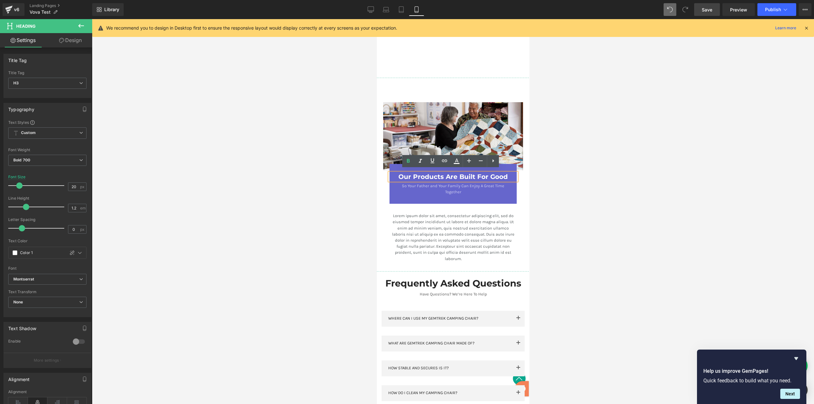
click at [390, 164] on div "Our Products Are Built For Good Heading So Your Father and Your Family Can Enjo…" at bounding box center [452, 184] width 127 height 40
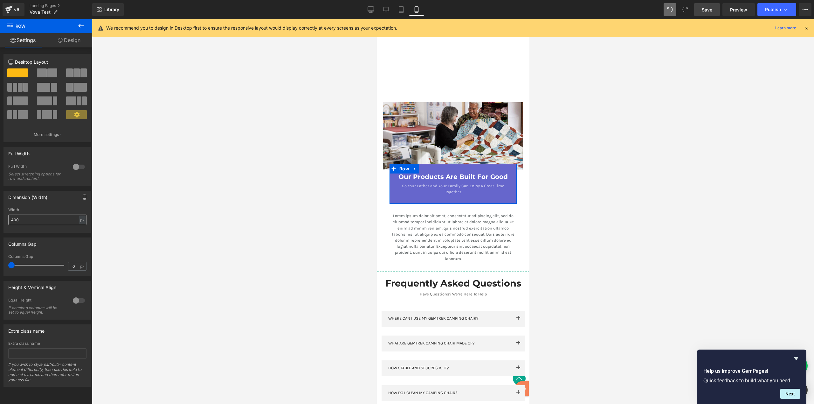
click at [34, 220] on input "400" at bounding box center [47, 219] width 78 height 10
type input "380"
click at [664, 172] on div at bounding box center [453, 211] width 722 height 385
click at [443, 237] on span "Lorem ipsum dolor sit amet, consectetur adipiscing elit, sed do eiusmod tempor …" at bounding box center [453, 236] width 122 height 47
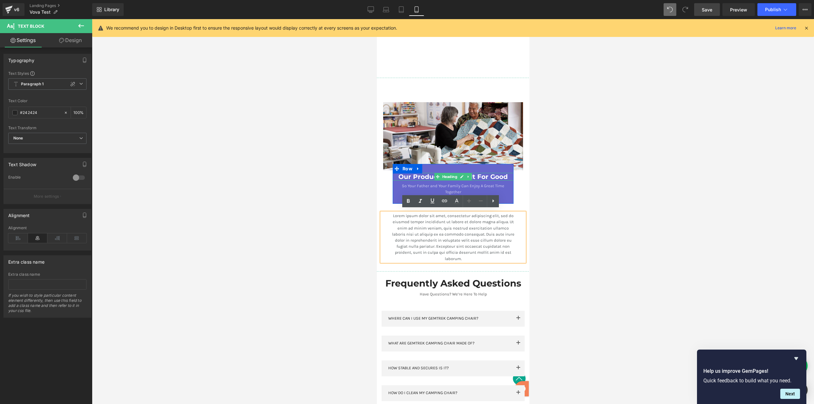
click at [486, 174] on h3 "Our Products Are Built For Good" at bounding box center [453, 177] width 111 height 8
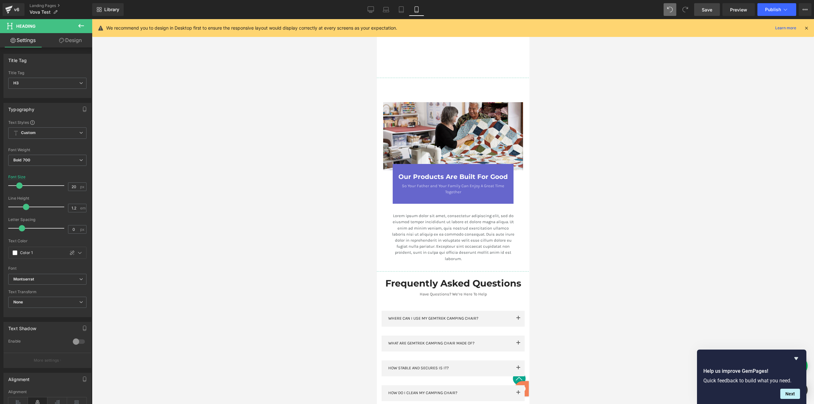
click at [77, 40] on link "Design" at bounding box center [70, 40] width 46 height 14
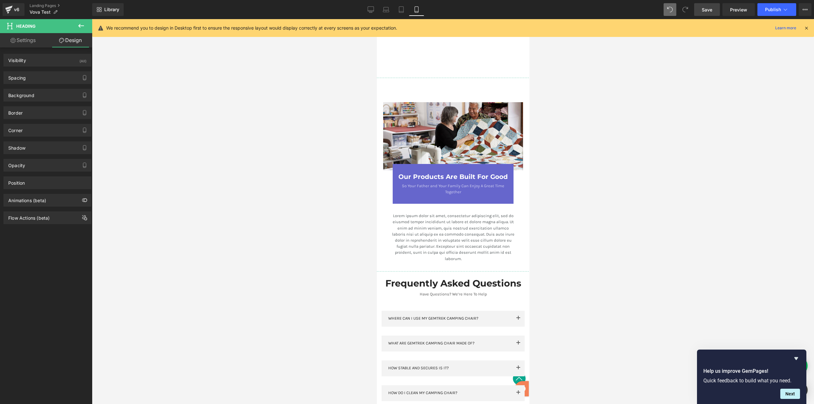
click at [43, 84] on div "Background Color & Image color transparent Color transparent 0 % Image Replace …" at bounding box center [47, 92] width 95 height 17
click at [42, 79] on div "Spacing" at bounding box center [47, 78] width 87 height 12
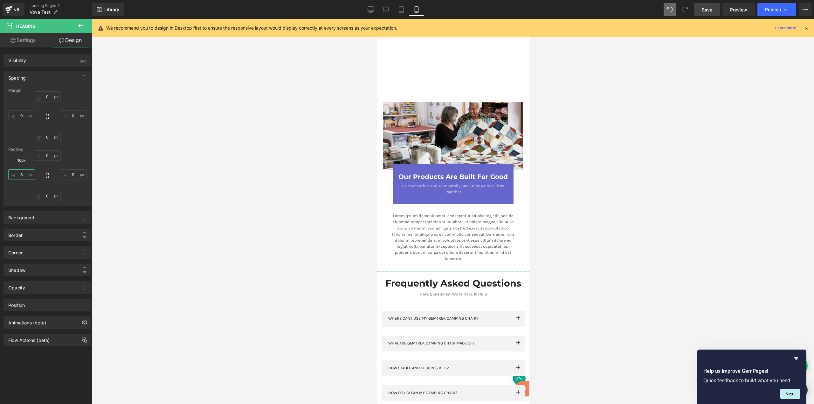
click at [25, 178] on input "S" at bounding box center [21, 174] width 27 height 10
type input "M"
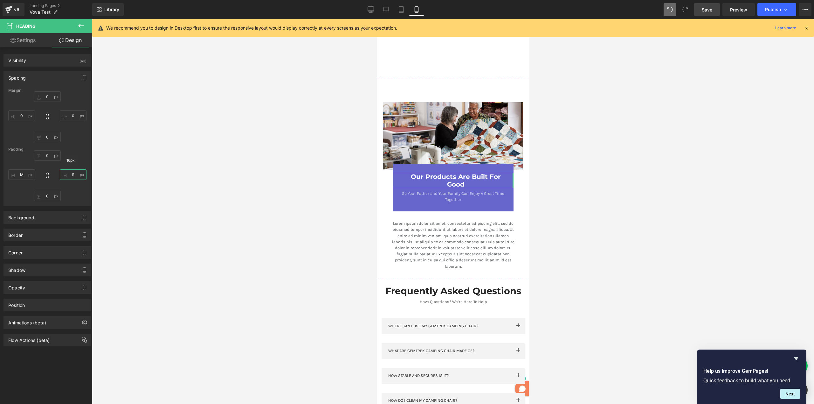
click at [76, 170] on input "S" at bounding box center [73, 174] width 27 height 10
type input "M"
click at [484, 193] on p "So Your Father and Your Family Can Enjoy A Great Time Together" at bounding box center [453, 196] width 111 height 12
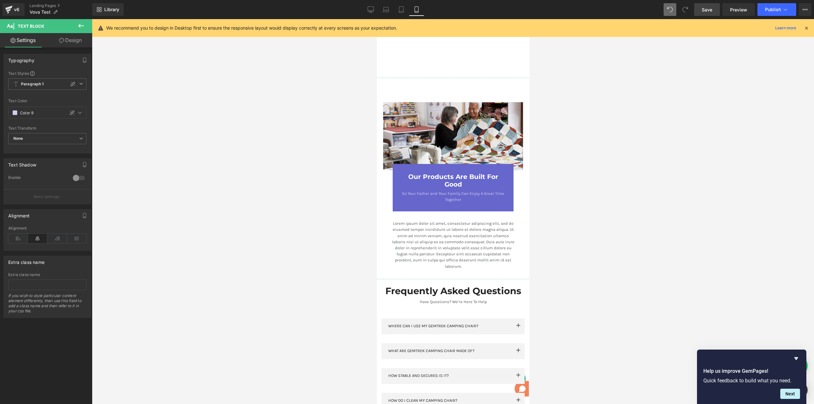
click at [69, 39] on link "Design" at bounding box center [70, 40] width 46 height 14
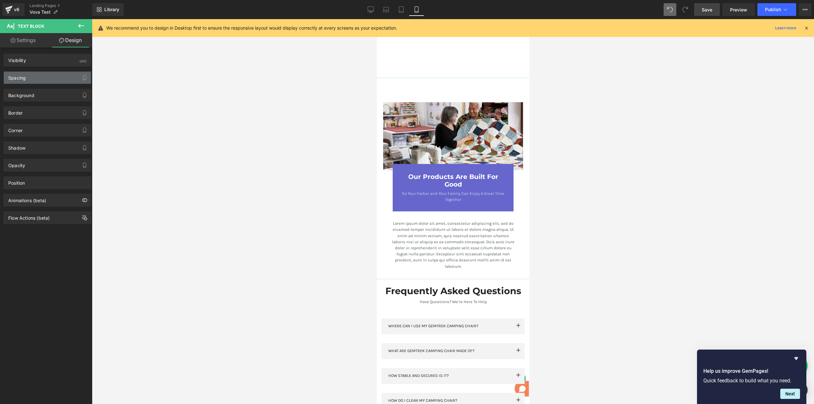
click at [39, 80] on div "Spacing" at bounding box center [47, 78] width 87 height 12
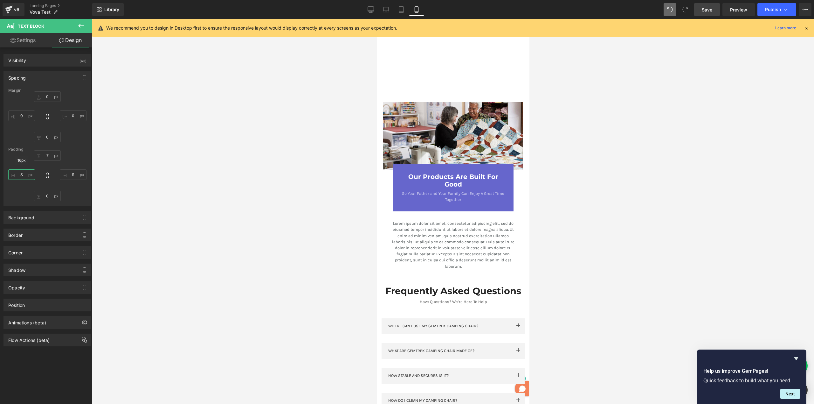
click at [25, 176] on input "S" at bounding box center [21, 174] width 27 height 10
type input "M"
click at [73, 172] on input "S" at bounding box center [73, 174] width 27 height 10
type input "M"
click at [617, 191] on div at bounding box center [453, 211] width 722 height 385
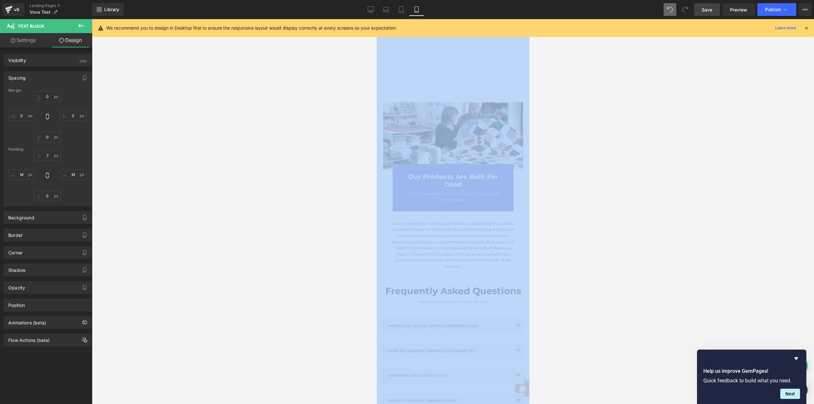
click at [617, 191] on div at bounding box center [453, 211] width 722 height 385
click at [621, 183] on div at bounding box center [453, 211] width 722 height 385
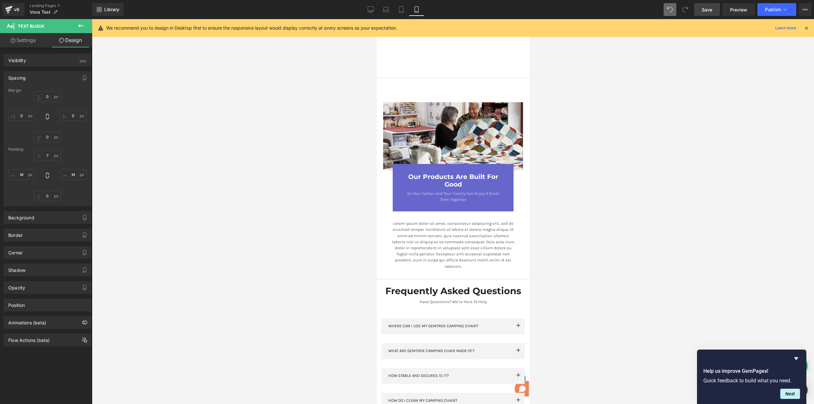
click at [634, 177] on div at bounding box center [453, 211] width 722 height 385
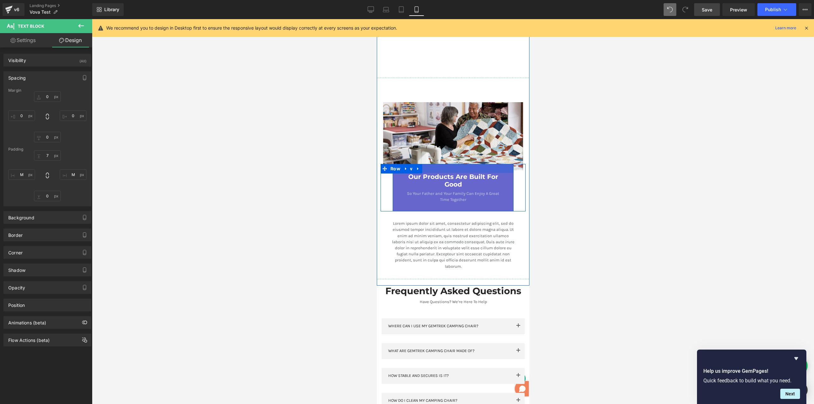
click at [469, 166] on div at bounding box center [453, 168] width 121 height 9
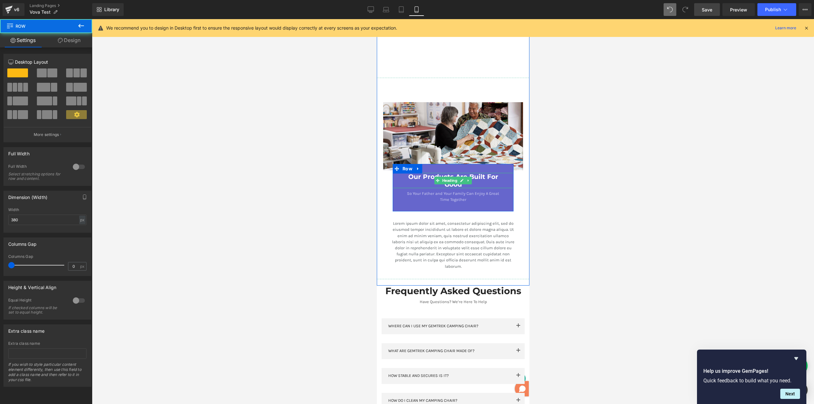
click at [468, 173] on h3 "Our Products Are Built For Good" at bounding box center [453, 180] width 101 height 15
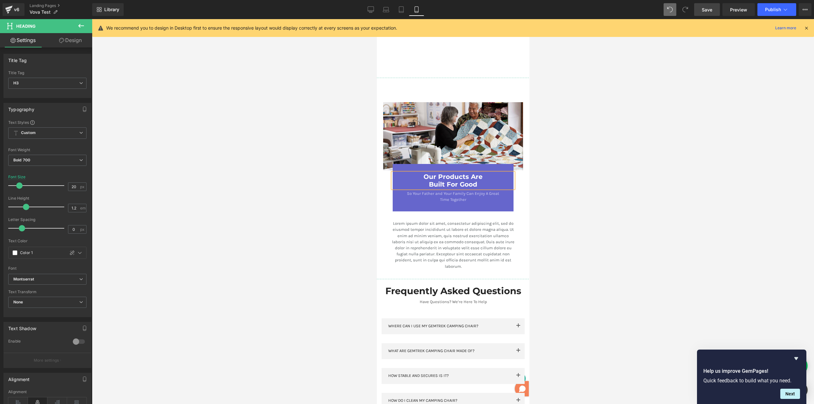
click at [619, 166] on div at bounding box center [453, 211] width 722 height 385
click at [621, 165] on div at bounding box center [453, 211] width 722 height 385
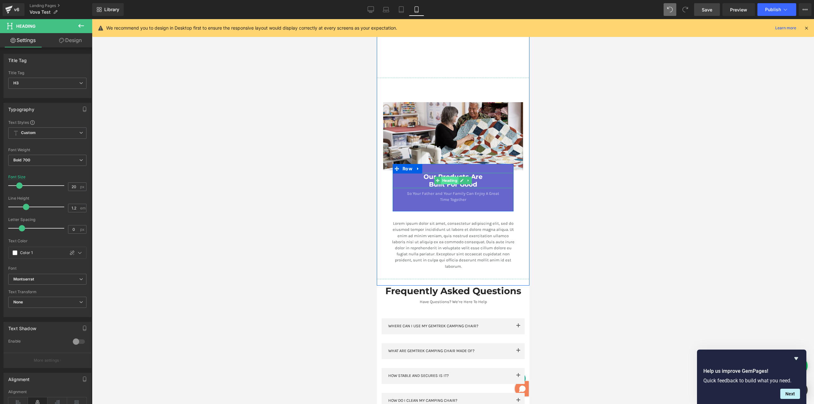
click at [451, 181] on span "Heading" at bounding box center [449, 181] width 17 height 8
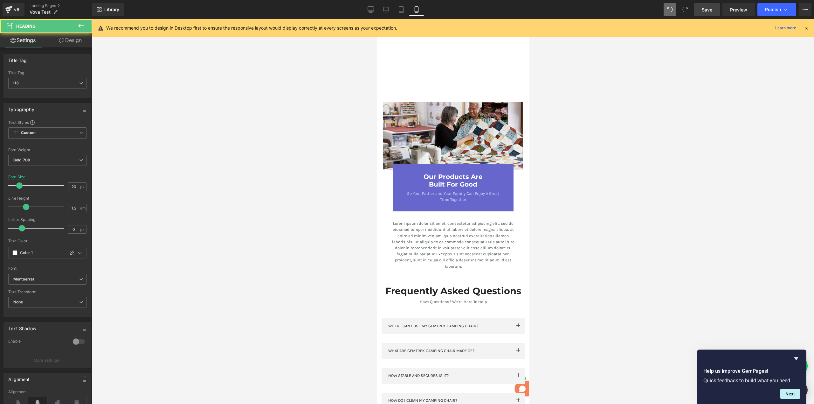
click at [589, 183] on div at bounding box center [453, 211] width 722 height 385
click at [589, 185] on div at bounding box center [453, 211] width 722 height 385
click at [617, 177] on div at bounding box center [453, 211] width 722 height 385
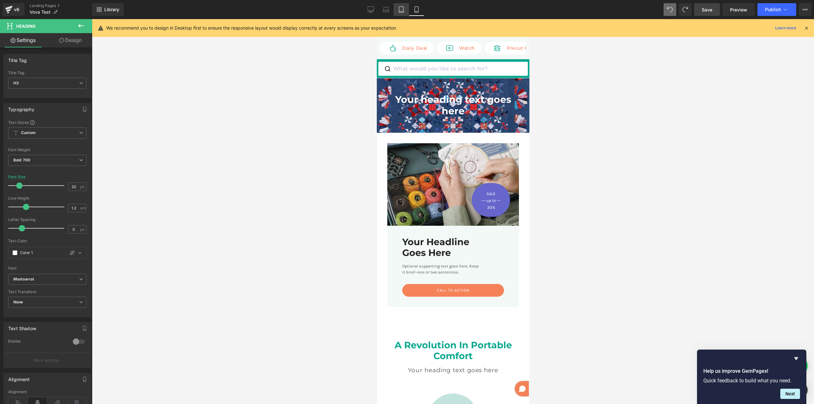
click at [401, 7] on icon at bounding box center [401, 10] width 4 height 6
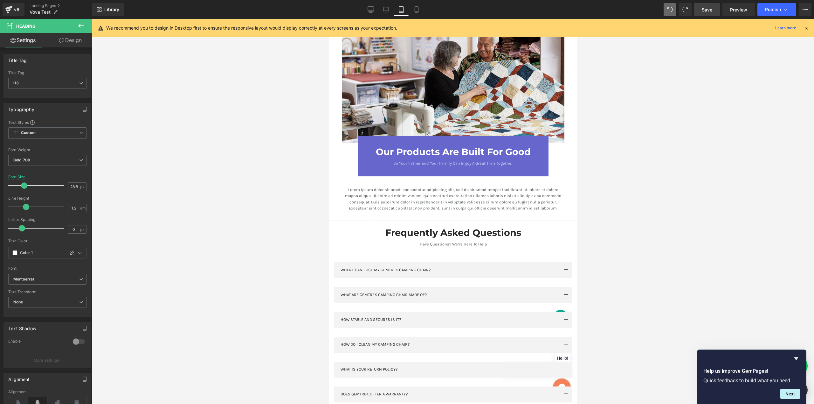
scroll to position [910, 0]
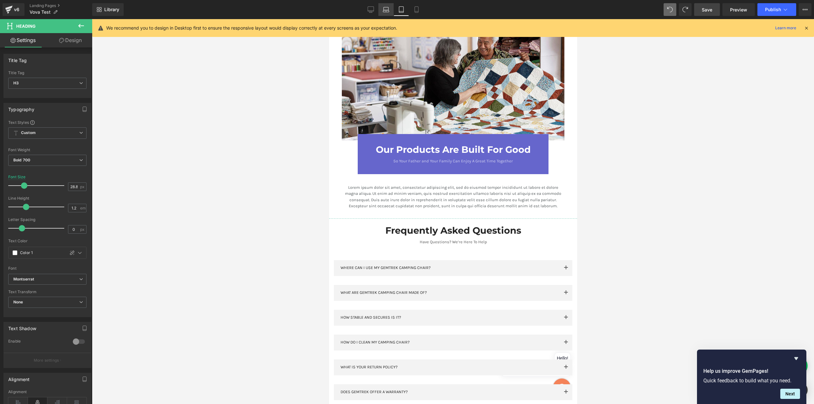
click at [384, 10] on icon at bounding box center [386, 11] width 6 height 2
type input "32"
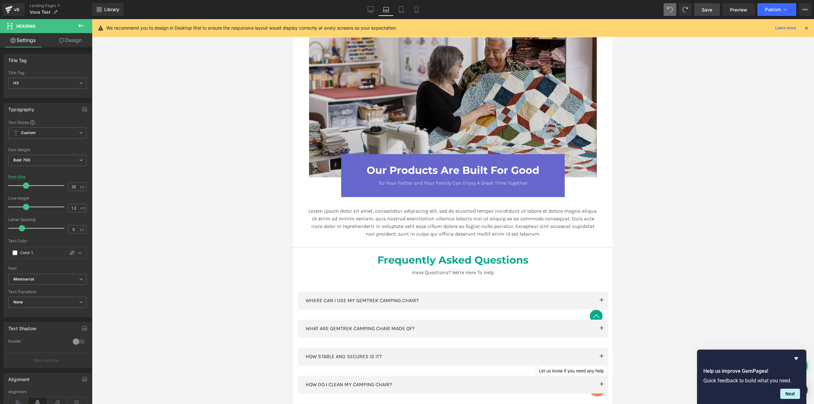
scroll to position [658, 0]
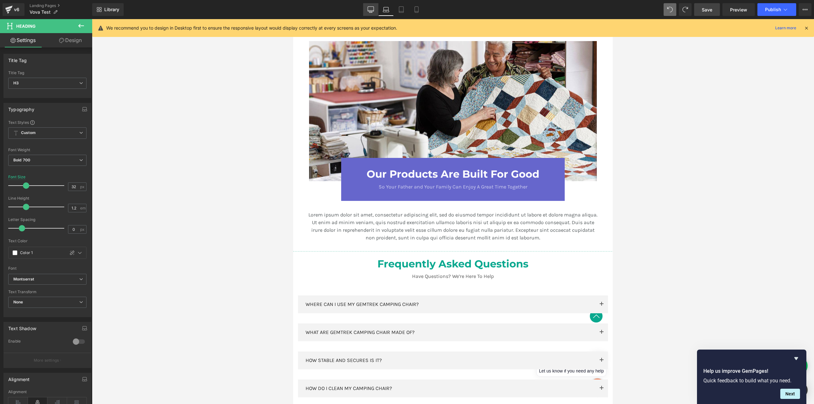
click at [372, 10] on icon at bounding box center [371, 10] width 6 height 0
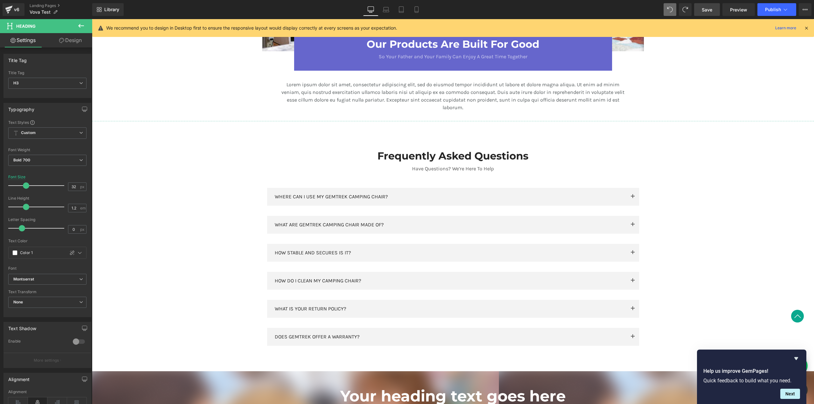
scroll to position [915, 0]
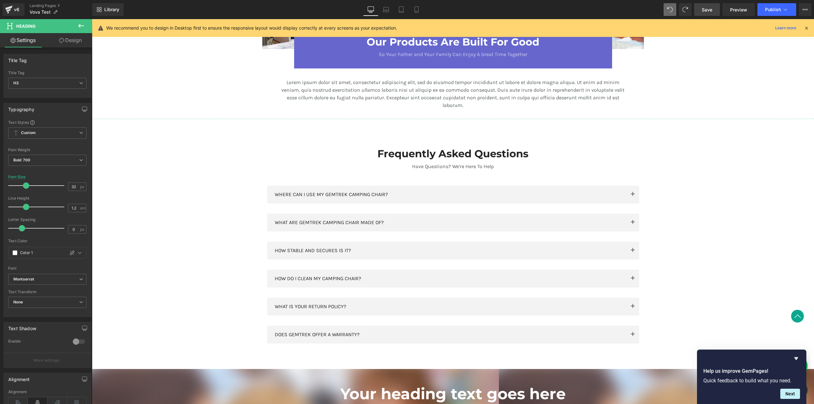
click at [706, 9] on span "Save" at bounding box center [707, 9] width 10 height 7
click at [736, 13] on link "Preview" at bounding box center [739, 9] width 32 height 13
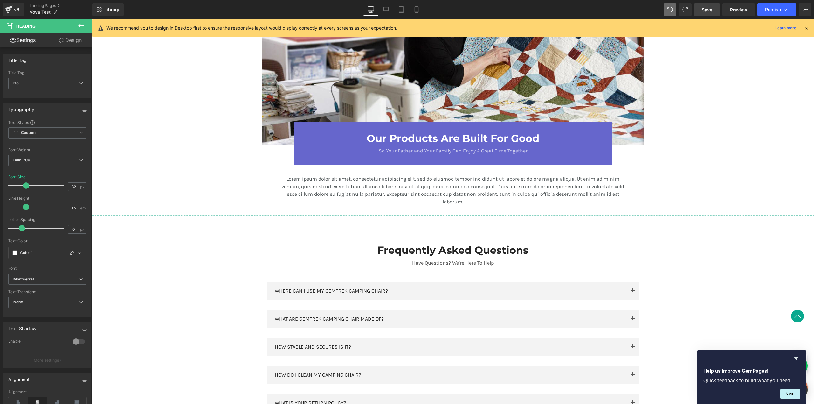
scroll to position [645, 0]
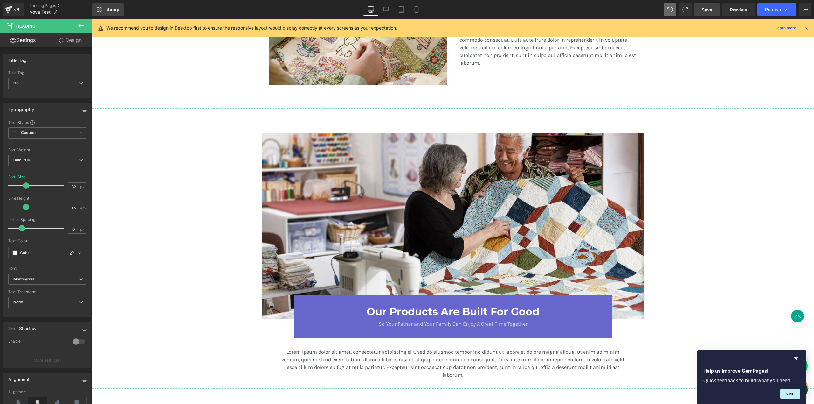
click at [110, 9] on span "Library" at bounding box center [111, 10] width 15 height 6
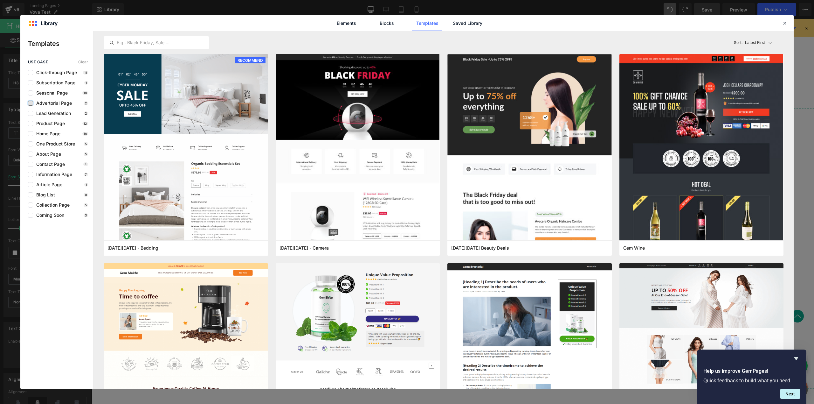
click at [30, 103] on label at bounding box center [30, 103] width 5 height 5
click at [31, 103] on input "checkbox" at bounding box center [31, 103] width 0 height 0
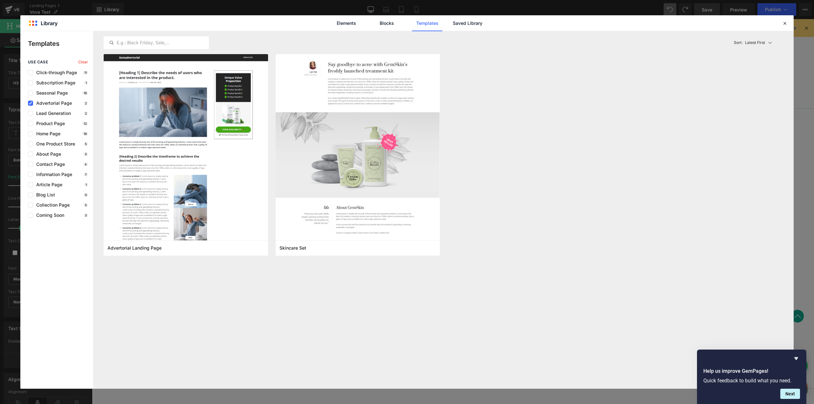
click at [31, 106] on div "use case Clear Click-through Page 11 Subscription Page 1 Seasonal Page 18 Adver…" at bounding box center [56, 139] width 73 height 158
click at [381, 27] on link "Blocks" at bounding box center [387, 23] width 30 height 16
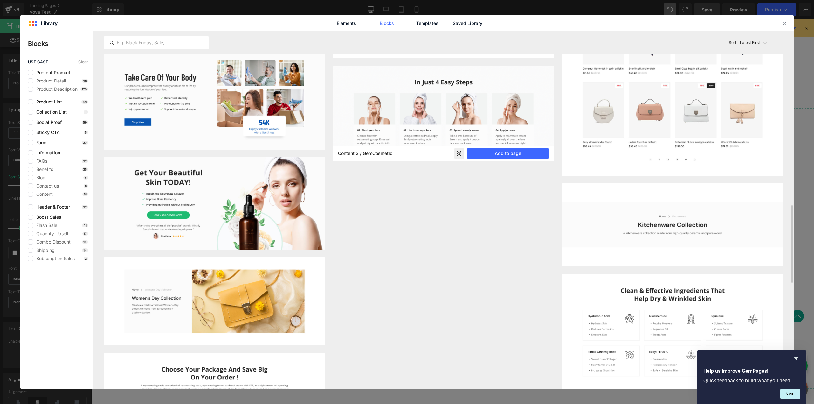
scroll to position [1069, 0]
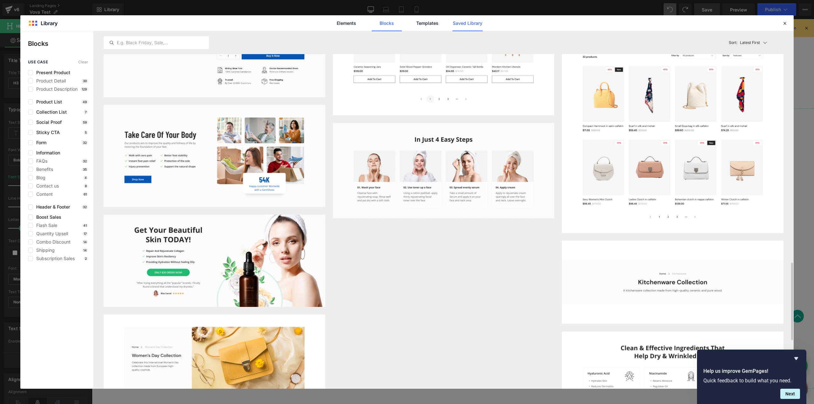
click at [463, 25] on link "Saved Library" at bounding box center [468, 23] width 30 height 16
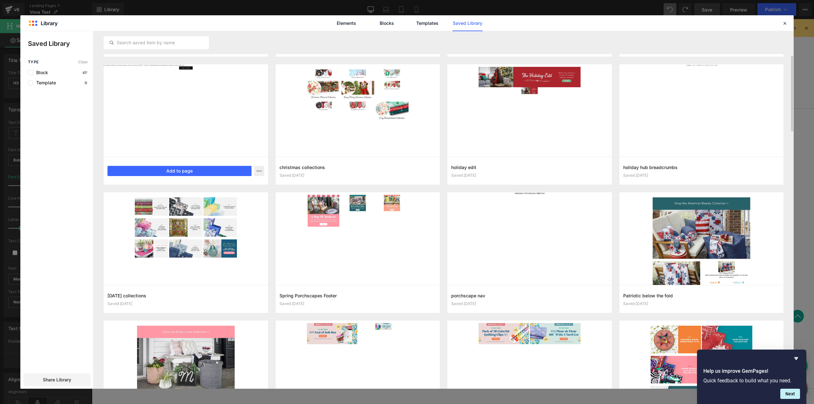
scroll to position [0, 0]
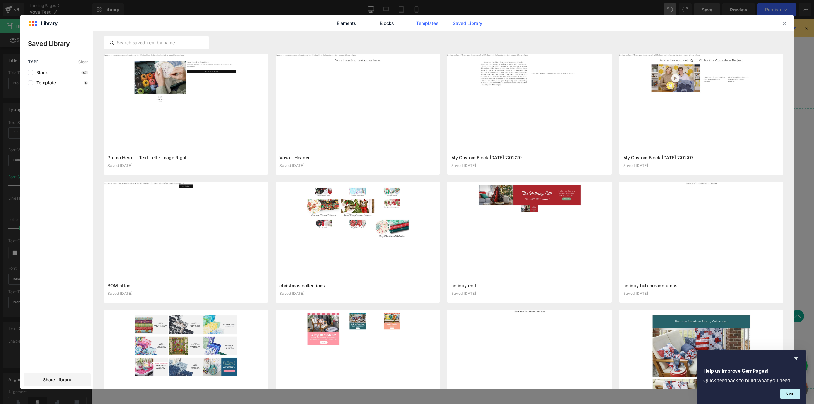
click at [426, 23] on link "Templates" at bounding box center [427, 23] width 30 height 16
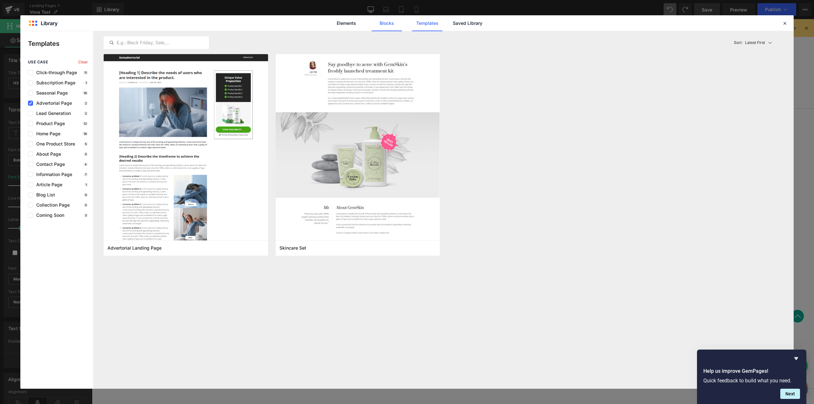
click at [393, 25] on link "Blocks" at bounding box center [387, 23] width 30 height 16
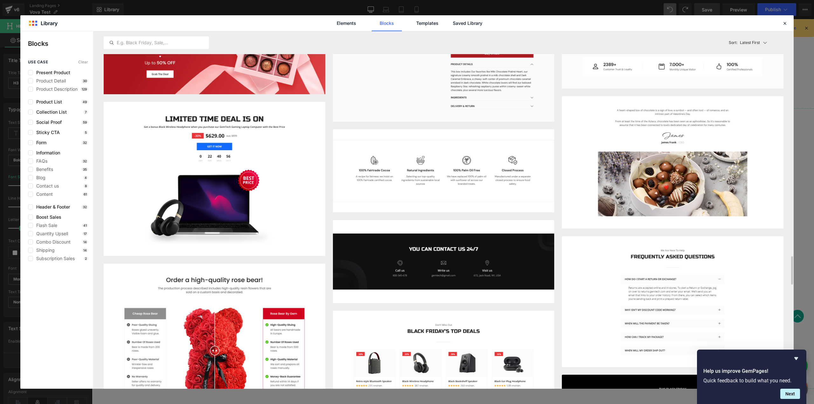
scroll to position [2819, 0]
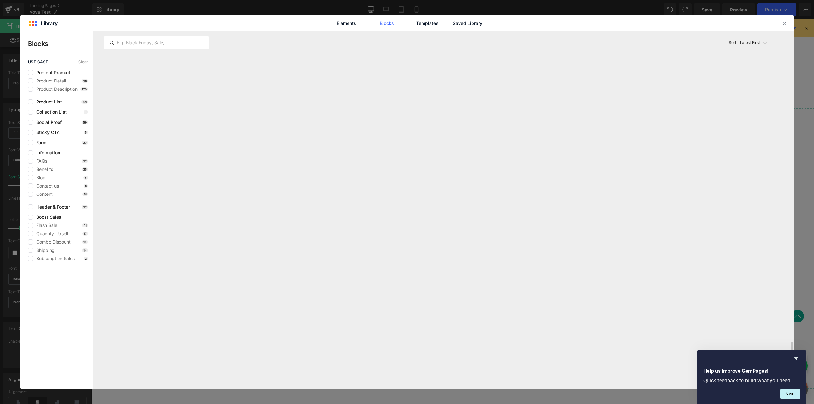
scroll to position [7933, 0]
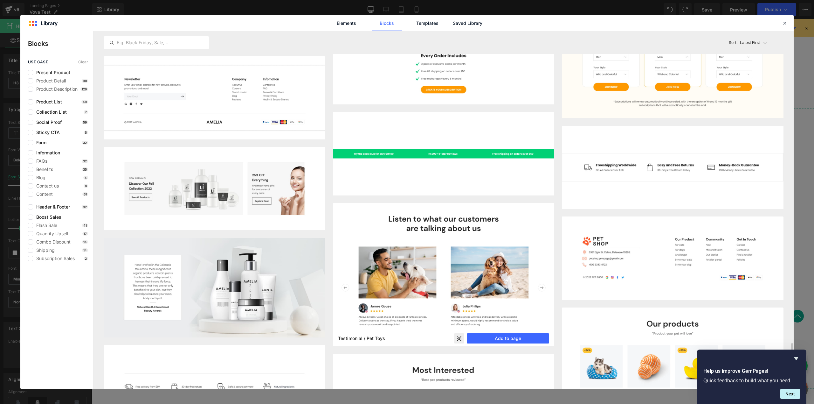
click at [504, 227] on img at bounding box center [444, 274] width 222 height 143
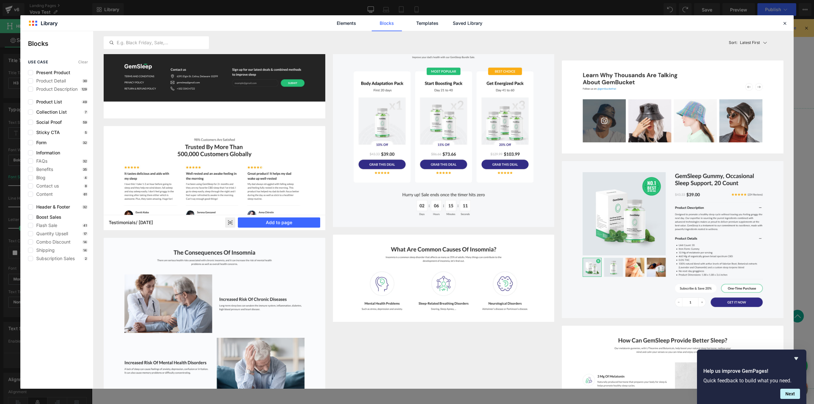
scroll to position [11243, 0]
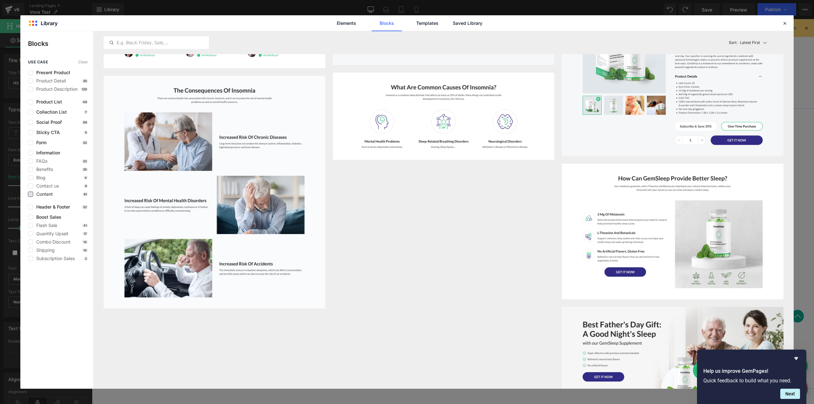
click at [29, 194] on label at bounding box center [30, 194] width 5 height 5
click at [31, 194] on input "checkbox" at bounding box center [31, 194] width 0 height 0
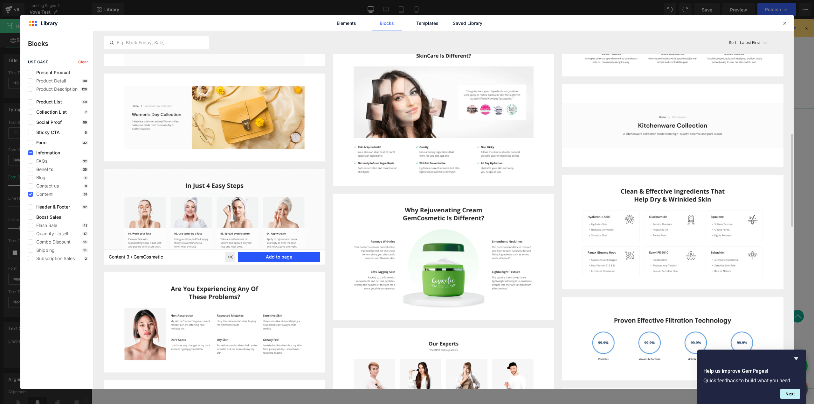
scroll to position [421, 0]
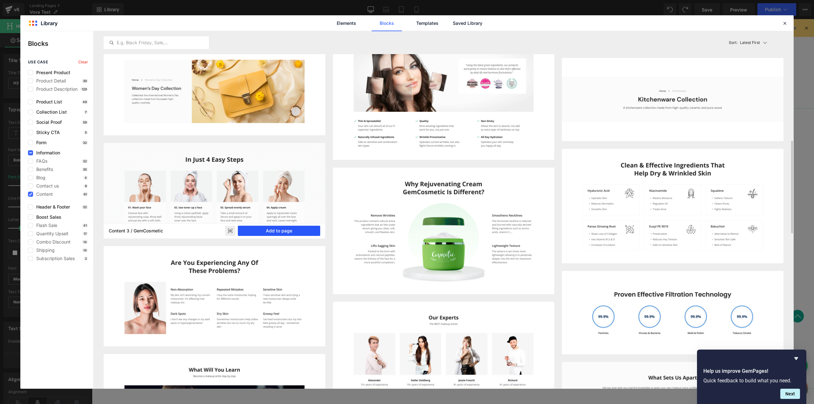
click at [276, 231] on button "Add to page" at bounding box center [279, 231] width 82 height 10
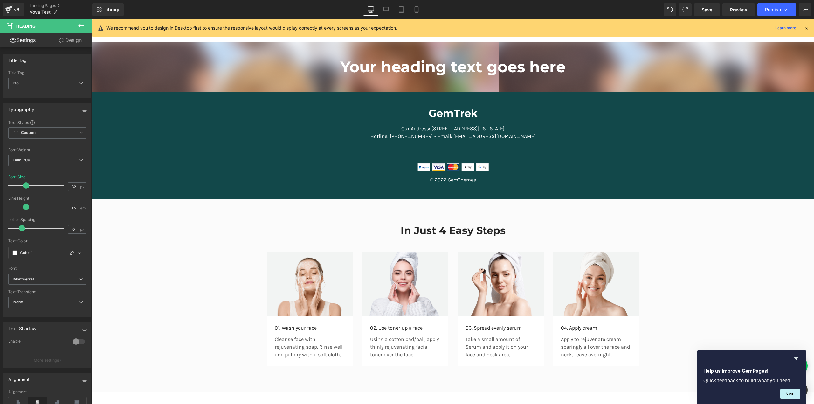
scroll to position [1208, 0]
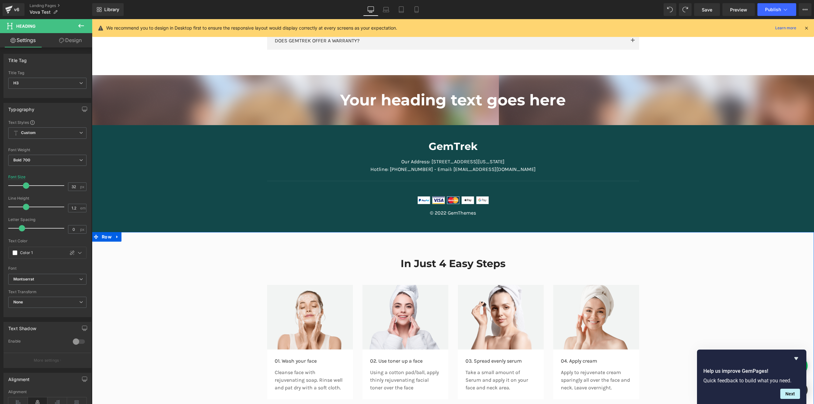
click at [169, 251] on div "In Just 4 Easy Steps Heading Row Image 01. Wash your face Text Block Cleanse fa…" at bounding box center [453, 325] width 722 height 155
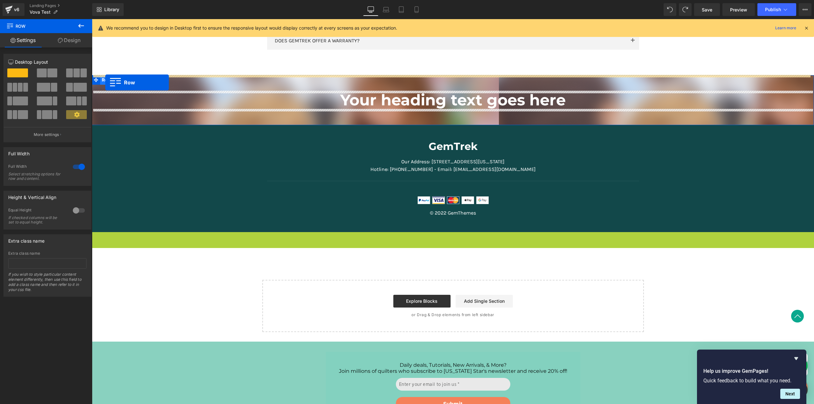
drag, startPoint x: 94, startPoint y: 238, endPoint x: 105, endPoint y: 82, distance: 155.6
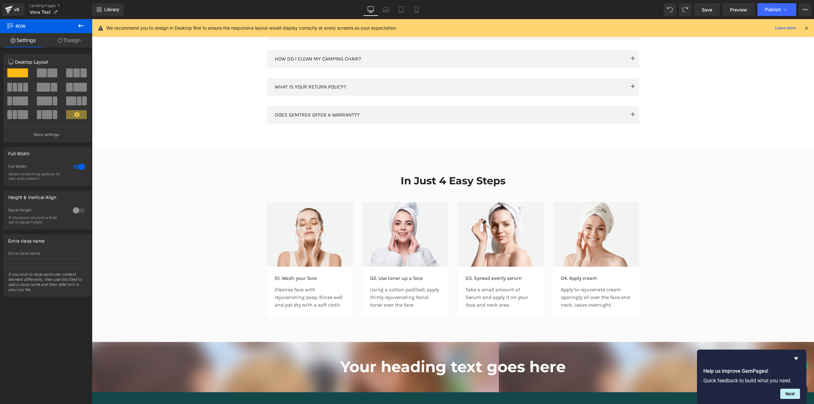
scroll to position [957, 0]
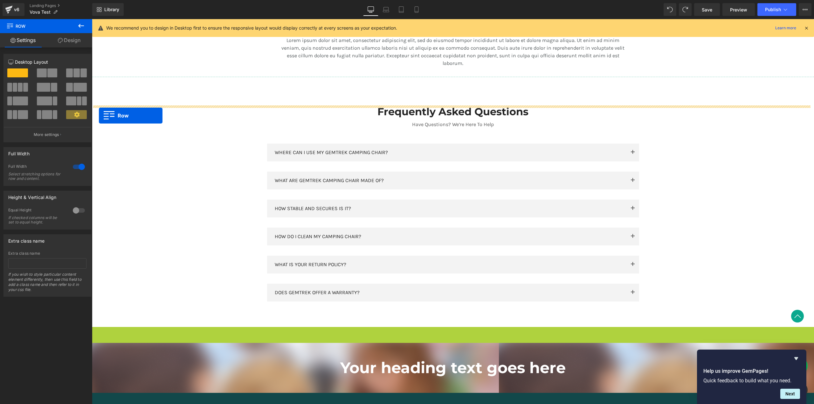
drag, startPoint x: 94, startPoint y: 331, endPoint x: 99, endPoint y: 115, distance: 215.1
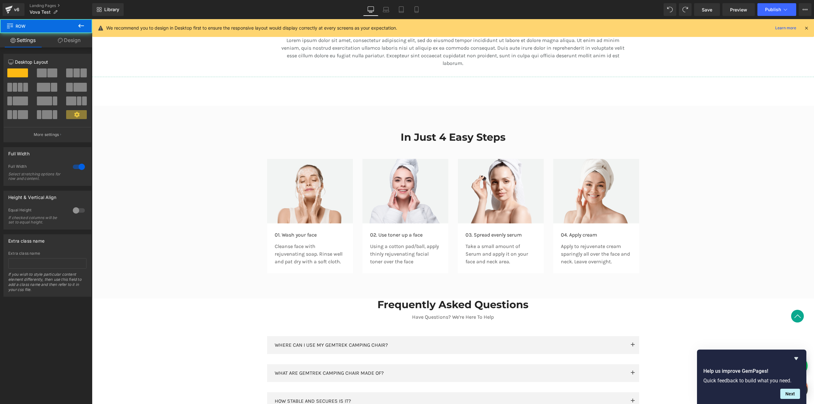
scroll to position [723, 0]
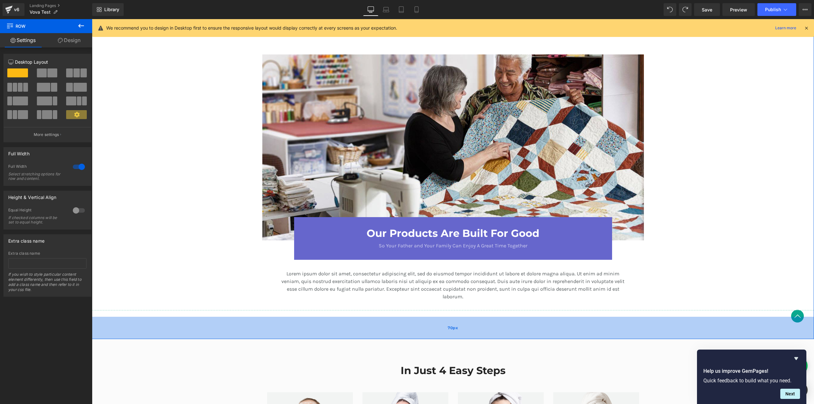
click at [281, 324] on div "70px" at bounding box center [453, 328] width 722 height 22
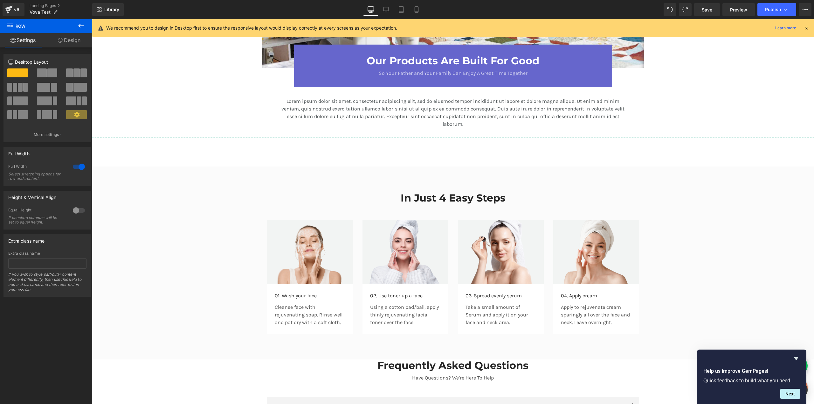
scroll to position [915, 0]
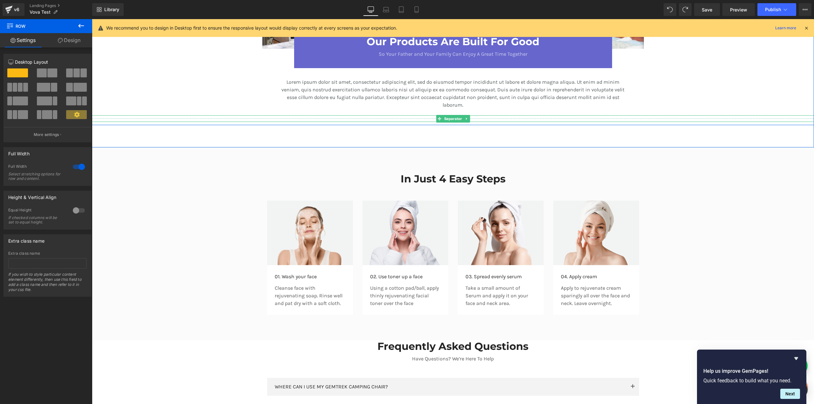
click at [521, 118] on hr at bounding box center [455, 119] width 727 height 3
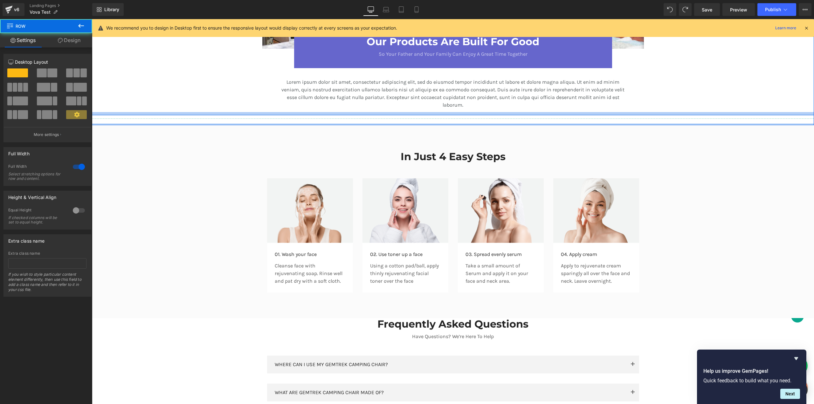
drag, startPoint x: 506, startPoint y: 145, endPoint x: 500, endPoint y: 112, distance: 33.4
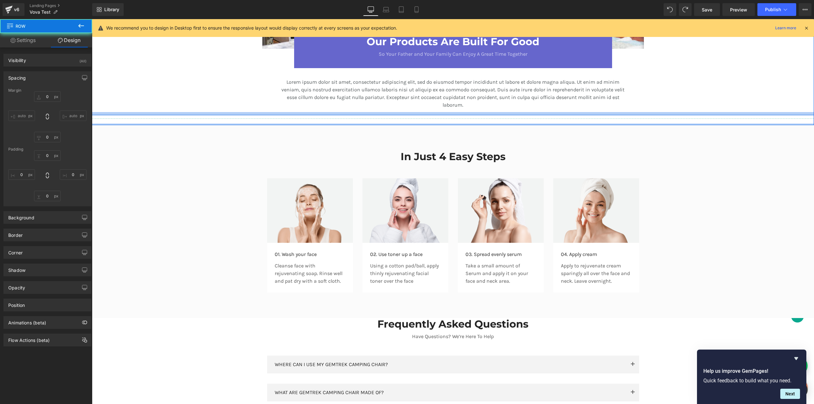
type input "0"
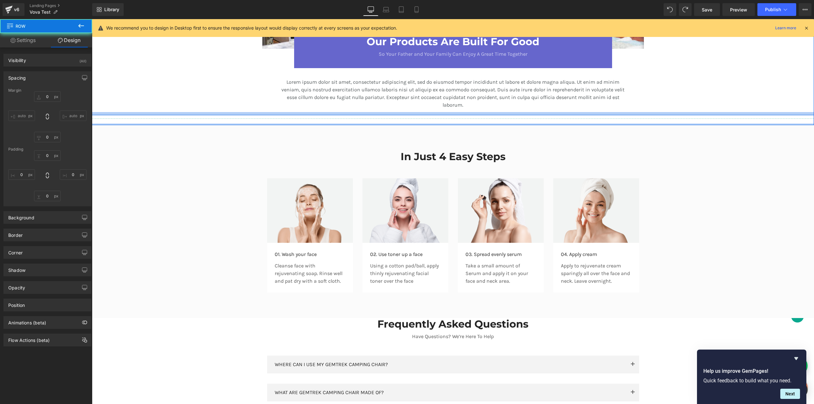
type input "0"
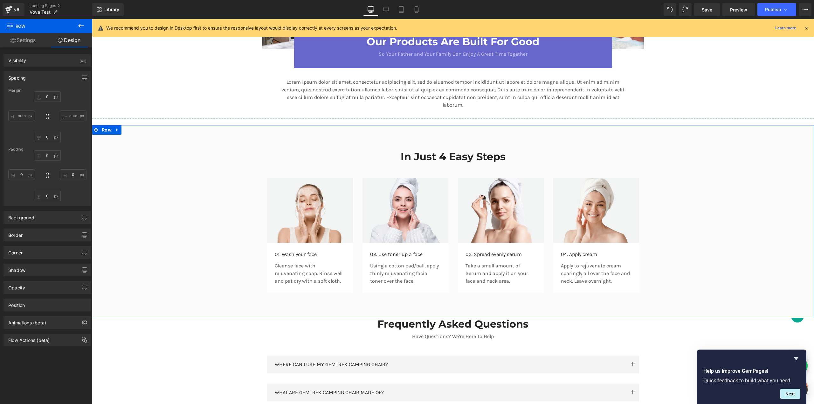
click at [232, 154] on div "In Just 4 Easy Steps Heading Row Image 01. Wash your face Text Block Cleanse fa…" at bounding box center [453, 218] width 722 height 155
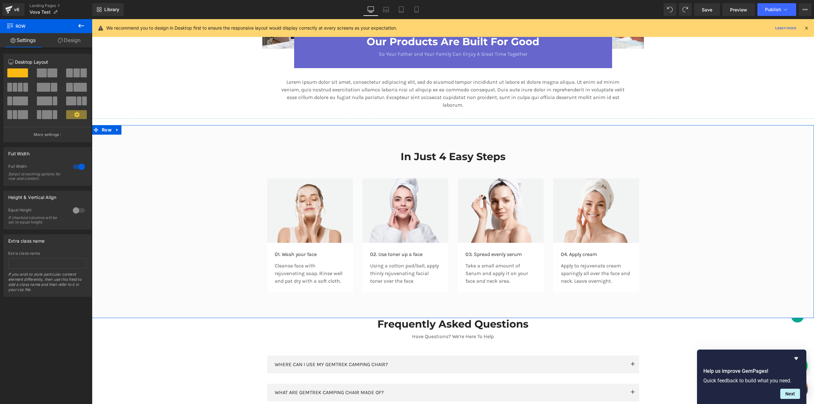
click at [177, 187] on div "In Just 4 Easy Steps Heading Row Image 01. Wash your face Text Block Cleanse fa…" at bounding box center [453, 218] width 722 height 155
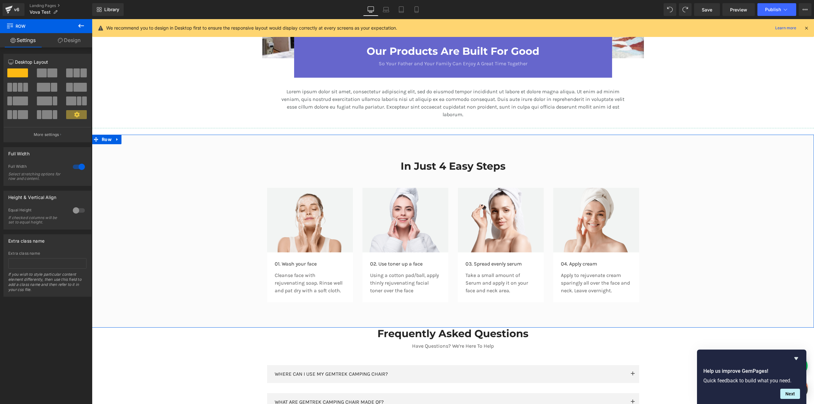
click at [200, 183] on div "In Just 4 Easy Steps Heading Row Image 01. Wash your face Text Block Cleanse fa…" at bounding box center [453, 227] width 722 height 155
click at [77, 42] on link "Design" at bounding box center [69, 40] width 46 height 14
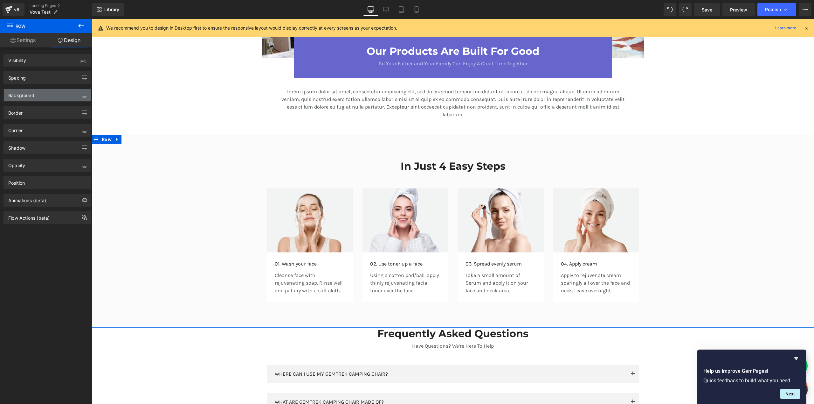
click at [41, 94] on div "Background" at bounding box center [47, 95] width 87 height 12
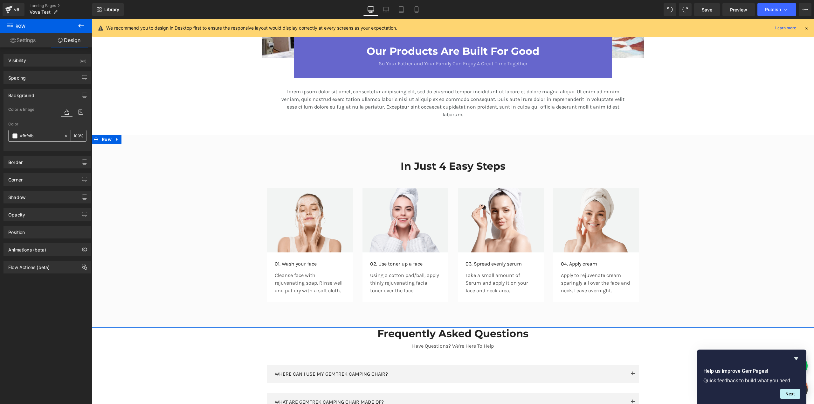
click at [14, 138] on div "#fbfbfb" at bounding box center [36, 135] width 55 height 11
click at [15, 136] on span at bounding box center [14, 135] width 5 height 5
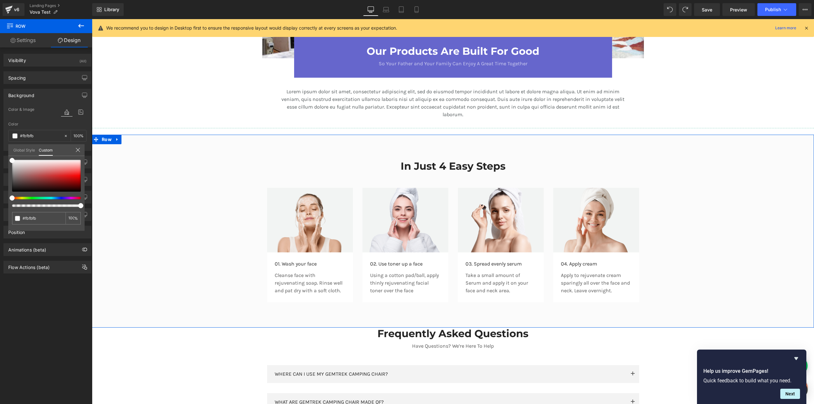
click at [22, 151] on link "Global Style" at bounding box center [24, 149] width 22 height 11
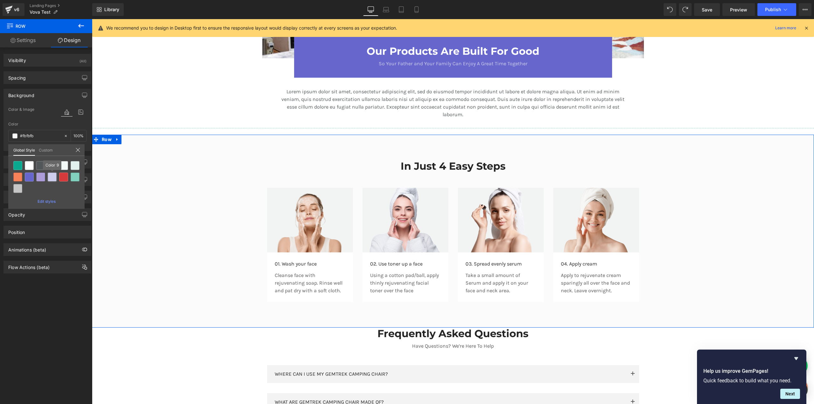
click at [51, 176] on div at bounding box center [52, 176] width 9 height 9
type input "Color 9"
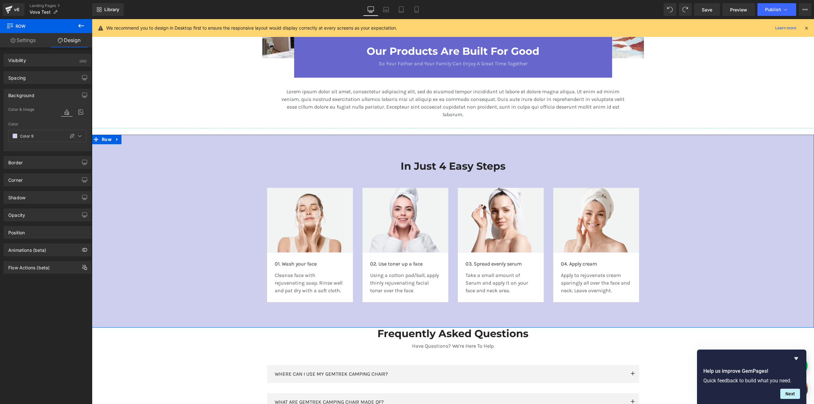
click at [132, 209] on div "In Just 4 Easy Steps Heading Row Image 01. Wash your face Text Block Cleanse fa…" at bounding box center [453, 227] width 722 height 155
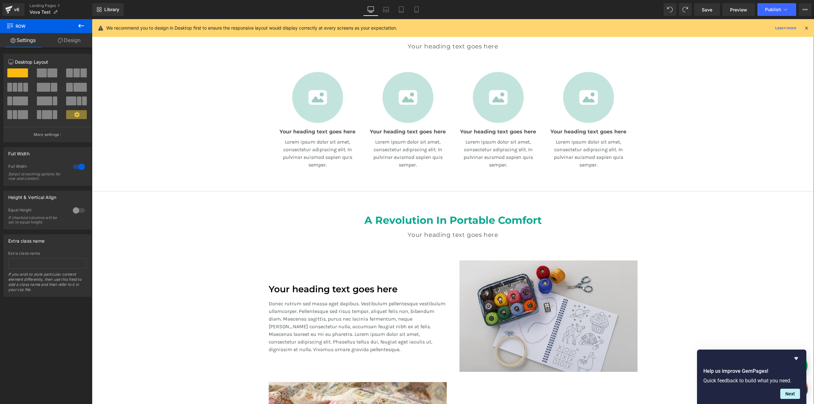
scroll to position [136, 0]
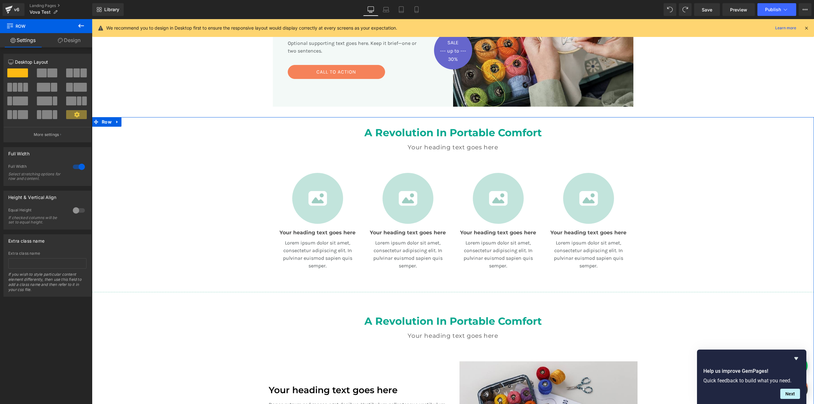
click at [73, 42] on link "Design" at bounding box center [69, 40] width 46 height 14
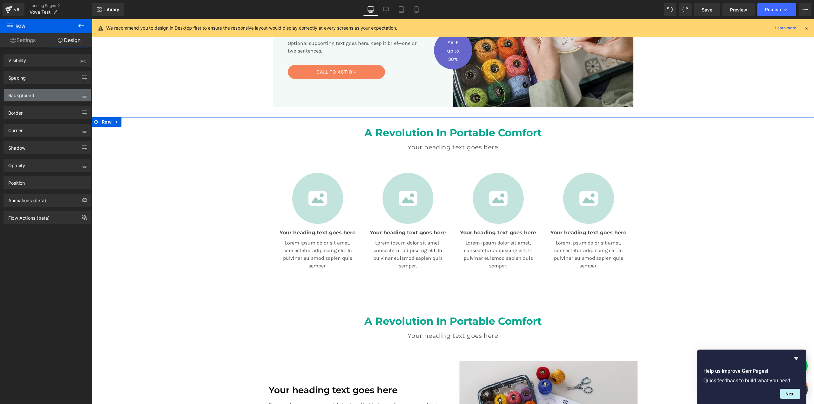
click at [26, 96] on div "Background" at bounding box center [21, 93] width 26 height 9
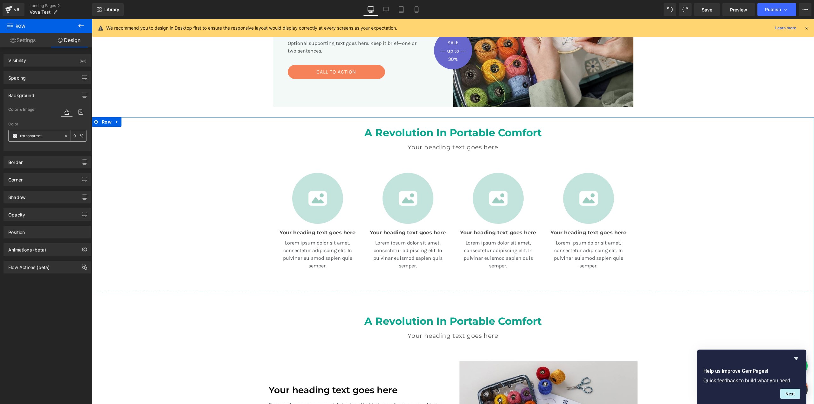
click at [15, 136] on span at bounding box center [14, 135] width 5 height 5
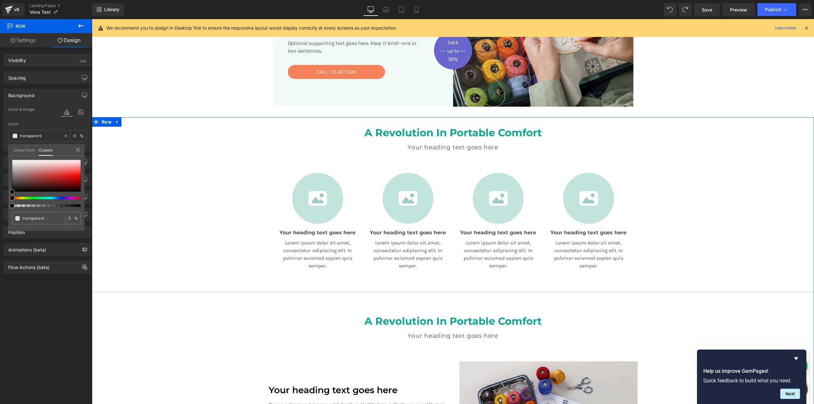
click at [24, 153] on link "Global Style" at bounding box center [24, 149] width 22 height 11
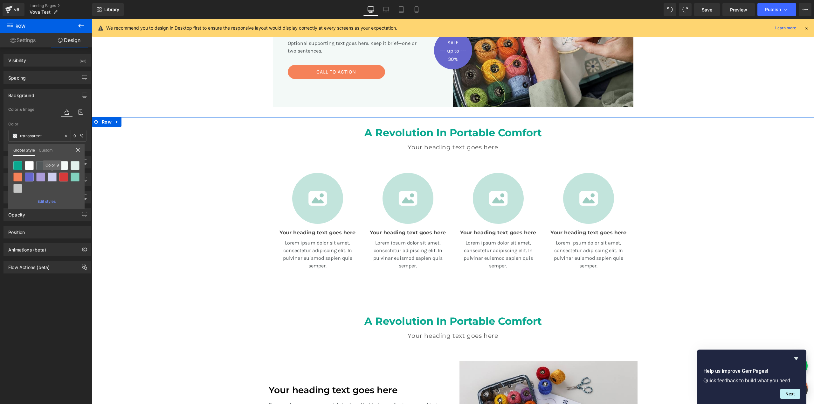
click at [52, 178] on div at bounding box center [52, 176] width 9 height 9
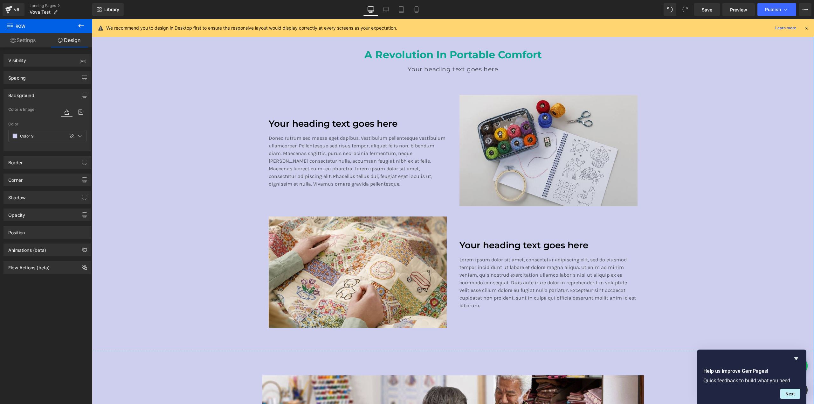
scroll to position [302, 0]
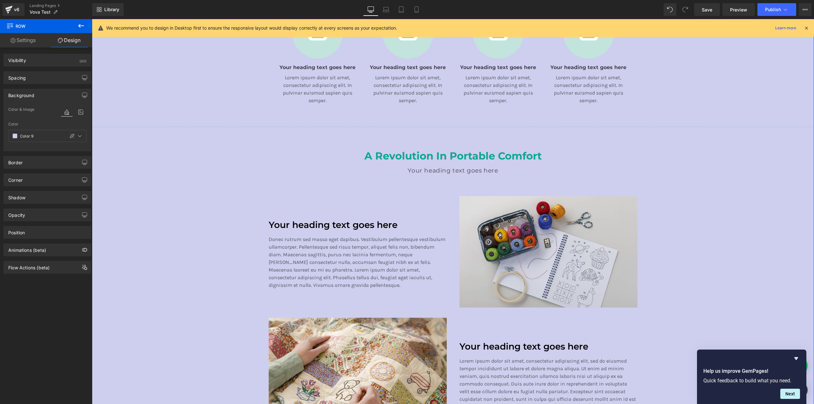
type input "transparent"
type input "0"
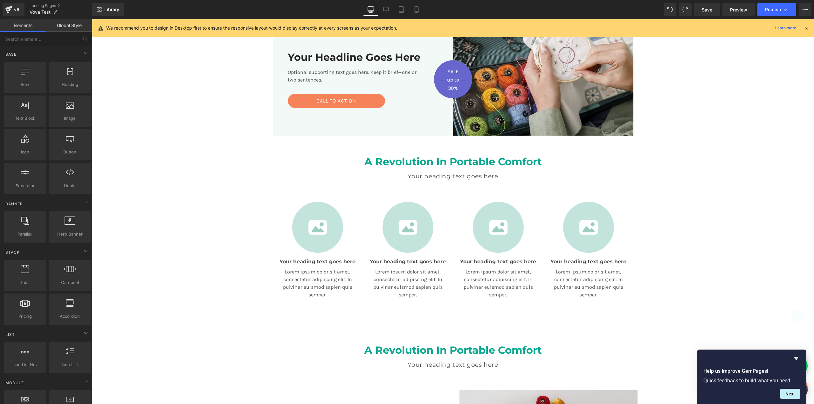
scroll to position [105, 0]
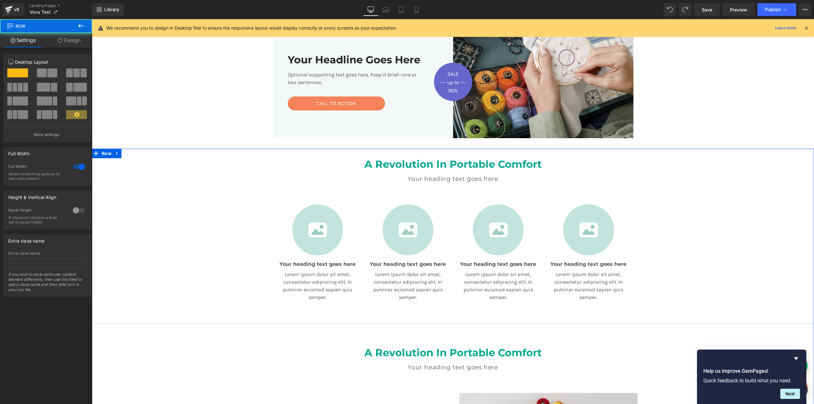
scroll to position [190, 0]
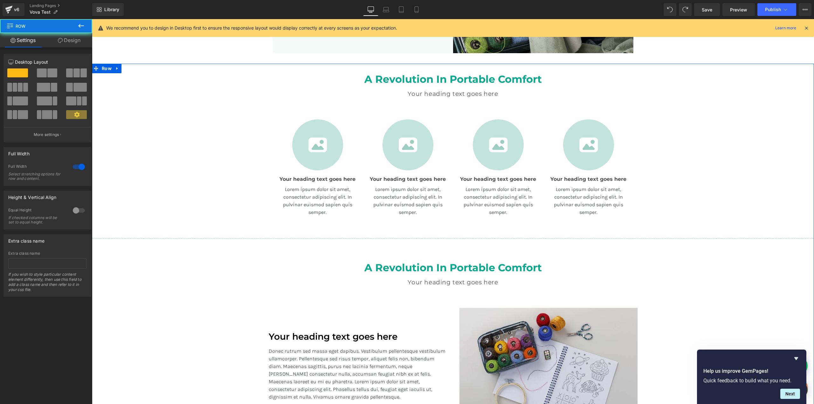
click at [280, 125] on span "Row" at bounding box center [277, 124] width 13 height 10
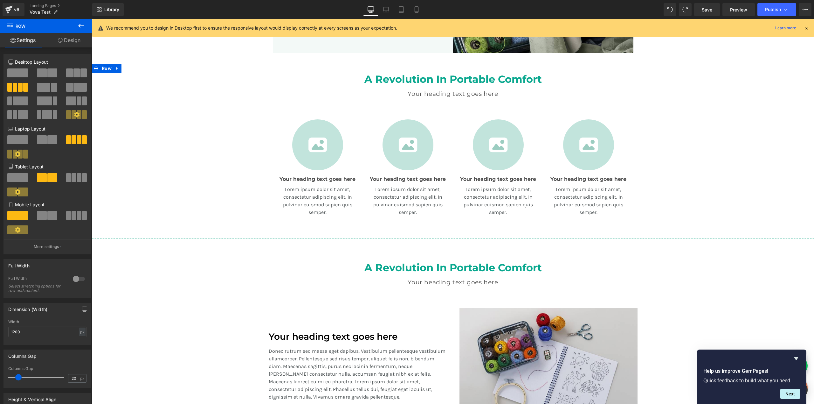
click at [276, 88] on div "A Revolution In Portable Comfort" at bounding box center [453, 81] width 372 height 17
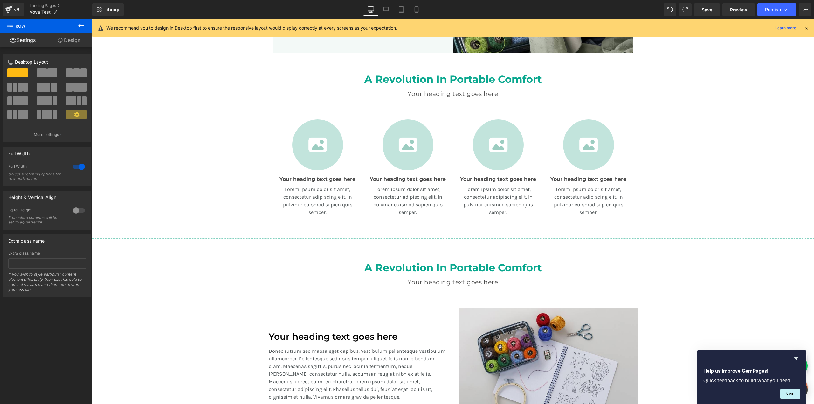
scroll to position [83, 0]
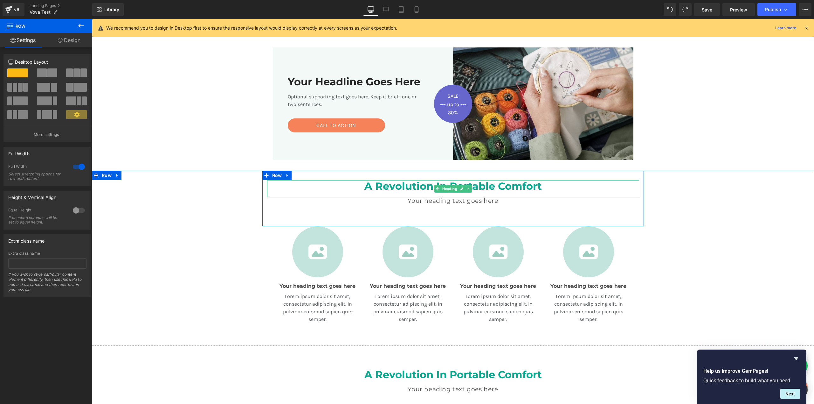
click at [268, 183] on h2 "A Revolution In Portable Comfort" at bounding box center [453, 186] width 372 height 12
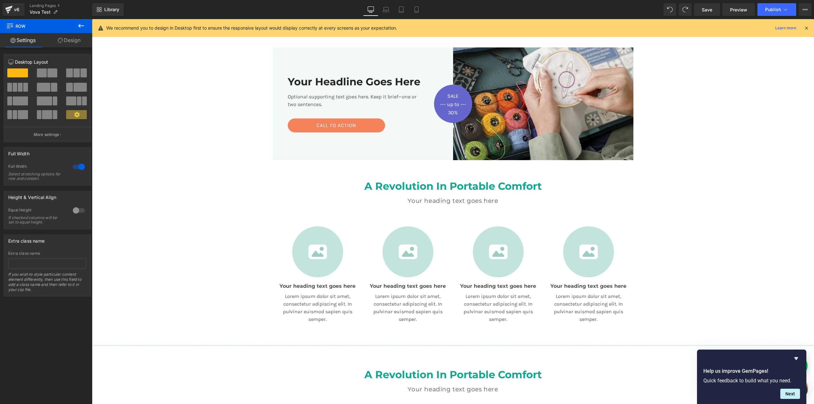
click at [275, 215] on div "A Revolution In Portable Comfort Heading Your heading text goes here Heading Te…" at bounding box center [453, 199] width 382 height 56
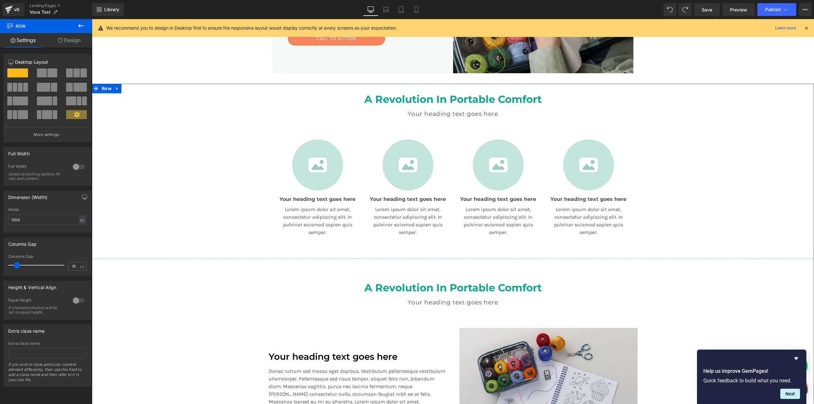
scroll to position [102, 0]
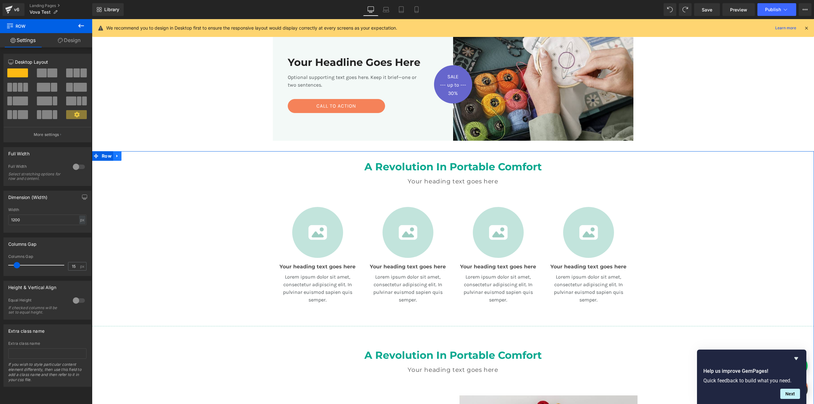
click at [116, 156] on icon at bounding box center [117, 155] width 4 height 5
click at [123, 157] on icon at bounding box center [125, 155] width 4 height 5
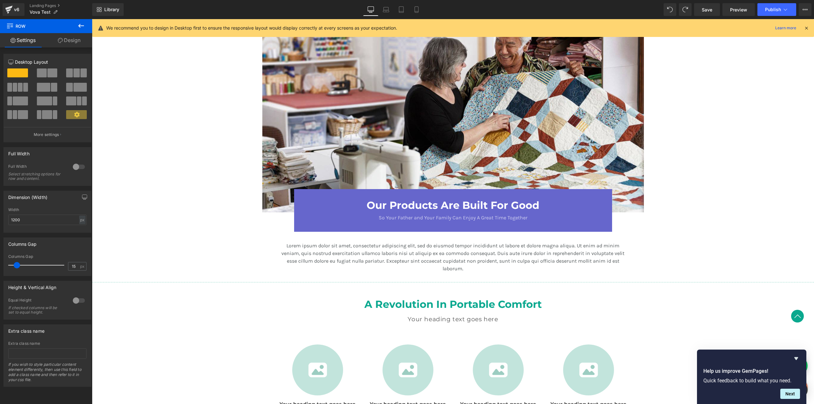
scroll to position [750, 0]
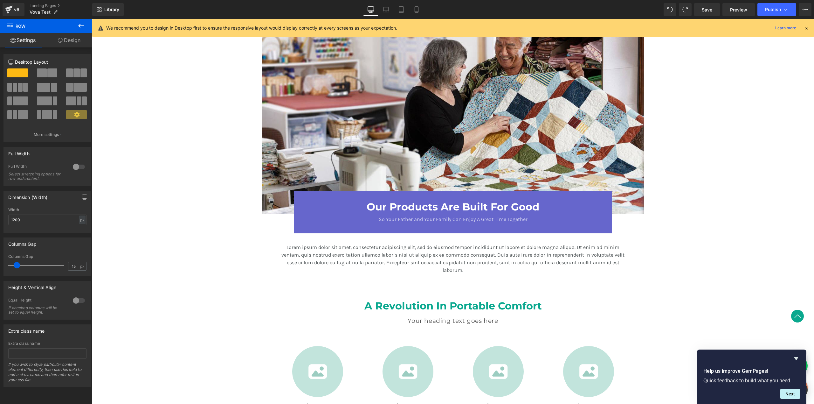
click at [593, 272] on div "Lorem ipsum dolor sit amet, consectetur adipiscing elit, sed do eiusmod tempor …" at bounding box center [453, 258] width 372 height 31
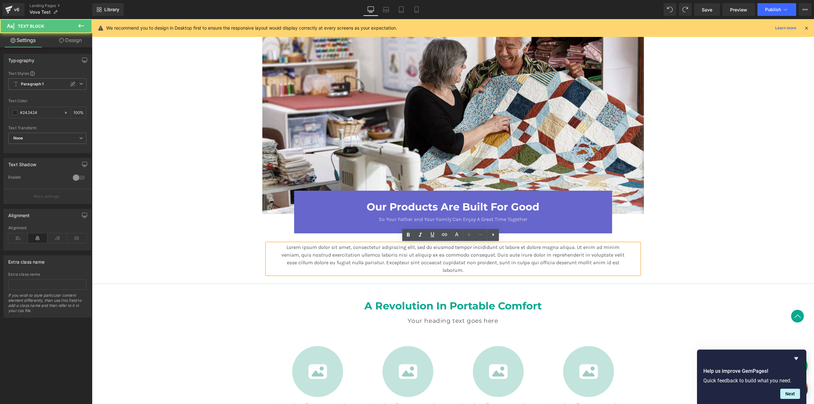
click at [651, 263] on div "Image Our Products Are Built For Good Heading So Your Father and Your Family Ca…" at bounding box center [453, 143] width 722 height 267
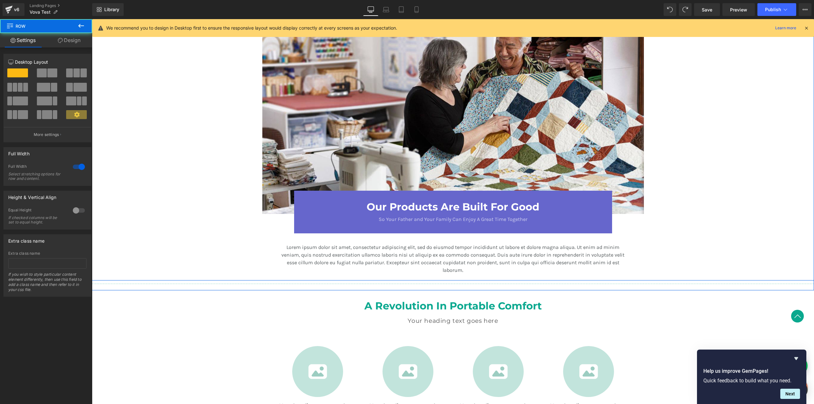
click at [655, 267] on div "Image Our Products Are Built For Good Heading So Your Father and Your Family Ca…" at bounding box center [453, 143] width 722 height 267
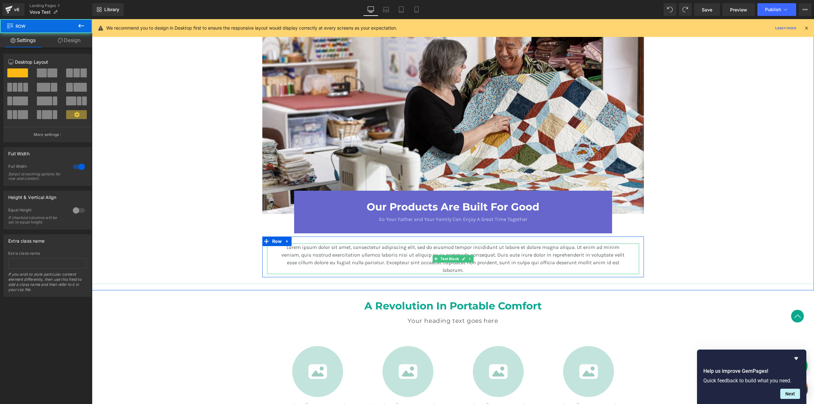
click at [624, 266] on p "Lorem ipsum dolor sit amet, consectetur adipiscing elit, sed do eiusmod tempor …" at bounding box center [453, 258] width 352 height 31
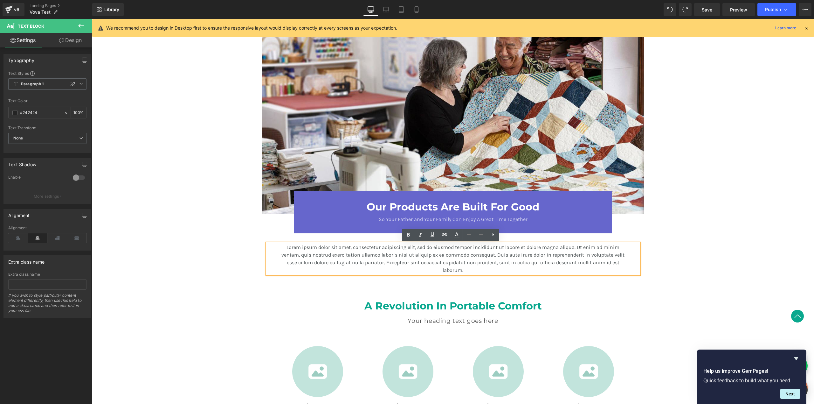
click at [672, 247] on div "Image Our Products Are Built For Good Heading So Your Father and Your Family Ca…" at bounding box center [453, 143] width 722 height 267
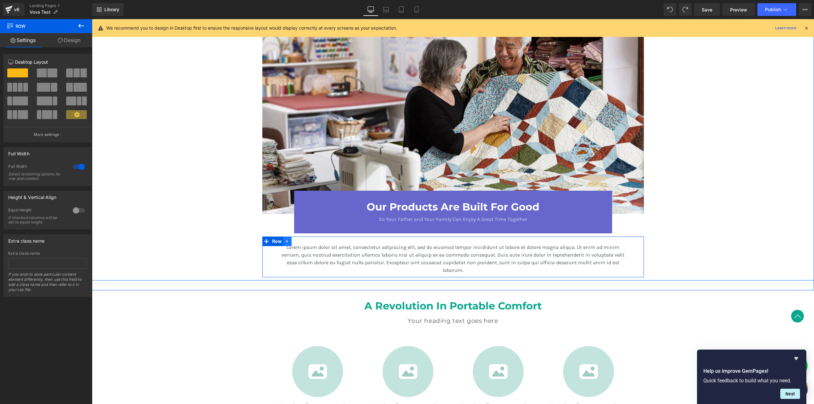
click at [287, 240] on icon at bounding box center [287, 241] width 1 height 3
click at [302, 242] on icon at bounding box center [304, 241] width 4 height 4
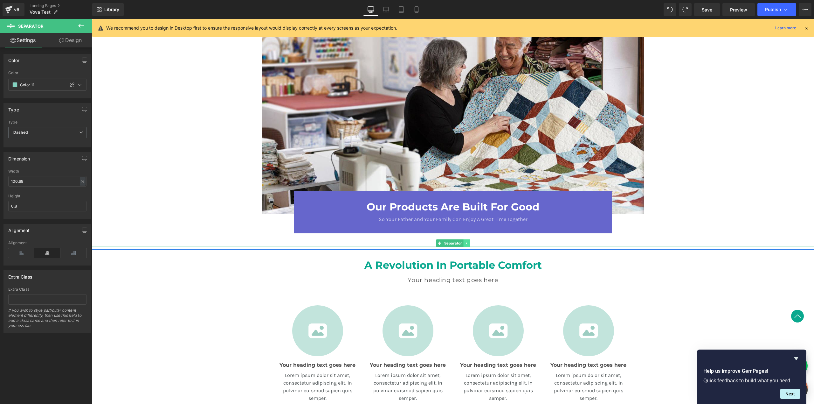
click at [465, 244] on icon at bounding box center [466, 243] width 3 height 4
click at [468, 244] on icon at bounding box center [469, 242] width 3 height 3
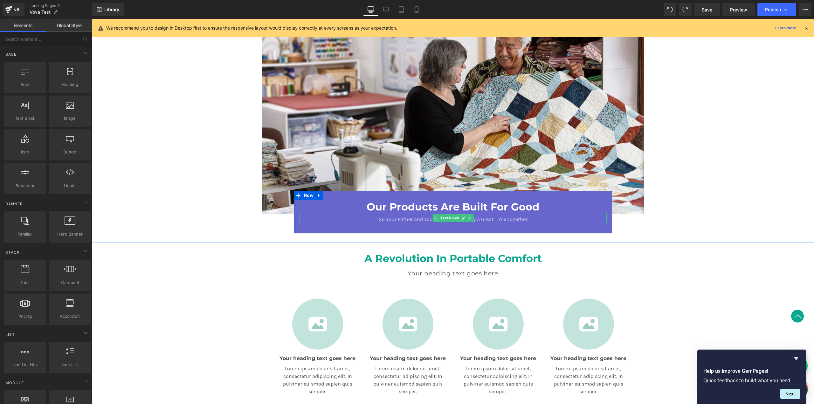
click at [524, 220] on p "So Your Father and Your Family Can Enjoy A Great Time Together" at bounding box center [453, 219] width 287 height 8
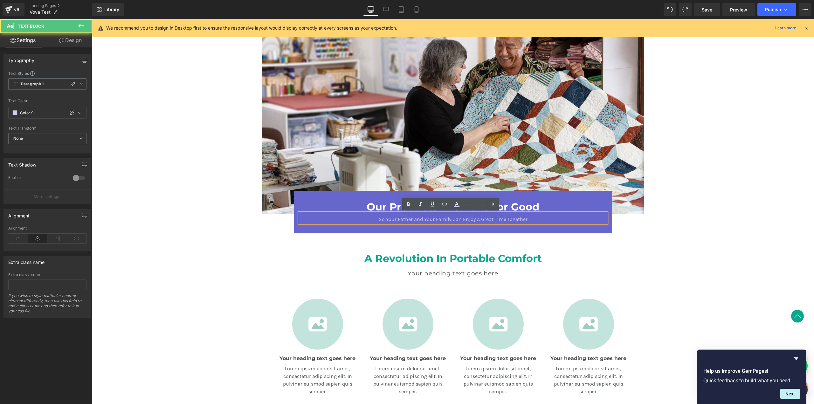
click at [596, 232] on div "Our Products Are Built For Good Heading So Your Father and Your Family Can Enjo…" at bounding box center [453, 212] width 318 height 43
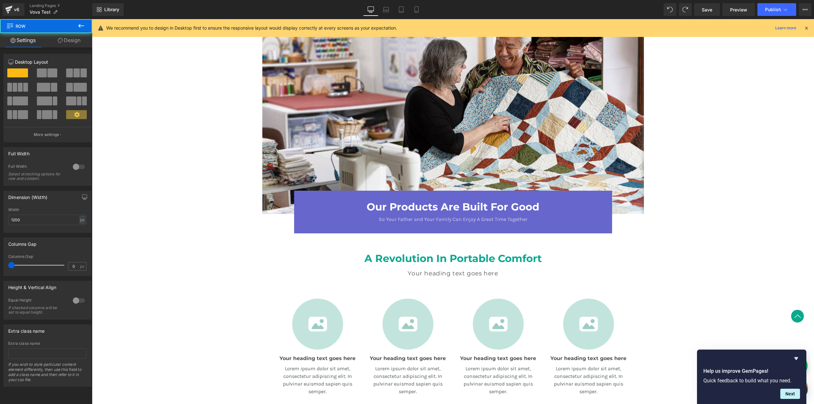
click at [597, 230] on div "Our Products Are Built For Good Heading So Your Father and Your Family Can Enjo…" at bounding box center [453, 212] width 318 height 43
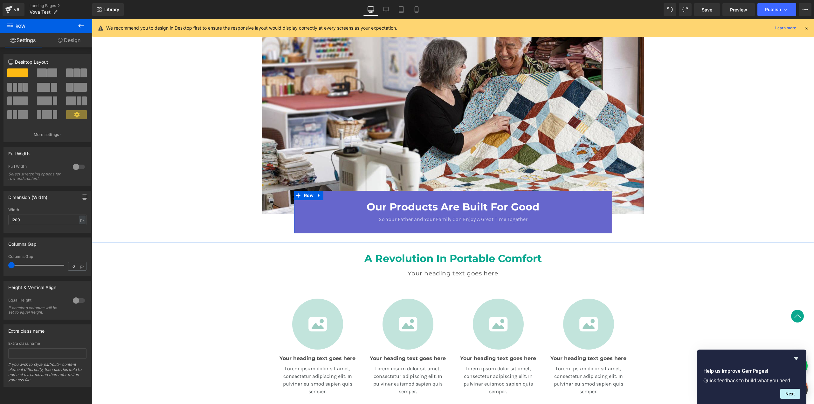
click at [318, 197] on div "Our Products Are Built For Good Heading So Your Father and Your Family Can Enjo…" at bounding box center [453, 214] width 318 height 46
click at [318, 196] on icon at bounding box center [317, 195] width 3 height 4
click at [334, 195] on icon at bounding box center [336, 195] width 4 height 4
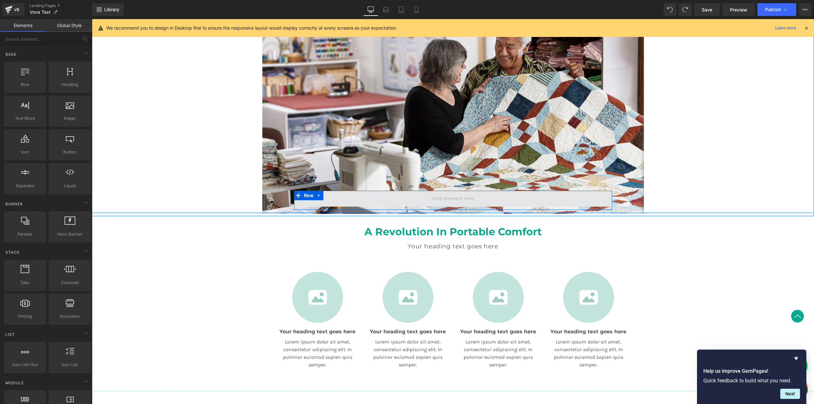
click at [371, 195] on span at bounding box center [453, 199] width 318 height 16
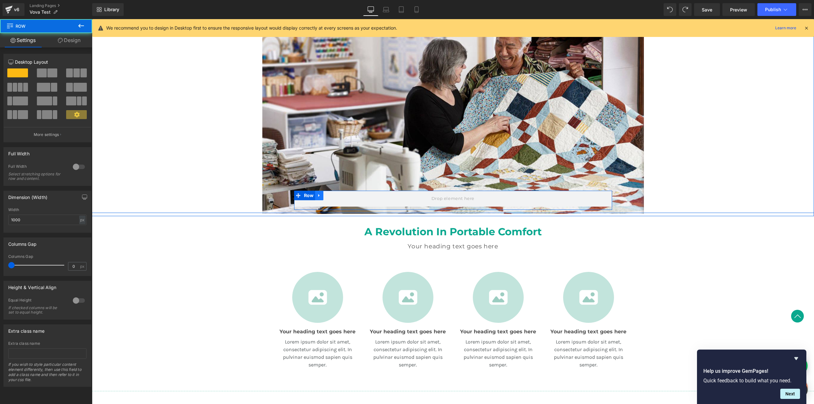
click at [317, 194] on icon at bounding box center [319, 195] width 4 height 5
click at [334, 194] on icon at bounding box center [336, 195] width 4 height 4
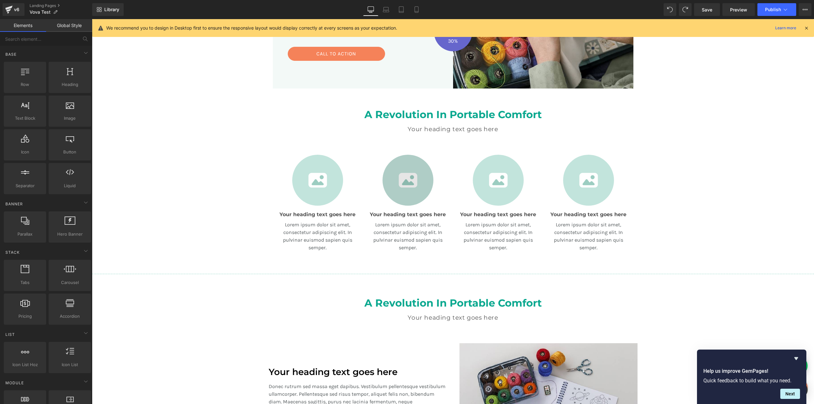
scroll to position [166, 0]
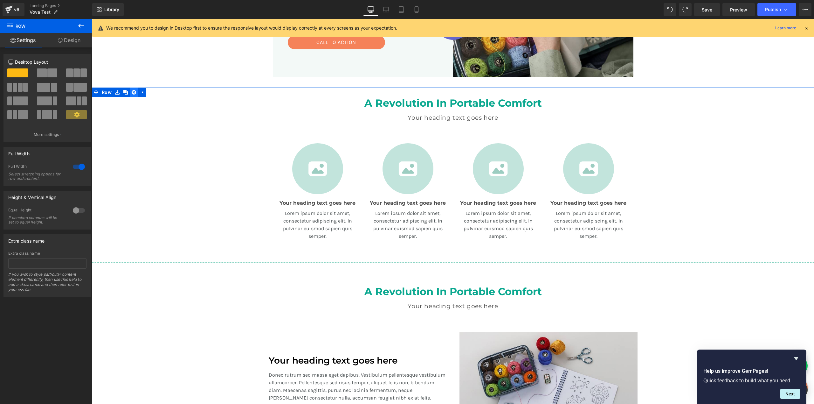
click at [130, 93] on link at bounding box center [134, 92] width 8 height 10
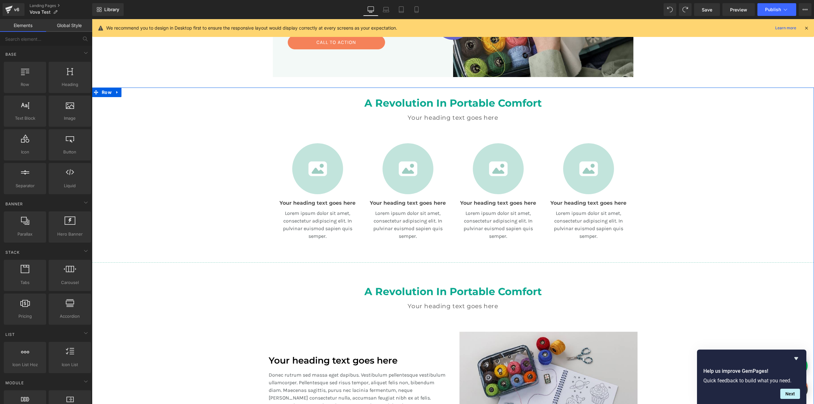
click at [115, 94] on icon at bounding box center [117, 92] width 4 height 5
click at [123, 94] on icon at bounding box center [125, 92] width 4 height 4
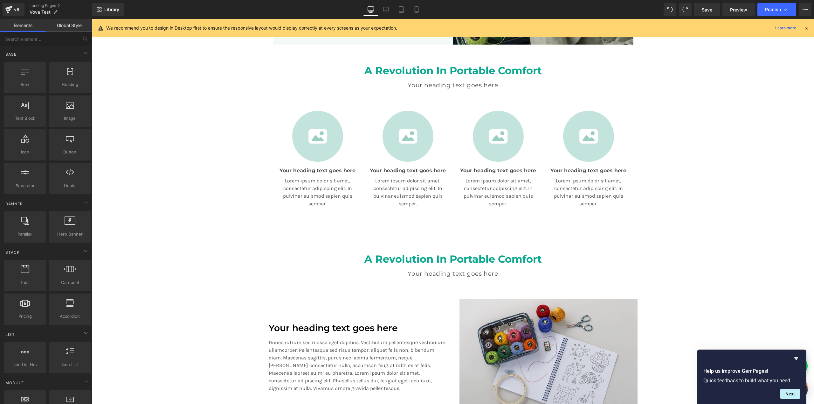
scroll to position [260, 0]
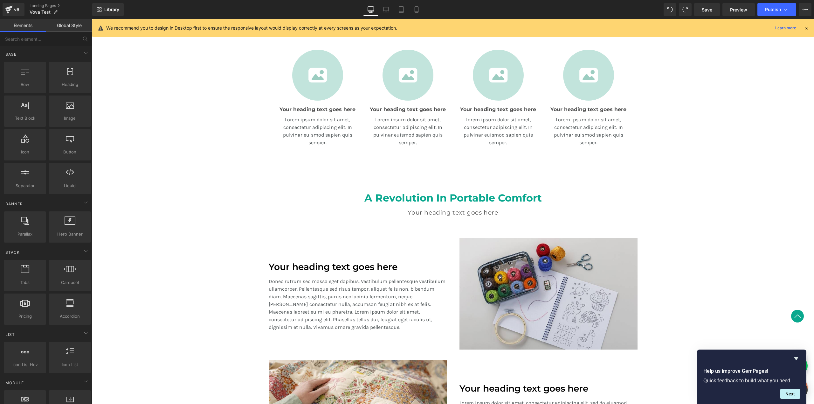
click at [290, 177] on div "A Revolution In Portable Comfort Heading Your heading text goes here Heading Te…" at bounding box center [453, 205] width 382 height 66
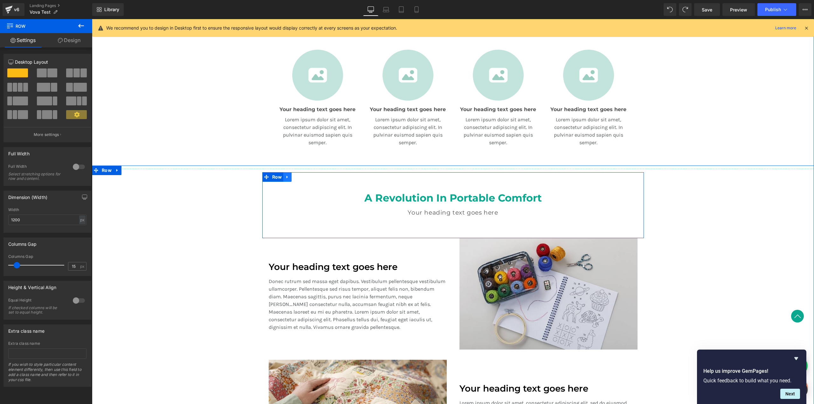
click at [286, 179] on icon at bounding box center [287, 176] width 4 height 5
click at [302, 178] on icon at bounding box center [304, 176] width 4 height 5
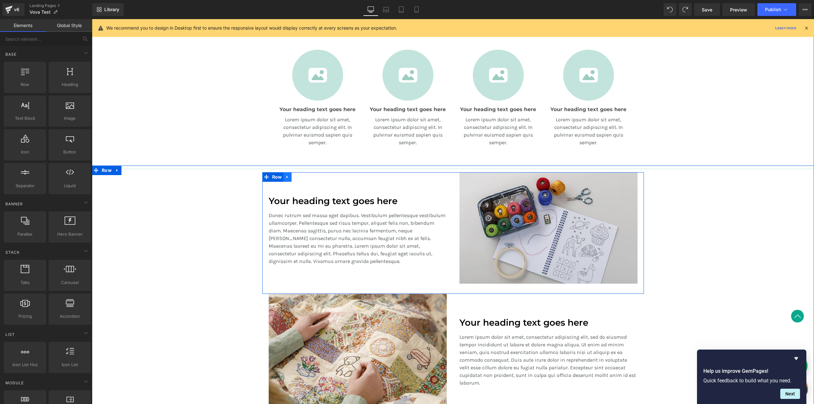
click at [287, 178] on icon at bounding box center [287, 177] width 1 height 3
click at [302, 178] on icon at bounding box center [304, 177] width 4 height 4
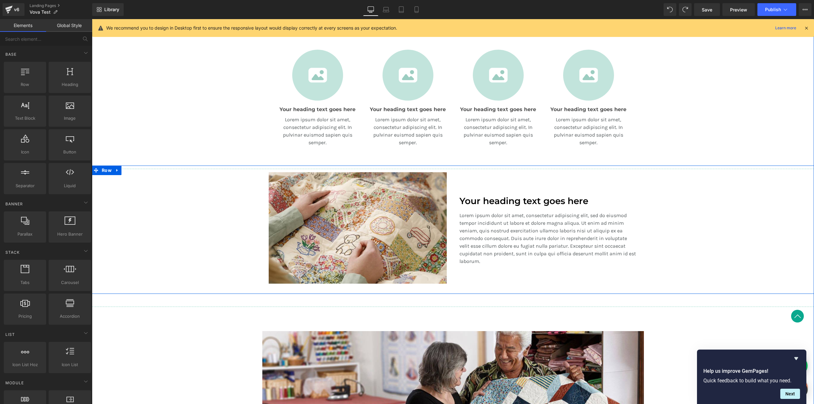
click at [251, 186] on div "Separator Row Image Your heading text goes here Heading Lorem ipsum dolor sit a…" at bounding box center [453, 229] width 722 height 128
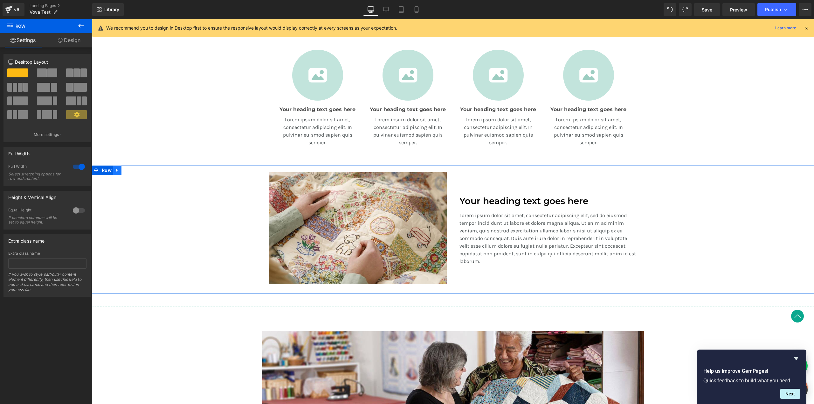
click at [117, 170] on icon at bounding box center [115, 170] width 3 height 4
click at [132, 171] on icon at bounding box center [134, 170] width 4 height 4
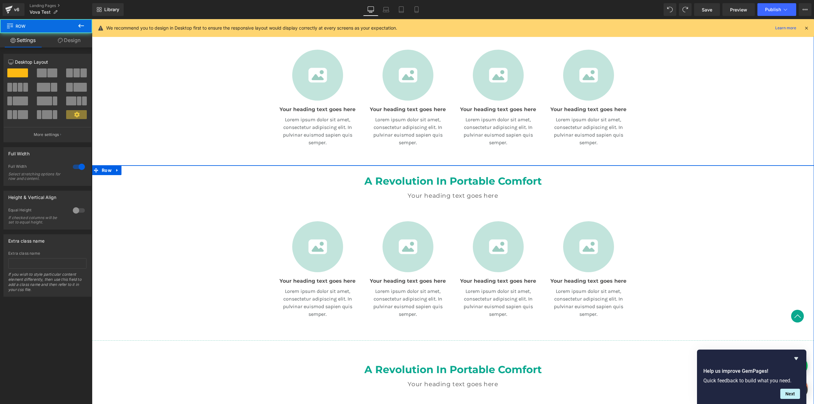
click at [375, 187] on h2 "A Revolution In Portable Comfort" at bounding box center [453, 181] width 372 height 12
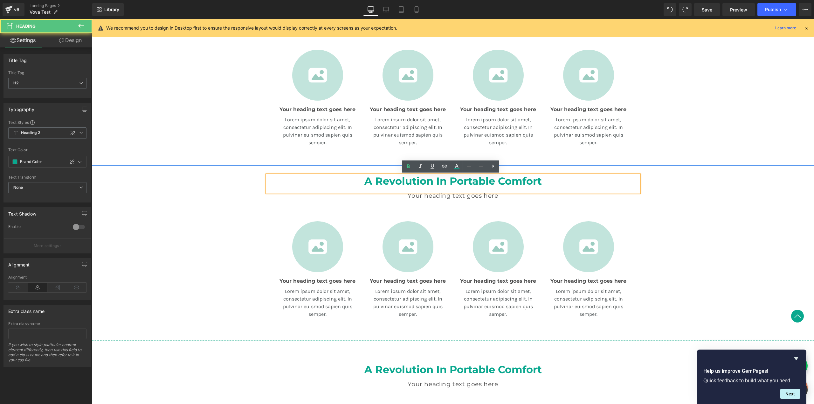
click at [422, 202] on div at bounding box center [453, 204] width 372 height 10
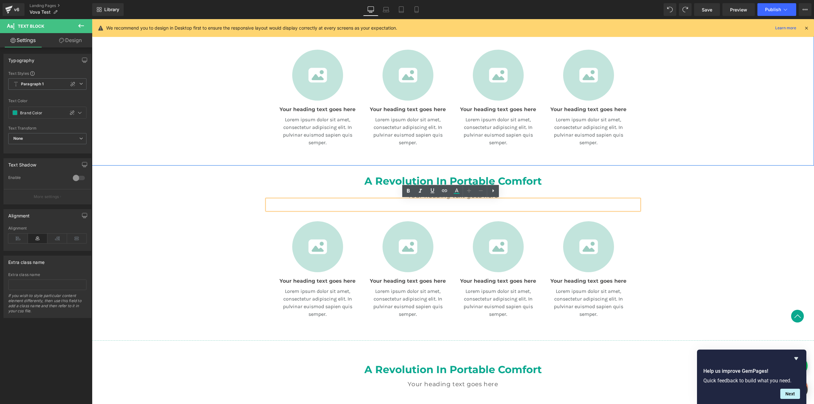
click at [262, 203] on div "A Revolution In Portable Comfort Heading Your heading text goes here Heading Te…" at bounding box center [453, 192] width 382 height 35
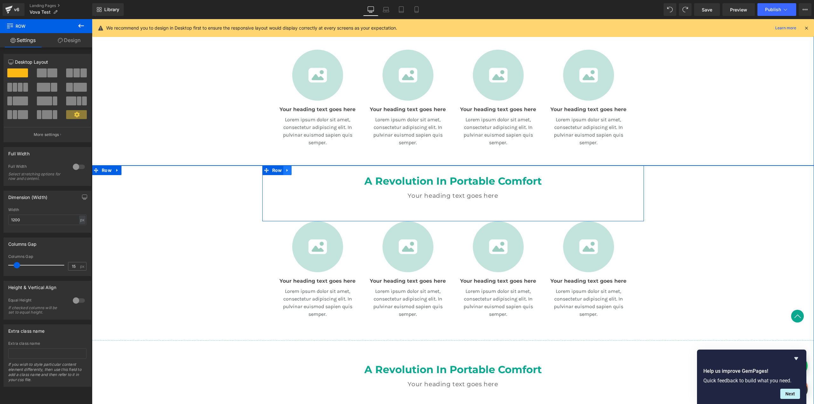
click at [285, 171] on icon at bounding box center [287, 170] width 4 height 5
click at [302, 170] on icon at bounding box center [304, 170] width 4 height 4
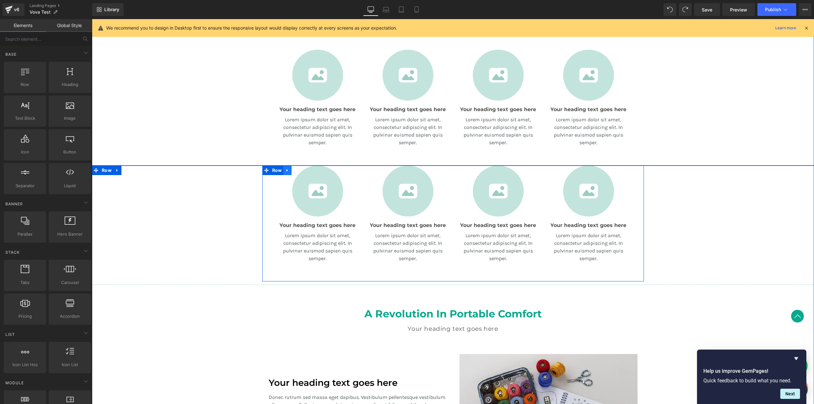
click at [287, 171] on icon at bounding box center [287, 170] width 1 height 3
click at [303, 169] on icon at bounding box center [304, 170] width 4 height 4
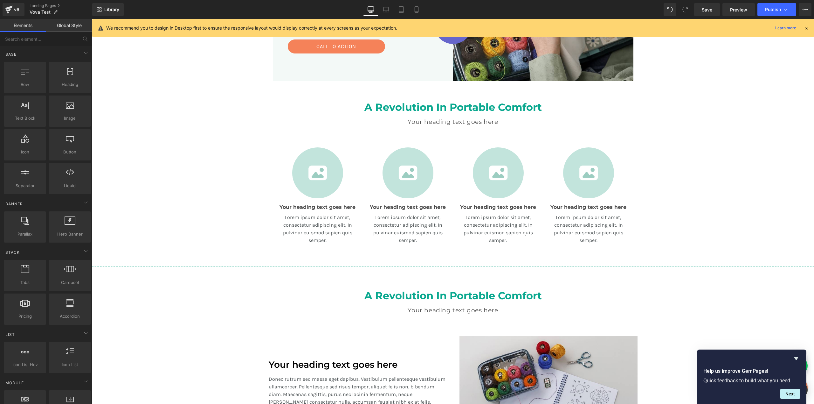
scroll to position [320, 0]
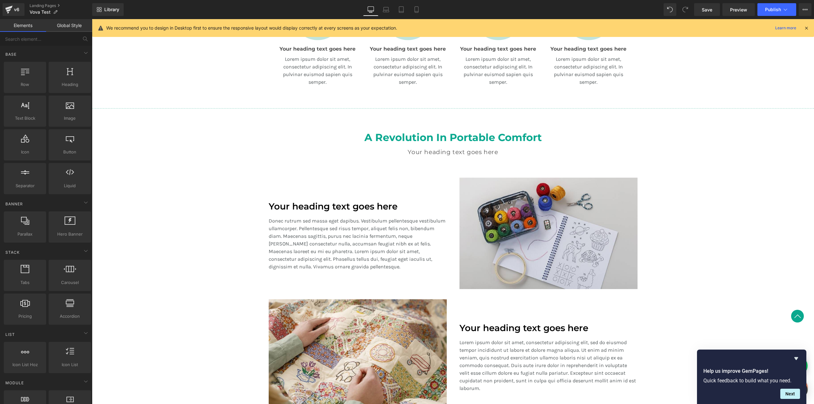
click at [199, 150] on div "Separator Row A Revolution In Portable Comfort Heading Your heading text goes h…" at bounding box center [453, 263] width 722 height 316
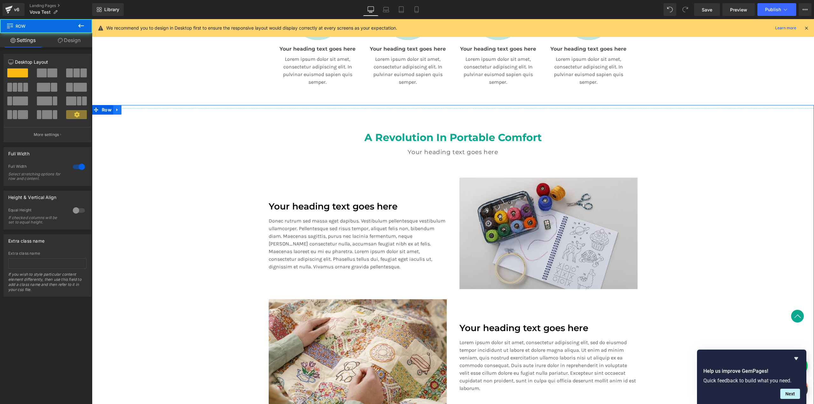
click at [117, 111] on link at bounding box center [117, 110] width 8 height 10
click at [123, 111] on icon at bounding box center [125, 110] width 4 height 4
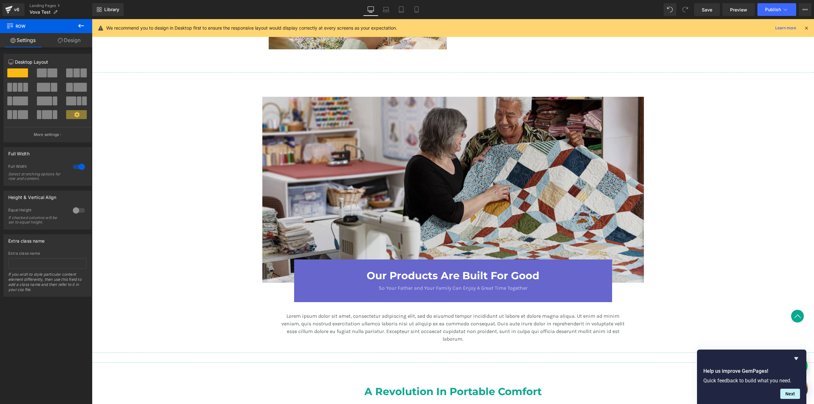
scroll to position [678, 0]
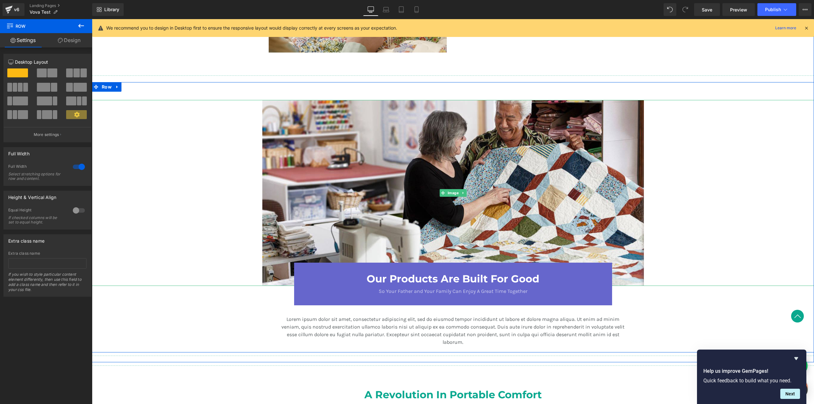
click at [664, 159] on div at bounding box center [453, 193] width 722 height 186
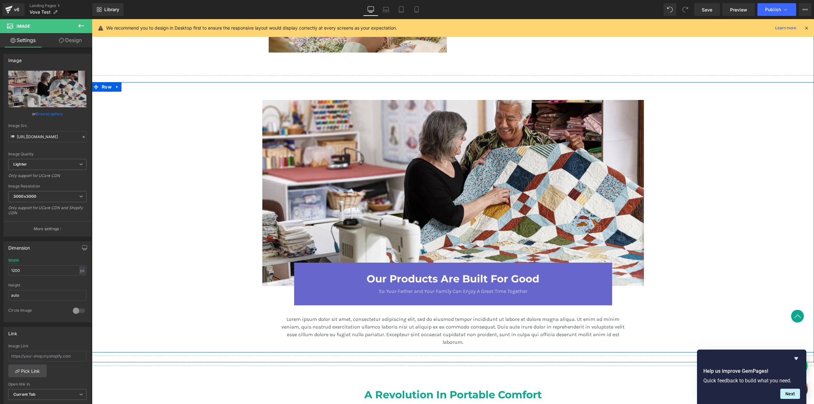
click at [116, 87] on icon at bounding box center [117, 86] width 4 height 5
click at [133, 87] on icon at bounding box center [134, 87] width 4 height 4
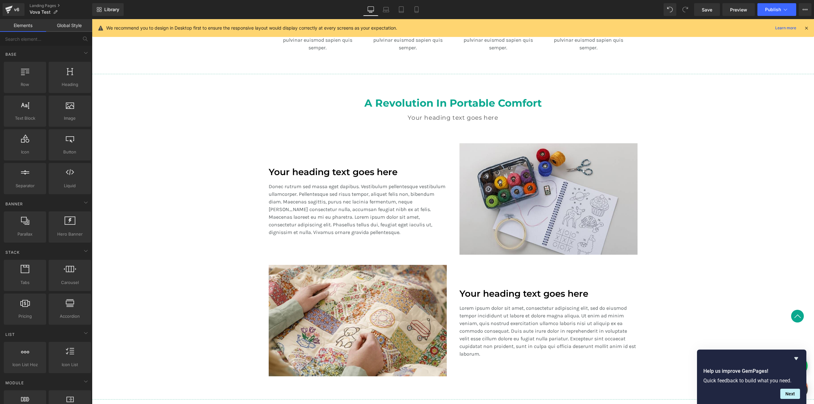
scroll to position [590, 0]
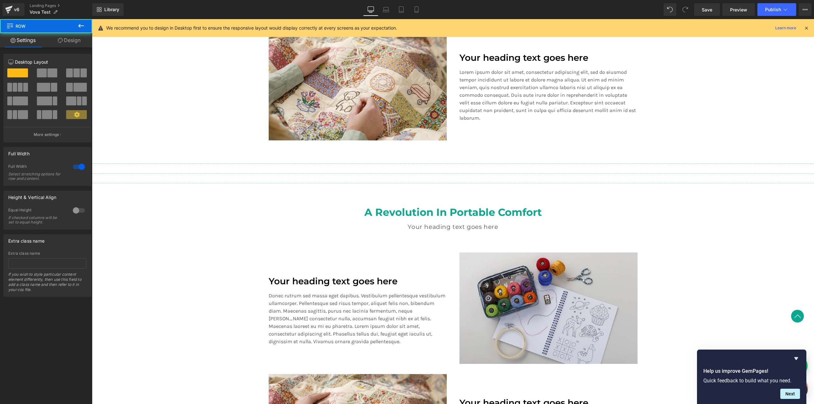
click at [241, 155] on div "Separator Row" at bounding box center [453, 159] width 722 height 19
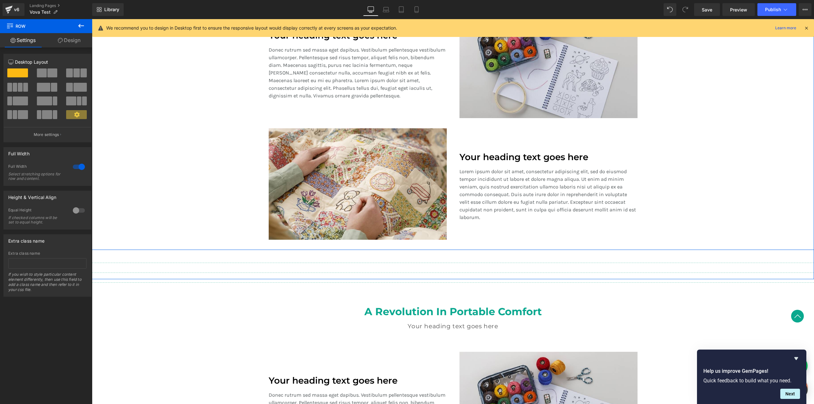
click at [192, 145] on div "Separator Row A Revolution In Portable Comfort Heading Your heading text goes h…" at bounding box center [453, 92] width 722 height 316
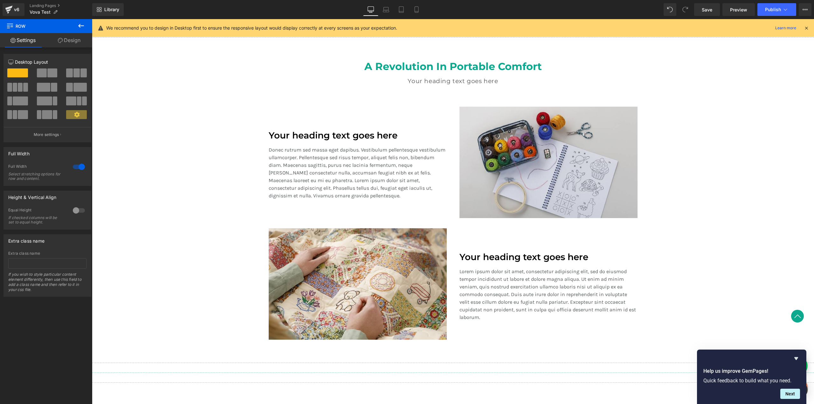
scroll to position [144, 0]
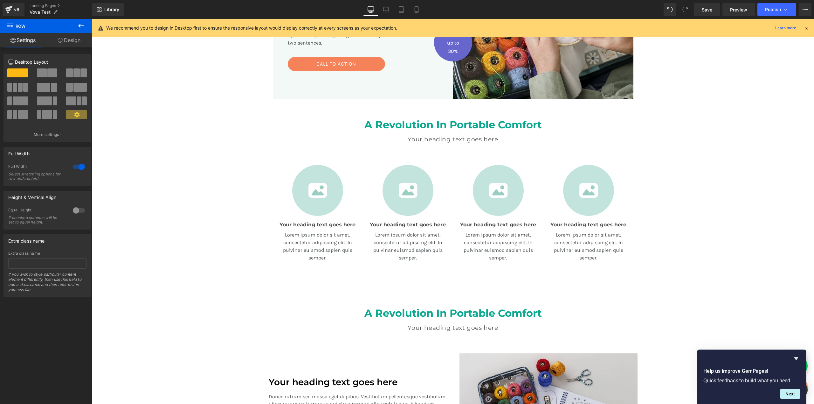
click at [208, 185] on div "A Revolution In Portable Comfort Heading Your heading text goes here Heading Te…" at bounding box center [453, 194] width 722 height 171
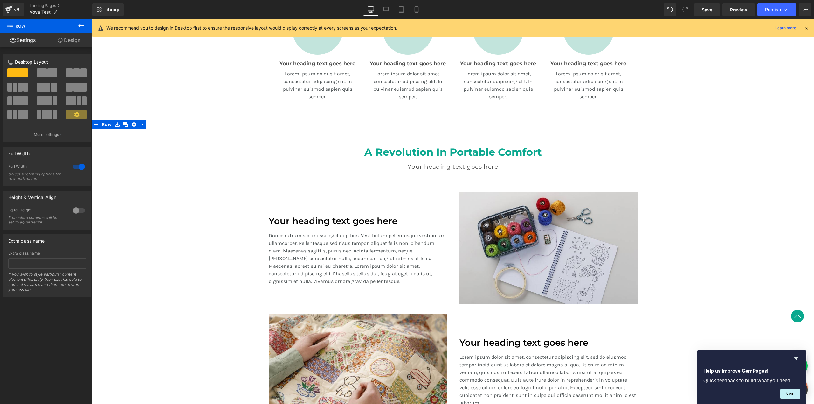
click at [194, 178] on div "Separator Row A Revolution In Portable Comfort Heading Your heading text goes h…" at bounding box center [453, 278] width 722 height 316
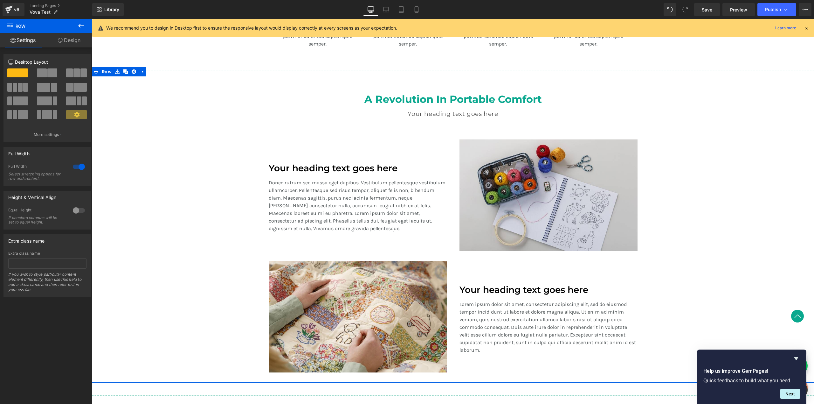
scroll to position [274, 0]
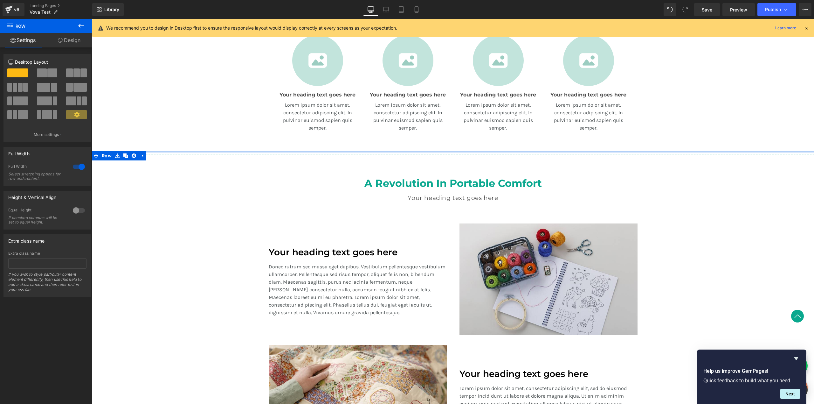
click at [203, 152] on div at bounding box center [453, 152] width 722 height 2
click at [133, 156] on icon at bounding box center [134, 155] width 4 height 4
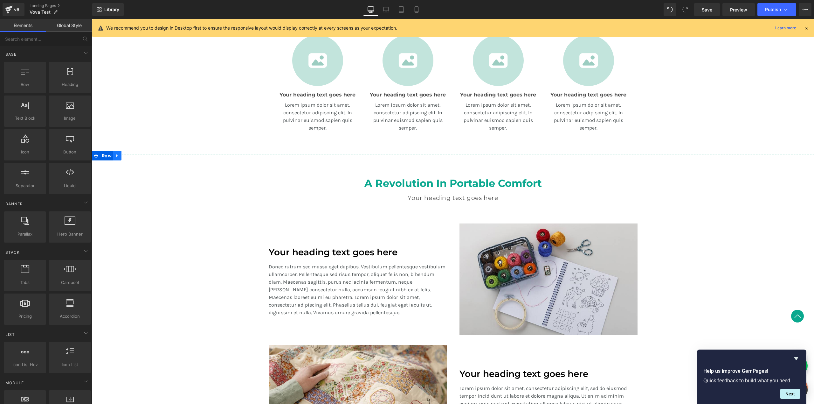
click at [116, 154] on icon at bounding box center [116, 155] width 1 height 3
click at [132, 155] on icon at bounding box center [134, 155] width 4 height 4
click at [218, 153] on div at bounding box center [453, 154] width 722 height 7
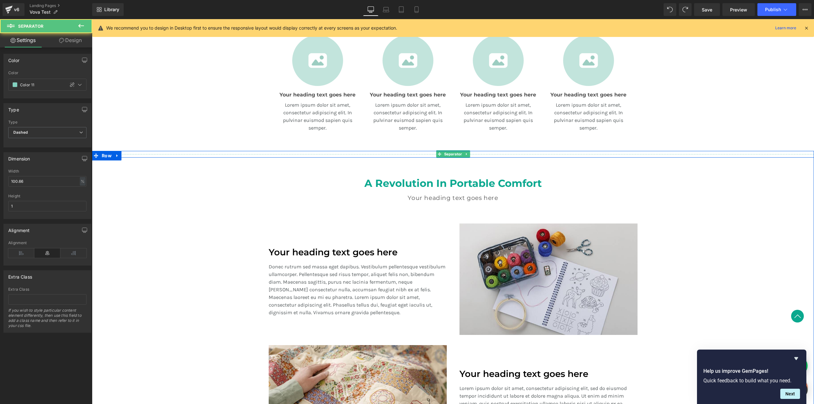
click at [260, 154] on hr at bounding box center [455, 155] width 727 height 3
click at [563, 177] on div "A Revolution In Portable Comfort Heading Your heading text goes here Heading Te…" at bounding box center [453, 189] width 382 height 45
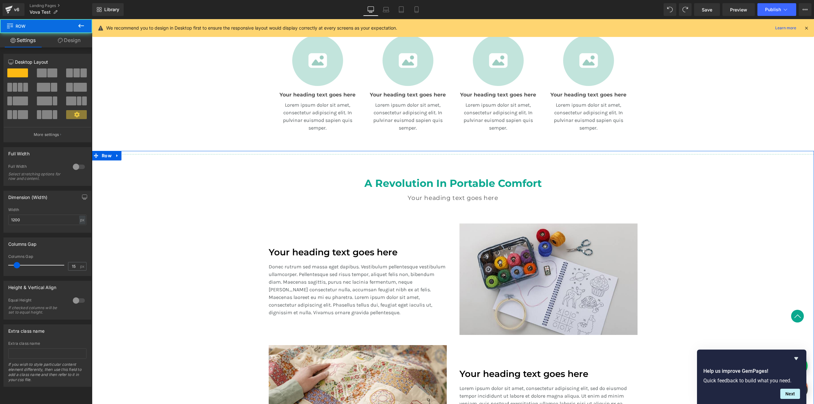
click at [769, 176] on div "Separator Row A Revolution In Portable Comfort Heading Your heading text goes h…" at bounding box center [453, 309] width 722 height 316
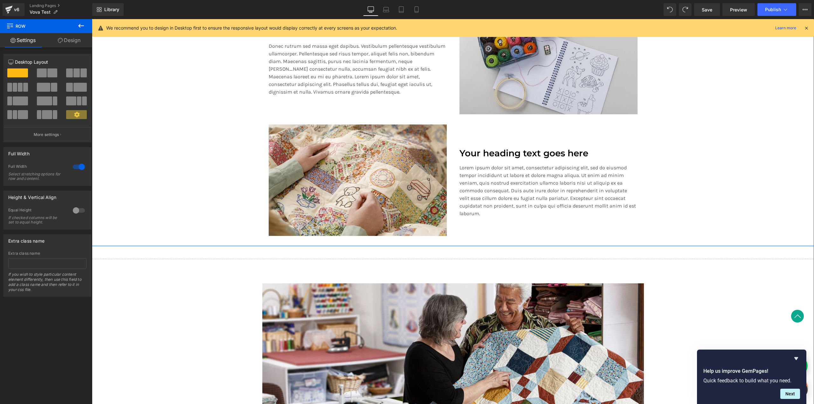
scroll to position [495, 0]
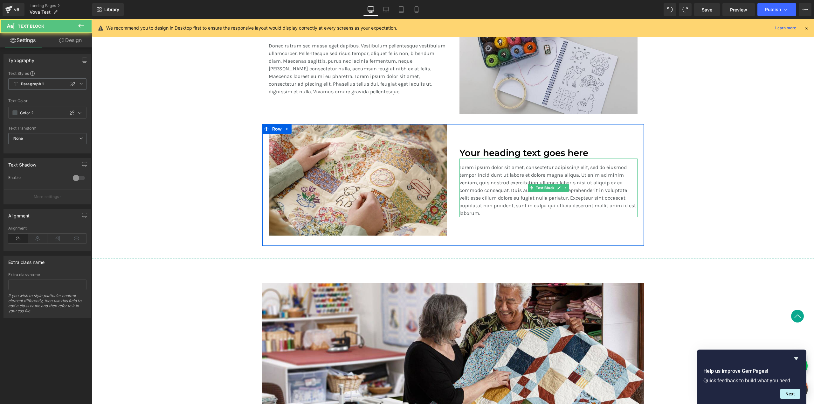
click at [634, 206] on div "Lorem ipsum dolor sit amet, consectetur adipiscing elit, sed do eiusmod tempor …" at bounding box center [549, 187] width 178 height 59
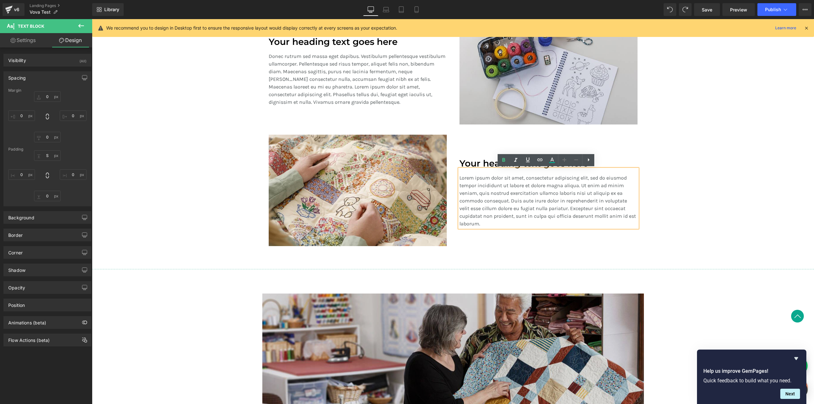
scroll to position [569, 0]
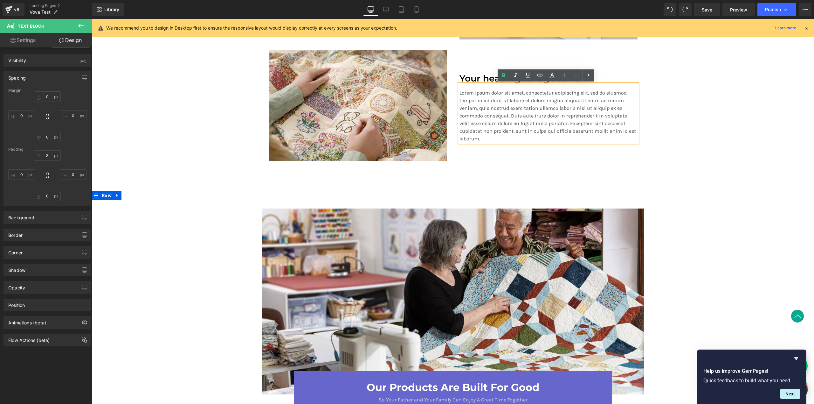
click at [579, 196] on div "Image Our Products Are Built For Good Heading So Your Father and Your Family Ca…" at bounding box center [453, 324] width 722 height 267
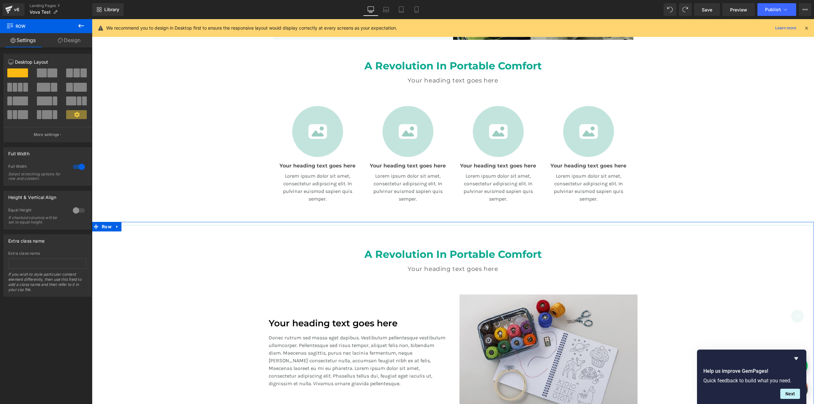
scroll to position [310, 0]
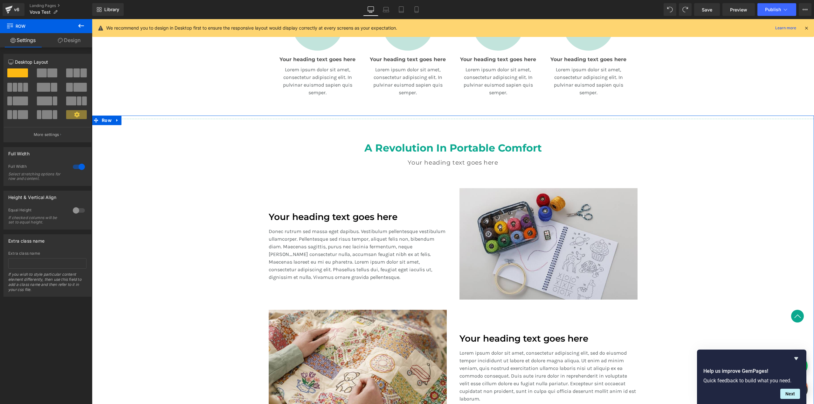
click at [132, 173] on div "Separator Row A Revolution In Portable Comfort Heading Your heading text goes h…" at bounding box center [453, 273] width 722 height 316
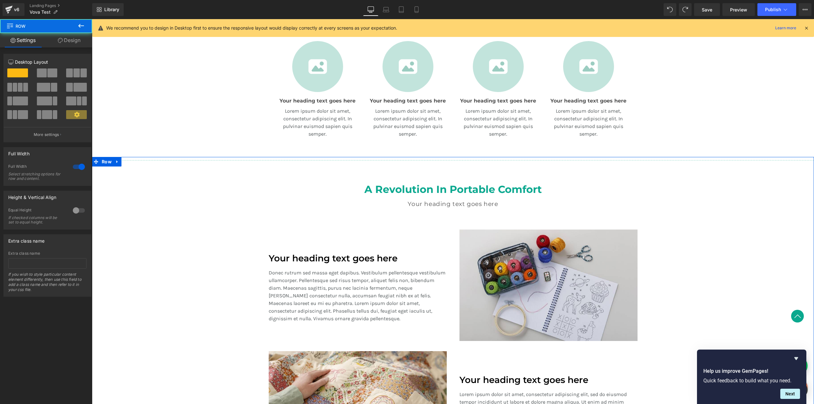
scroll to position [268, 0]
click at [116, 163] on icon at bounding box center [116, 162] width 1 height 3
click at [132, 164] on icon at bounding box center [134, 162] width 4 height 4
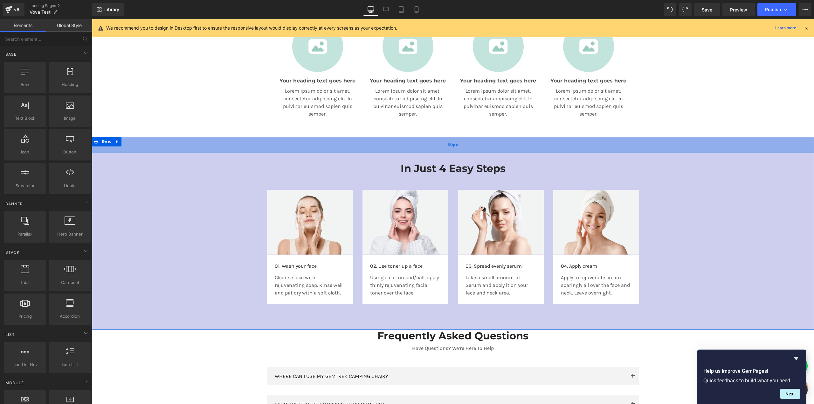
scroll to position [307, 0]
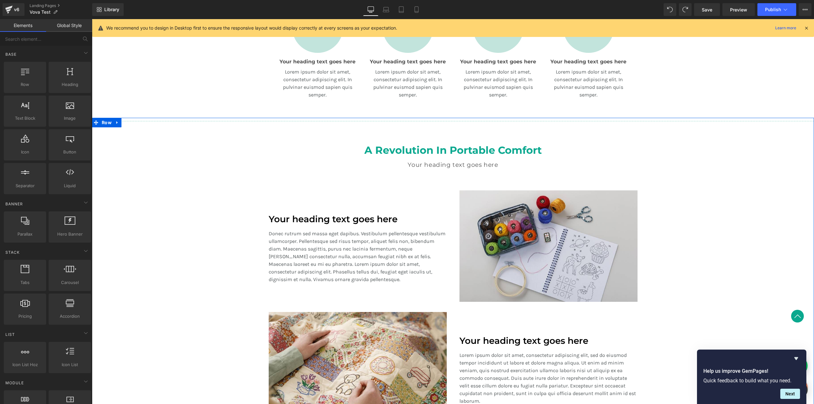
click at [167, 156] on div "Separator Row A Revolution In Portable Comfort Heading Your heading text goes h…" at bounding box center [453, 276] width 722 height 316
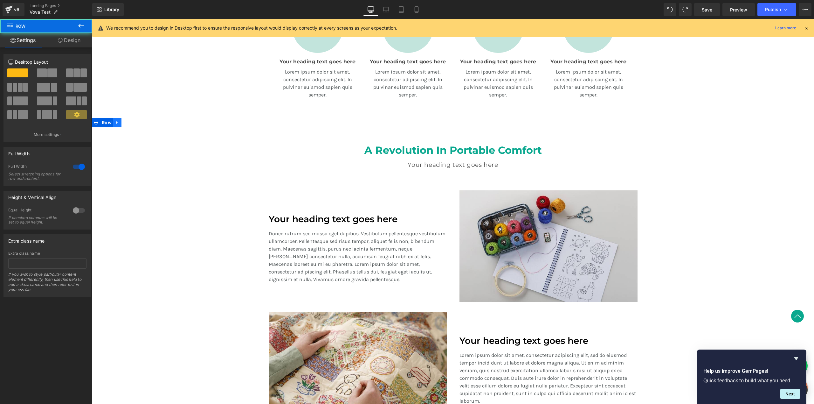
click at [116, 123] on icon at bounding box center [116, 122] width 1 height 3
click at [123, 124] on icon at bounding box center [125, 122] width 4 height 4
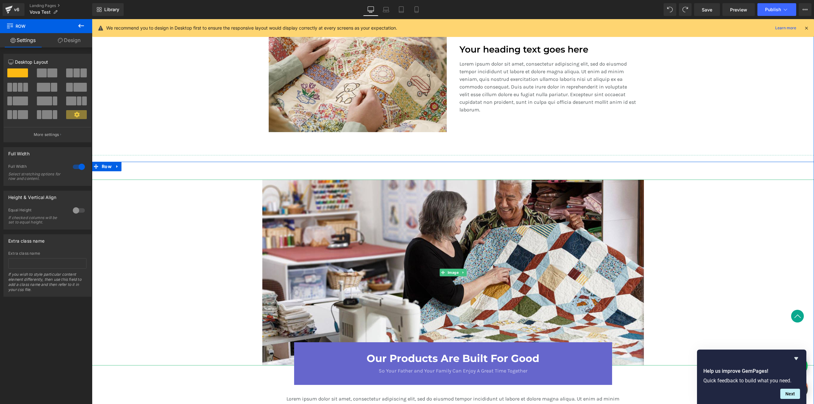
scroll to position [587, 0]
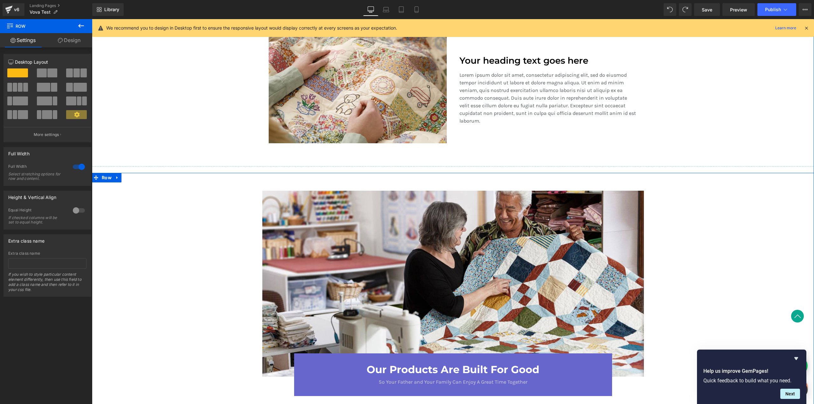
click at [650, 203] on div at bounding box center [453, 284] width 722 height 186
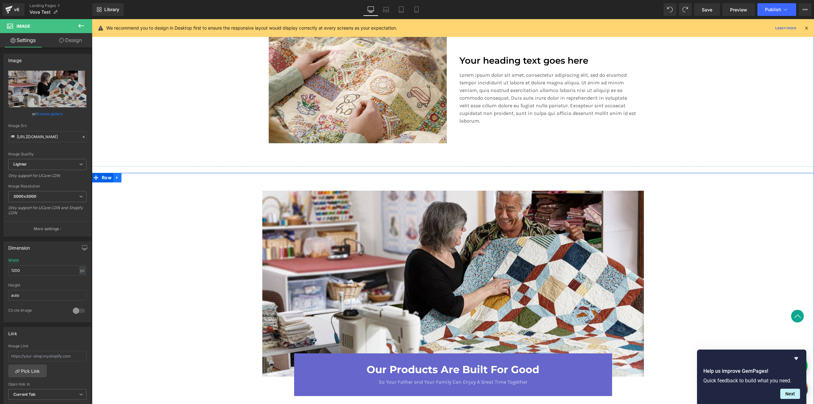
click at [116, 178] on icon at bounding box center [117, 177] width 4 height 5
click at [132, 178] on icon at bounding box center [134, 177] width 4 height 4
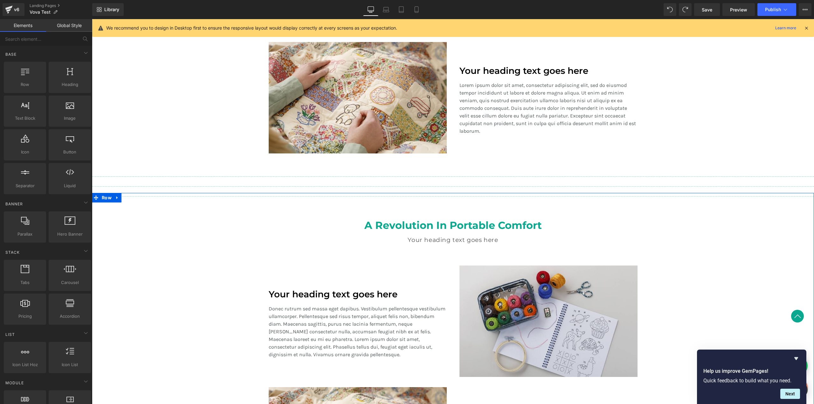
scroll to position [592, 0]
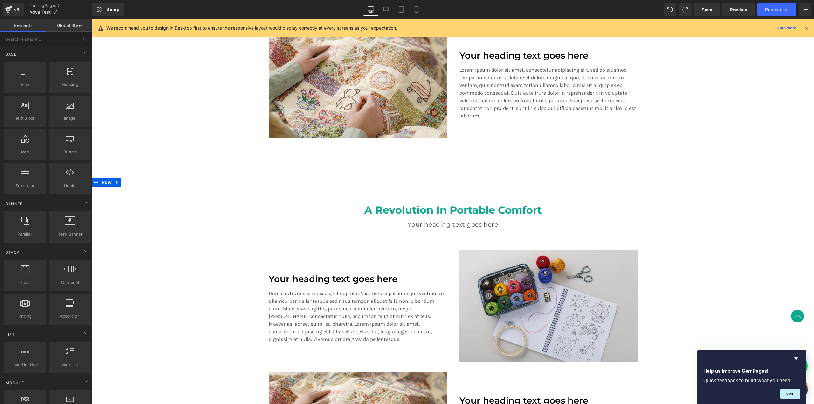
click at [167, 208] on div "Separator Row A Revolution In Portable Comfort Heading Your heading text goes h…" at bounding box center [453, 336] width 722 height 316
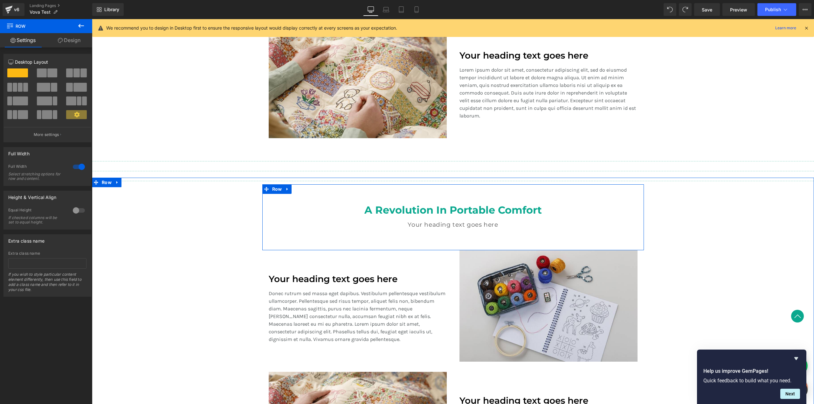
click at [373, 202] on div "A Revolution In Portable Comfort Heading Your heading text goes here Heading Te…" at bounding box center [453, 216] width 382 height 45
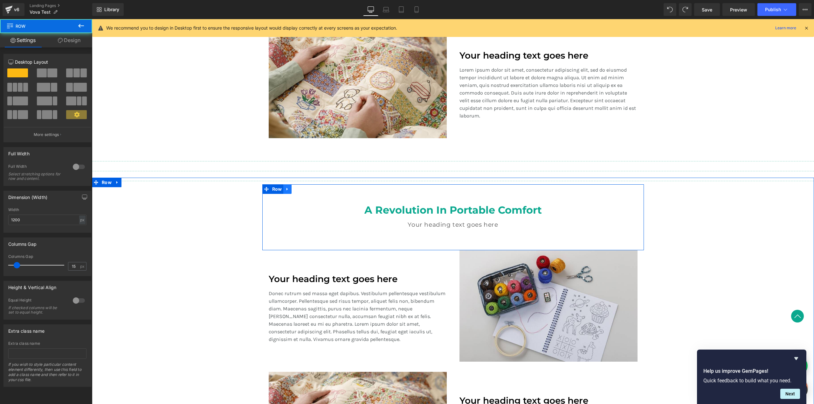
click at [283, 188] on link at bounding box center [287, 189] width 8 height 10
click at [300, 187] on link at bounding box center [304, 189] width 8 height 10
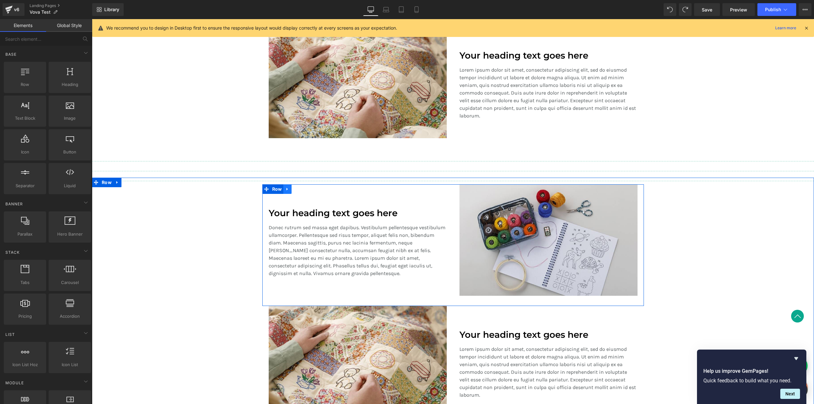
click at [286, 189] on icon at bounding box center [287, 188] width 4 height 5
click at [302, 189] on icon at bounding box center [304, 189] width 4 height 4
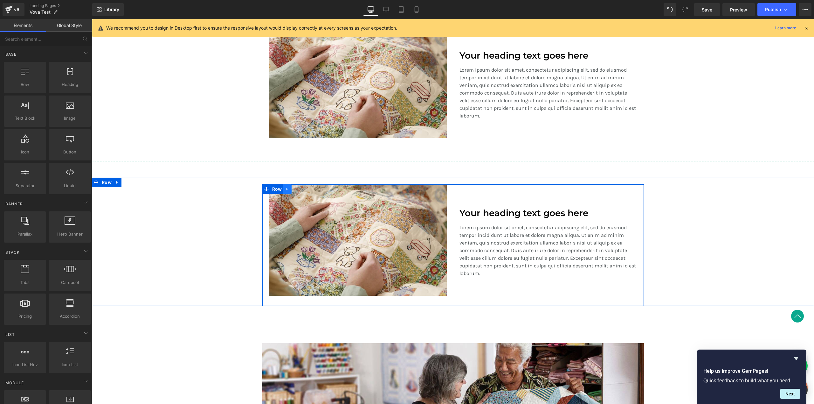
click at [285, 188] on icon at bounding box center [287, 188] width 4 height 5
click at [302, 188] on icon at bounding box center [304, 189] width 4 height 4
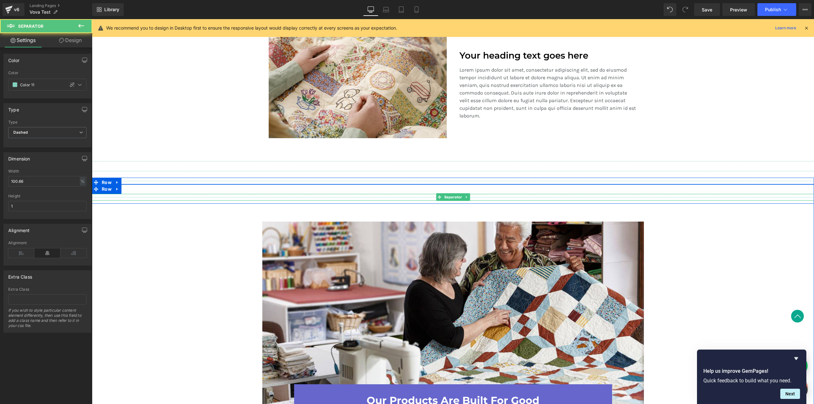
click at [292, 198] on hr at bounding box center [455, 198] width 727 height 3
click at [465, 199] on icon at bounding box center [466, 197] width 3 height 4
click at [468, 197] on icon at bounding box center [469, 197] width 3 height 4
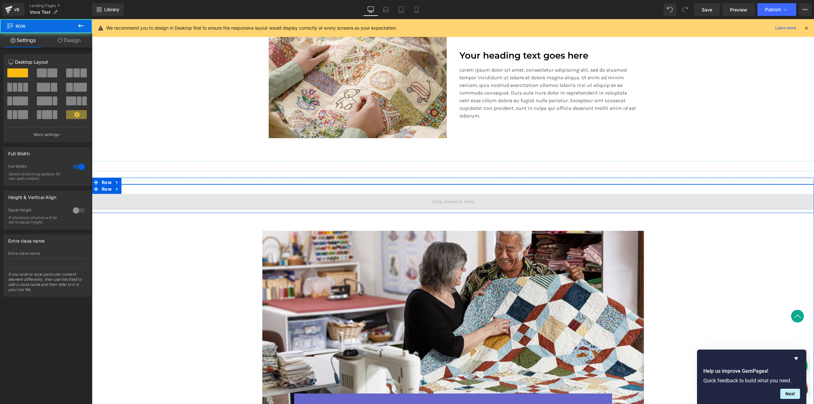
click at [230, 202] on span at bounding box center [453, 202] width 722 height 16
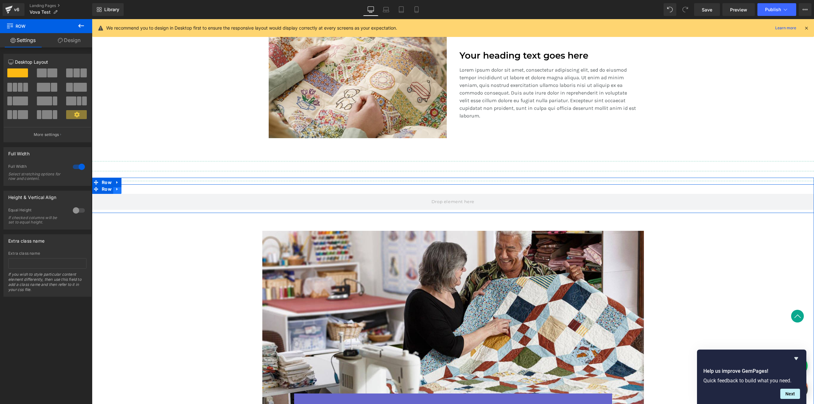
click at [116, 188] on icon at bounding box center [116, 189] width 1 height 3
click at [132, 188] on icon at bounding box center [134, 189] width 4 height 4
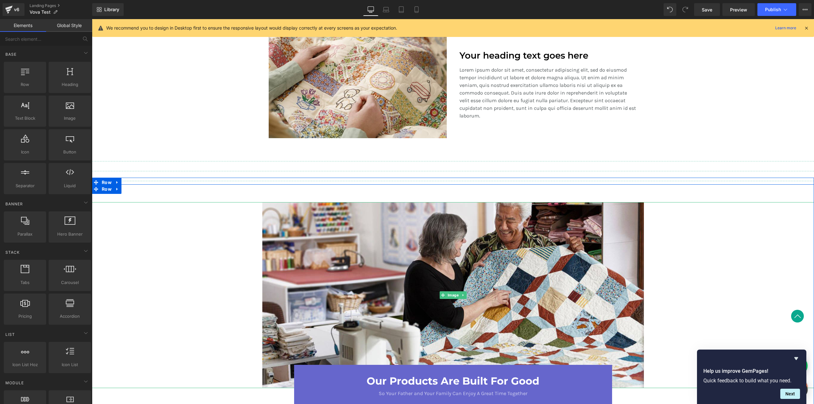
click at [149, 233] on div at bounding box center [453, 295] width 722 height 186
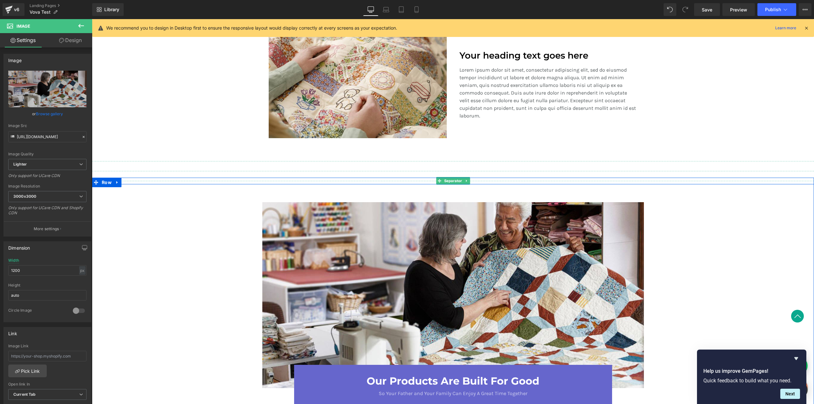
click at [207, 181] on hr at bounding box center [455, 182] width 727 height 3
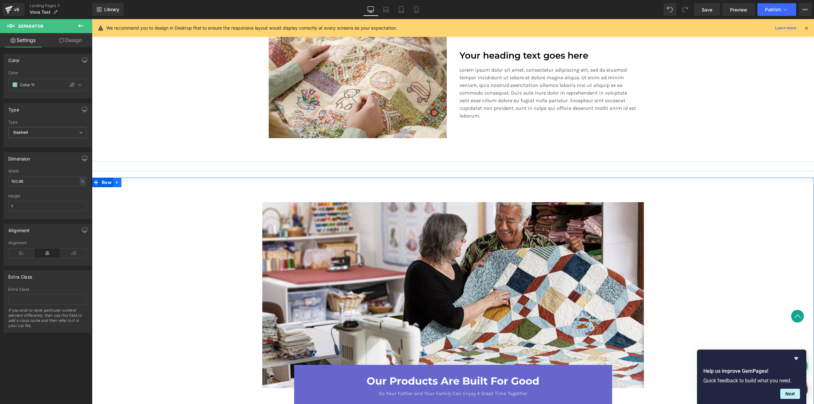
click at [115, 184] on icon at bounding box center [117, 182] width 4 height 5
click at [132, 182] on icon at bounding box center [134, 182] width 4 height 4
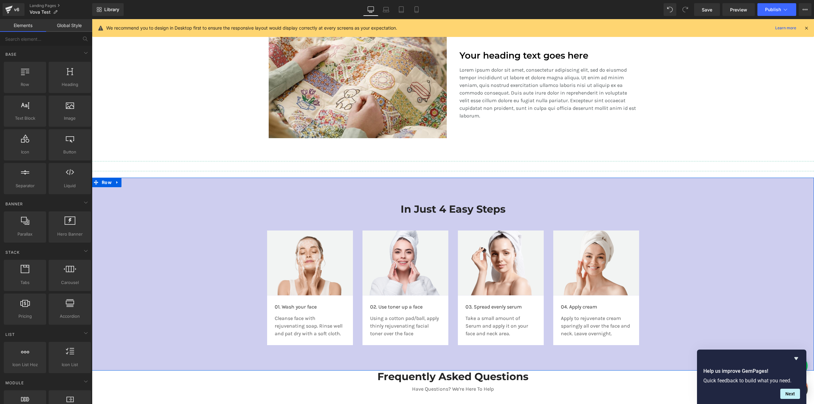
click at [213, 198] on div "In Just 4 Easy Steps Heading Row Image 01. Wash your face Text Block Cleanse fa…" at bounding box center [453, 270] width 722 height 155
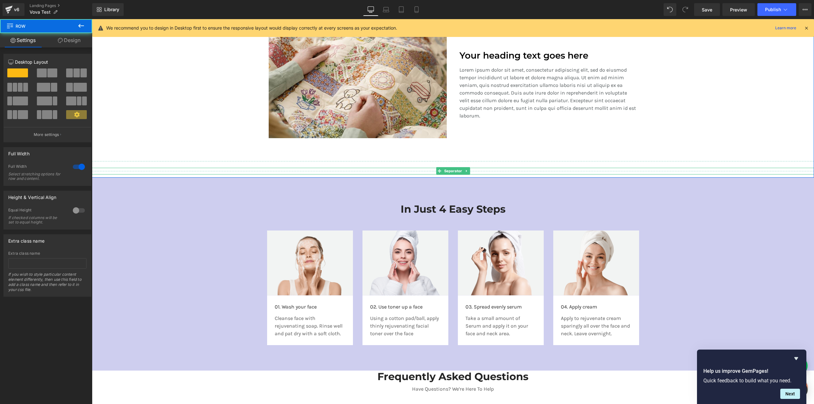
click at [264, 170] on div at bounding box center [453, 171] width 722 height 7
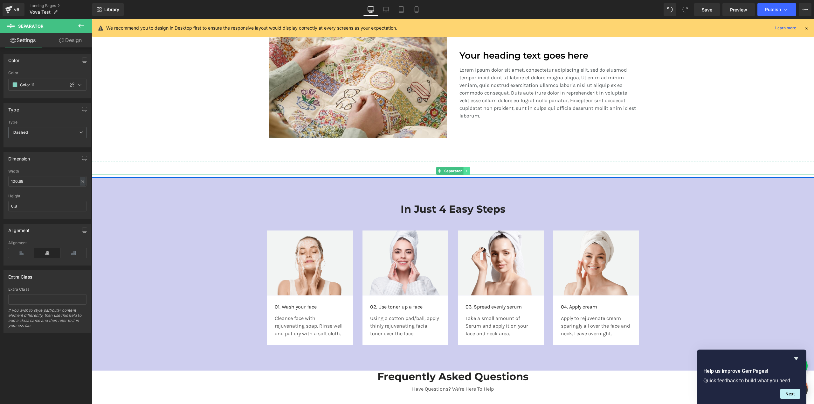
click at [466, 170] on icon at bounding box center [466, 171] width 1 height 2
click at [468, 171] on icon at bounding box center [469, 170] width 3 height 3
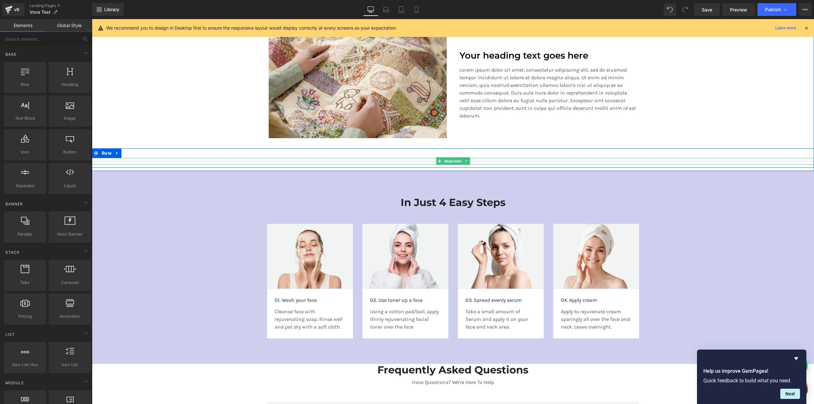
click at [434, 161] on hr at bounding box center [455, 162] width 727 height 3
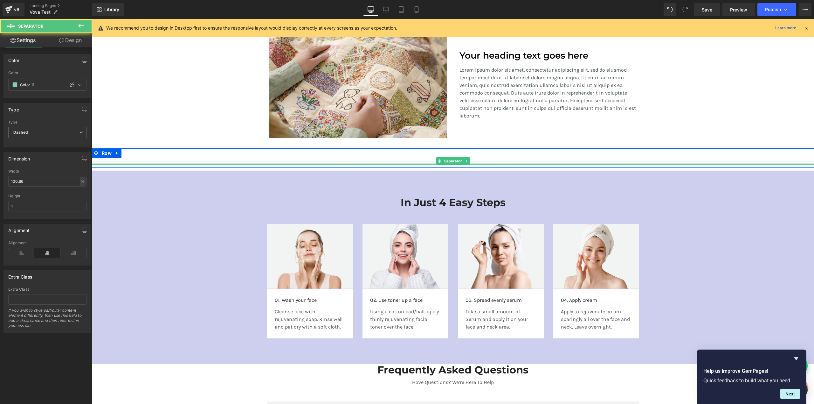
scroll to position [429, 0]
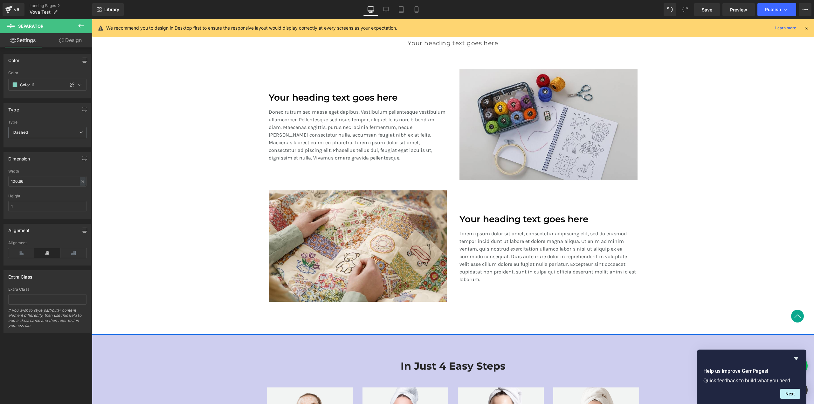
click at [211, 146] on div "Separator Row A Revolution In Portable Comfort Heading Your heading text goes h…" at bounding box center [453, 154] width 722 height 316
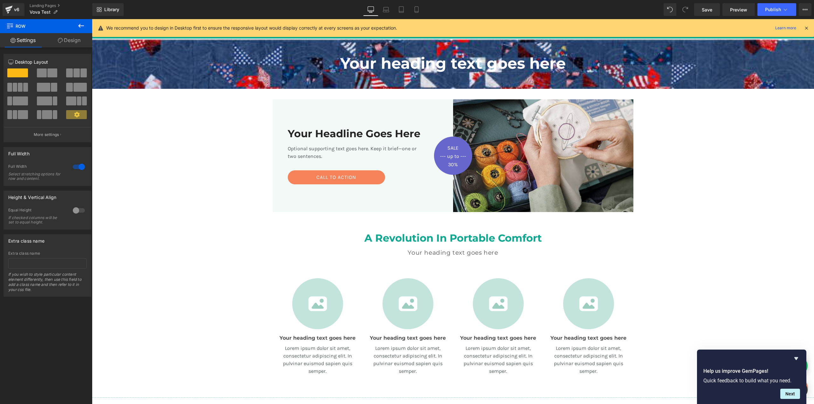
scroll to position [120, 0]
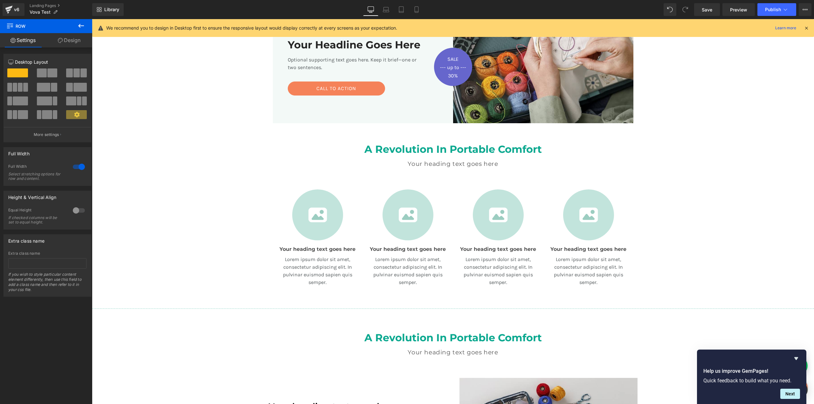
click at [200, 187] on div "A Revolution In Portable Comfort Heading Your heading text goes here Heading Te…" at bounding box center [453, 219] width 722 height 171
click at [66, 36] on link "Design" at bounding box center [69, 40] width 46 height 14
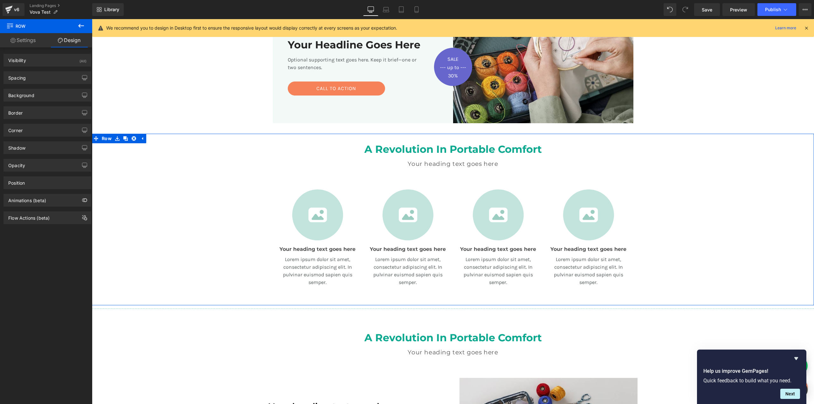
type input "transparent"
type input "0"
click at [20, 96] on div "Background" at bounding box center [21, 93] width 26 height 9
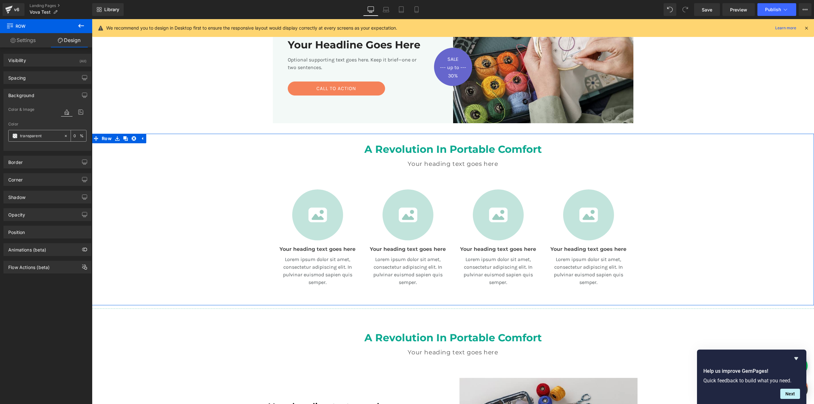
click at [12, 137] on span at bounding box center [14, 135] width 5 height 5
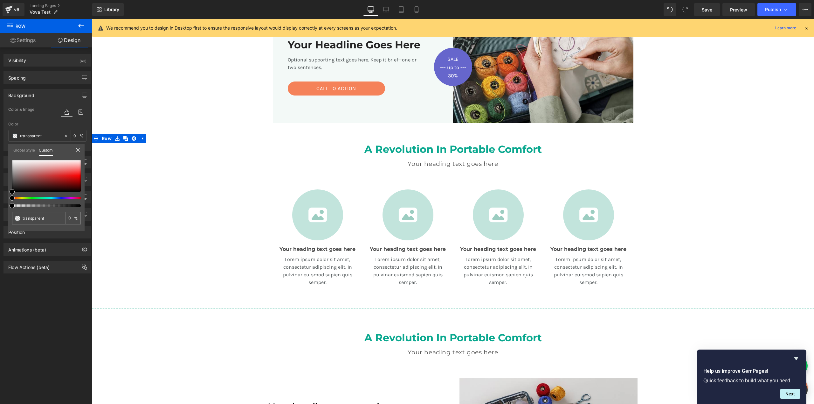
click at [28, 152] on link "Global Style" at bounding box center [24, 149] width 22 height 11
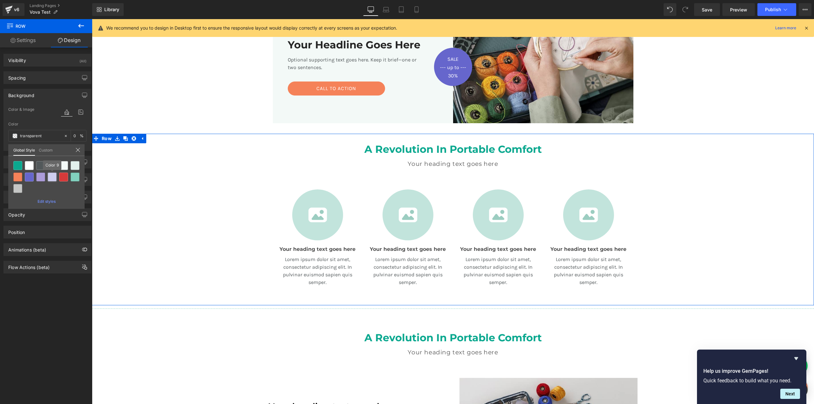
click at [50, 178] on div at bounding box center [52, 176] width 9 height 9
type input "Color 9"
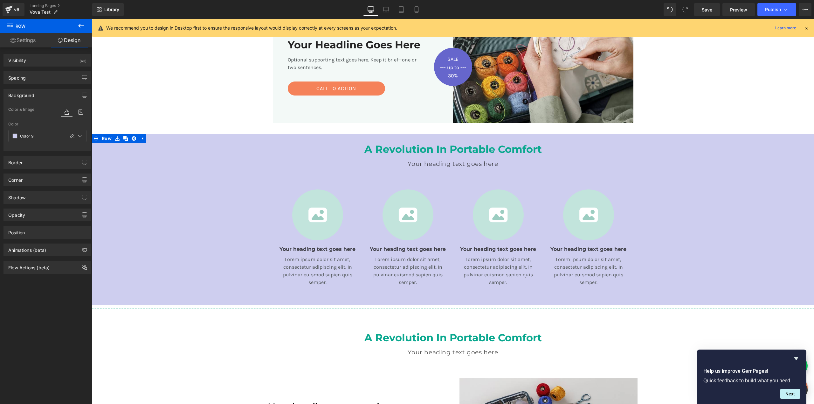
drag, startPoint x: 237, startPoint y: 292, endPoint x: 244, endPoint y: 270, distance: 23.4
click at [237, 292] on div "A Revolution In Portable Comfort Heading Your heading text goes here Heading Te…" at bounding box center [453, 219] width 722 height 171
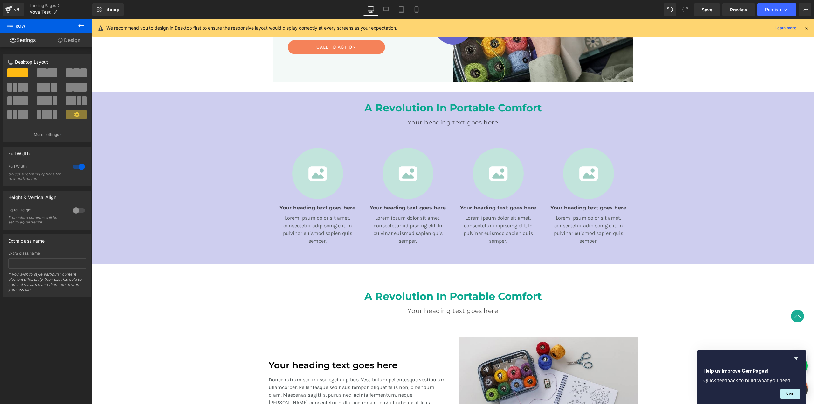
scroll to position [101, 0]
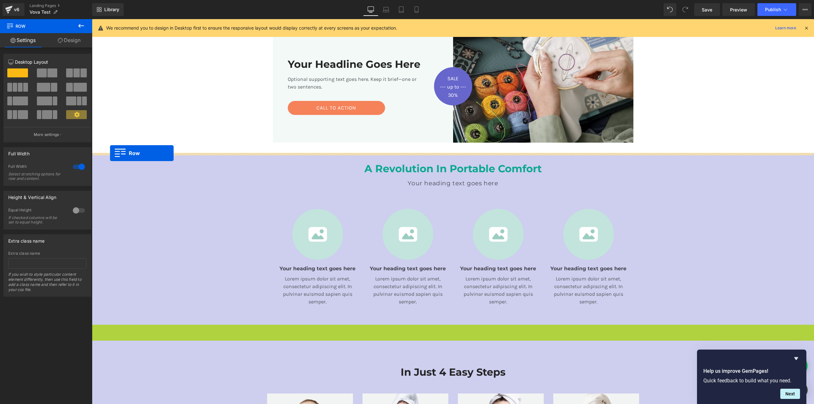
drag, startPoint x: 94, startPoint y: 331, endPoint x: 110, endPoint y: 153, distance: 178.8
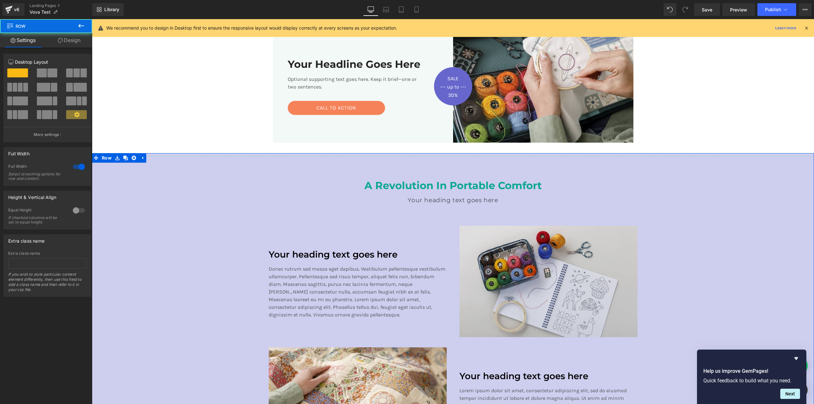
scroll to position [192, 0]
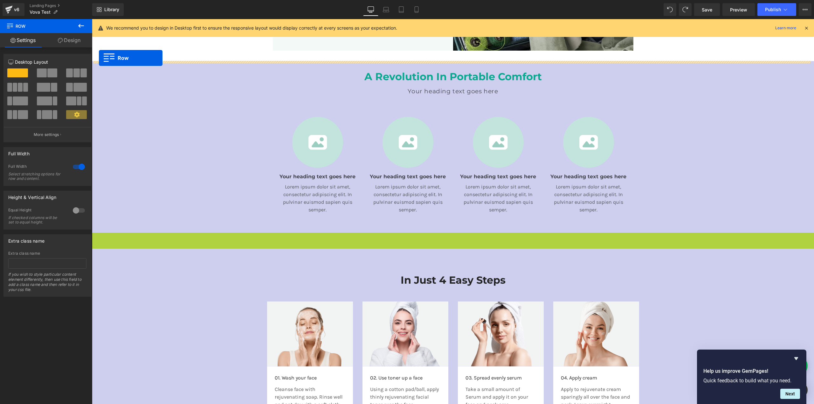
drag, startPoint x: 94, startPoint y: 238, endPoint x: 99, endPoint y: 58, distance: 180.5
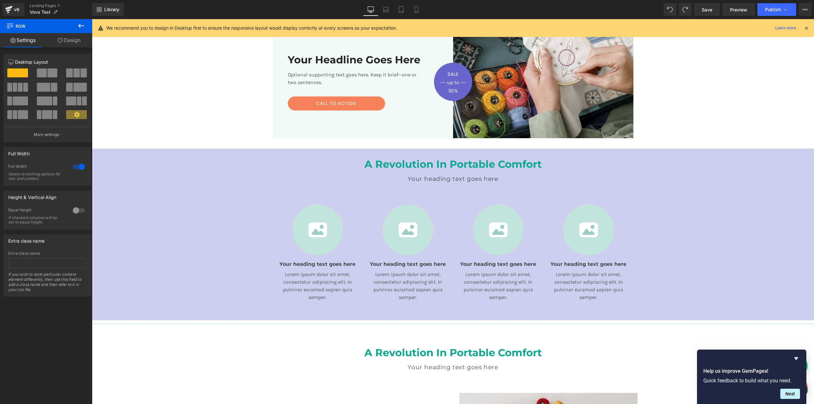
scroll to position [105, 0]
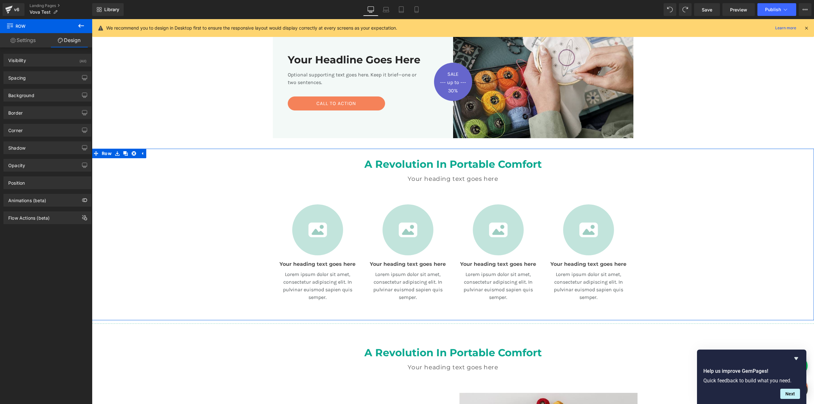
click at [200, 218] on div "A Revolution In Portable Comfort Heading Your heading text goes here Heading Te…" at bounding box center [453, 234] width 722 height 171
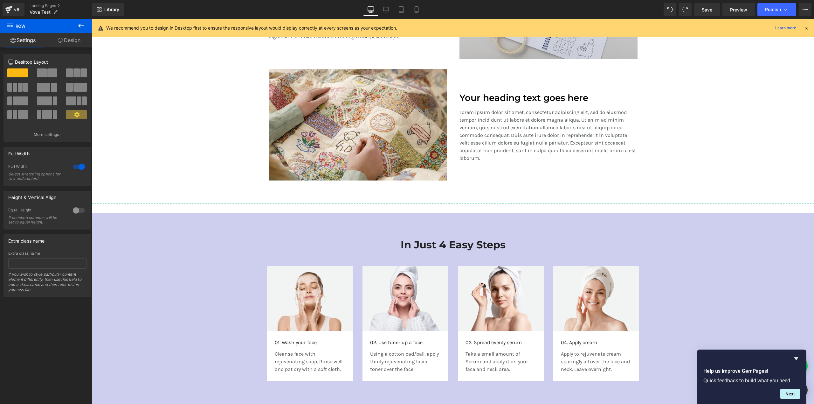
scroll to position [715, 0]
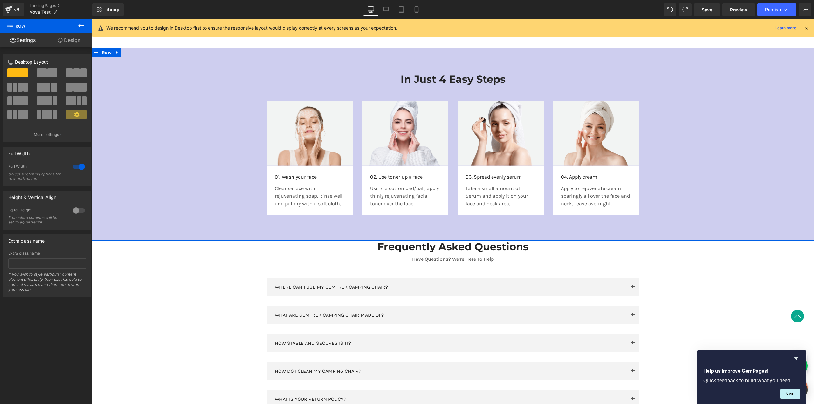
click at [204, 193] on div "In Just 4 Easy Steps Heading Row Image 01. Wash your face Text Block Cleanse fa…" at bounding box center [453, 141] width 722 height 155
click at [69, 41] on link "Design" at bounding box center [69, 40] width 46 height 14
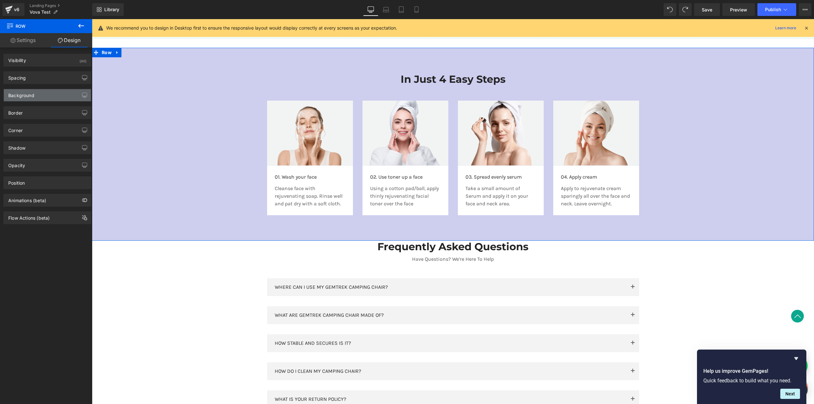
click at [44, 93] on div "Background" at bounding box center [47, 95] width 87 height 12
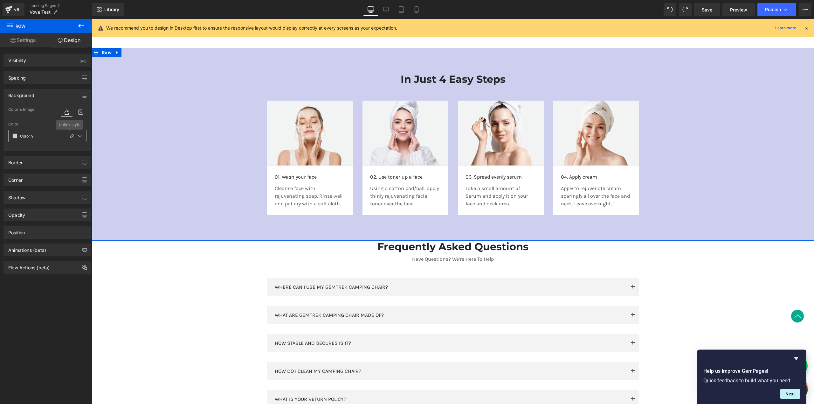
click at [71, 136] on icon at bounding box center [72, 135] width 5 height 5
type input "#ceceef"
click at [75, 136] on input "100" at bounding box center [76, 135] width 6 height 7
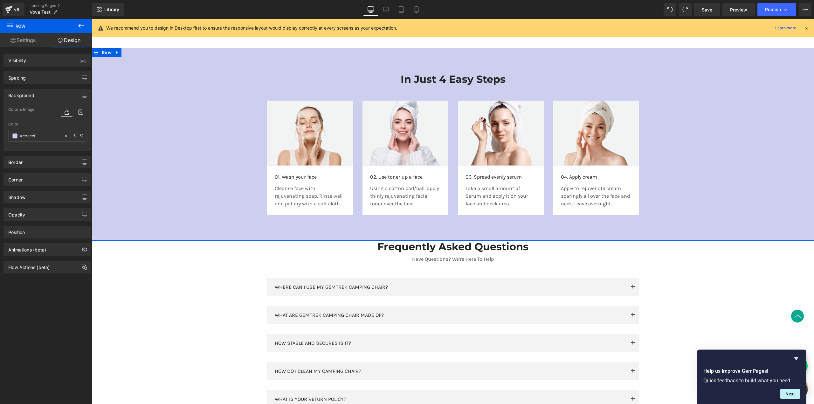
type input "50"
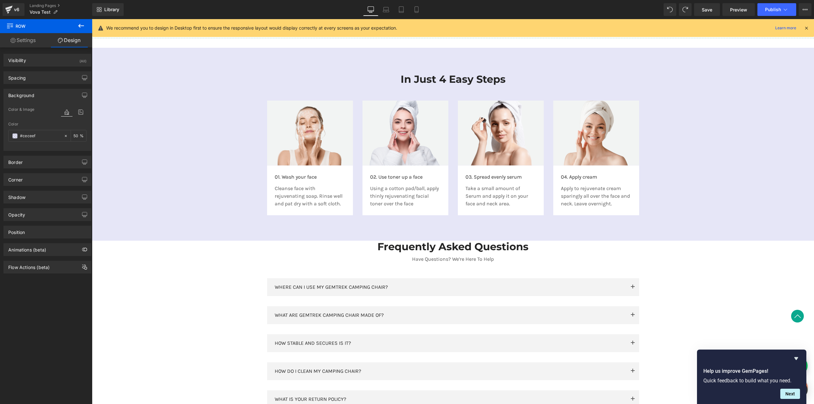
click at [714, 259] on div "Your heading text goes here Heading Row 50px 50px Image SALE Text Block --- up …" at bounding box center [453, 28] width 722 height 1348
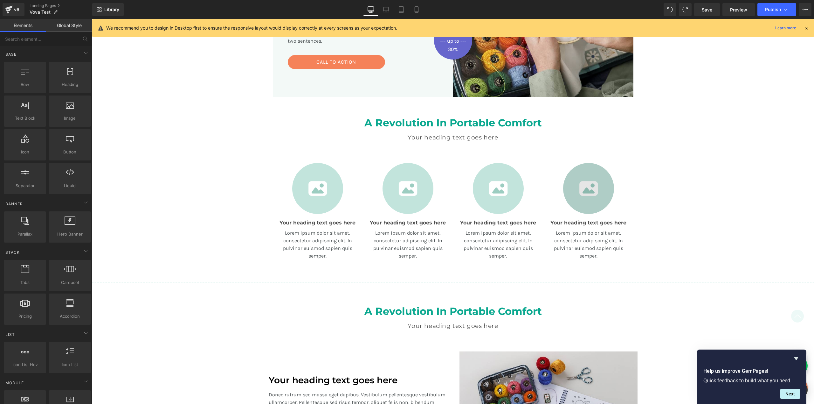
scroll to position [0, 0]
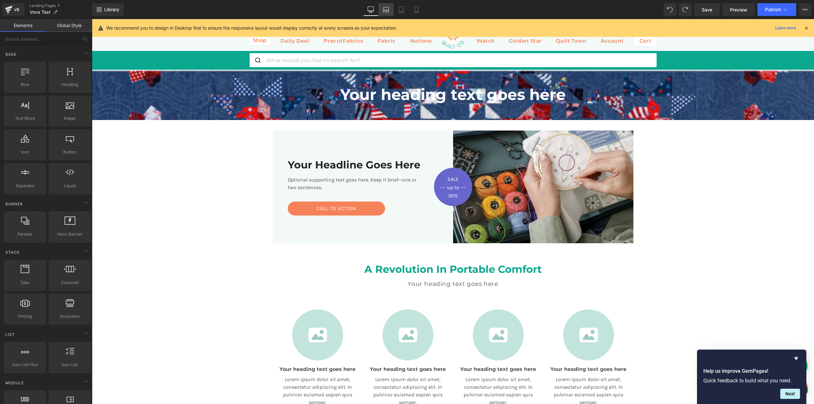
click at [388, 8] on icon at bounding box center [386, 9] width 6 height 6
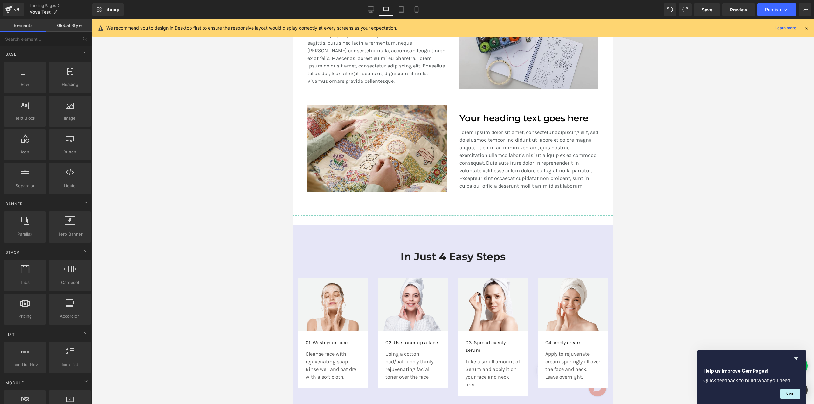
scroll to position [227, 0]
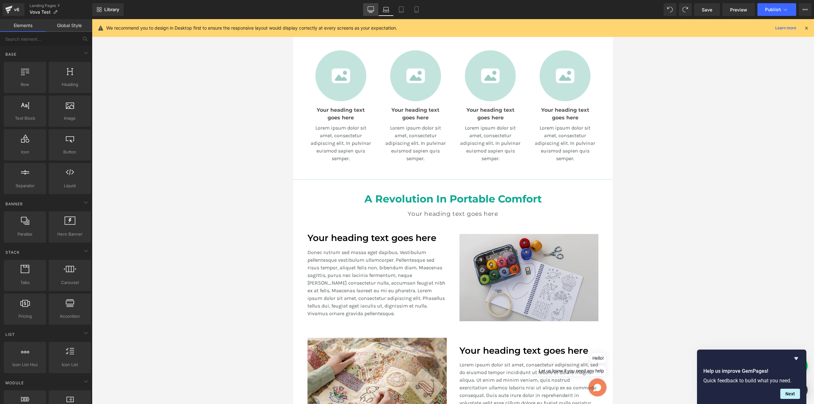
click at [371, 10] on icon at bounding box center [371, 10] width 6 height 0
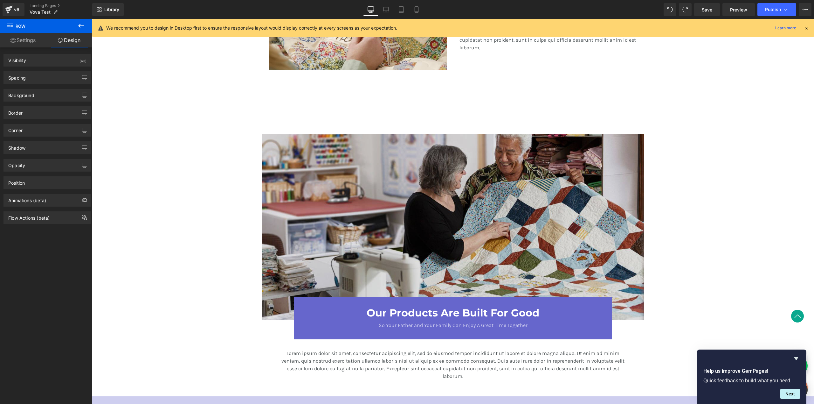
scroll to position [764, 0]
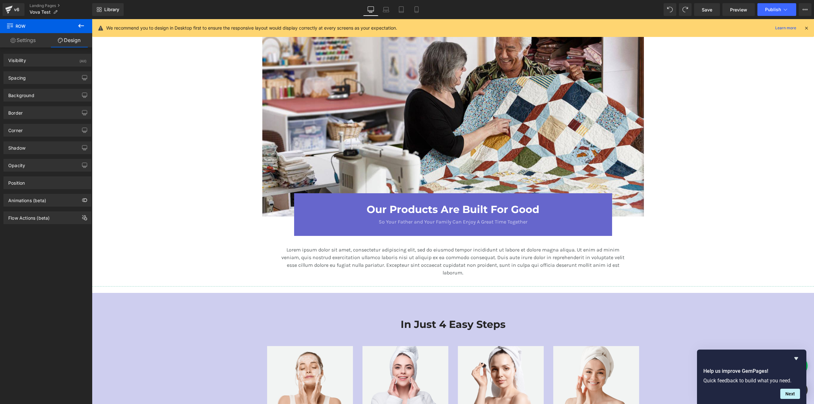
click at [672, 142] on div at bounding box center [453, 124] width 722 height 186
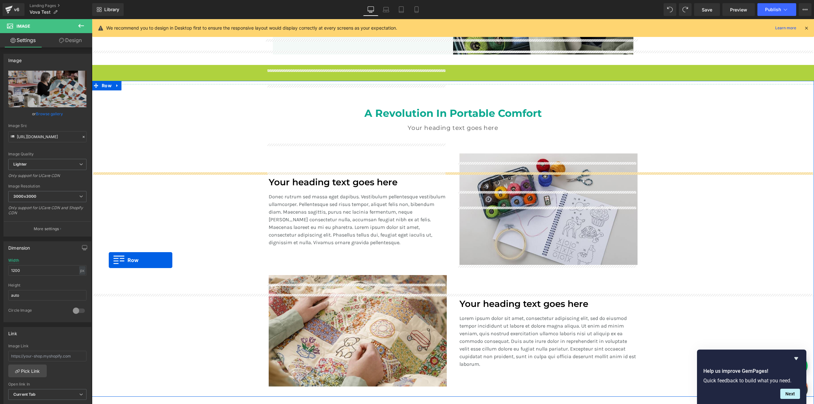
scroll to position [353, 0]
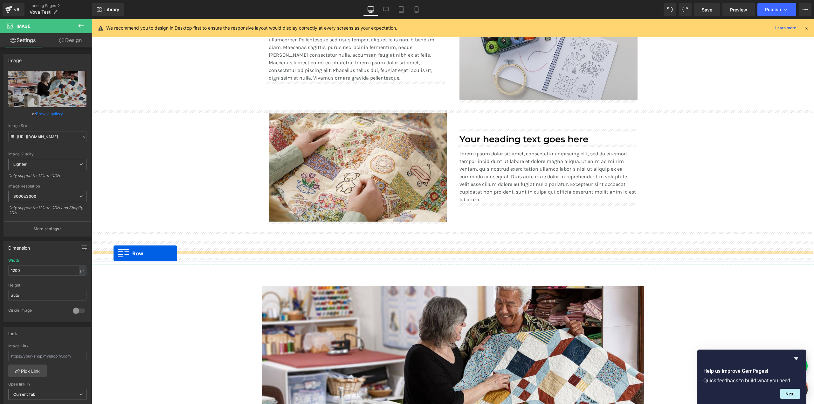
click at [114, 253] on div at bounding box center [453, 254] width 722 height 7
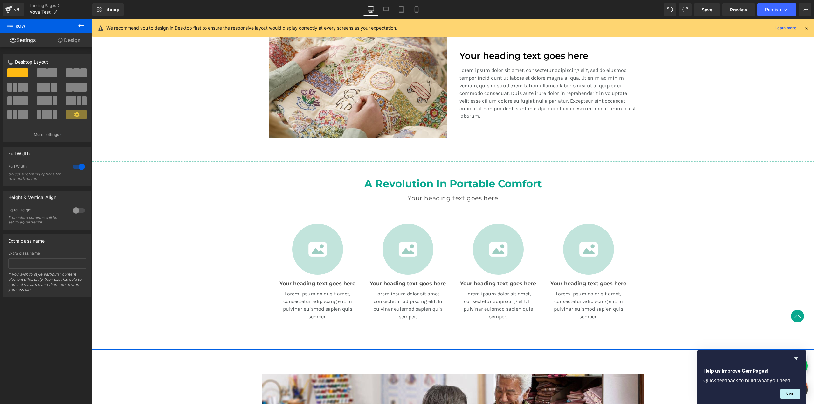
scroll to position [464, 0]
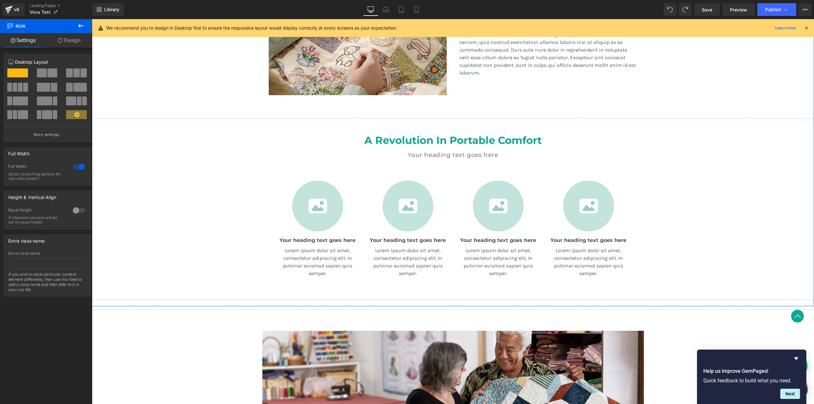
click at [175, 193] on div "A Revolution In Portable Comfort Heading Your heading text goes here Heading Te…" at bounding box center [453, 210] width 722 height 171
click at [73, 41] on link "Design" at bounding box center [69, 40] width 46 height 14
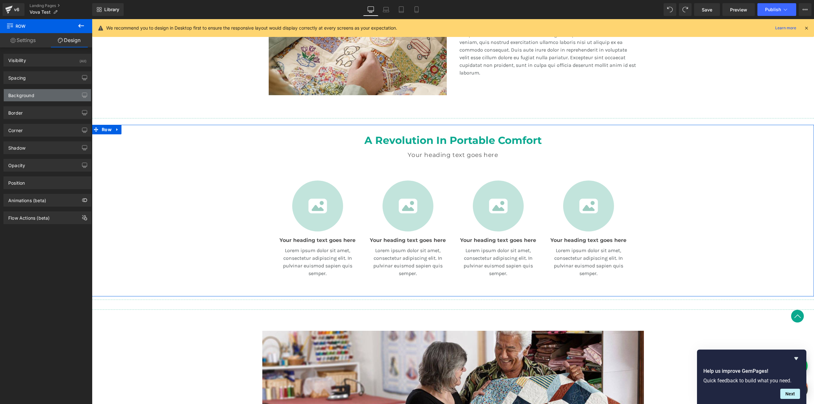
click at [43, 98] on div "Background" at bounding box center [47, 95] width 87 height 12
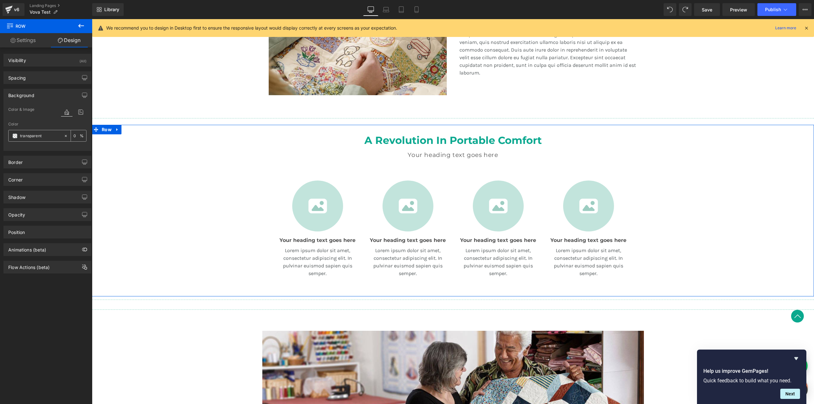
click at [14, 138] on span at bounding box center [14, 135] width 5 height 5
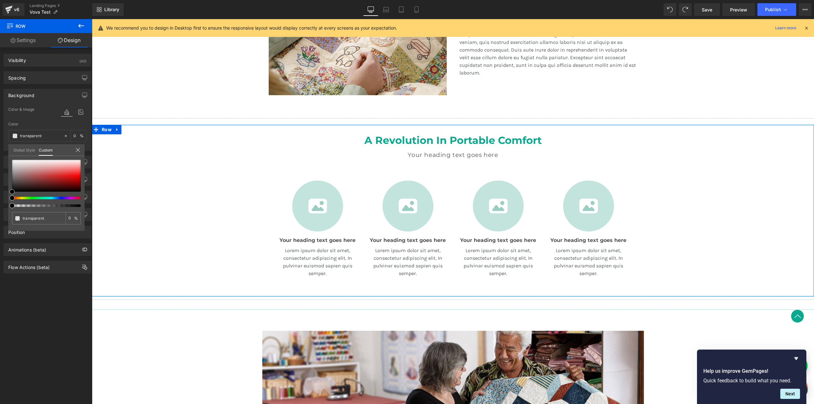
click at [30, 152] on link "Global Style" at bounding box center [24, 149] width 22 height 11
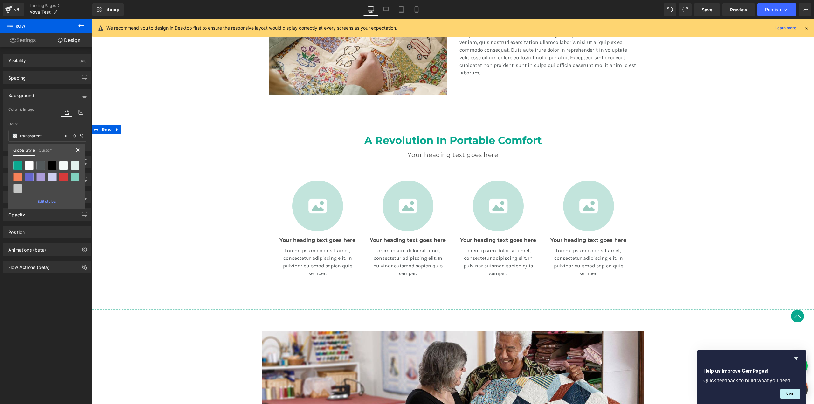
click at [51, 180] on div at bounding box center [52, 176] width 9 height 9
type input "Color 9"
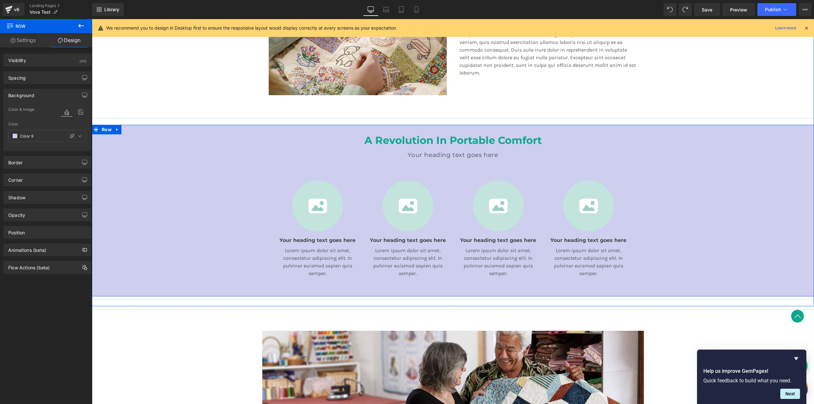
click at [200, 231] on div "A Revolution In Portable Comfort Heading Your heading text goes here Heading Te…" at bounding box center [453, 210] width 722 height 171
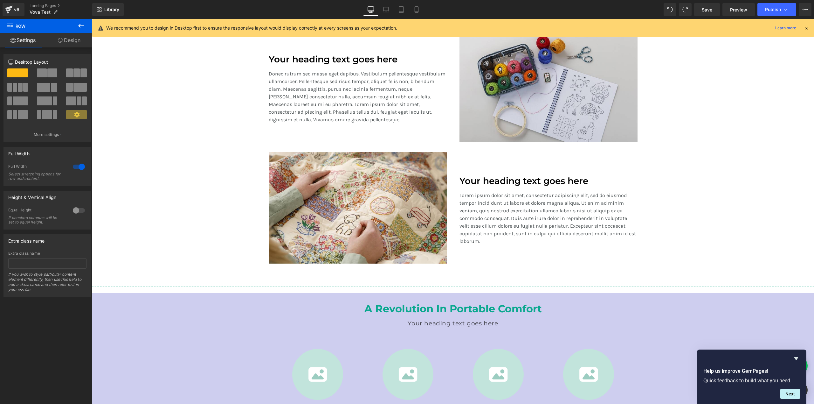
scroll to position [453, 0]
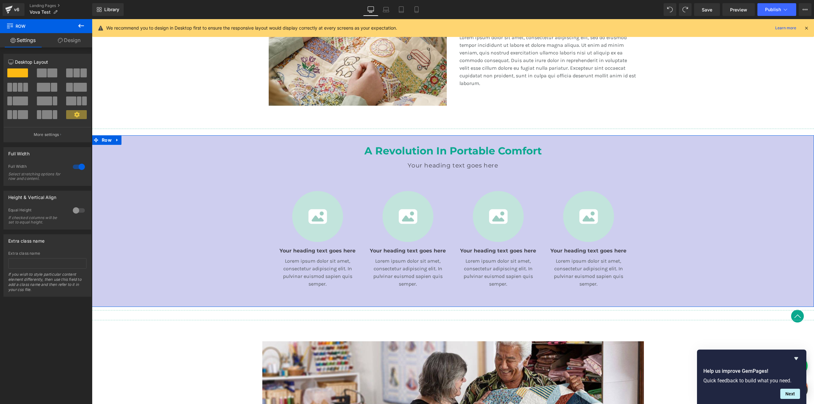
click at [80, 40] on link "Design" at bounding box center [69, 40] width 46 height 14
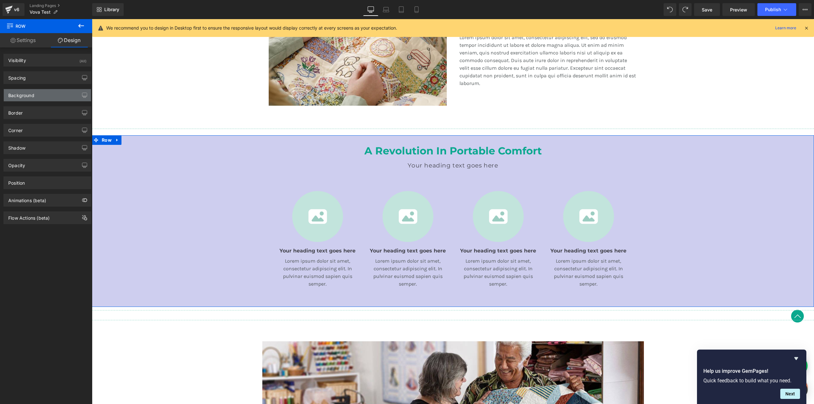
click at [48, 99] on div "Background" at bounding box center [47, 95] width 87 height 12
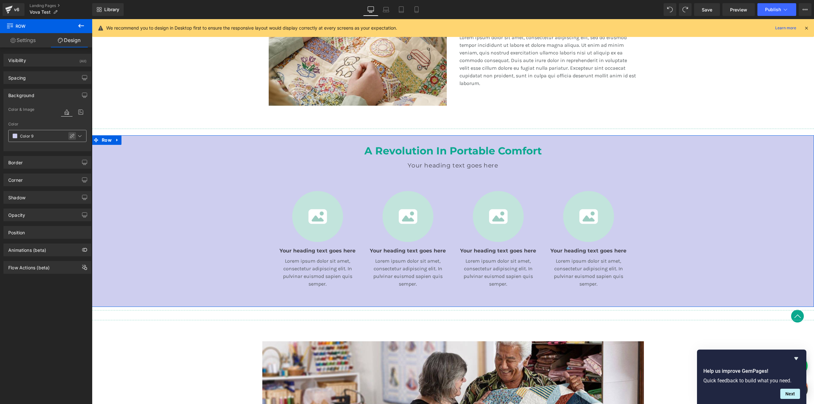
click at [70, 137] on icon at bounding box center [72, 135] width 5 height 5
type input "#ceceef"
click at [75, 135] on input "100" at bounding box center [76, 135] width 6 height 7
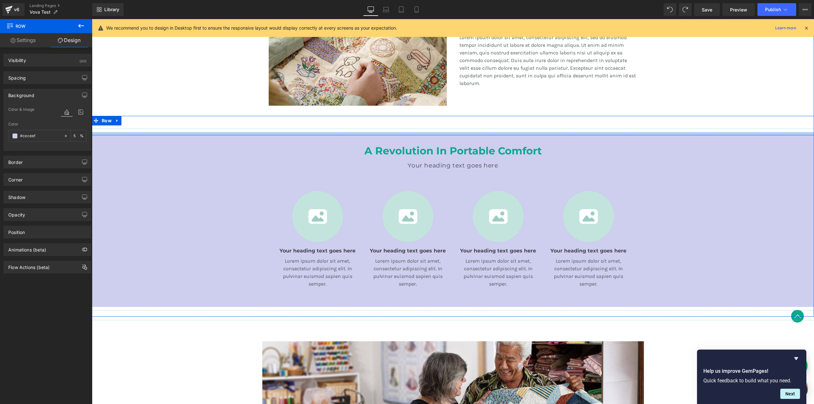
type input "50"
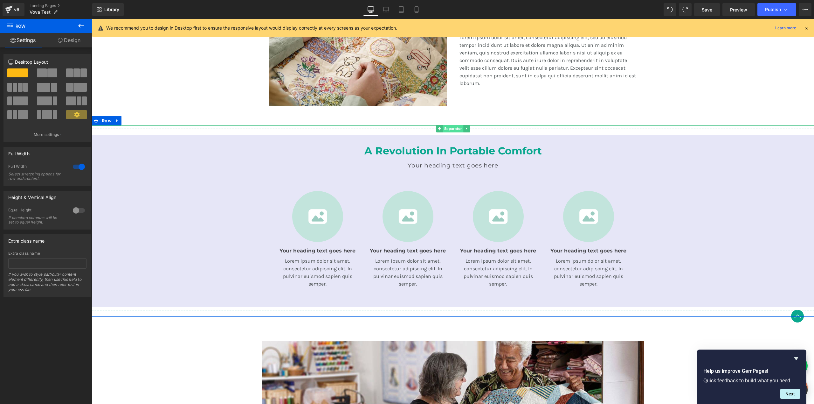
click at [454, 128] on span "Separator" at bounding box center [453, 129] width 21 height 8
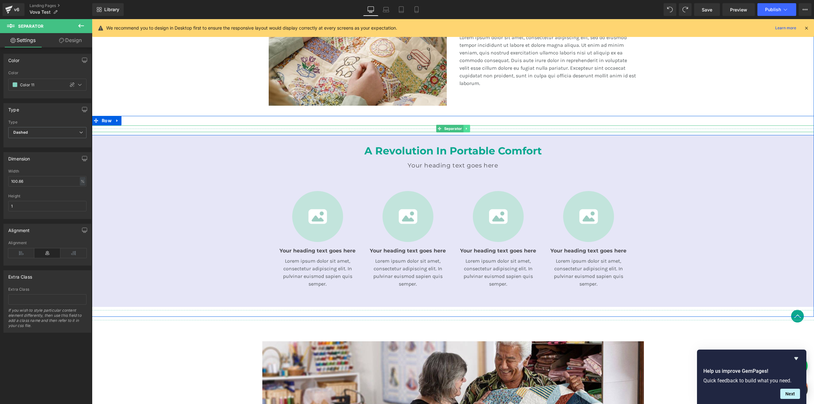
click at [465, 128] on icon at bounding box center [466, 129] width 3 height 4
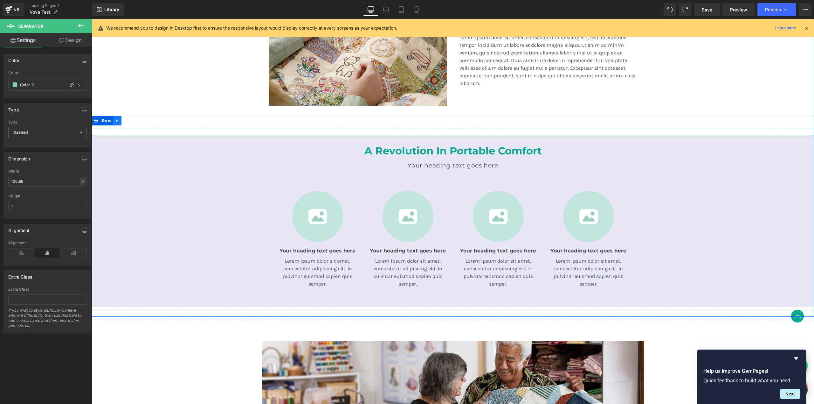
click at [115, 121] on icon at bounding box center [117, 120] width 4 height 5
click at [132, 122] on icon at bounding box center [134, 120] width 4 height 4
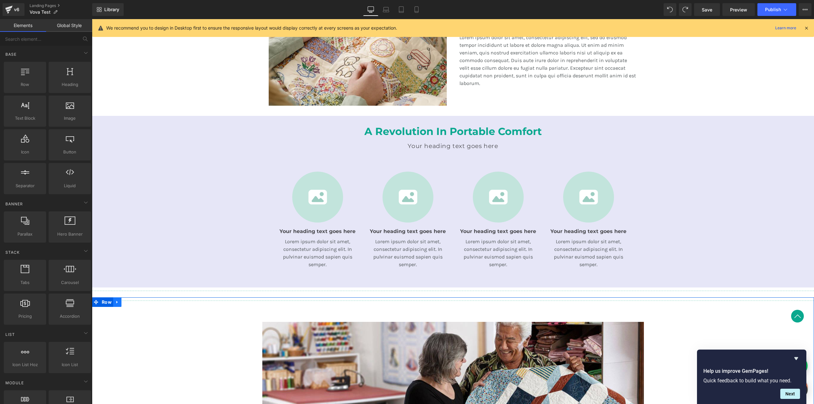
click at [116, 302] on icon at bounding box center [116, 302] width 1 height 3
click at [132, 303] on icon at bounding box center [134, 302] width 4 height 4
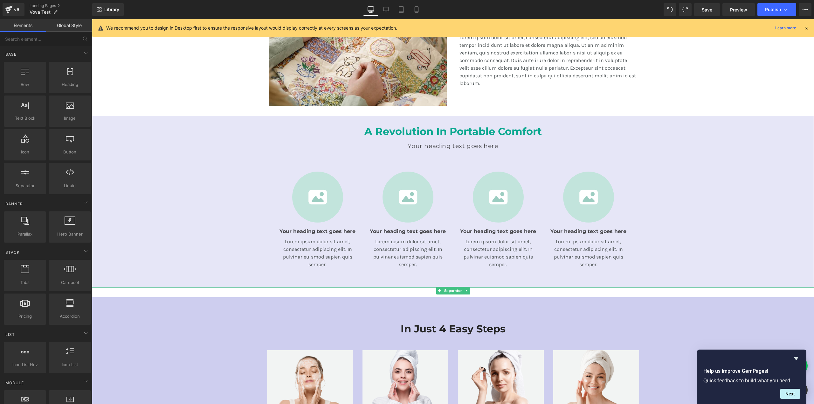
click at [251, 291] on hr at bounding box center [455, 291] width 727 height 3
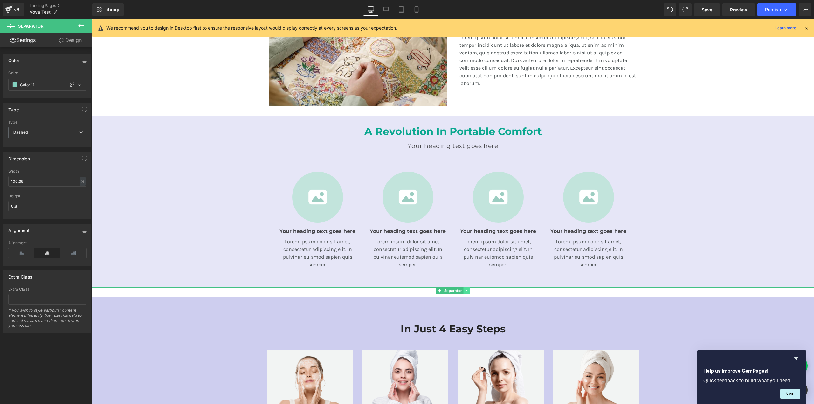
click at [466, 290] on icon at bounding box center [466, 291] width 1 height 2
click at [279, 177] on span "Row" at bounding box center [277, 176] width 13 height 10
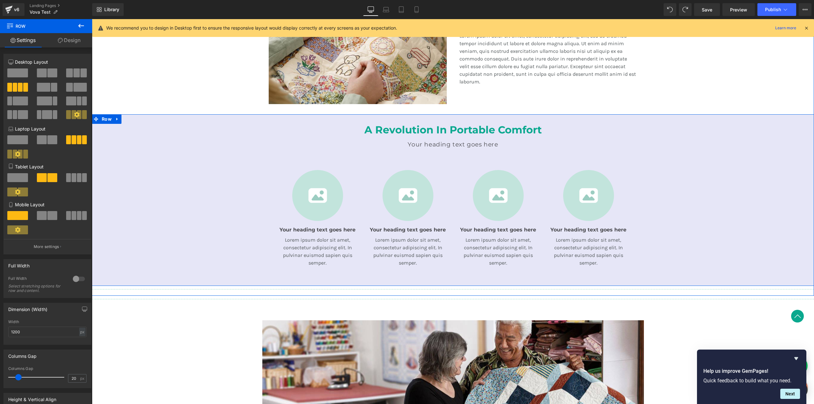
scroll to position [457, 0]
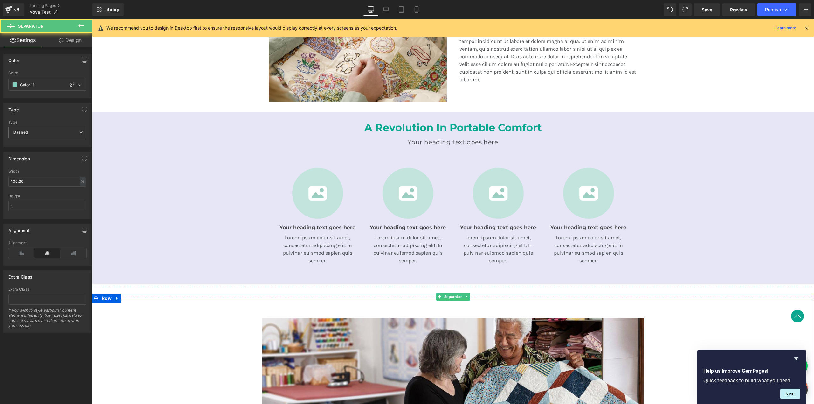
click at [183, 297] on hr at bounding box center [455, 298] width 727 height 3
click at [466, 296] on icon at bounding box center [466, 297] width 1 height 2
click at [469, 296] on icon at bounding box center [469, 296] width 3 height 3
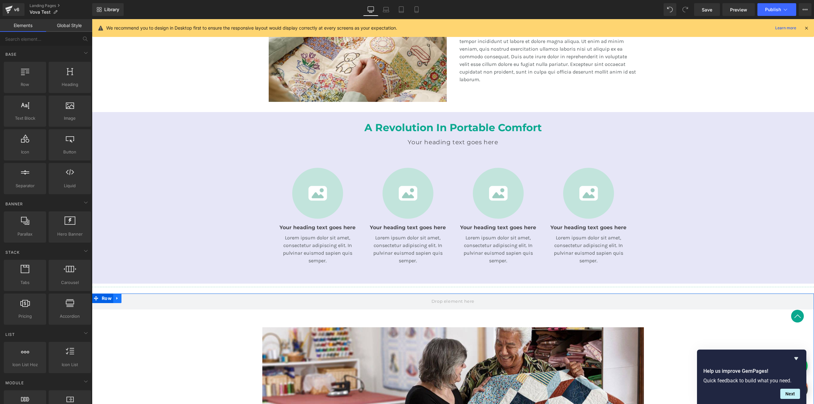
click at [116, 298] on icon at bounding box center [117, 298] width 4 height 5
click at [132, 297] on icon at bounding box center [134, 298] width 4 height 4
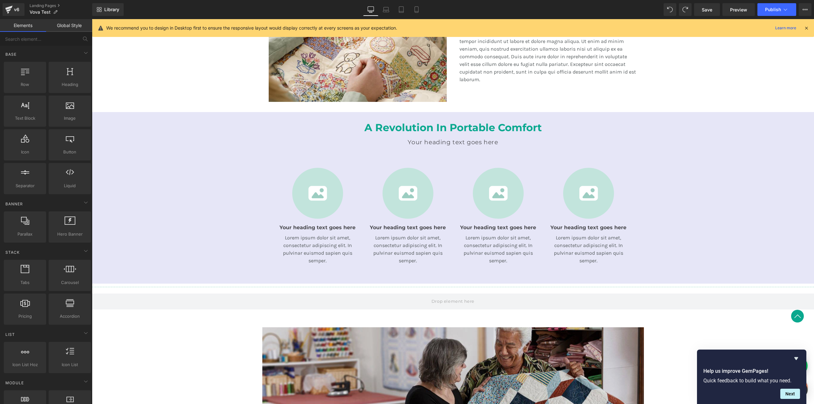
scroll to position [620, 0]
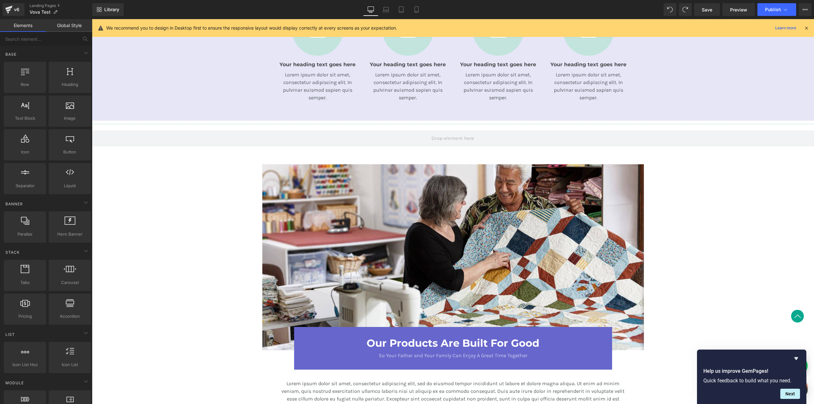
click at [696, 185] on div at bounding box center [453, 257] width 722 height 186
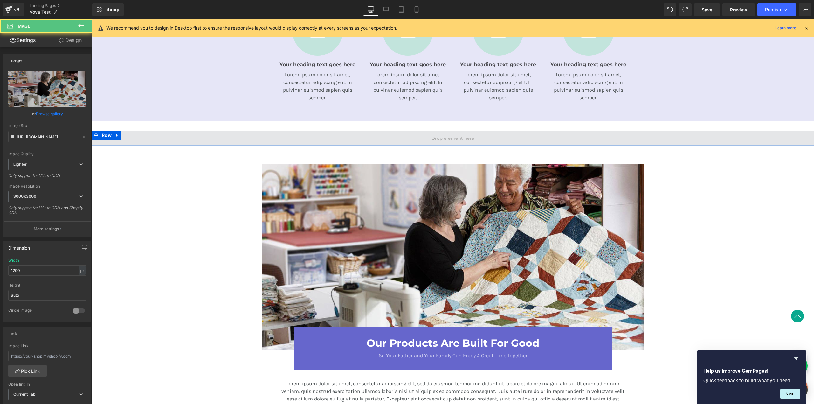
click at [648, 145] on div at bounding box center [453, 146] width 722 height 2
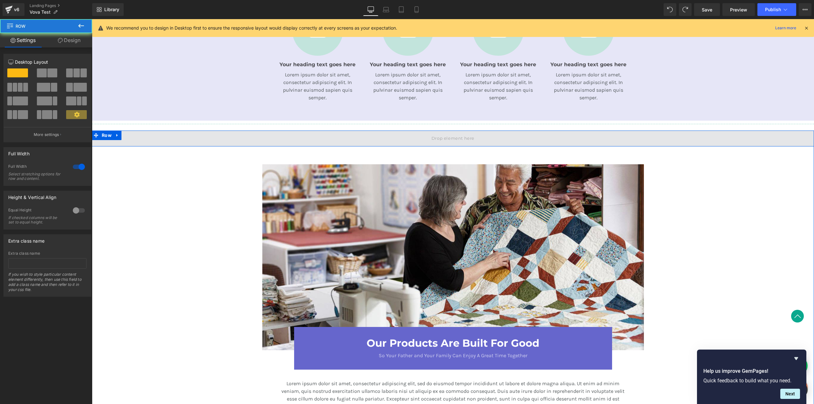
click at [619, 138] on span at bounding box center [453, 138] width 722 height 16
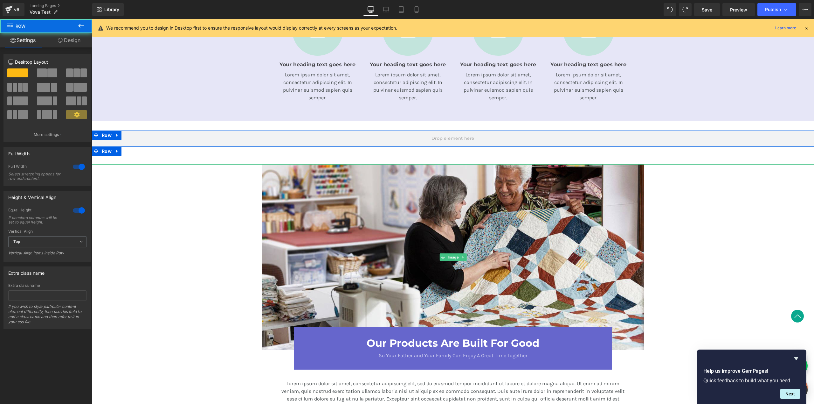
click at [222, 182] on div at bounding box center [453, 257] width 722 height 186
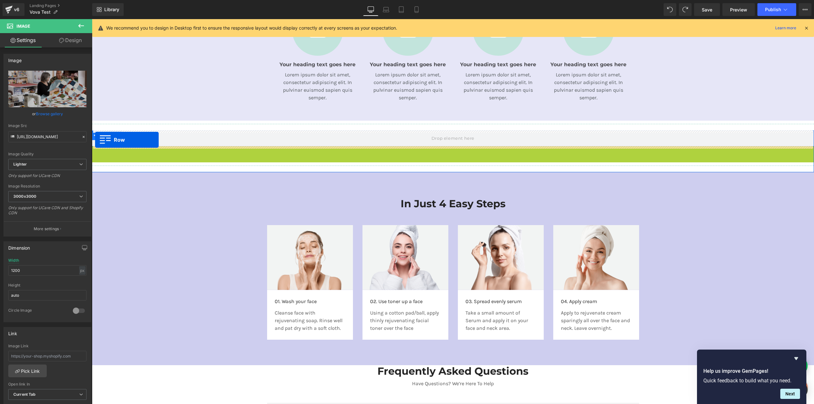
drag, startPoint x: 94, startPoint y: 151, endPoint x: 95, endPoint y: 140, distance: 11.5
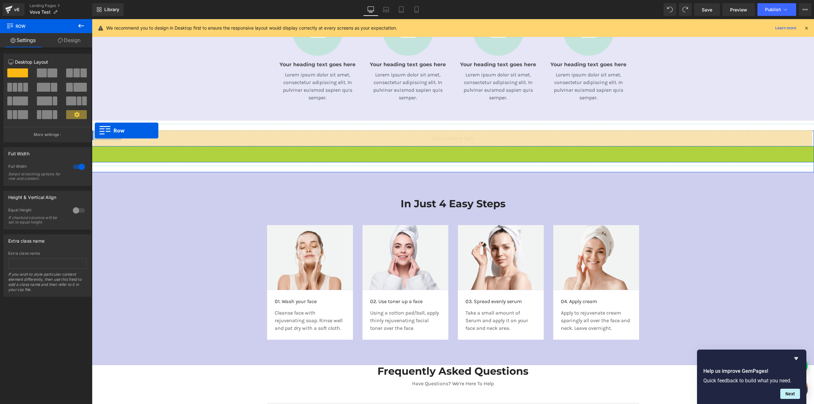
drag, startPoint x: 94, startPoint y: 151, endPoint x: 95, endPoint y: 130, distance: 21.0
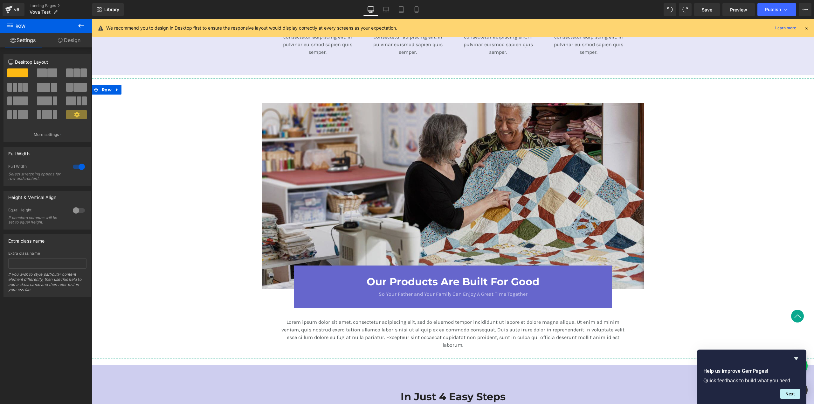
scroll to position [622, 0]
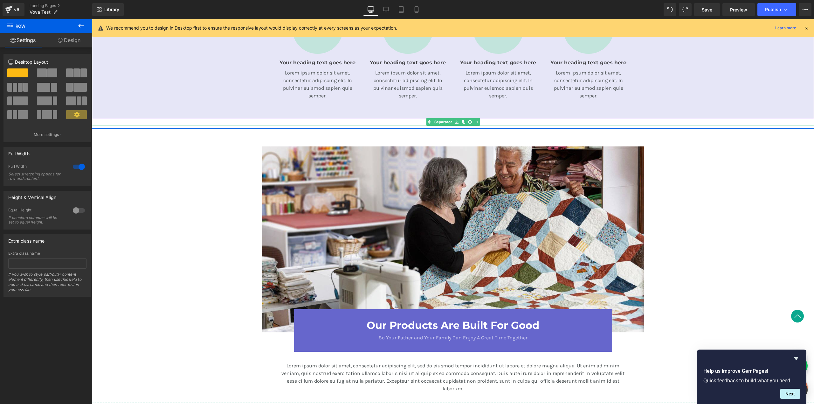
click at [188, 123] on hr at bounding box center [455, 123] width 727 height 3
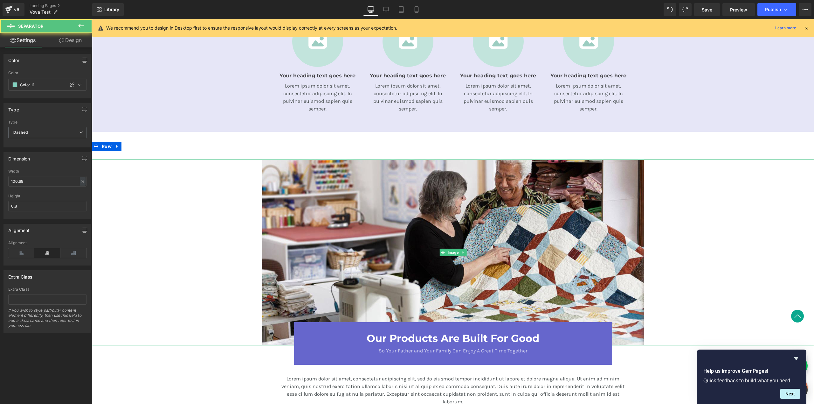
scroll to position [550, 0]
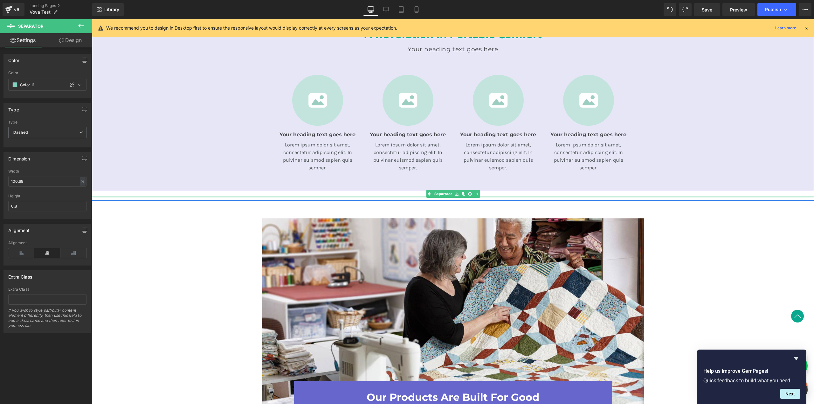
click at [209, 196] on div at bounding box center [453, 197] width 722 height 2
click at [468, 193] on icon at bounding box center [469, 193] width 3 height 3
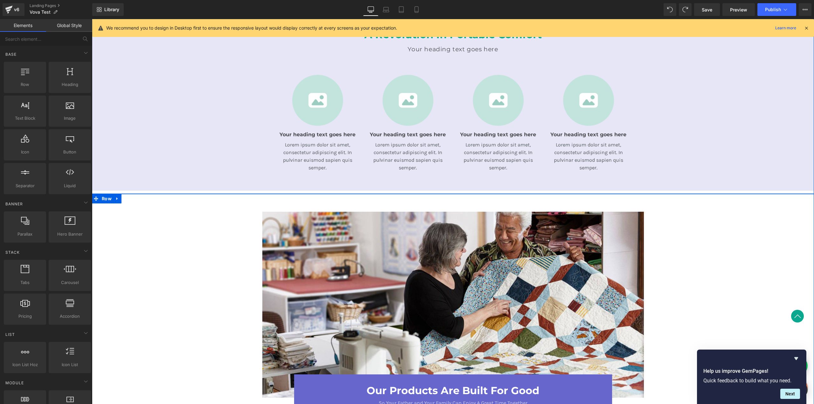
click at [177, 230] on div at bounding box center [453, 305] width 722 height 186
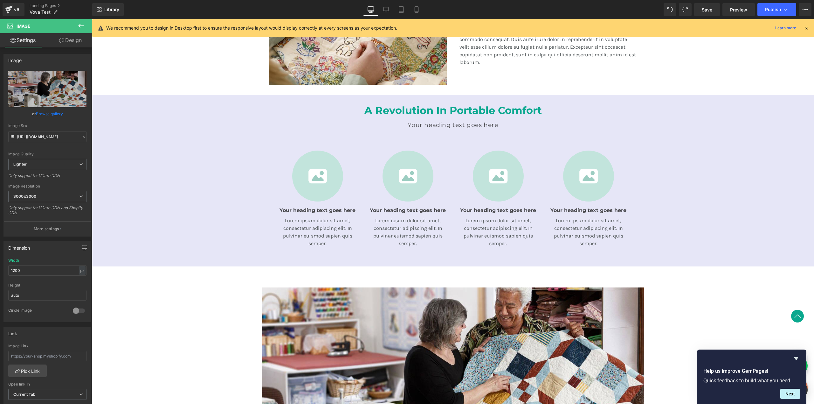
scroll to position [380, 0]
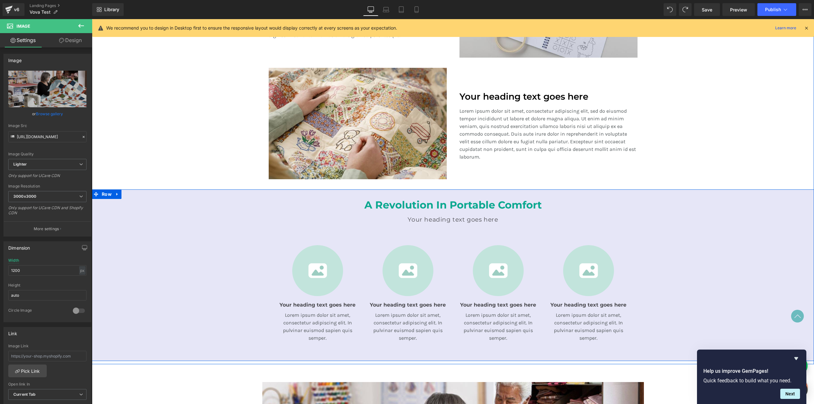
click at [155, 202] on div "A Revolution In Portable Comfort Heading Your heading text goes here Heading Te…" at bounding box center [453, 274] width 722 height 171
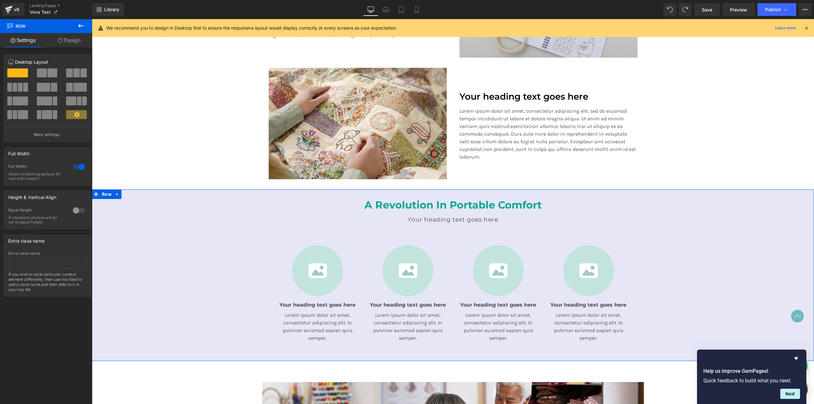
click at [72, 41] on link "Design" at bounding box center [69, 40] width 46 height 14
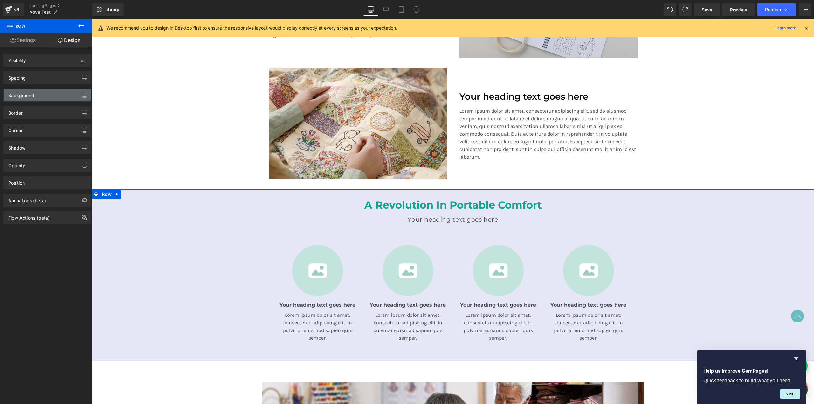
click at [25, 94] on div "Background" at bounding box center [21, 93] width 26 height 9
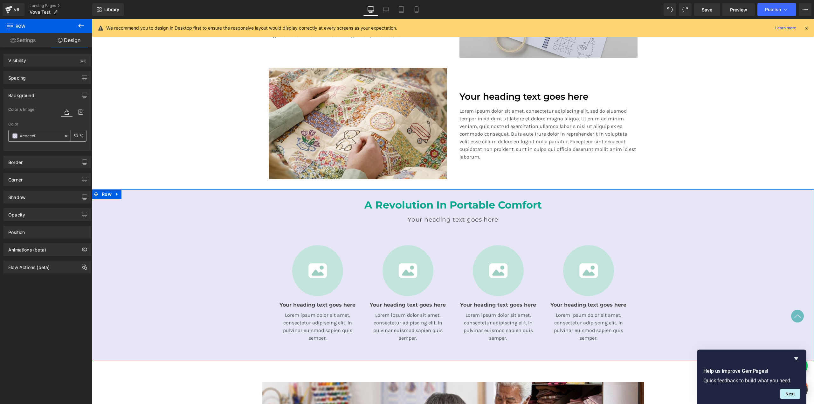
click at [17, 138] on span at bounding box center [14, 135] width 5 height 5
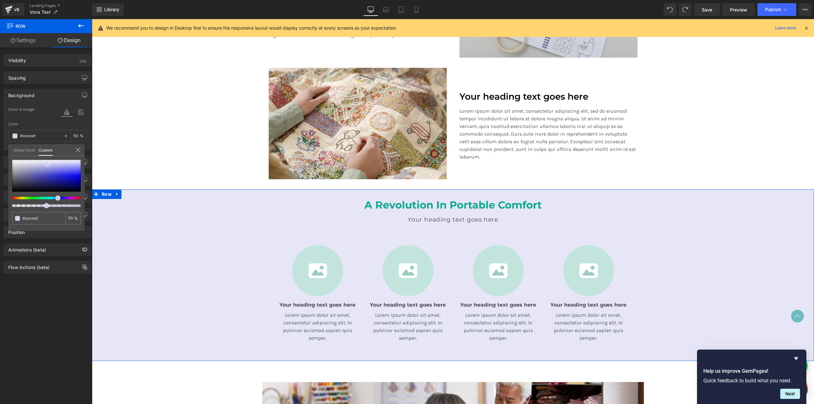
click at [27, 151] on link "Global Style" at bounding box center [24, 149] width 22 height 11
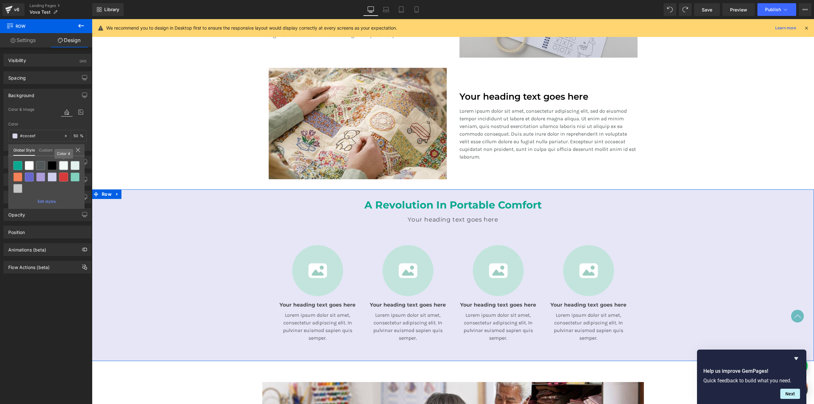
click at [65, 166] on div at bounding box center [63, 165] width 9 height 9
type input "Color 4"
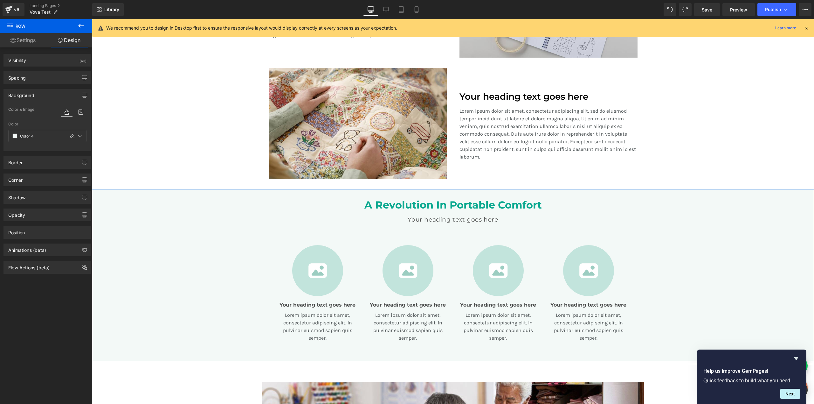
click at [143, 128] on div "Separator Row A Revolution In Portable Comfort Heading Your heading text goes h…" at bounding box center [453, 32] width 722 height 316
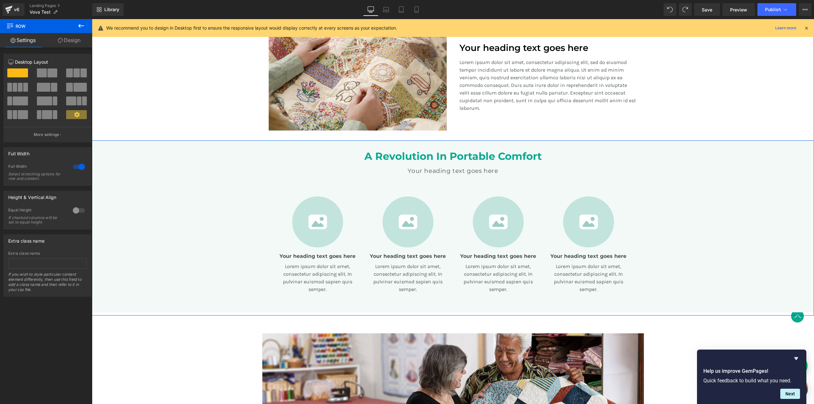
scroll to position [430, 0]
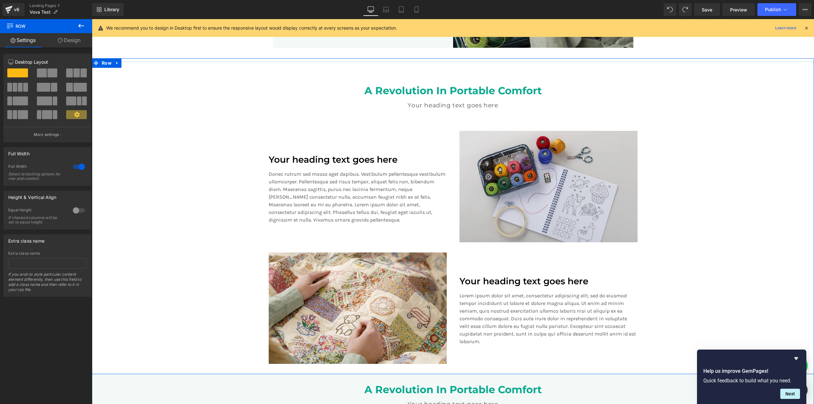
scroll to position [197, 0]
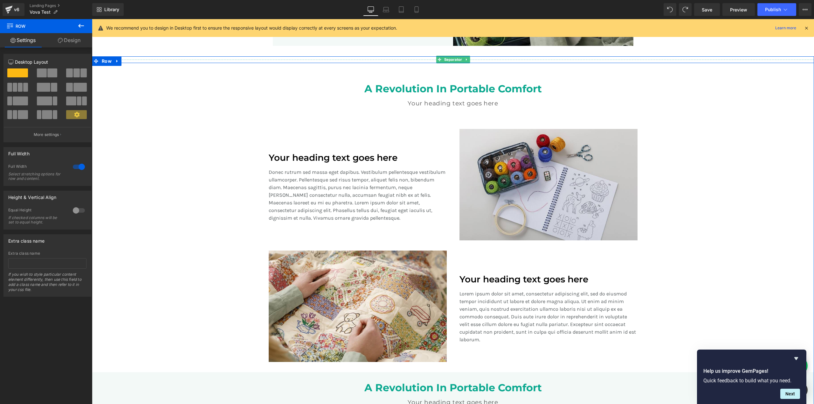
click at [135, 58] on div at bounding box center [453, 59] width 722 height 7
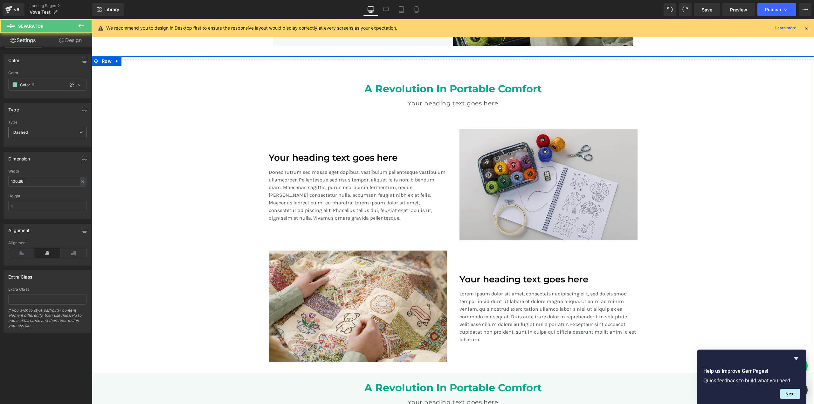
click at [131, 77] on div "Separator Row A Revolution In Portable Comfort Heading Your heading text goes h…" at bounding box center [453, 214] width 722 height 316
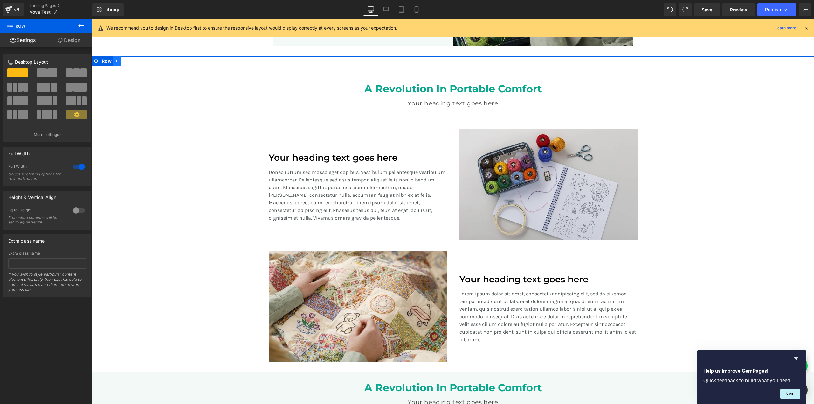
click at [115, 62] on icon at bounding box center [117, 61] width 4 height 5
click at [122, 62] on link at bounding box center [126, 61] width 8 height 10
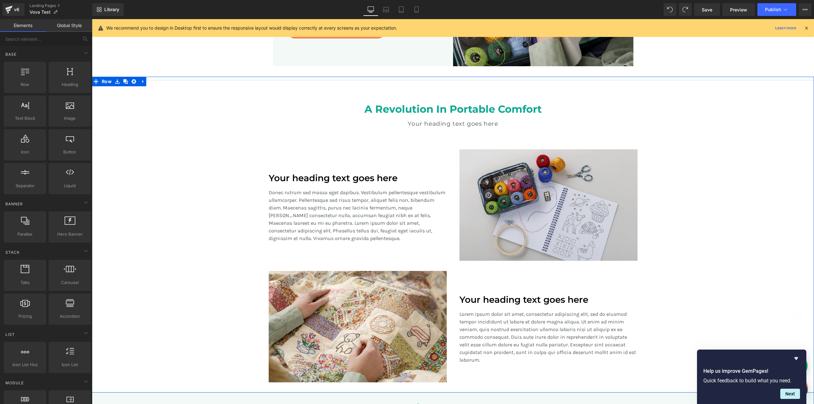
scroll to position [286, 0]
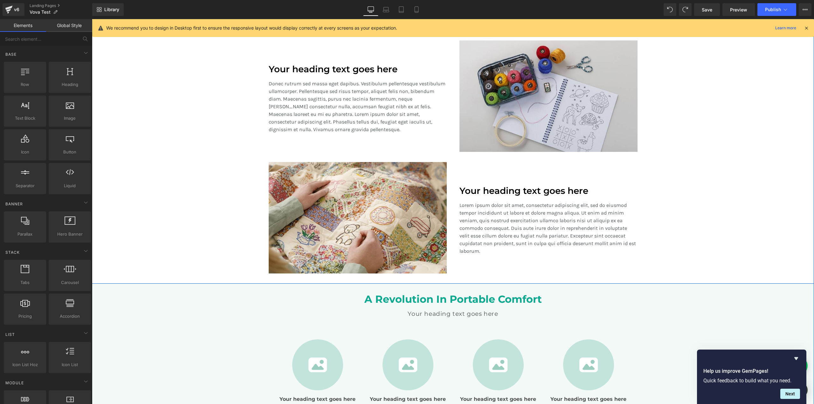
click at [665, 195] on div "Separator Row A Revolution In Portable Comfort Heading Your heading text goes h…" at bounding box center [453, 126] width 722 height 316
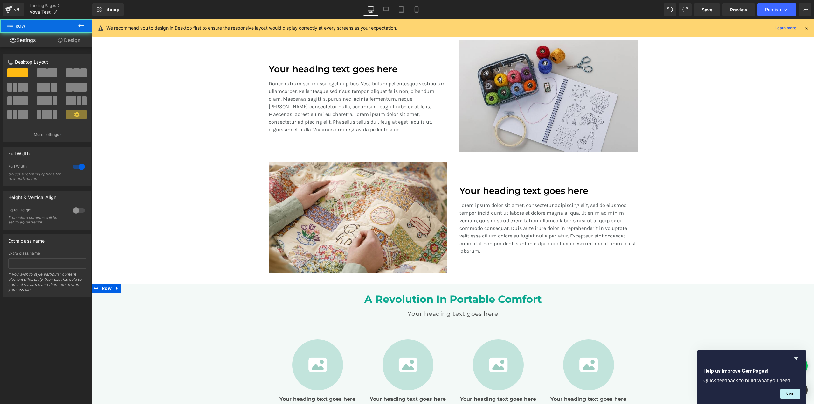
click at [183, 313] on div "A Revolution In Portable Comfort Heading Your heading text goes here Heading Te…" at bounding box center [453, 368] width 722 height 171
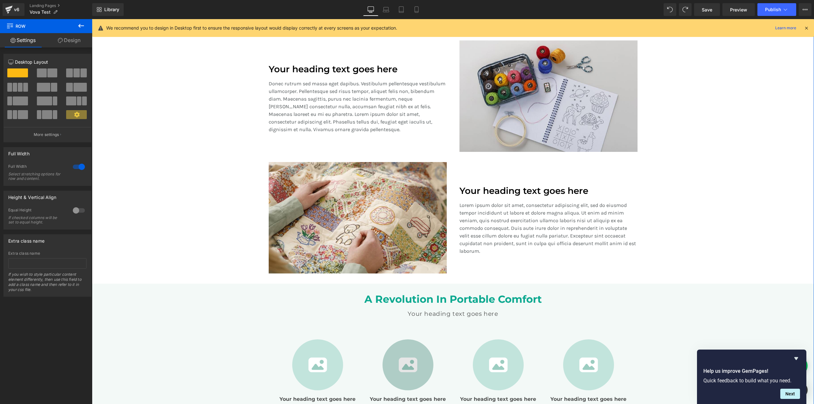
scroll to position [383, 0]
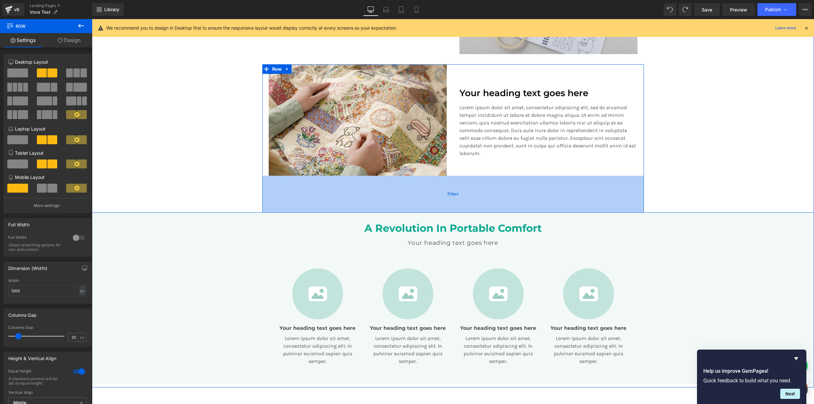
drag, startPoint x: 451, startPoint y: 179, endPoint x: 451, endPoint y: 206, distance: 27.0
click at [451, 206] on div "116px" at bounding box center [453, 194] width 382 height 37
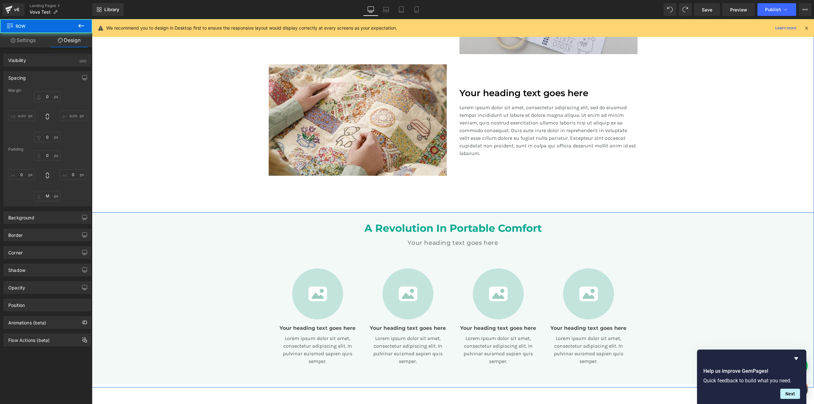
click at [716, 182] on div "Separator Row A Revolution In Portable Comfort Heading Your heading text goes h…" at bounding box center [453, 41] width 722 height 342
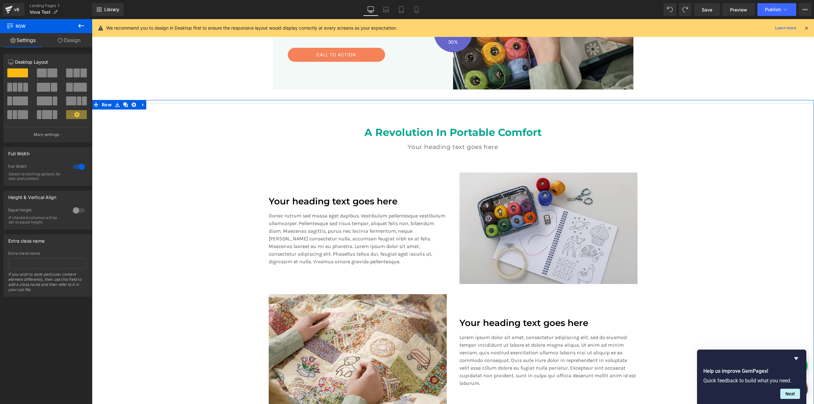
scroll to position [0, 0]
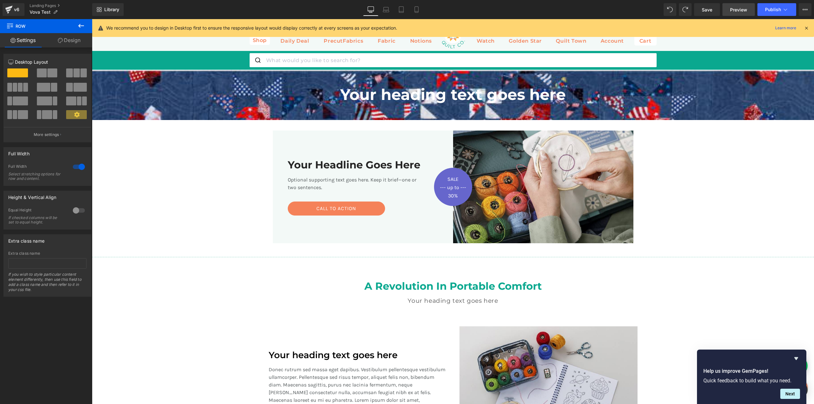
click at [739, 9] on span "Preview" at bounding box center [738, 9] width 17 height 7
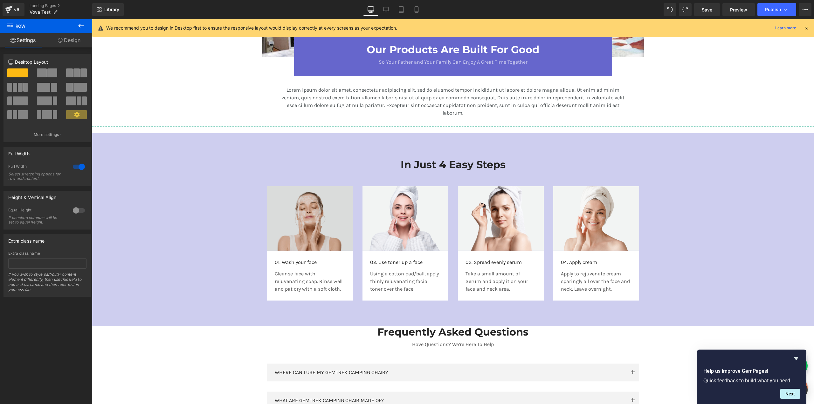
scroll to position [983, 0]
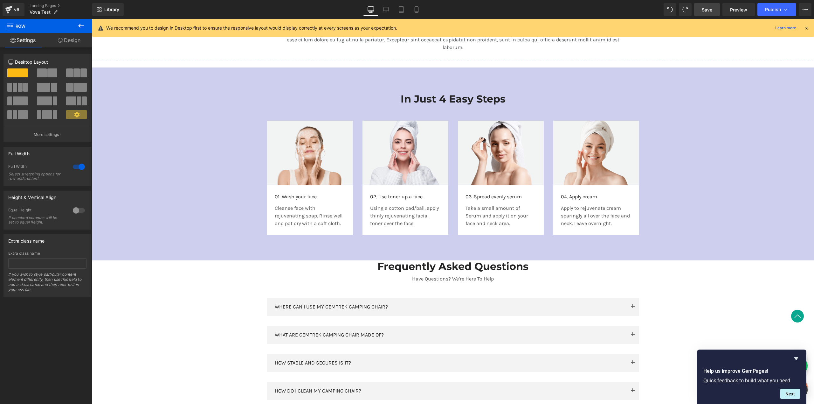
click at [706, 9] on span "Save" at bounding box center [707, 9] width 10 height 7
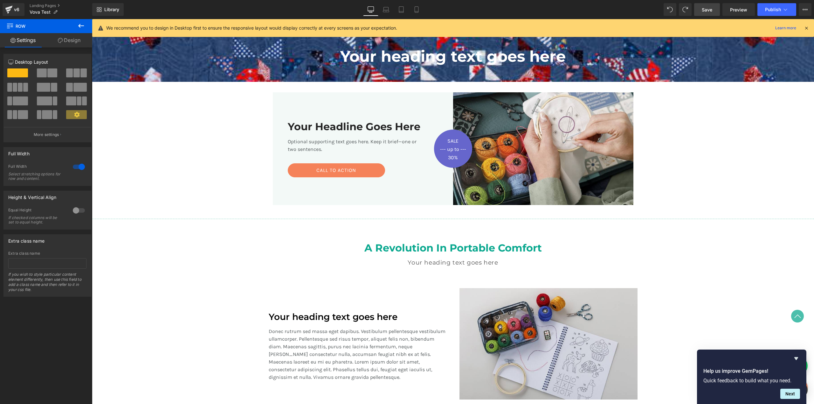
scroll to position [0, 0]
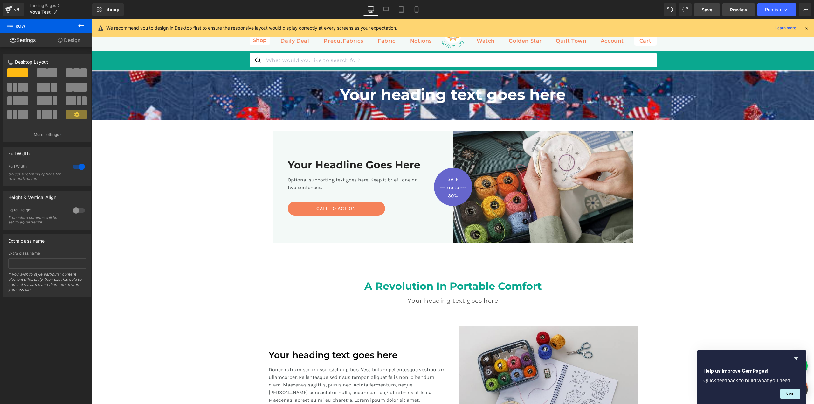
click at [732, 11] on span "Preview" at bounding box center [738, 9] width 17 height 7
